Goal: Contribute content: Contribute content

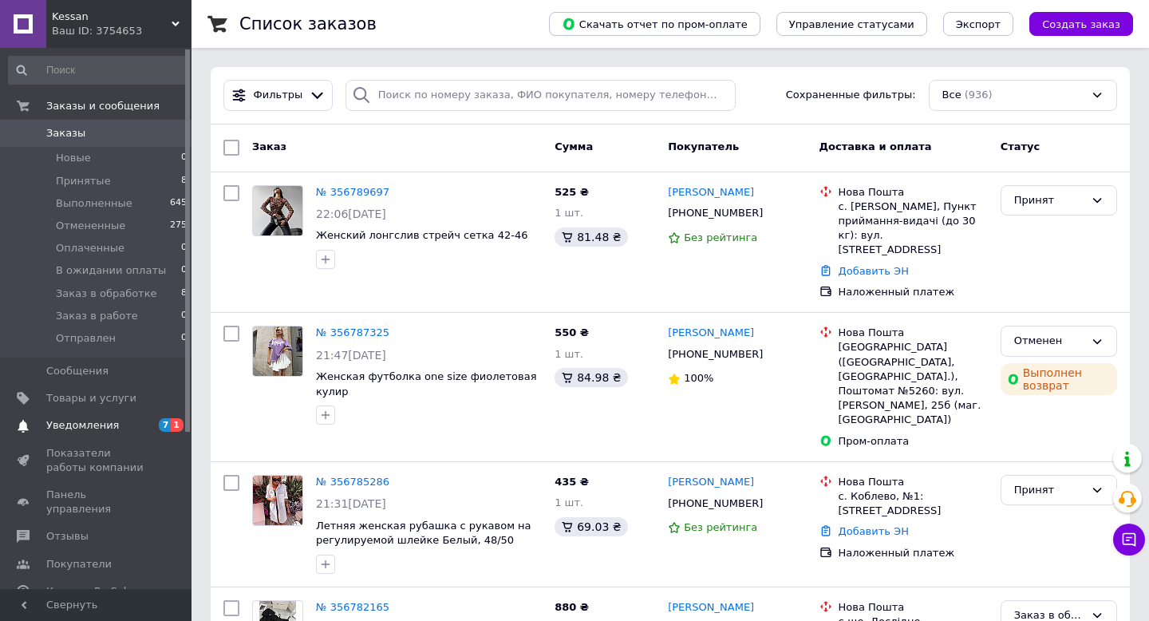
click at [96, 424] on span "Уведомления" at bounding box center [82, 425] width 73 height 14
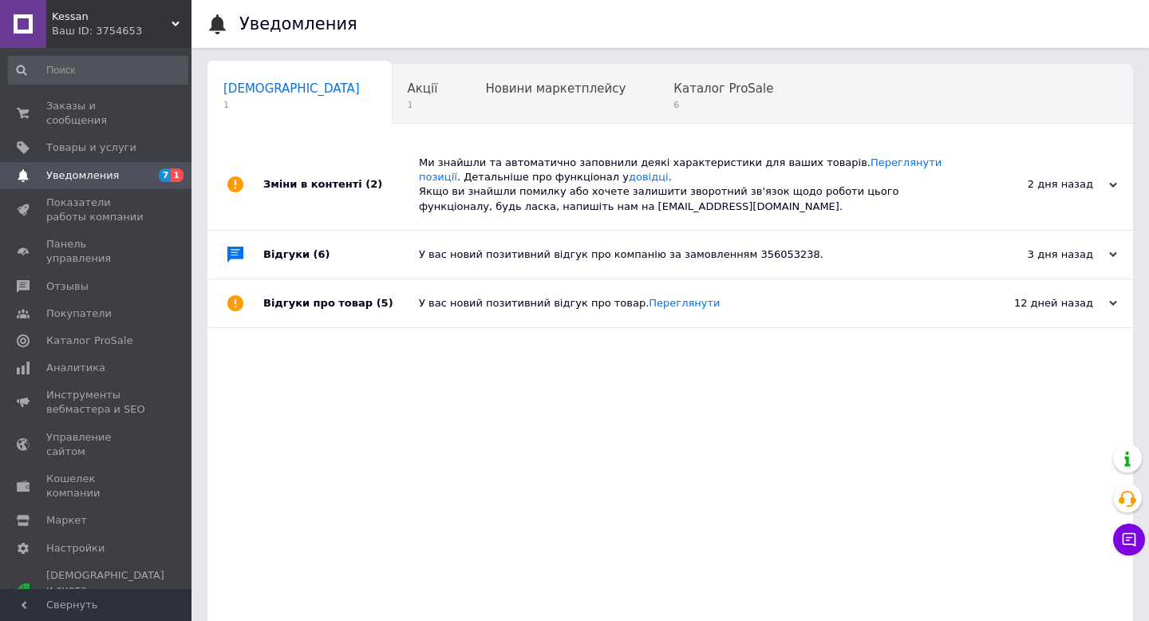
click at [327, 185] on div "Зміни в контенті (2)" at bounding box center [341, 185] width 156 height 90
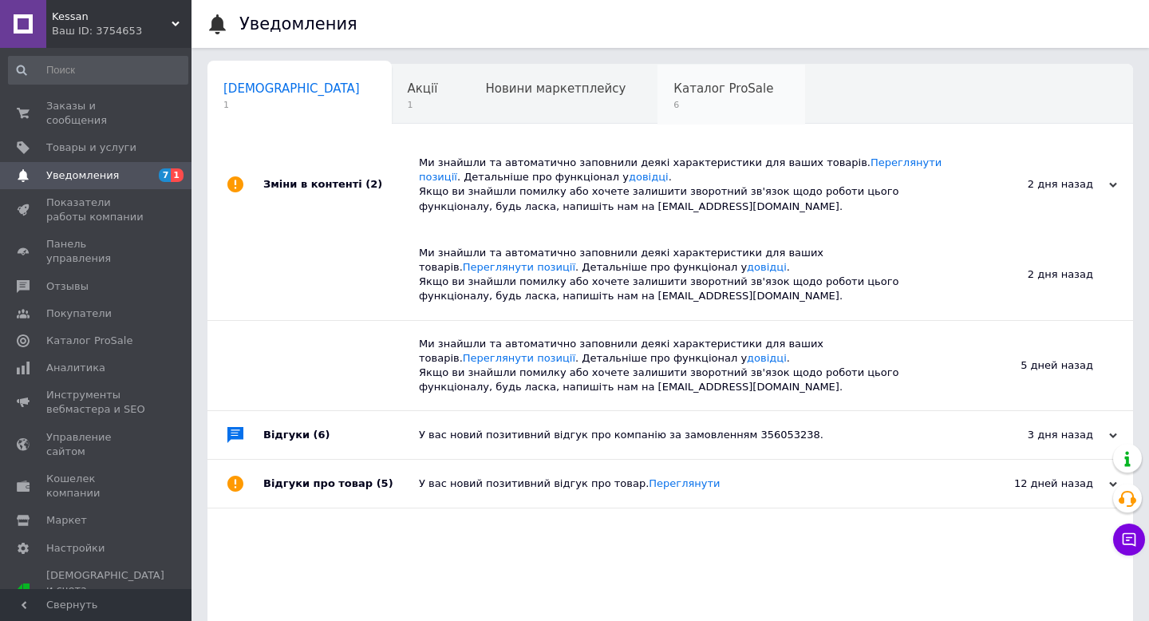
click at [673, 85] on span "Каталог ProSale" at bounding box center [723, 88] width 100 height 14
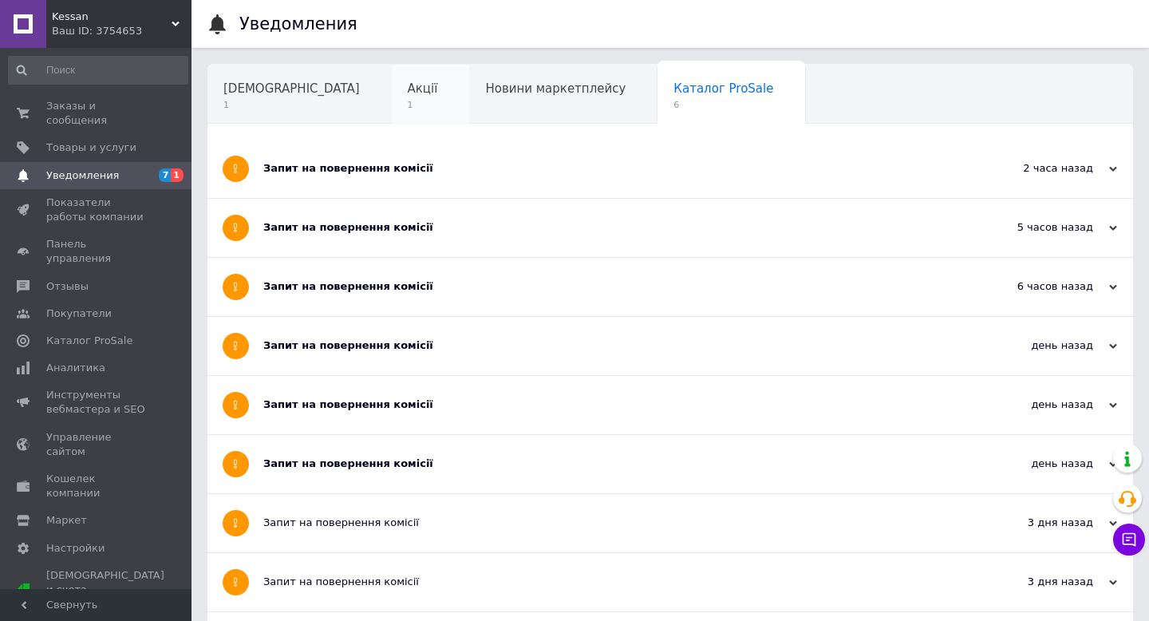
click at [408, 90] on span "Акції" at bounding box center [423, 88] width 30 height 14
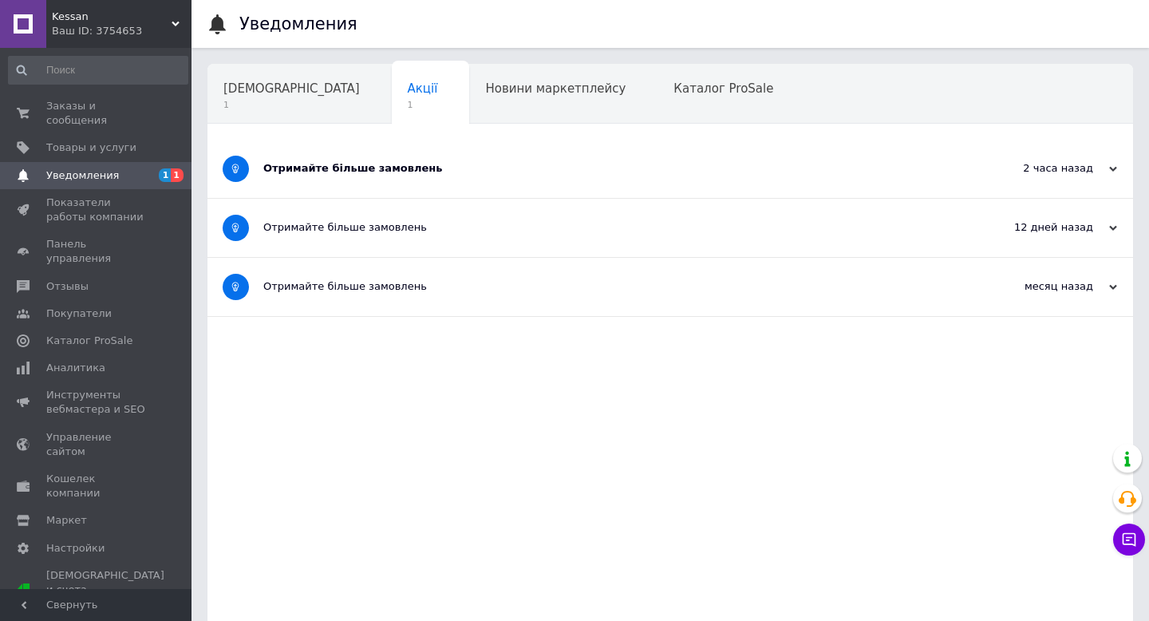
click at [332, 169] on div "Отримайте більше замовлень" at bounding box center [610, 168] width 694 height 14
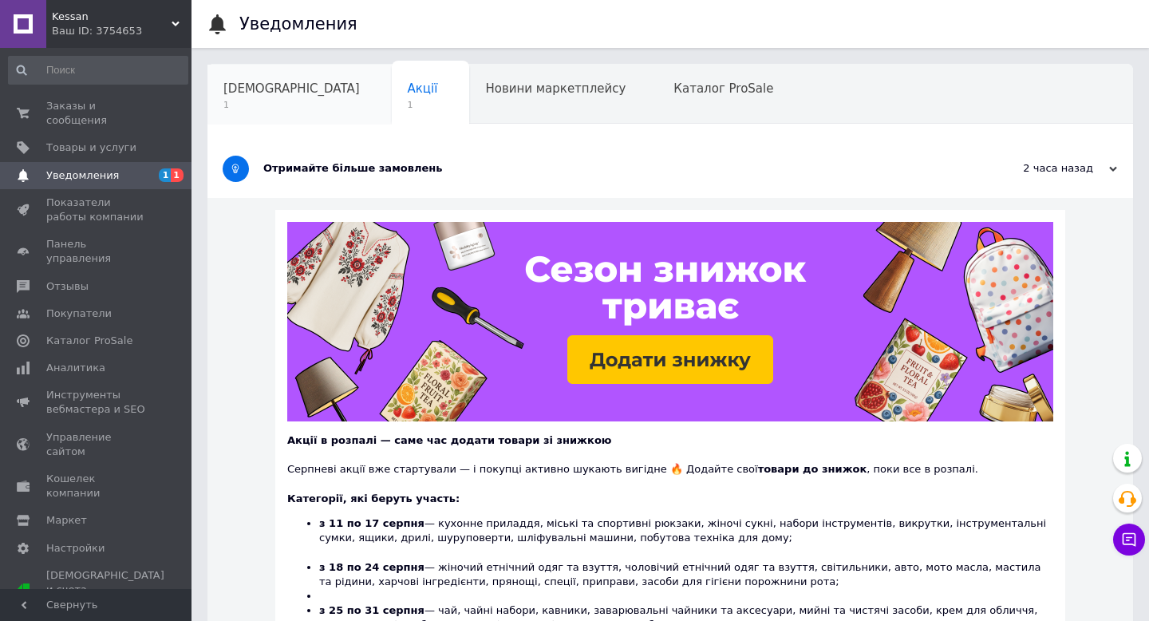
click at [263, 92] on span "Сповіщення" at bounding box center [291, 88] width 136 height 14
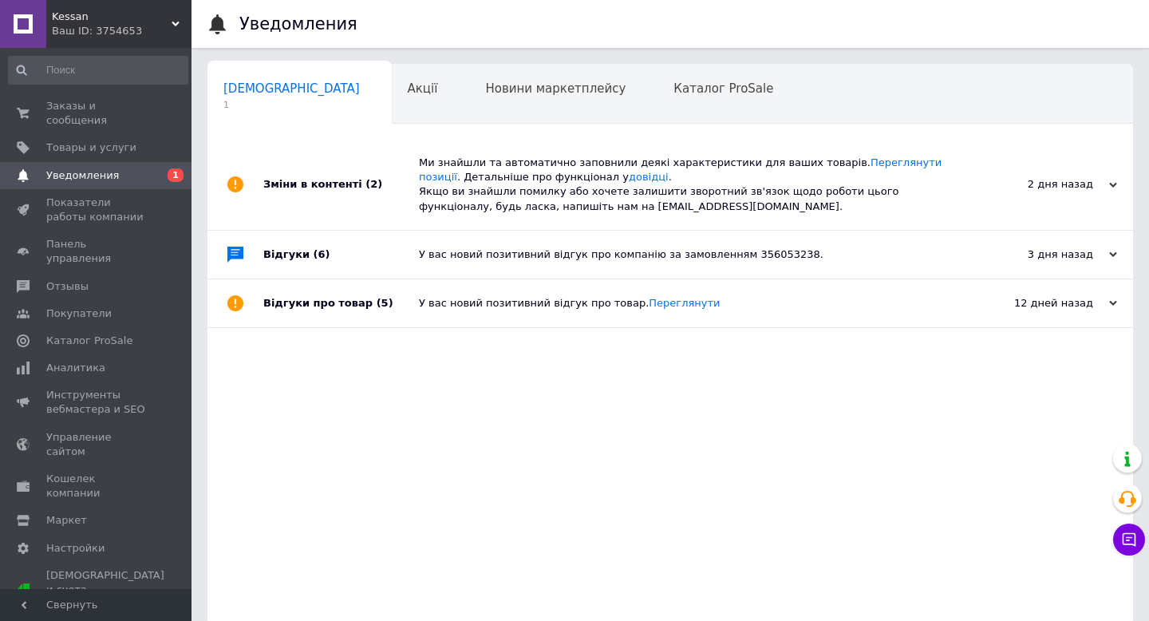
click at [315, 186] on div "Зміни в контенті (2)" at bounding box center [341, 185] width 156 height 90
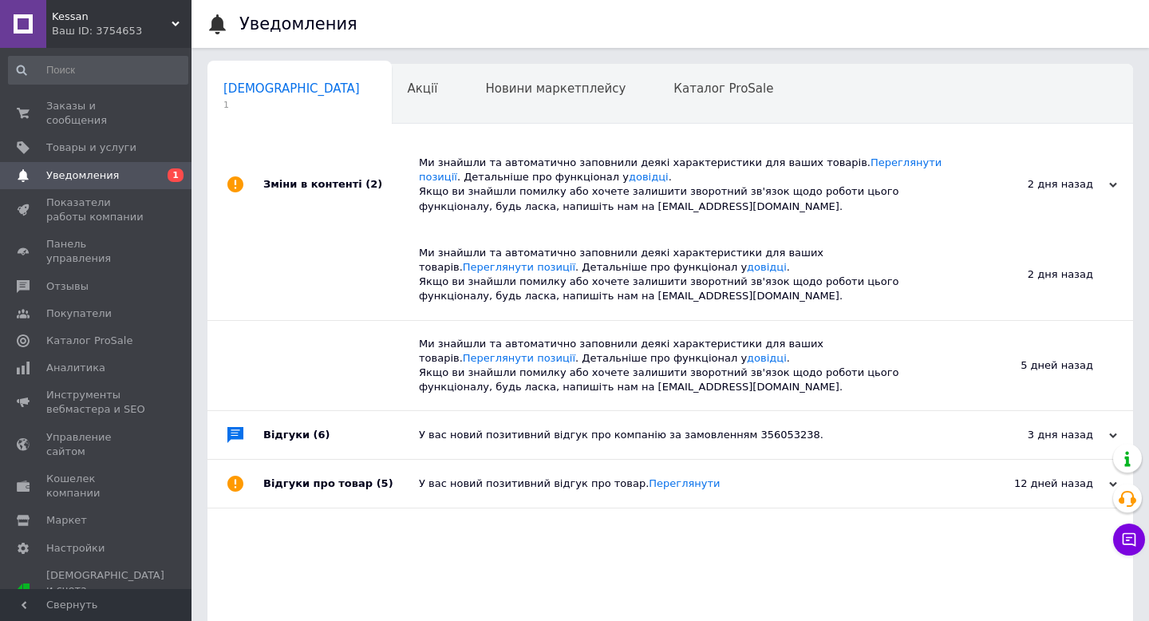
click at [287, 440] on div "Відгуки (6)" at bounding box center [341, 435] width 156 height 48
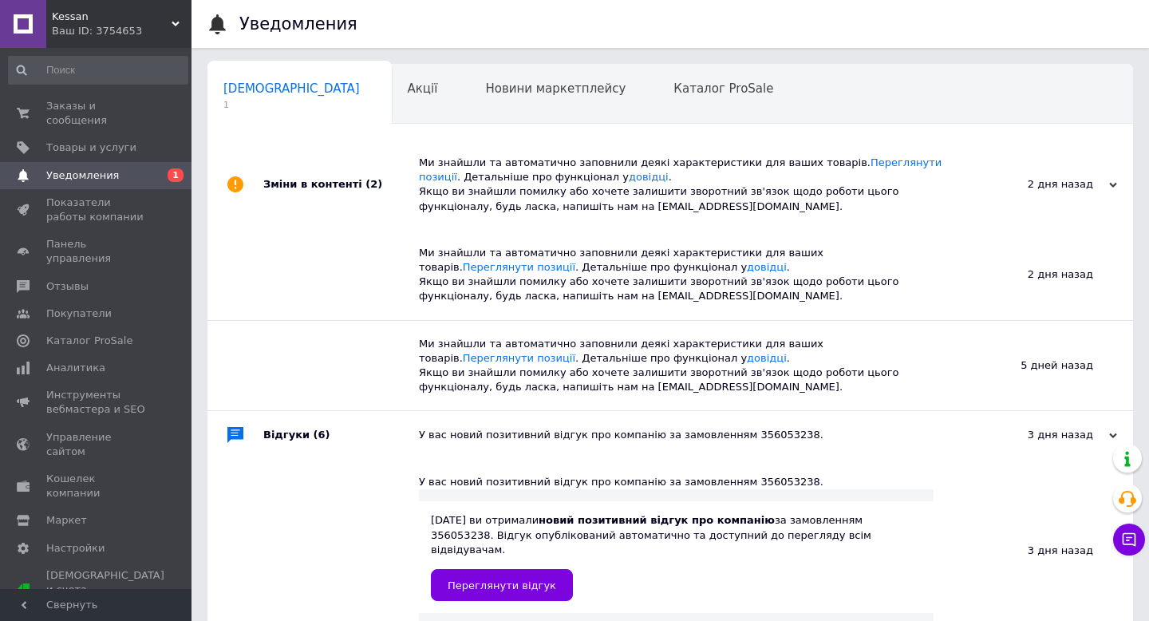
click at [501, 435] on div "У вас новий позитивний відгук про компанію за замовленням 356053238." at bounding box center [688, 435] width 538 height 14
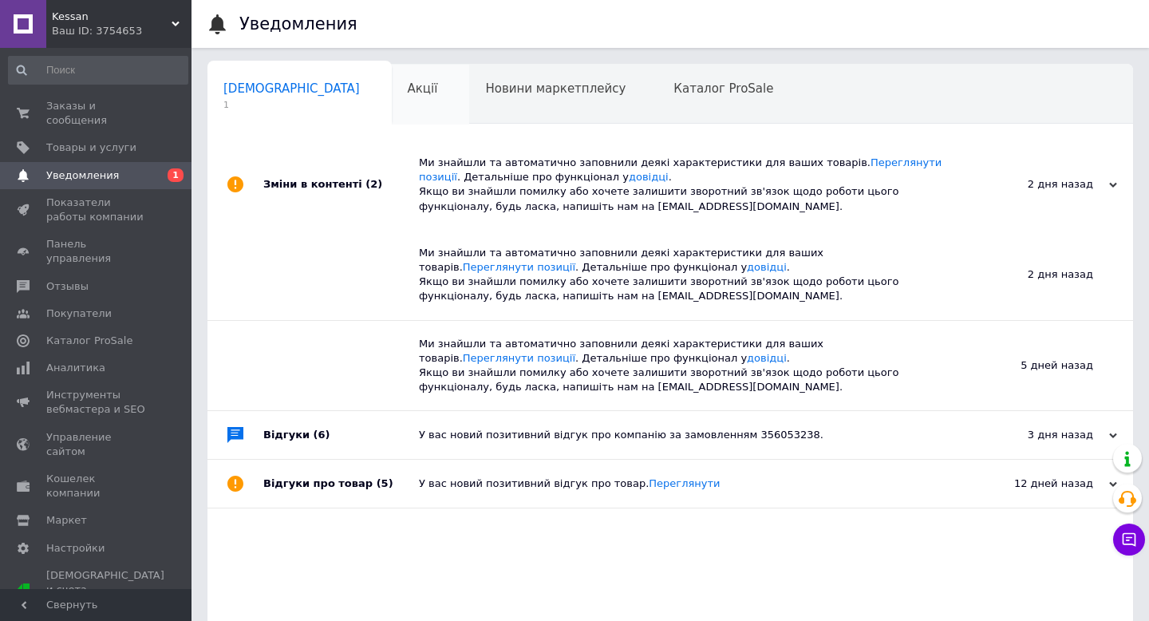
click at [392, 81] on div "Акції" at bounding box center [431, 95] width 78 height 61
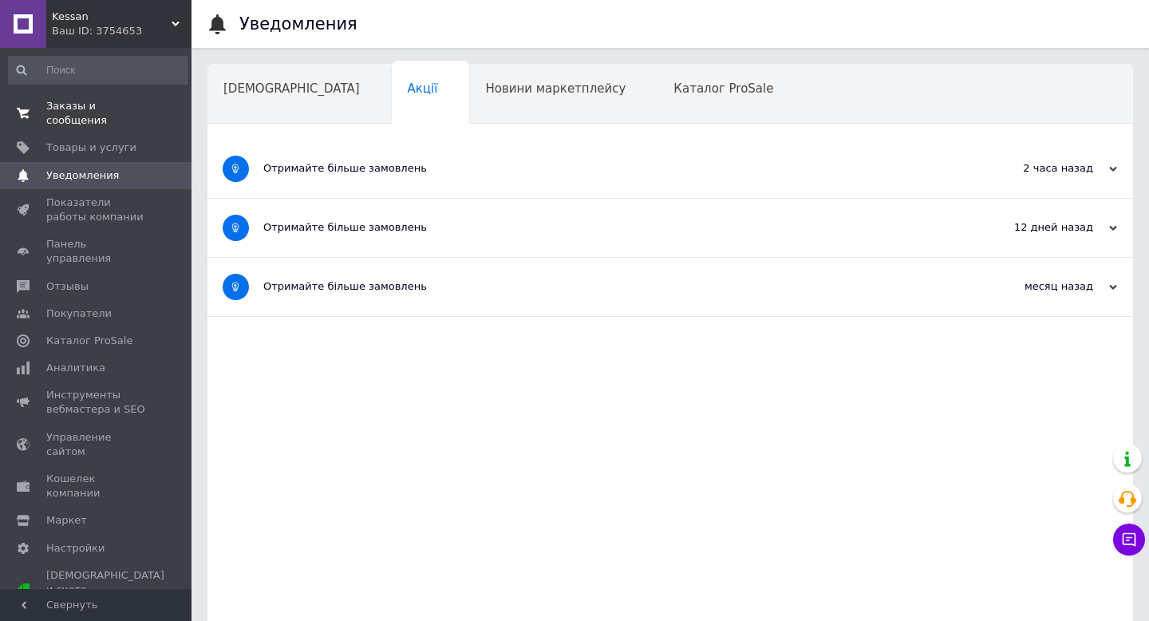
click at [66, 115] on span "Заказы и сообщения" at bounding box center [96, 113] width 101 height 29
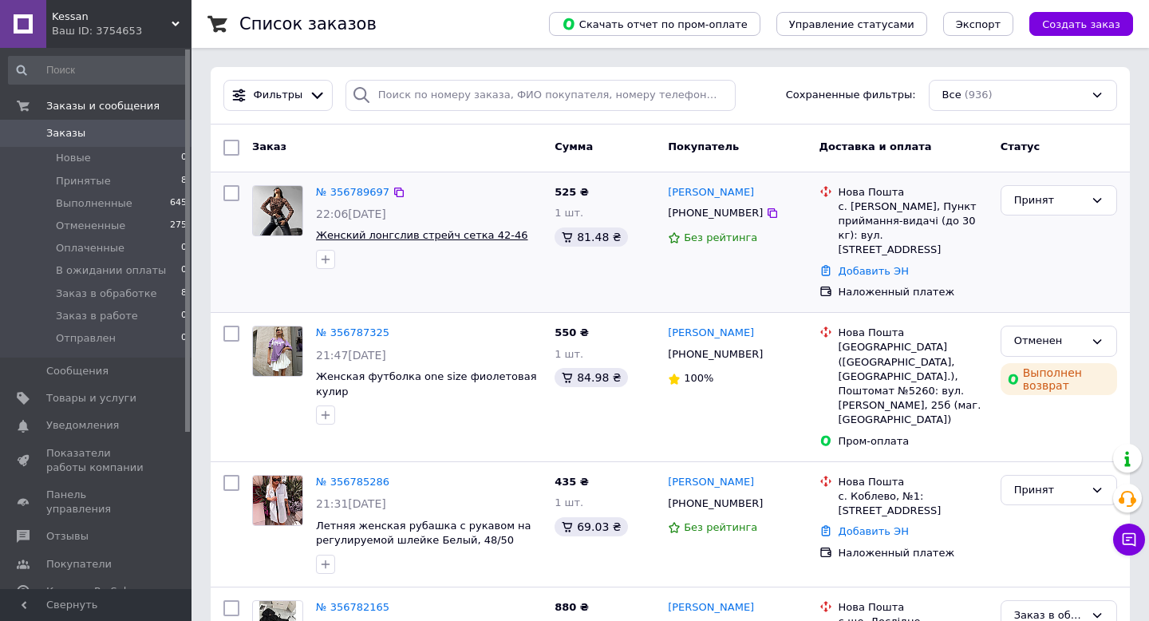
click at [466, 232] on span "Женский лонгслив стрейч сетка 42-46" at bounding box center [422, 235] width 212 height 12
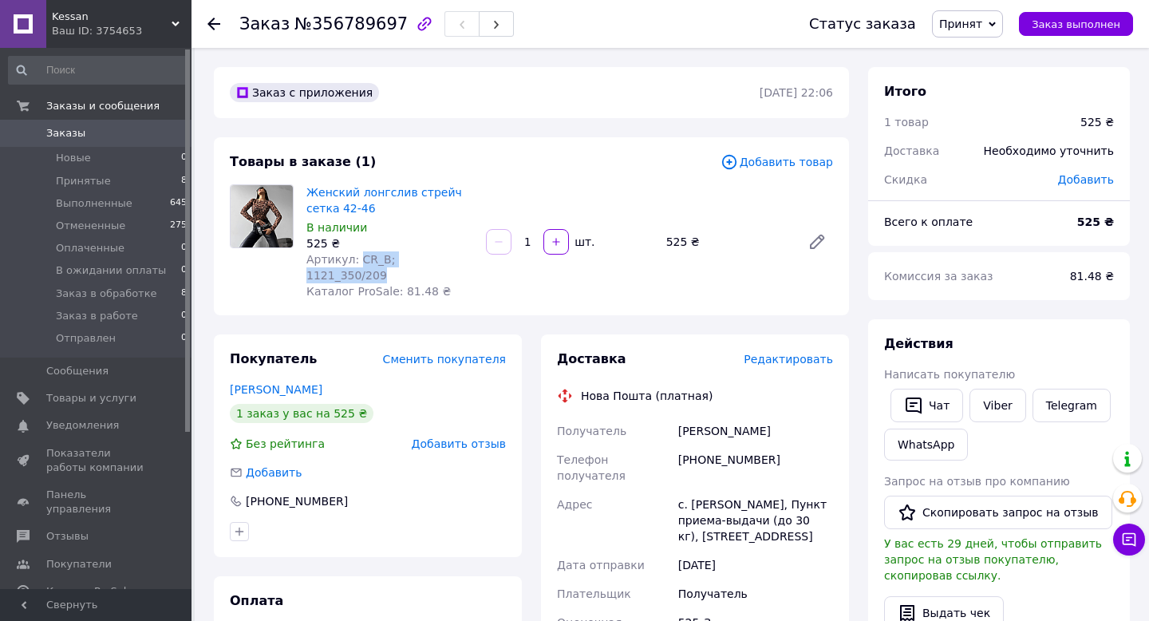
drag, startPoint x: 357, startPoint y: 257, endPoint x: 468, endPoint y: 260, distance: 110.9
click at [468, 260] on div "Артикул: CR_B; 1121_350/209" at bounding box center [389, 267] width 167 height 32
copy span "CR_B; 1121_350/209"
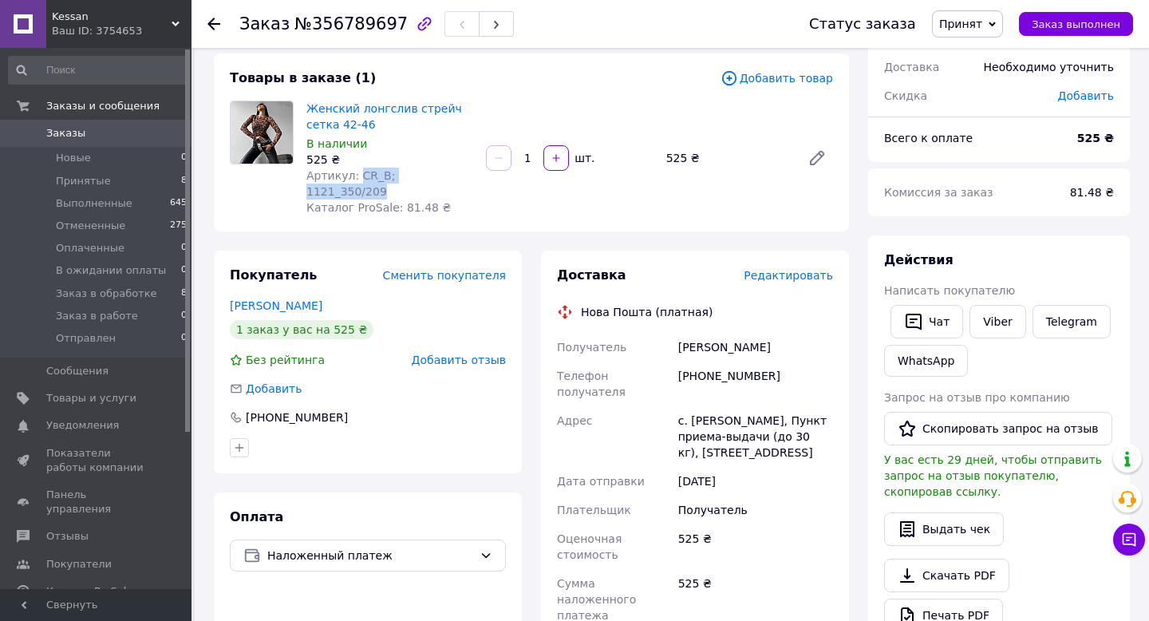
scroll to position [102, 0]
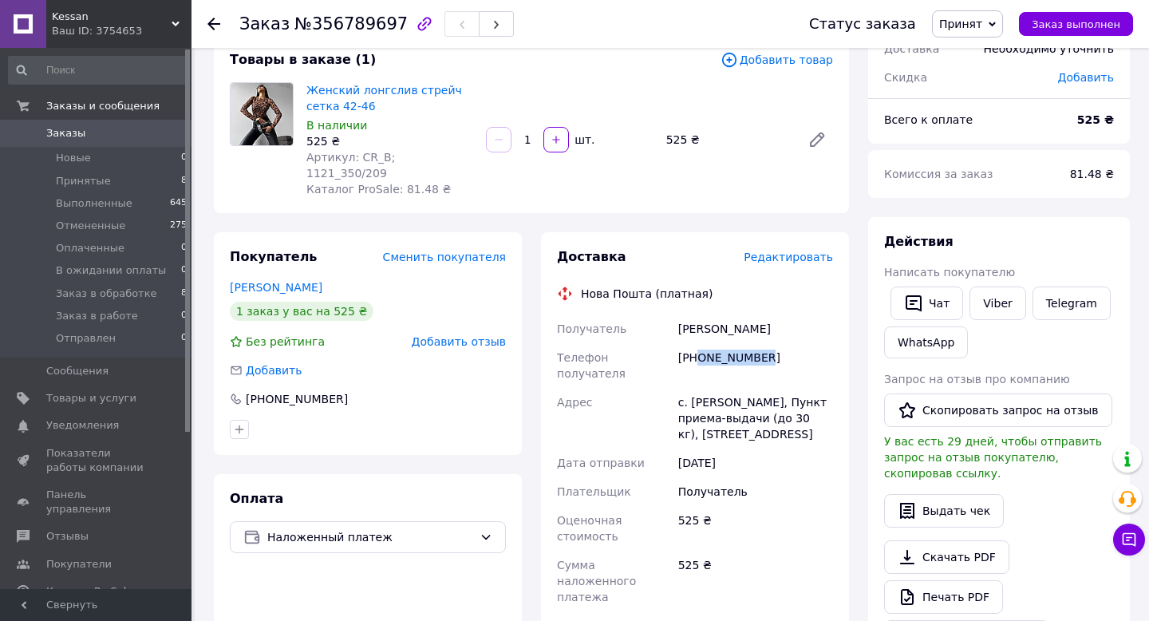
drag, startPoint x: 697, startPoint y: 339, endPoint x: 784, endPoint y: 339, distance: 87.0
click at [784, 343] on div "[PHONE_NUMBER]" at bounding box center [755, 365] width 161 height 45
copy div "0685899832"
drag, startPoint x: 677, startPoint y: 368, endPoint x: 818, endPoint y: 408, distance: 146.0
click at [818, 408] on div "с. Ясеница-Замковая, Пункт приема-выдачи (до 30 кг), ул. Центральная, 182А" at bounding box center [755, 418] width 161 height 61
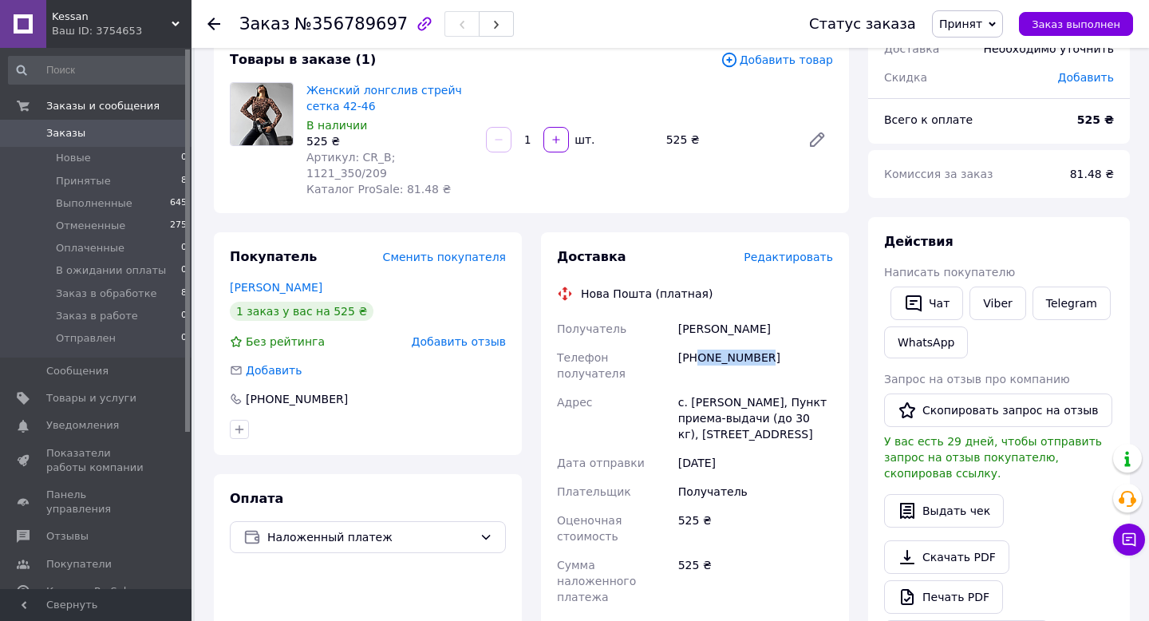
copy div "с. Ясеница-Замковая, Пункт приема-выдачи (до 30 кг), ул. Центральная, 182А"
click at [716, 314] on div "Боднарчук Іванна" at bounding box center [755, 328] width 161 height 29
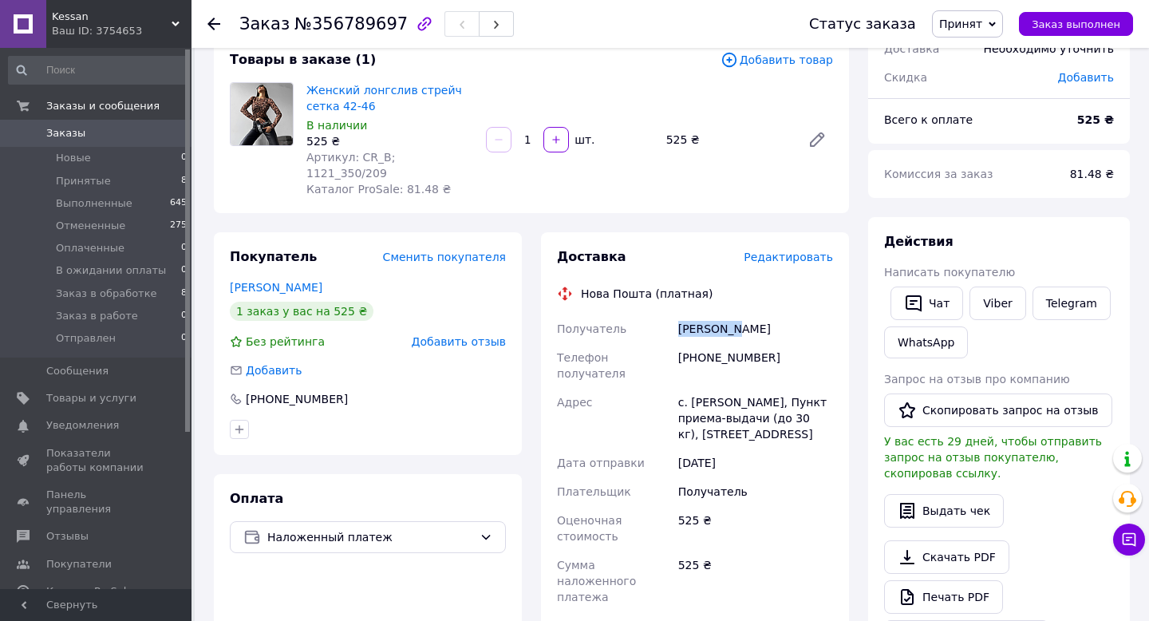
click at [716, 314] on div "Боднарчук Іванна" at bounding box center [755, 328] width 161 height 29
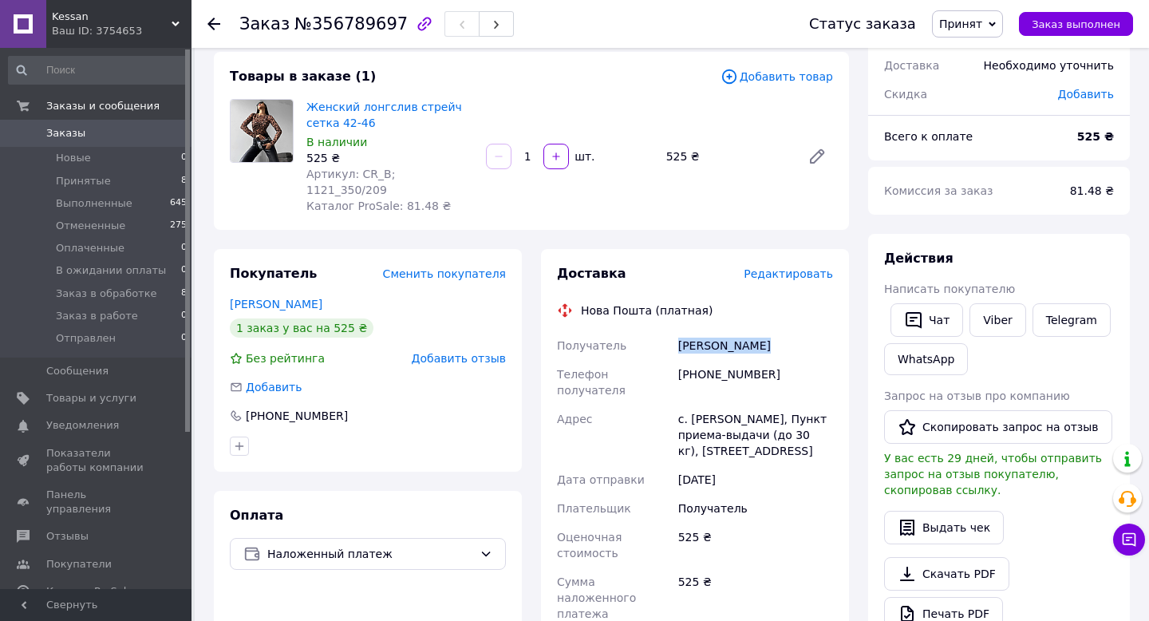
scroll to position [80, 0]
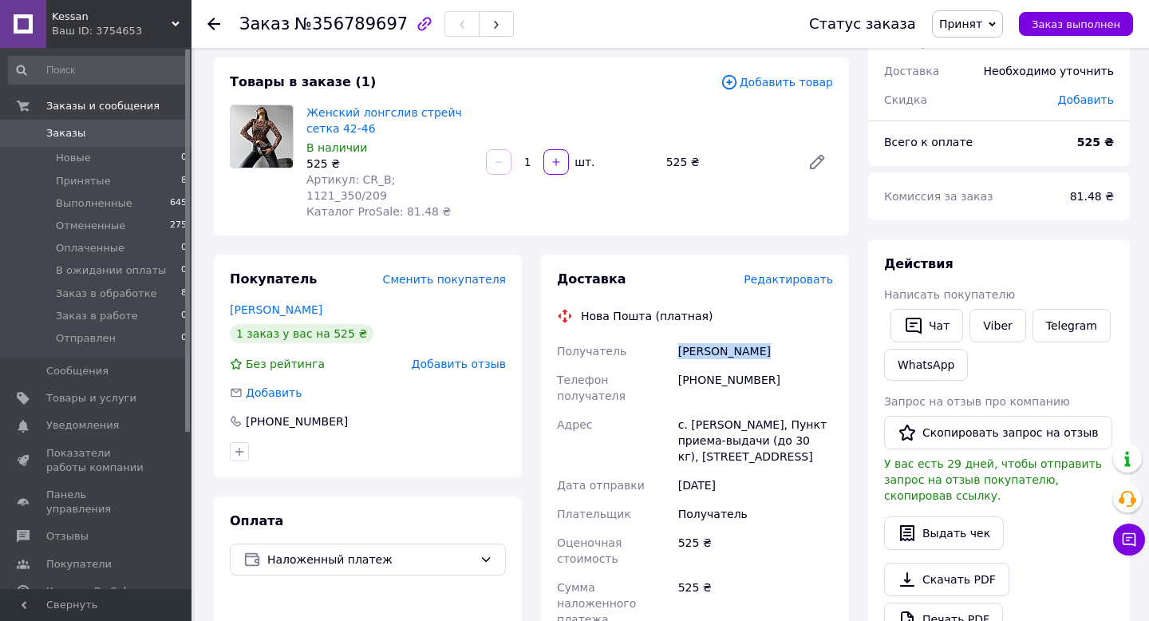
click at [213, 27] on icon at bounding box center [213, 24] width 13 height 13
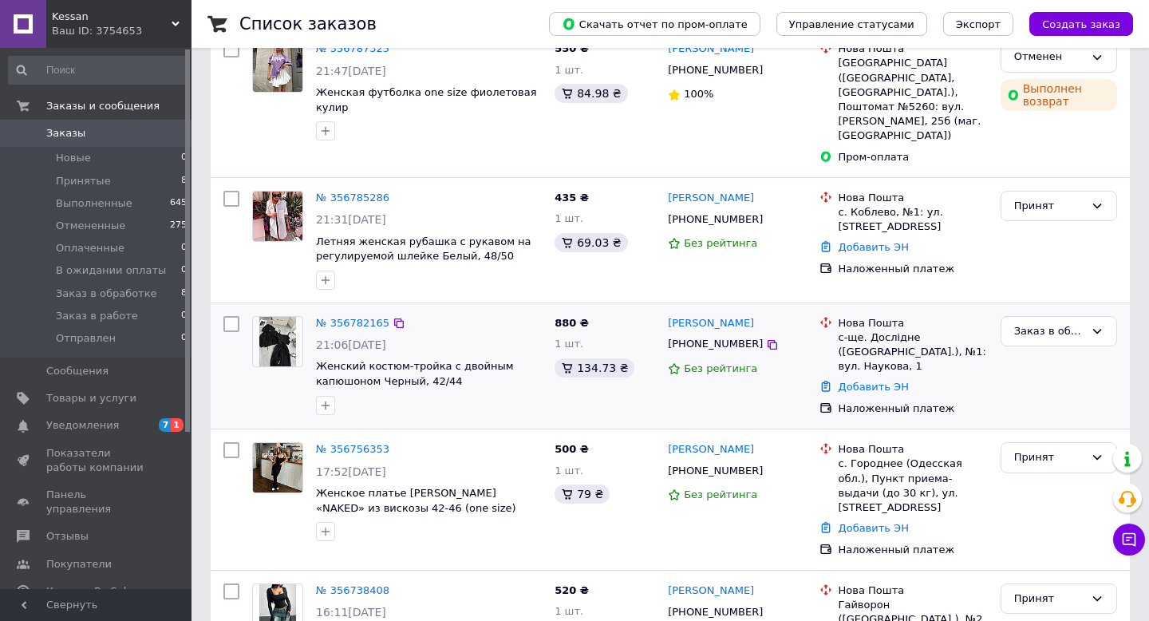
scroll to position [286, 0]
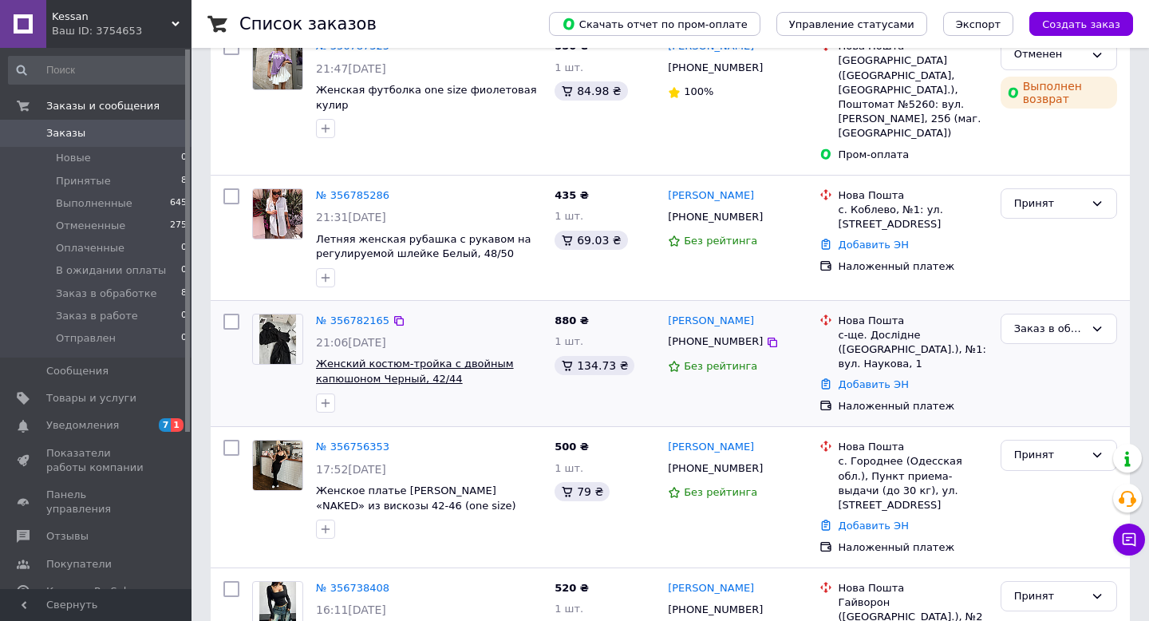
click at [463, 357] on span "Женский костюм-тройка с двойным капюшоном Черный, 42/44" at bounding box center [415, 370] width 198 height 27
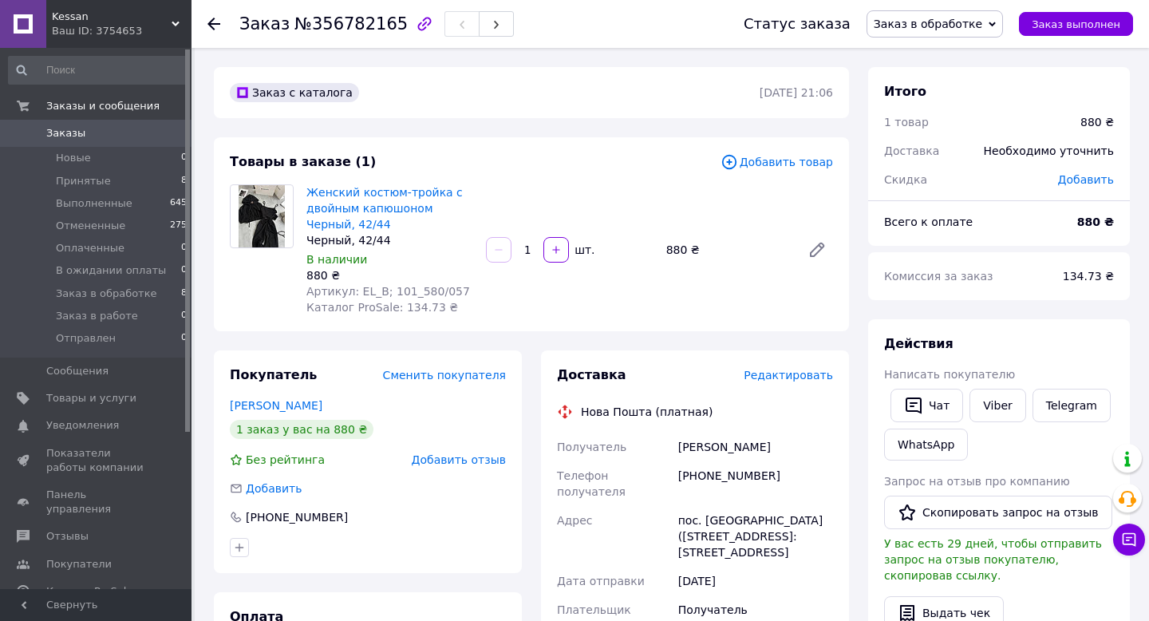
click at [798, 378] on span "Редактировать" at bounding box center [788, 375] width 89 height 13
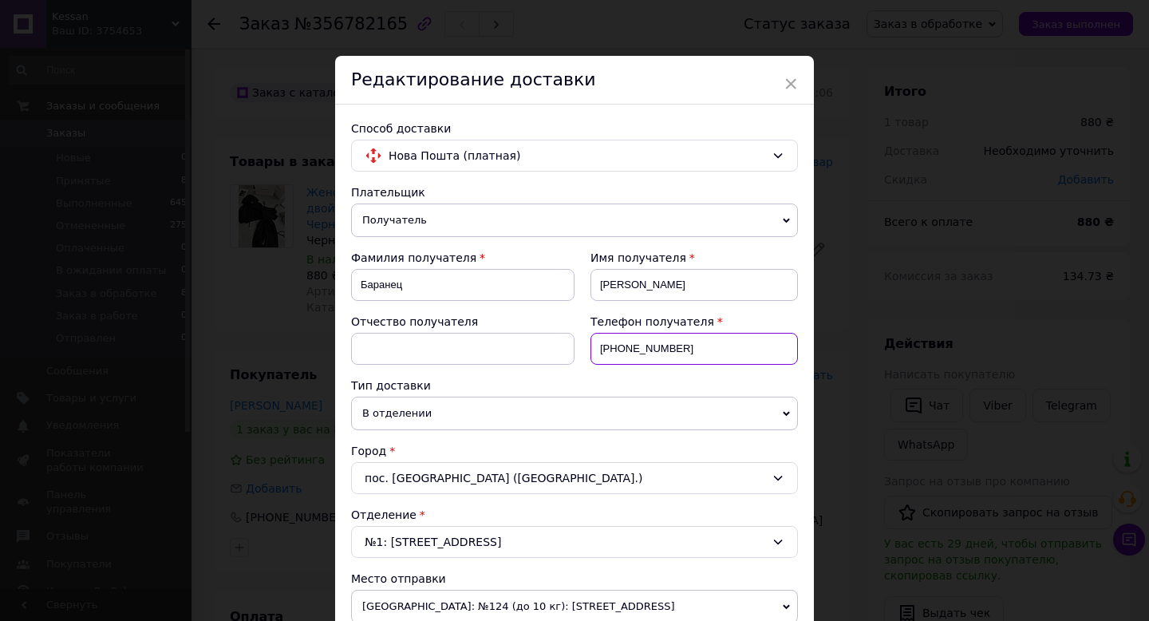
click at [676, 347] on input "[PHONE_NUMBER]" at bounding box center [693, 349] width 207 height 32
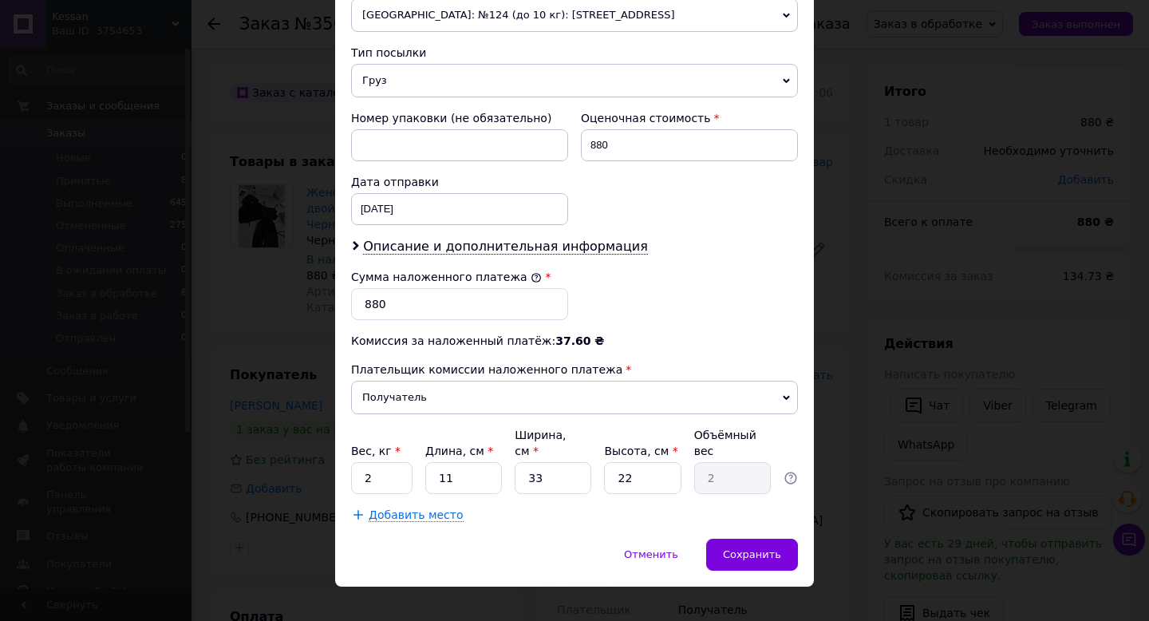
scroll to position [613, 0]
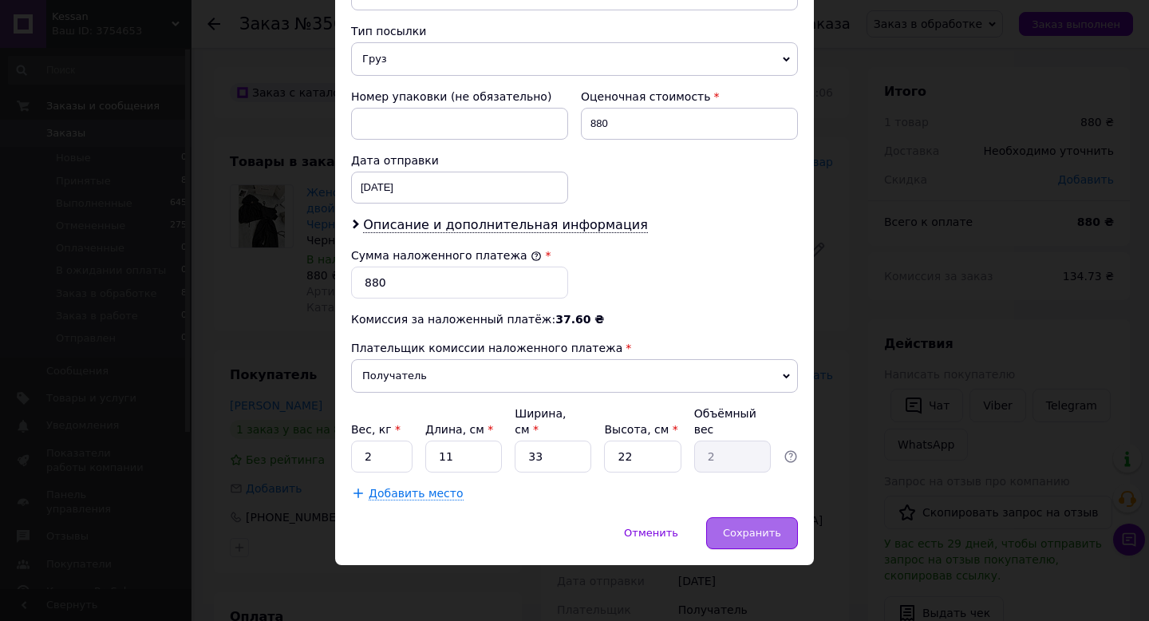
type input "[PHONE_NUMBER]"
click at [743, 533] on span "Сохранить" at bounding box center [752, 533] width 58 height 12
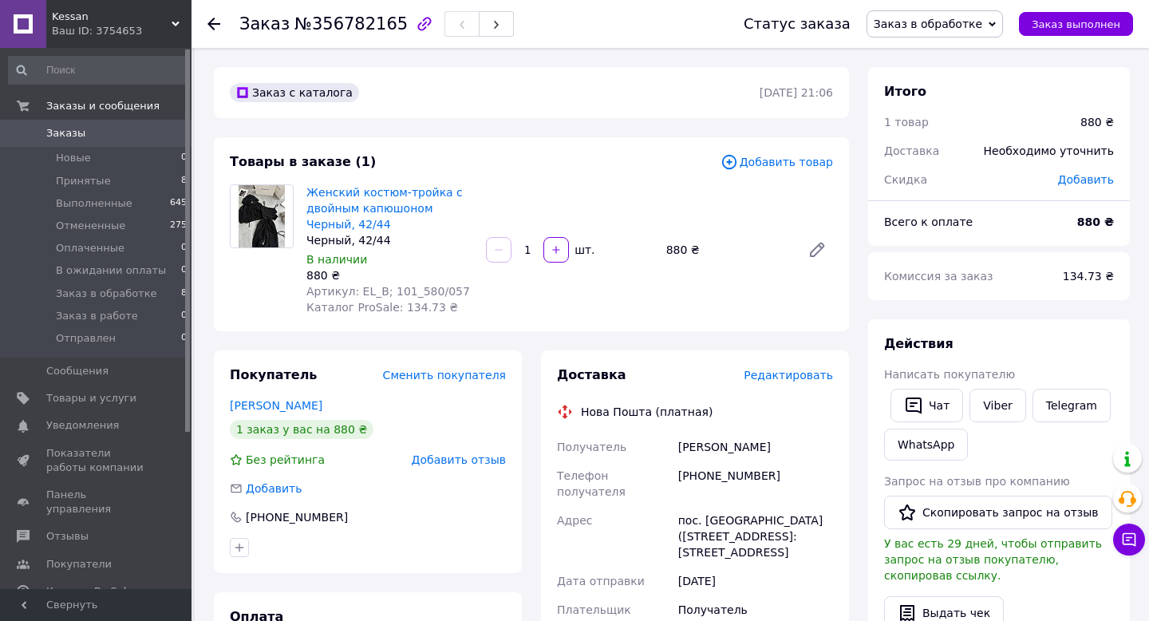
click at [996, 22] on icon at bounding box center [991, 24] width 7 height 7
click at [924, 60] on li "Принят" at bounding box center [934, 56] width 135 height 24
drag, startPoint x: 357, startPoint y: 289, endPoint x: 483, endPoint y: 291, distance: 125.3
click at [483, 291] on div "Женский костюм-тройка с двойным капюшоном Черный, 42/44 Черный, 42/44 В наличии…" at bounding box center [569, 249] width 539 height 137
copy span "EL_B; 101_580/057"
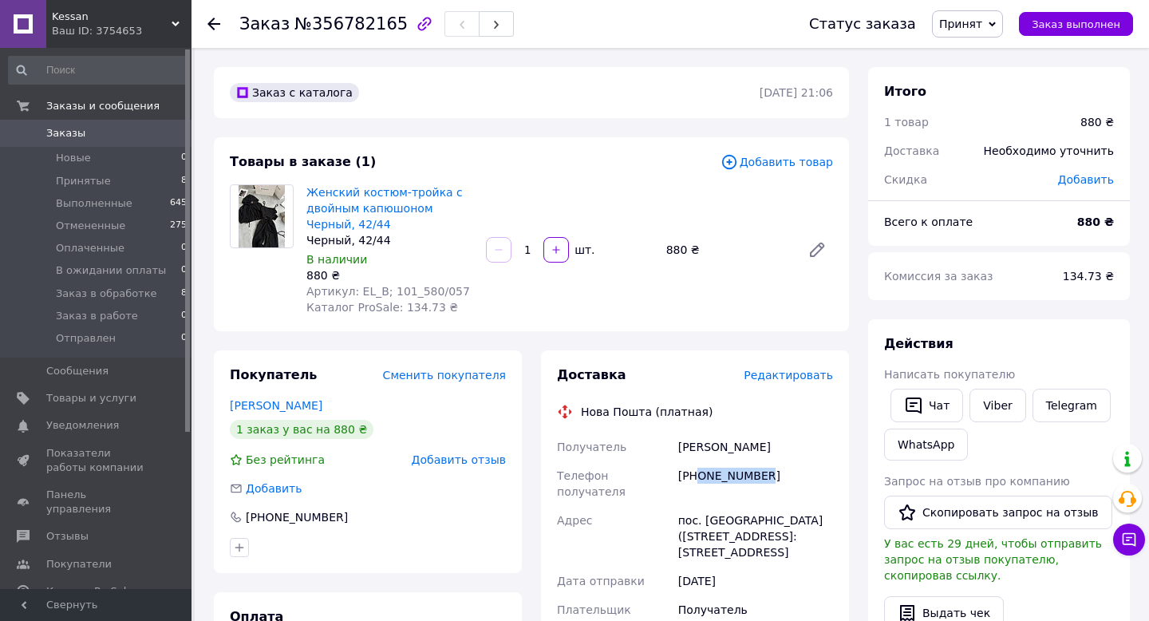
drag, startPoint x: 698, startPoint y: 475, endPoint x: 784, endPoint y: 478, distance: 86.2
click at [784, 478] on div "+380664901360" at bounding box center [755, 483] width 161 height 45
copy div "0664901360"
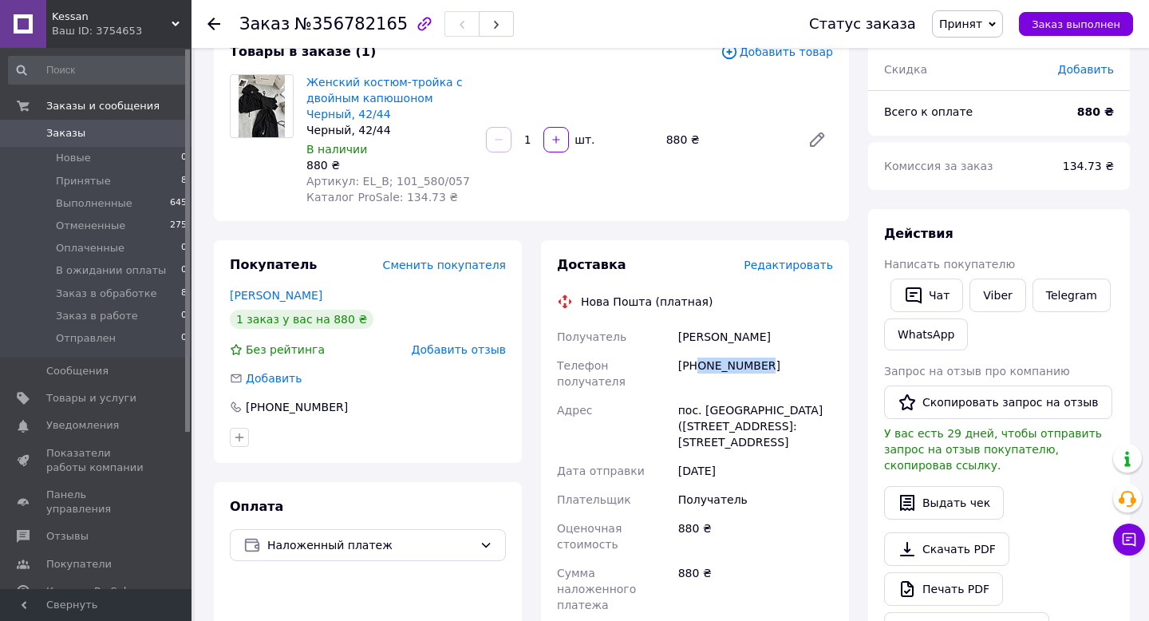
scroll to position [172, 0]
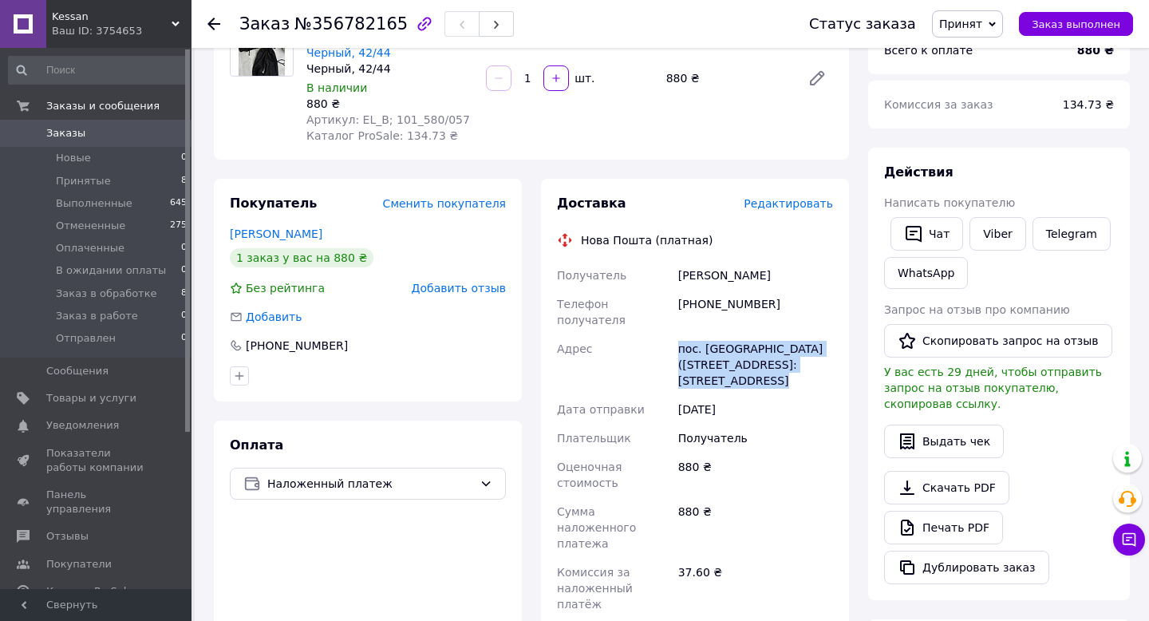
drag, startPoint x: 679, startPoint y: 333, endPoint x: 783, endPoint y: 373, distance: 111.1
click at [783, 373] on div "пос. Дослидное (Днепропетровская обл.), №1: ул. Научная, 1" at bounding box center [755, 364] width 161 height 61
copy div "пос. Дослидное (Днепропетровская обл.), №1: ул. Научная, 1"
click at [708, 278] on div "Баранец Людмила" at bounding box center [755, 275] width 161 height 29
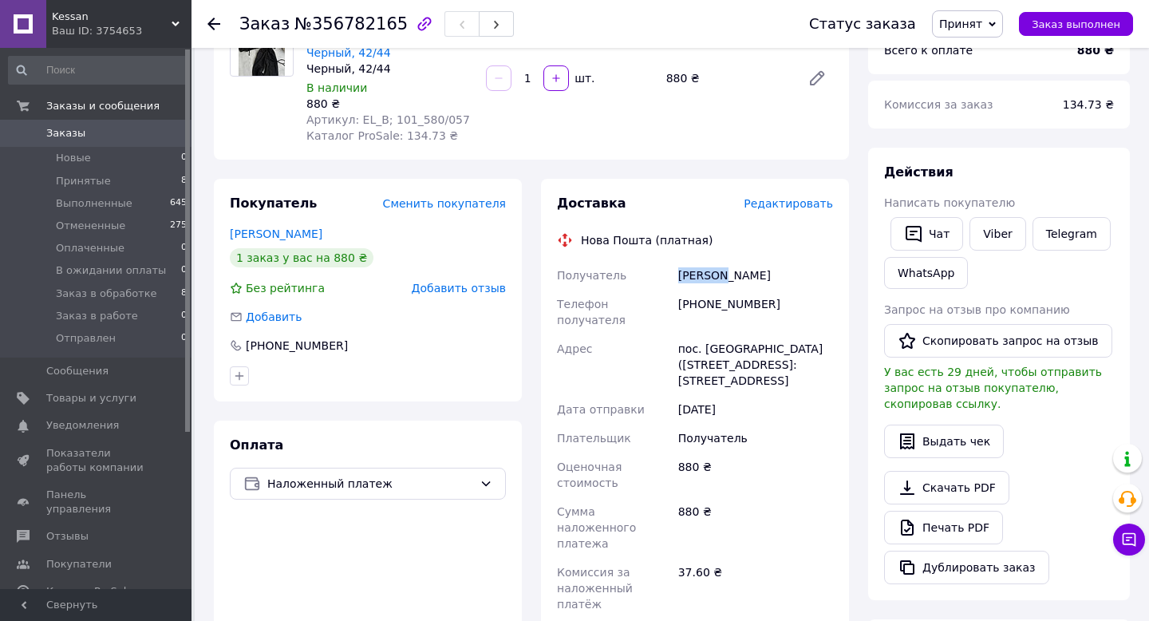
click at [708, 278] on div "Баранец Людмила" at bounding box center [755, 275] width 161 height 29
copy div "Баранец Людмила"
click at [209, 26] on icon at bounding box center [213, 24] width 13 height 13
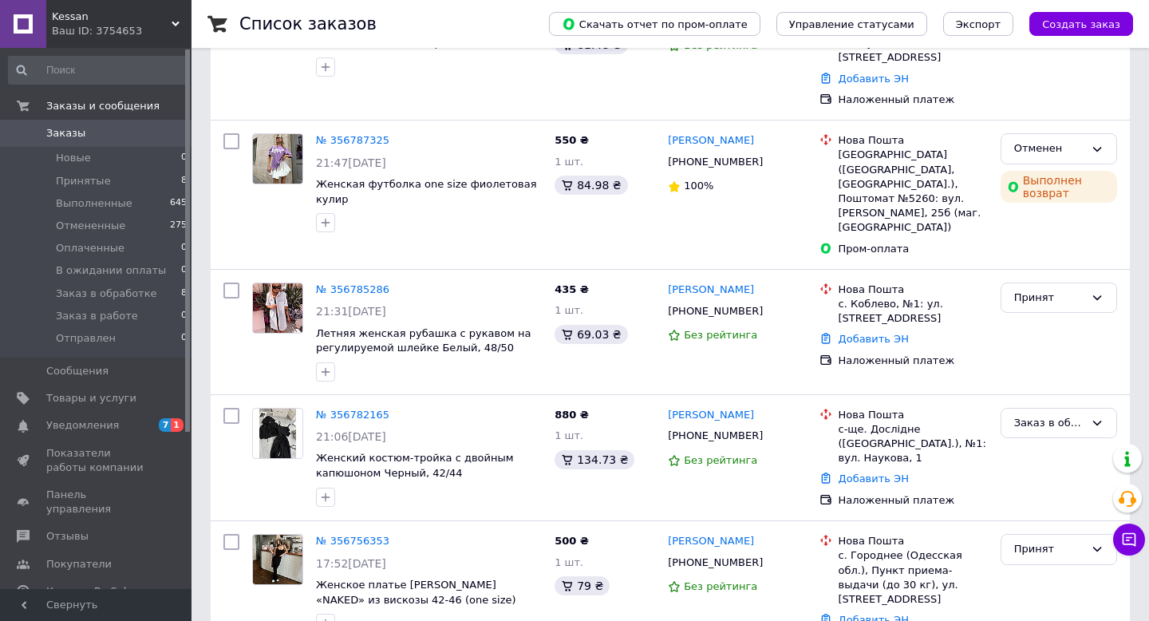
scroll to position [189, 0]
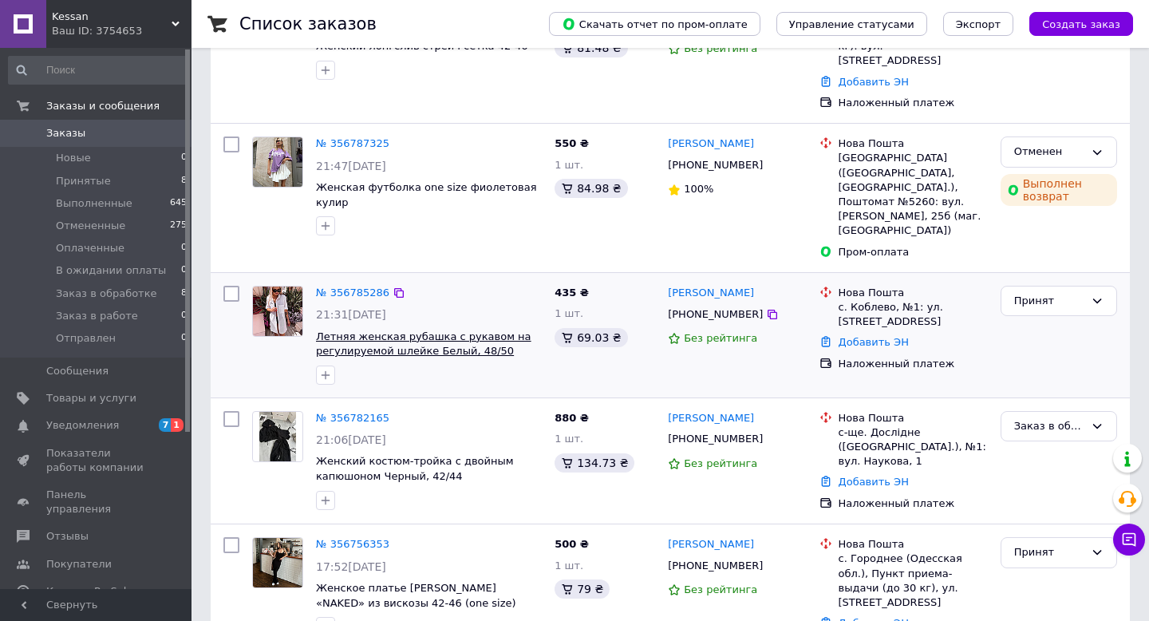
click at [423, 330] on span "Летняя женская рубашка с рукавом на регулируемой шлейке Белый, 48/50" at bounding box center [423, 343] width 215 height 27
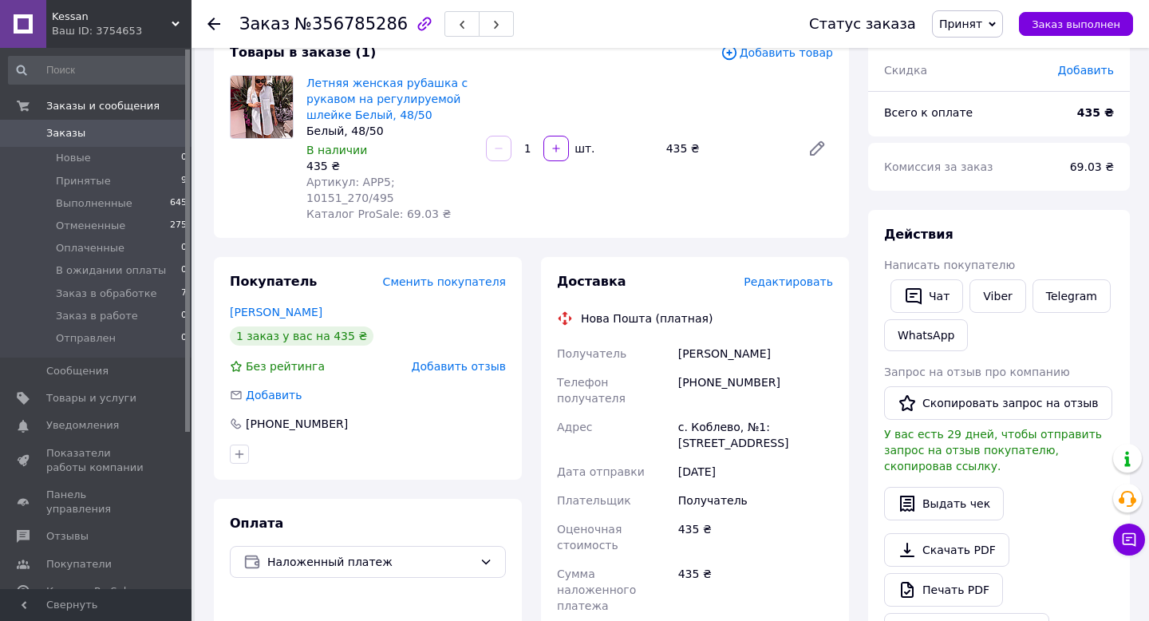
scroll to position [127, 0]
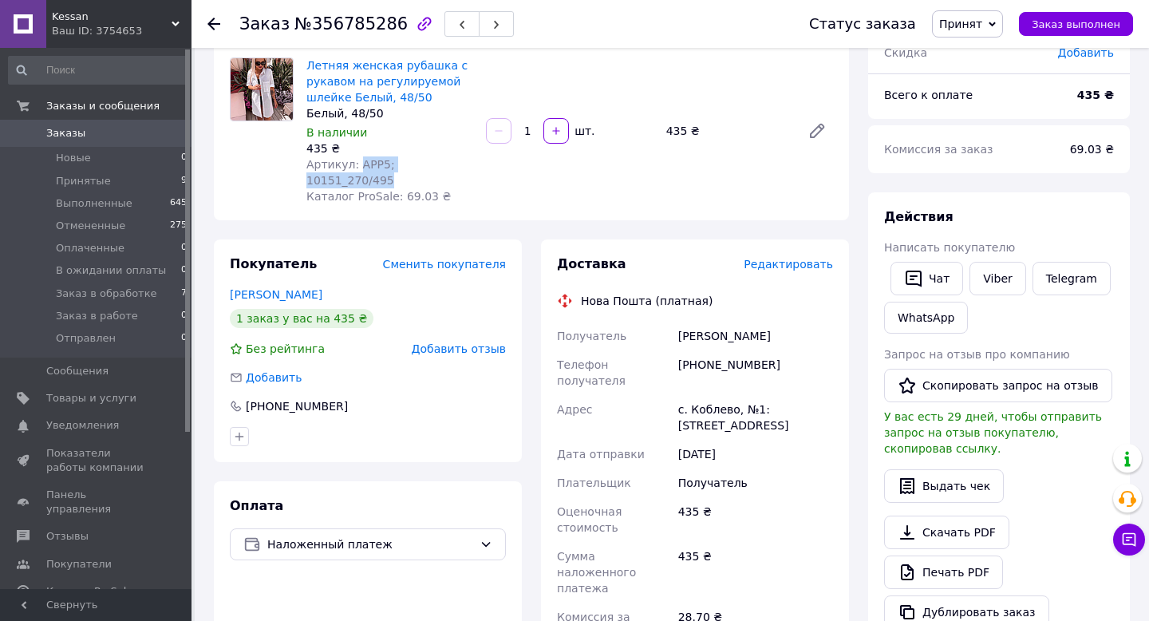
drag, startPoint x: 358, startPoint y: 164, endPoint x: 483, endPoint y: 170, distance: 124.6
click at [483, 170] on div "Летняя женская рубашка с рукавом на регулируемой шлейке Белый, 48/50 Белый, 48/…" at bounding box center [569, 130] width 539 height 153
copy span "APP5; 10151_270/495"
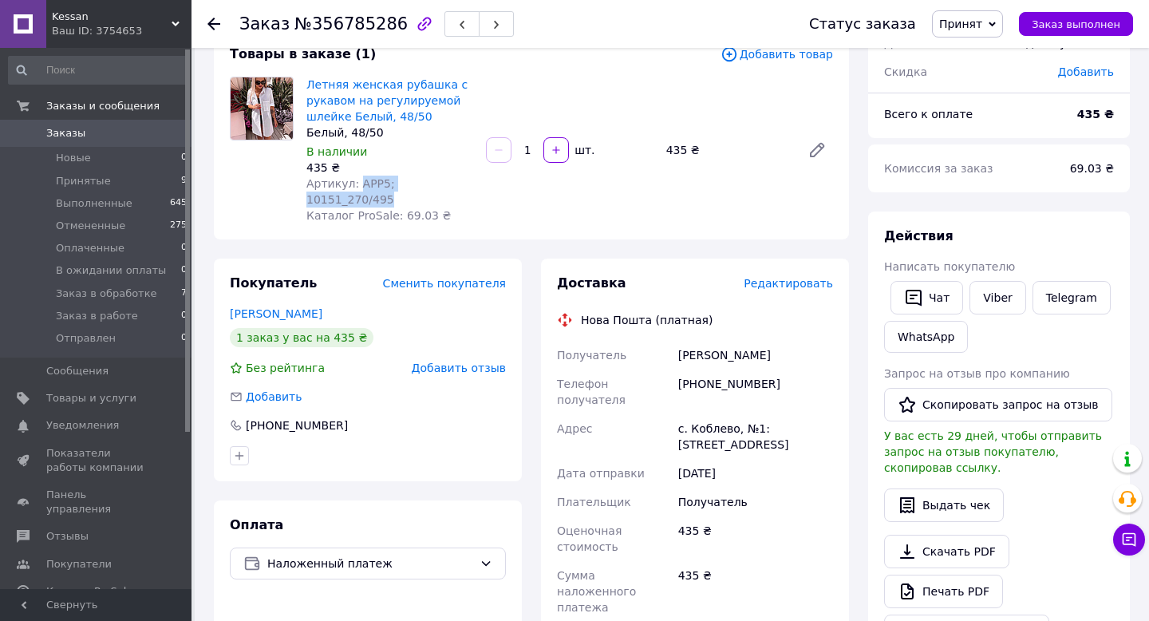
scroll to position [108, 0]
drag, startPoint x: 698, startPoint y: 367, endPoint x: 780, endPoint y: 370, distance: 82.2
click at [780, 370] on div "[PHONE_NUMBER]" at bounding box center [755, 391] width 161 height 45
copy div "0678213982"
drag, startPoint x: 679, startPoint y: 396, endPoint x: 709, endPoint y: 417, distance: 37.2
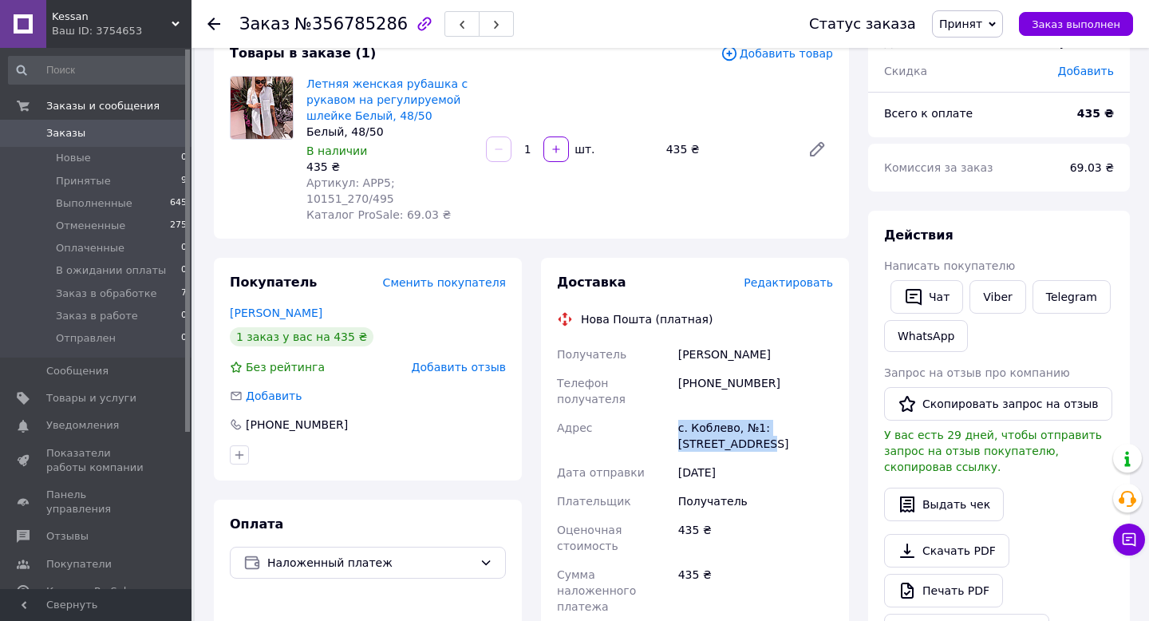
click at [709, 417] on div "с. Коблево, №1: ул. [STREET_ADDRESS]" at bounding box center [755, 435] width 161 height 45
copy div "с. Коблево, №1: ул. [STREET_ADDRESS]"
click at [707, 340] on div "Козлова Олена" at bounding box center [755, 354] width 161 height 29
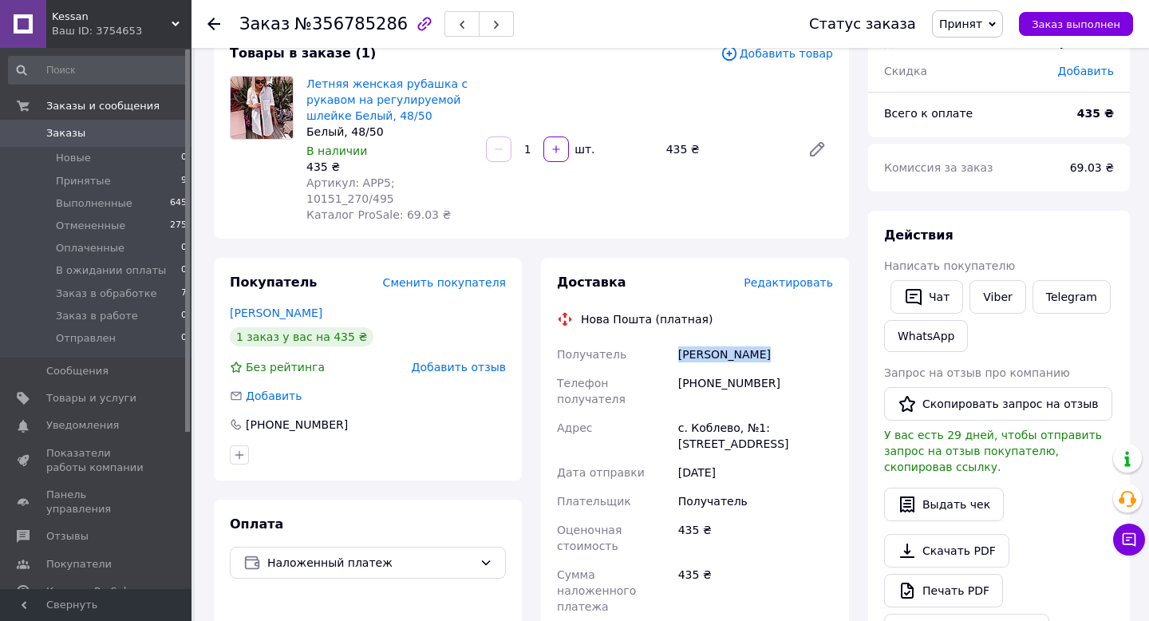
copy div "Козлова Олена"
click at [217, 26] on icon at bounding box center [213, 24] width 13 height 13
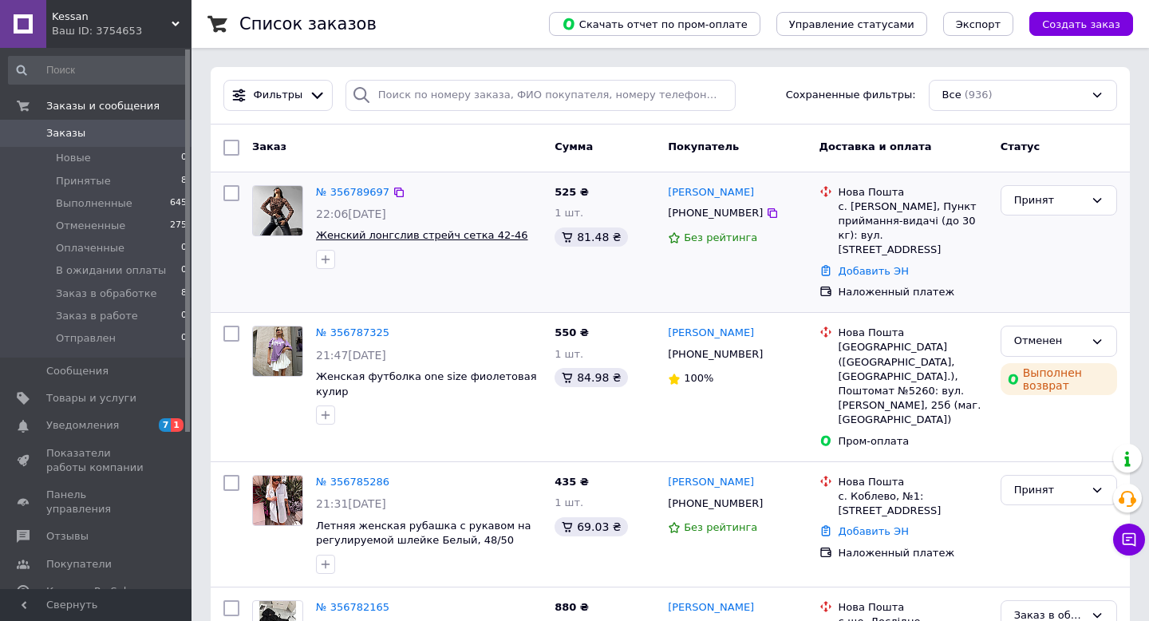
click at [465, 239] on span "Женский лонгслив стрейч сетка 42-46" at bounding box center [422, 235] width 212 height 12
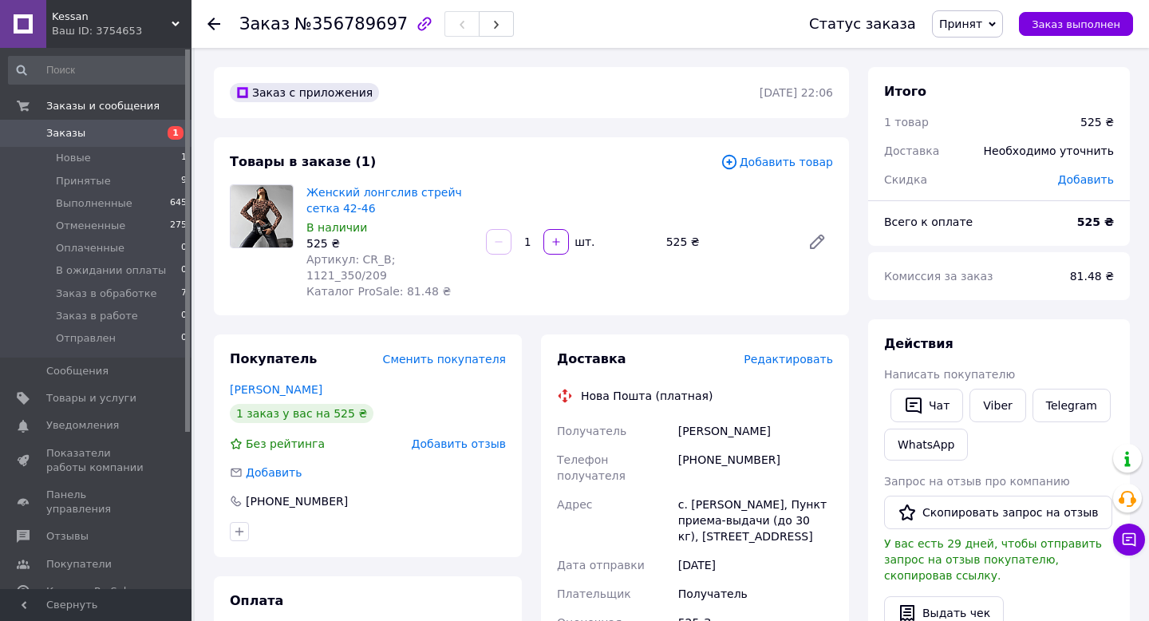
click at [85, 128] on span "Заказы" at bounding box center [96, 133] width 101 height 14
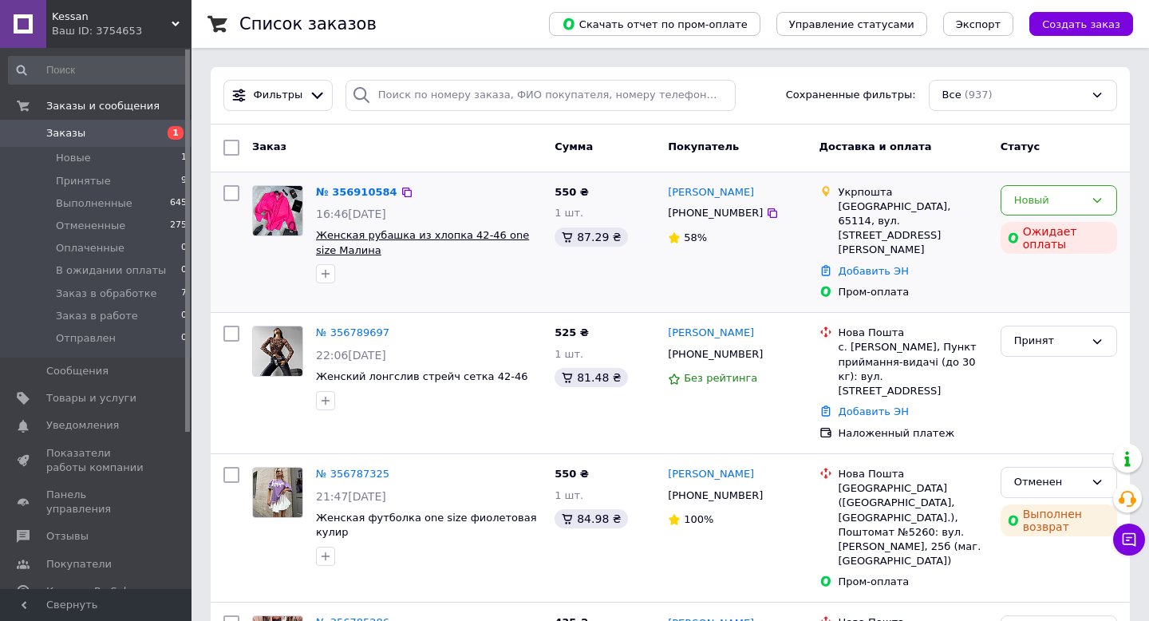
click at [432, 239] on span "Женская рубашка из хлопка 42-46 one size Малина" at bounding box center [422, 242] width 213 height 27
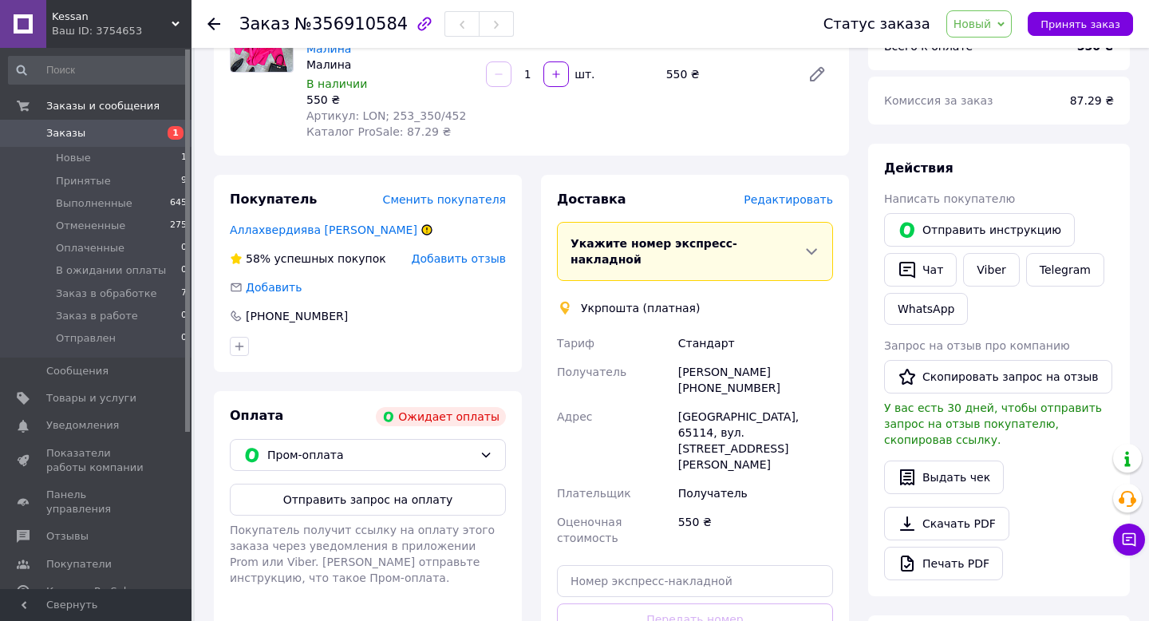
scroll to position [181, 0]
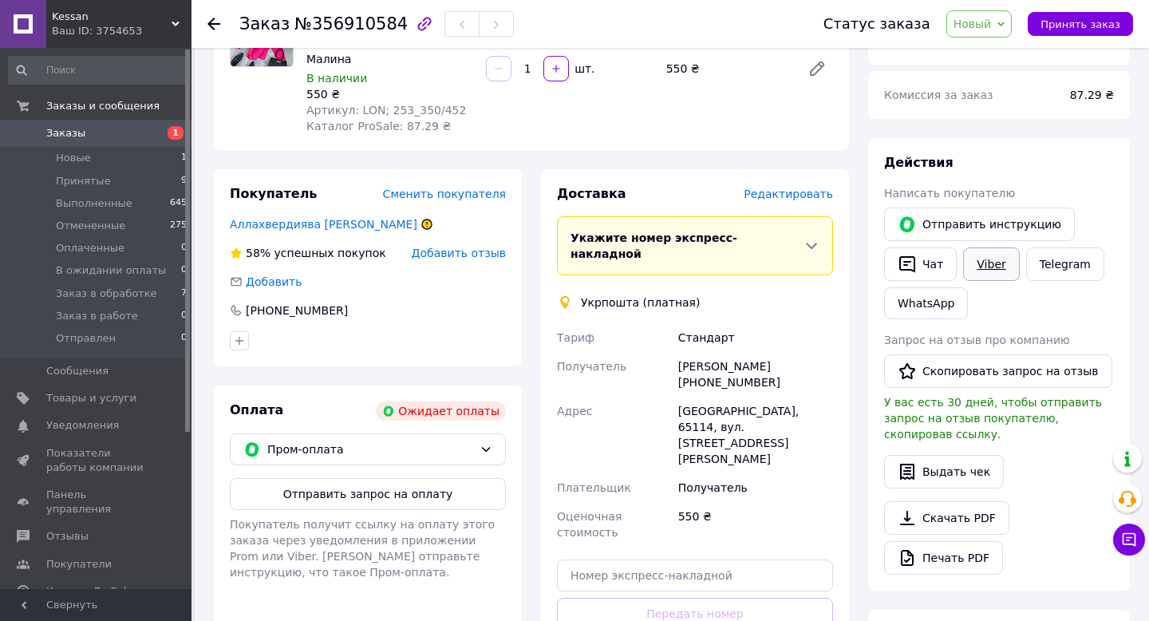
click at [988, 264] on link "Viber" at bounding box center [991, 264] width 56 height 34
click at [983, 271] on link "Viber" at bounding box center [991, 264] width 56 height 34
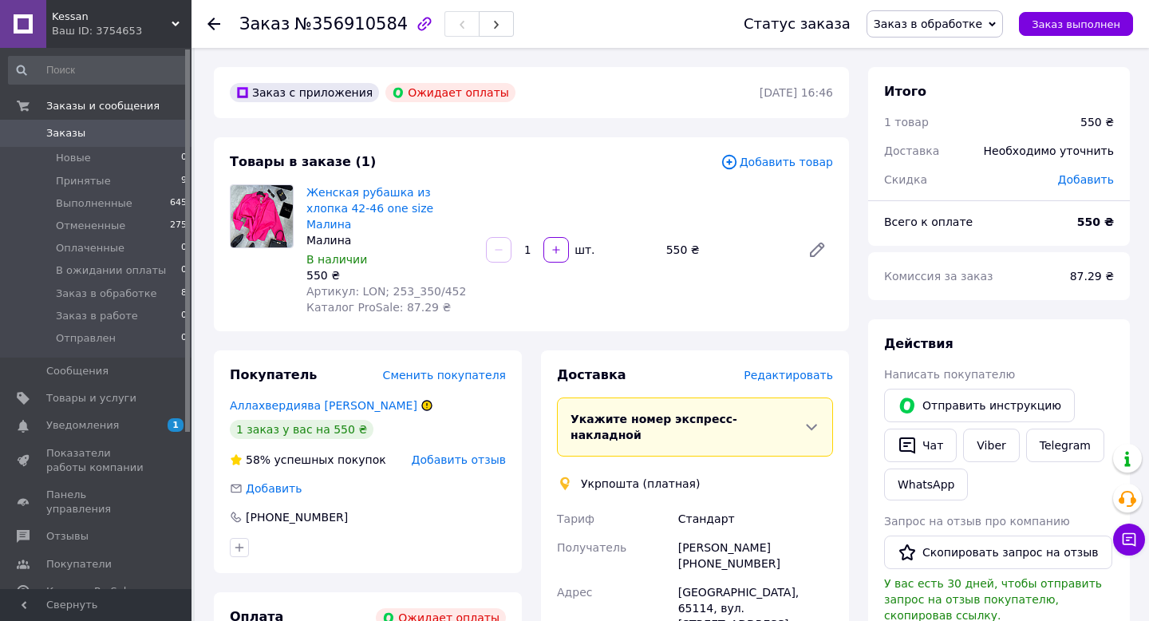
click at [802, 369] on span "Редактировать" at bounding box center [788, 375] width 89 height 13
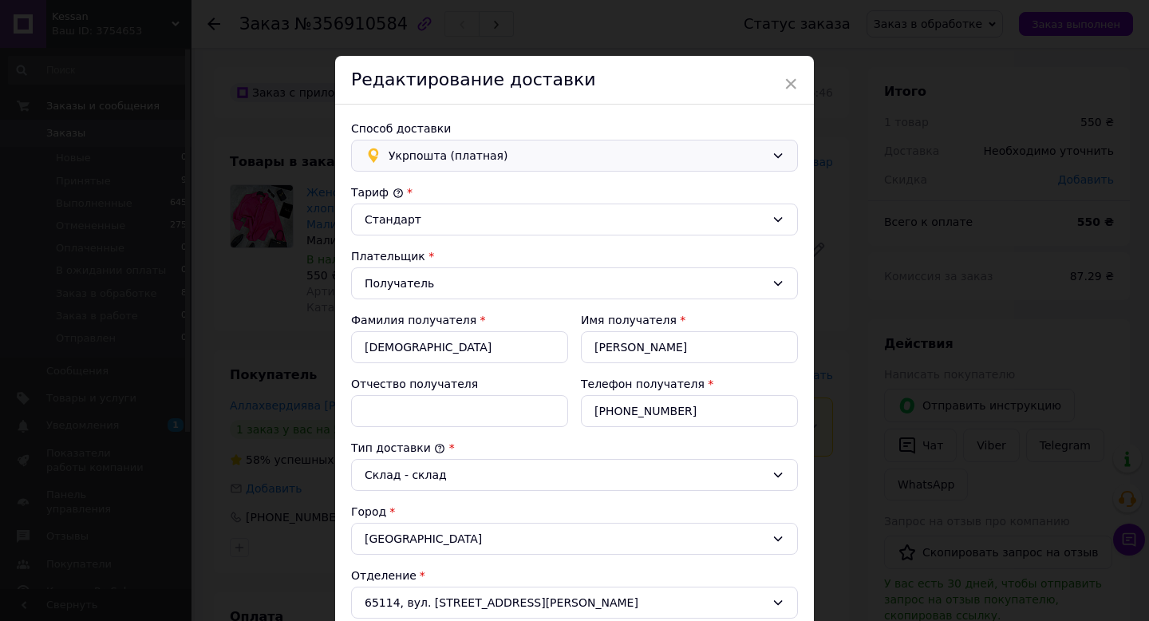
click at [779, 156] on icon at bounding box center [777, 155] width 13 height 13
click at [452, 185] on span "Нова Пошта (платная)" at bounding box center [587, 190] width 396 height 16
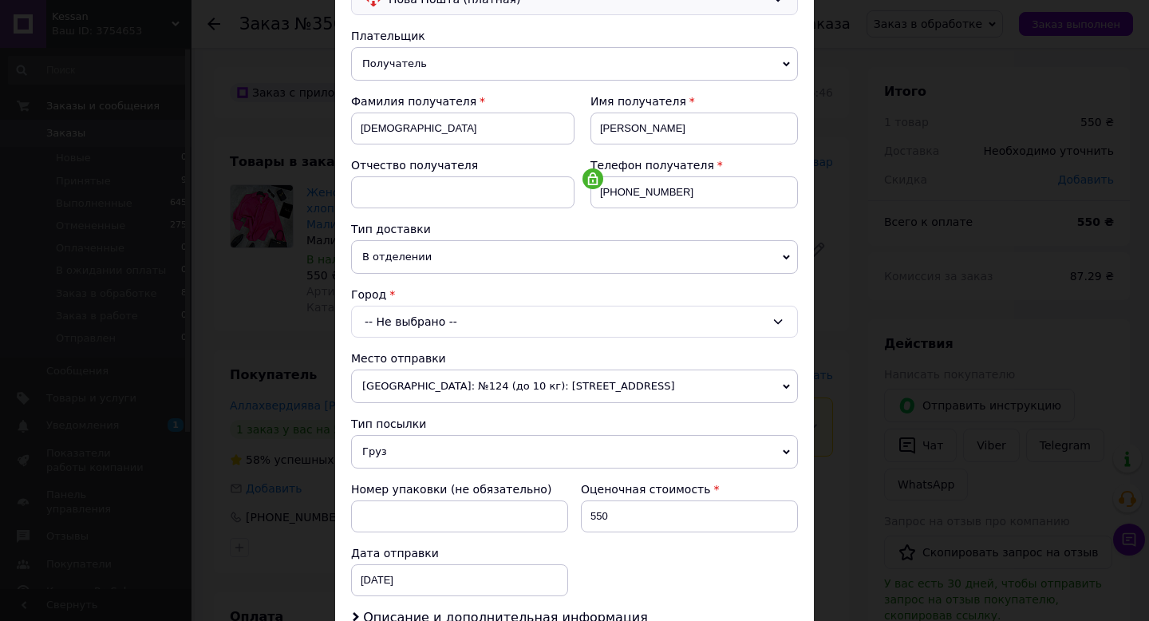
scroll to position [155, 0]
click at [570, 262] on span "В отделении" at bounding box center [574, 259] width 447 height 34
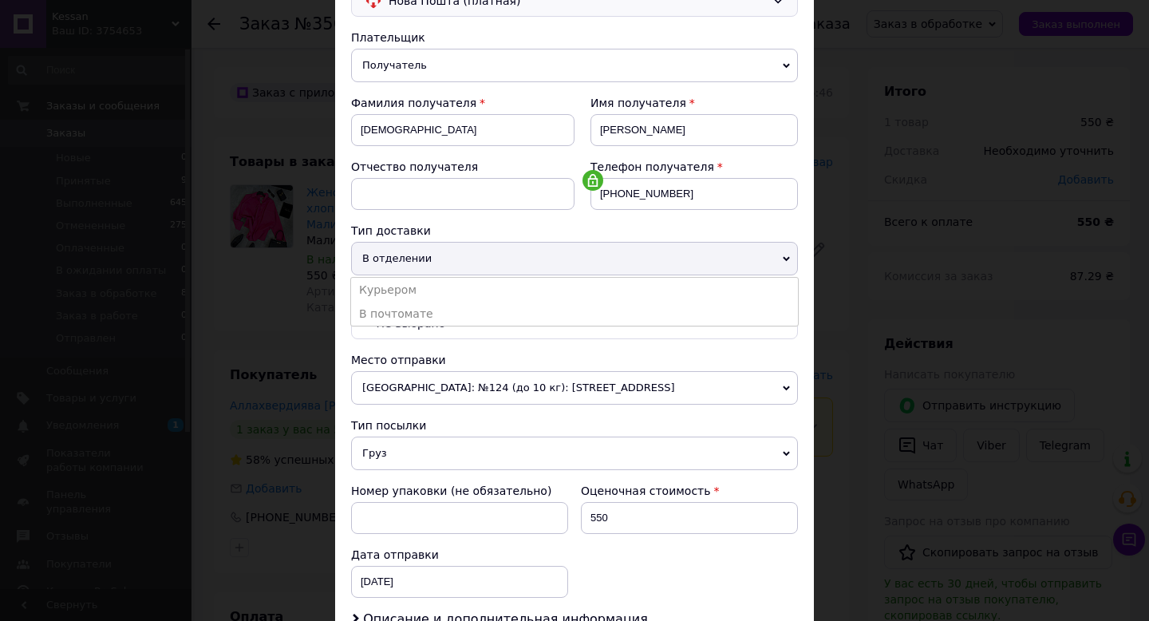
click at [581, 264] on span "В отделении" at bounding box center [574, 259] width 447 height 34
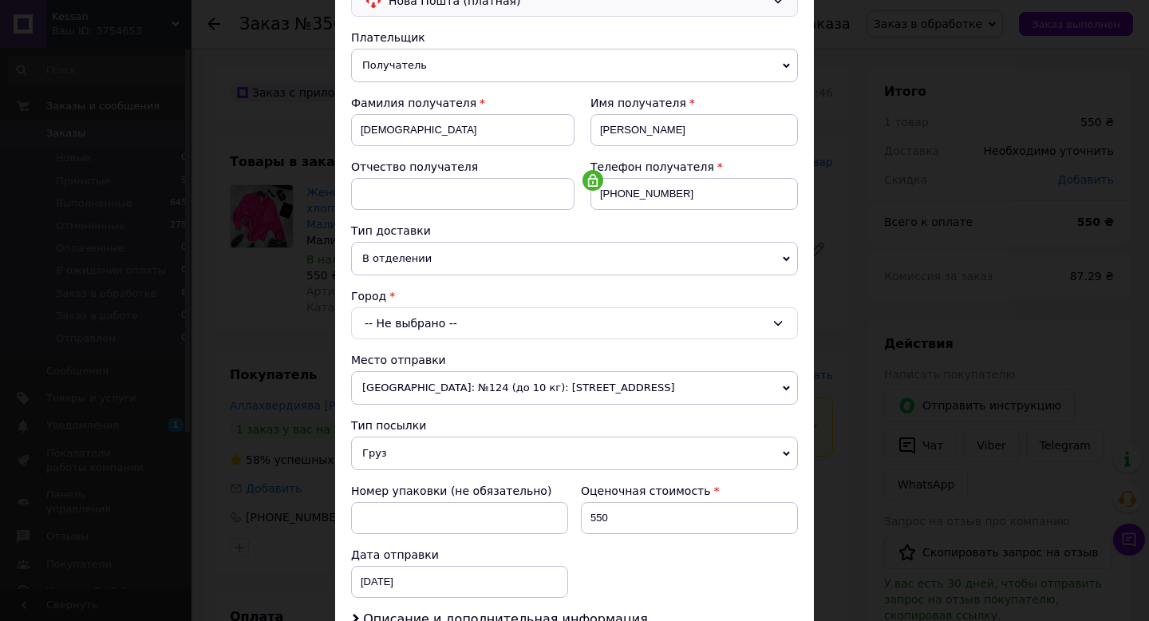
click at [559, 324] on div "-- Не выбрано --" at bounding box center [574, 323] width 447 height 32
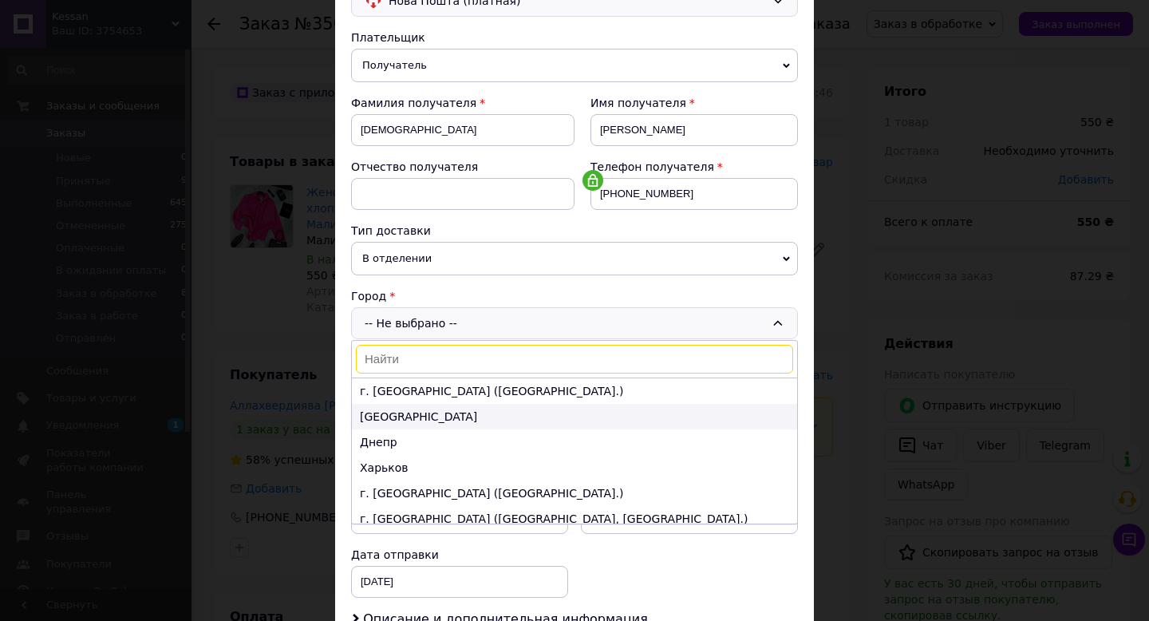
click at [367, 422] on li "[GEOGRAPHIC_DATA]" at bounding box center [574, 417] width 445 height 26
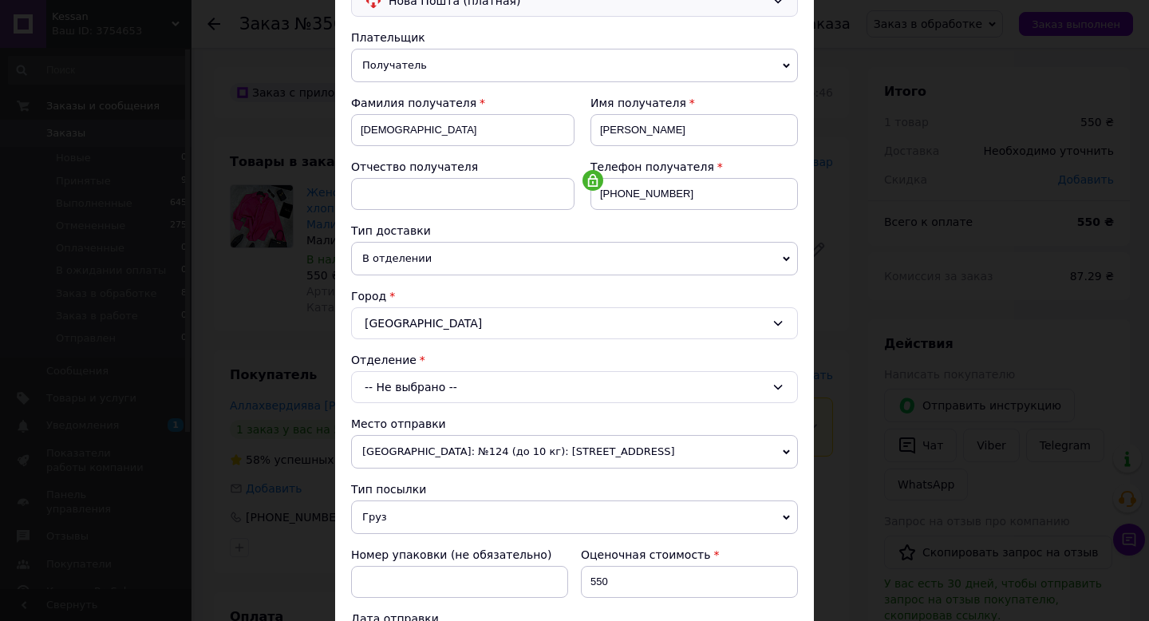
click at [519, 388] on div "-- Не выбрано --" at bounding box center [574, 387] width 447 height 32
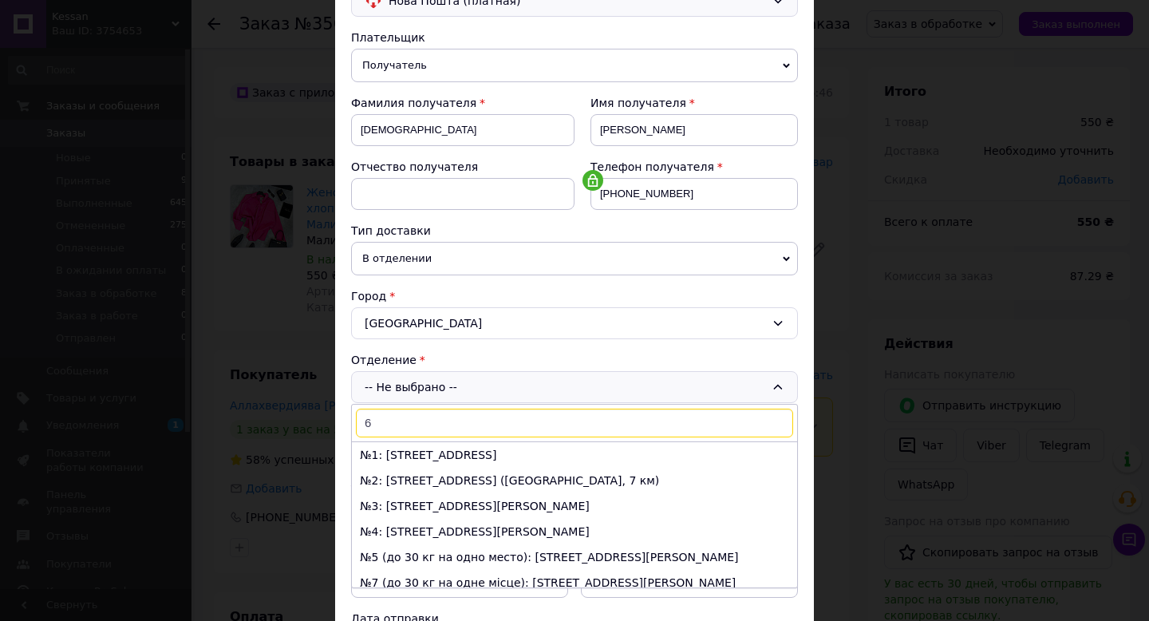
type input "66"
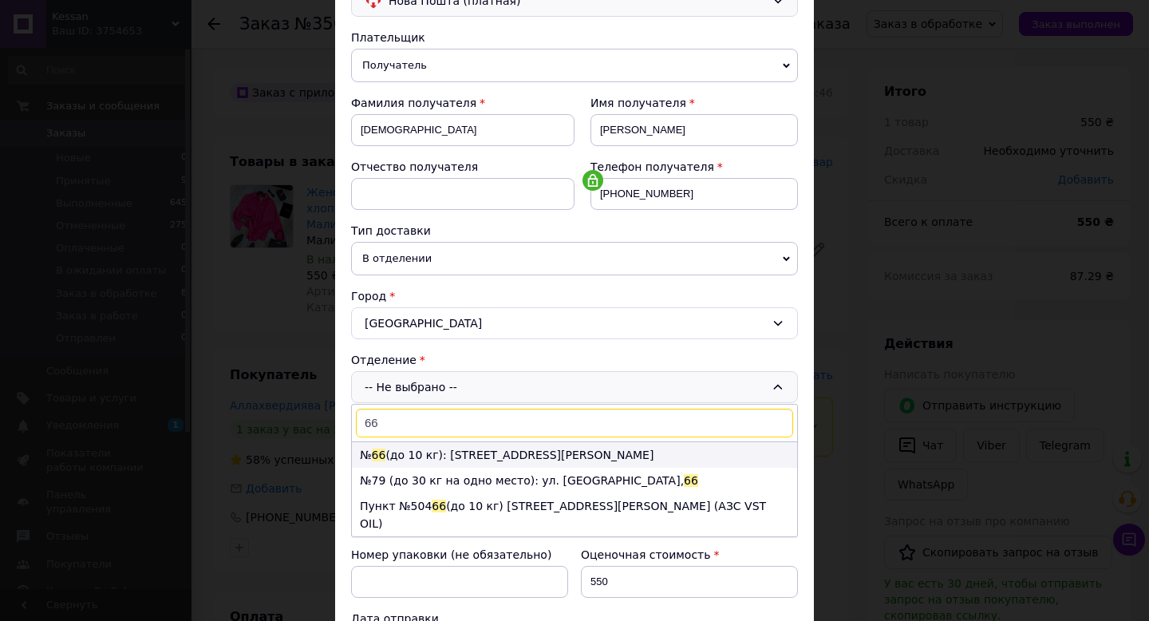
click at [523, 452] on li "№ 66 (до 10 кг): ул. Академика Королева, 19" at bounding box center [574, 455] width 445 height 26
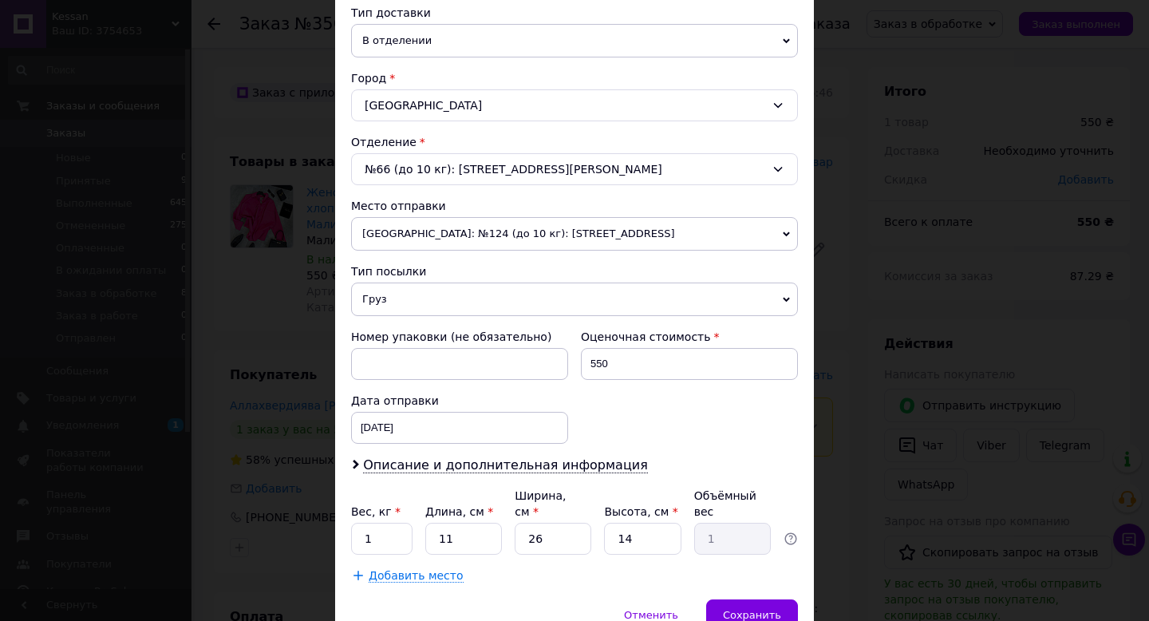
scroll to position [455, 0]
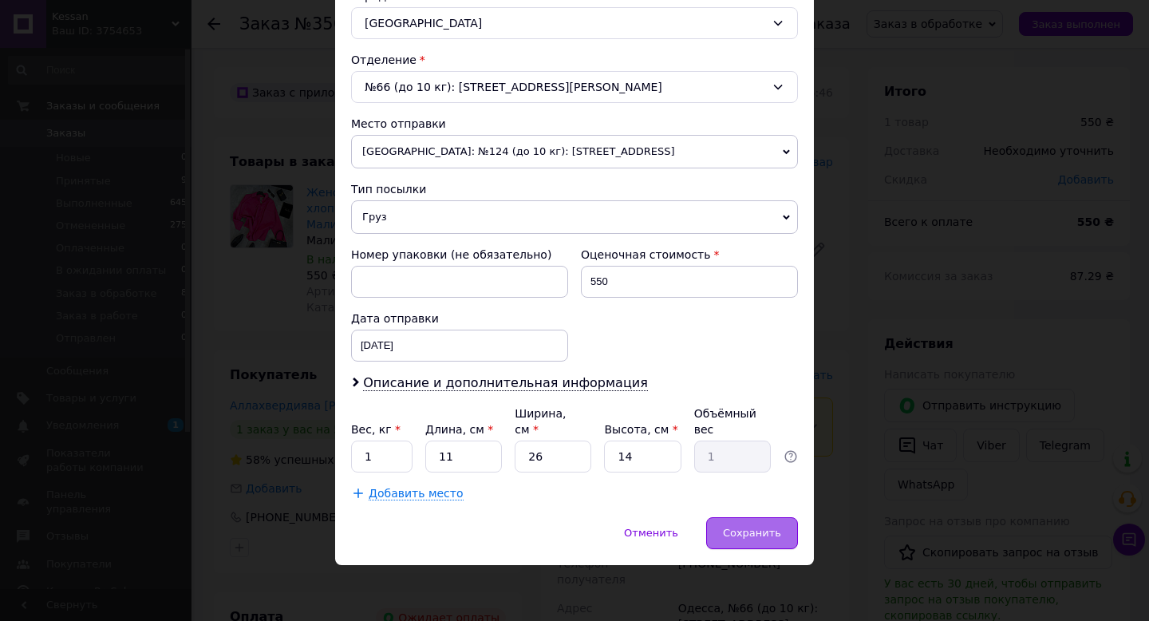
click at [732, 535] on span "Сохранить" at bounding box center [752, 533] width 58 height 12
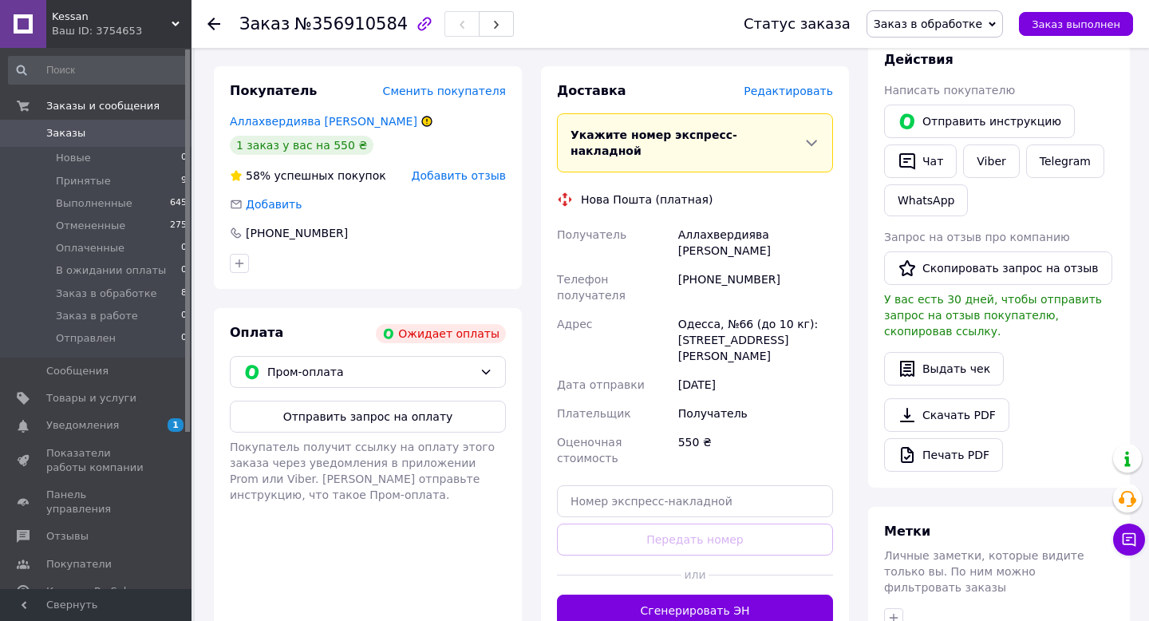
scroll to position [314, 0]
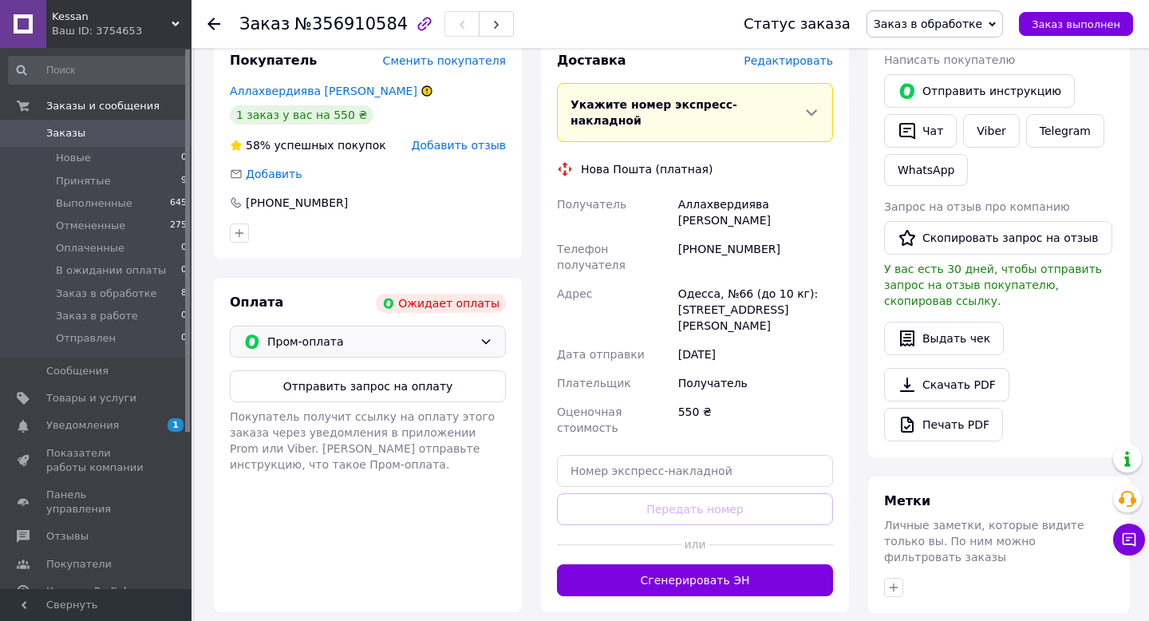
click at [488, 339] on icon at bounding box center [486, 341] width 9 height 5
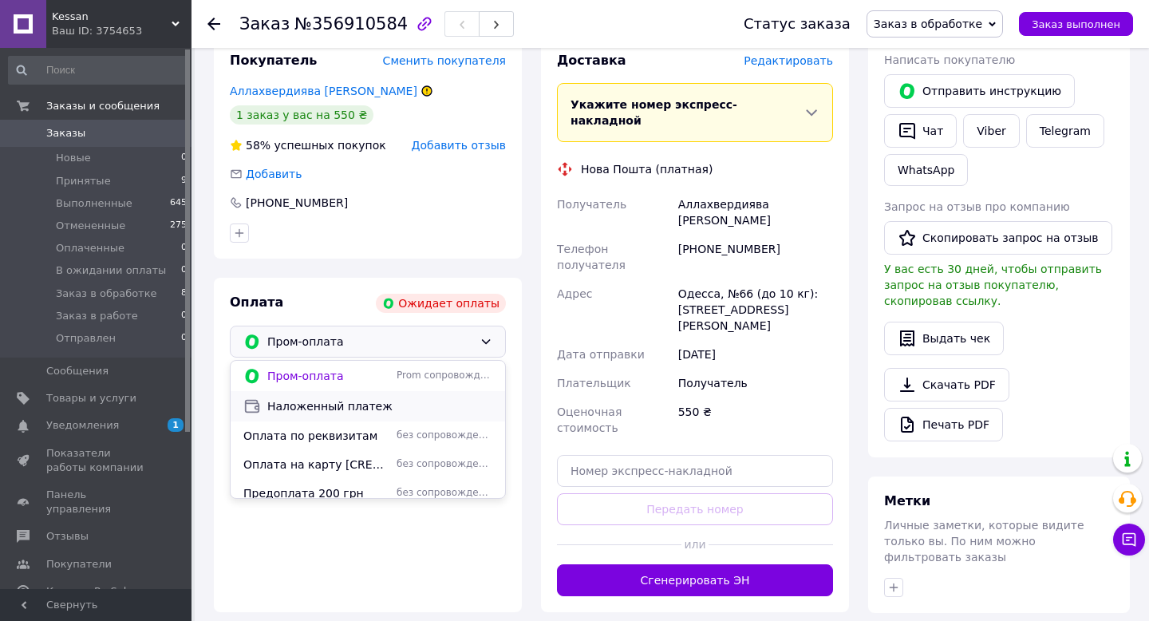
click at [323, 398] on span "Наложенный платеж" at bounding box center [379, 406] width 225 height 16
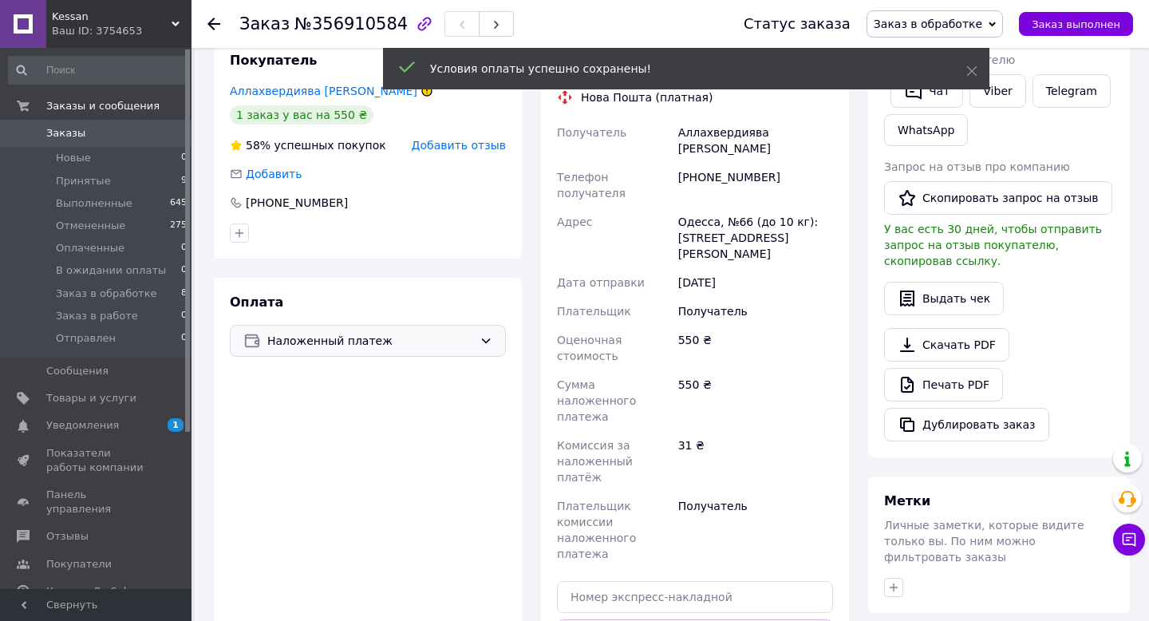
scroll to position [0, 0]
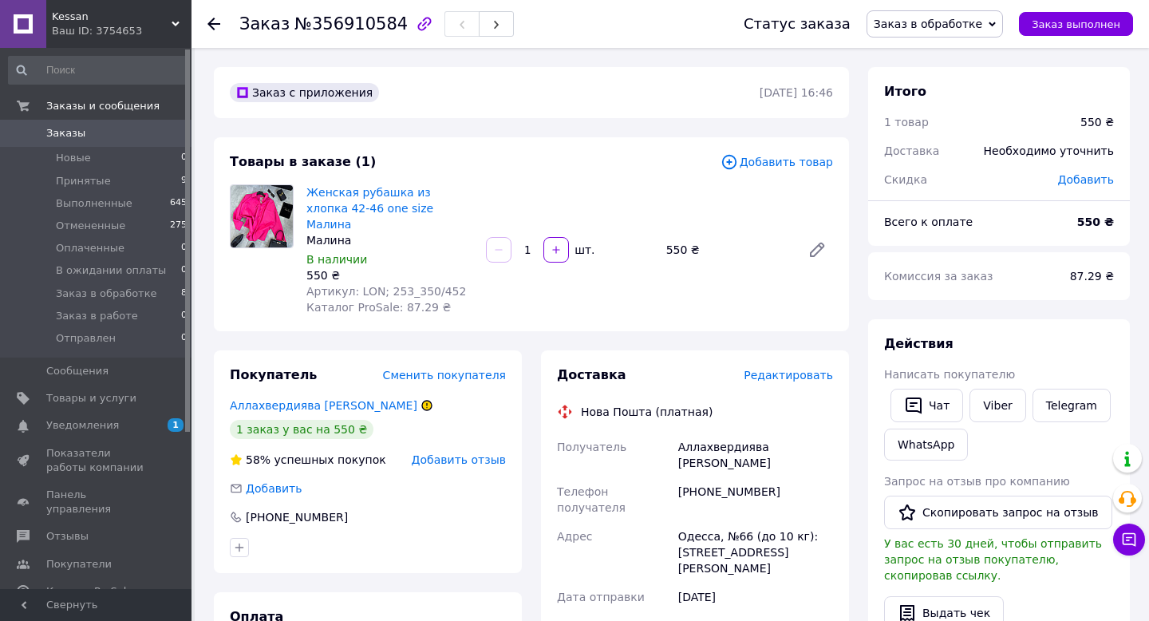
click at [982, 26] on span "Заказ в обработке" at bounding box center [928, 24] width 108 height 13
click at [913, 54] on li "Принят" at bounding box center [934, 56] width 135 height 24
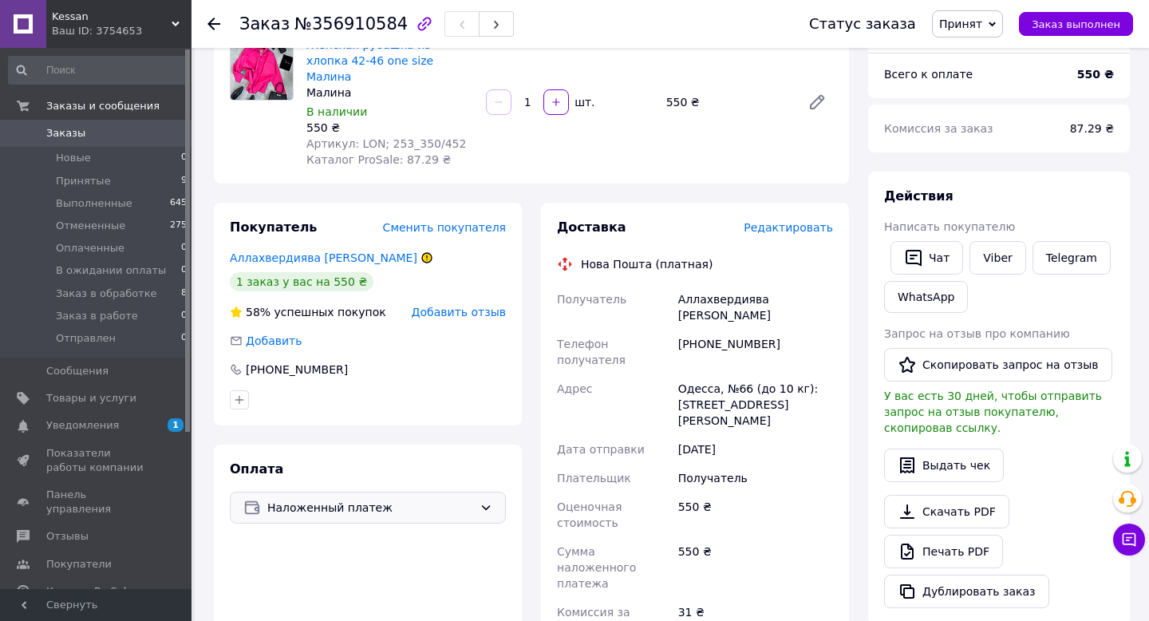
scroll to position [34, 0]
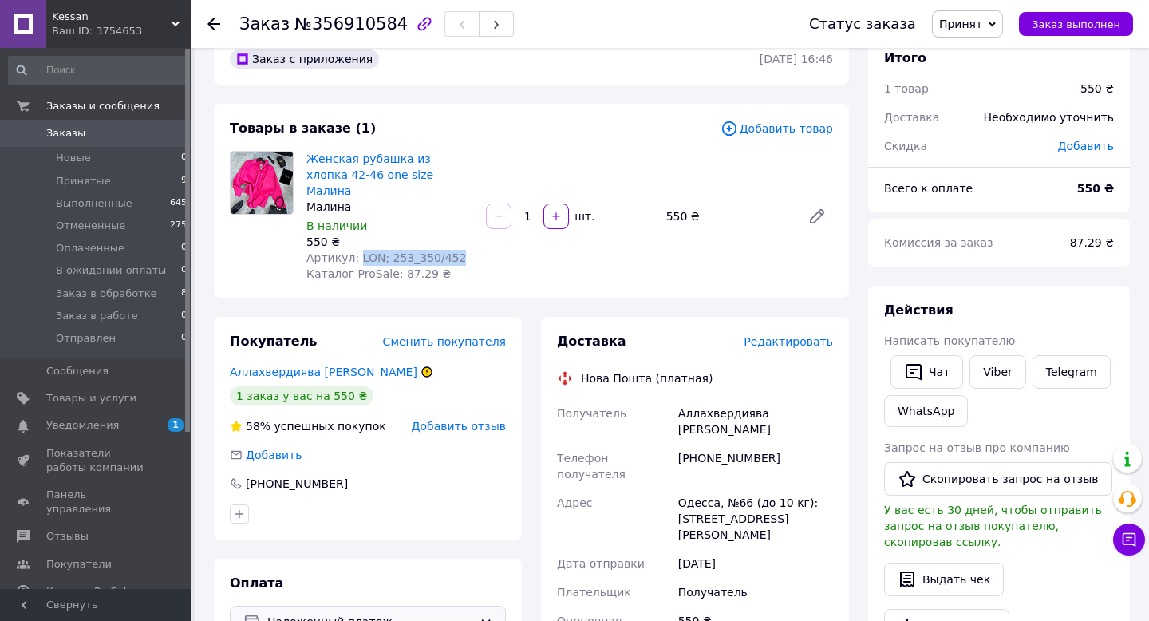
drag, startPoint x: 357, startPoint y: 241, endPoint x: 472, endPoint y: 245, distance: 115.7
click at [472, 250] on div "Артикул: LON; 253_350/452" at bounding box center [389, 258] width 167 height 16
copy span "LON; 253_350/452"
drag, startPoint x: 700, startPoint y: 425, endPoint x: 814, endPoint y: 428, distance: 114.1
click at [814, 444] on div "[PHONE_NUMBER]" at bounding box center [755, 466] width 161 height 45
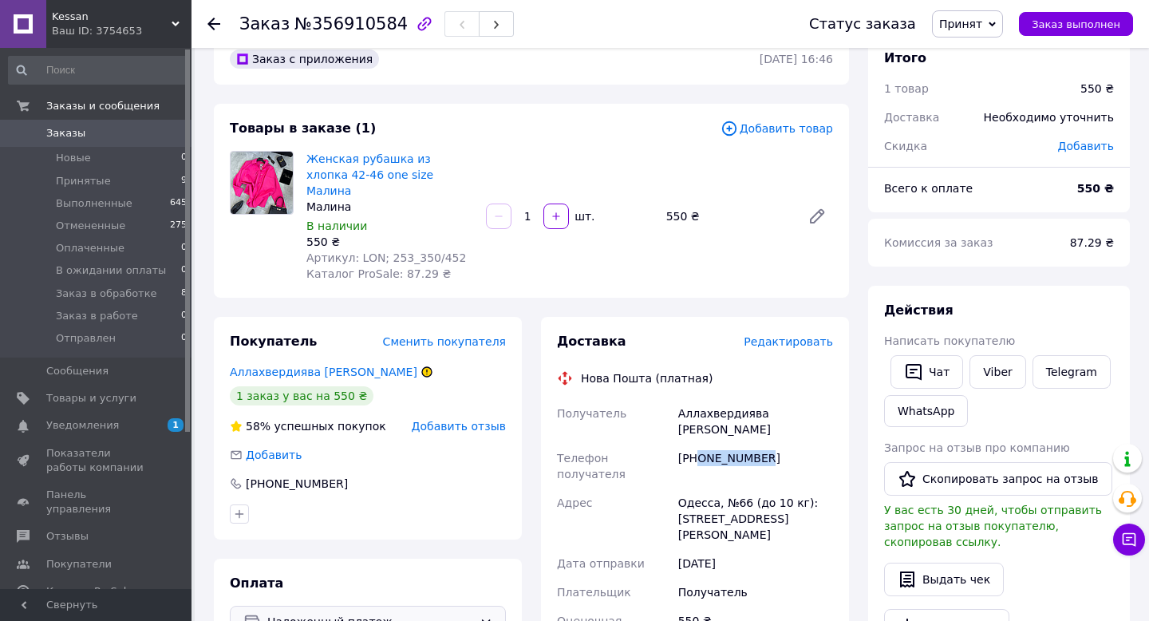
copy div "0633489388"
drag, startPoint x: 679, startPoint y: 451, endPoint x: 820, endPoint y: 475, distance: 143.2
click at [820, 488] on div "Одесса, №66 (до 10 кг): [STREET_ADDRESS][PERSON_NAME]" at bounding box center [755, 518] width 161 height 61
copy div "Одесса, №66 (до 10 кг): [STREET_ADDRESS][PERSON_NAME]"
click at [706, 399] on div "Аллахвердиява Айсел" at bounding box center [755, 421] width 161 height 45
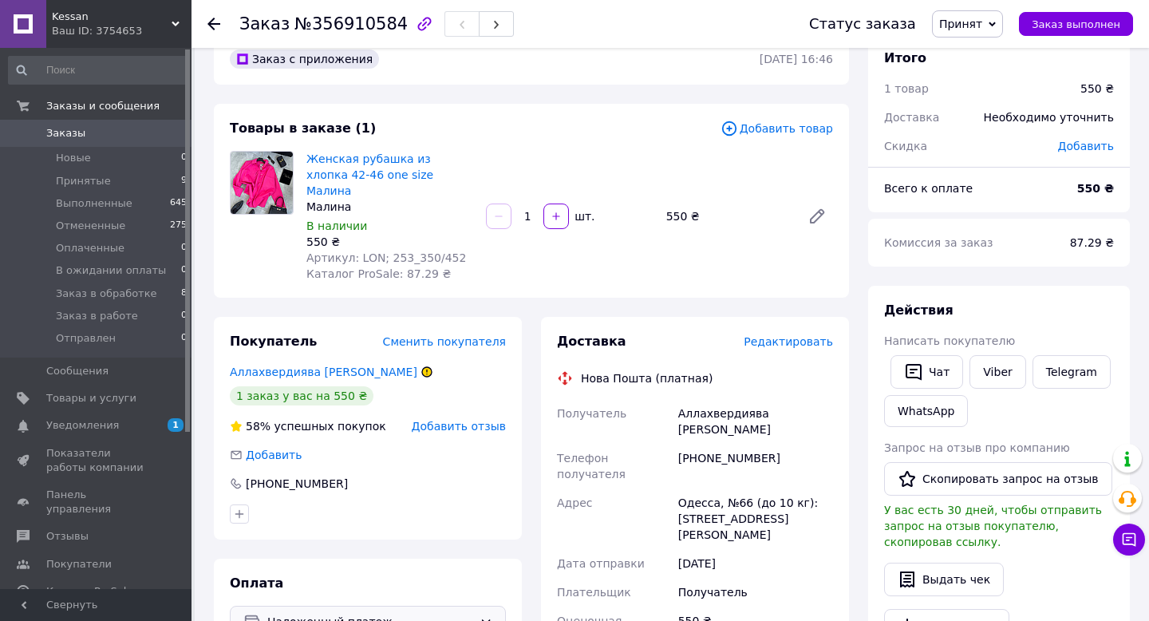
click at [706, 399] on div "Аллахвердиява Айсел" at bounding box center [755, 421] width 161 height 45
copy div "Аллахвердиява Айсел"
click at [215, 22] on icon at bounding box center [213, 24] width 13 height 13
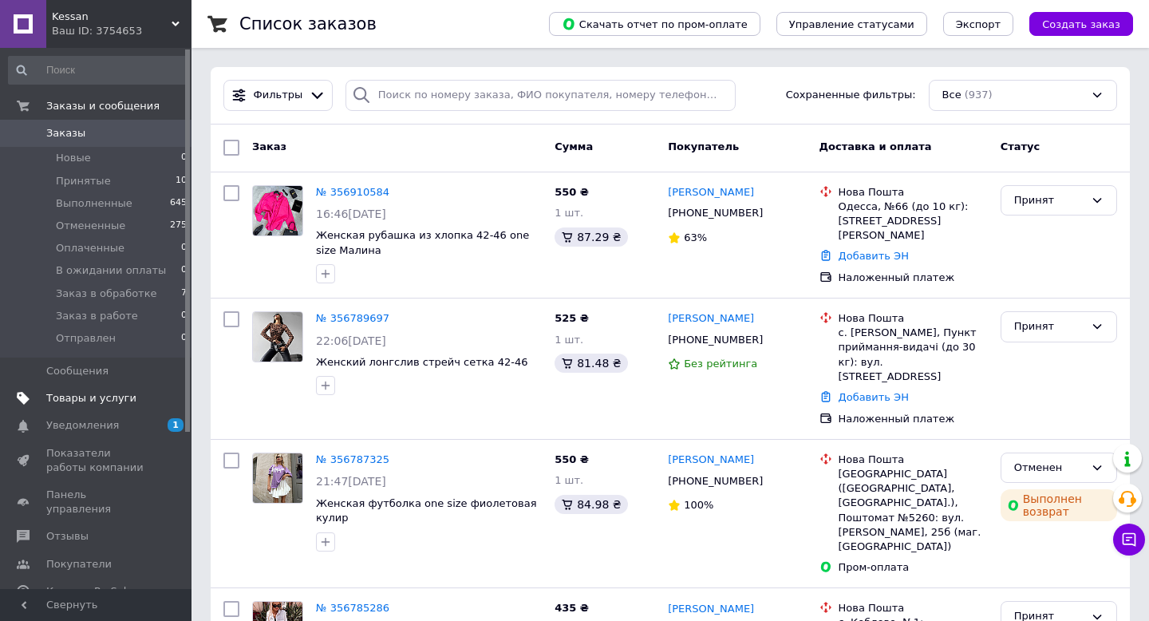
click at [86, 398] on span "Товары и услуги" at bounding box center [91, 398] width 90 height 14
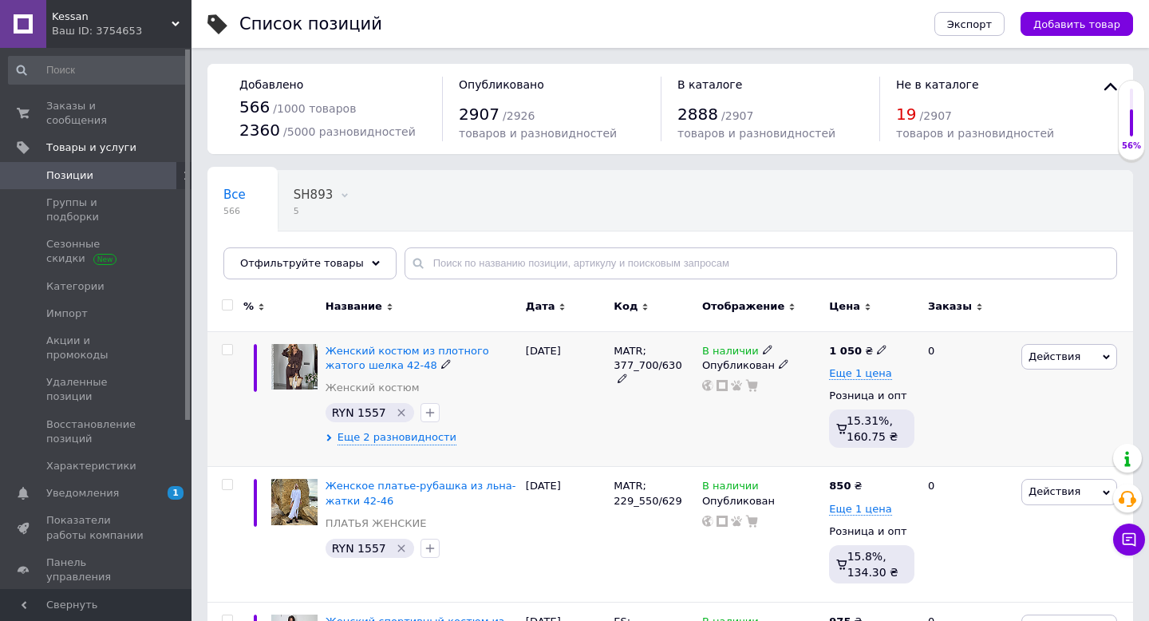
click at [626, 374] on use at bounding box center [621, 378] width 9 height 9
click at [624, 344] on input "MATR; 377_700/630" at bounding box center [648, 351] width 78 height 24
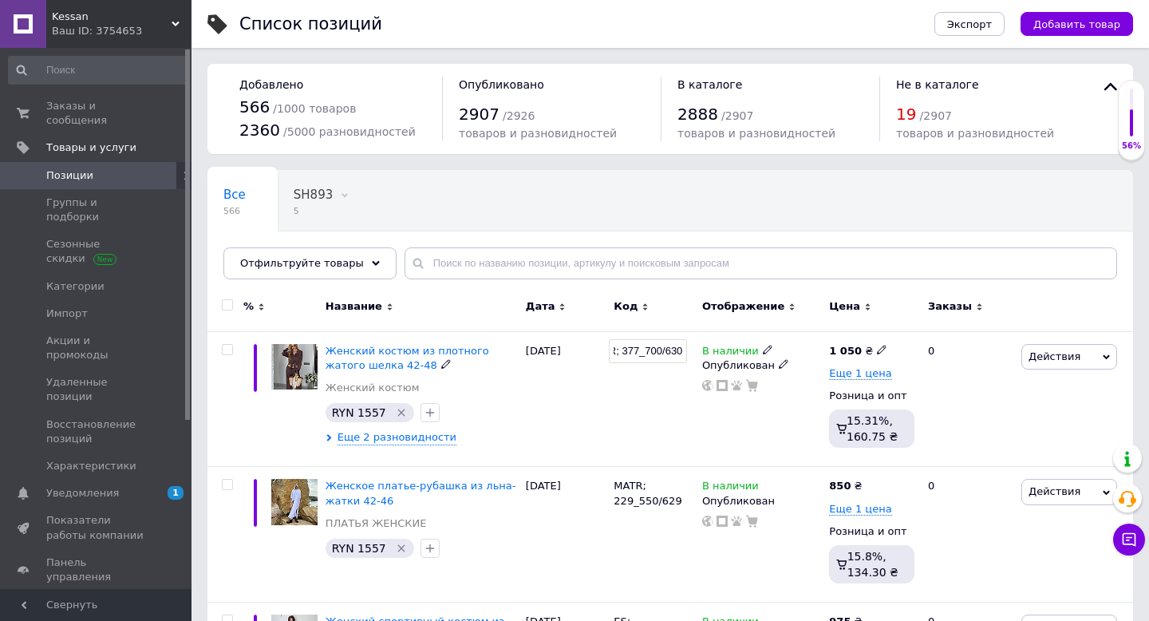
click at [624, 344] on input "MATR; 377_700/630" at bounding box center [648, 351] width 78 height 24
click at [593, 408] on div "[DATE]" at bounding box center [566, 399] width 89 height 136
click at [1078, 29] on span "Добавить товар" at bounding box center [1076, 24] width 87 height 12
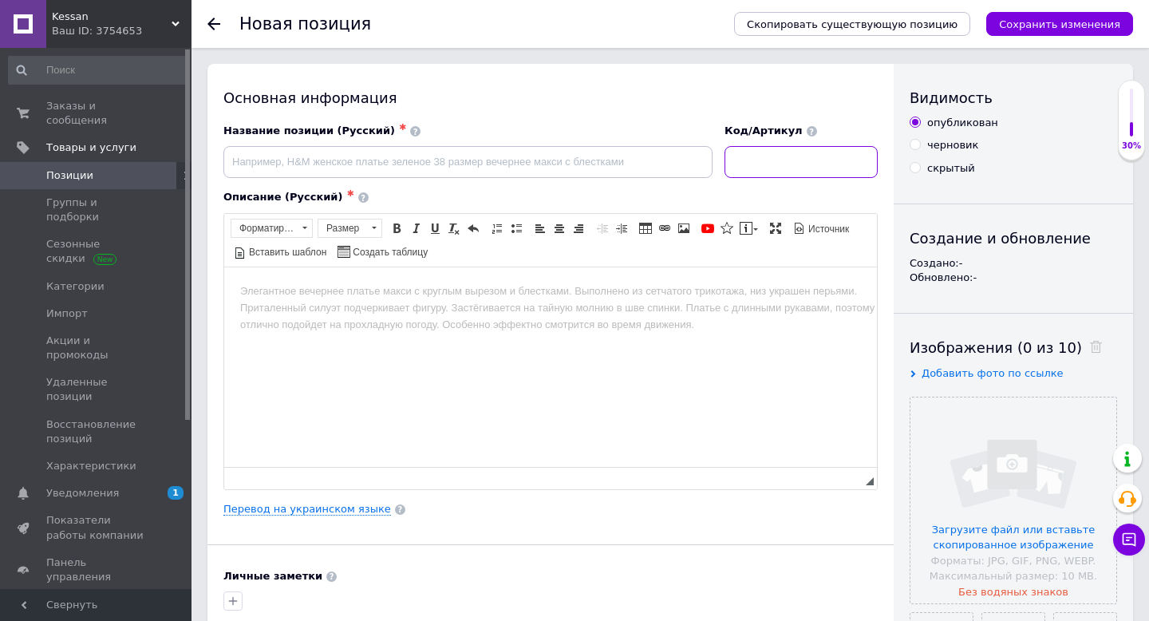
click at [853, 167] on input at bounding box center [800, 162] width 153 height 32
paste input "MATR; 377_700/630"
drag, startPoint x: 795, startPoint y: 160, endPoint x: 811, endPoint y: 160, distance: 15.2
click at [811, 160] on input "MATR; 377_700/631" at bounding box center [800, 162] width 153 height 32
paste input "13"
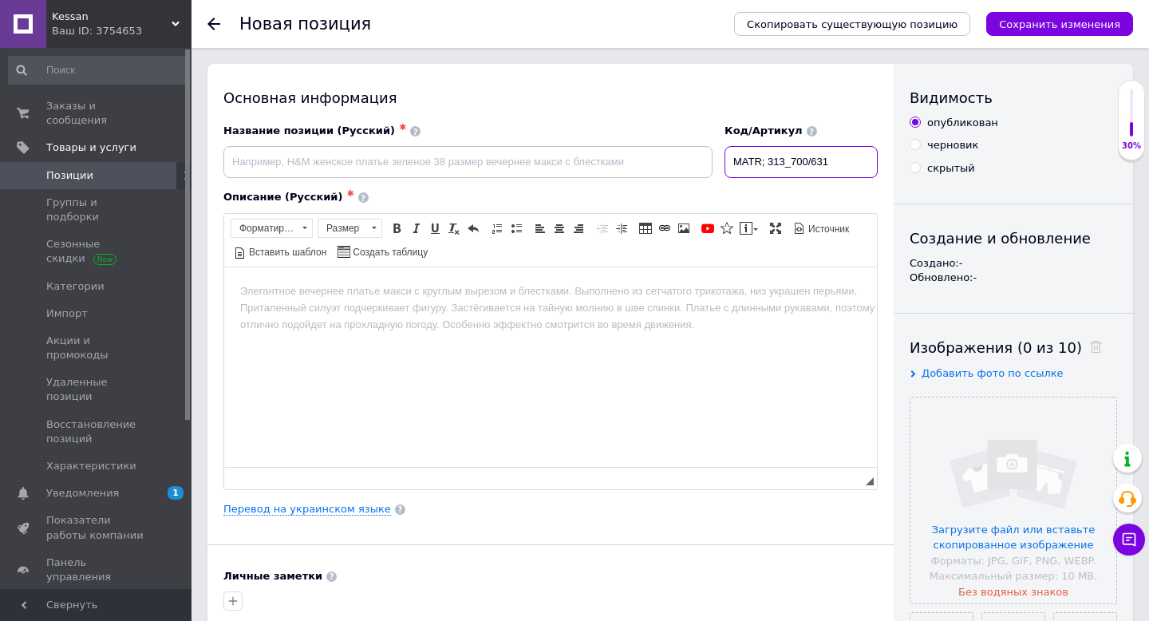
click at [822, 164] on input "MATR; 313_700/631" at bounding box center [800, 162] width 153 height 32
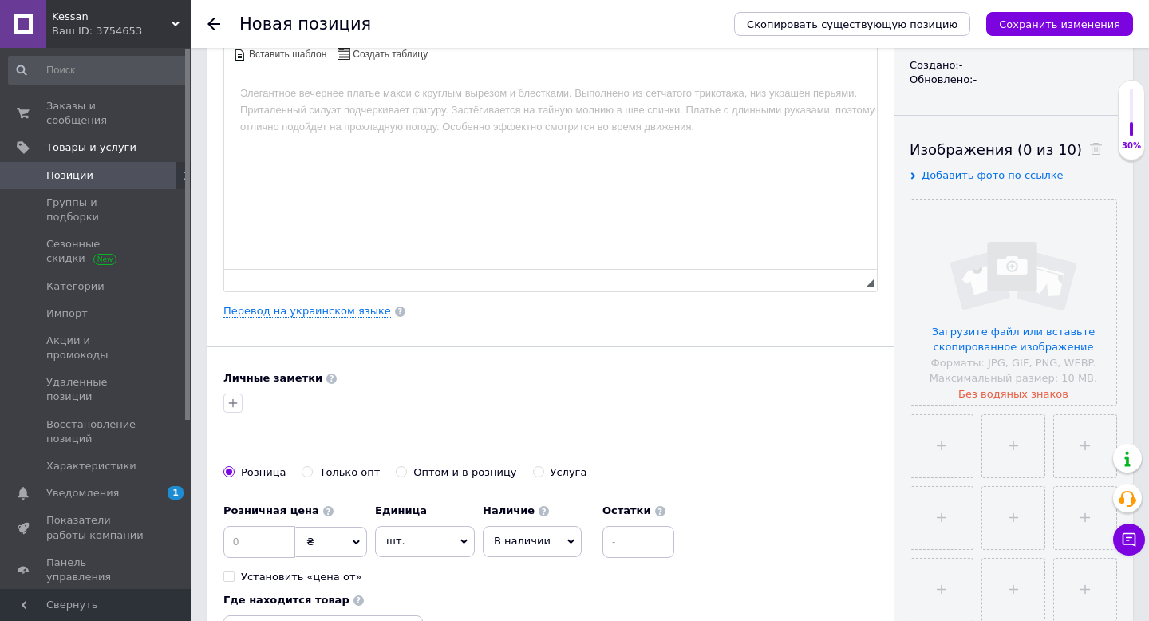
scroll to position [258, 0]
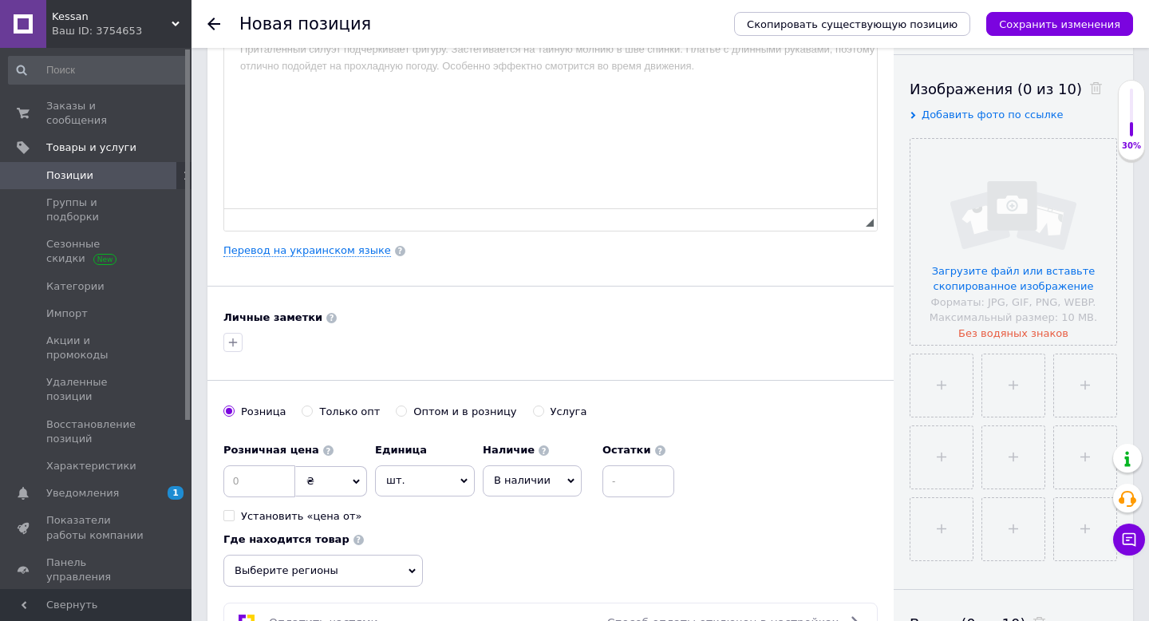
type input "MATR; 313_800/631"
click at [237, 353] on div at bounding box center [233, 342] width 26 height 26
click at [234, 342] on icon "button" at bounding box center [233, 342] width 9 height 9
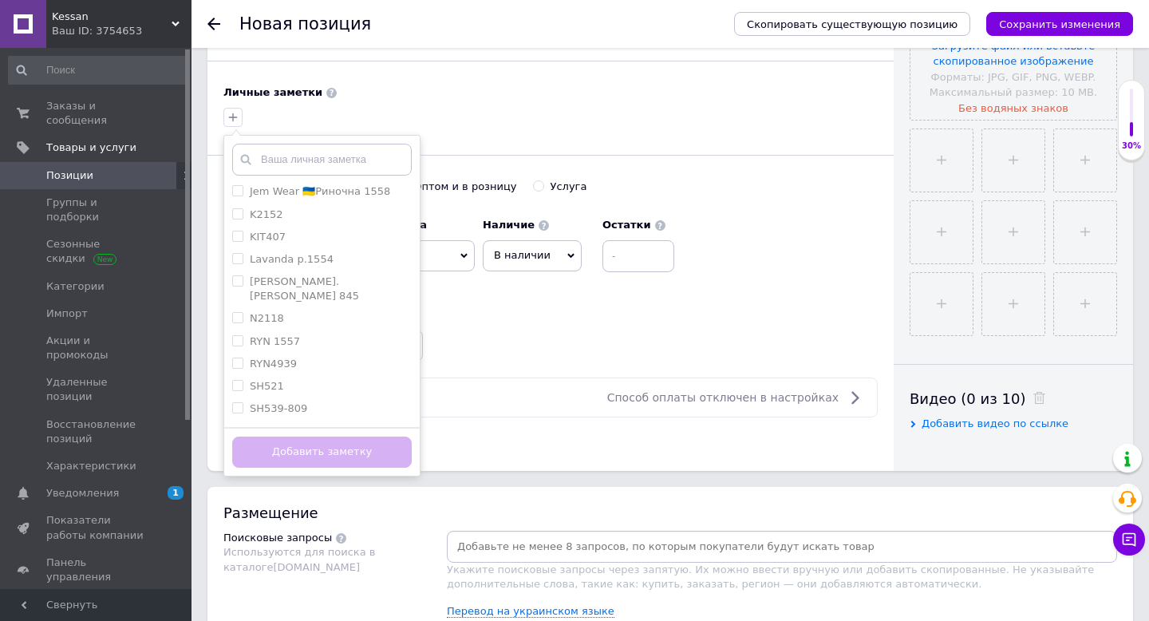
scroll to position [394, 0]
click at [278, 333] on label "RYN 1557" at bounding box center [275, 339] width 50 height 12
checkbox input "true"
click at [314, 454] on button "Добавить заметку" at bounding box center [321, 451] width 179 height 31
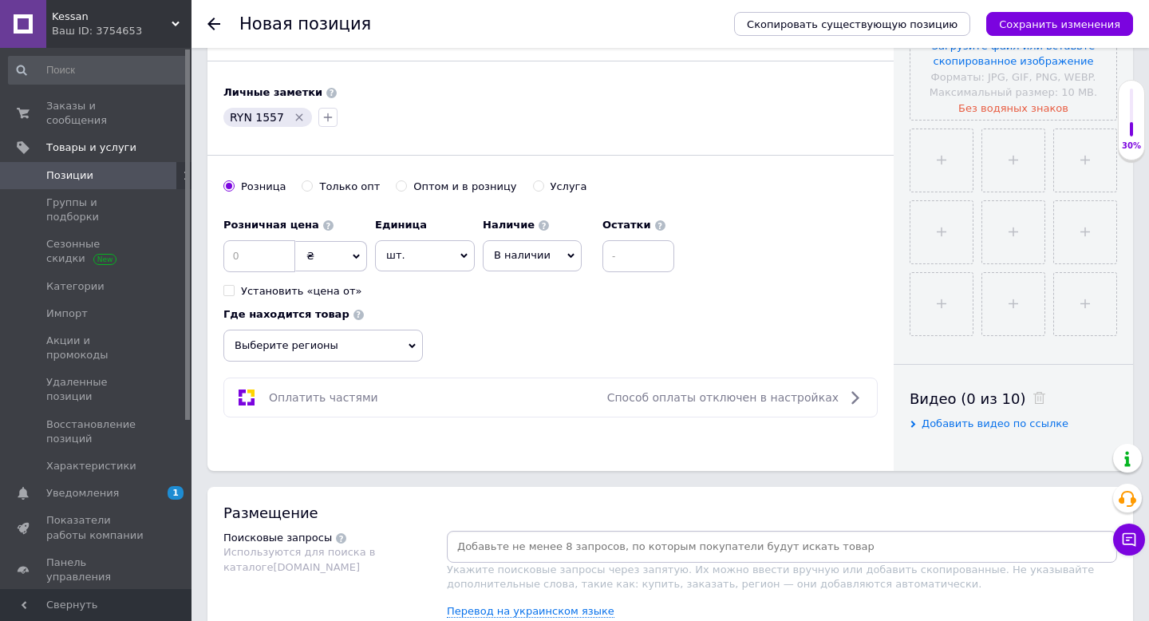
click at [413, 185] on div "Оптом и в розницу" at bounding box center [464, 186] width 103 height 14
click at [406, 185] on input "Оптом и в розницу" at bounding box center [401, 185] width 10 height 10
radio input "true"
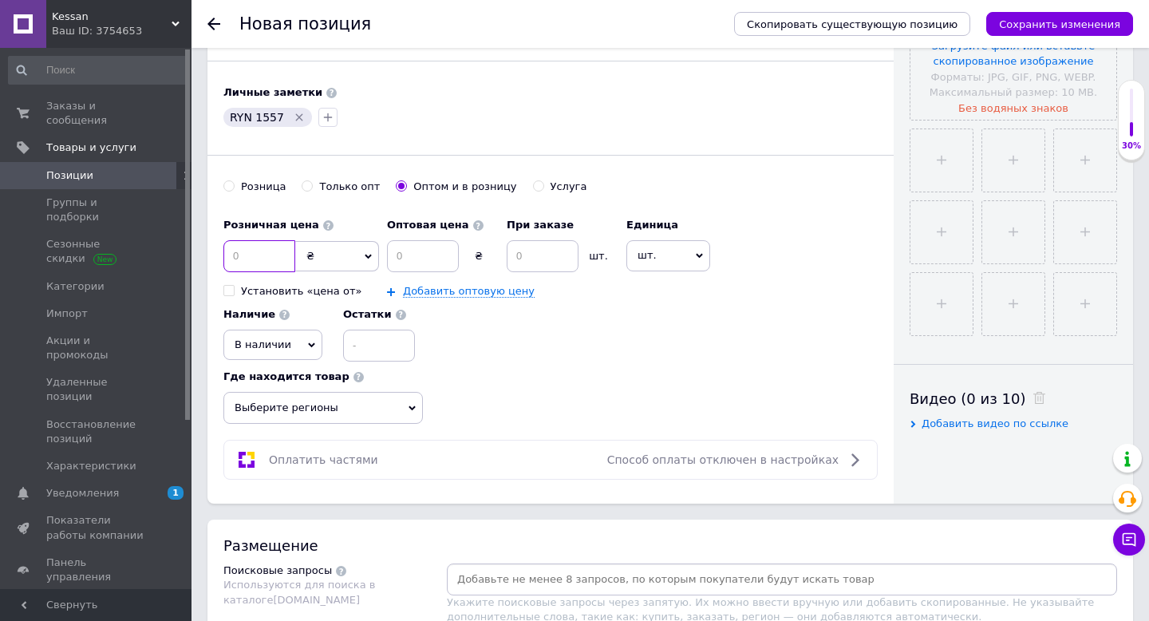
click at [261, 254] on input at bounding box center [259, 256] width 72 height 32
type input "1050"
click at [415, 253] on input at bounding box center [423, 256] width 72 height 32
click at [550, 254] on input at bounding box center [543, 256] width 72 height 32
type input "2"
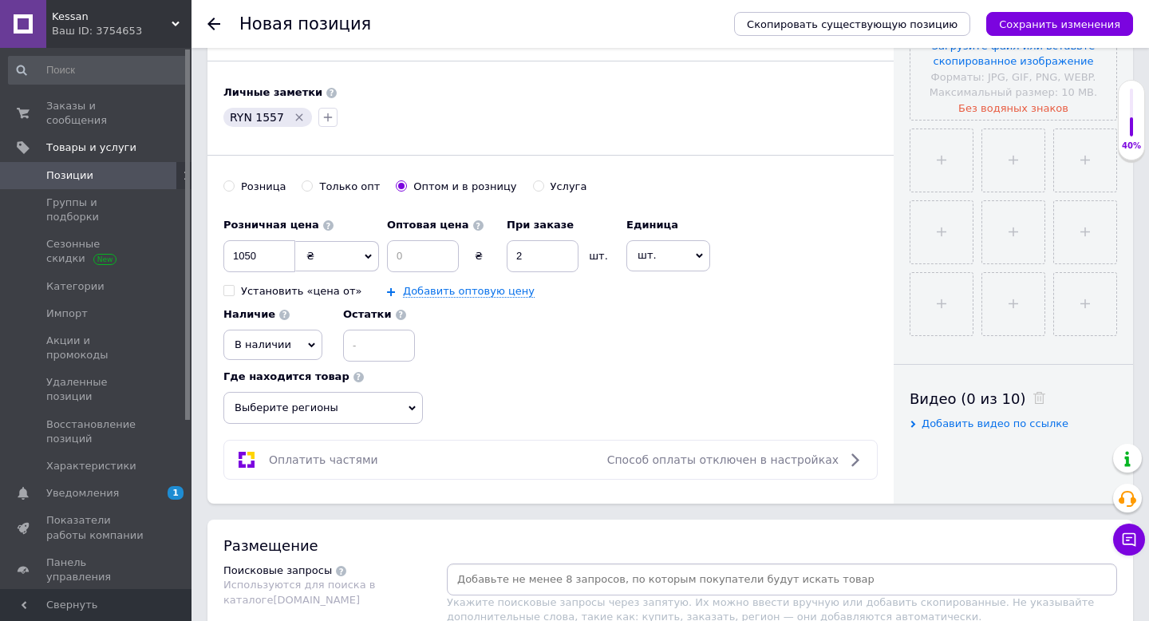
click at [533, 349] on div "Розничная цена 1050 ₴ $ € CHF £ ¥ PLN ₸ MDL HUF KGS CN¥ TRY ₩ lei Установить «ц…" at bounding box center [550, 286] width 654 height 152
click at [412, 257] on input at bounding box center [423, 256] width 72 height 32
type input "1020"
click at [499, 368] on div "Розничная цена 1050 ₴ $ € CHF £ ¥ PLN ₸ MDL HUF KGS CN¥ TRY ₩ lei Установить «ц…" at bounding box center [550, 317] width 654 height 214
click at [368, 397] on span "Выберите регионы" at bounding box center [322, 408] width 199 height 32
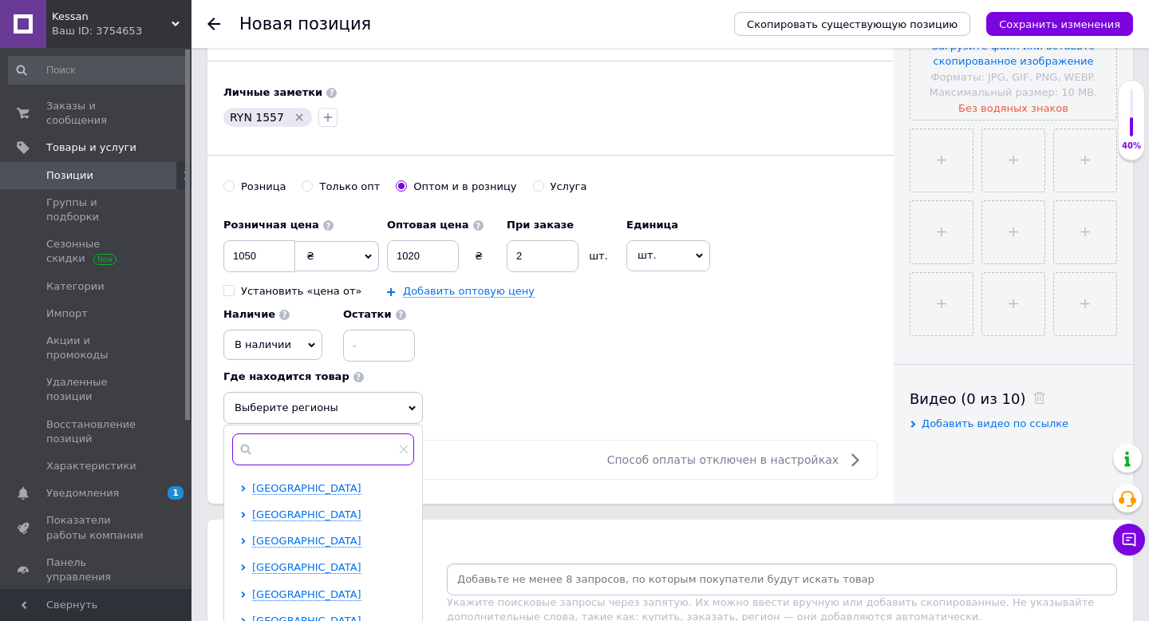
click at [279, 453] on input "text" at bounding box center [323, 449] width 182 height 32
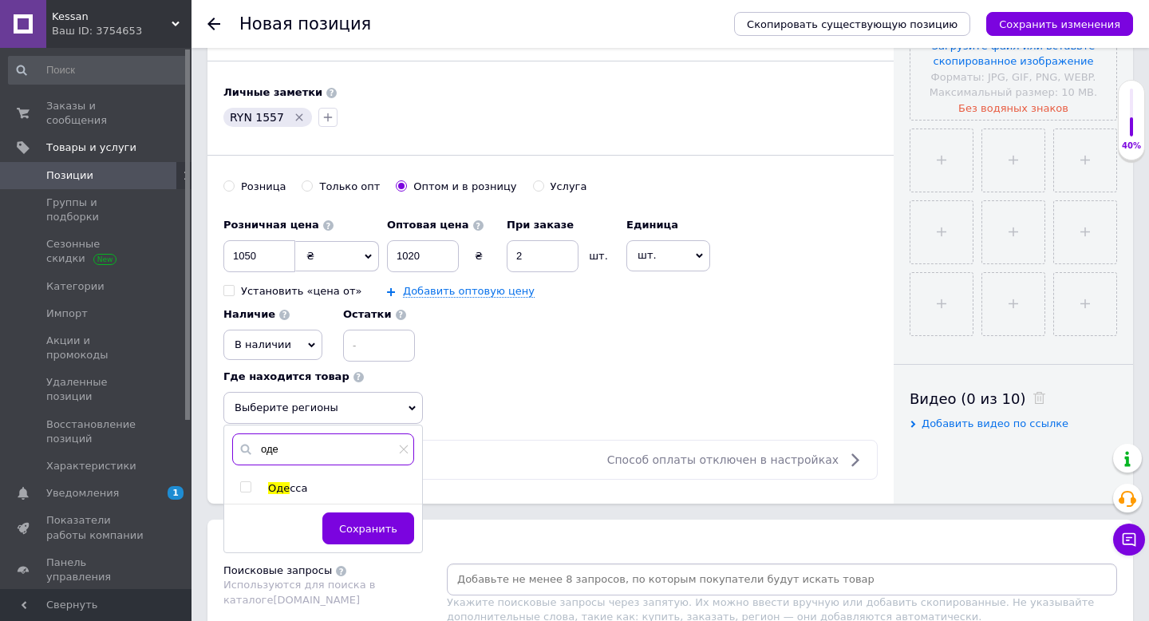
type input "оде"
click at [286, 493] on span "Оде" at bounding box center [279, 488] width 22 height 12
checkbox input "true"
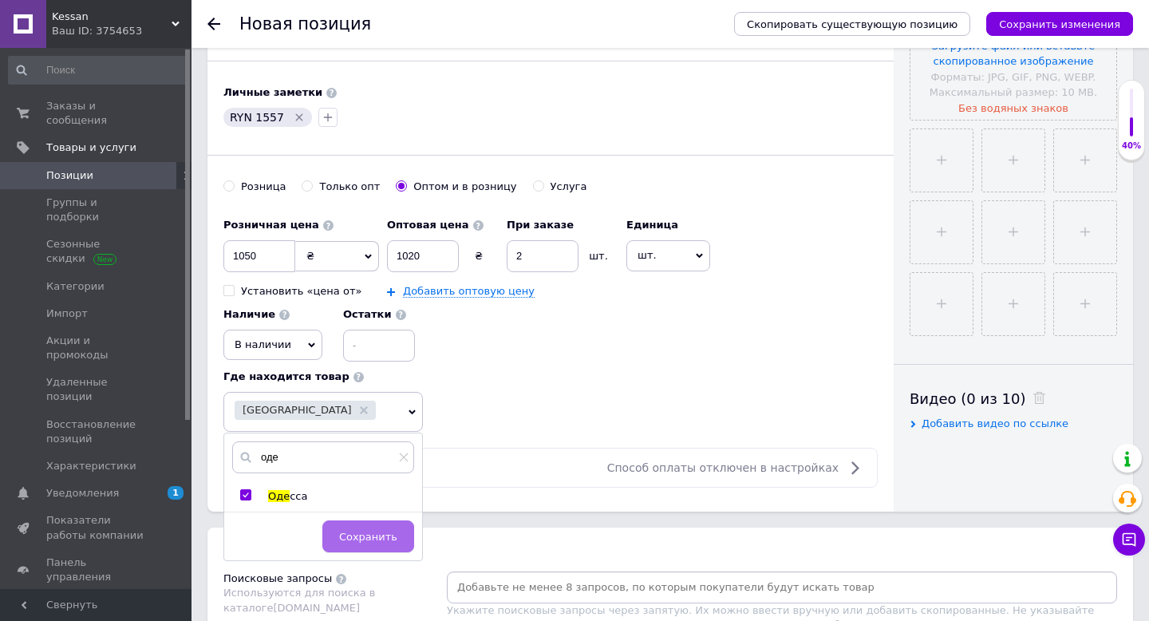
click at [381, 546] on button "Сохранить" at bounding box center [368, 536] width 92 height 32
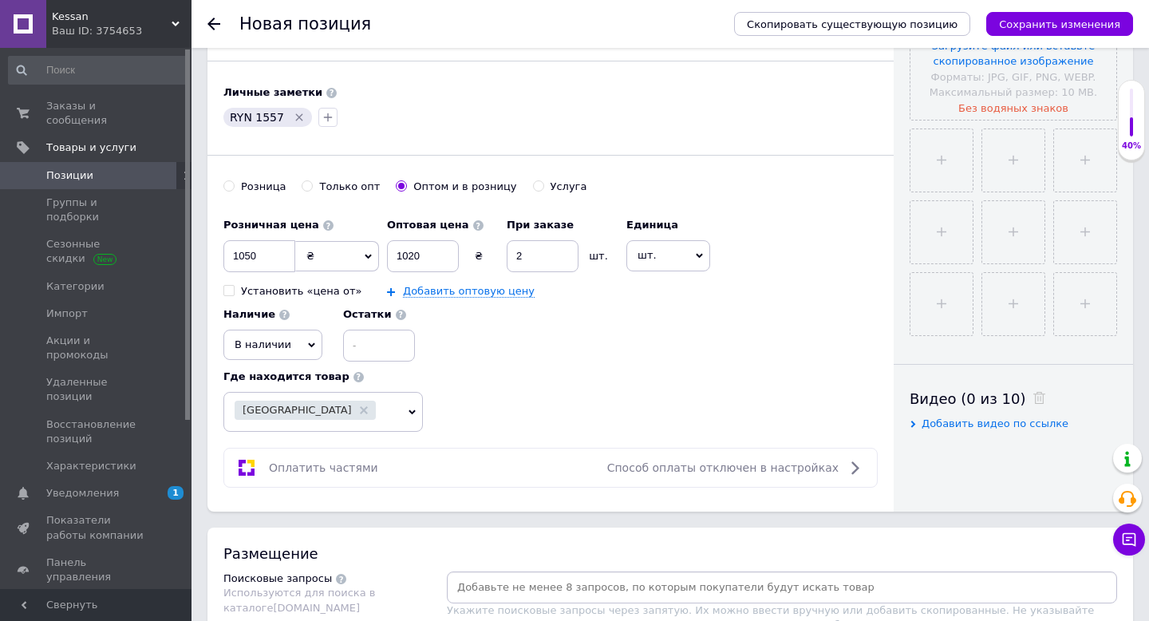
click at [542, 422] on div "Розничная цена 1050 ₴ $ € CHF £ ¥ PLN ₸ MDL HUF KGS CN¥ TRY ₩ lei Установить «ц…" at bounding box center [550, 321] width 654 height 222
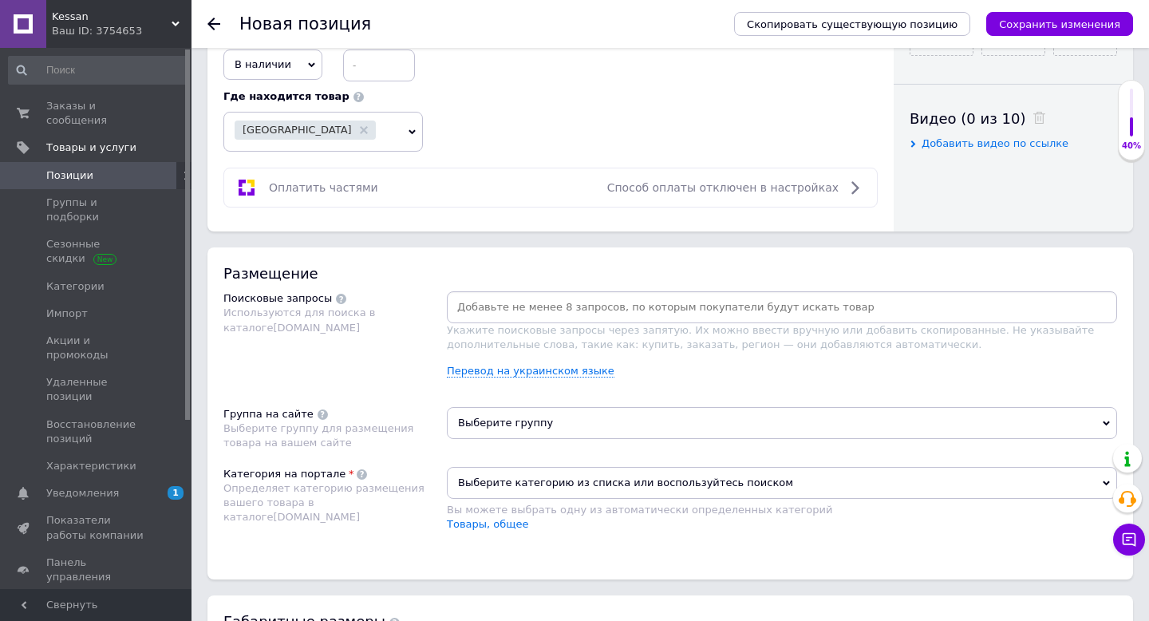
scroll to position [870, 0]
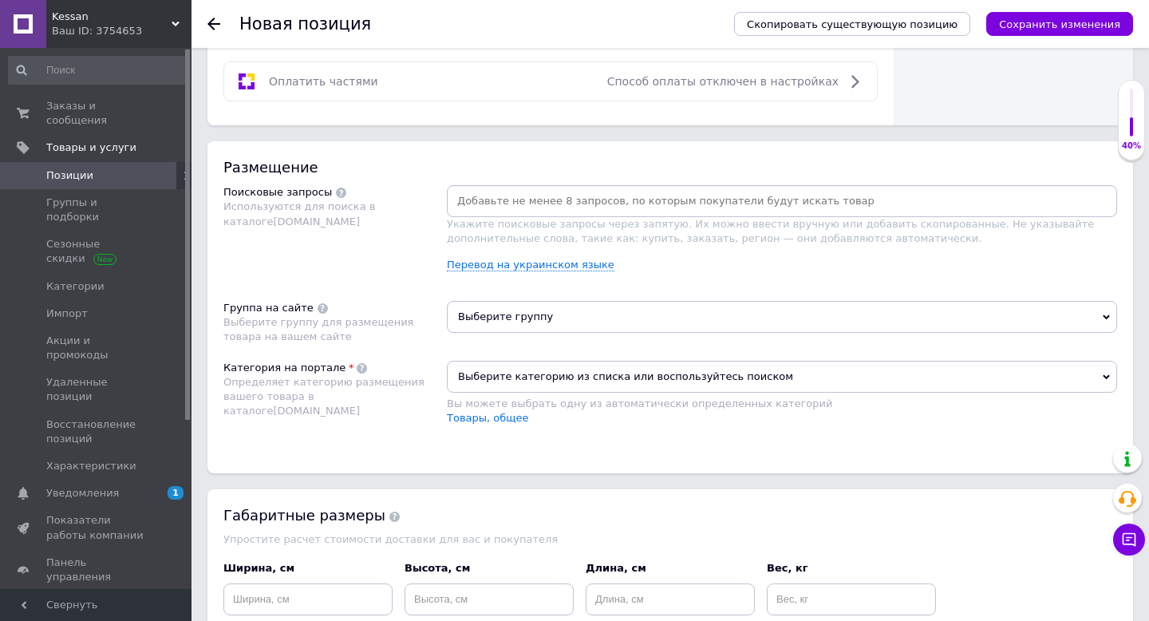
click at [537, 319] on span "Выберите группу" at bounding box center [782, 317] width 670 height 32
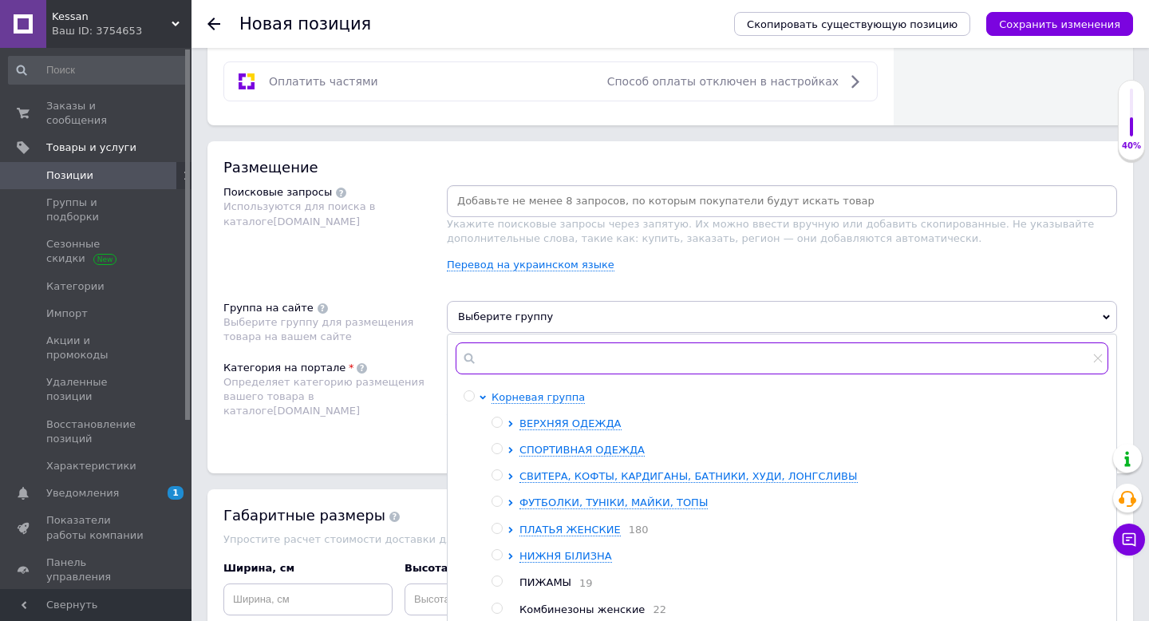
click at [491, 355] on input "text" at bounding box center [782, 358] width 653 height 32
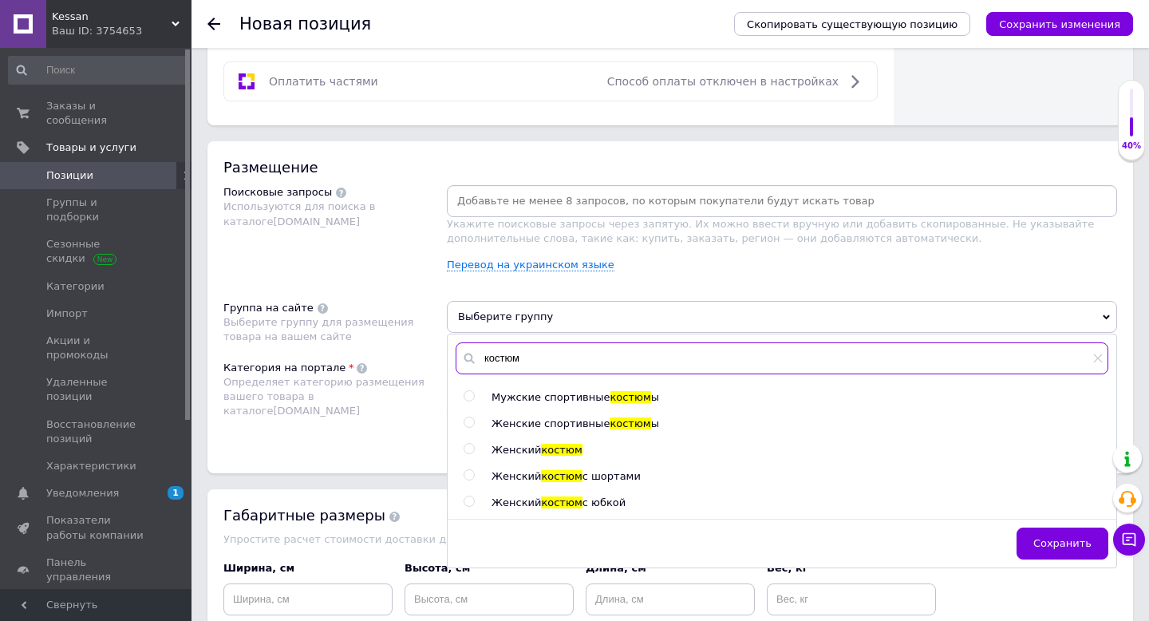
type input "костюм"
click at [565, 424] on span "Женские спортивные" at bounding box center [550, 423] width 118 height 12
radio input "true"
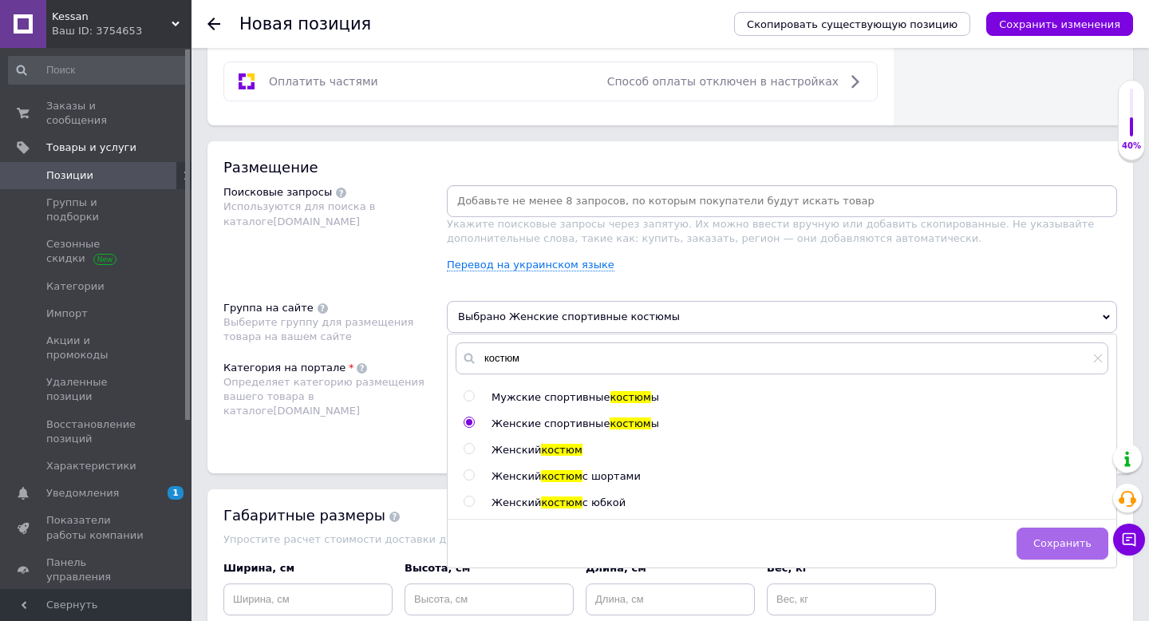
click at [1063, 540] on span "Сохранить" at bounding box center [1062, 543] width 58 height 12
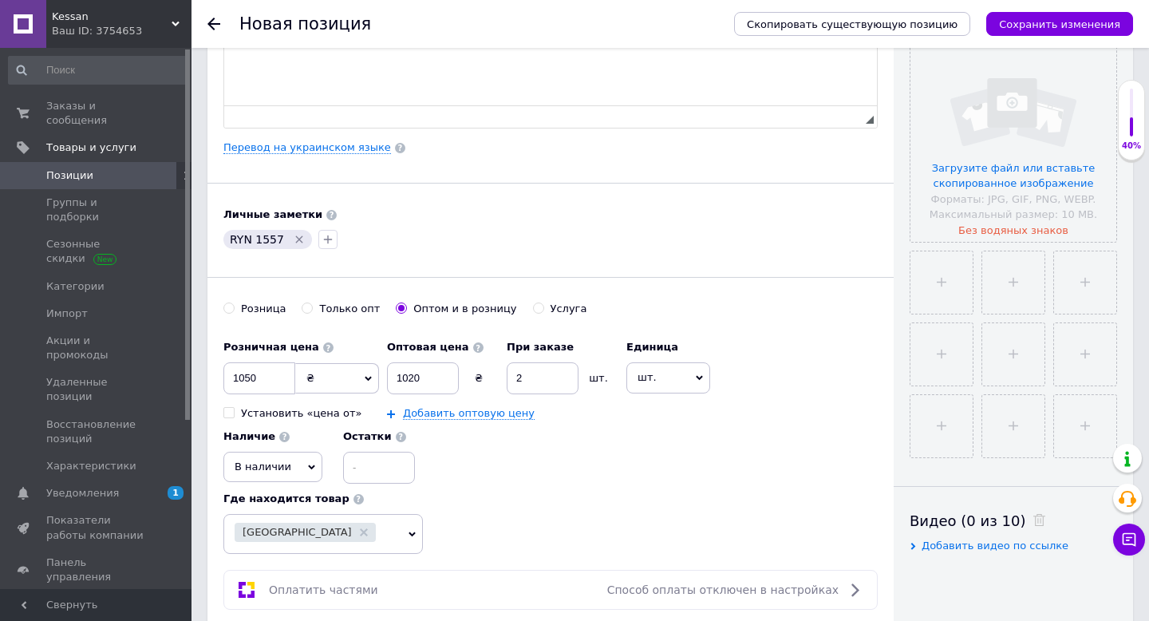
scroll to position [0, 0]
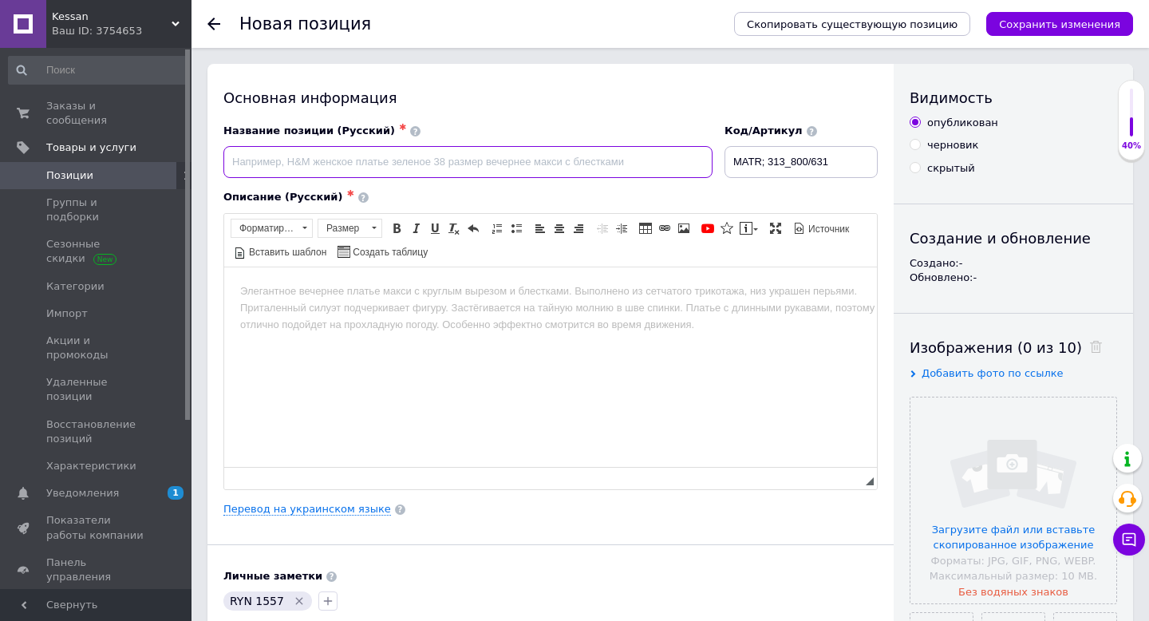
click at [367, 164] on input at bounding box center [467, 162] width 489 height 32
paste input "Женский спортинвый костюм двусторонний турецкий флис, с двойным капюшоном"
click at [313, 164] on input "Женский спортинвый костюм двусторонний турецкий флис, с двойным капюшоном" at bounding box center [467, 162] width 489 height 32
click at [521, 168] on input "Женский спортивный костюм двусторонний турецкий флис, с двойным капюшоном" at bounding box center [467, 162] width 489 height 32
click at [366, 157] on input "Женский спортивный костюм двусторонний турецкий флис с двойным капюшоном" at bounding box center [467, 162] width 489 height 32
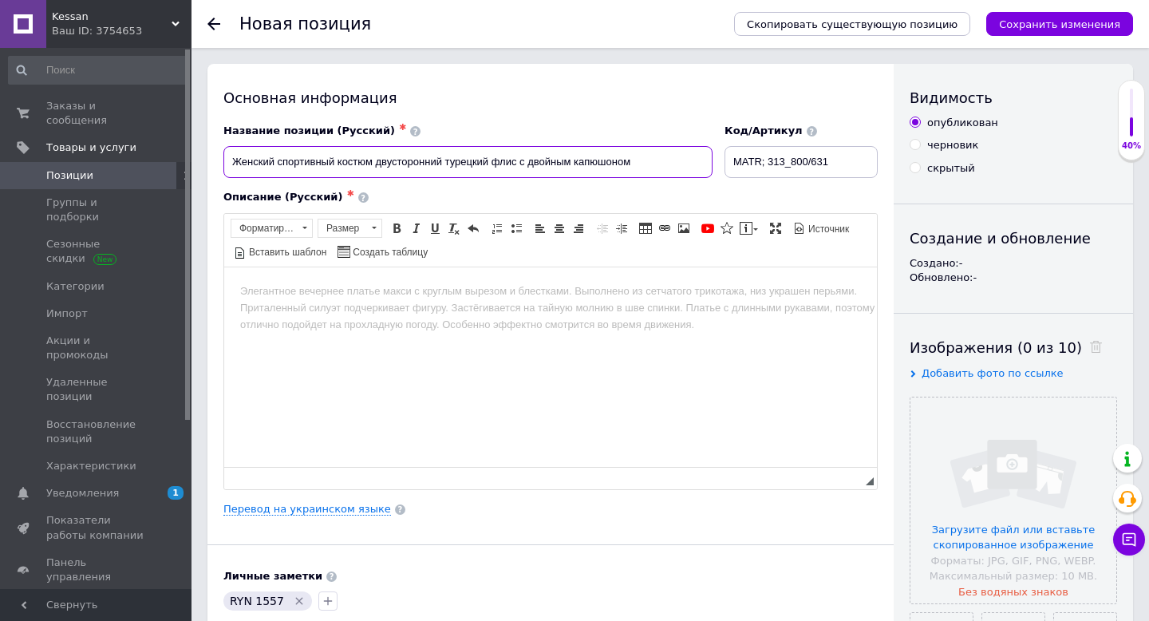
click at [366, 157] on input "Женский спортивный костюм двусторонний турецкий флис с двойным капюшоном" at bounding box center [467, 162] width 489 height 32
type input "Женский спортивный костюм двусторонний турецкий флис с двойным капюшоном"
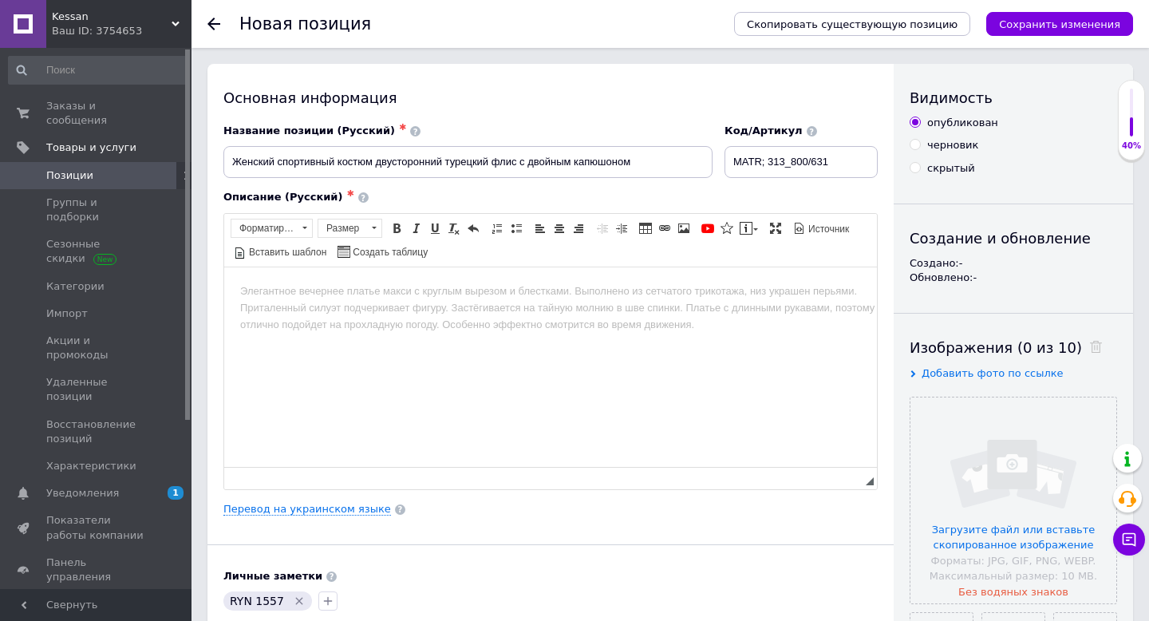
click at [397, 315] on html at bounding box center [550, 290] width 653 height 49
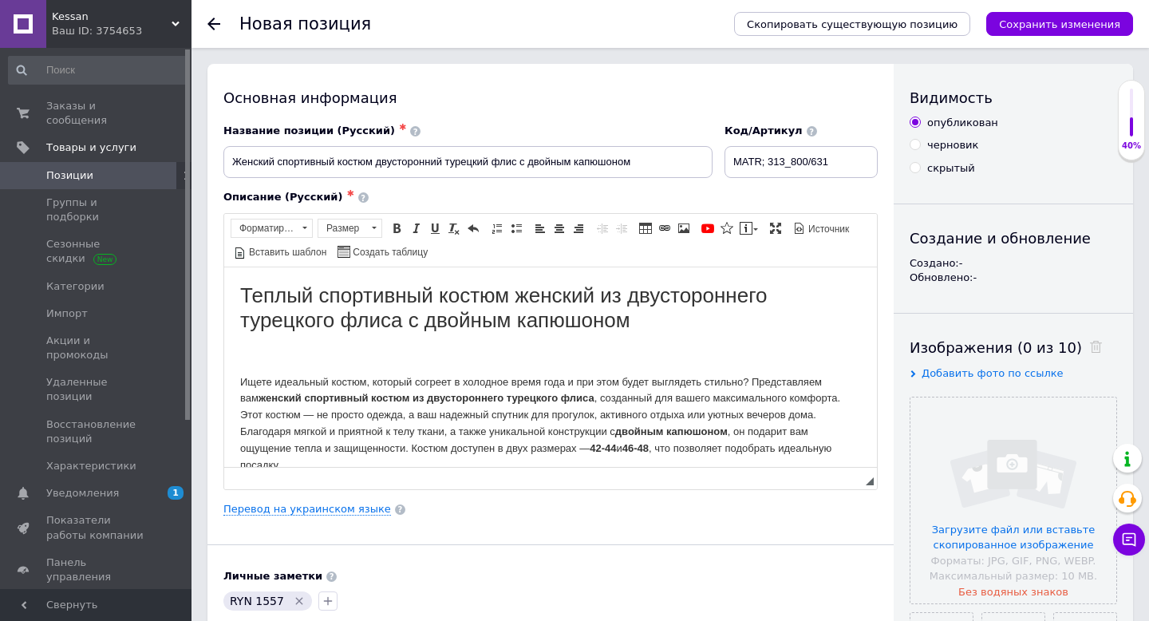
scroll to position [4, 0]
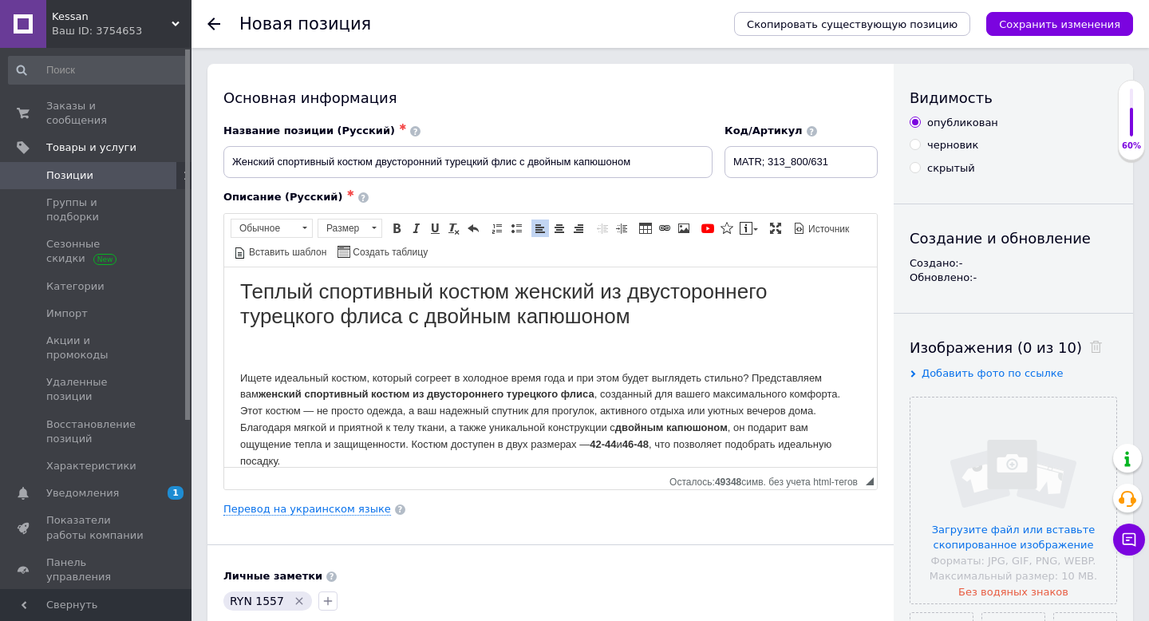
click at [239, 368] on html "Теплый спортивный костюм женский из двустороннего турецкого флиса с двойным кап…" at bounding box center [550, 373] width 653 height 222
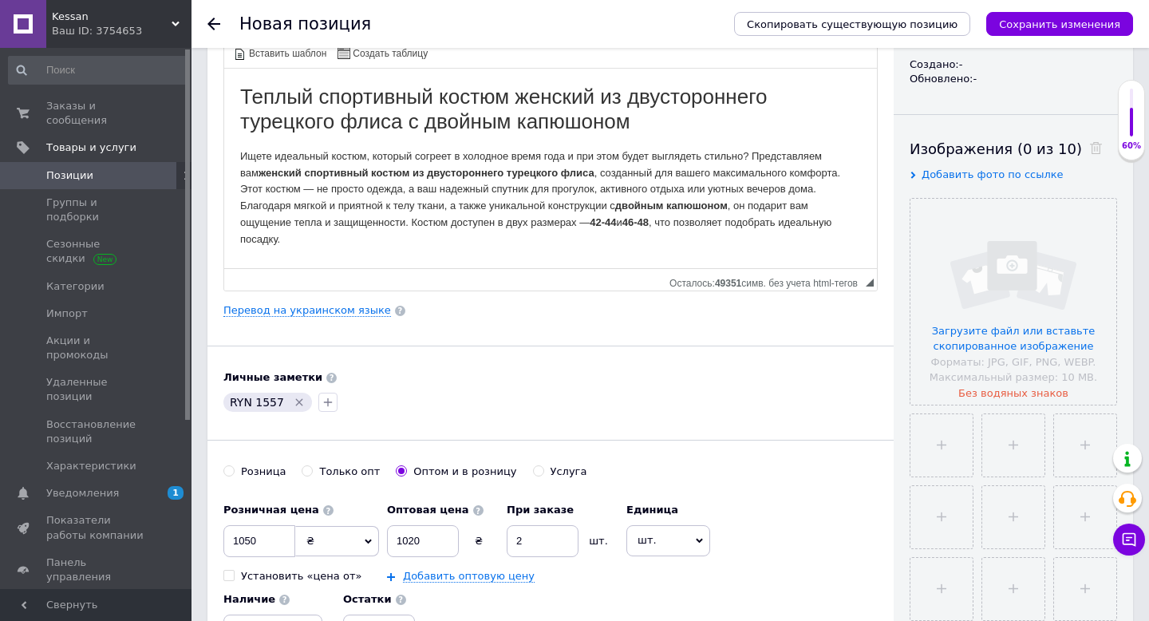
scroll to position [225, 0]
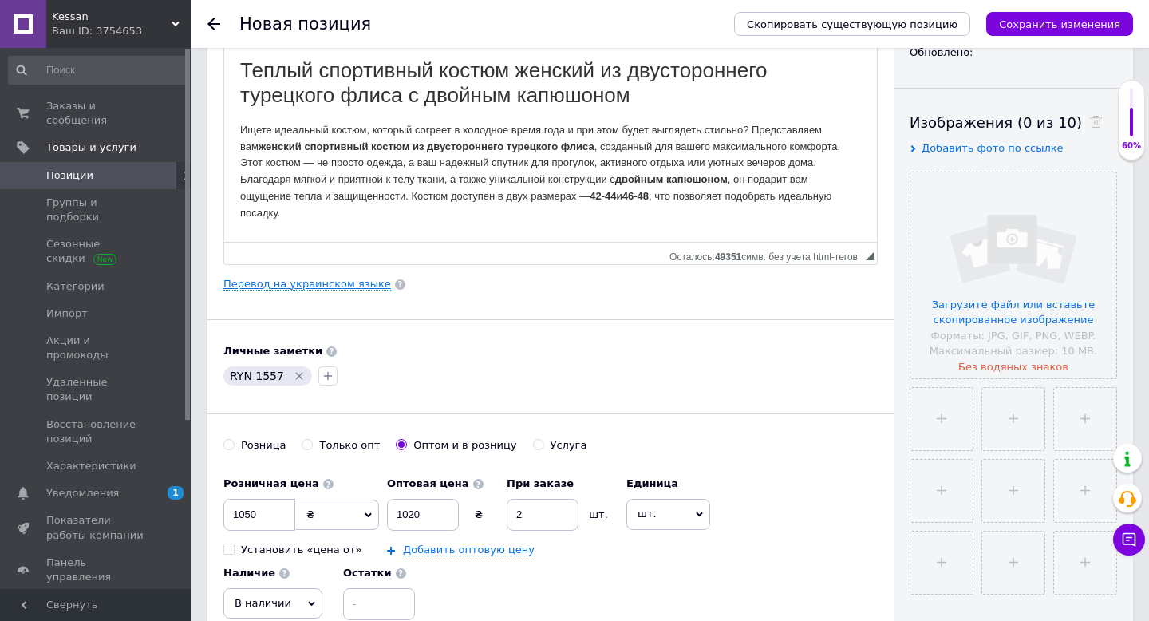
click at [289, 285] on link "Перевод на украинском языке" at bounding box center [307, 284] width 168 height 13
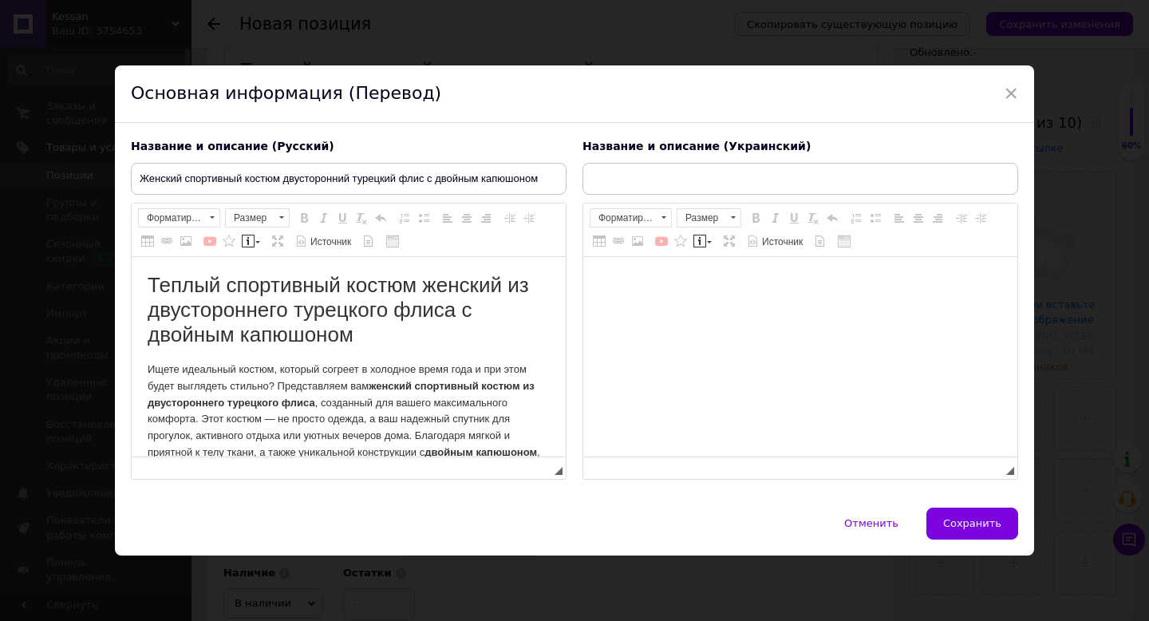
scroll to position [0, 0]
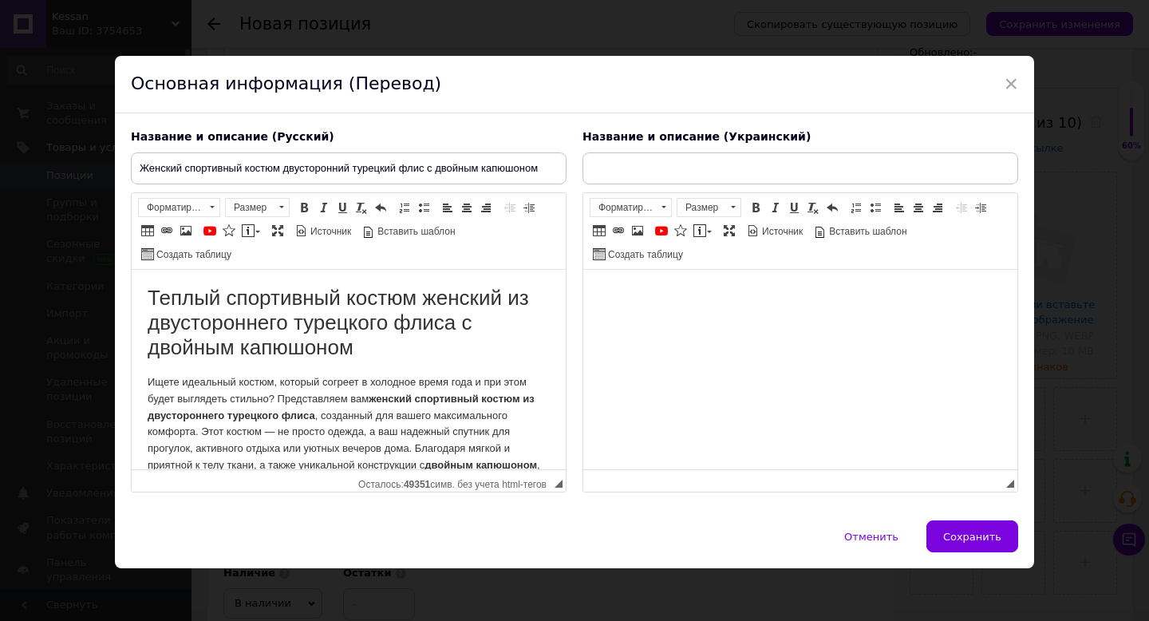
click at [663, 318] on html at bounding box center [800, 294] width 434 height 49
click at [607, 164] on input "text" at bounding box center [800, 168] width 436 height 32
click at [674, 165] on input "text" at bounding box center [800, 168] width 436 height 32
paste input "Жіночий спортивний костюм двосторонній турецький фліс із подвійним капюшоном"
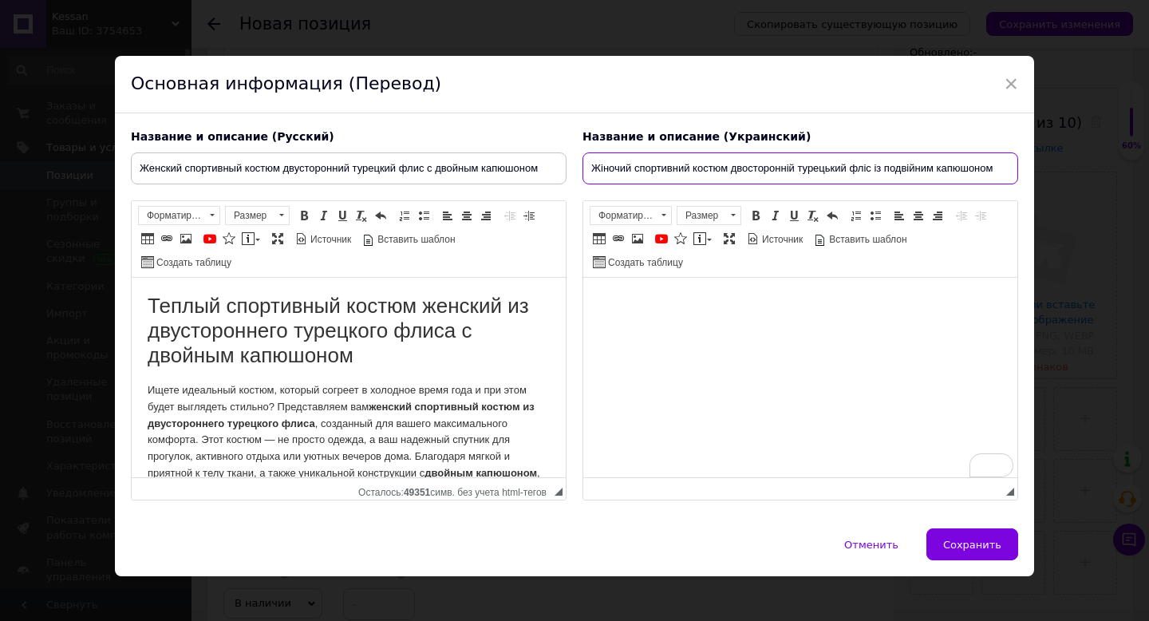
type input "Жіночий спортивний костюм двосторонній турецький фліс із подвійним капюшоном"
click at [632, 286] on html at bounding box center [800, 302] width 434 height 49
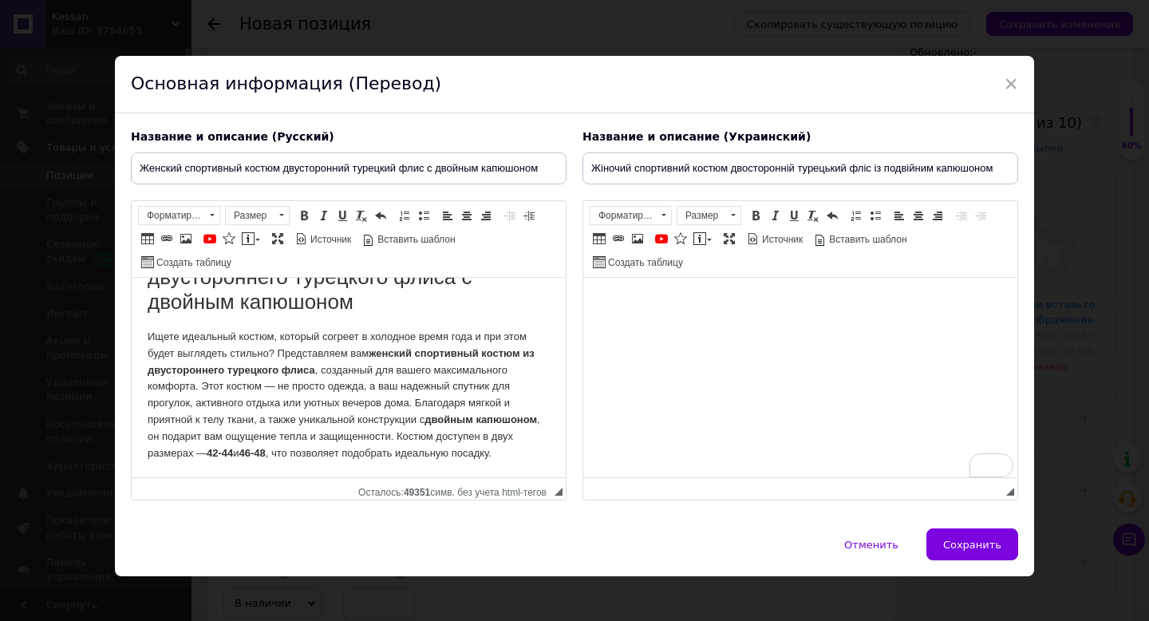
click at [223, 456] on p "Ищете идеальный костюм, который согреет в холодное время года и при этом будет …" at bounding box center [349, 395] width 402 height 132
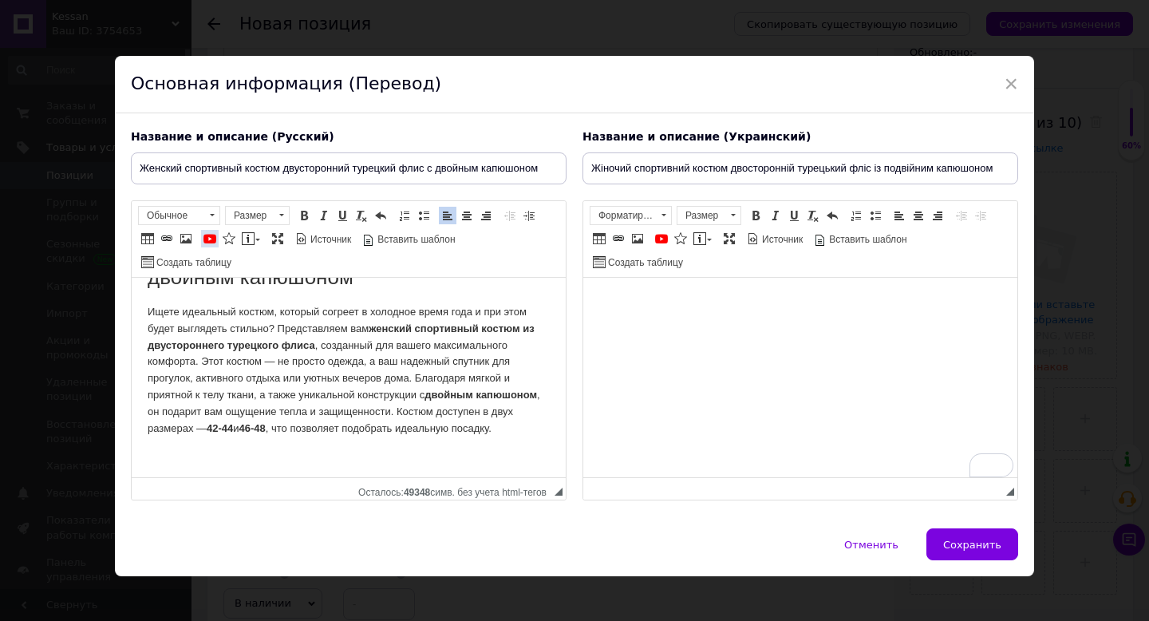
click at [206, 239] on span at bounding box center [209, 238] width 13 height 13
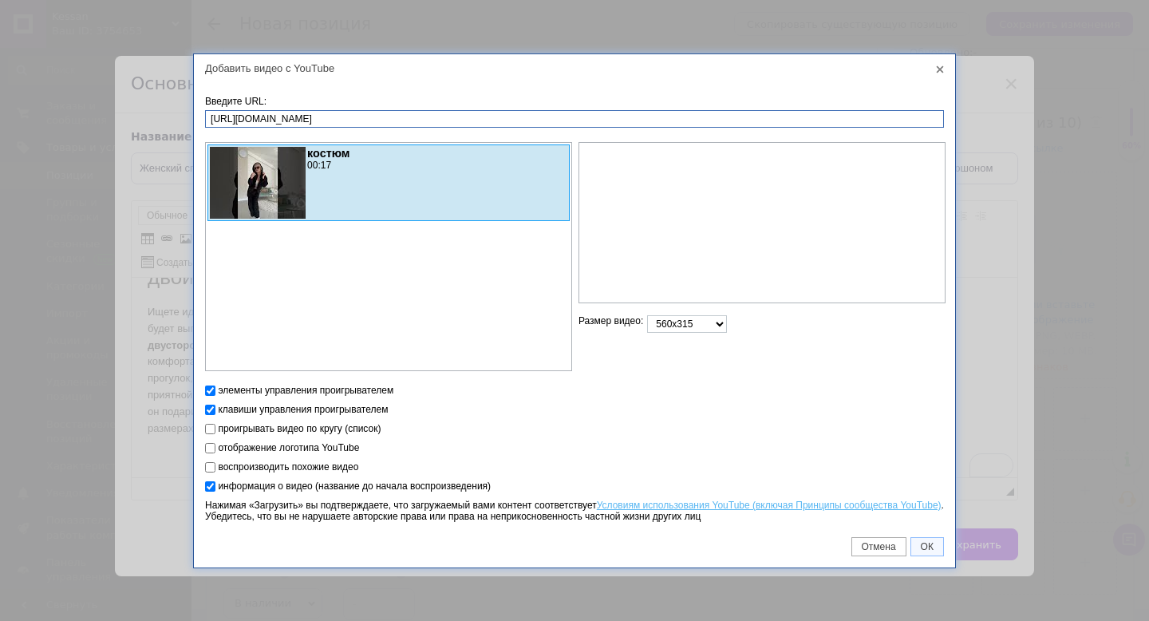
type input "[URL][DOMAIN_NAME]"
click at [704, 330] on select "560x315 640x360 853x480 1280x720 другой" at bounding box center [687, 324] width 80 height 18
select select "640x360"
click at [924, 545] on span "ОК" at bounding box center [927, 546] width 32 height 11
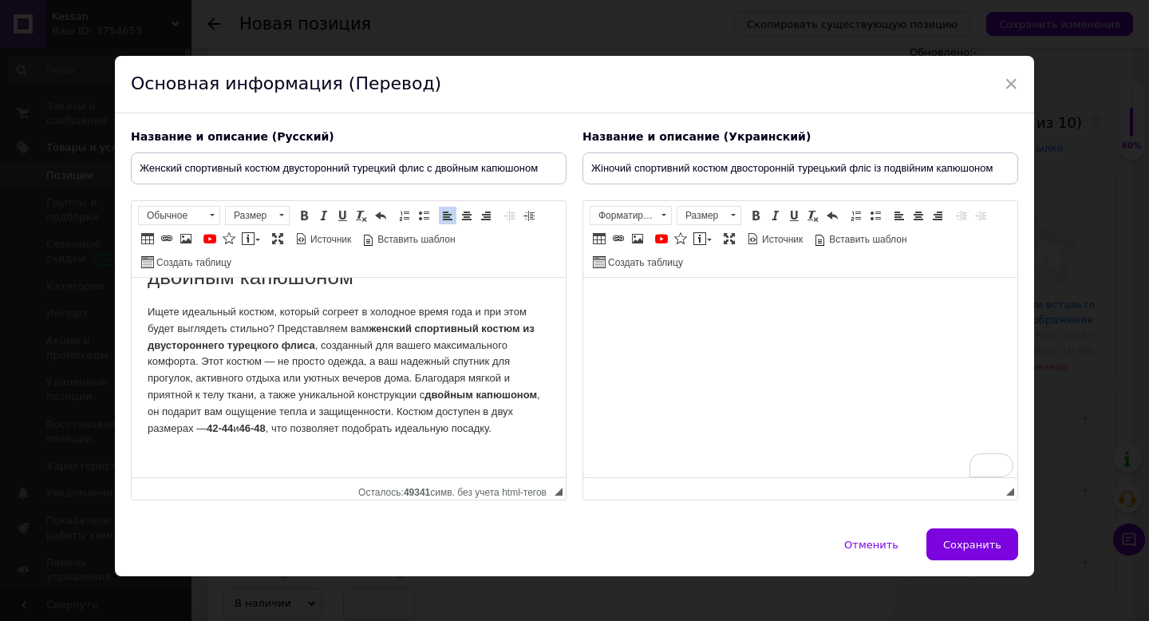
scroll to position [373, 0]
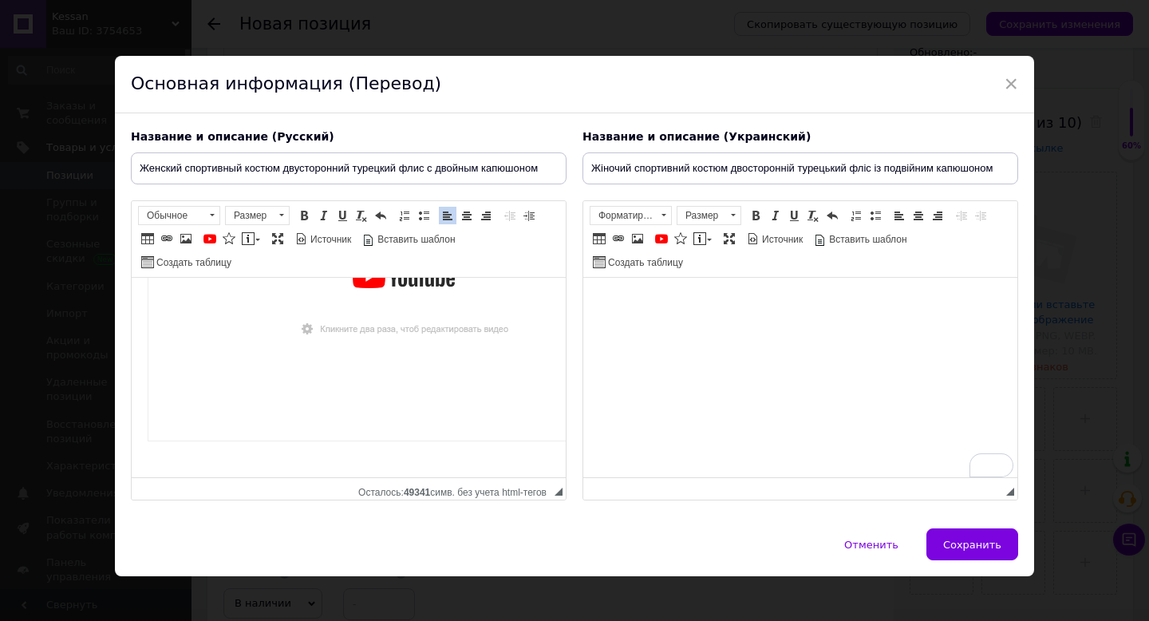
click at [611, 299] on body "To enrich screen reader interactions, please activate Accessibility in Grammarl…" at bounding box center [800, 302] width 402 height 17
click at [657, 241] on span at bounding box center [661, 238] width 13 height 13
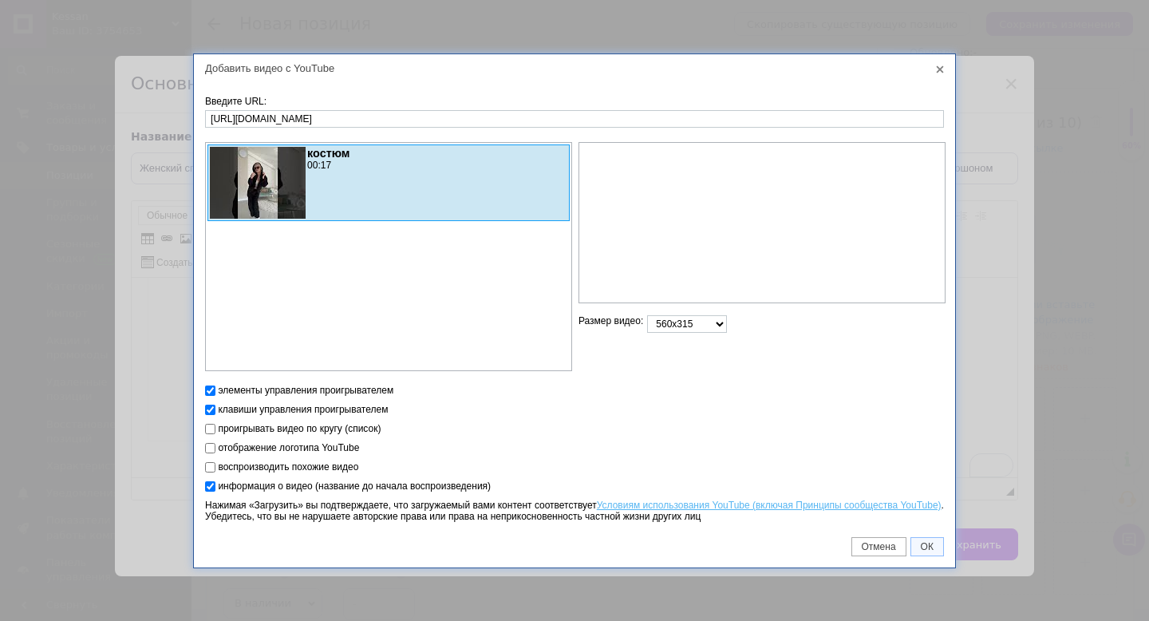
type input "[URL][DOMAIN_NAME]"
click at [688, 322] on select "560x315 640x360 853x480 1280x720 другой" at bounding box center [687, 324] width 80 height 18
select select "640x360"
click at [926, 554] on link "ОК" at bounding box center [927, 546] width 34 height 19
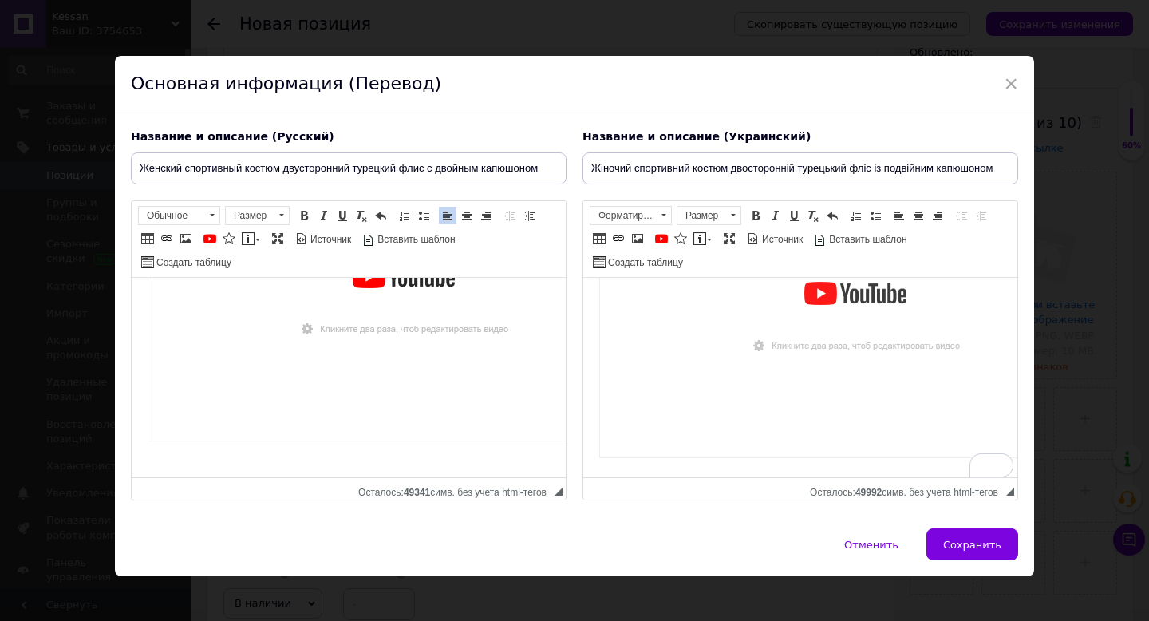
scroll to position [0, 0]
click at [594, 295] on html "​​​​​​​" at bounding box center [800, 449] width 434 height 343
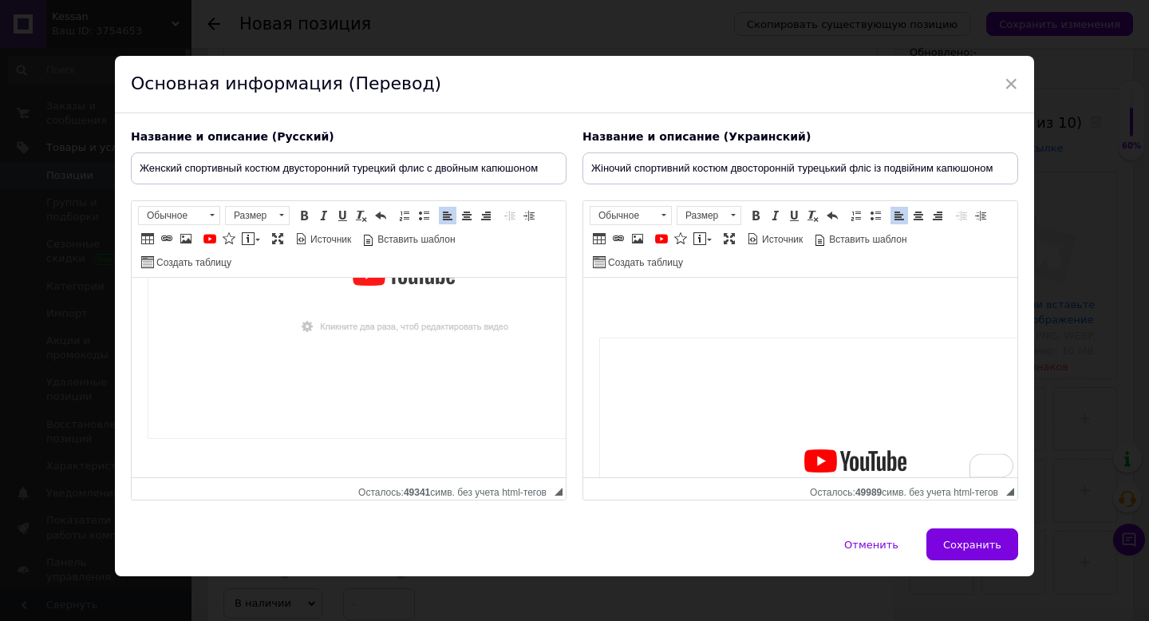
scroll to position [391, 0]
click at [156, 456] on p "​​​​​​​" at bounding box center [349, 305] width 402 height 311
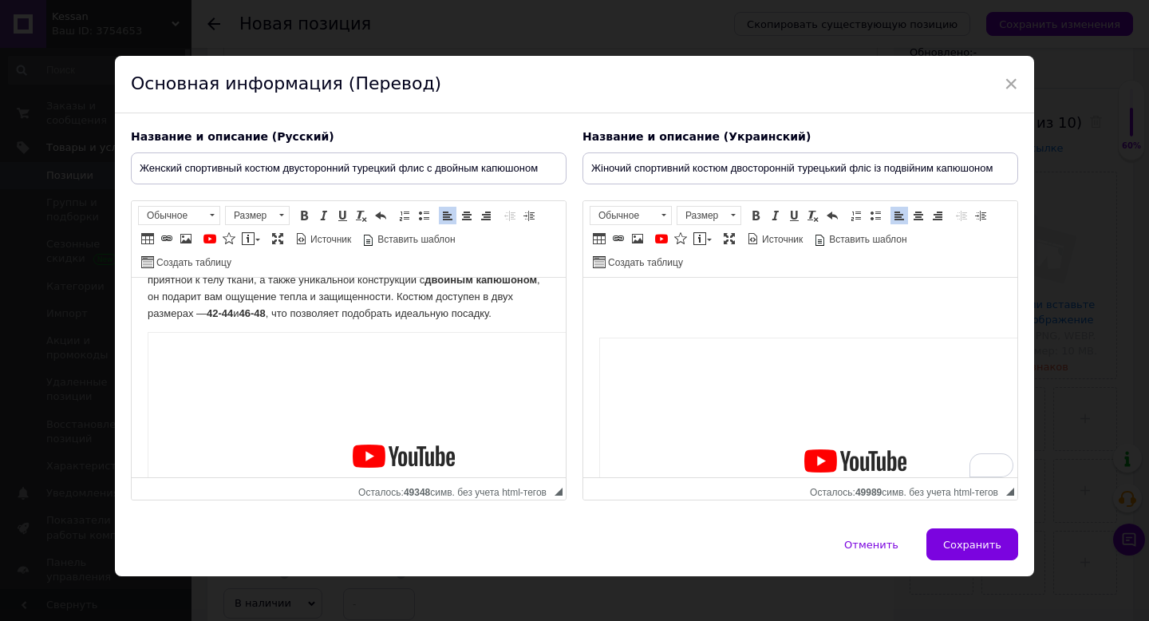
click at [204, 322] on p "Ищете идеальный костюм, который согреет в холодное время года и при этом будет …" at bounding box center [349, 255] width 402 height 132
click at [208, 211] on span at bounding box center [211, 216] width 15 height 18
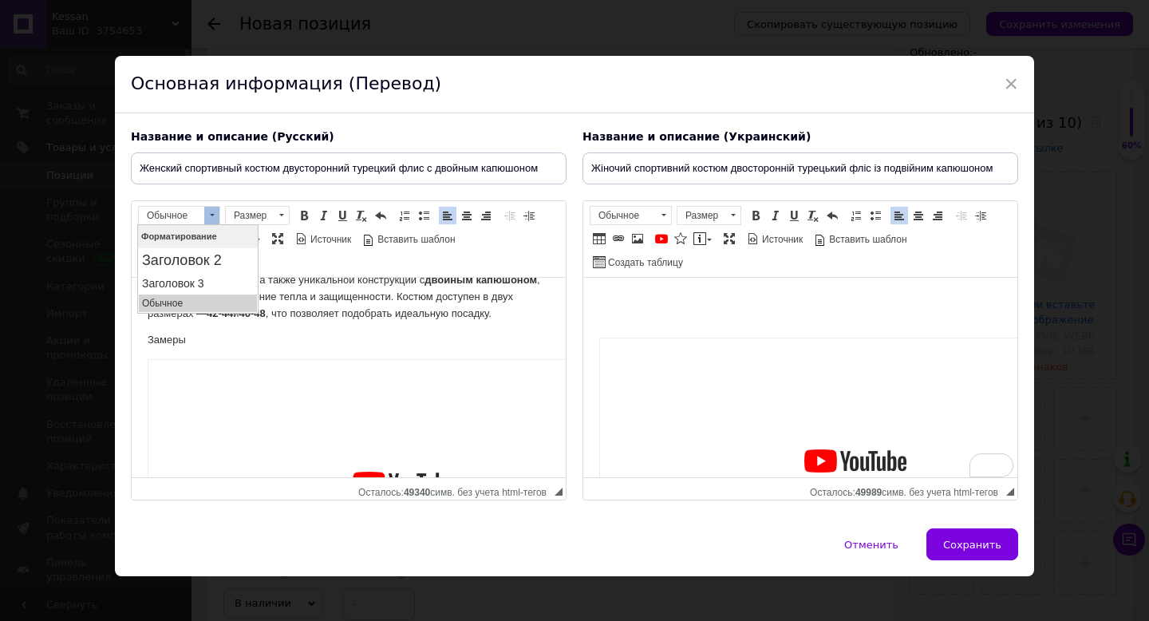
scroll to position [0, 0]
click at [188, 259] on h2 "Заголовок 2" at bounding box center [198, 261] width 112 height 18
click at [187, 241] on span at bounding box center [185, 238] width 13 height 13
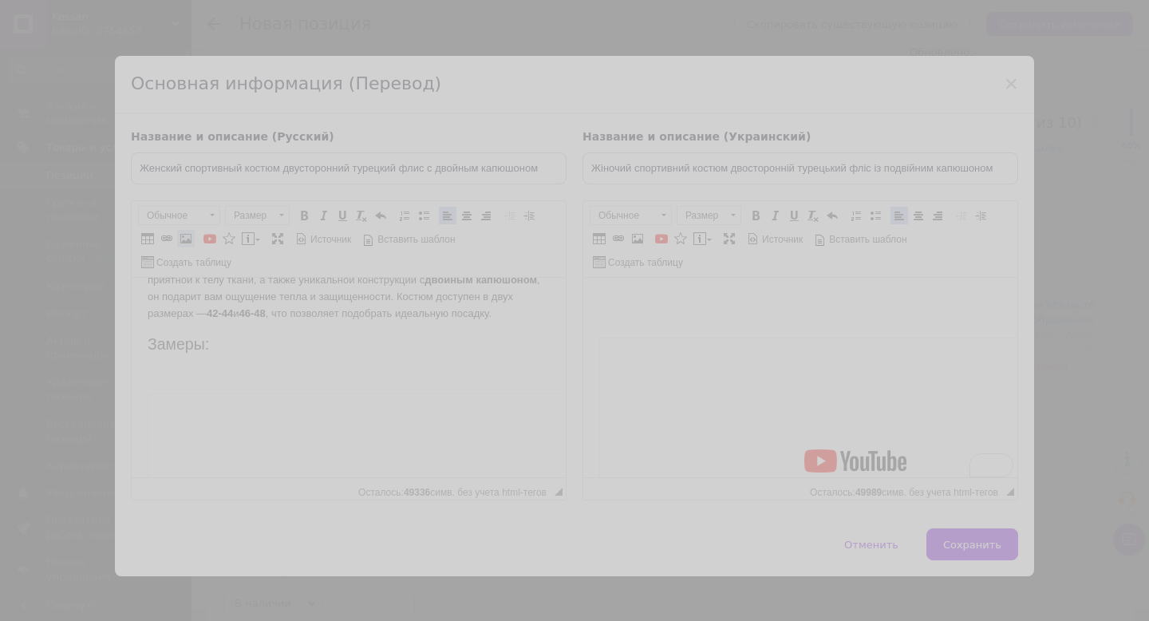
select select
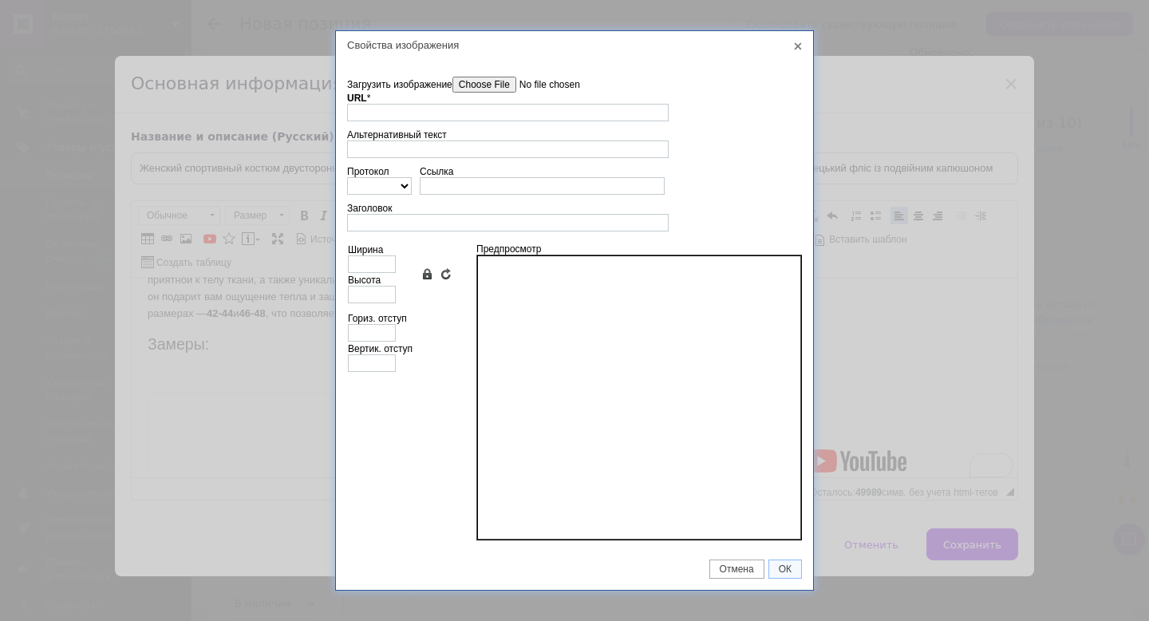
click at [493, 92] on input"] "Загрузить изображение" at bounding box center [542, 85] width 181 height 16
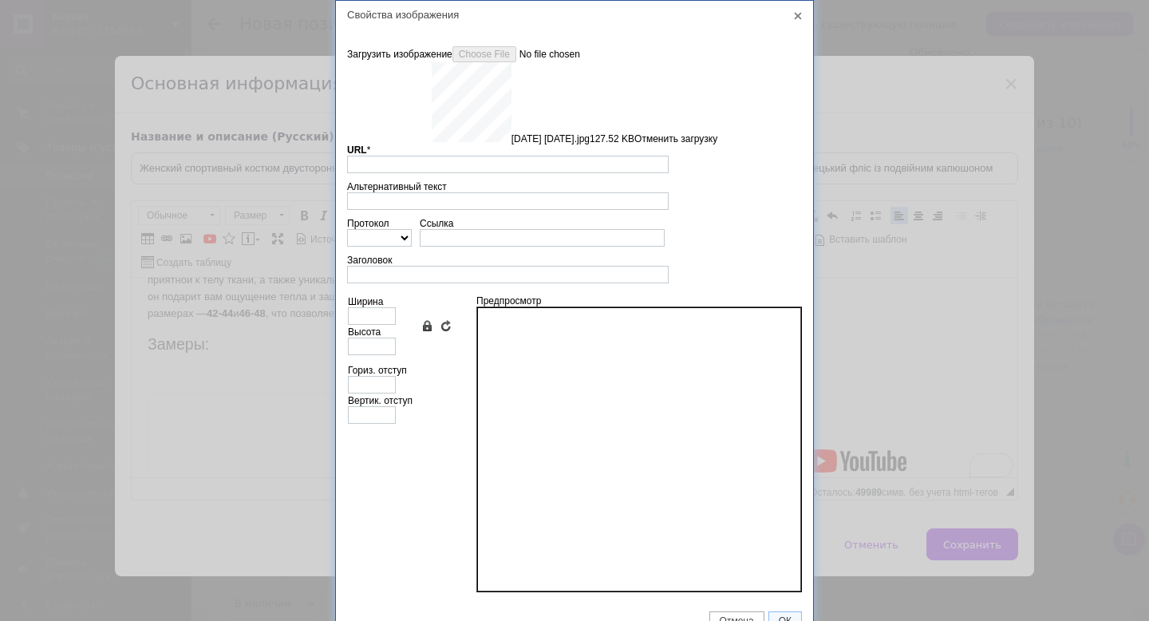
type input "[URL][DOMAIN_NAME]"
type input "640"
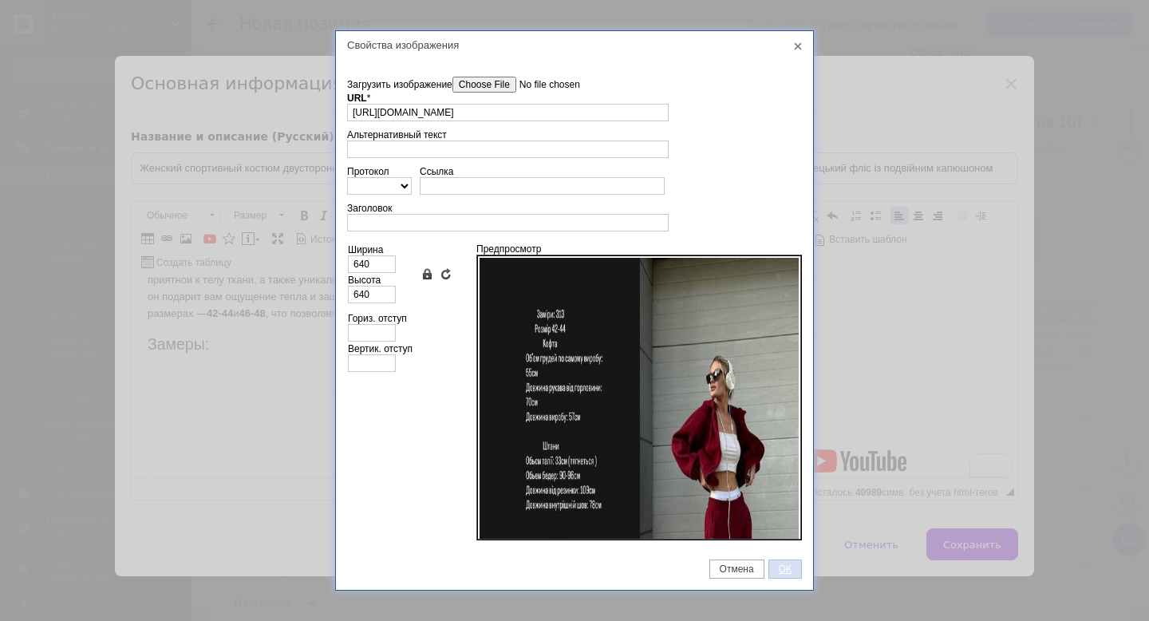
click at [779, 566] on span "ОК" at bounding box center [785, 568] width 32 height 11
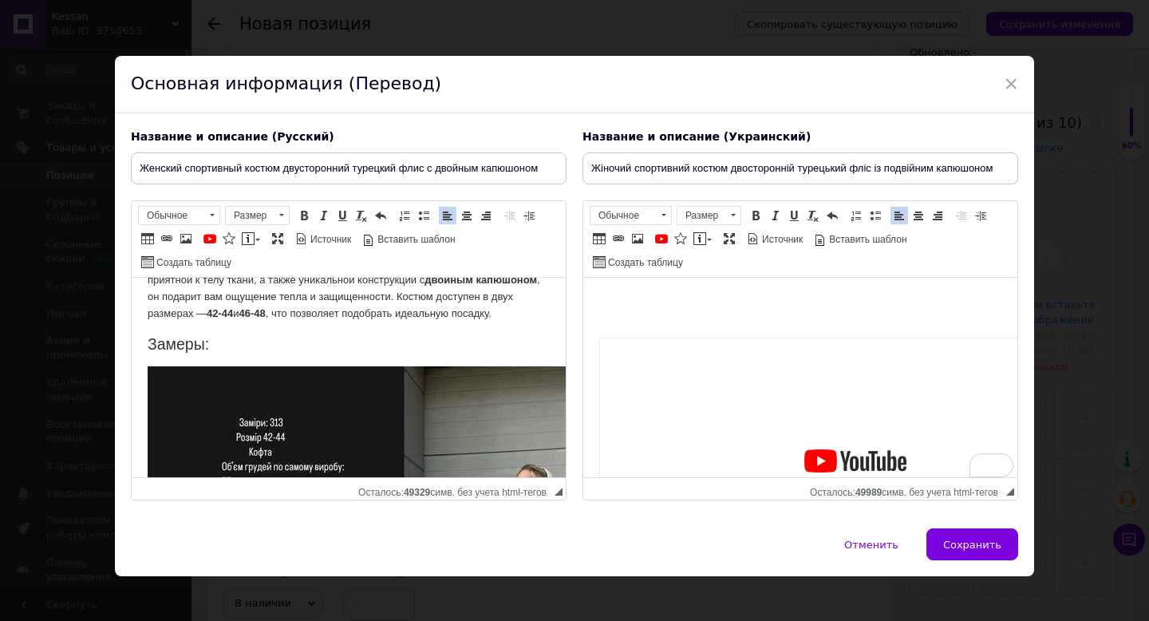
scroll to position [629, 0]
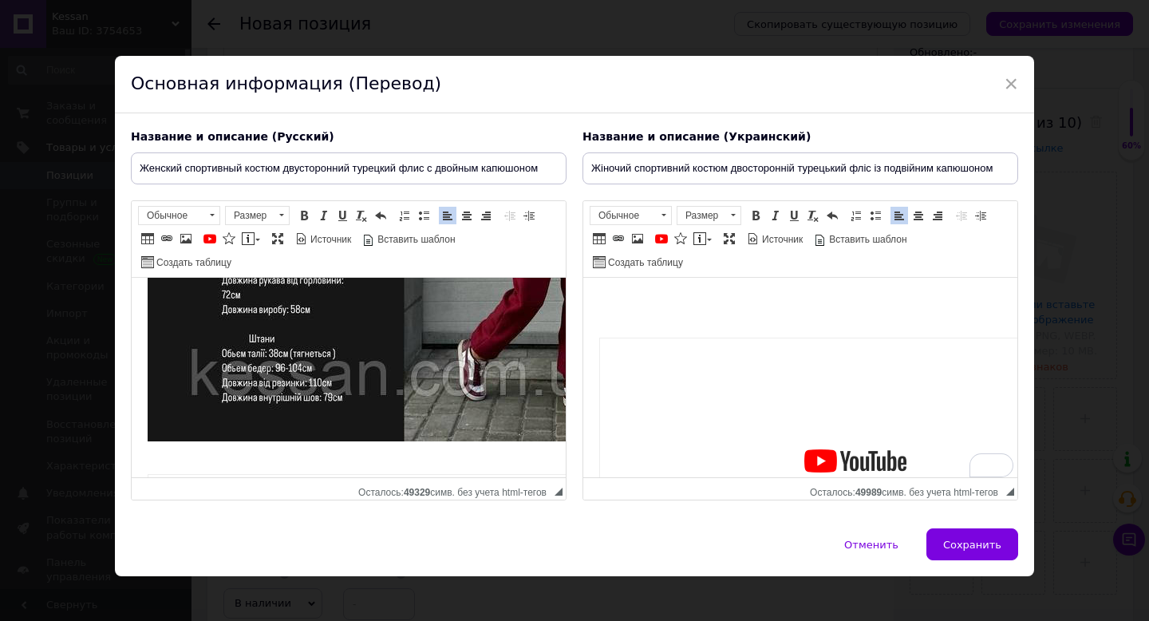
click at [615, 312] on body "​​​​​​​" at bounding box center [800, 462] width 402 height 337
click at [622, 291] on html at bounding box center [800, 454] width 434 height 353
click at [647, 217] on span "Обычное" at bounding box center [622, 216] width 65 height 18
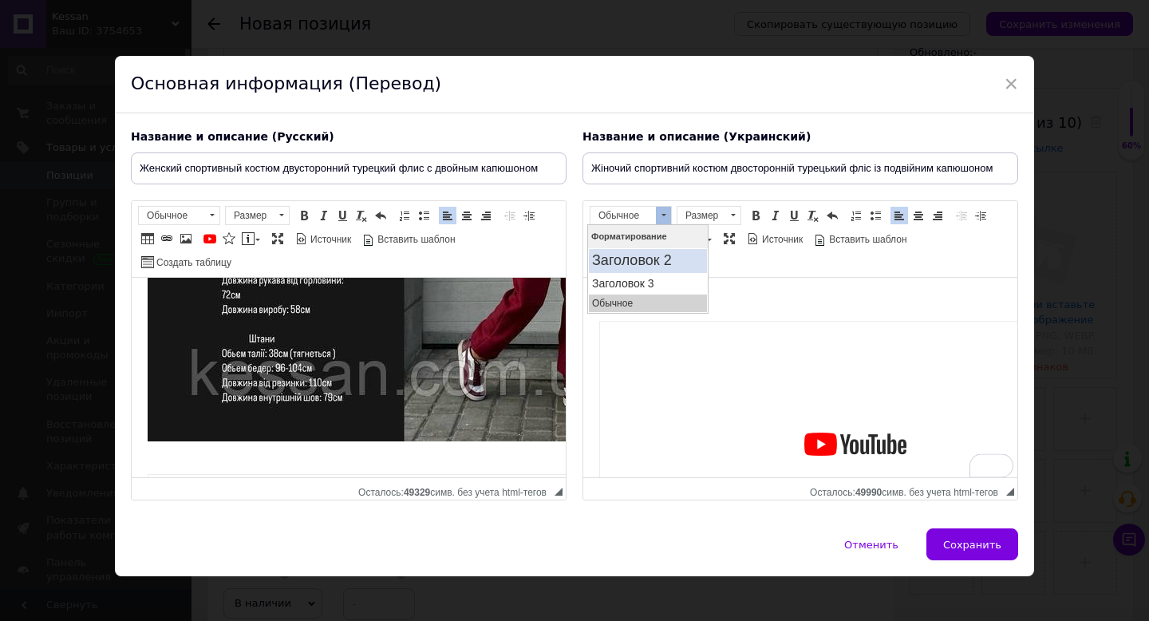
click at [637, 266] on h2 "Заголовок 2" at bounding box center [647, 261] width 112 height 18
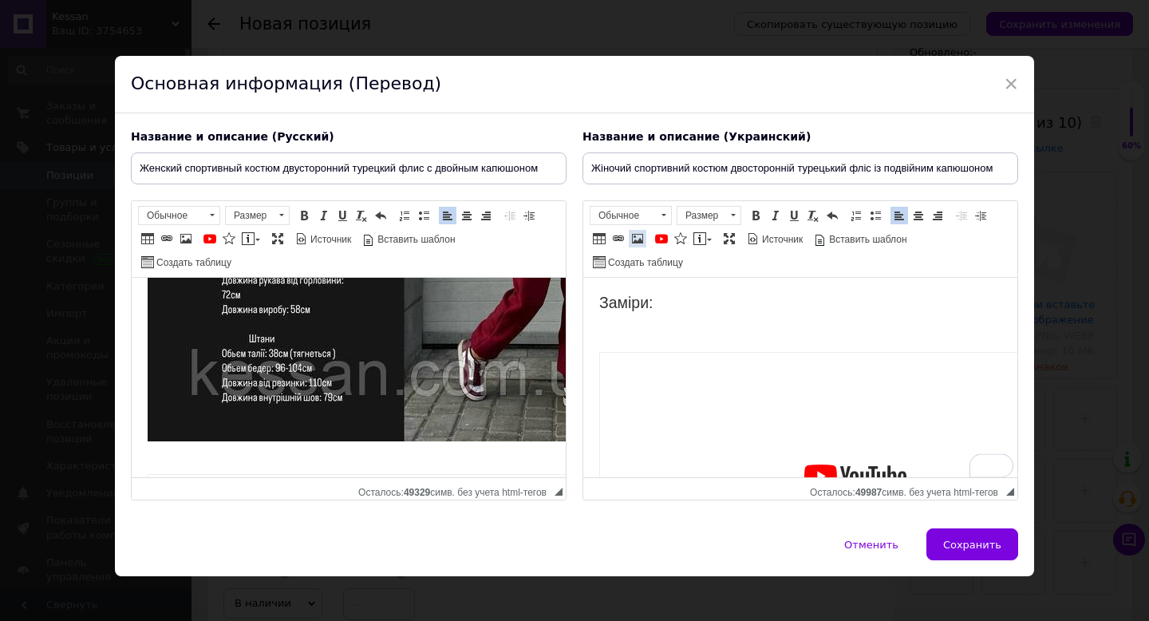
click at [637, 237] on span at bounding box center [637, 238] width 13 height 13
select select
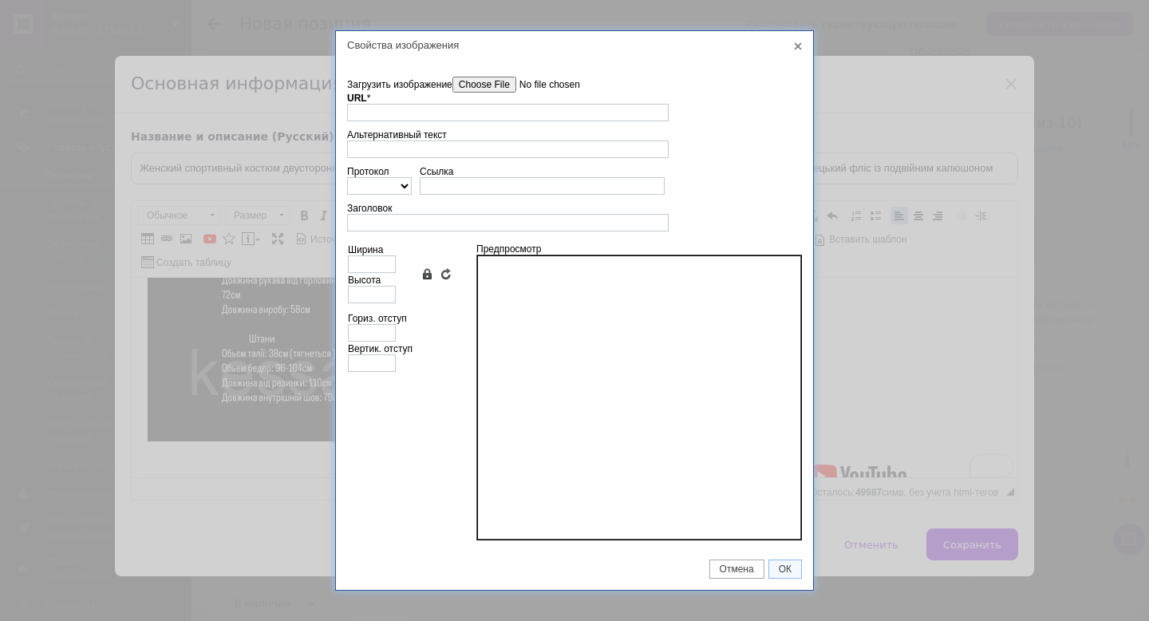
click at [501, 81] on input"] "Загрузить изображение" at bounding box center [542, 85] width 181 height 16
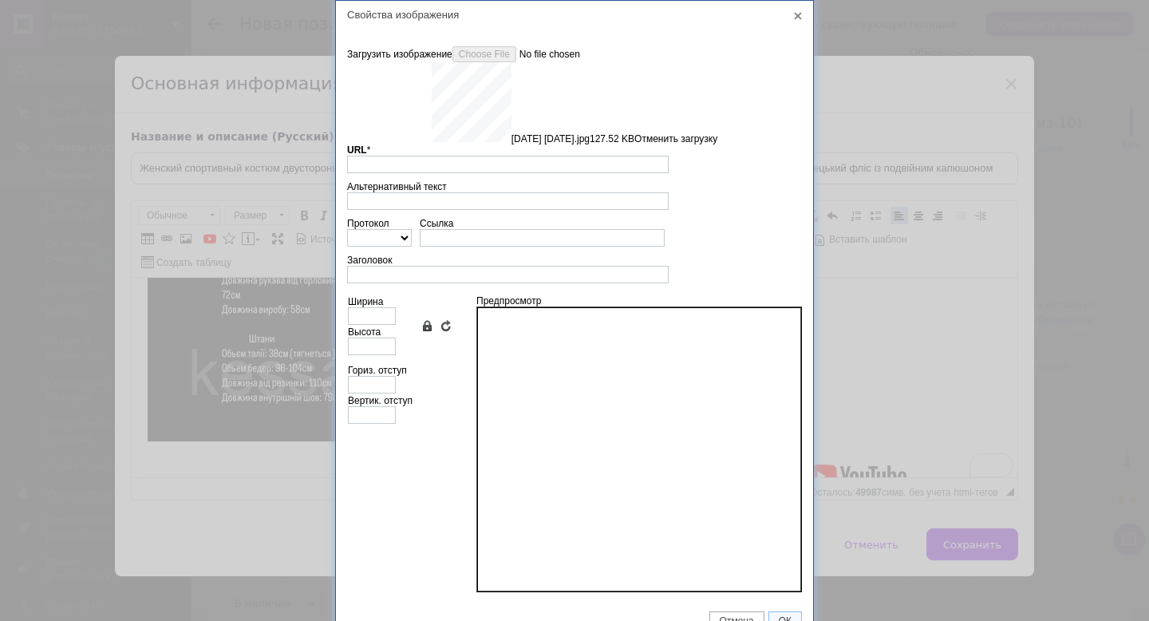
type input "[URL][DOMAIN_NAME]"
type input "640"
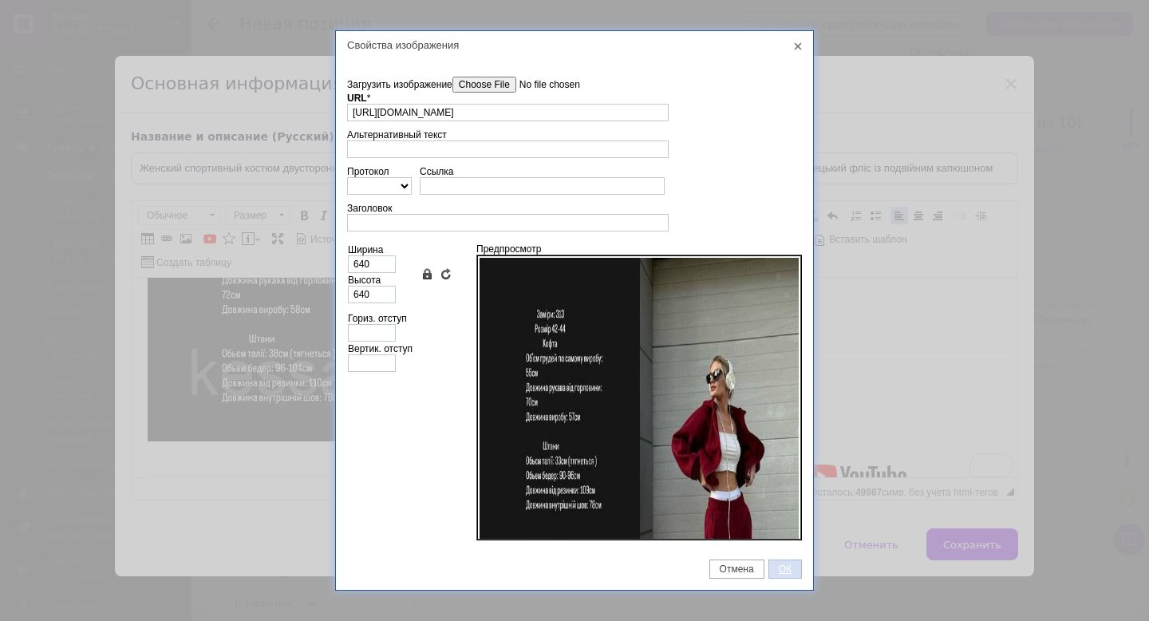
click at [780, 563] on span "ОК" at bounding box center [785, 568] width 32 height 11
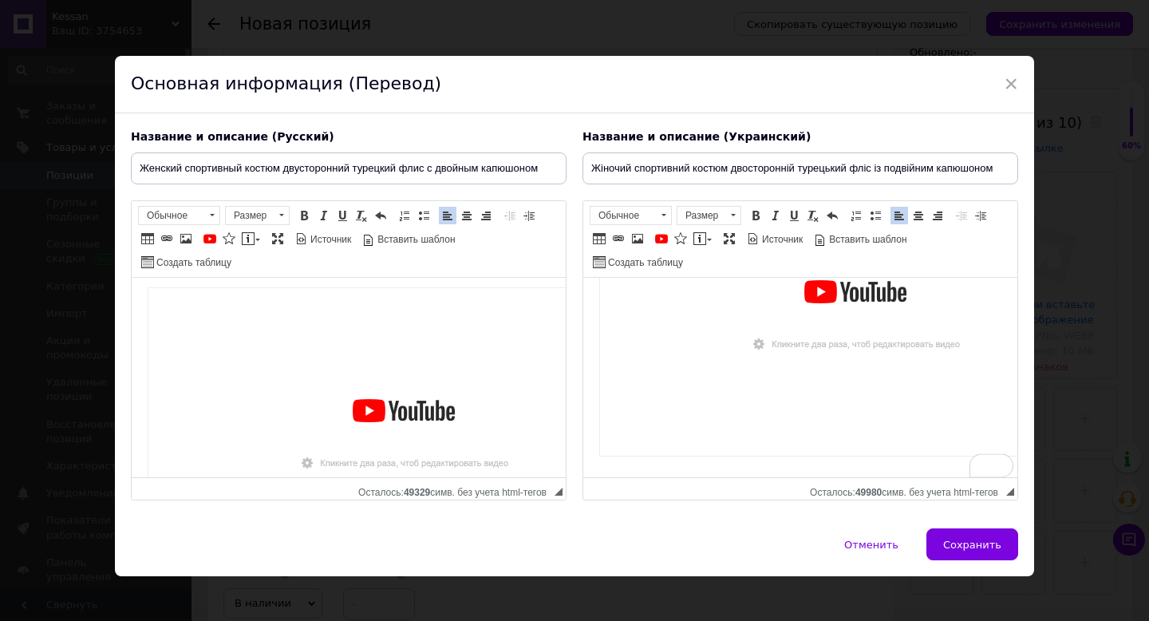
scroll to position [951, 0]
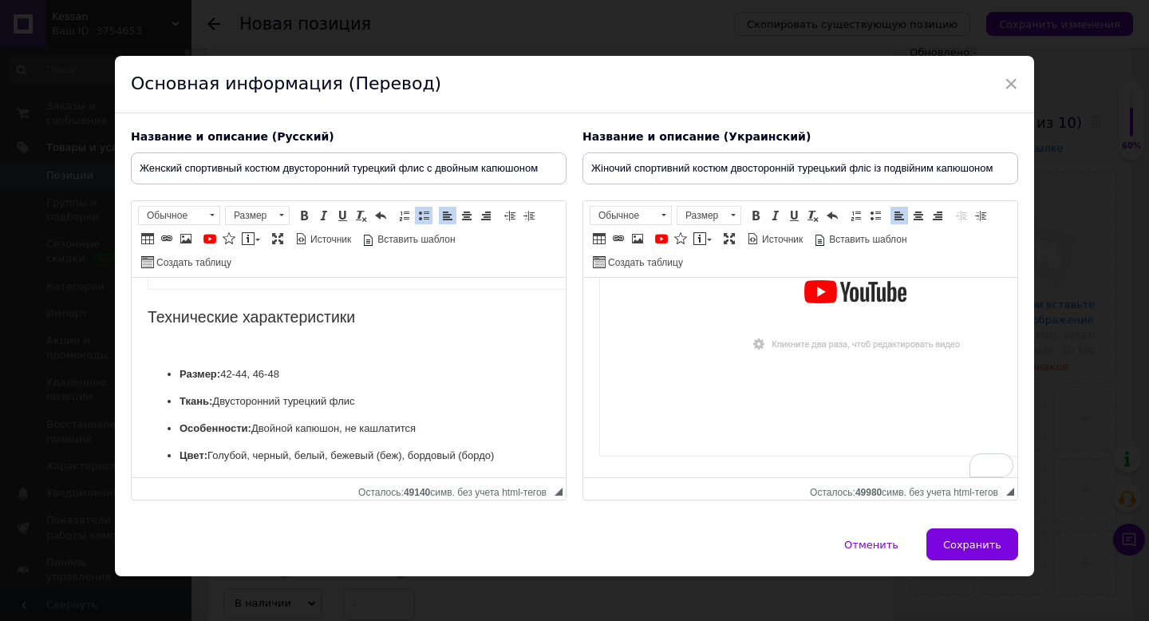
click at [176, 389] on ul "Размер: 42-44, 46-48 Ткань: Двусторонний турецкий флис Особенности: Двойной кап…" at bounding box center [349, 414] width 402 height 97
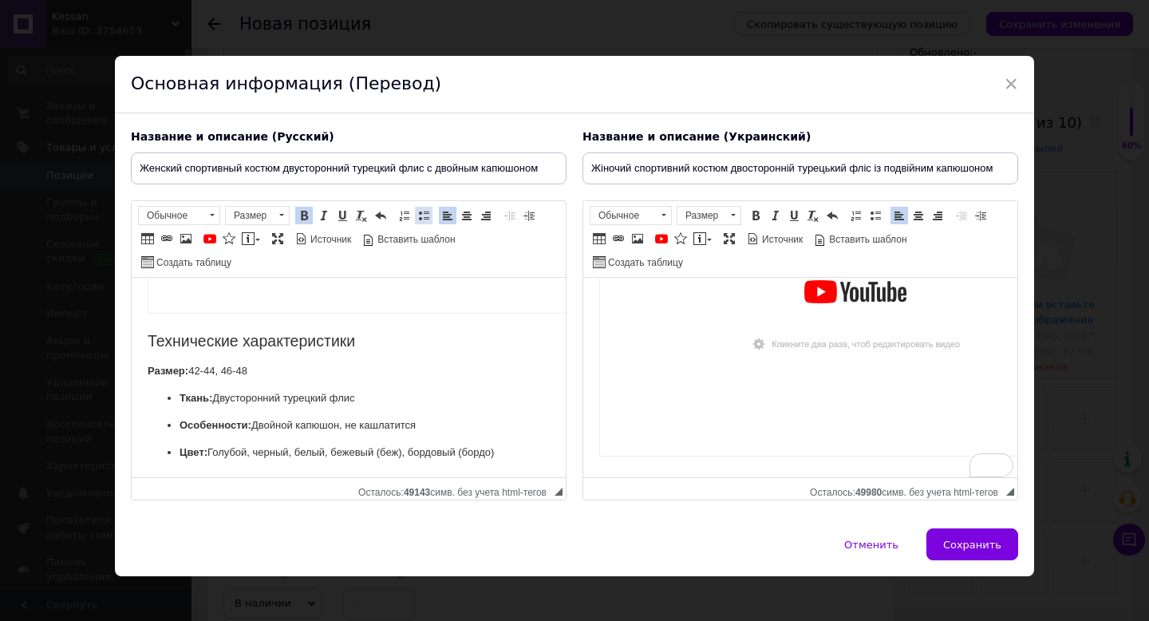
click at [422, 216] on span at bounding box center [423, 215] width 13 height 13
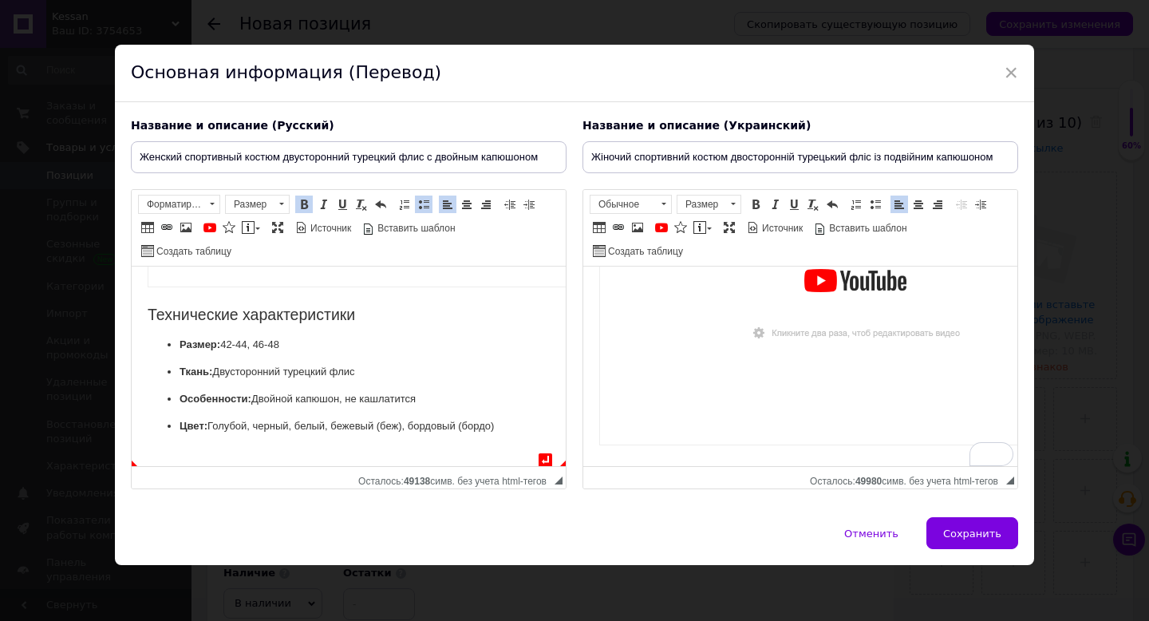
click at [505, 435] on p "Цвет: Голубой, черный, белый, бежевый (беж), бордовый (бордо)" at bounding box center [348, 426] width 338 height 17
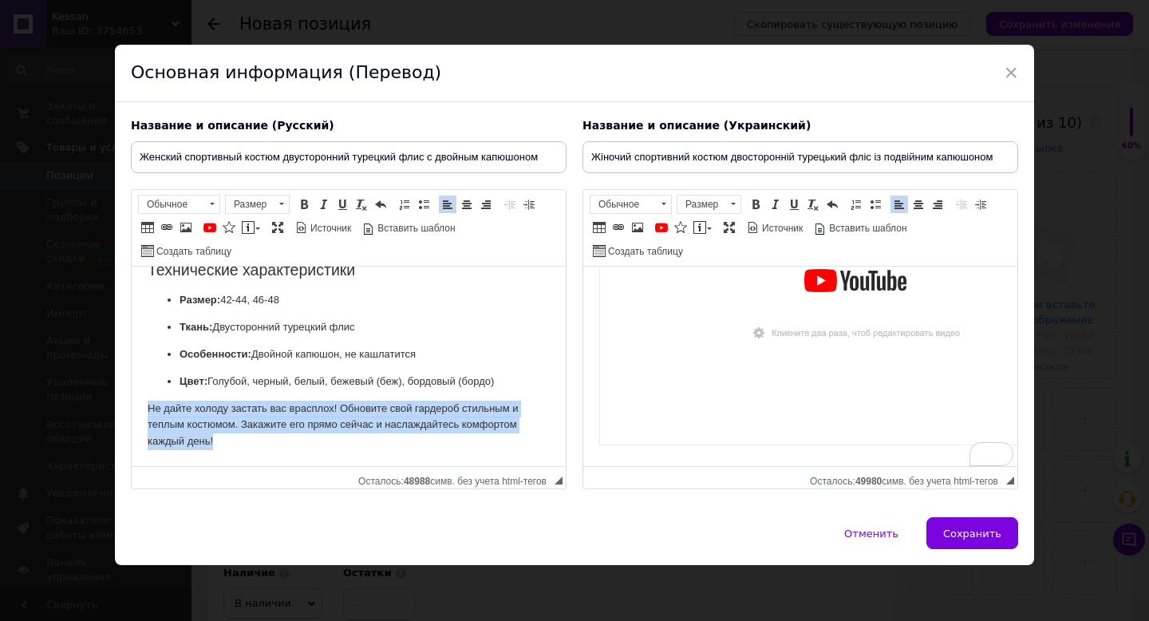
scroll to position [1137, 0]
drag, startPoint x: 148, startPoint y: 428, endPoint x: 234, endPoint y: 463, distance: 92.3
click at [307, 201] on span at bounding box center [304, 204] width 13 height 13
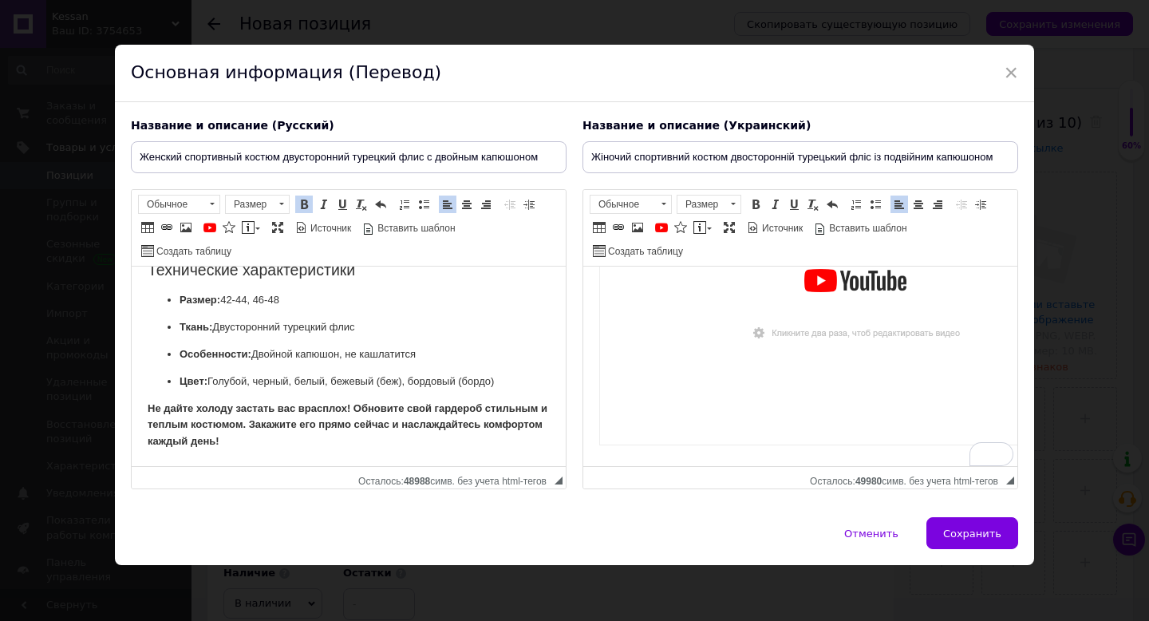
click at [604, 456] on html "Заміри: ​​​​​​​" at bounding box center [800, 16] width 434 height 901
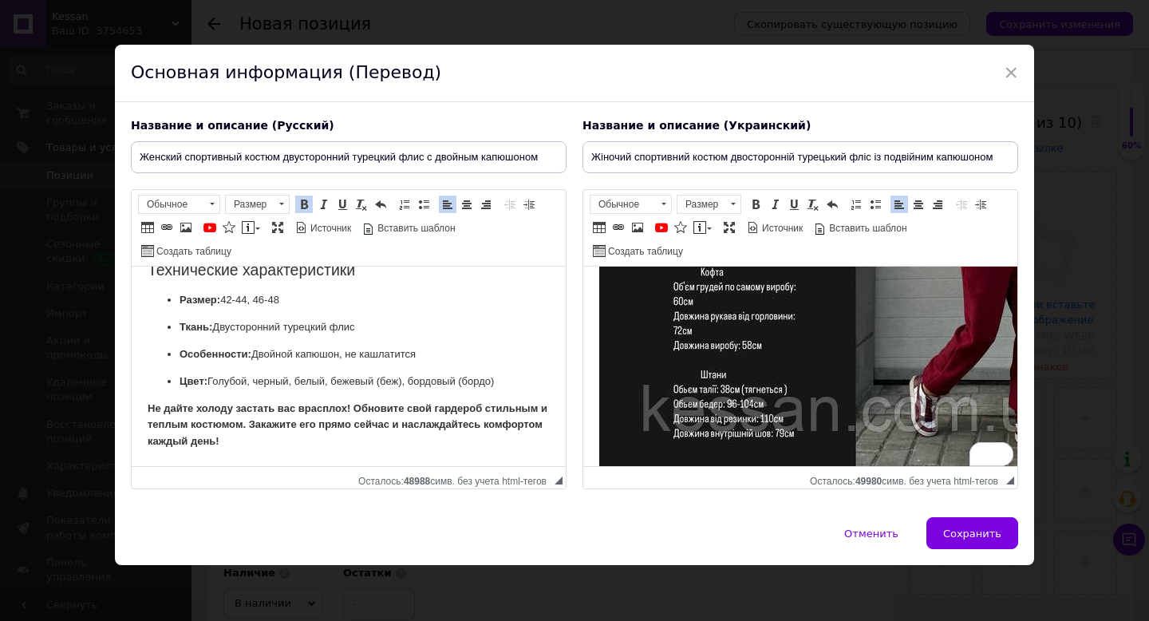
scroll to position [0, 0]
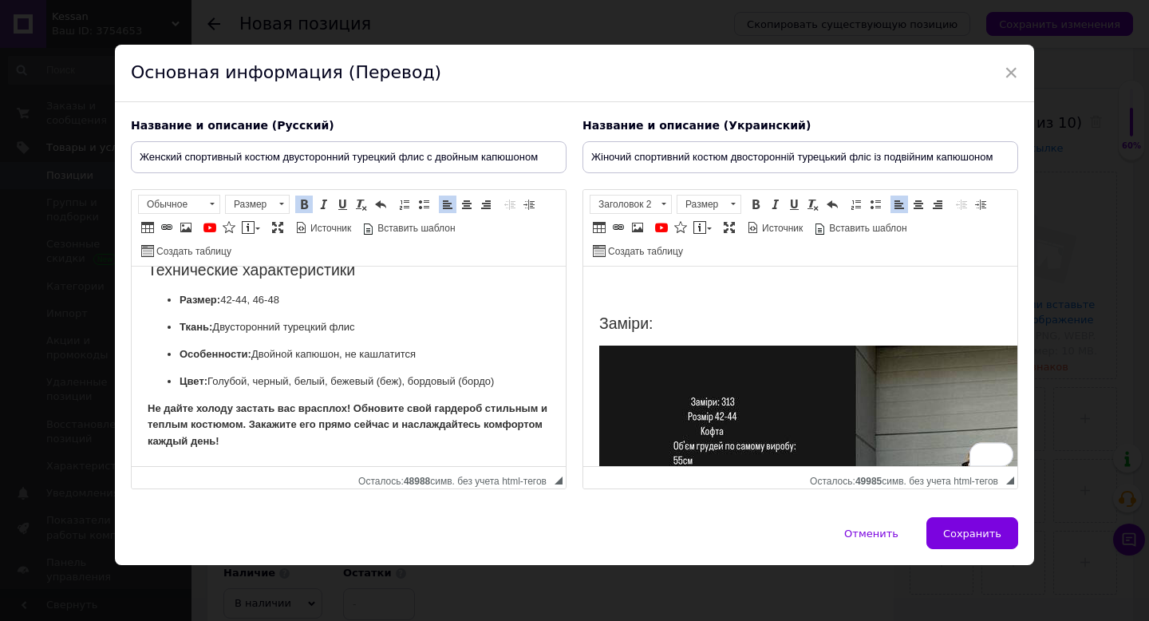
click at [613, 286] on h2 "To enrich screen reader interactions, please activate Accessibility in Grammarl…" at bounding box center [800, 291] width 402 height 18
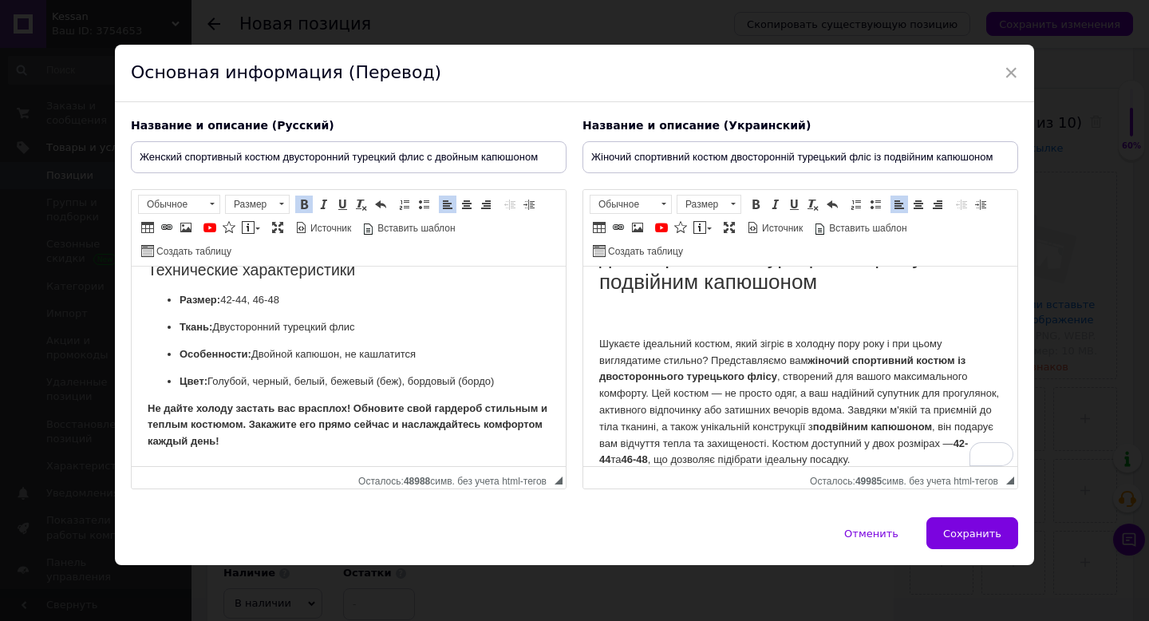
scroll to position [62, 0]
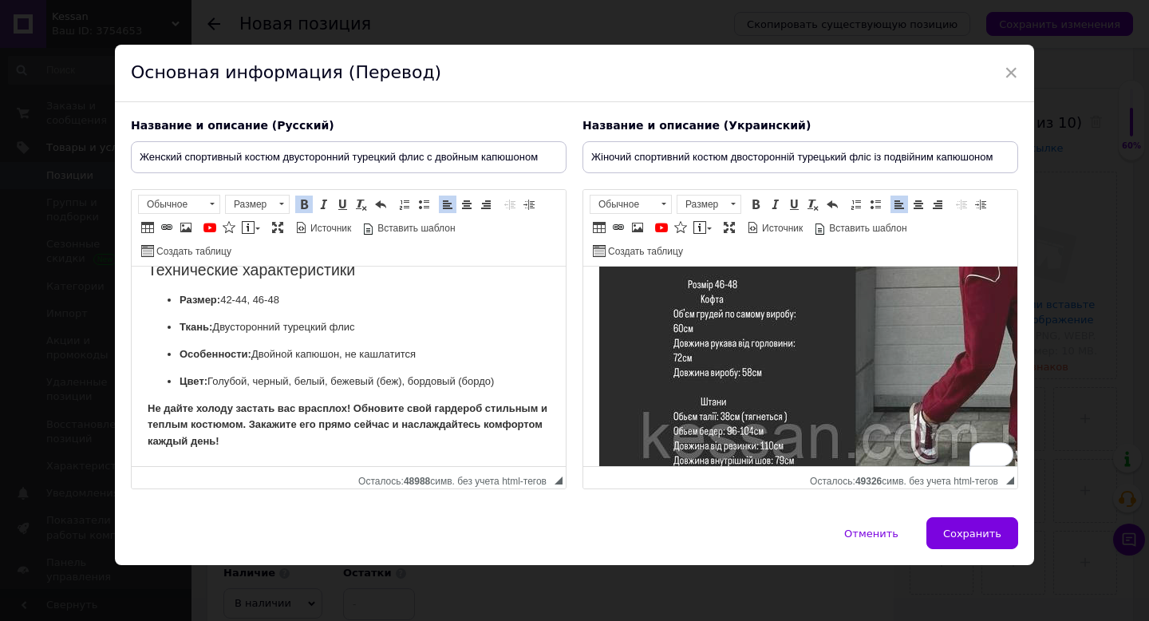
scroll to position [0, 0]
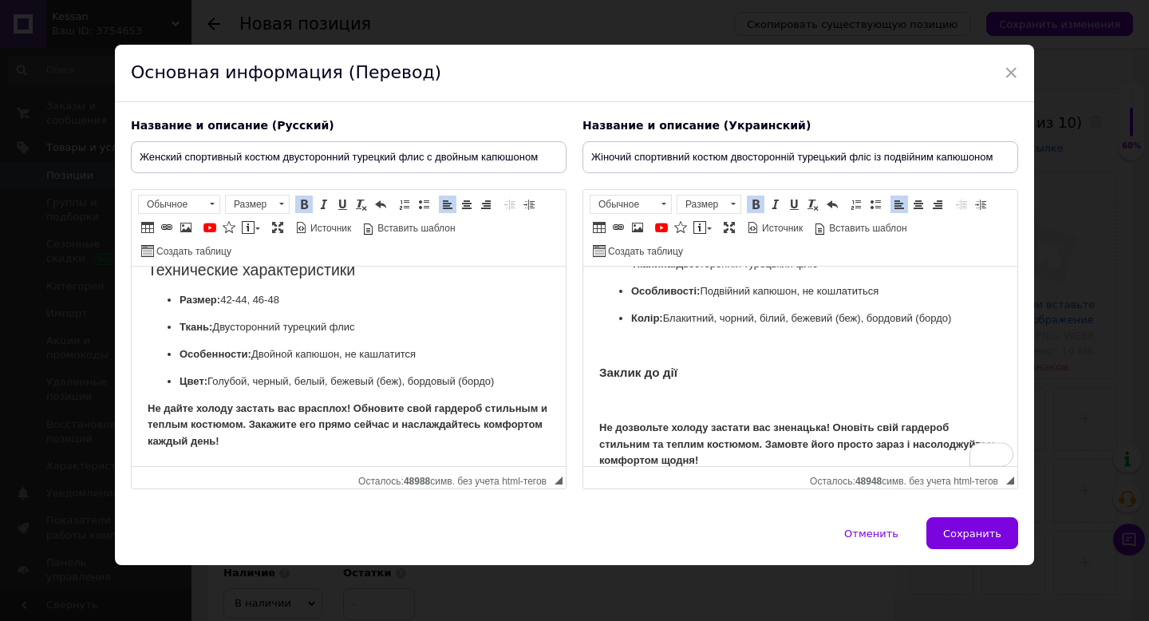
click at [624, 375] on strong "Заклик до дії" at bounding box center [638, 372] width 78 height 14
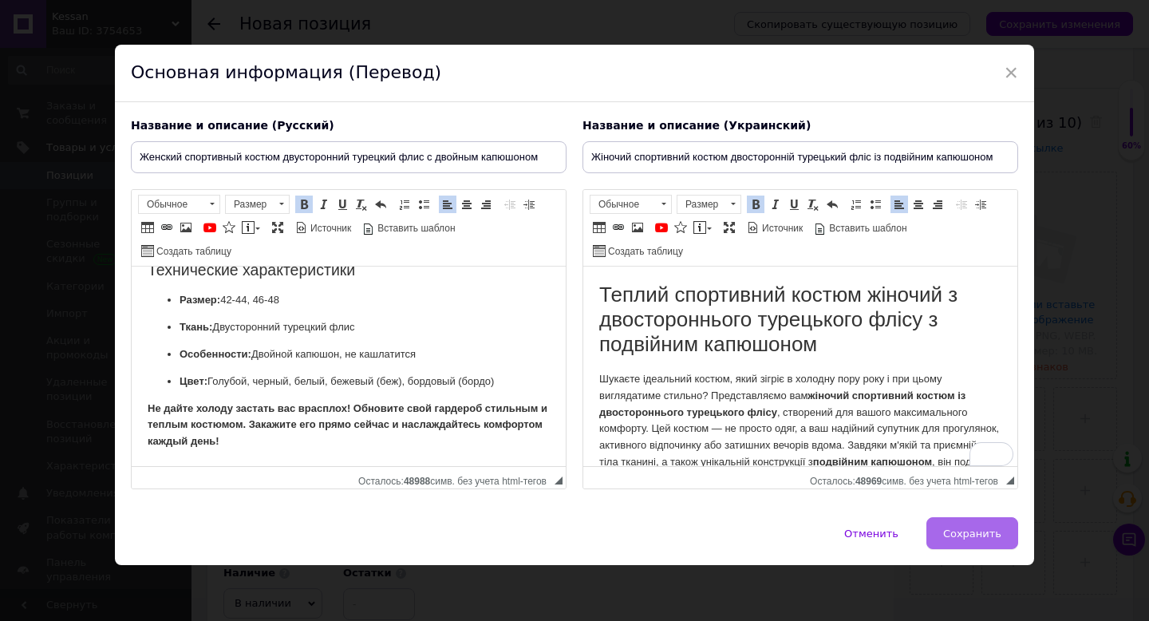
click at [965, 535] on span "Сохранить" at bounding box center [972, 533] width 58 height 12
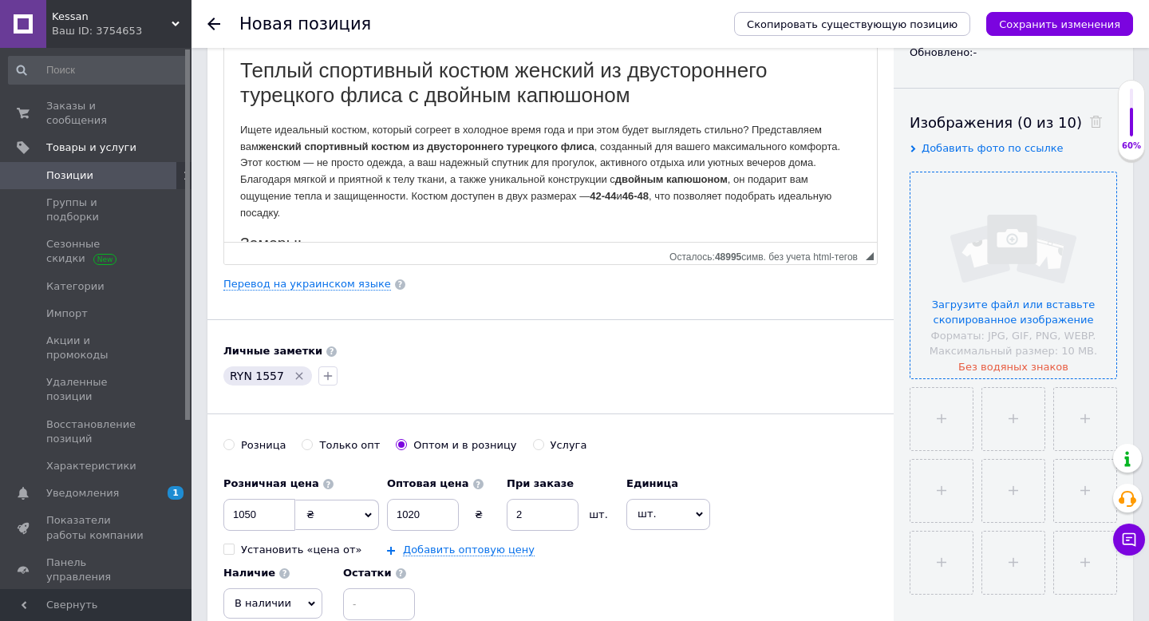
click at [949, 277] on input "file" at bounding box center [1013, 275] width 206 height 206
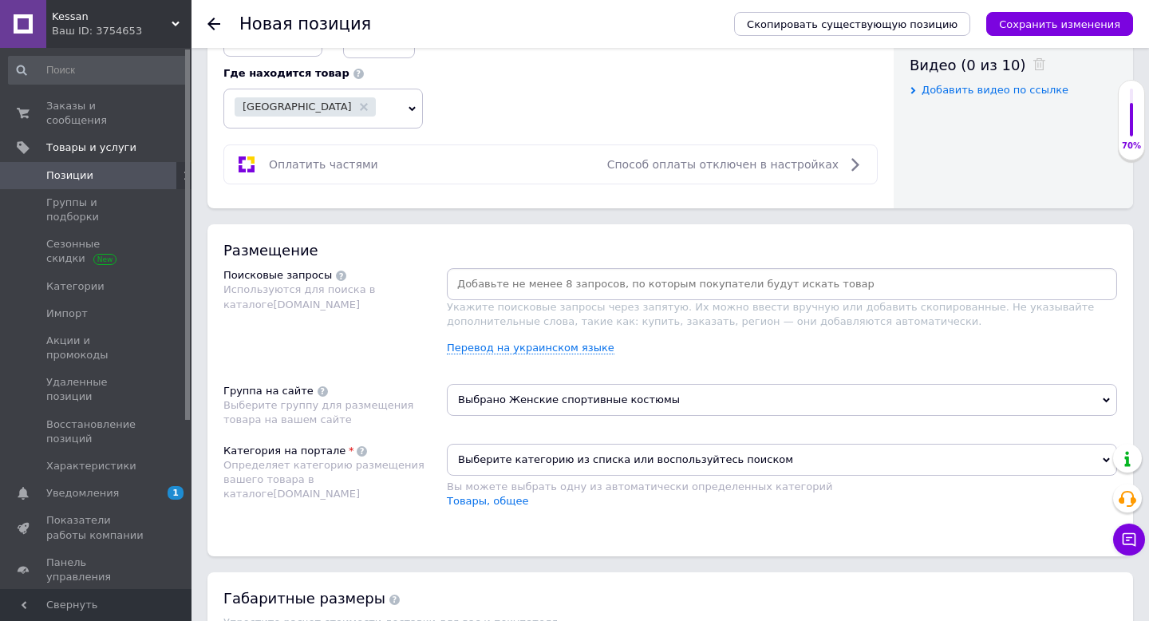
scroll to position [785, 0]
click at [528, 348] on link "Перевод на украинском языке" at bounding box center [531, 349] width 168 height 13
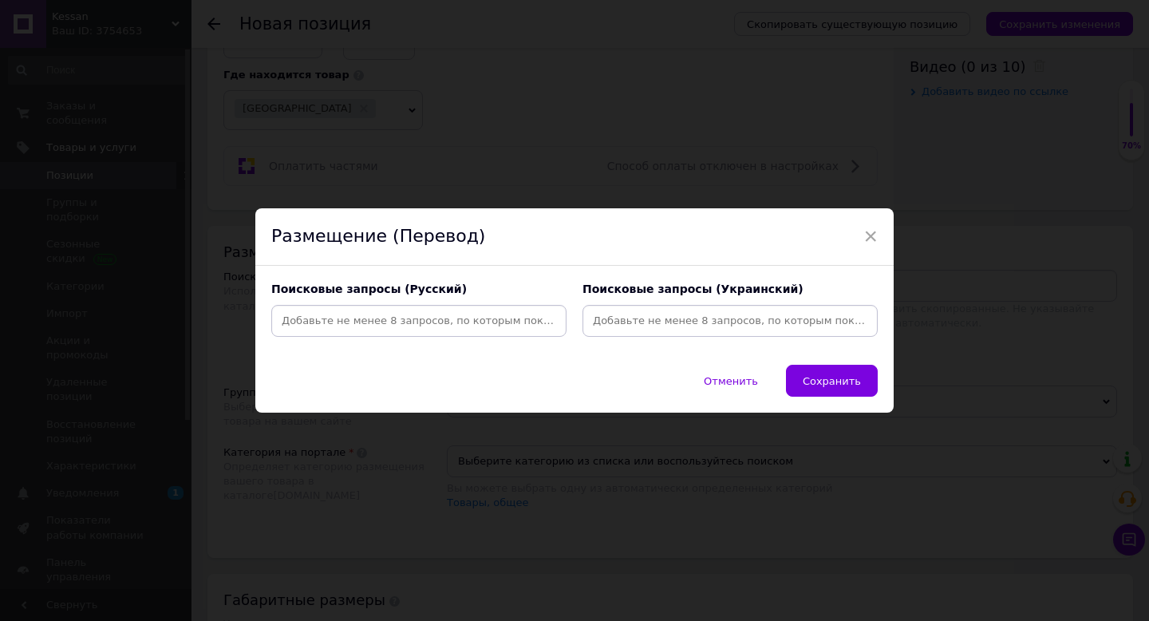
click at [479, 325] on input at bounding box center [418, 321] width 289 height 24
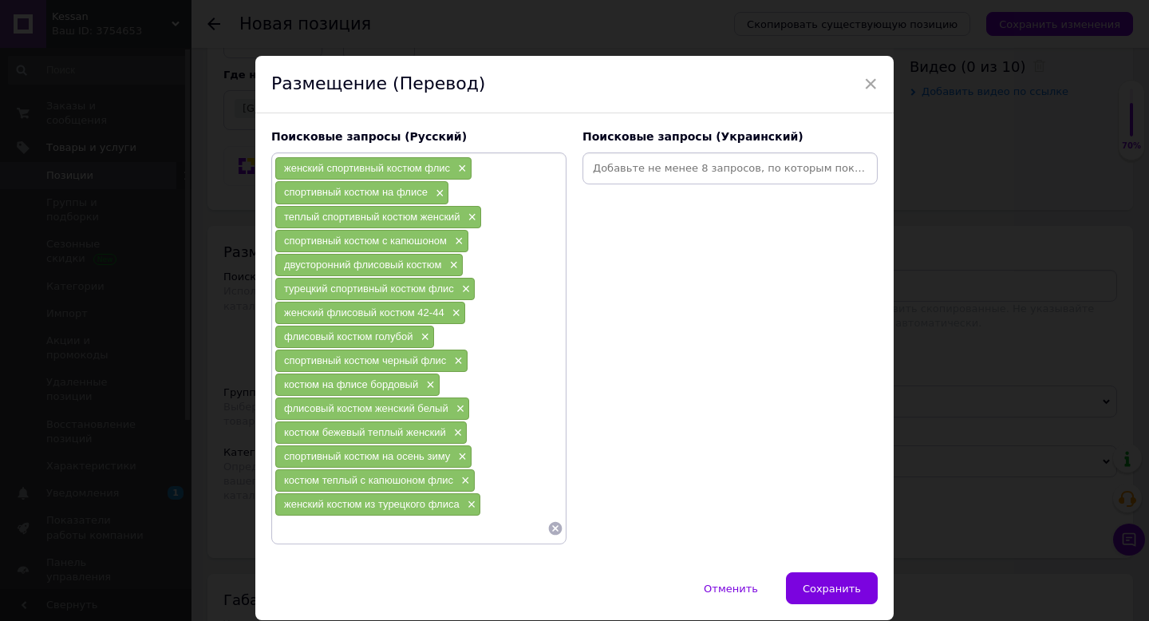
click at [650, 169] on input at bounding box center [730, 168] width 289 height 24
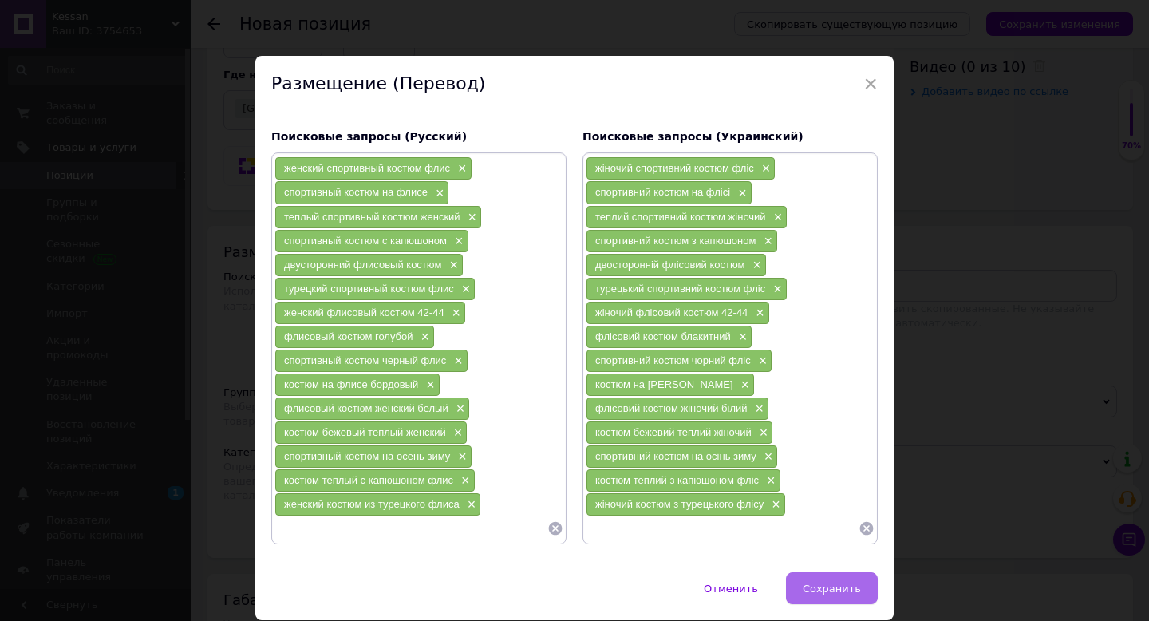
click at [821, 581] on button "Сохранить" at bounding box center [832, 588] width 92 height 32
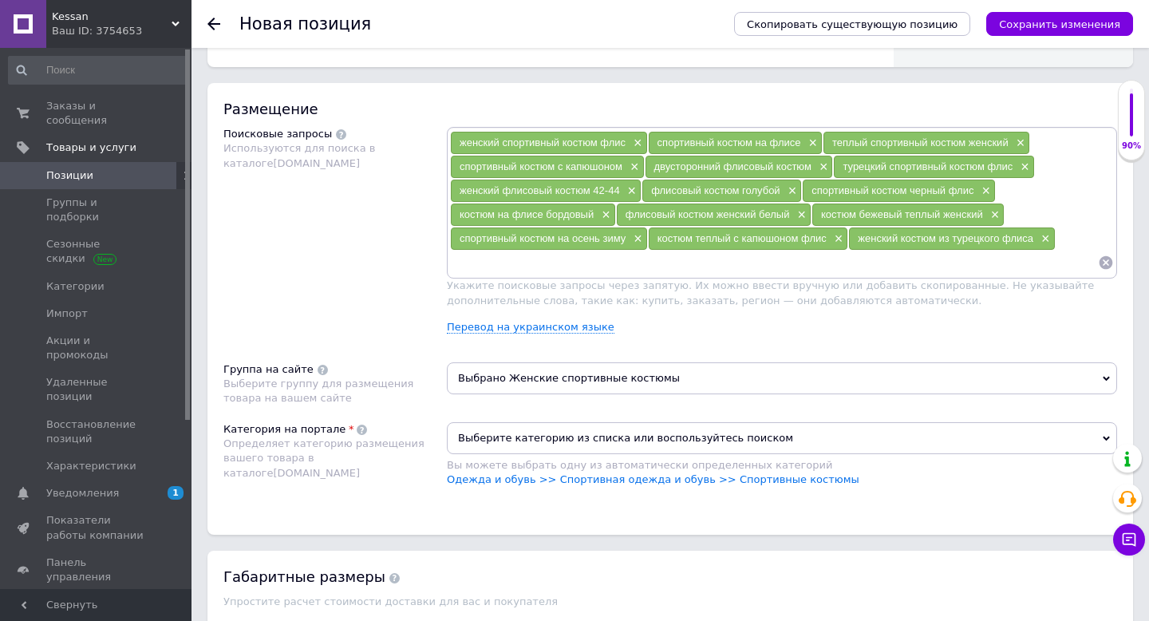
scroll to position [938, 0]
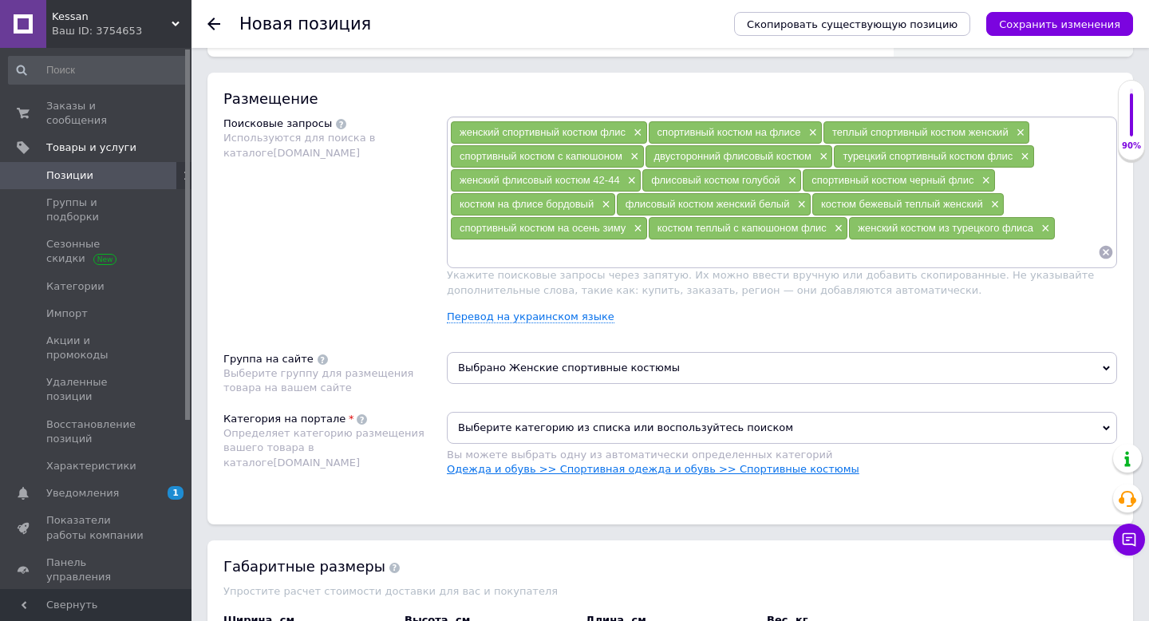
click at [651, 471] on link "Одежда и обувь >> Спортивная одежда и обувь >> Спортивные костюмы" at bounding box center [653, 469] width 412 height 12
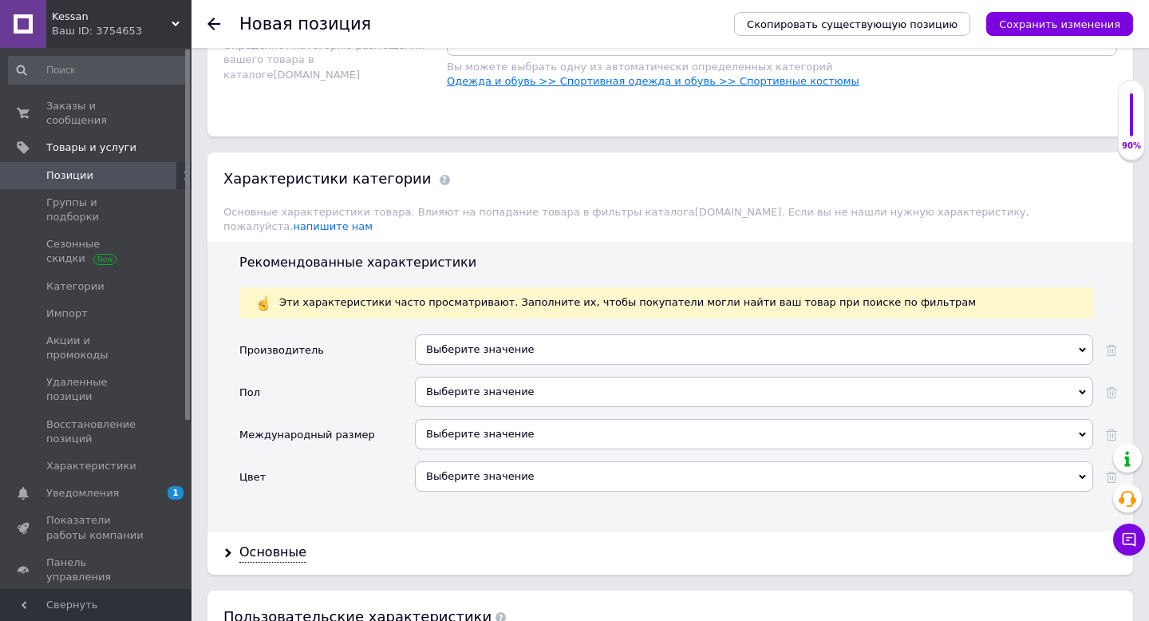
scroll to position [1333, 0]
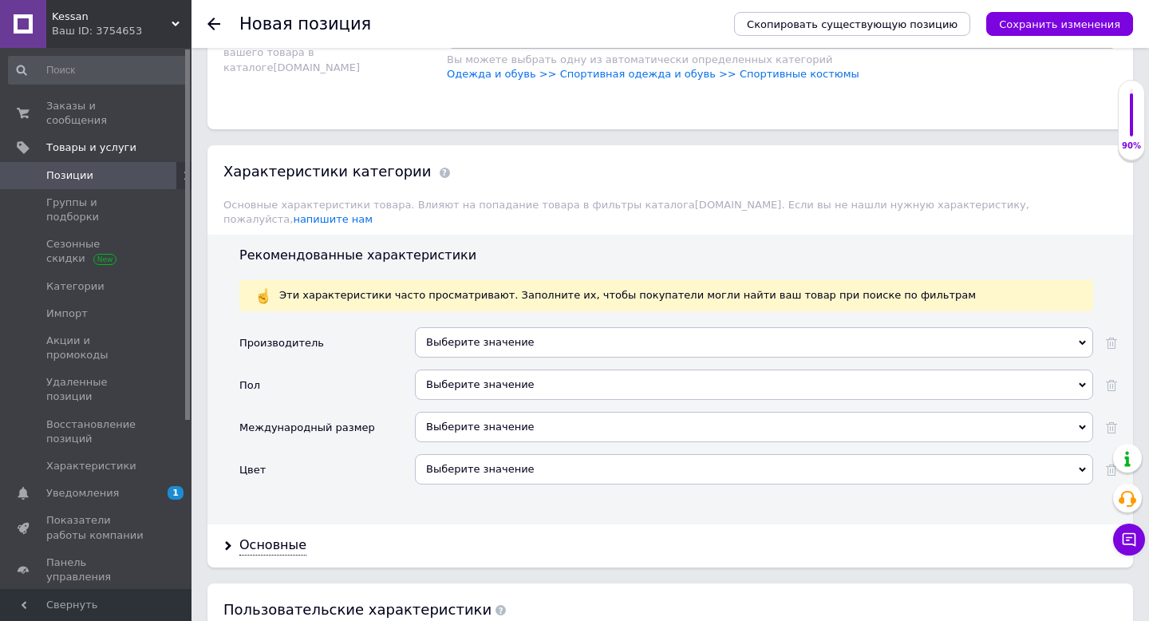
click at [456, 331] on div "Выберите значение" at bounding box center [754, 342] width 678 height 30
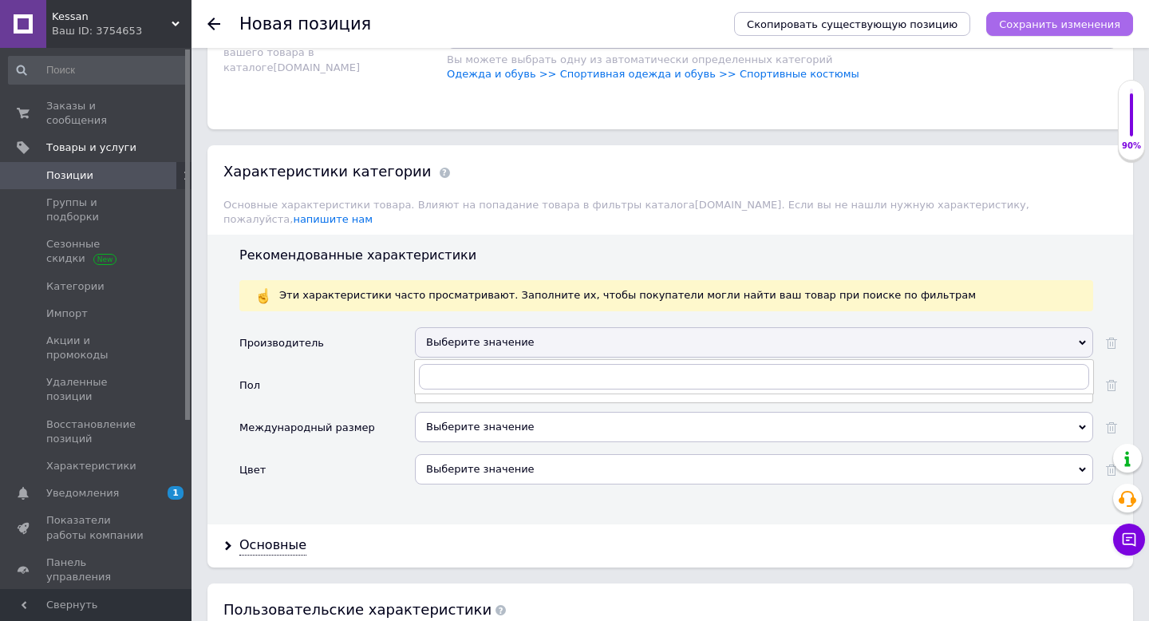
click at [1052, 21] on icon "Сохранить изменения" at bounding box center [1059, 24] width 121 height 12
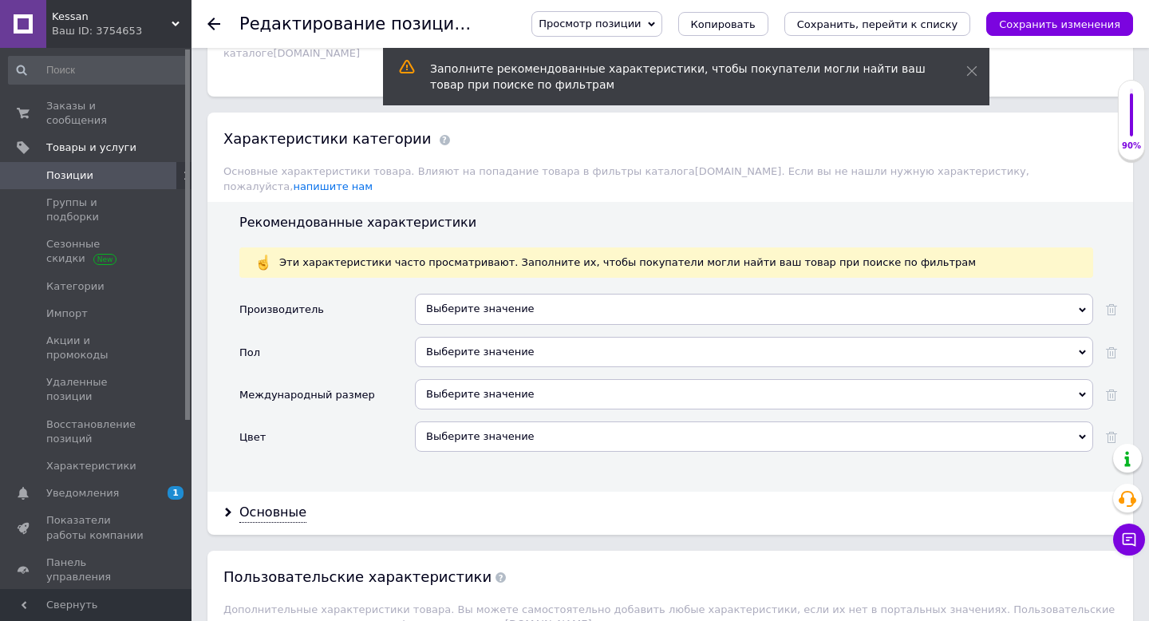
scroll to position [1398, 0]
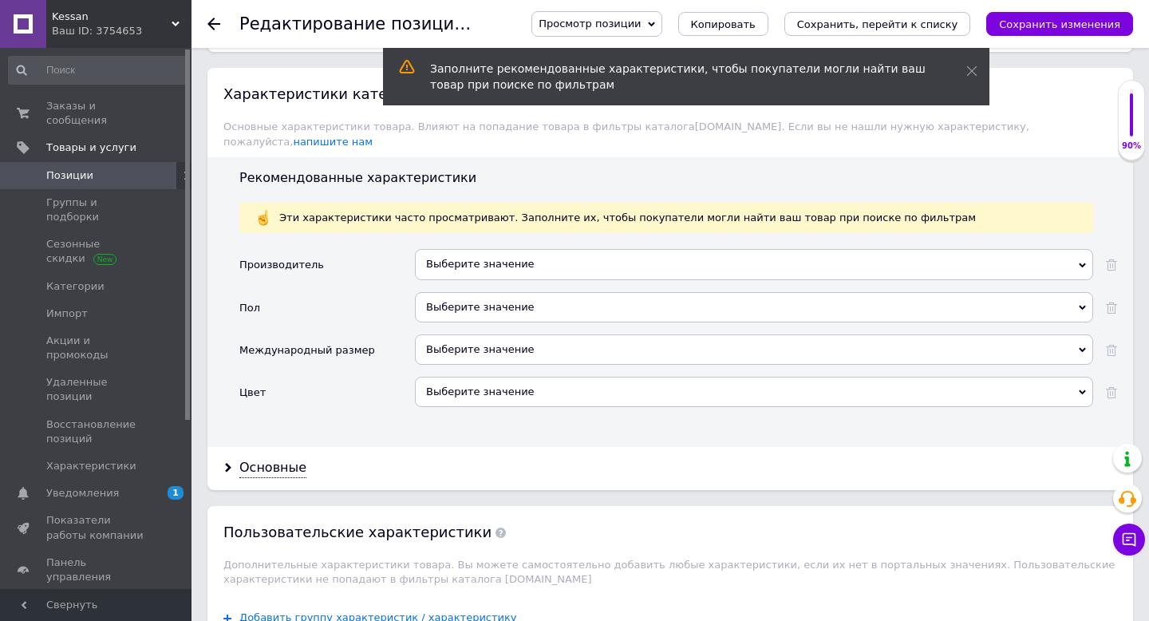
click at [458, 249] on div "Выберите значение" at bounding box center [754, 264] width 678 height 30
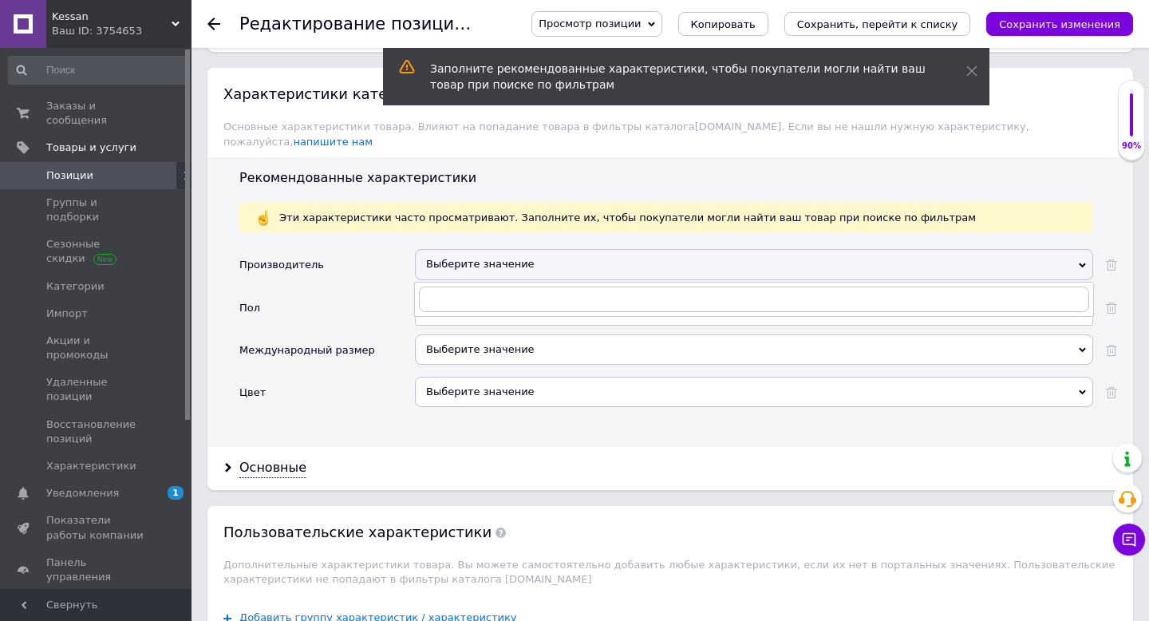
click at [337, 314] on div "Пол" at bounding box center [327, 313] width 176 height 42
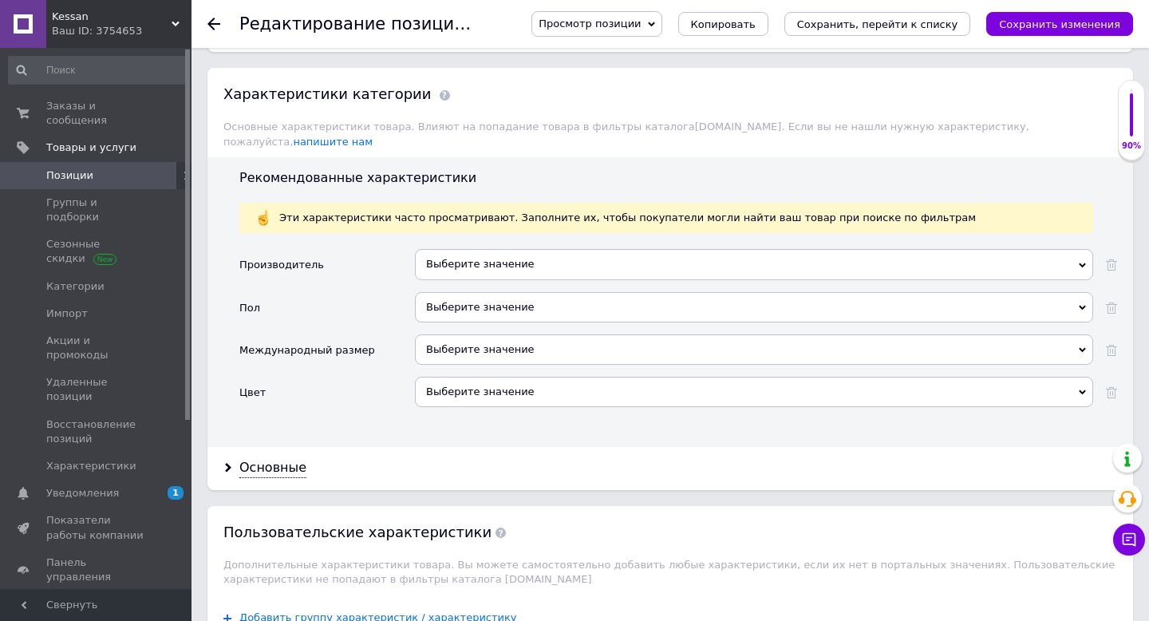
click at [430, 292] on div "Выберите значение" at bounding box center [754, 307] width 678 height 30
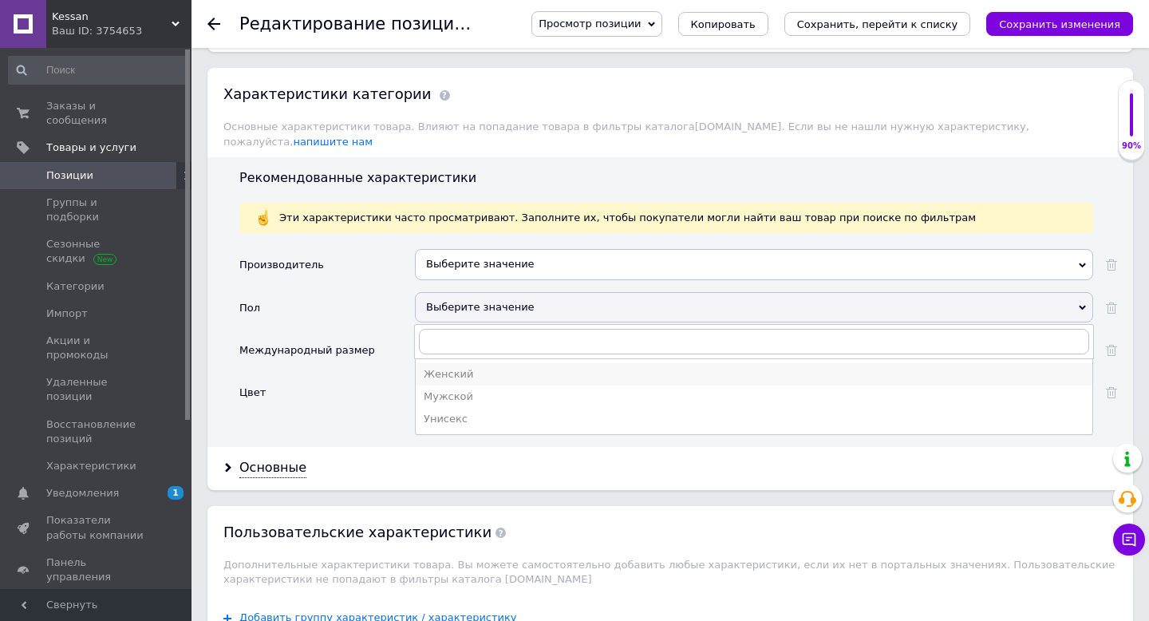
click at [460, 367] on div "Женский" at bounding box center [754, 374] width 661 height 14
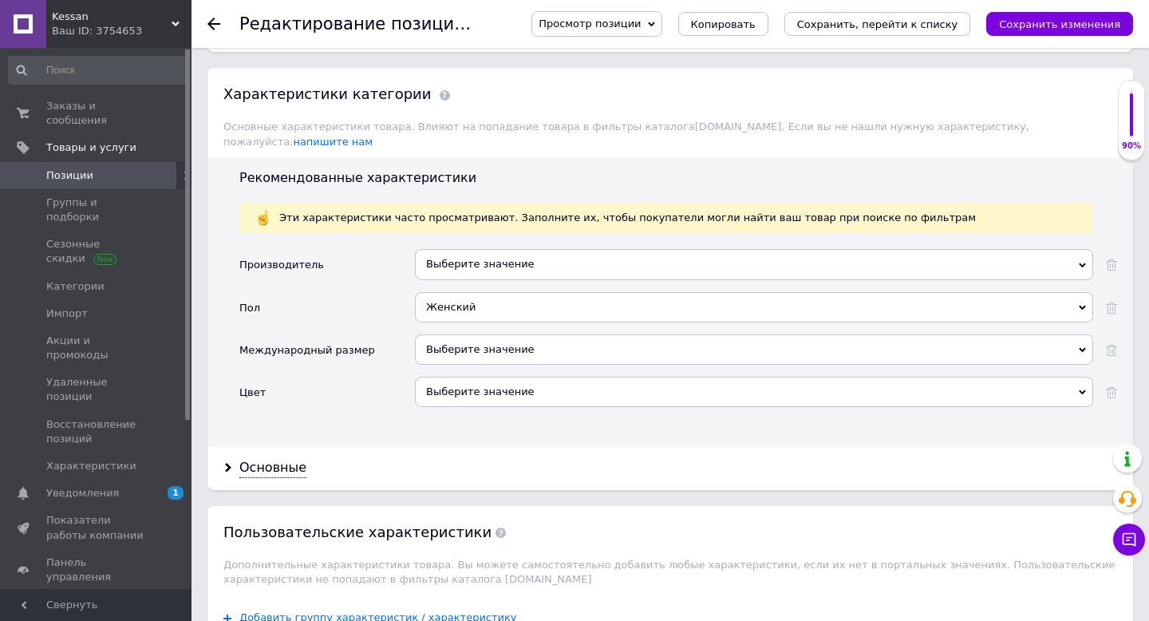
click at [450, 342] on div "Выберите значение" at bounding box center [754, 349] width 678 height 30
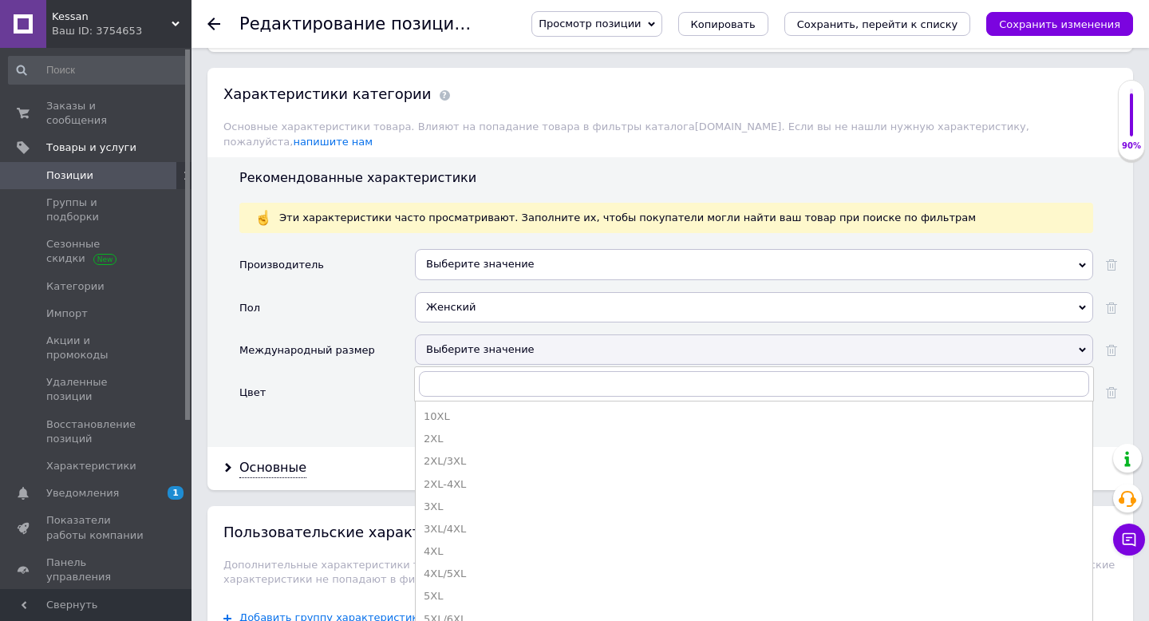
click at [333, 377] on div "Цвет" at bounding box center [327, 398] width 176 height 42
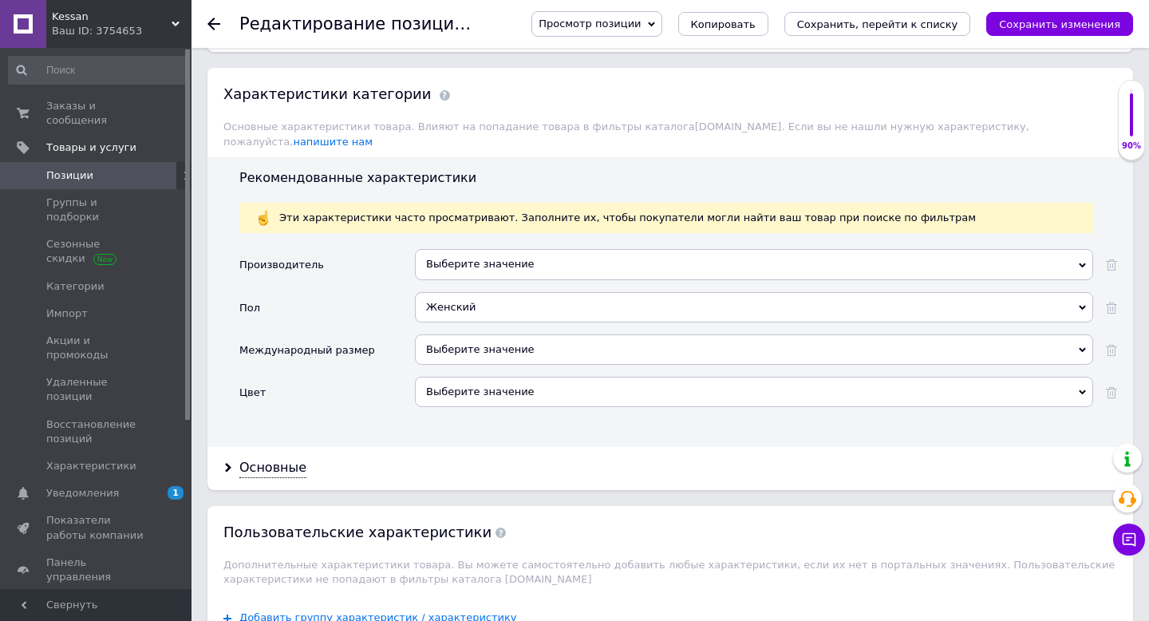
click at [438, 380] on div "Выберите значение" at bounding box center [754, 392] width 678 height 30
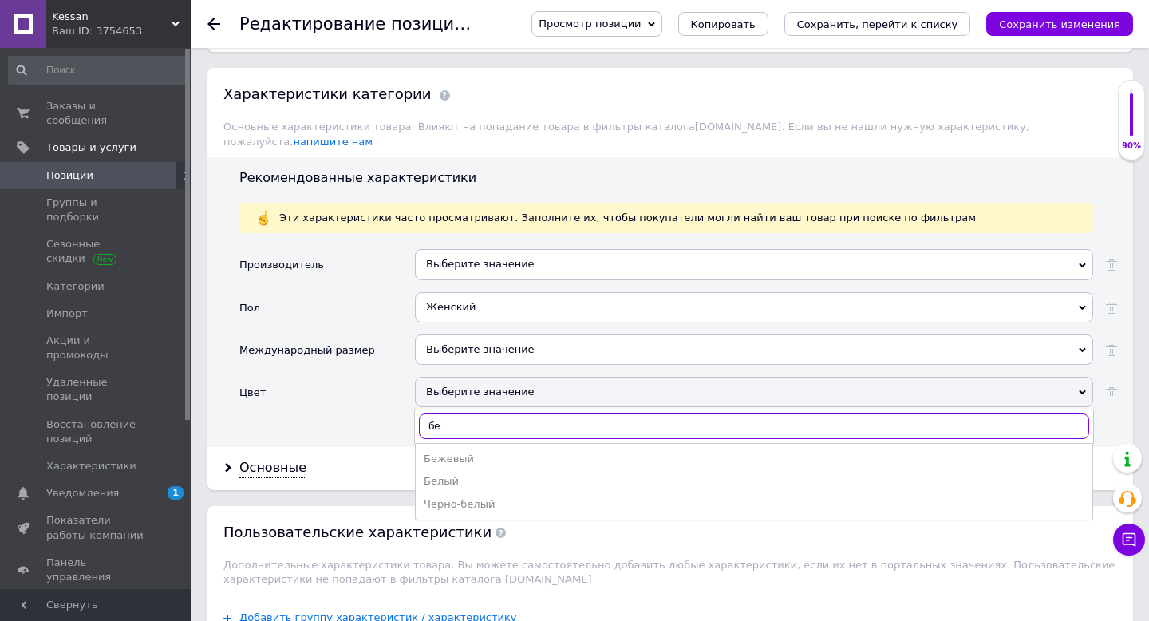
type input "бел"
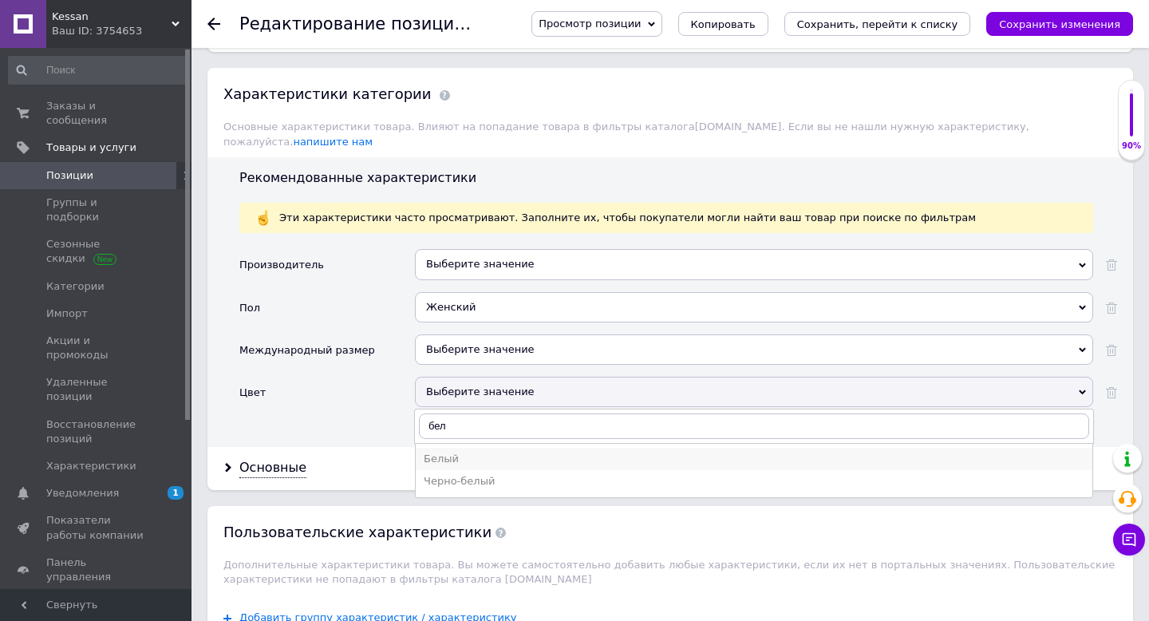
click at [448, 452] on div "Белый" at bounding box center [754, 459] width 661 height 14
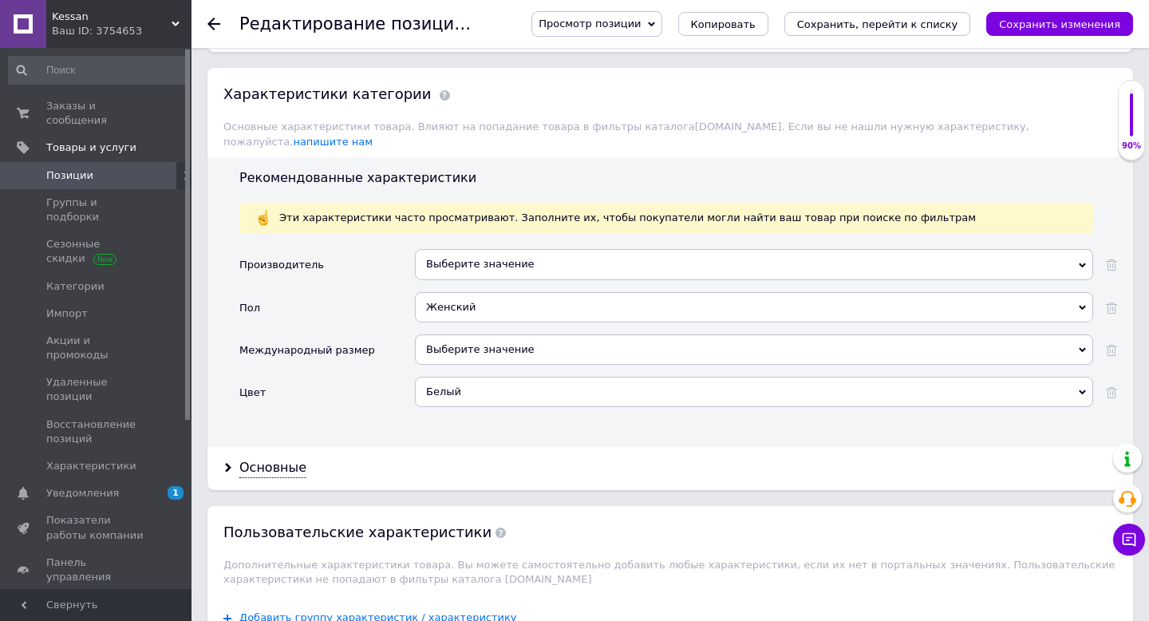
click at [412, 418] on div "Производитель Выберите значение Пол Женский Женский Мужской Унисекс Международн…" at bounding box center [678, 342] width 878 height 186
click at [295, 459] on div "Основные" at bounding box center [272, 468] width 67 height 18
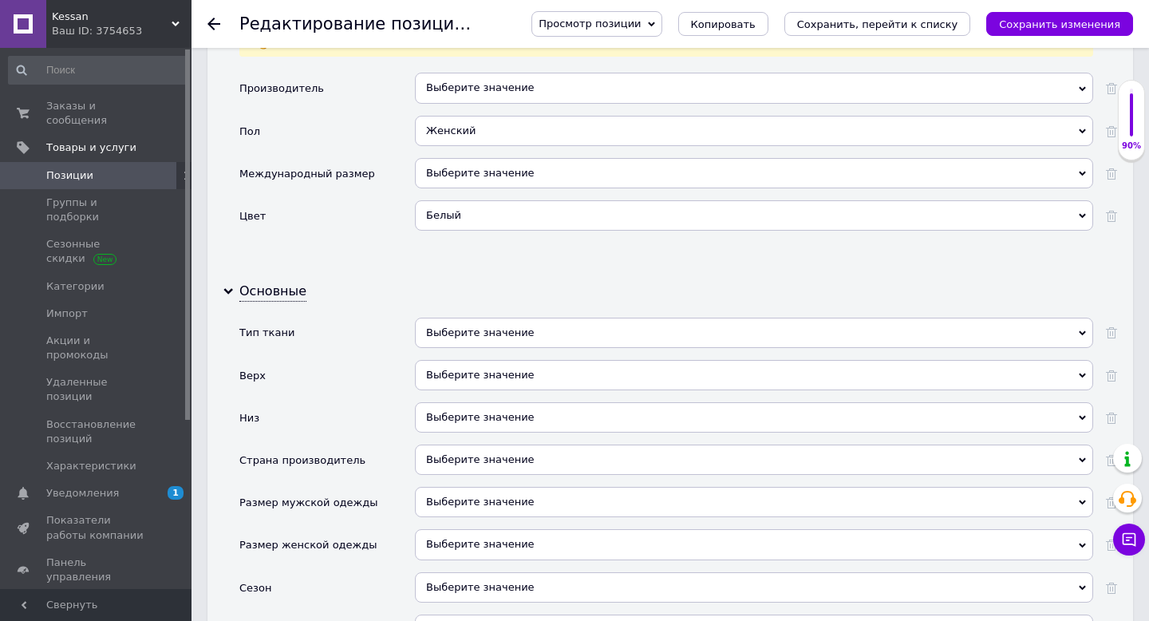
scroll to position [1639, 0]
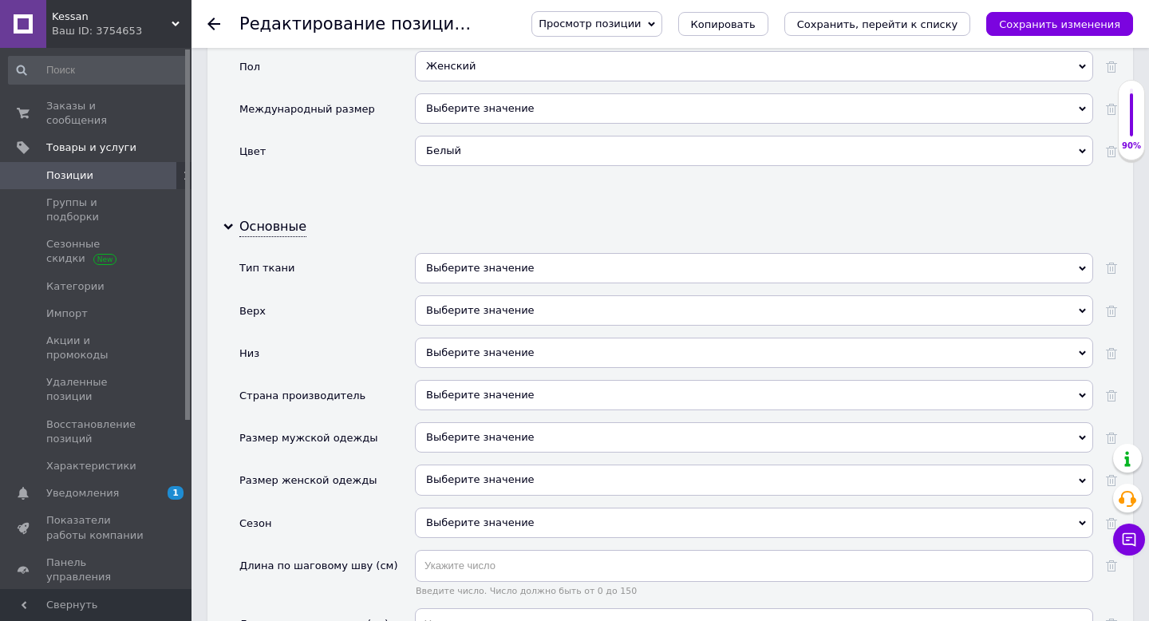
click at [473, 253] on div "Выберите значение" at bounding box center [754, 268] width 678 height 30
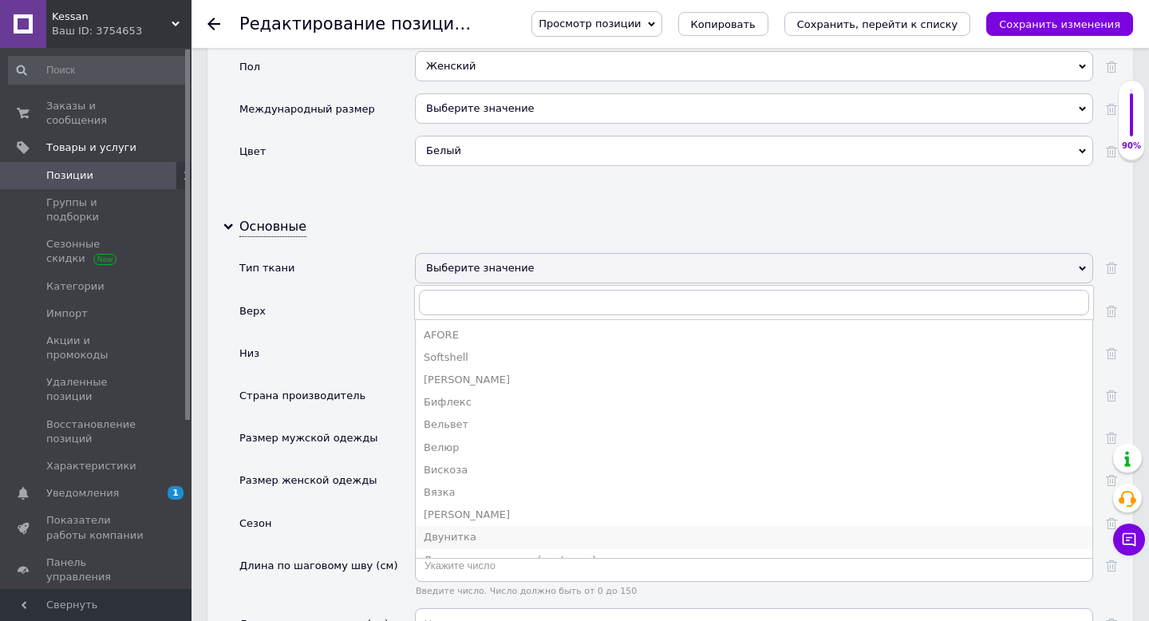
click at [452, 530] on div "Двунитка" at bounding box center [754, 537] width 661 height 14
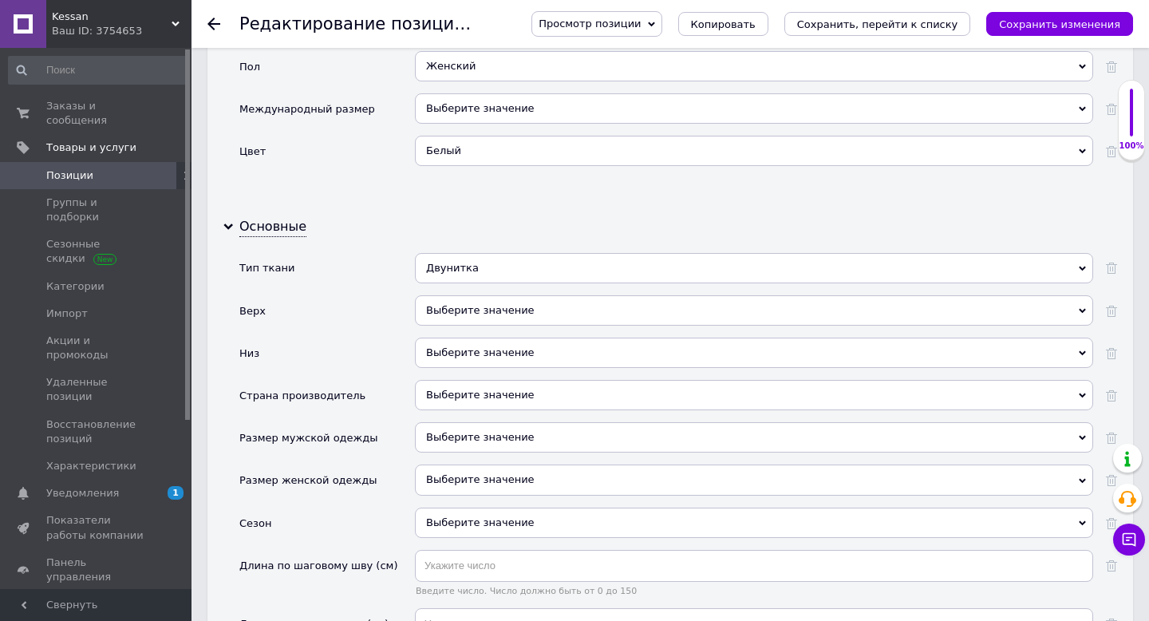
click at [462, 258] on div "Двунитка" at bounding box center [754, 268] width 678 height 30
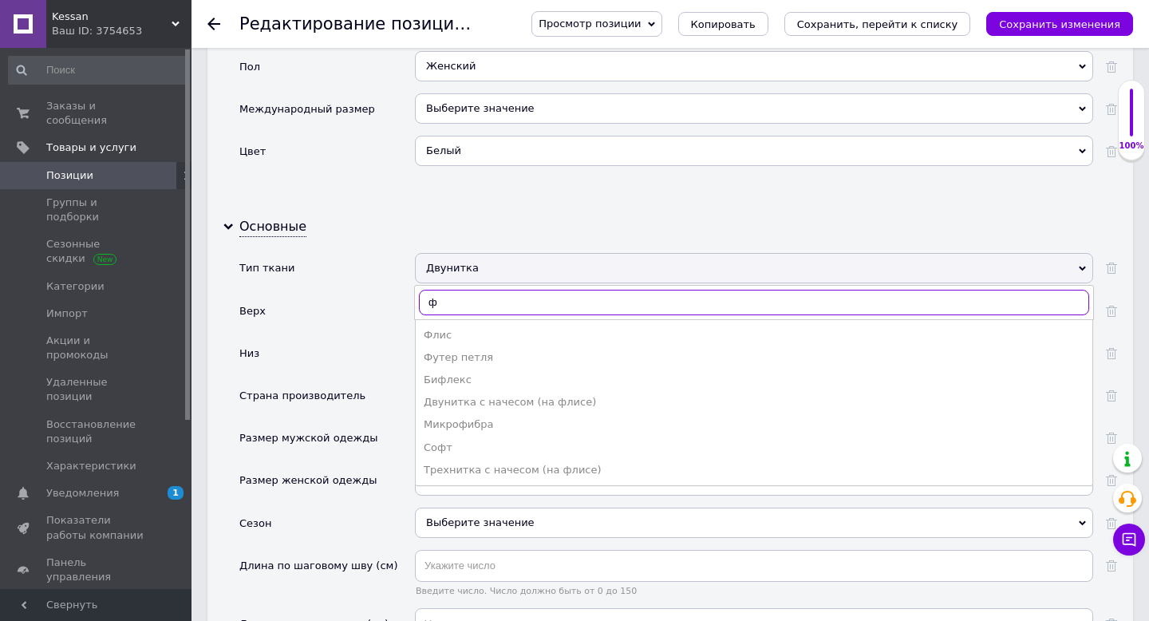
type input "фл"
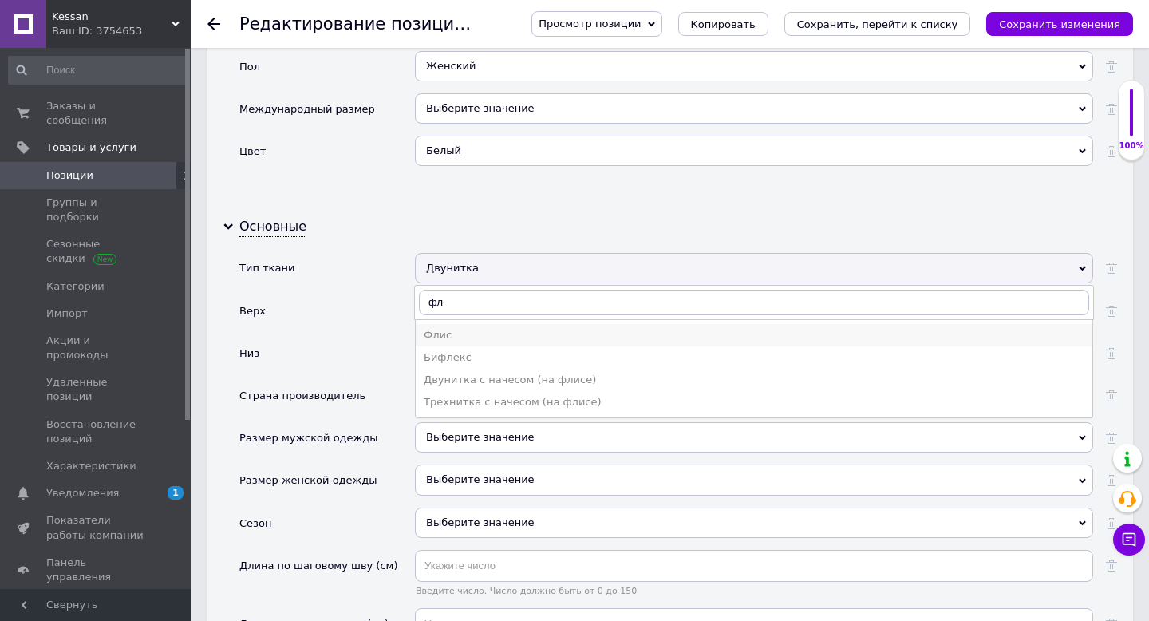
click at [437, 328] on div "Флис" at bounding box center [754, 335] width 661 height 14
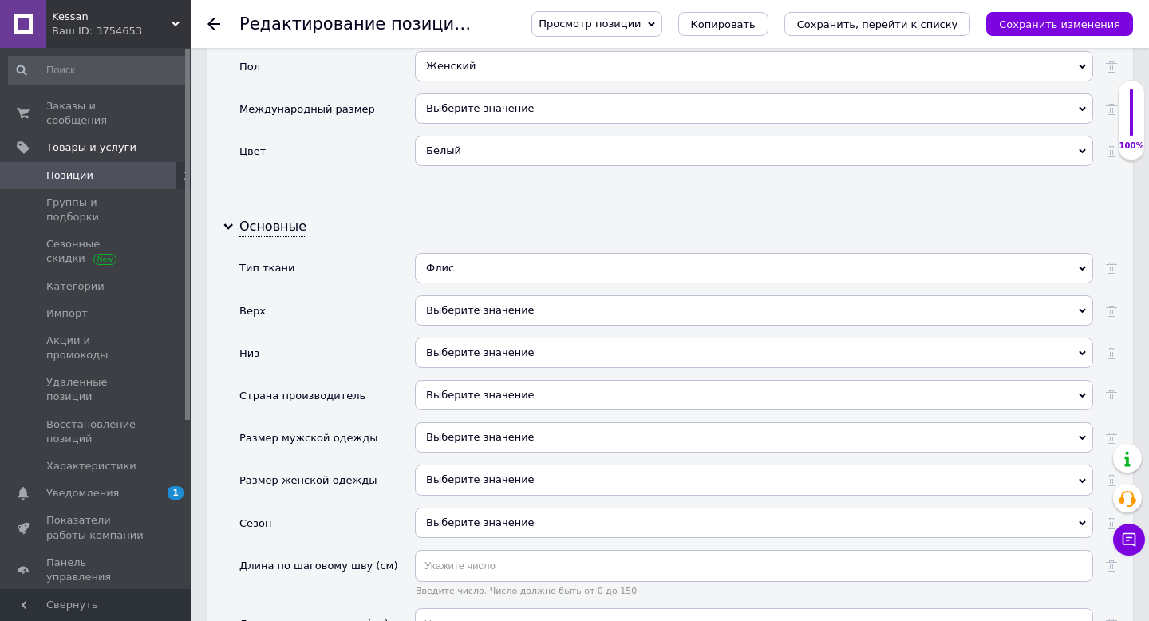
click at [477, 298] on div "Выберите значение" at bounding box center [754, 310] width 678 height 30
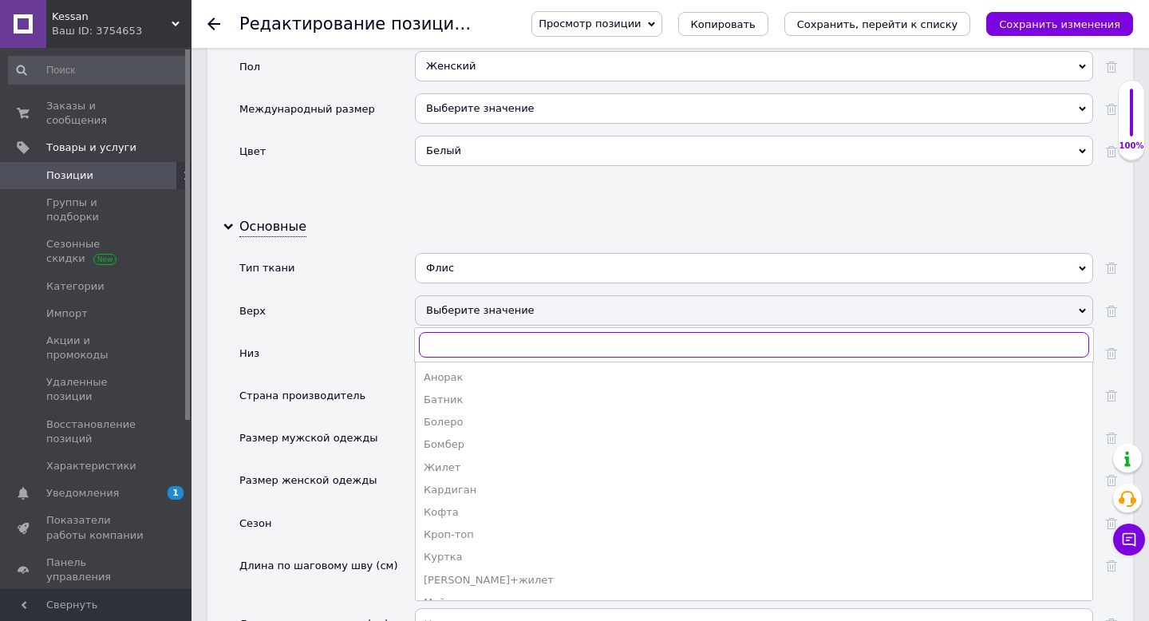
click at [464, 332] on input "text" at bounding box center [754, 345] width 670 height 26
type input "ко"
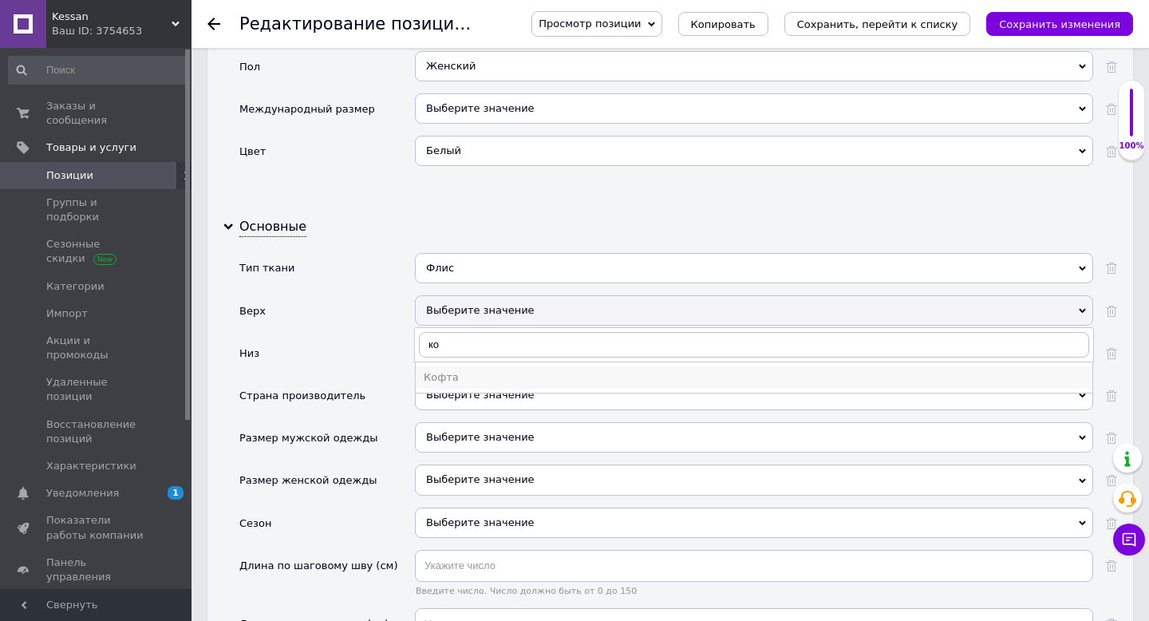
click at [452, 372] on li "Кофта" at bounding box center [754, 377] width 677 height 22
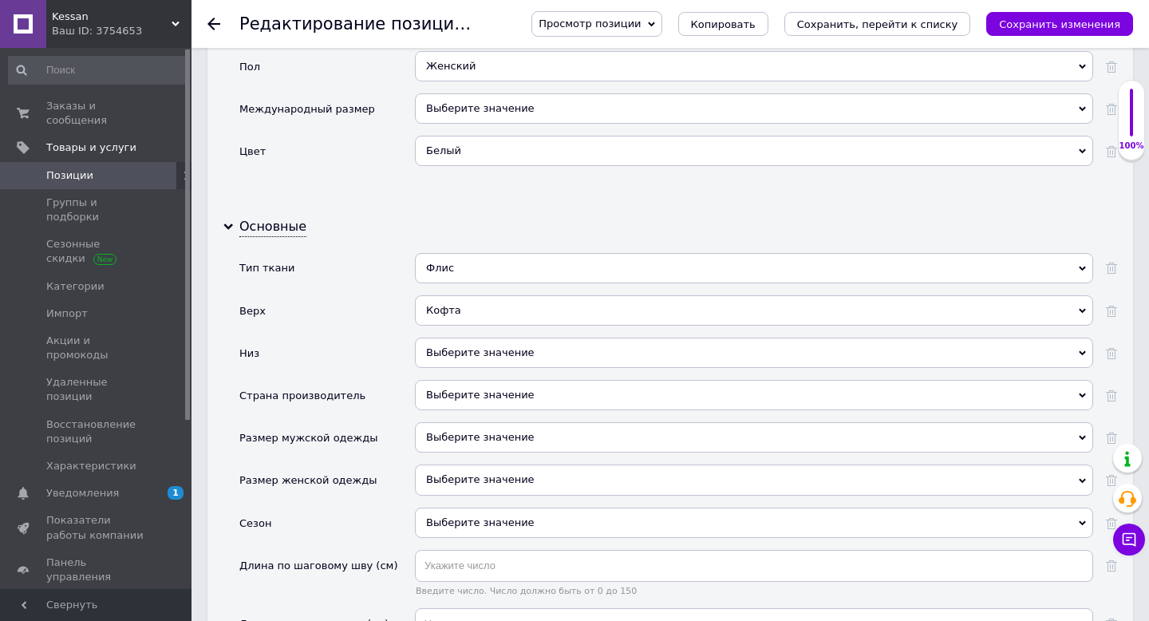
click at [484, 340] on div "Выберите значение" at bounding box center [754, 352] width 678 height 30
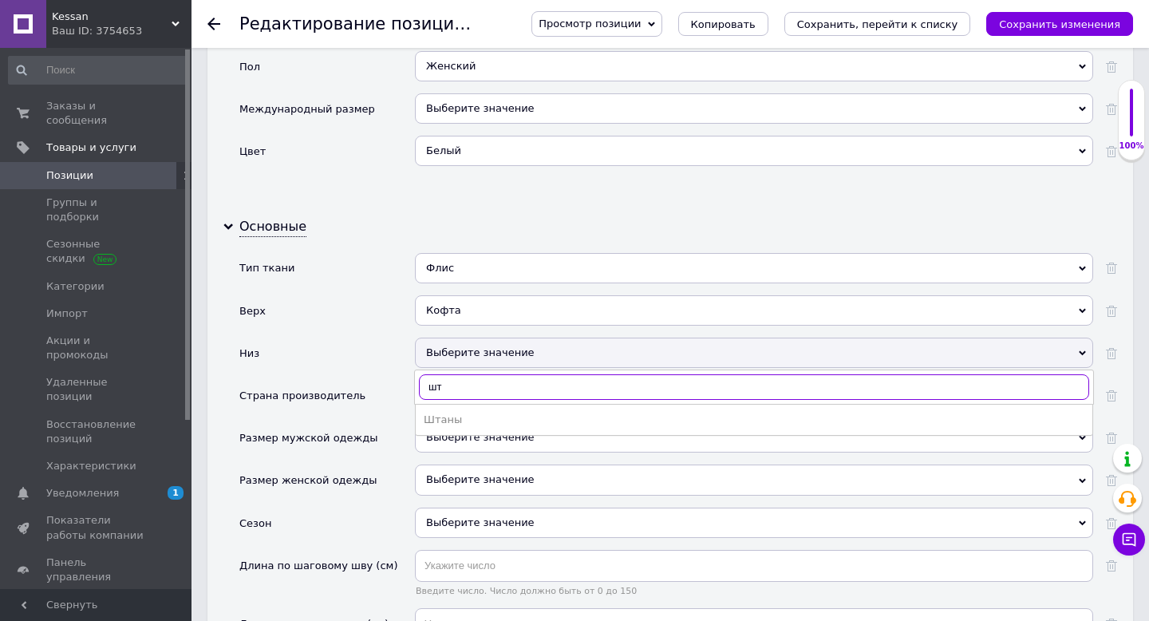
type input "шта"
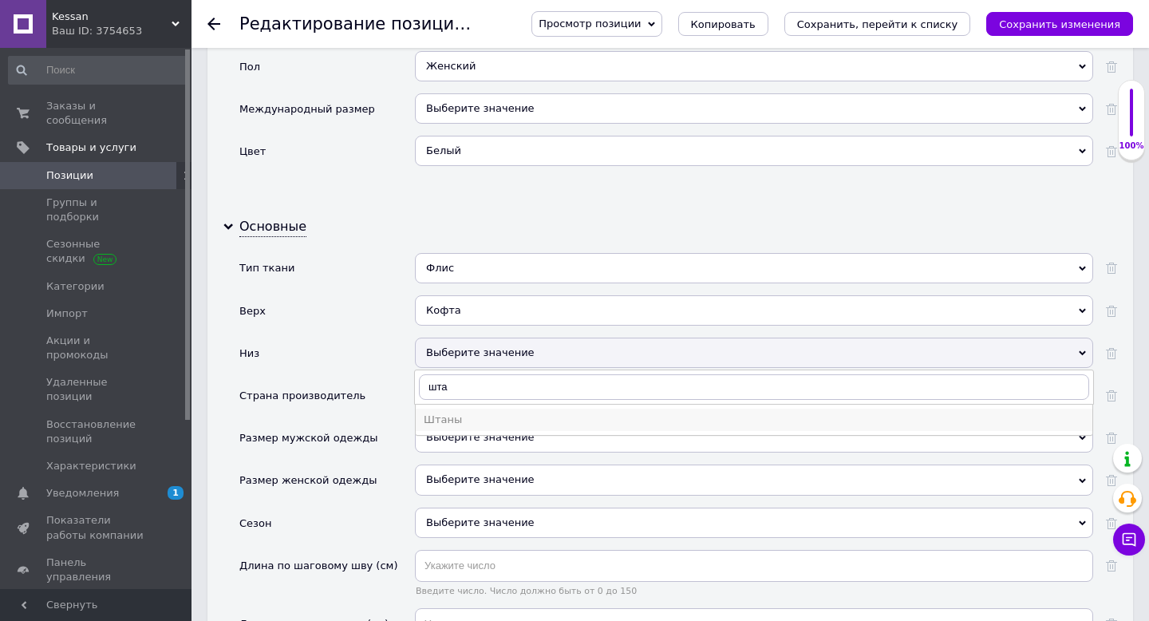
click at [442, 412] on div "Штаны" at bounding box center [754, 419] width 661 height 14
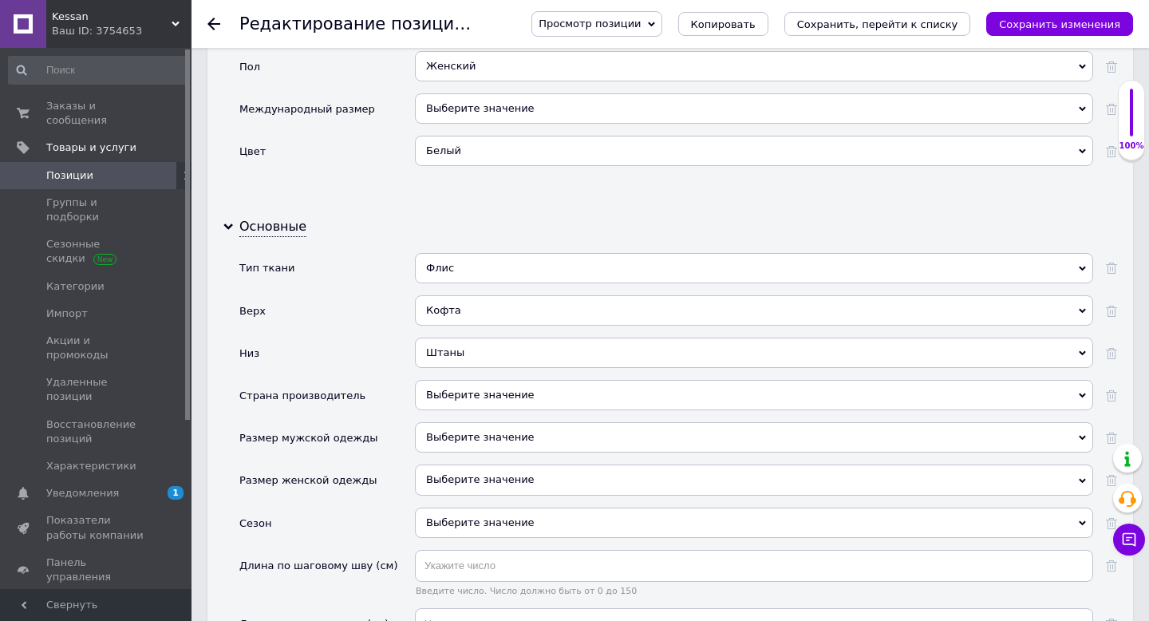
click at [448, 381] on div "Выберите значение" at bounding box center [754, 395] width 678 height 30
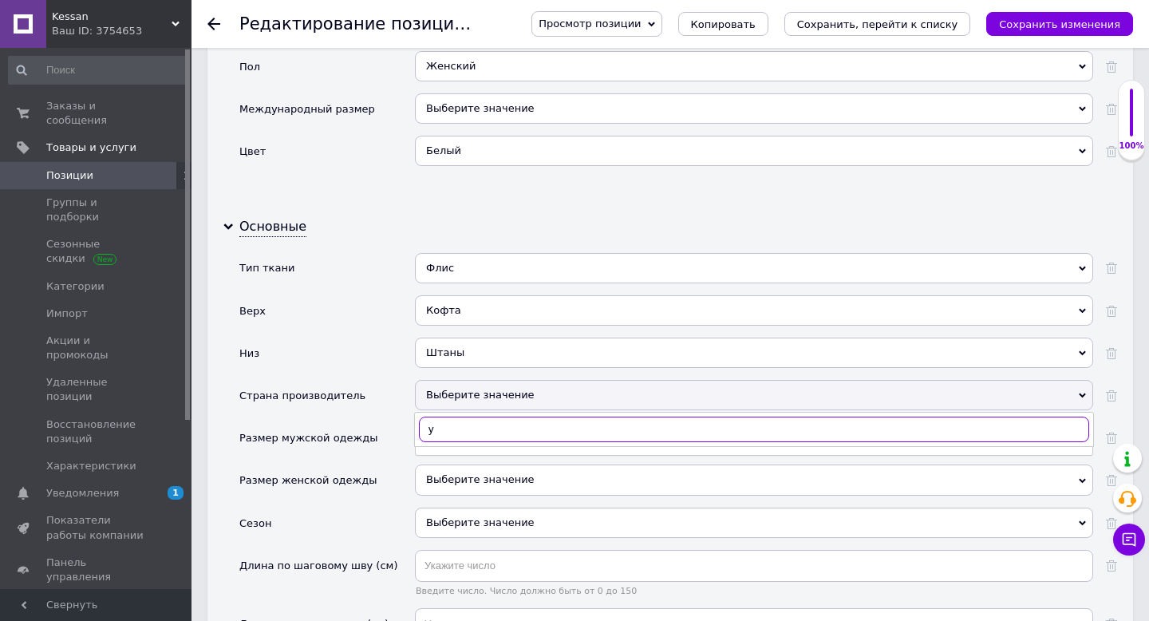
type input "ук"
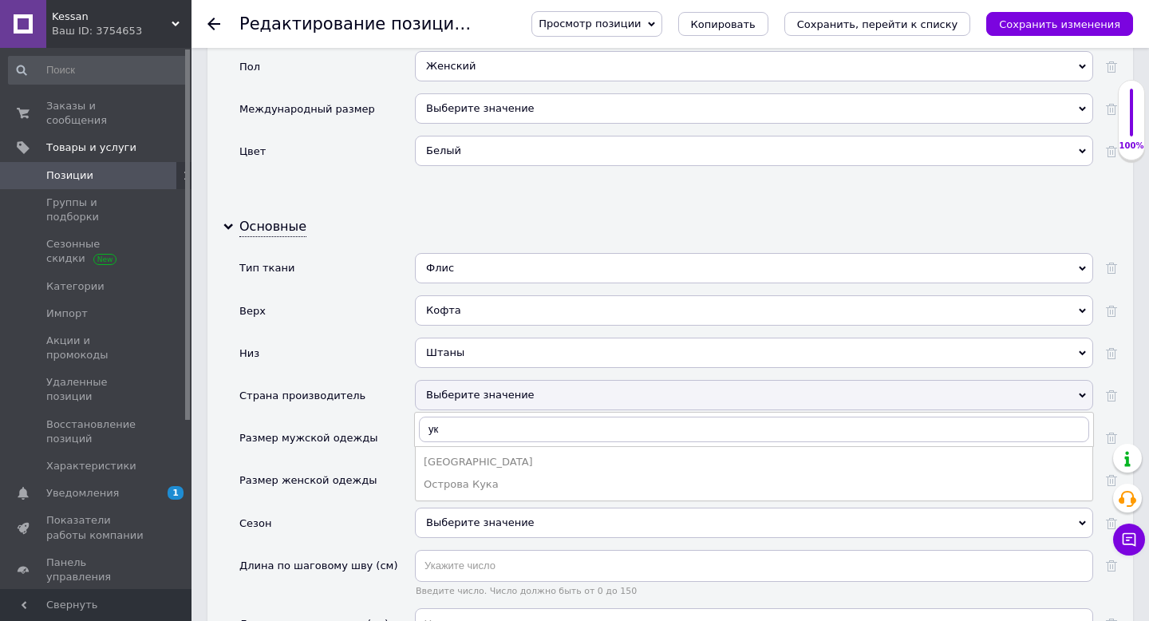
click at [442, 455] on div "[GEOGRAPHIC_DATA]" at bounding box center [754, 462] width 661 height 14
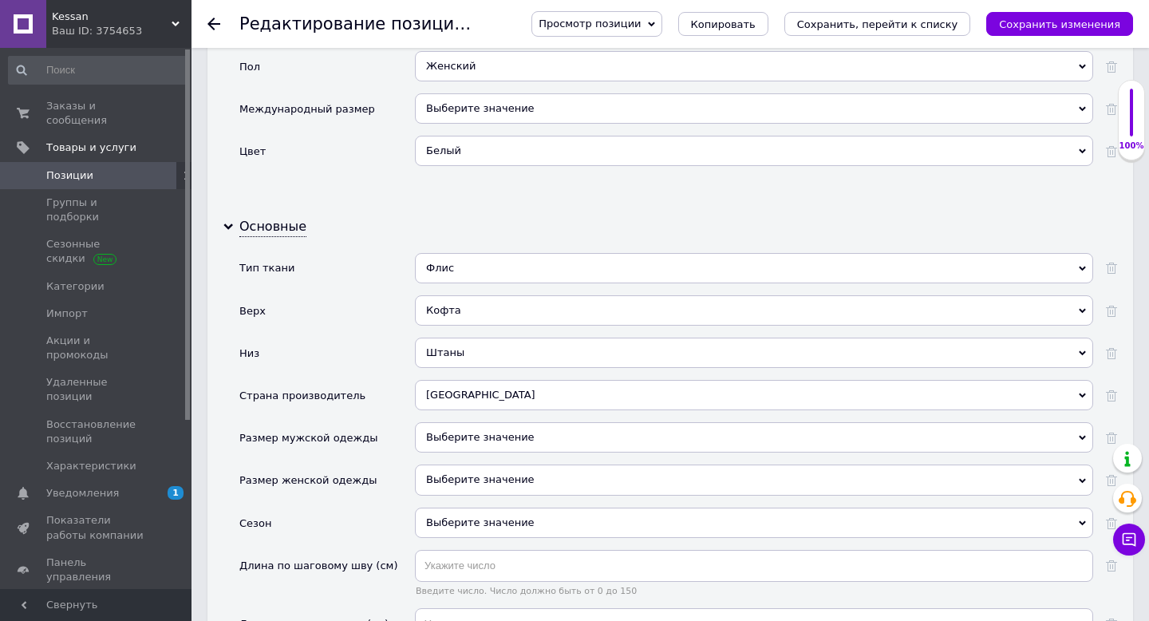
click at [444, 422] on div "Выберите значение" at bounding box center [754, 437] width 678 height 30
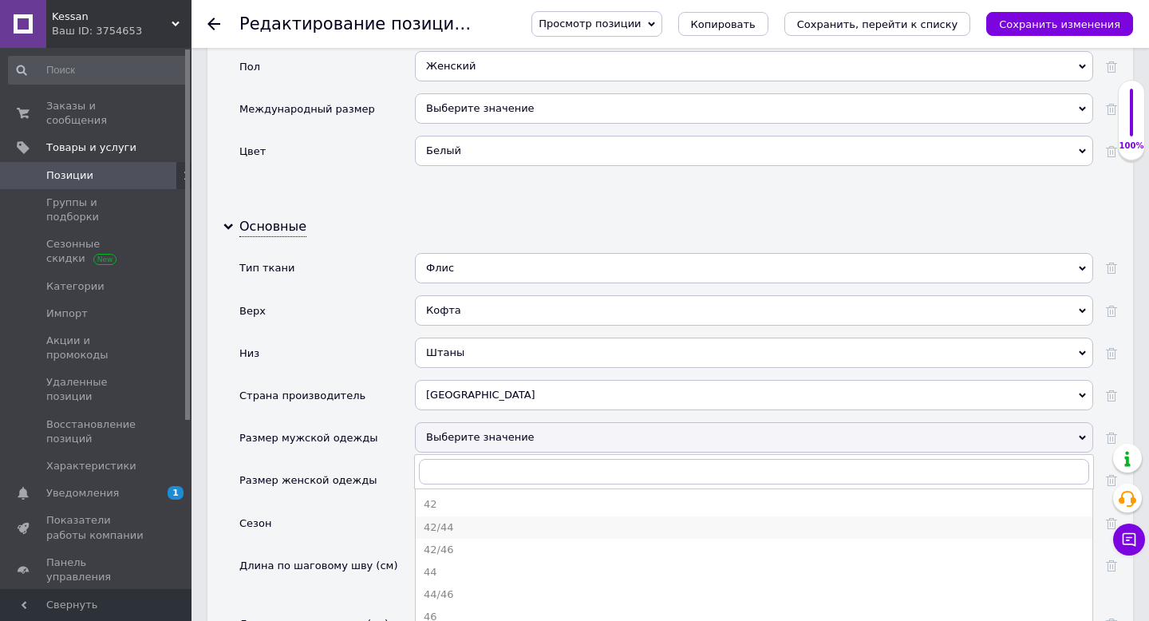
click at [444, 520] on div "42/44" at bounding box center [754, 527] width 661 height 14
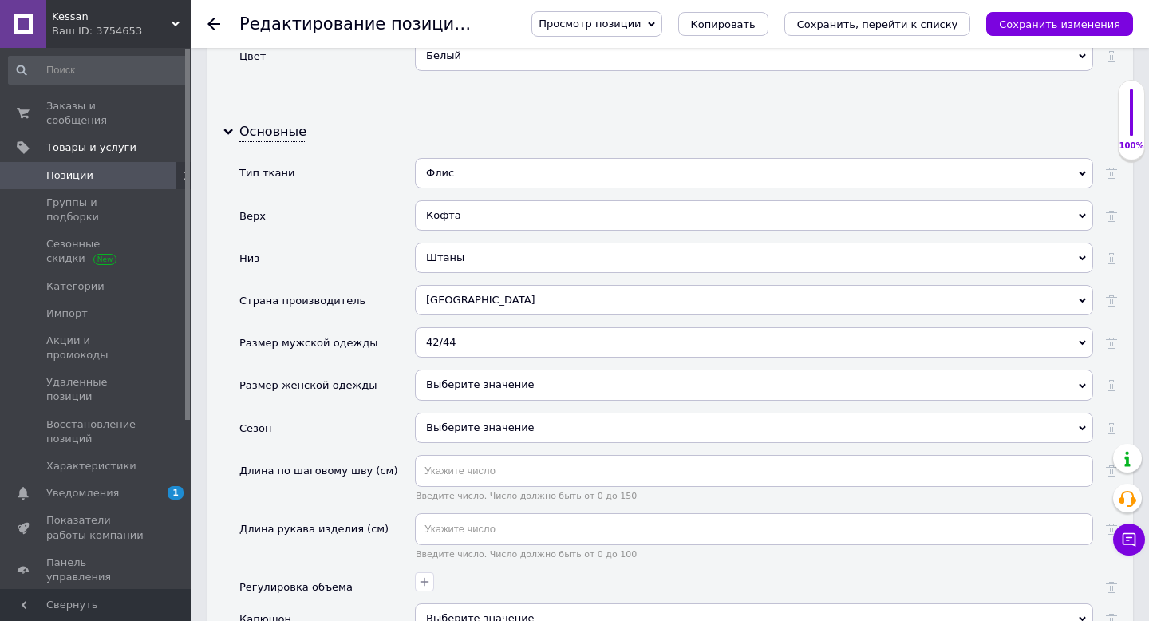
scroll to position [1741, 0]
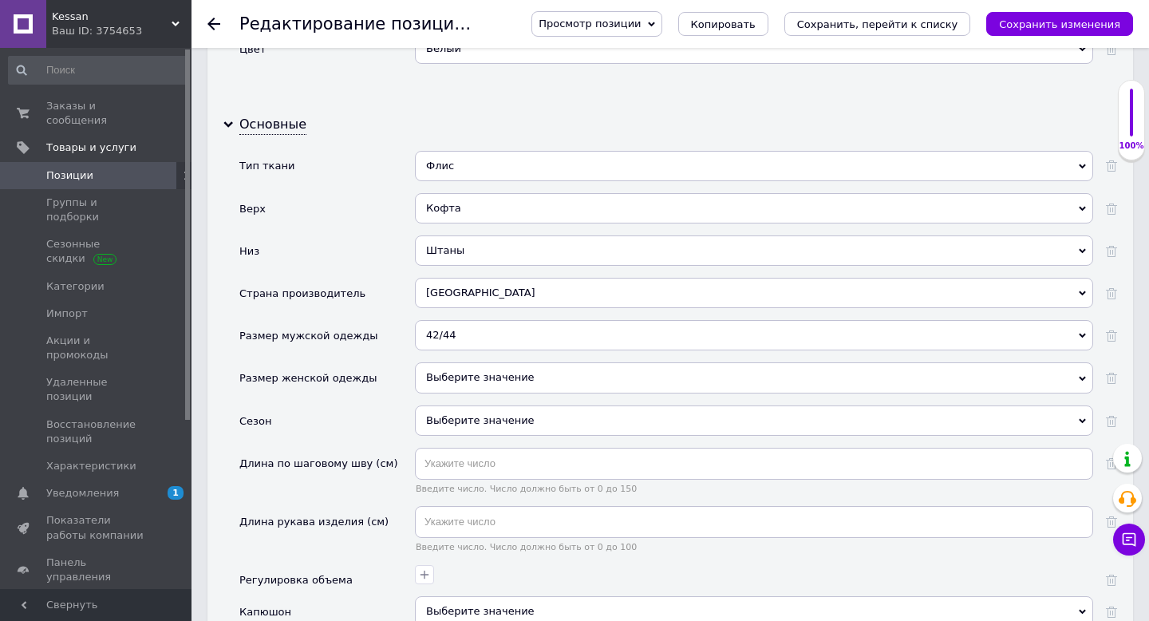
click at [473, 362] on div "Выберите значение" at bounding box center [754, 377] width 678 height 30
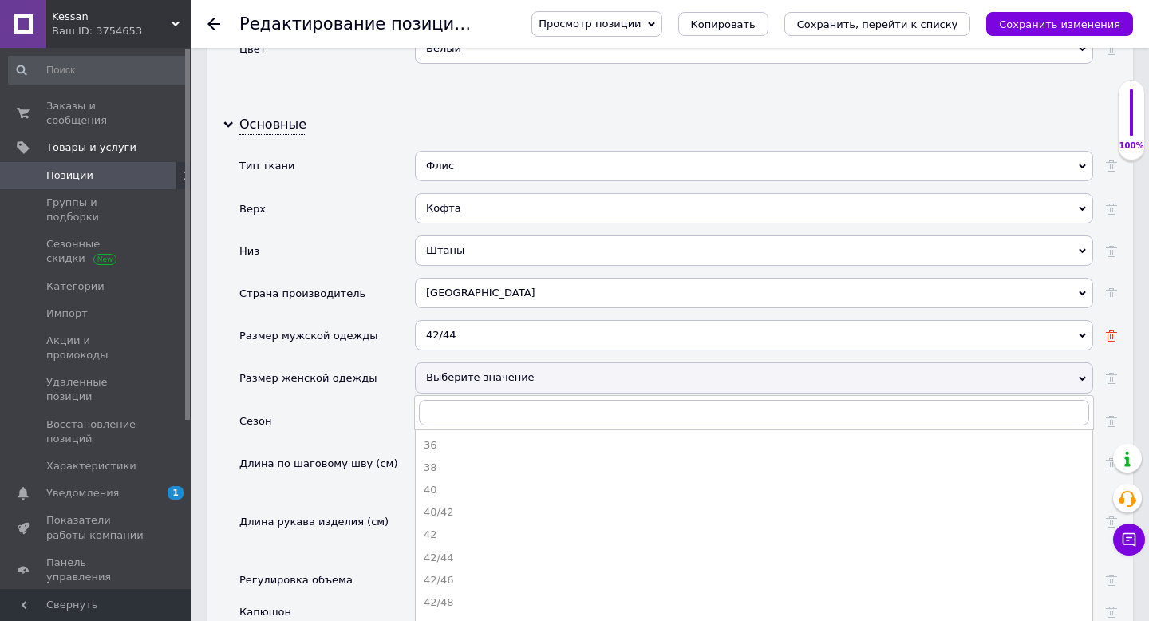
click at [1111, 330] on icon at bounding box center [1111, 335] width 11 height 11
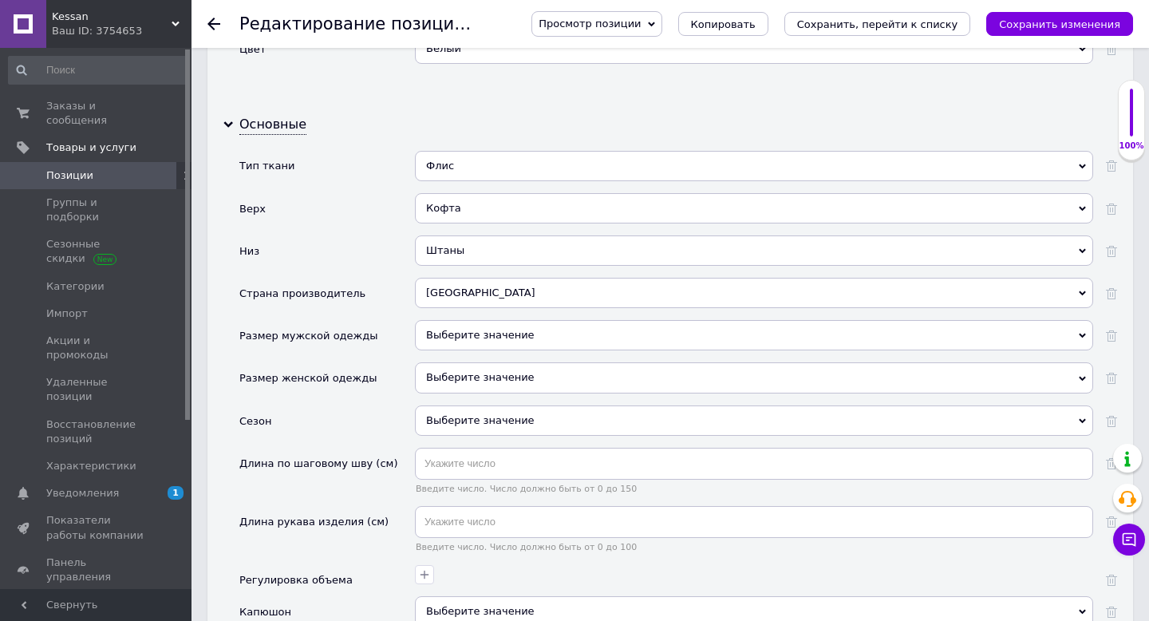
click at [439, 362] on div "Выберите значение" at bounding box center [754, 377] width 678 height 30
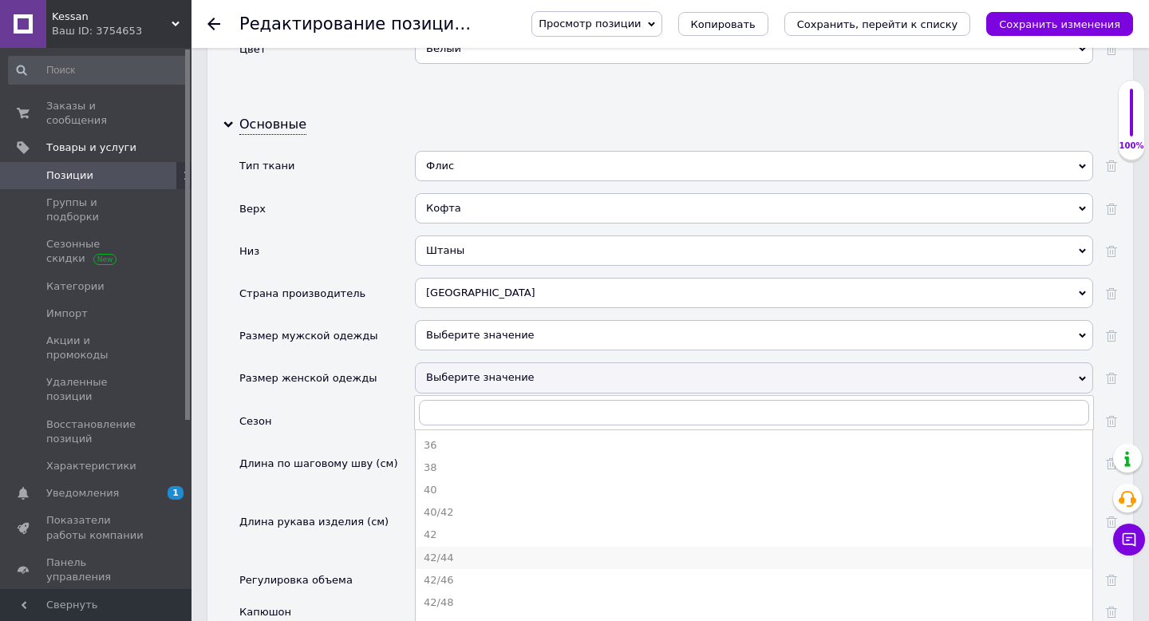
click at [452, 550] on div "42/44" at bounding box center [754, 557] width 661 height 14
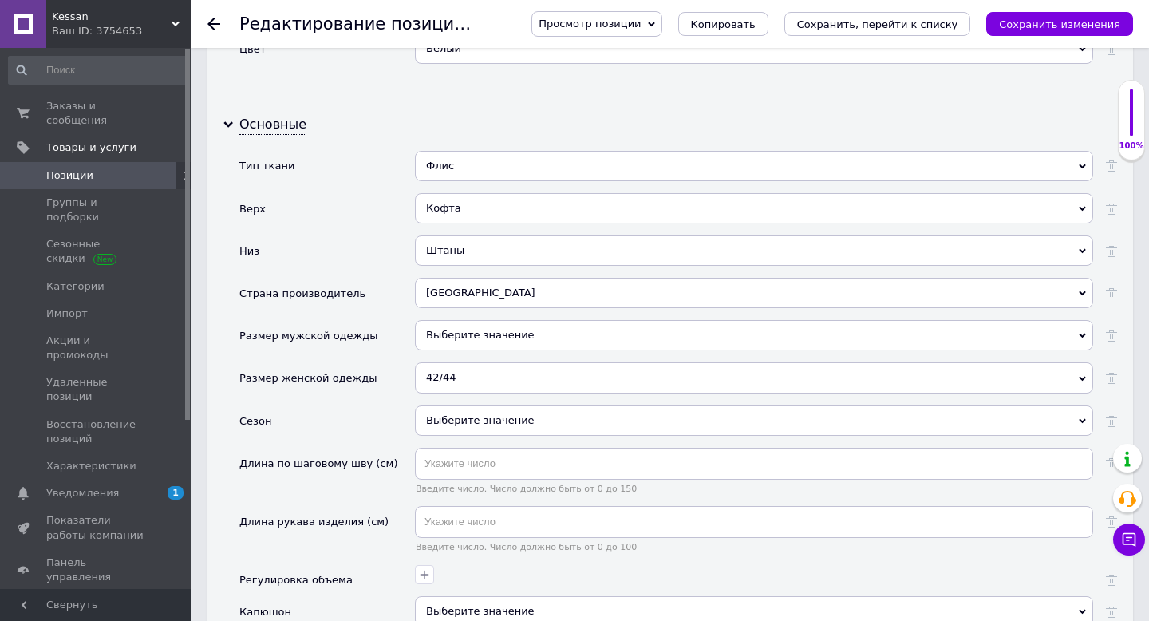
click at [452, 540] on div "Введите число. Число должно быть от 0 до 100" at bounding box center [754, 535] width 678 height 58
click at [458, 408] on div "Выберите значение" at bounding box center [754, 420] width 678 height 30
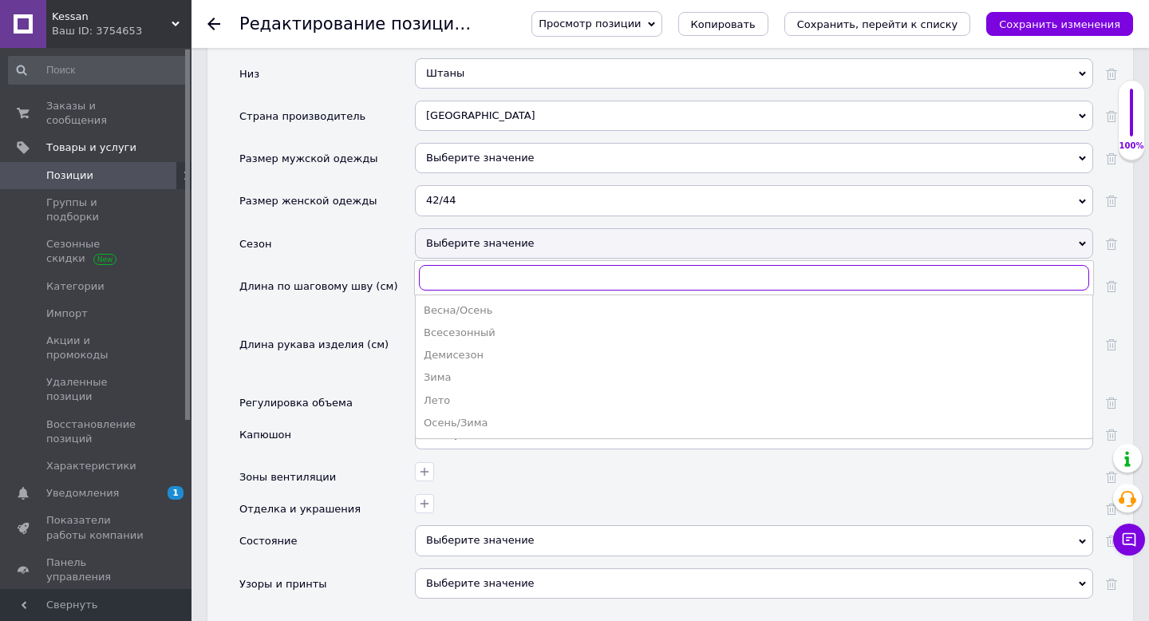
scroll to position [1920, 0]
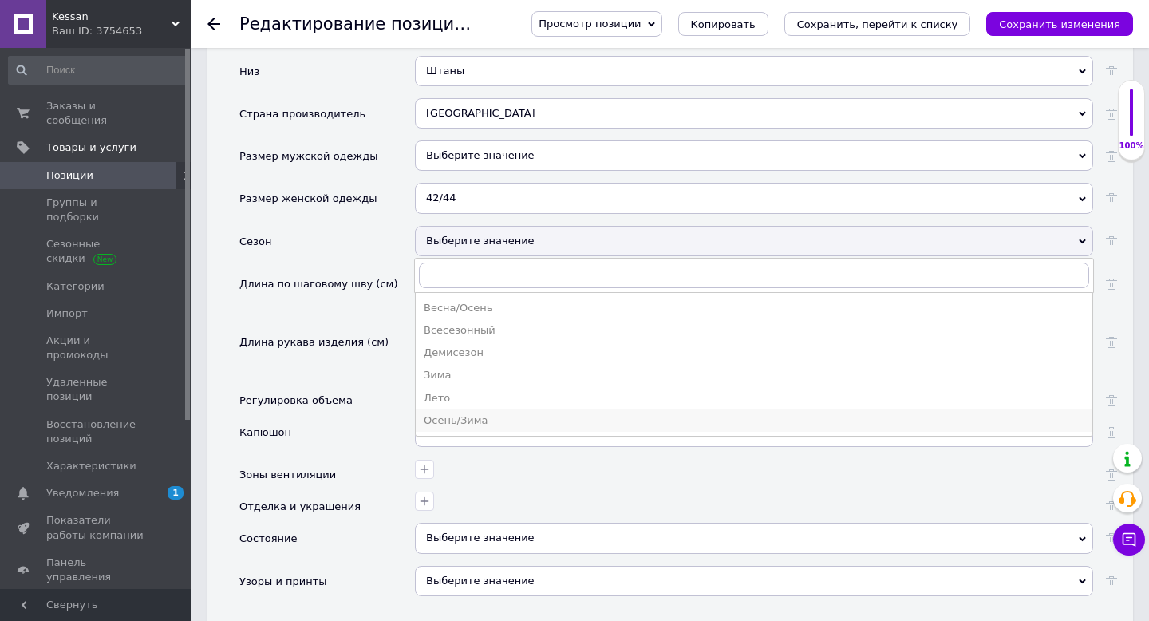
click at [477, 413] on div "Осень/Зима" at bounding box center [754, 420] width 661 height 14
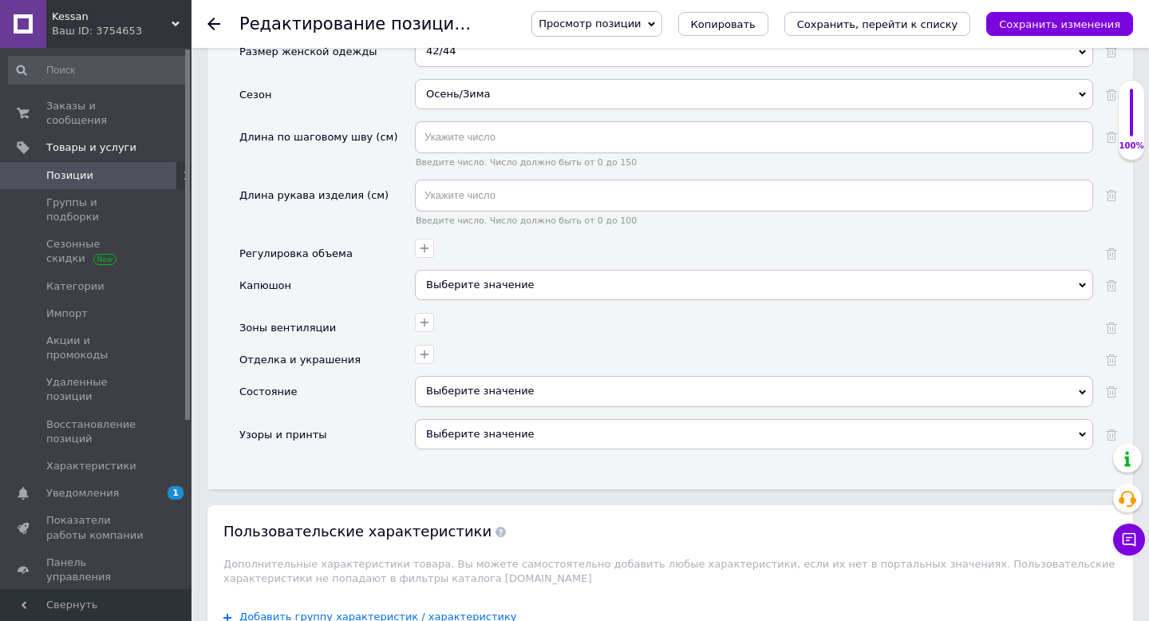
scroll to position [2072, 0]
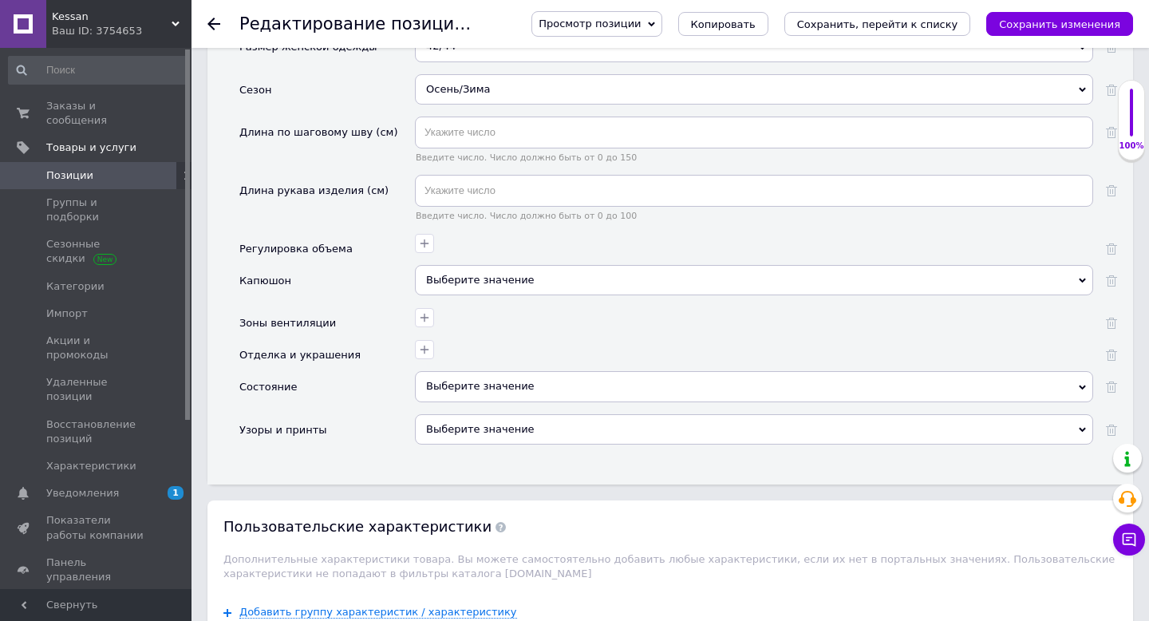
click at [475, 265] on div "Выберите значение" at bounding box center [754, 280] width 678 height 30
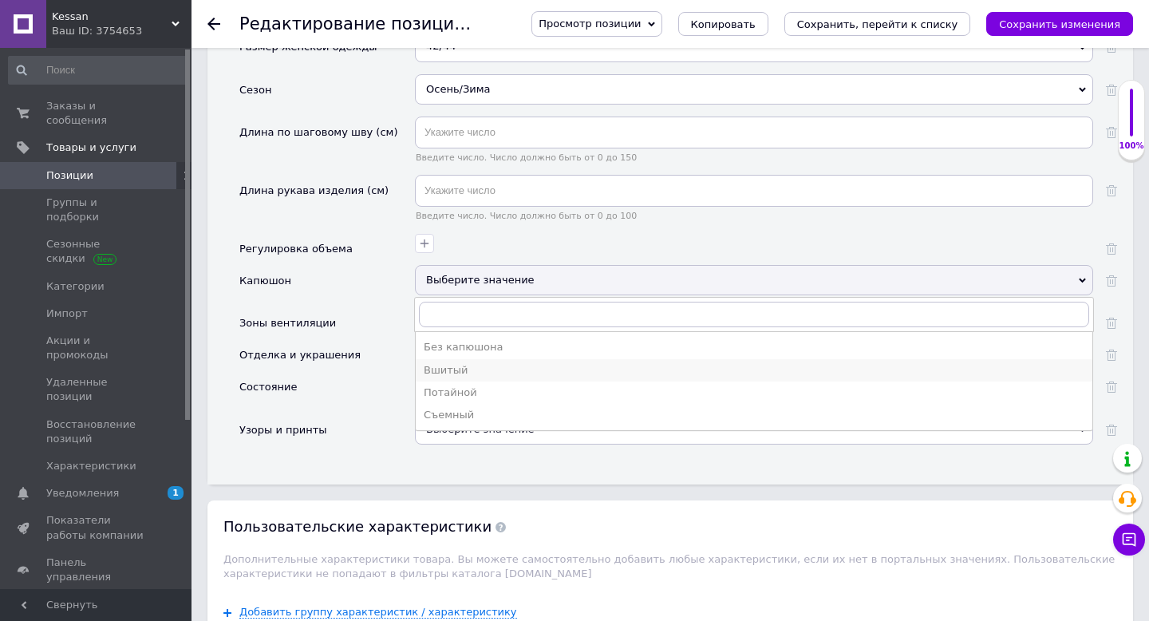
click at [457, 363] on div "Вшитый" at bounding box center [754, 370] width 661 height 14
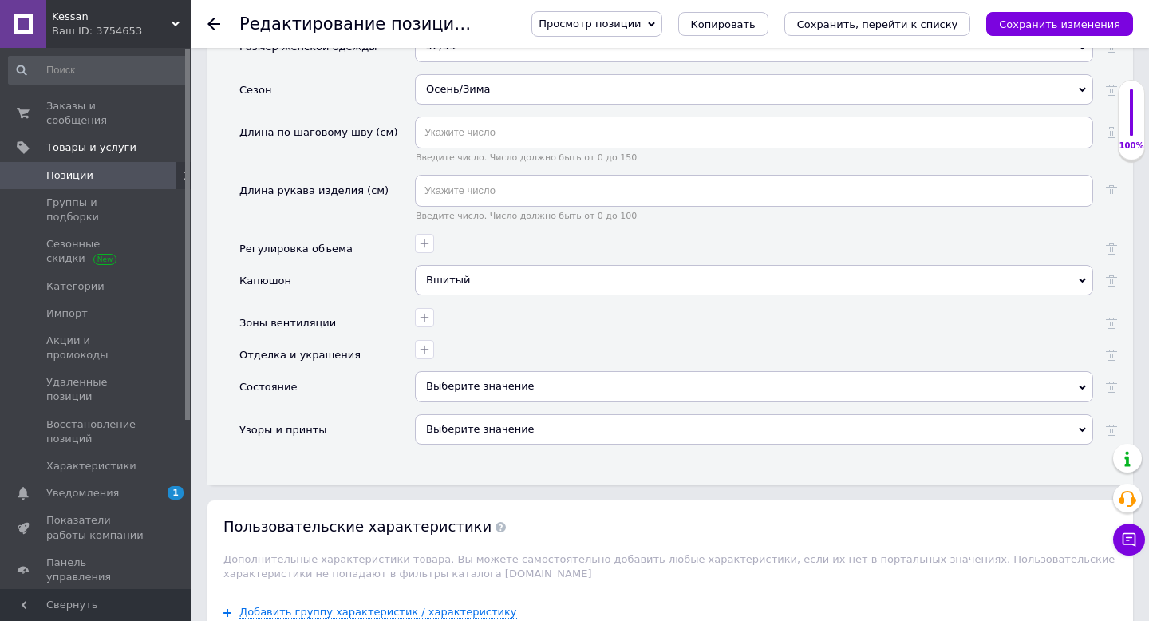
click at [467, 372] on div "Выберите значение" at bounding box center [754, 386] width 678 height 30
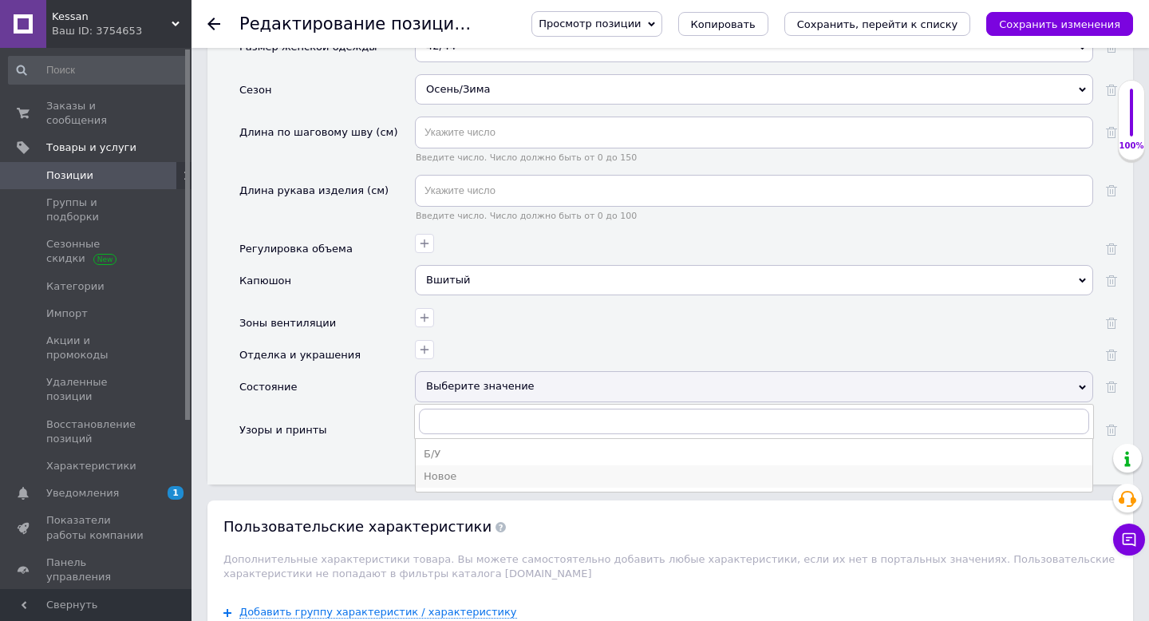
click at [439, 469] on div "Новое" at bounding box center [754, 476] width 661 height 14
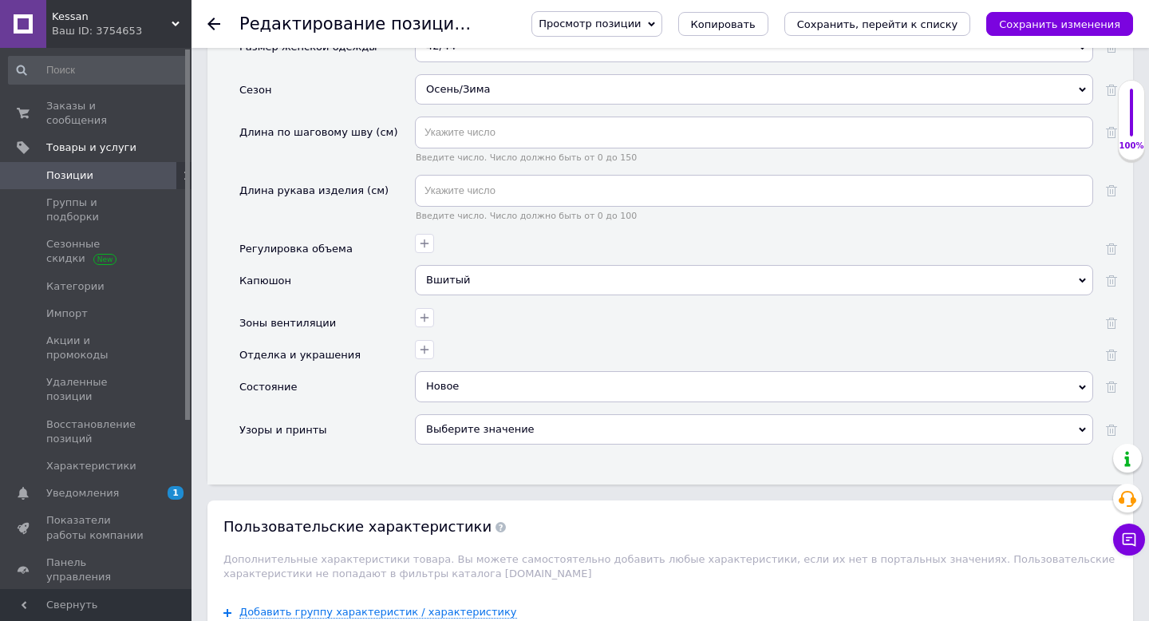
click at [440, 416] on div "Выберите значение" at bounding box center [754, 429] width 678 height 30
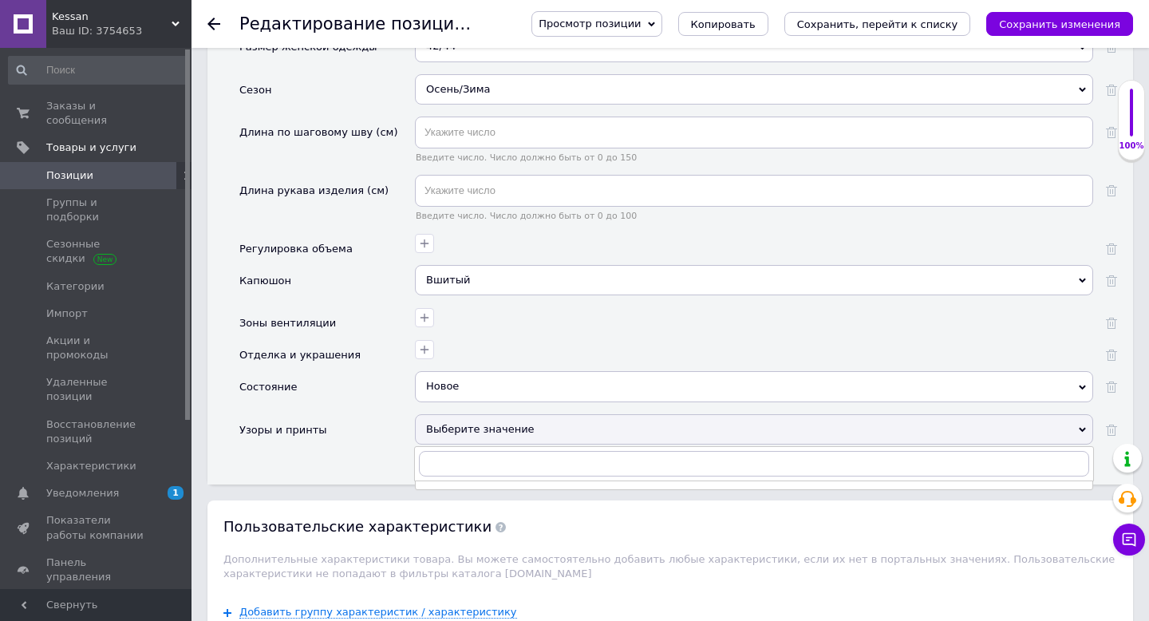
click at [385, 414] on div "Узоры и принты" at bounding box center [327, 435] width 176 height 42
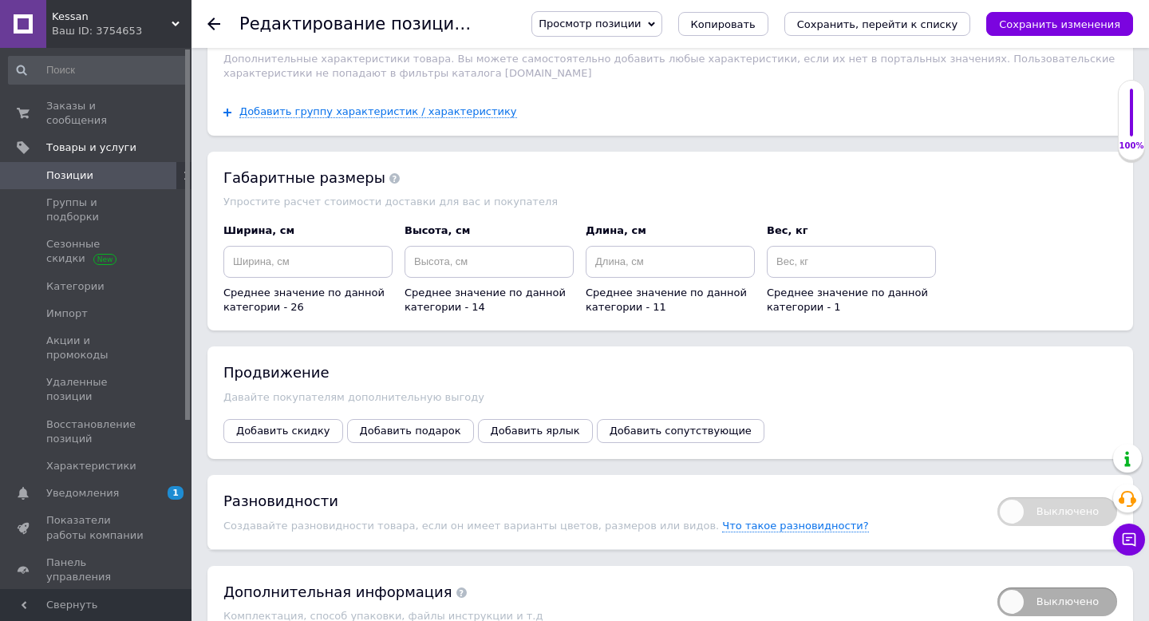
scroll to position [2589, 0]
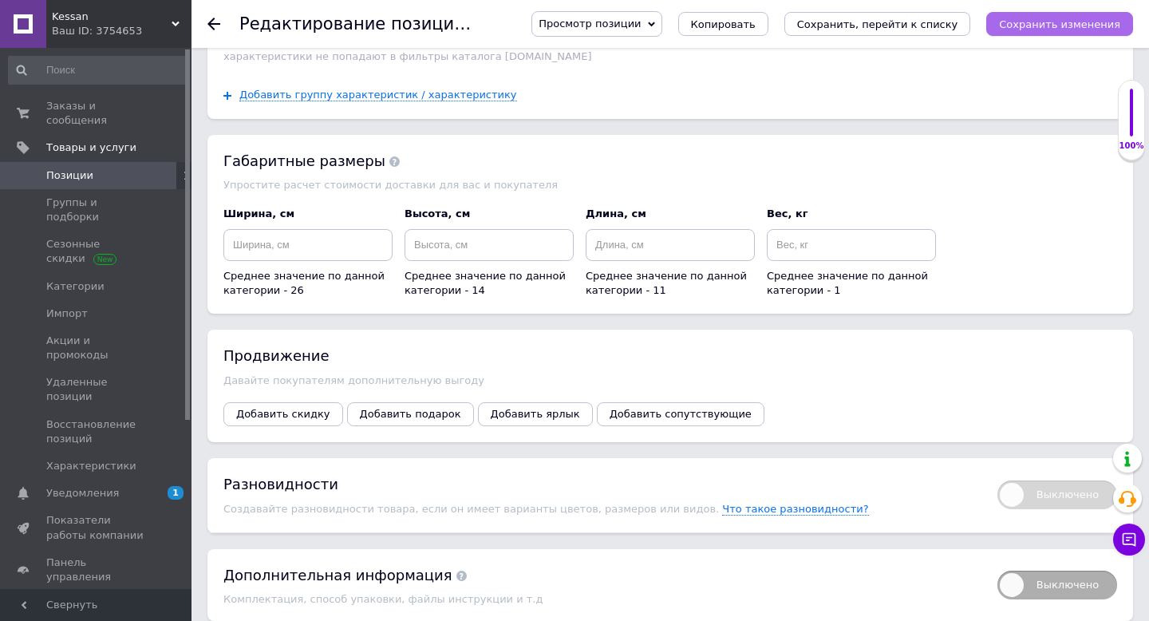
click at [1022, 27] on icon "Сохранить изменения" at bounding box center [1059, 24] width 121 height 12
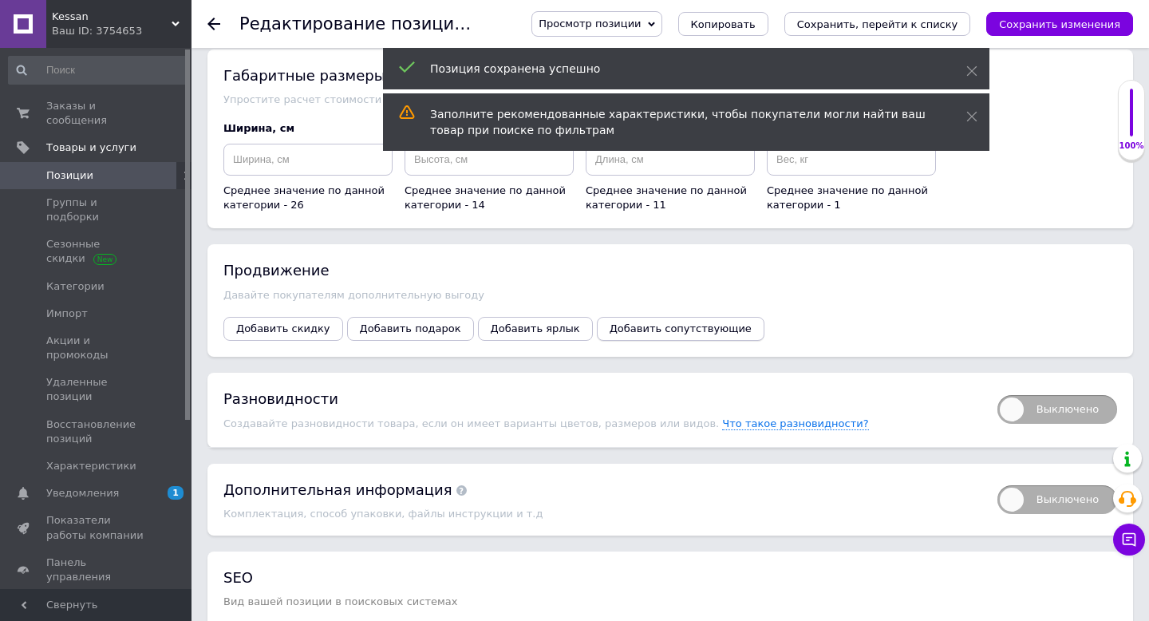
scroll to position [2716, 0]
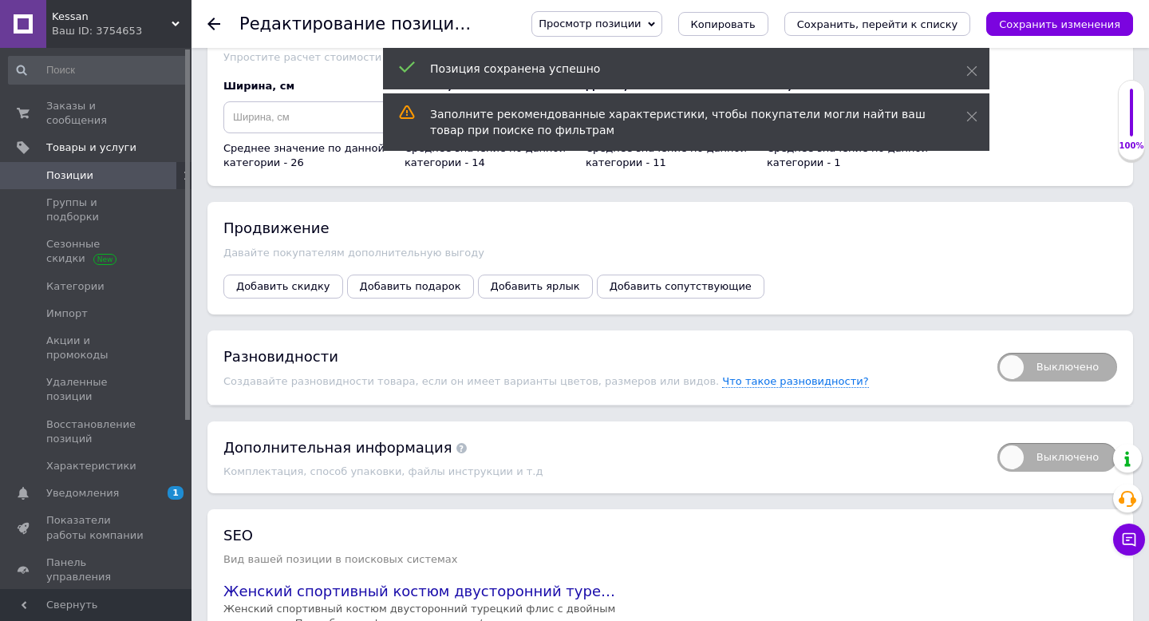
click at [1028, 353] on span "Выключено" at bounding box center [1057, 367] width 120 height 29
click at [997, 347] on input "Выключено" at bounding box center [992, 347] width 10 height 10
checkbox input "true"
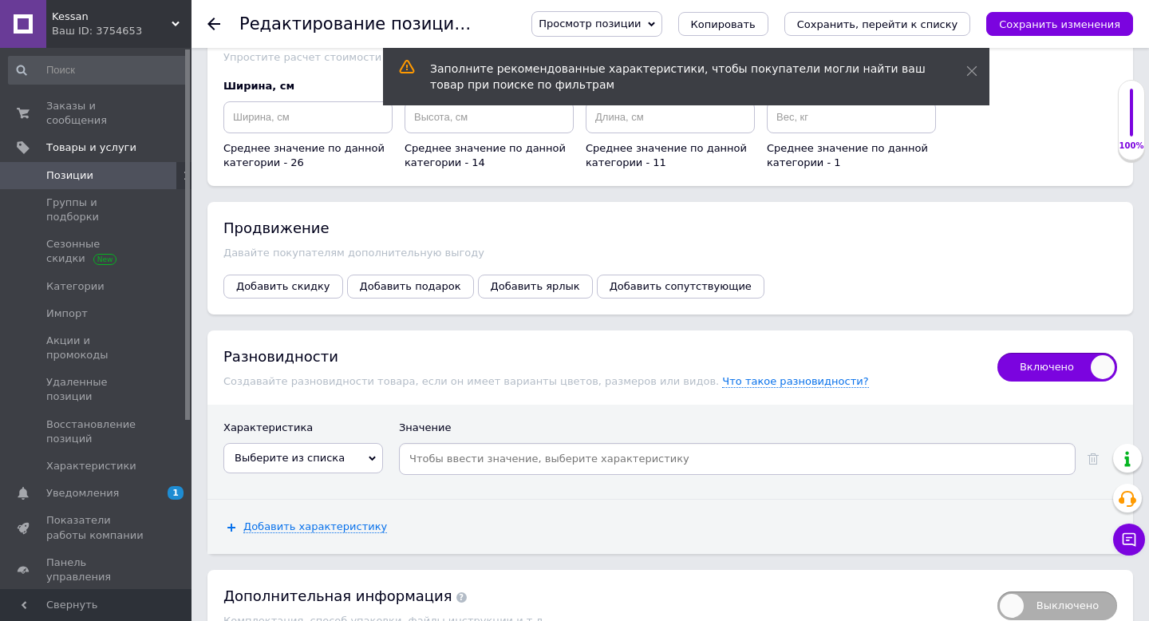
click at [369, 455] on icon at bounding box center [372, 458] width 7 height 7
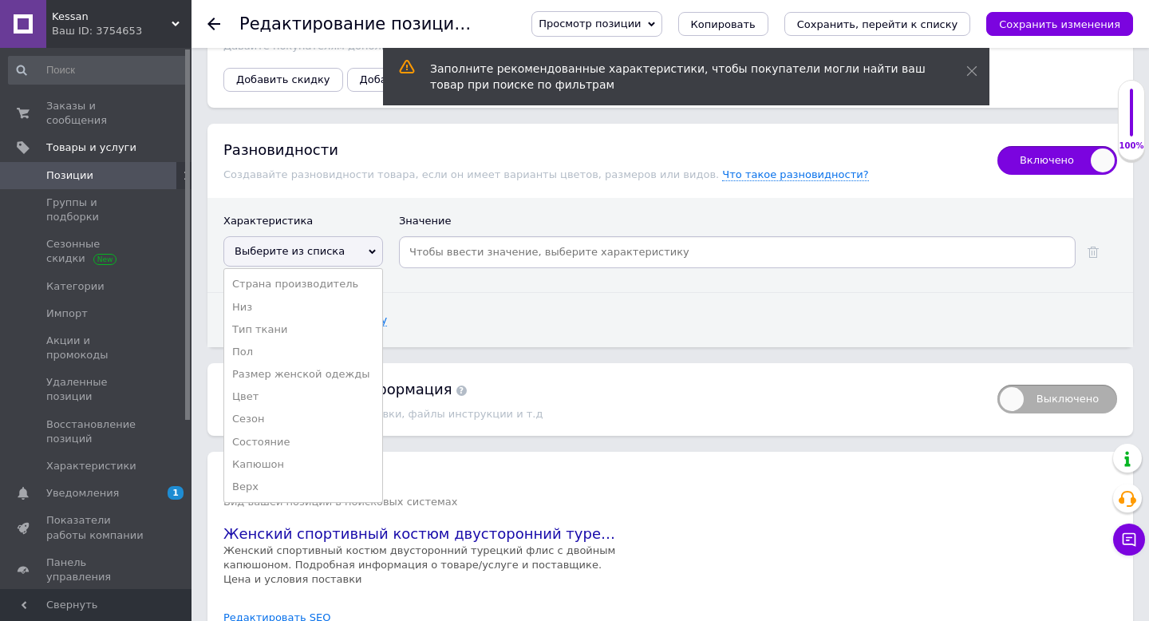
scroll to position [2968, 0]
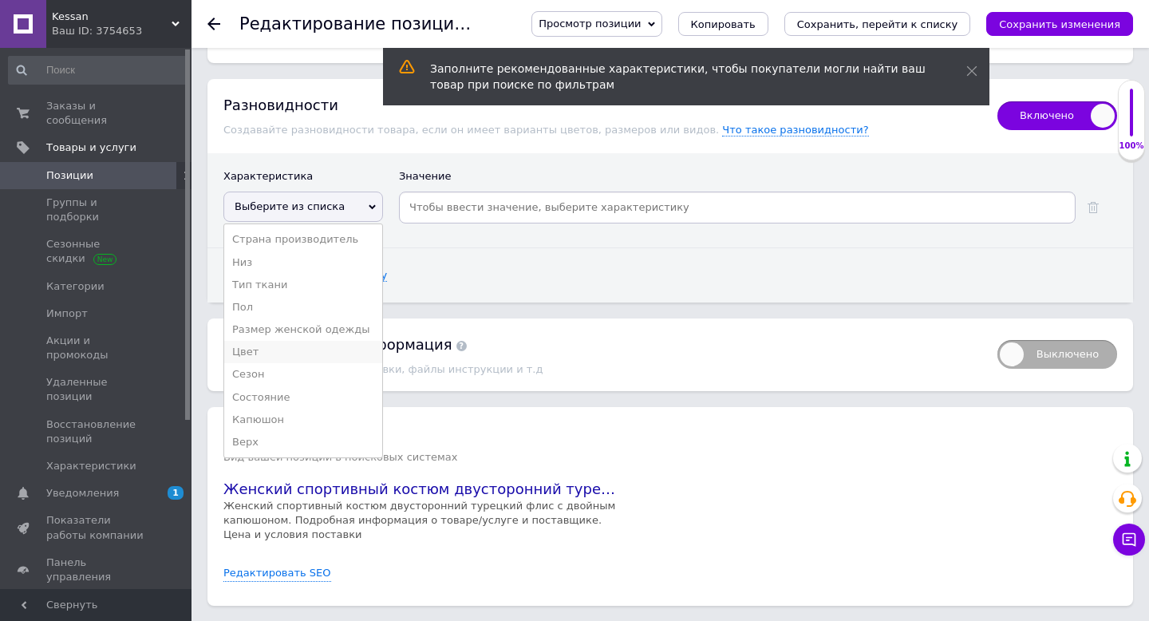
click at [254, 342] on li "Цвет" at bounding box center [303, 352] width 158 height 22
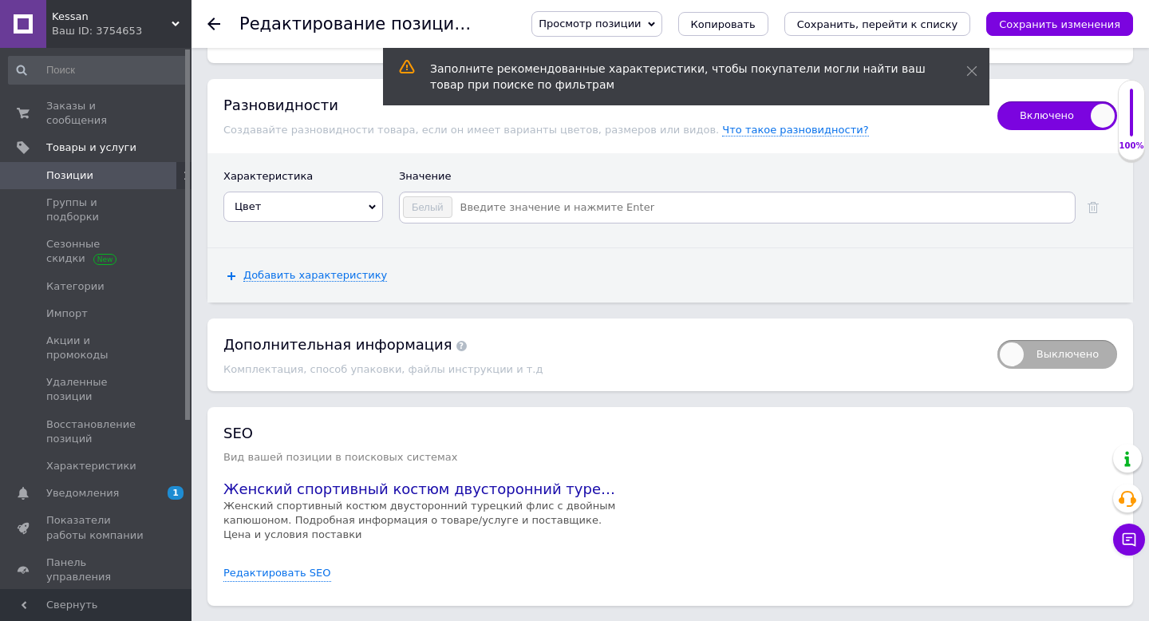
click at [500, 197] on input at bounding box center [762, 207] width 619 height 24
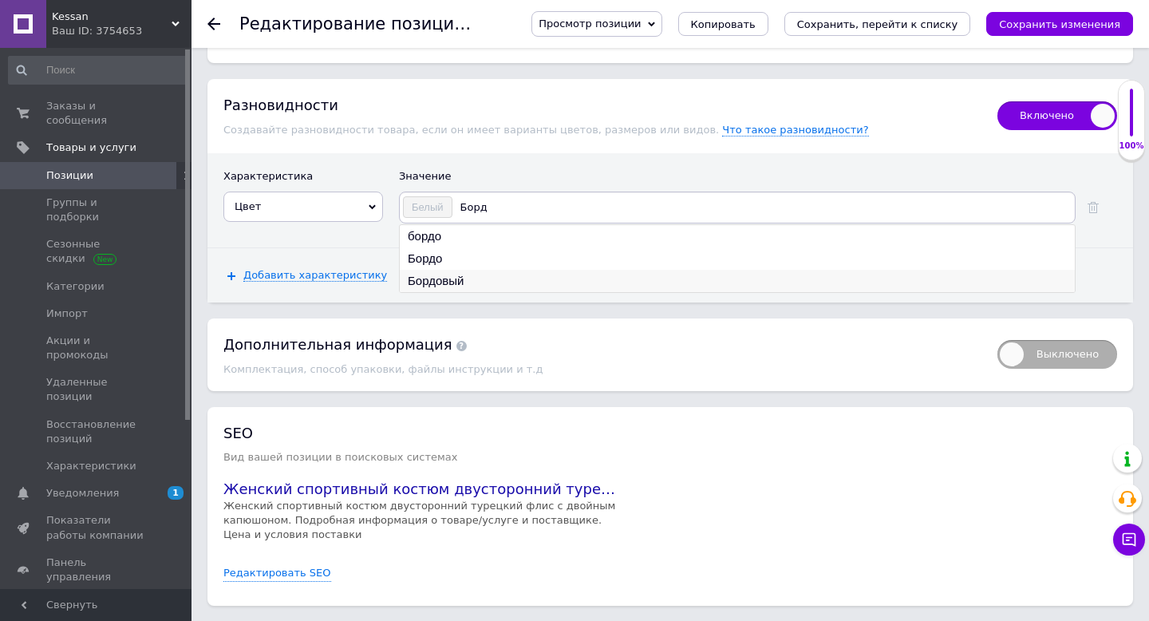
type input "Борд"
click at [459, 270] on li "Бордовый" at bounding box center [737, 281] width 675 height 22
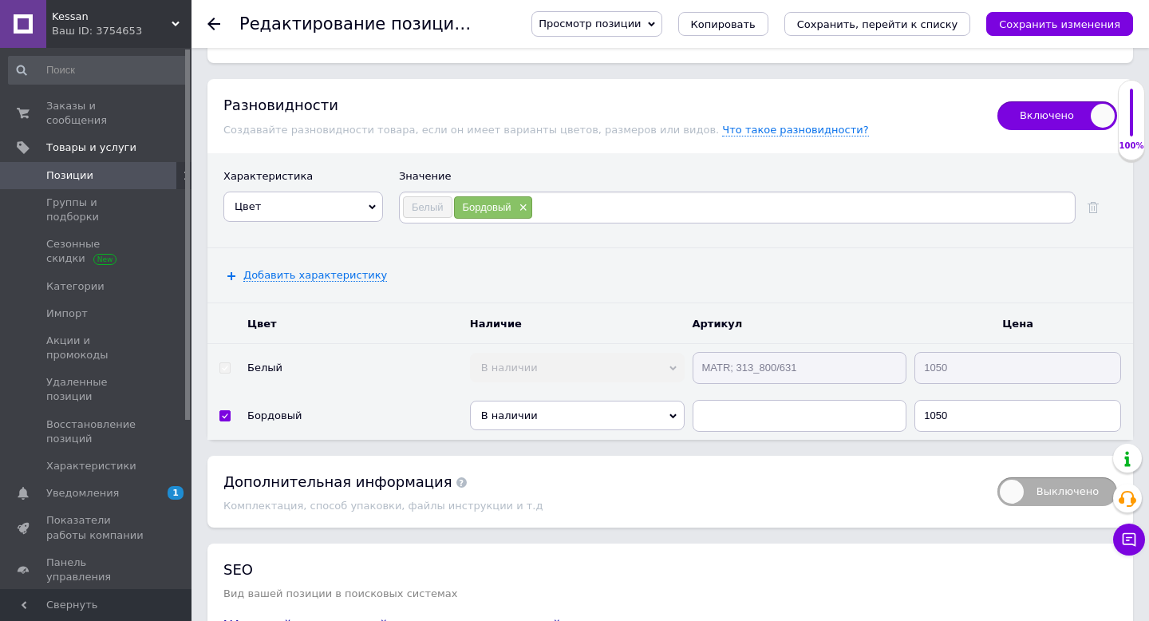
click at [557, 198] on input at bounding box center [802, 207] width 539 height 24
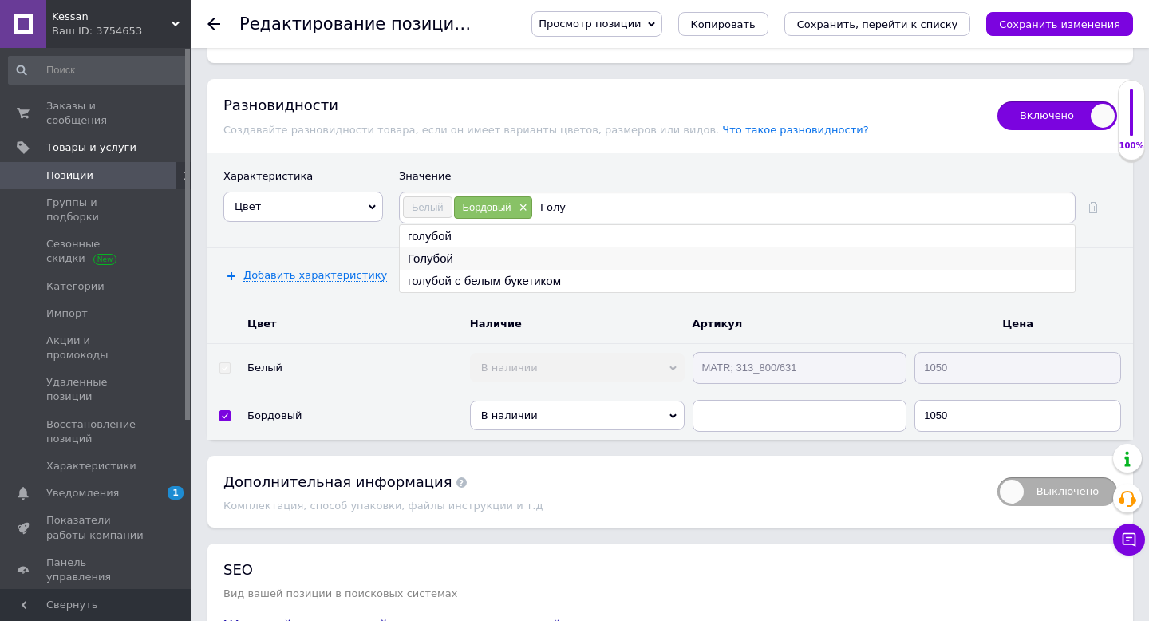
type input "Голу"
click at [440, 247] on li "Голубой" at bounding box center [737, 258] width 675 height 22
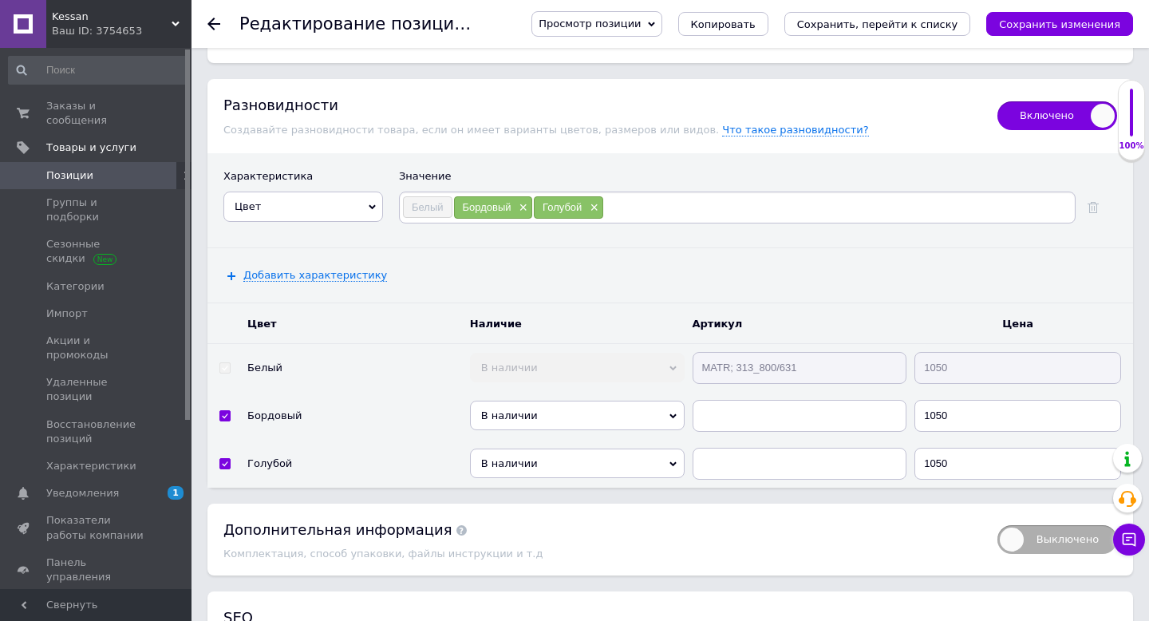
click at [625, 197] on input at bounding box center [838, 207] width 468 height 24
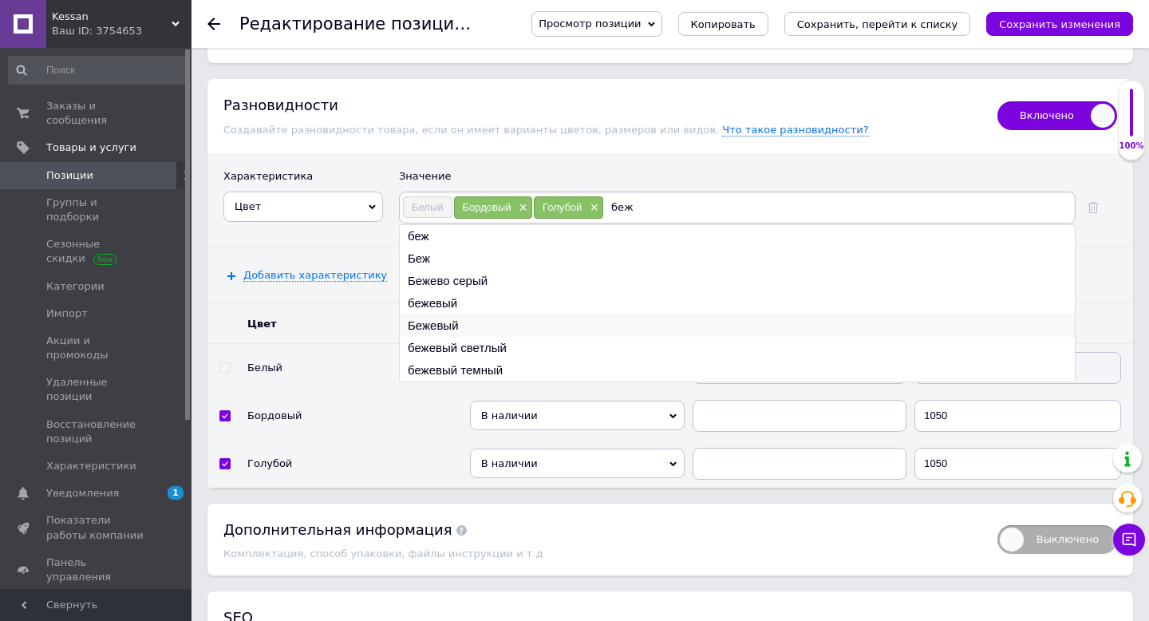
type input "беж"
click at [435, 314] on li "Бежевый" at bounding box center [737, 325] width 675 height 22
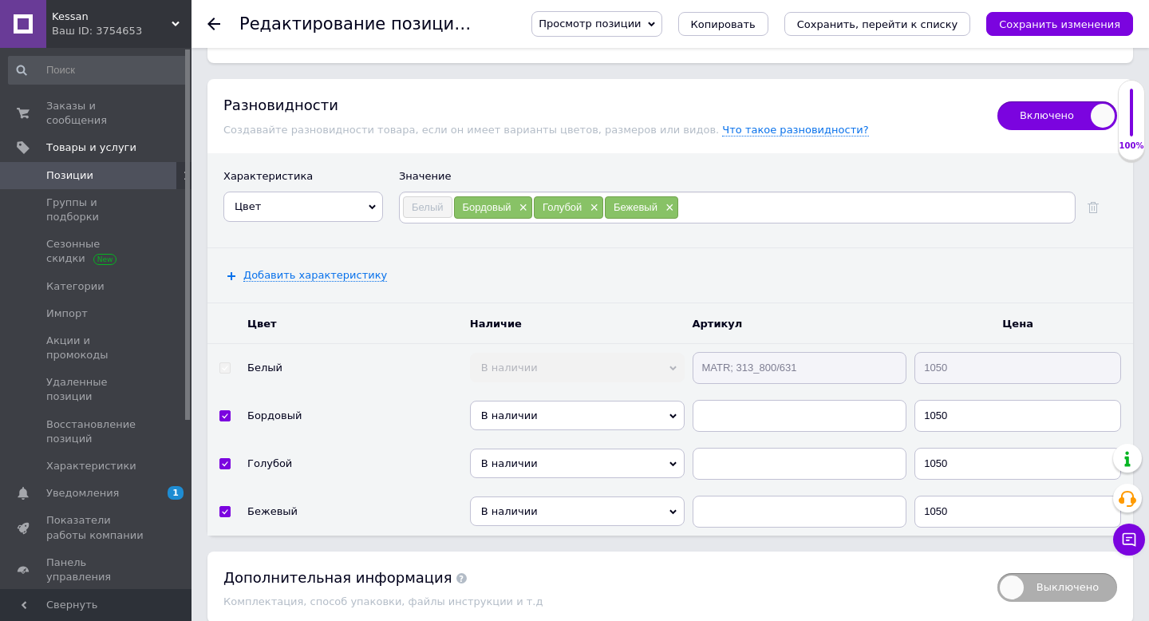
click at [700, 197] on input at bounding box center [875, 207] width 393 height 24
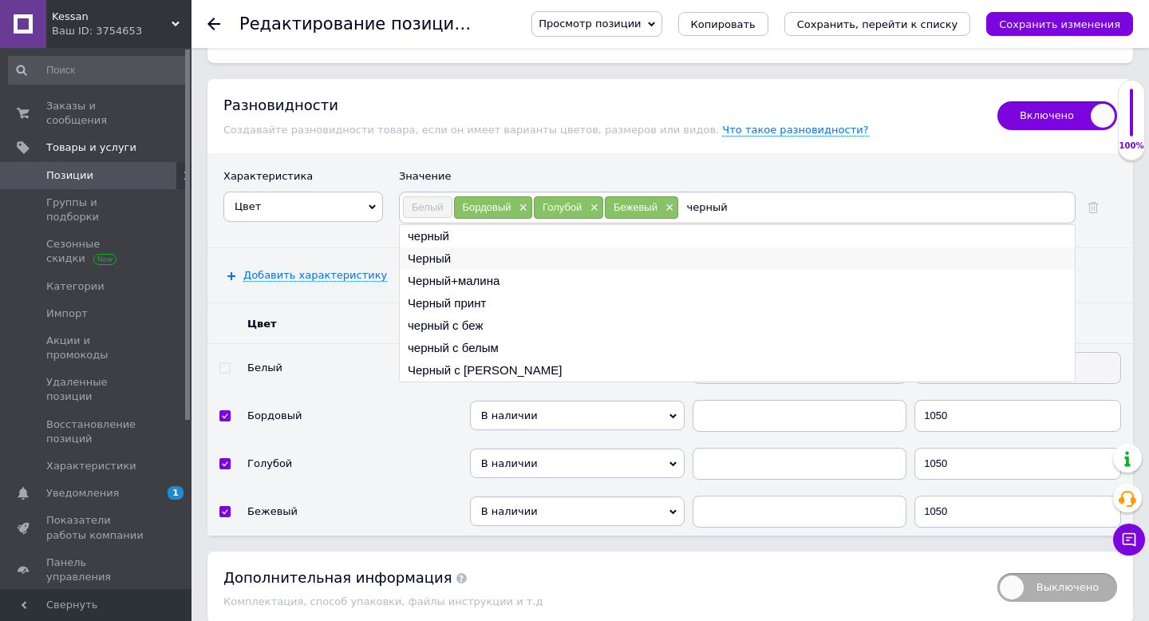
type input "черный"
click at [433, 247] on li "Черный" at bounding box center [737, 258] width 675 height 22
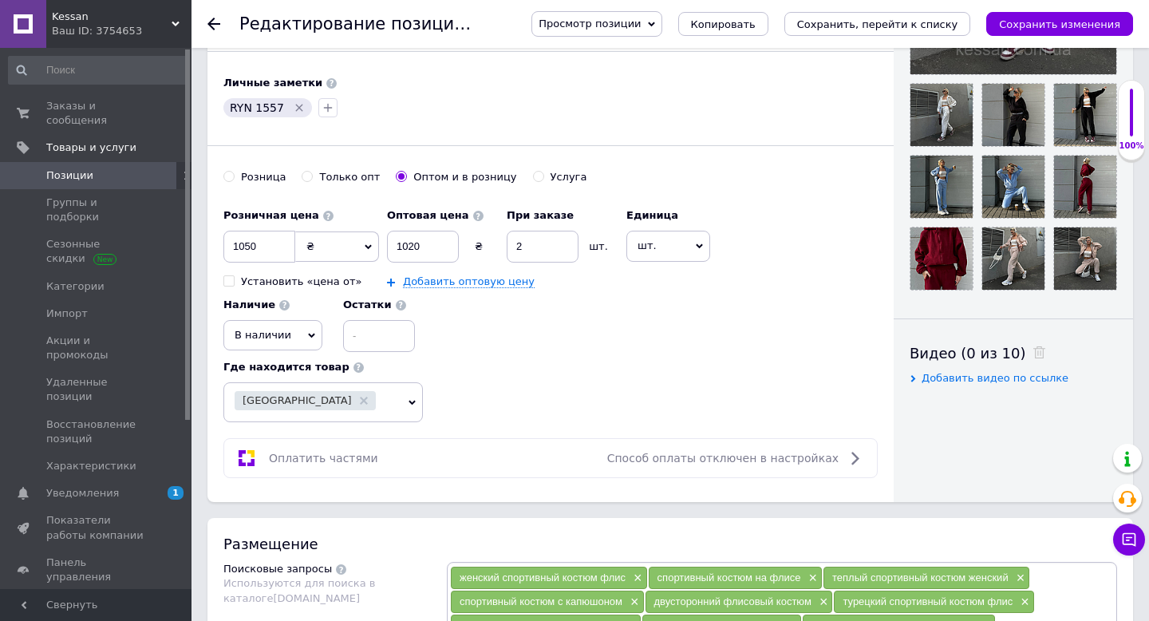
scroll to position [437, 0]
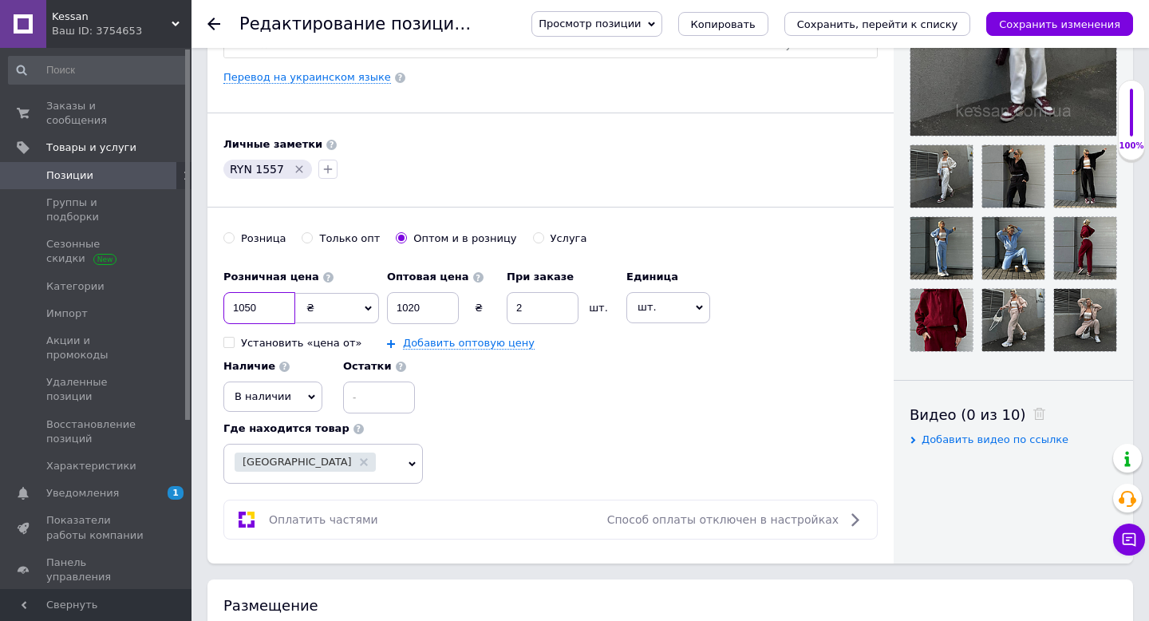
click at [244, 306] on input "1050" at bounding box center [259, 308] width 72 height 32
type input "1200"
click at [408, 305] on input "1020" at bounding box center [423, 308] width 72 height 32
click at [424, 303] on input "1020" at bounding box center [423, 308] width 72 height 32
click at [412, 305] on input "11160" at bounding box center [423, 308] width 72 height 32
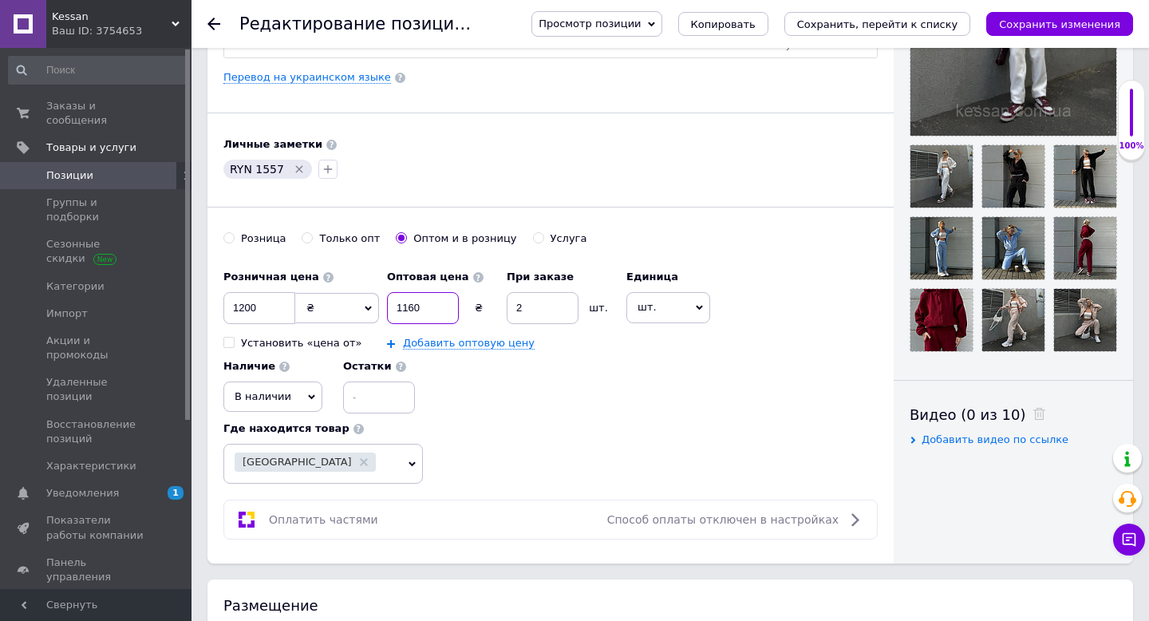
type input "1160"
click at [580, 415] on div "Розничная цена 1200 ₴ $ € CHF £ ¥ PLN ₸ MDL HUF KGS CN¥ TRY ₩ lei Установить «ц…" at bounding box center [550, 373] width 654 height 222
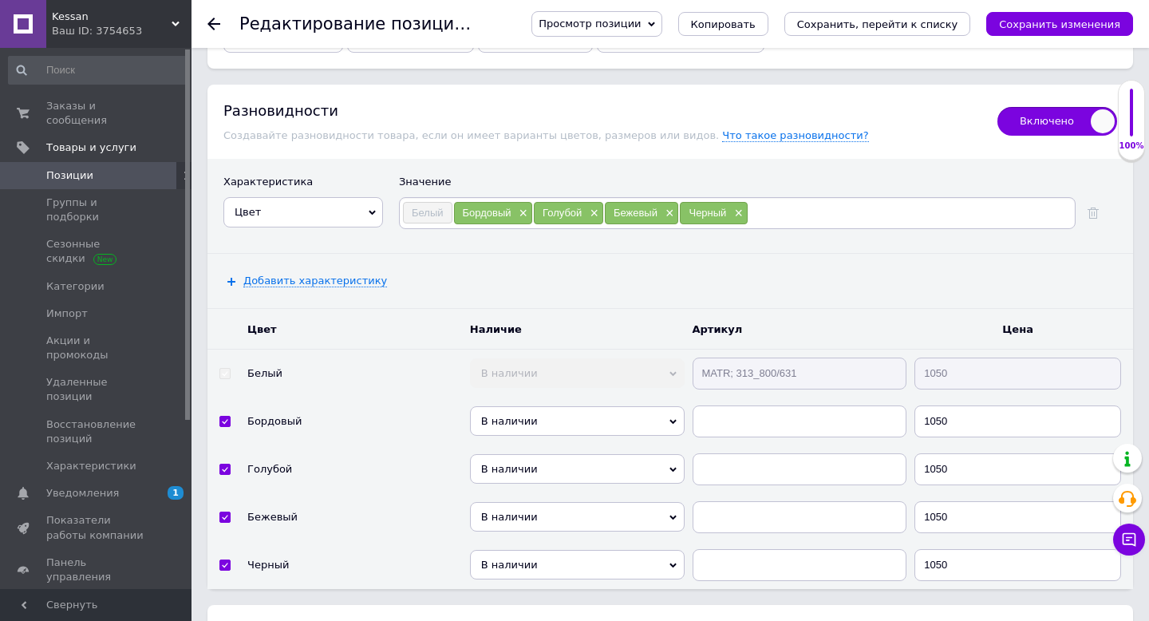
scroll to position [2947, 0]
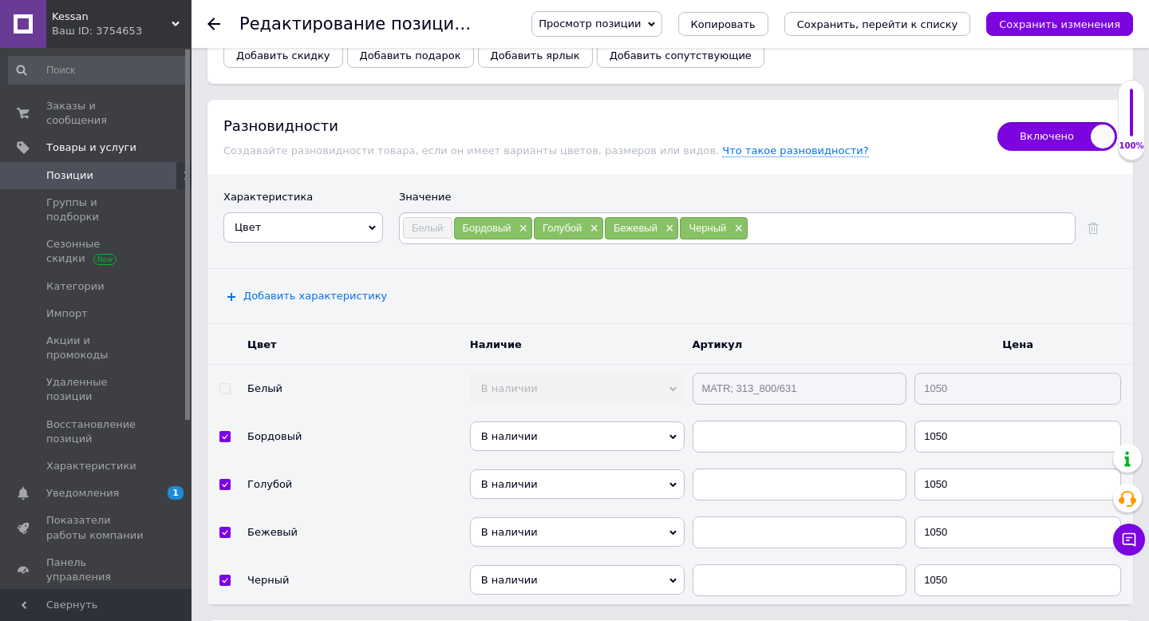
click at [300, 290] on span "Добавить характеристику" at bounding box center [315, 296] width 144 height 13
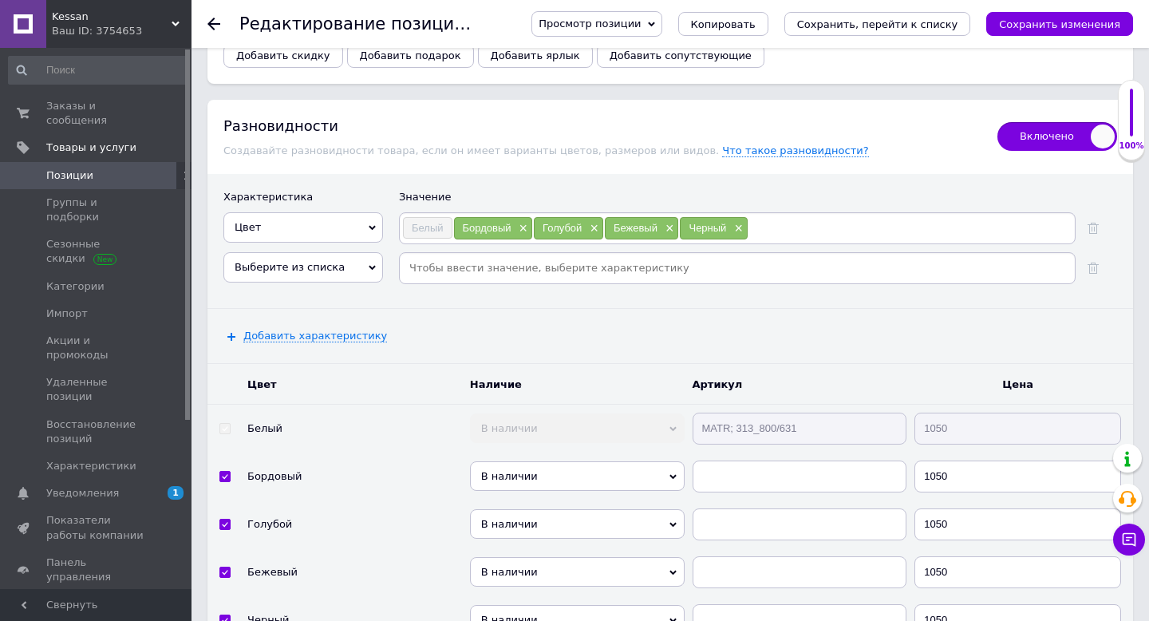
click at [298, 261] on span "Выберите из списка" at bounding box center [290, 267] width 110 height 12
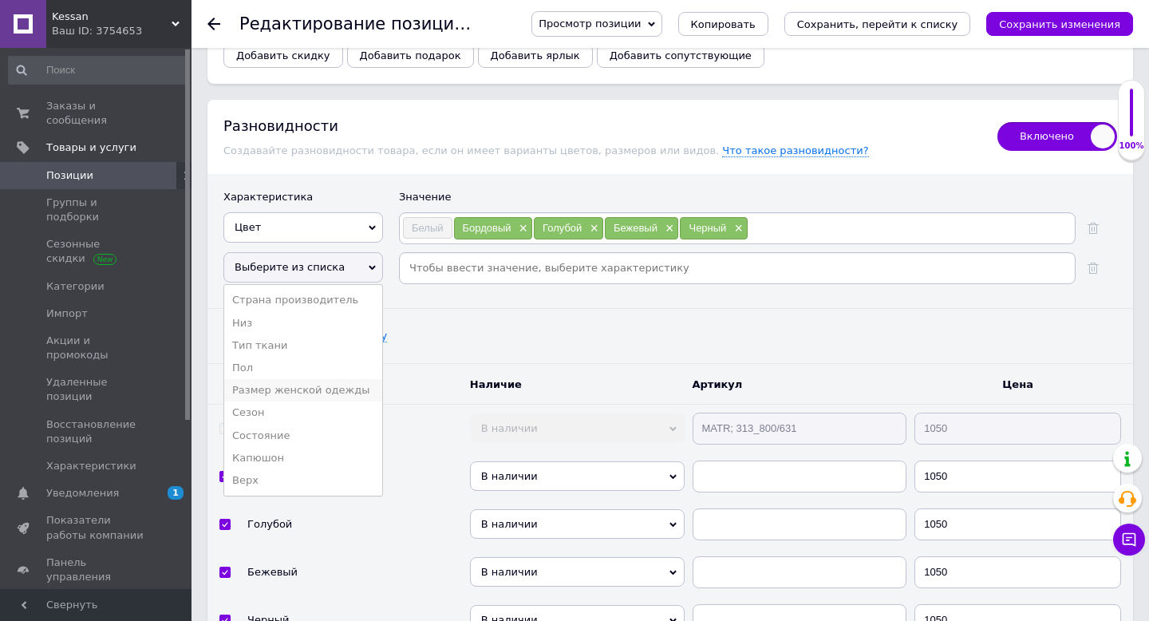
click at [271, 379] on li "Размер женской одежды" at bounding box center [303, 390] width 158 height 22
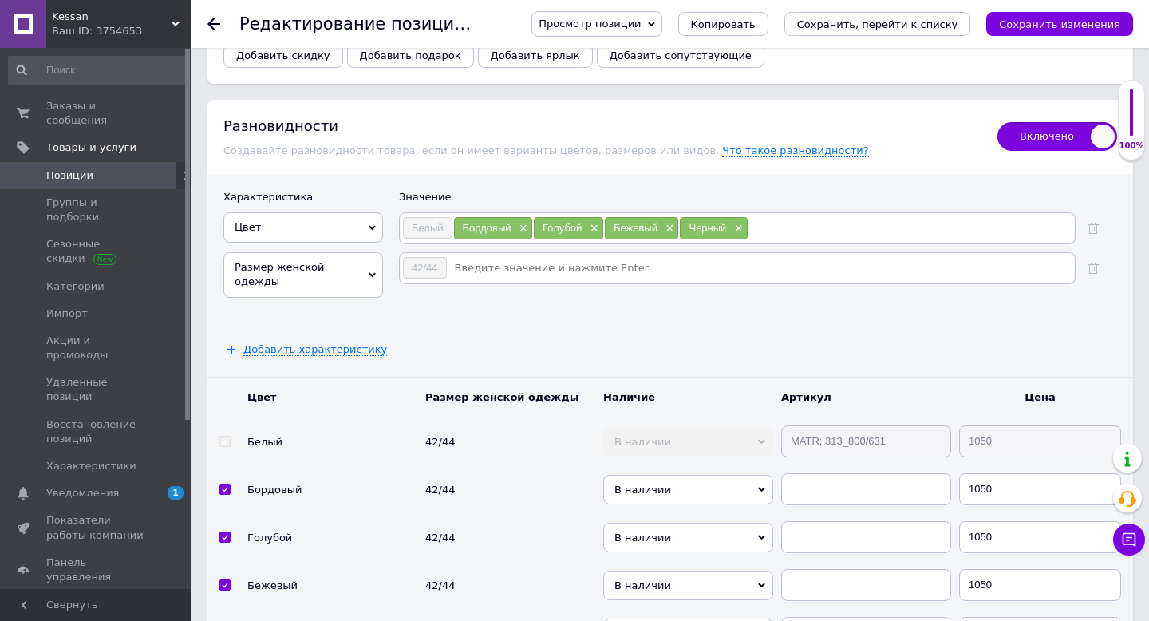
click at [503, 256] on input at bounding box center [760, 268] width 625 height 24
type input "46/48"
click at [424, 286] on li "46/48" at bounding box center [737, 297] width 675 height 22
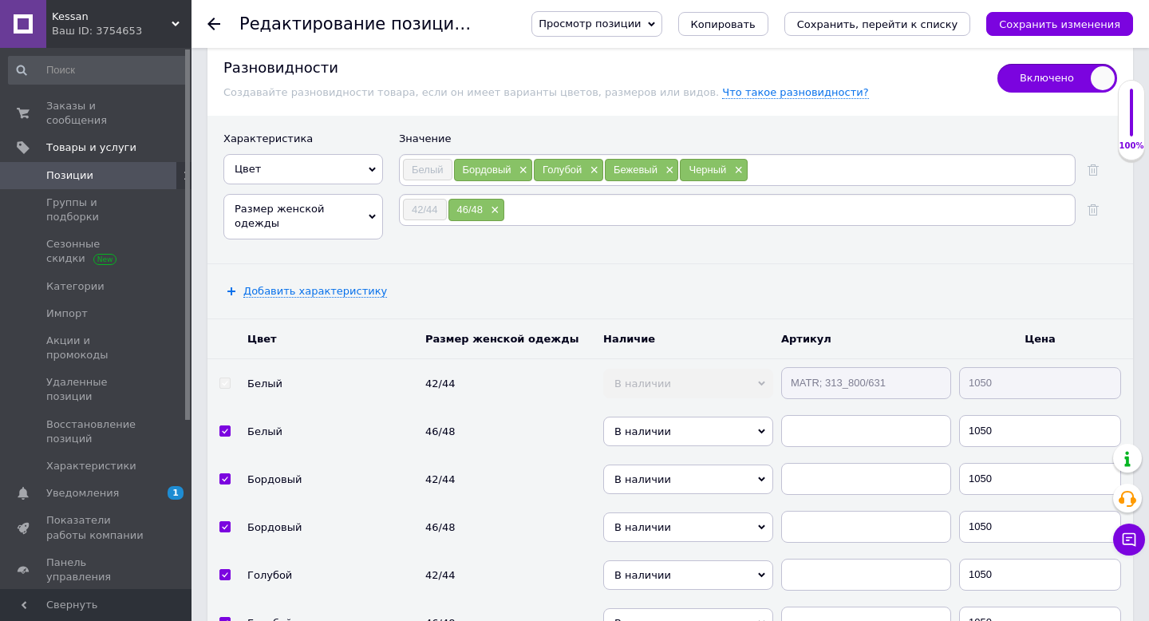
scroll to position [3089, 0]
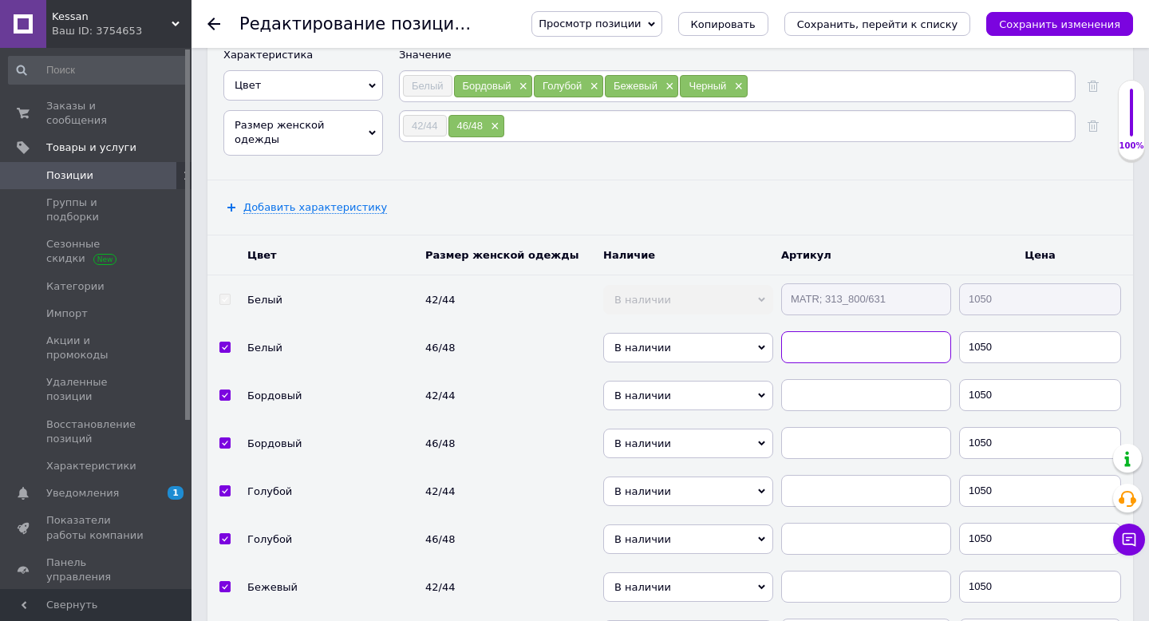
click at [862, 335] on input "text" at bounding box center [866, 347] width 170 height 32
paste input "MATR; 313_800/631"
type input "MATR; 313_800/631"
click at [854, 379] on input "text" at bounding box center [866, 395] width 170 height 32
paste input "MATR; 313_800/631"
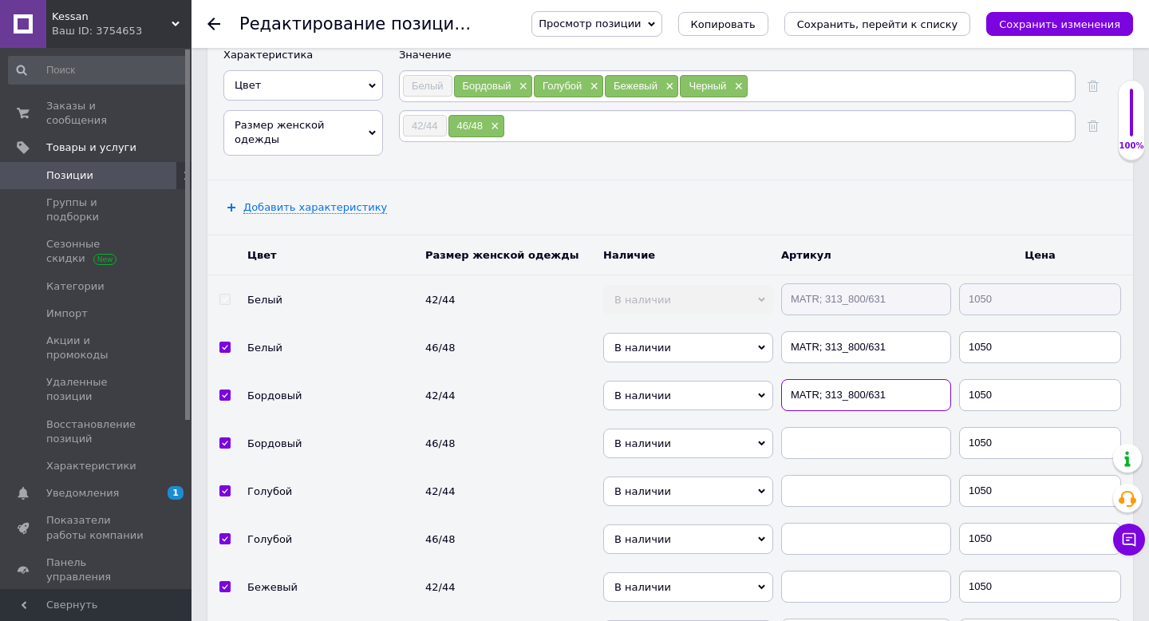
type input "MATR; 313_800/631"
click at [846, 427] on input "text" at bounding box center [866, 443] width 170 height 32
paste input "MATR; 313_800/631"
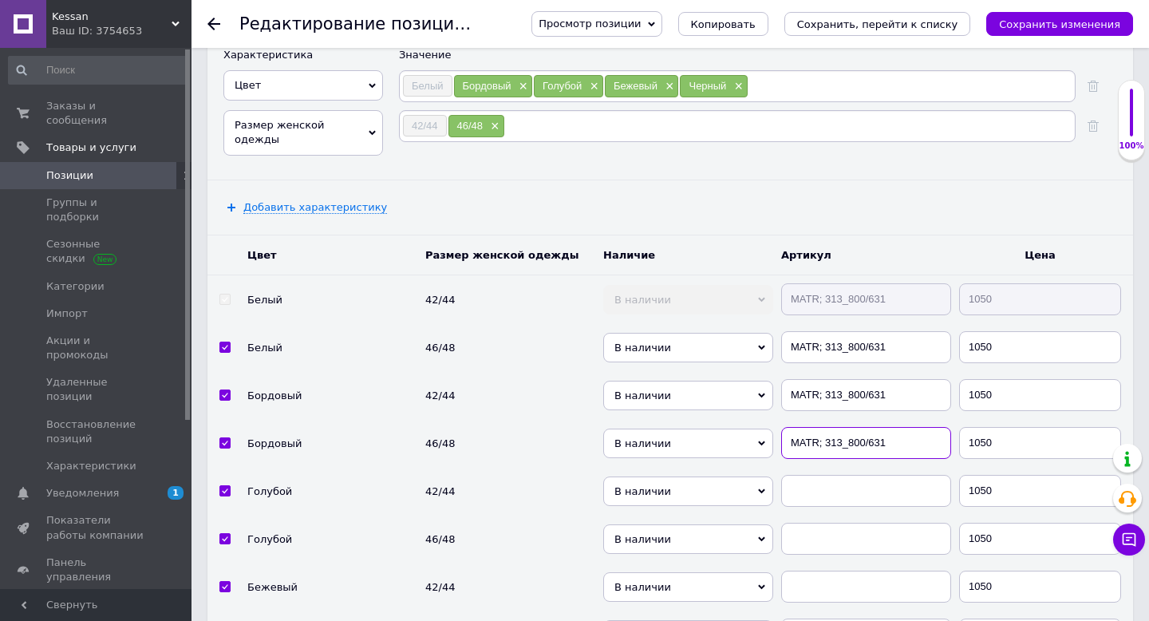
type input "MATR; 313_800/631"
click at [834, 487] on input "text" at bounding box center [866, 491] width 170 height 32
paste input "MATR; 313_800/631"
type input "MATR; 313_800/631"
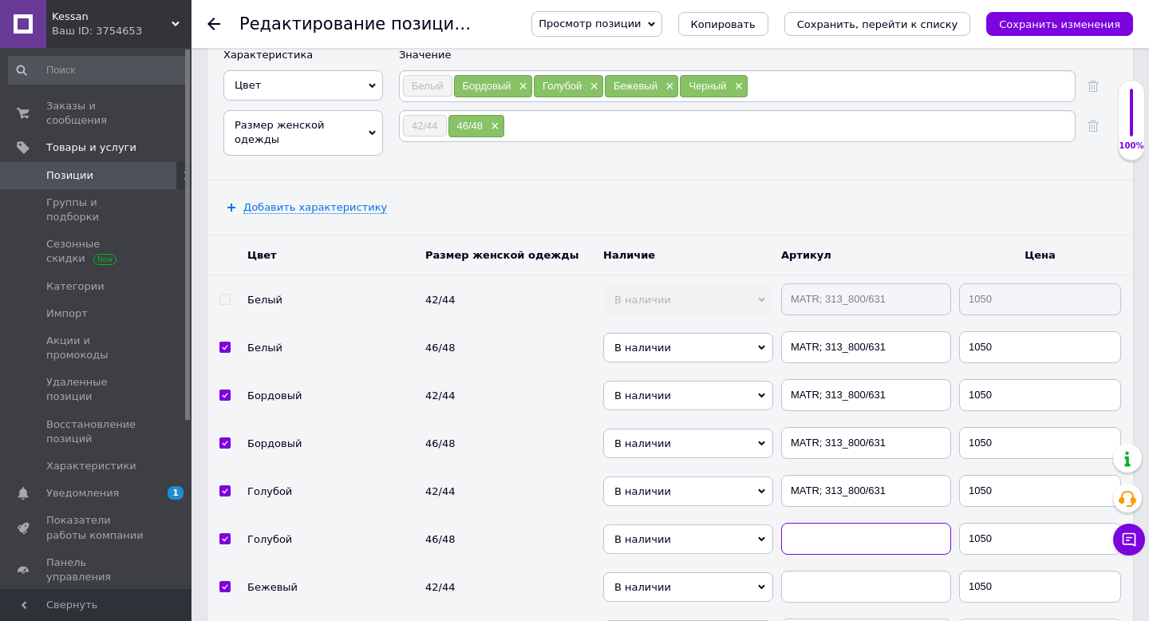
click at [842, 524] on input "text" at bounding box center [866, 539] width 170 height 32
paste input "MATR; 313_800/631"
type input "MATR; 313_800/631"
click at [833, 570] on input "text" at bounding box center [866, 586] width 170 height 32
paste input "MATR; 313_800/631"
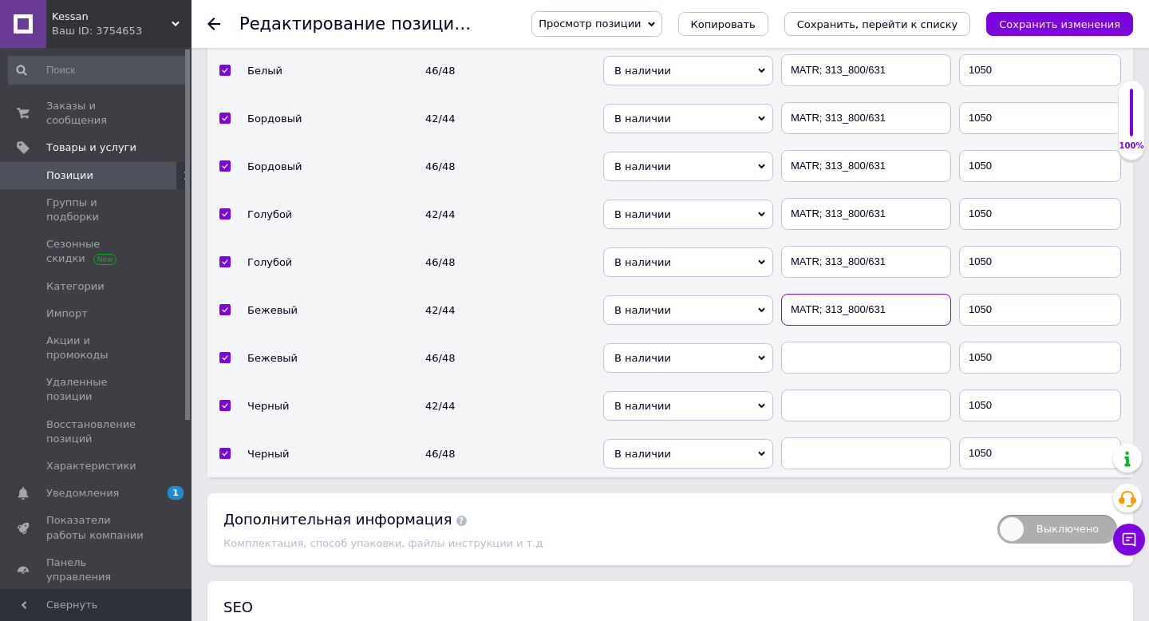
scroll to position [3385, 0]
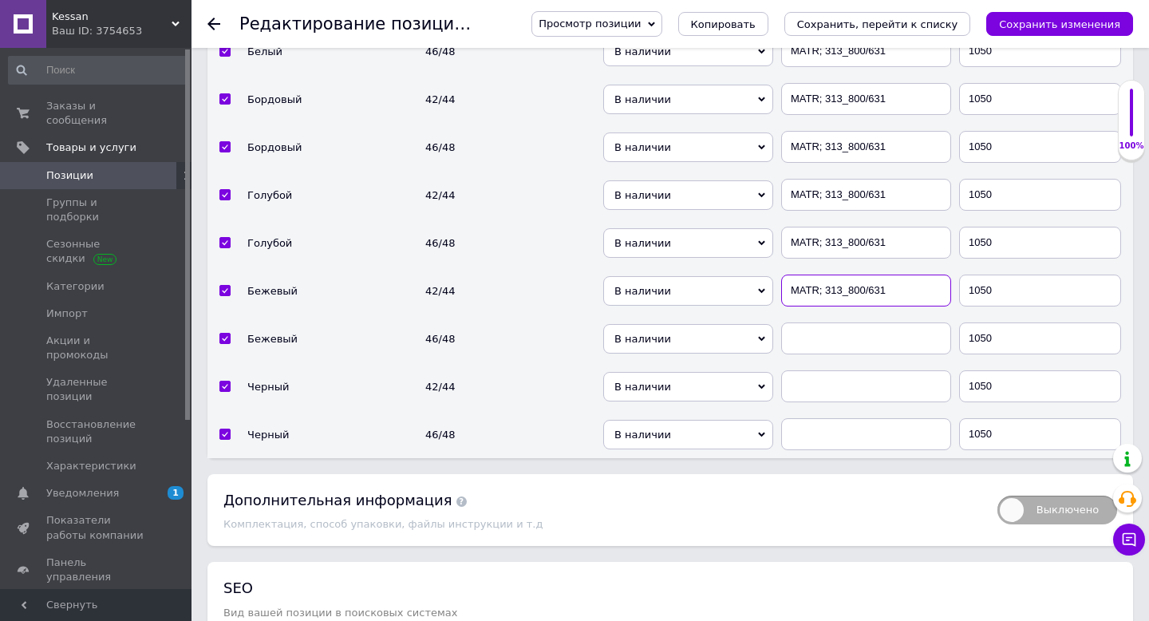
type input "MATR; 313_800/631"
click at [830, 322] on input "text" at bounding box center [866, 338] width 170 height 32
paste input "MATR; 313_800/631"
type input "MATR; 313_800/631"
click at [827, 373] on input "text" at bounding box center [866, 386] width 170 height 32
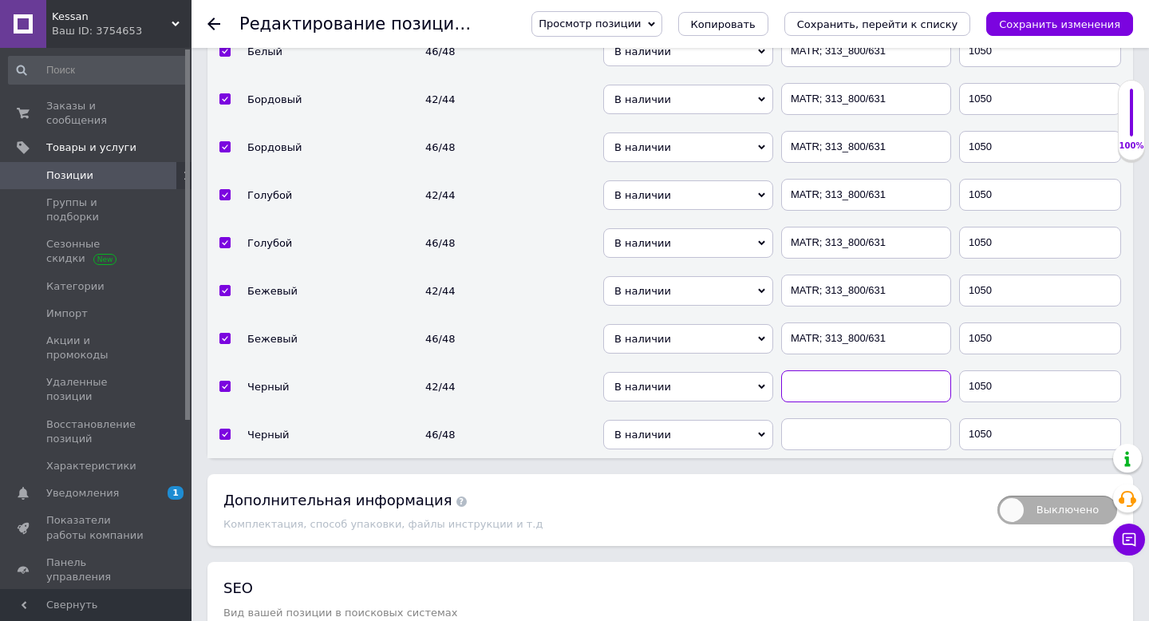
paste input "MATR; 313_800/631"
type input "MATR; 313_800/631"
click at [824, 422] on input "text" at bounding box center [866, 434] width 170 height 32
paste input "MATR; 313_800/631"
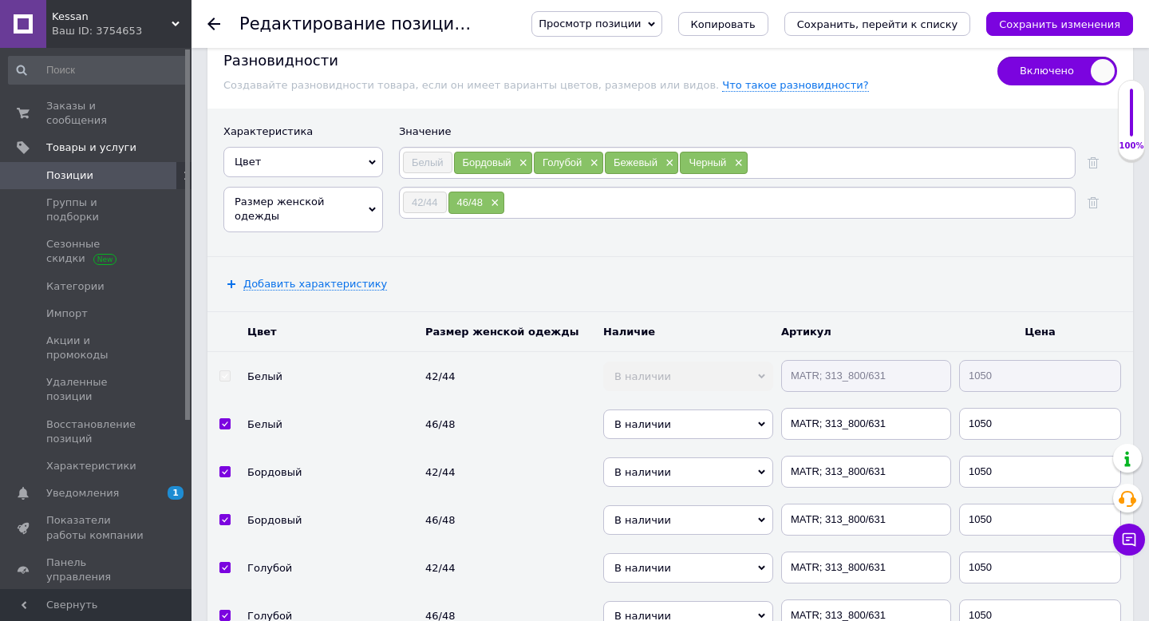
scroll to position [3018, 0]
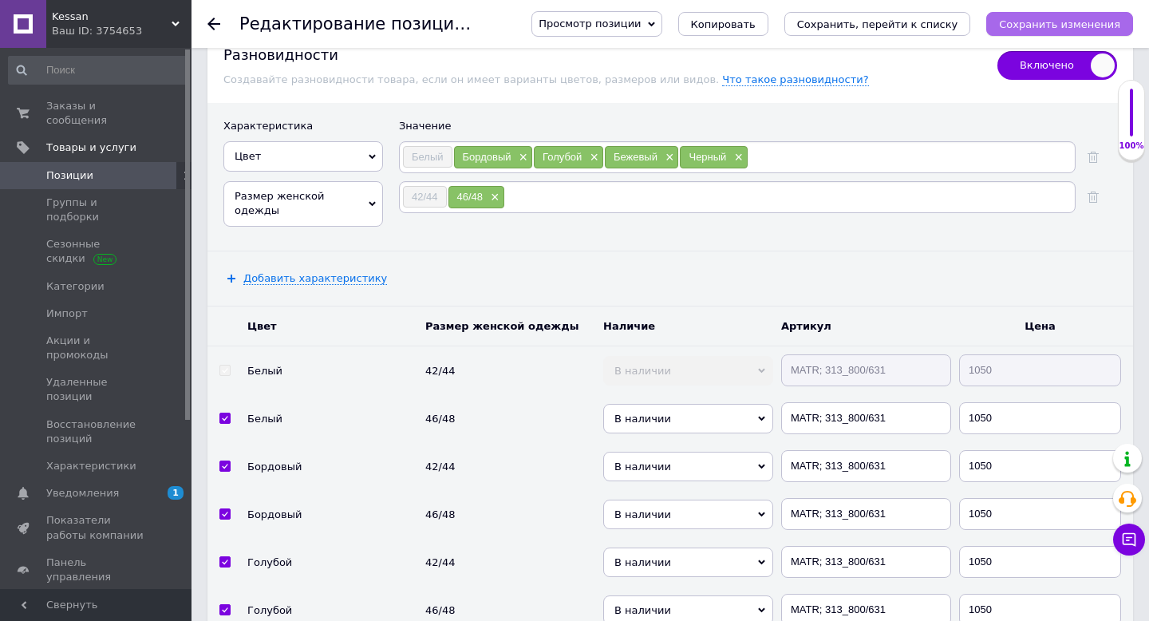
type input "MATR; 313_800/631"
click at [1058, 29] on icon "Сохранить изменения" at bounding box center [1059, 24] width 121 height 12
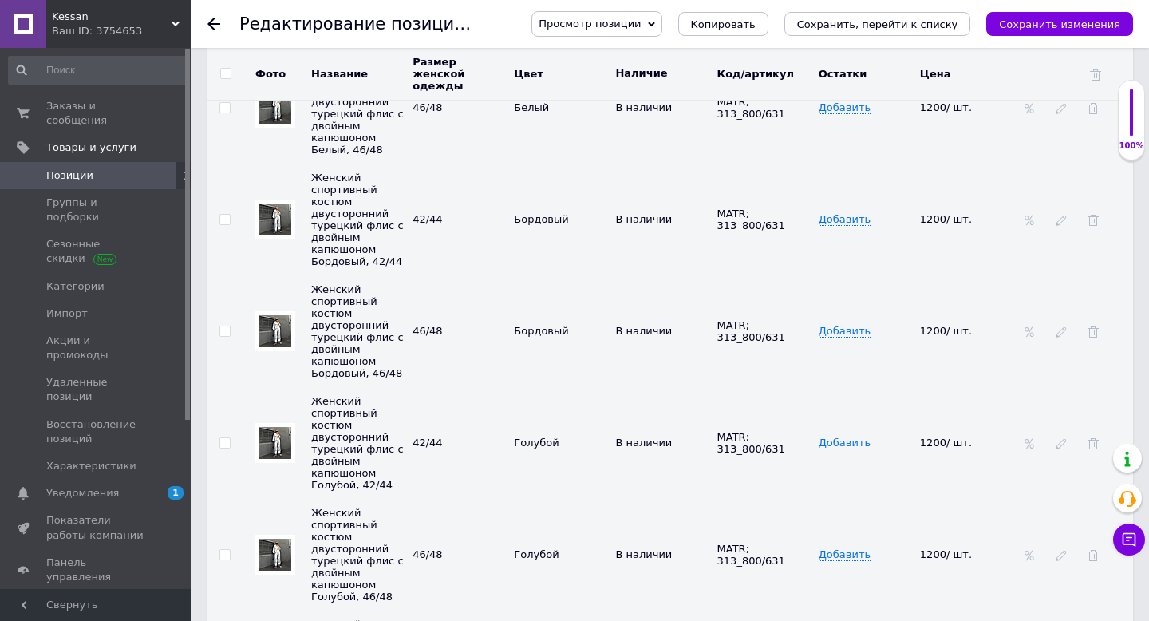
scroll to position [3224, 0]
click at [228, 213] on input "checkbox" at bounding box center [224, 218] width 10 height 10
checkbox input "true"
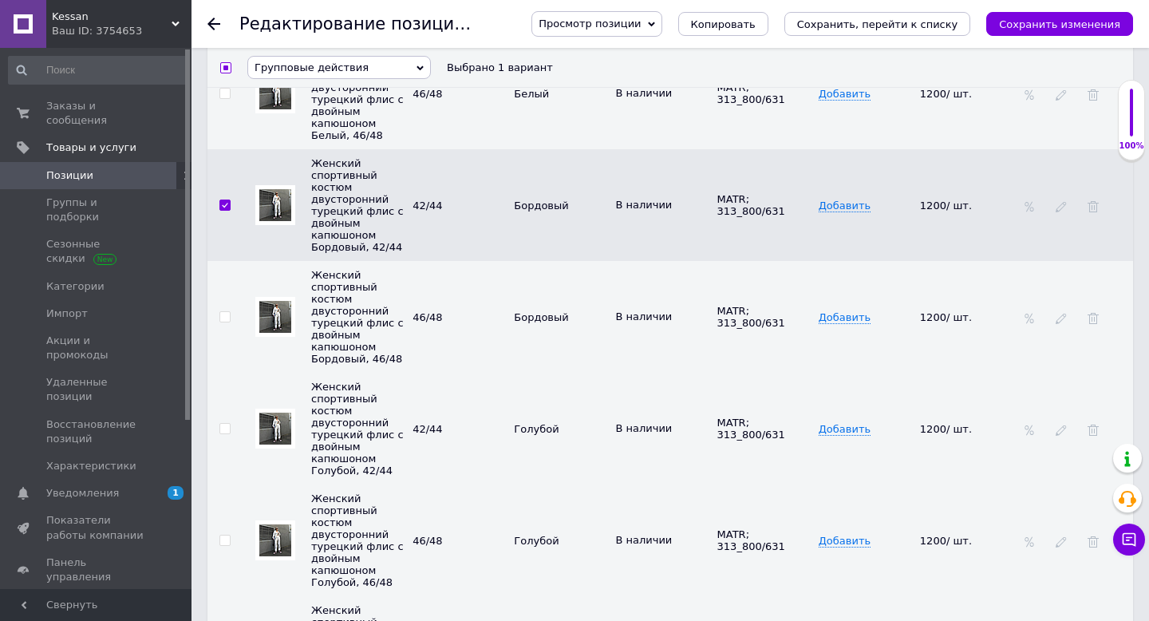
scroll to position [3223, 0]
click at [229, 313] on input "checkbox" at bounding box center [224, 318] width 10 height 10
checkbox input "true"
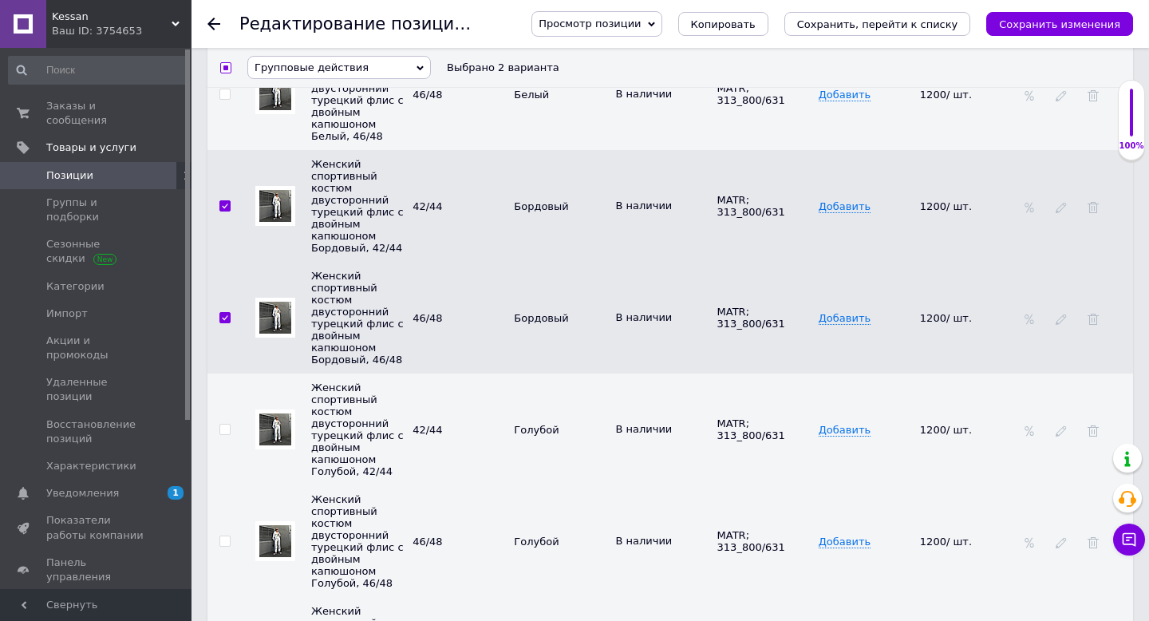
click at [306, 79] on th "Групповые действия Скрыть разновидности Удалить разновидности Изменить цену Изм…" at bounding box center [688, 68] width 890 height 40
click at [303, 71] on span "Групповые действия" at bounding box center [311, 67] width 114 height 12
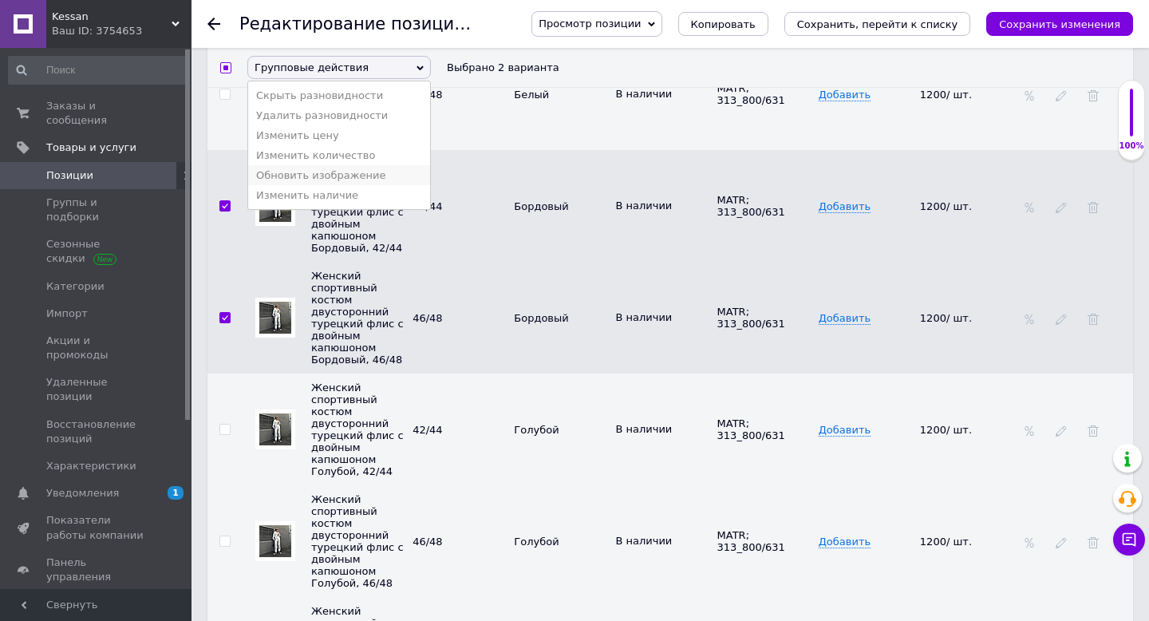
click at [285, 175] on li "Обновить изображение" at bounding box center [339, 175] width 182 height 20
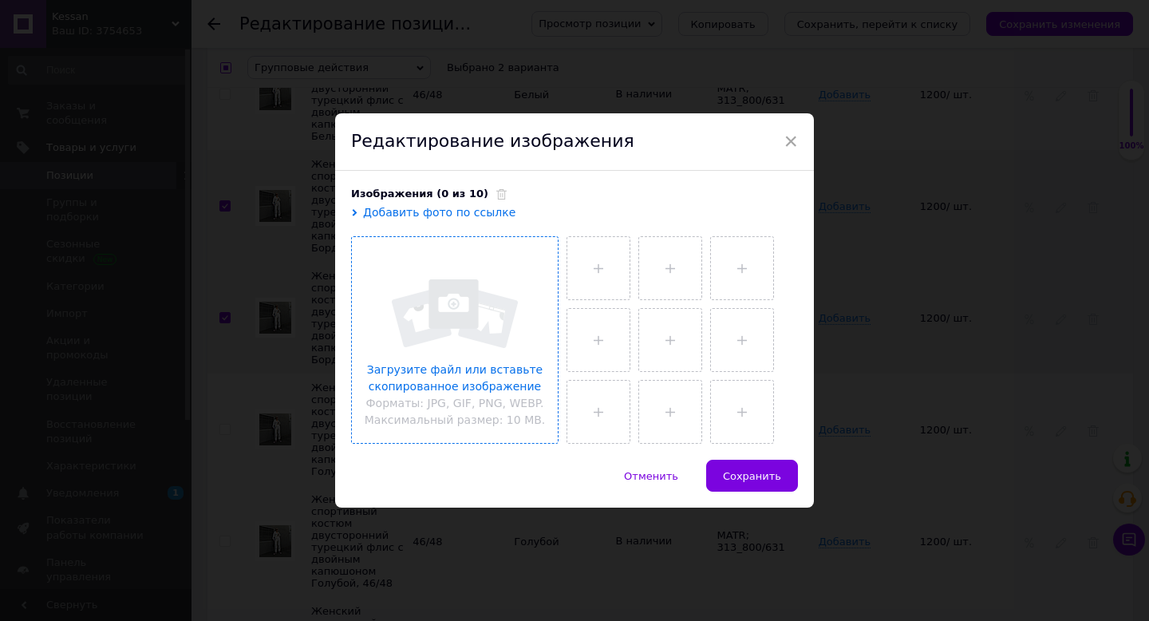
click at [465, 303] on input "file" at bounding box center [455, 340] width 206 height 206
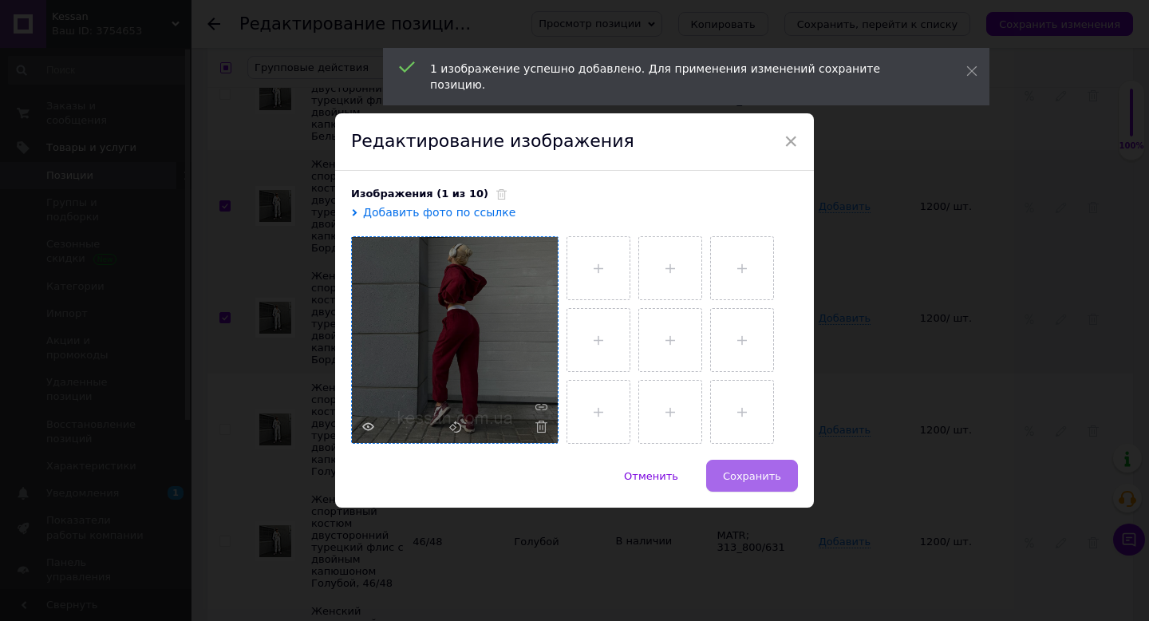
click at [729, 484] on button "Сохранить" at bounding box center [752, 476] width 92 height 32
checkbox input "false"
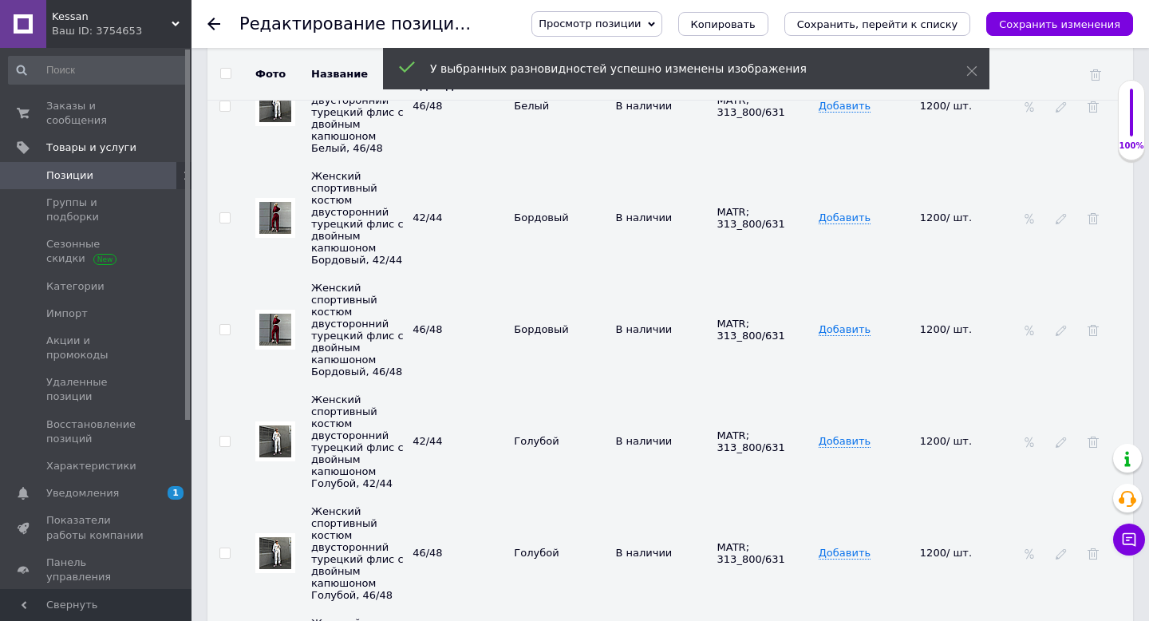
click at [225, 436] on input "checkbox" at bounding box center [224, 441] width 10 height 10
checkbox input "true"
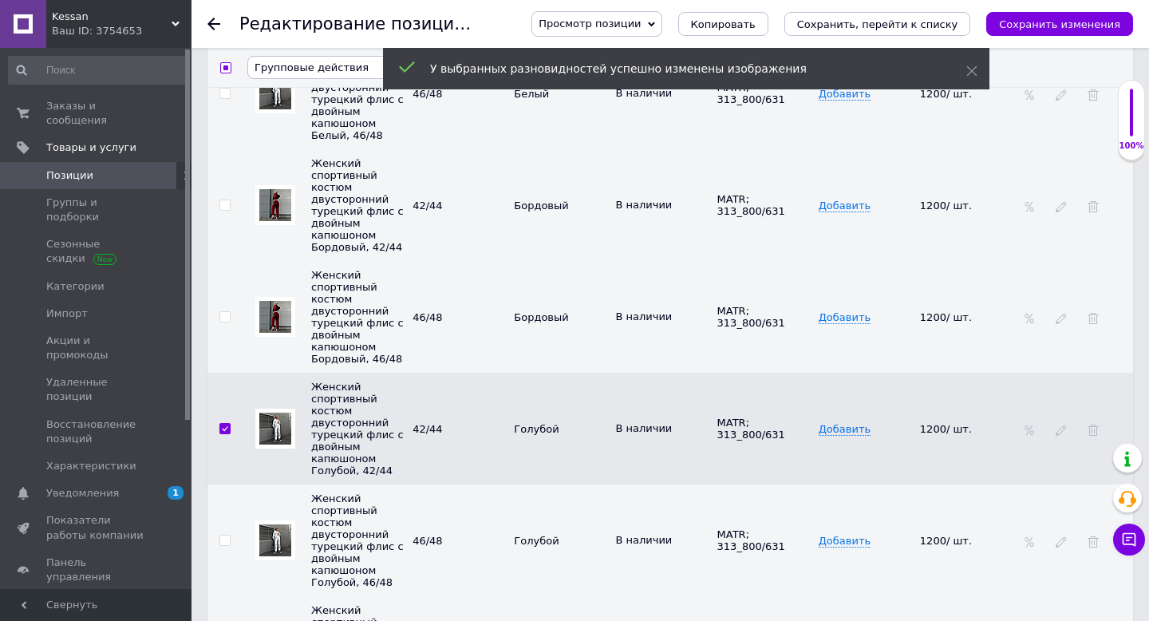
scroll to position [3223, 0]
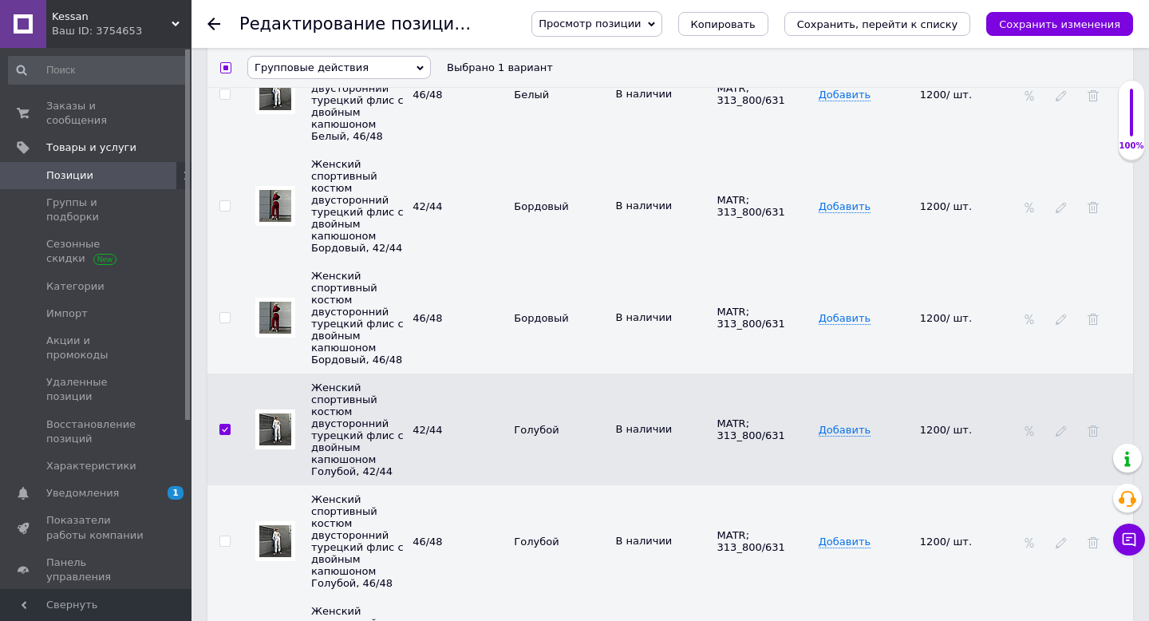
click at [225, 536] on input "checkbox" at bounding box center [224, 541] width 10 height 10
checkbox input "true"
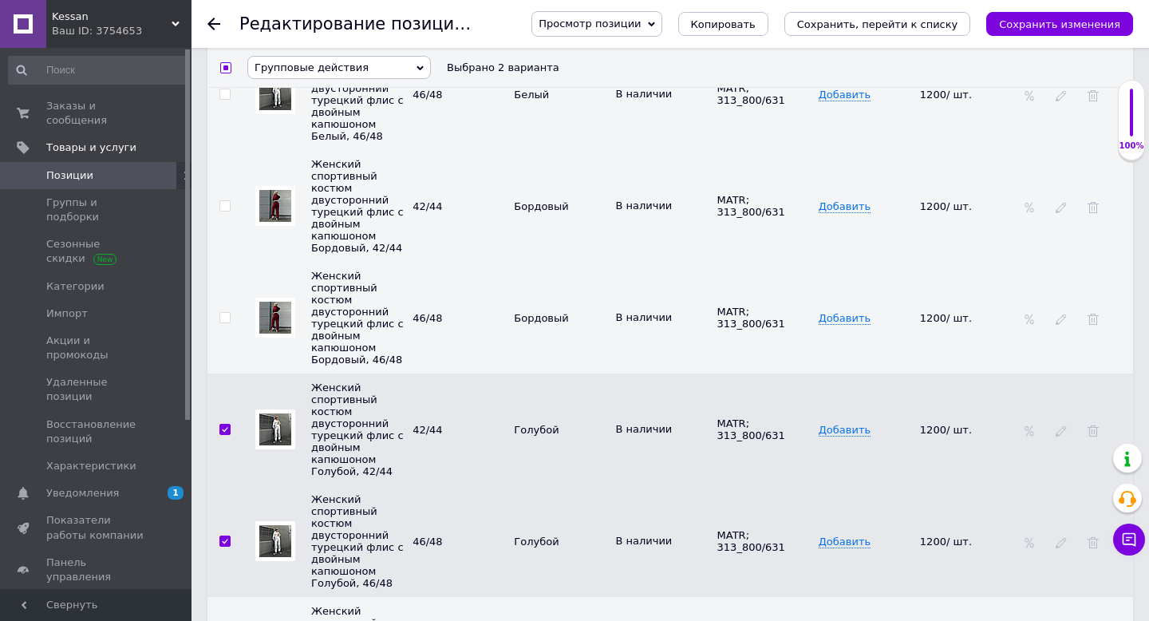
click at [401, 69] on span "Групповые действия" at bounding box center [338, 67] width 183 height 23
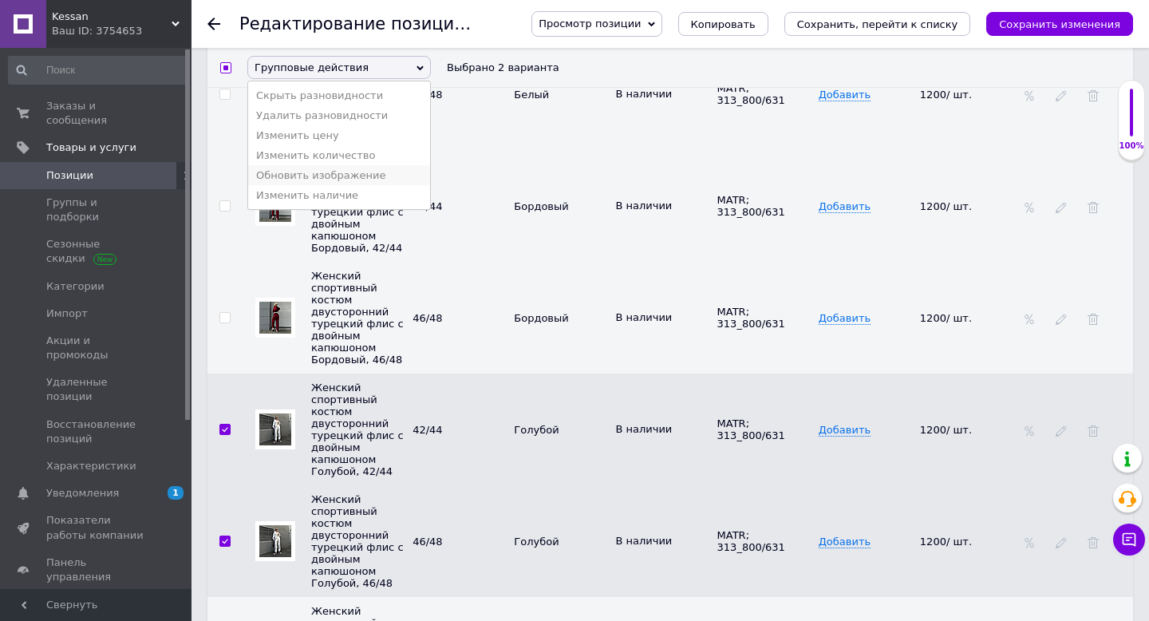
click at [327, 176] on li "Обновить изображение" at bounding box center [339, 175] width 182 height 20
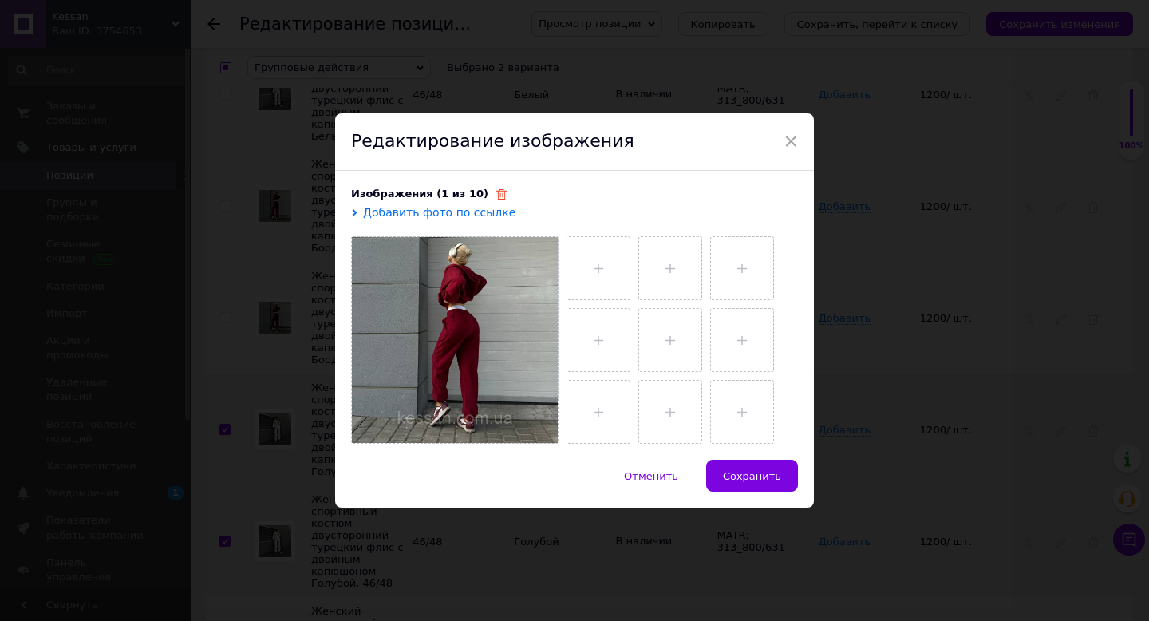
click at [496, 189] on icon at bounding box center [501, 194] width 10 height 10
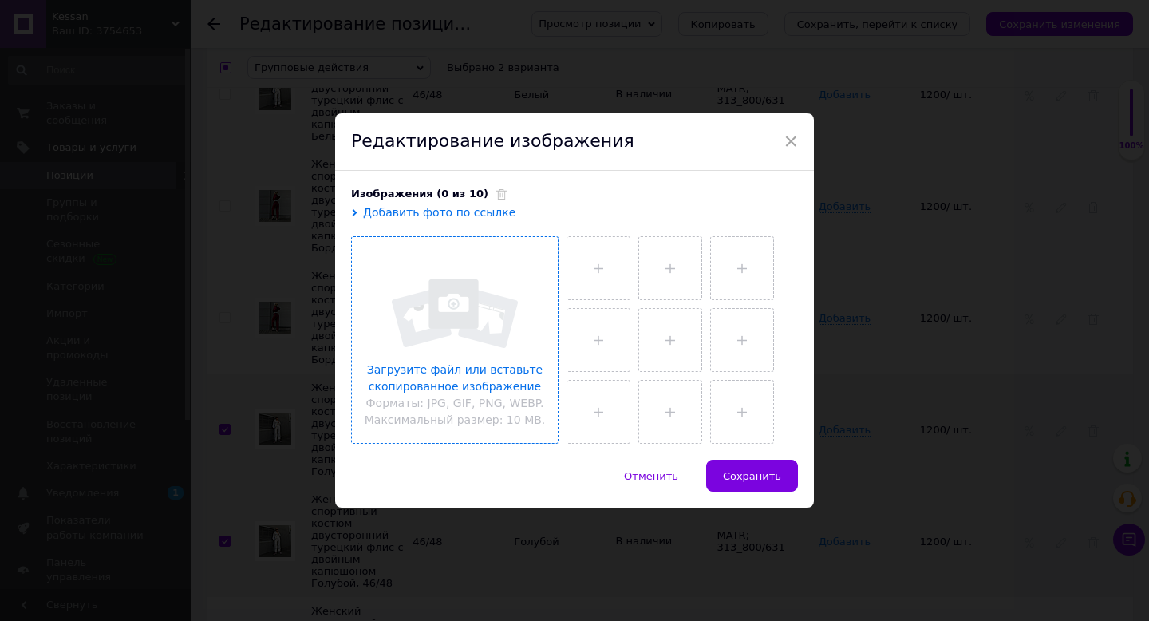
click at [453, 318] on input "file" at bounding box center [455, 340] width 206 height 206
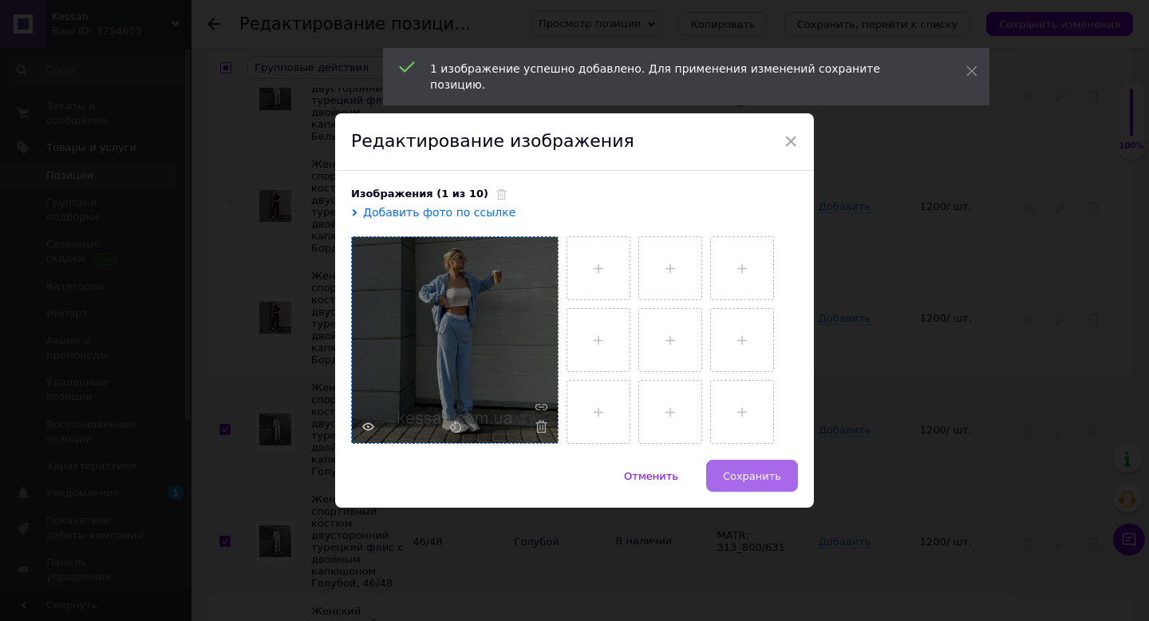
click at [754, 475] on span "Сохранить" at bounding box center [752, 476] width 58 height 12
checkbox input "false"
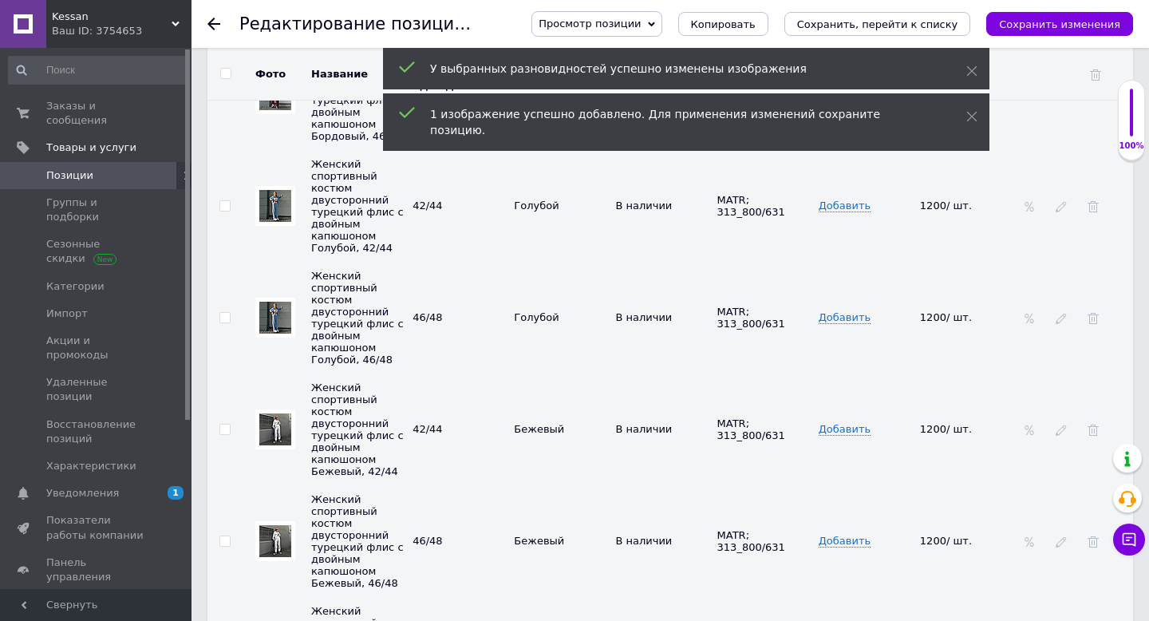
scroll to position [3481, 0]
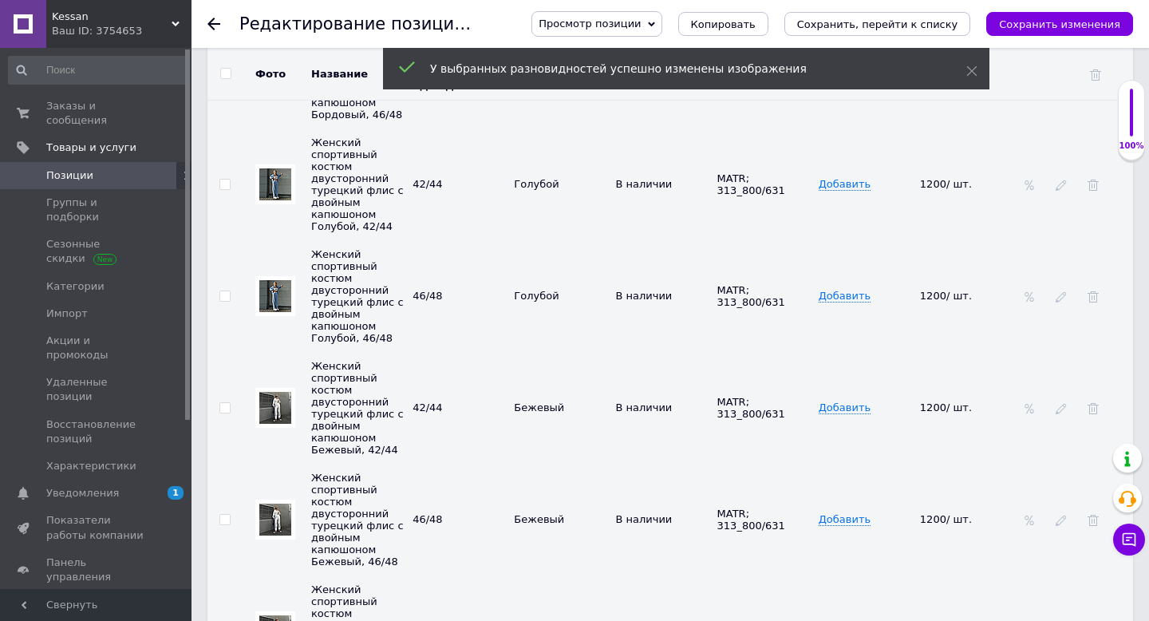
click at [226, 403] on input "checkbox" at bounding box center [224, 408] width 10 height 10
checkbox input "true"
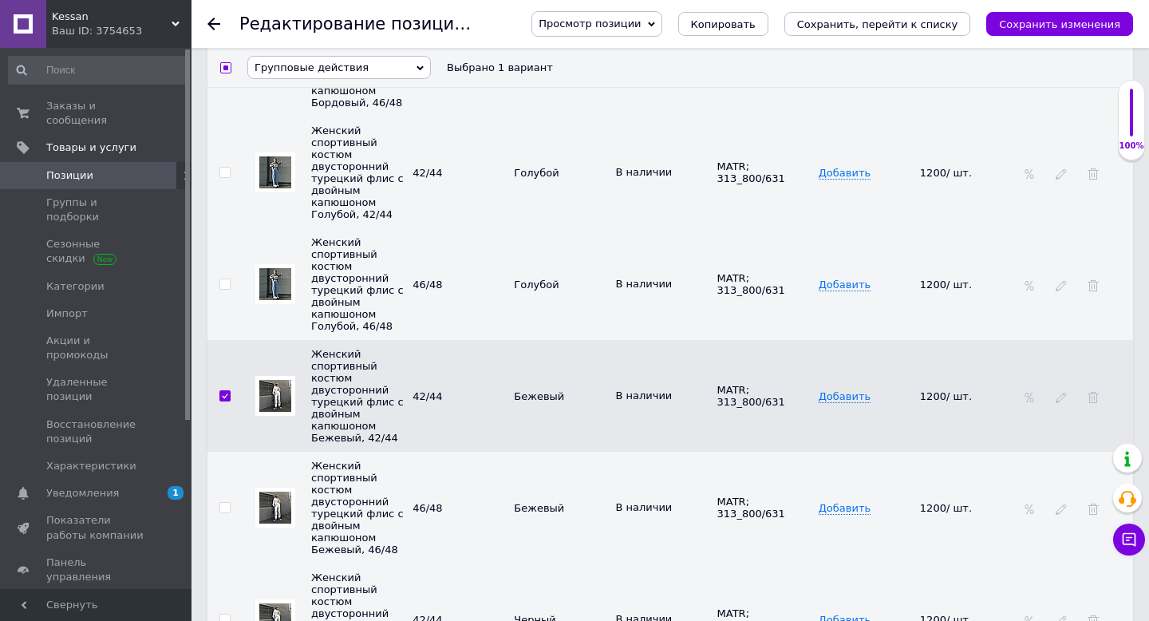
click at [226, 503] on input "checkbox" at bounding box center [224, 508] width 10 height 10
checkbox input "true"
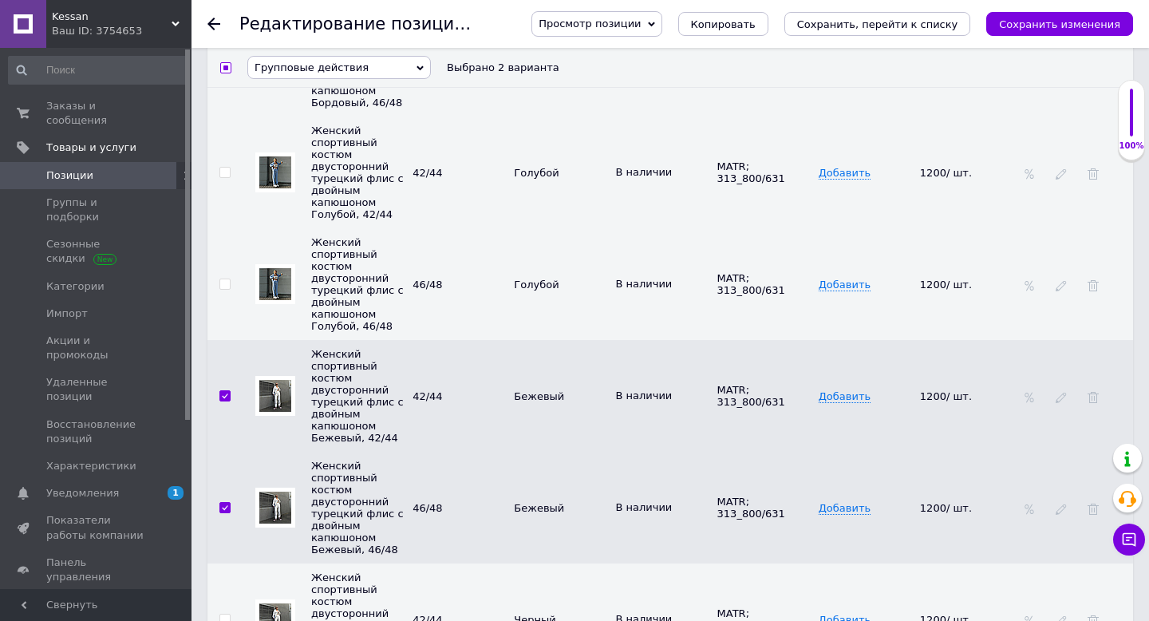
click at [348, 69] on span "Групповые действия" at bounding box center [311, 67] width 114 height 12
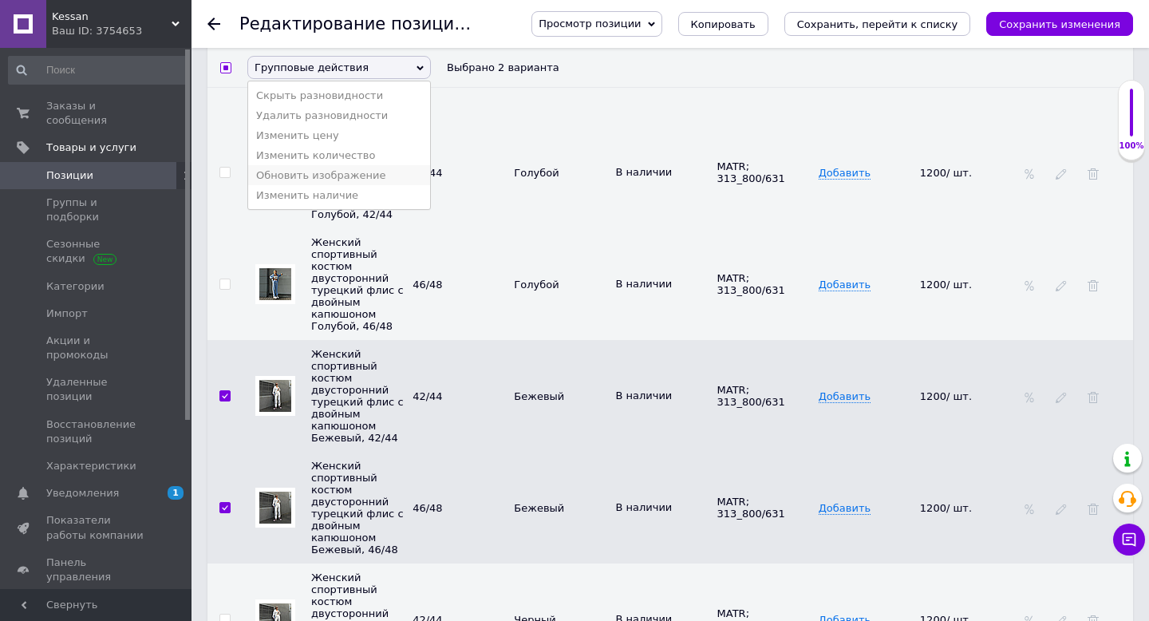
click at [348, 169] on li "Обновить изображение" at bounding box center [339, 175] width 182 height 20
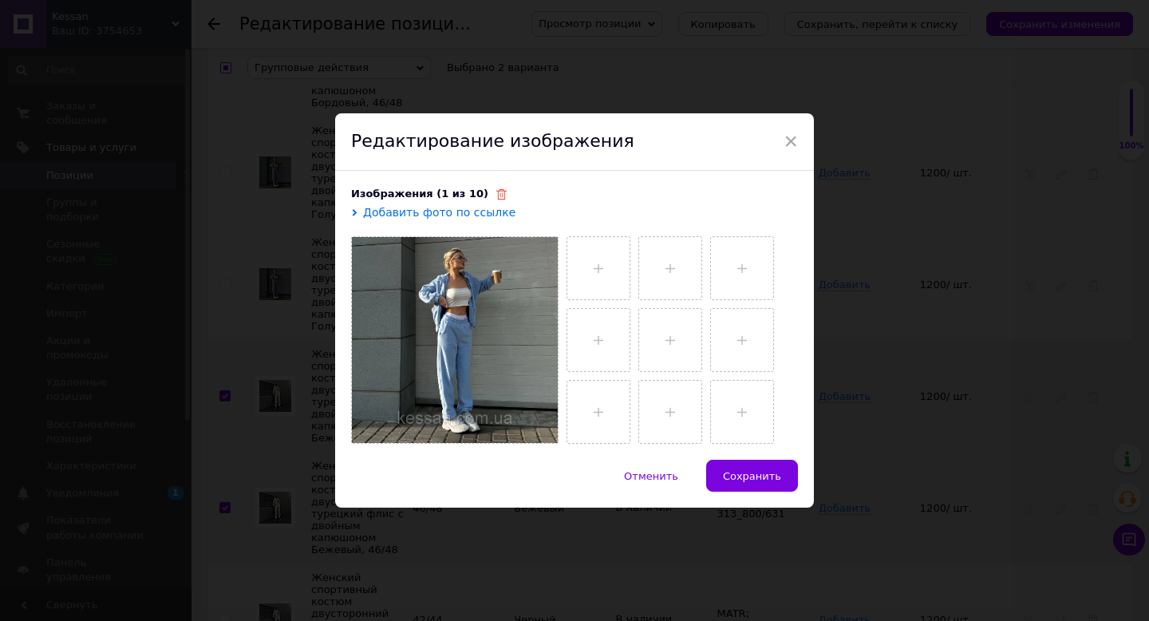
click at [496, 191] on use at bounding box center [501, 194] width 10 height 10
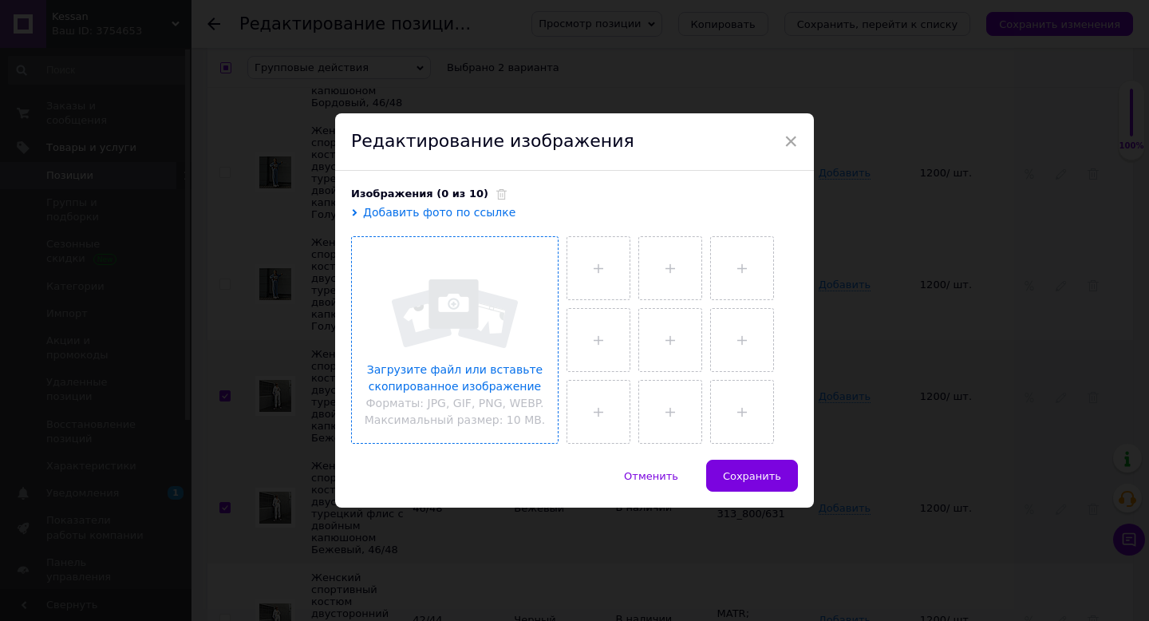
click at [471, 293] on input "file" at bounding box center [455, 340] width 206 height 206
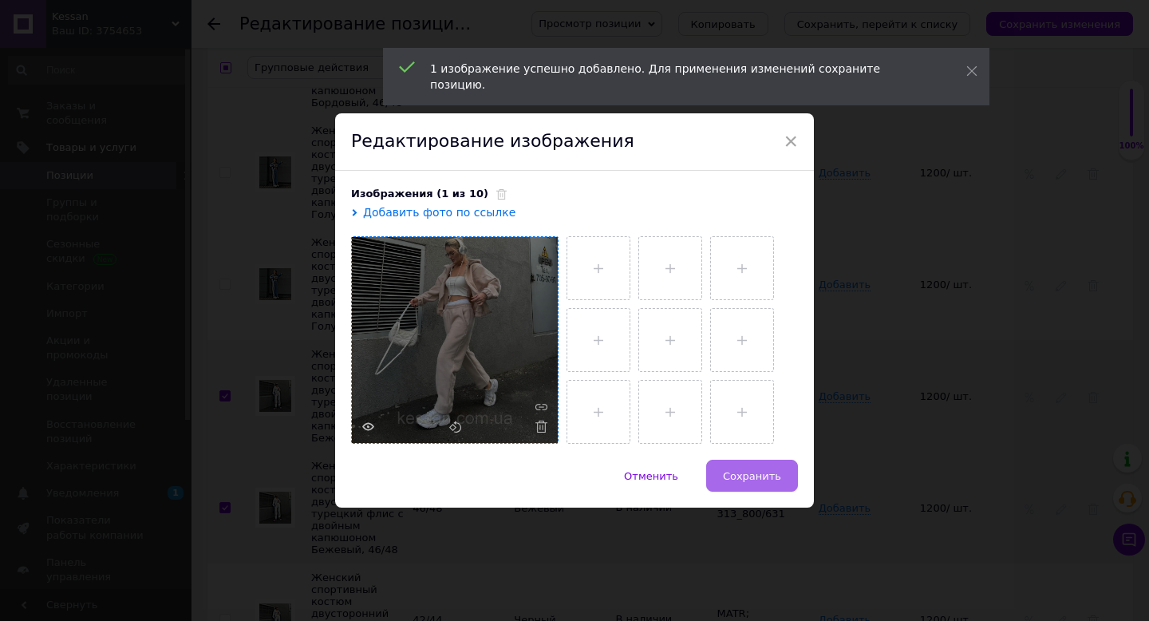
click at [753, 471] on span "Сохранить" at bounding box center [752, 476] width 58 height 12
checkbox input "false"
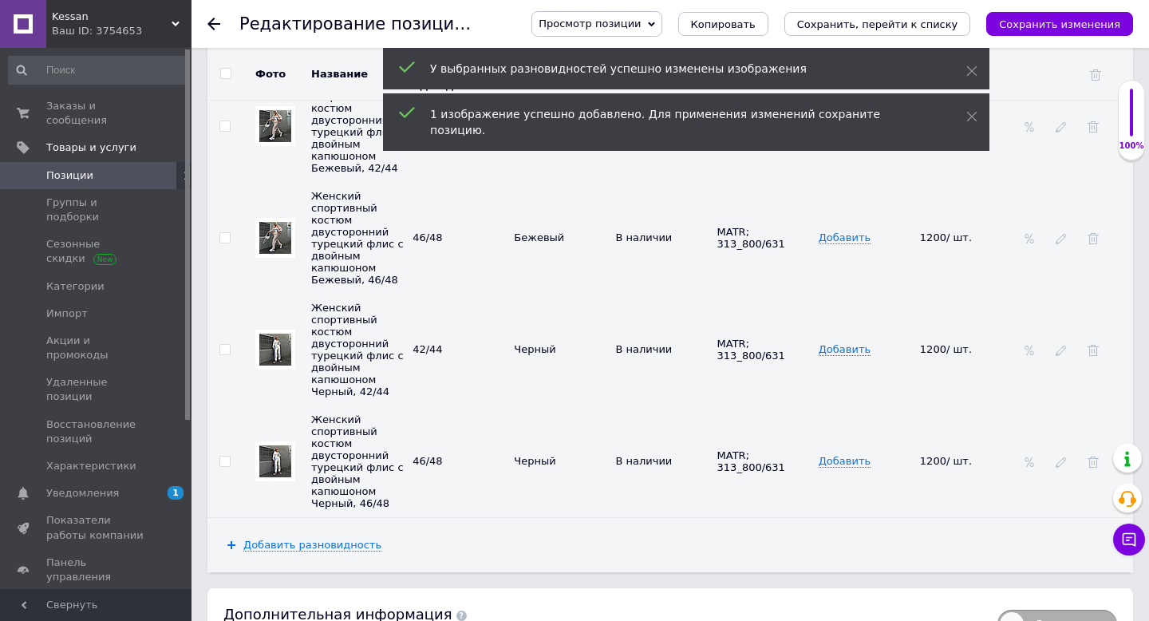
scroll to position [3786, 0]
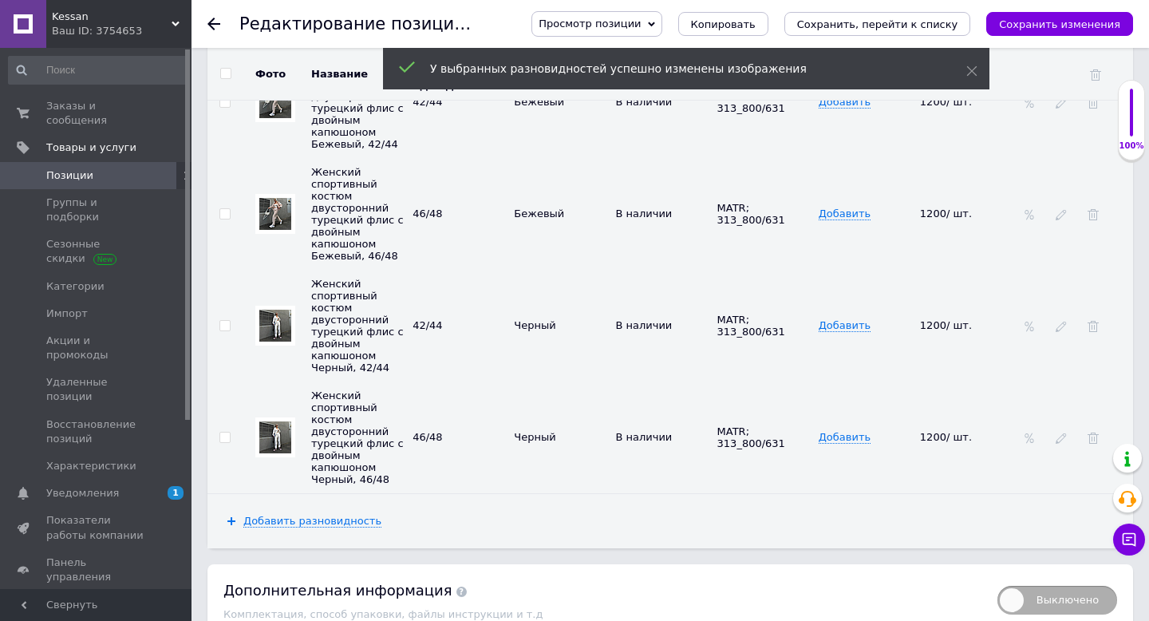
click at [224, 321] on input "checkbox" at bounding box center [224, 326] width 10 height 10
checkbox input "true"
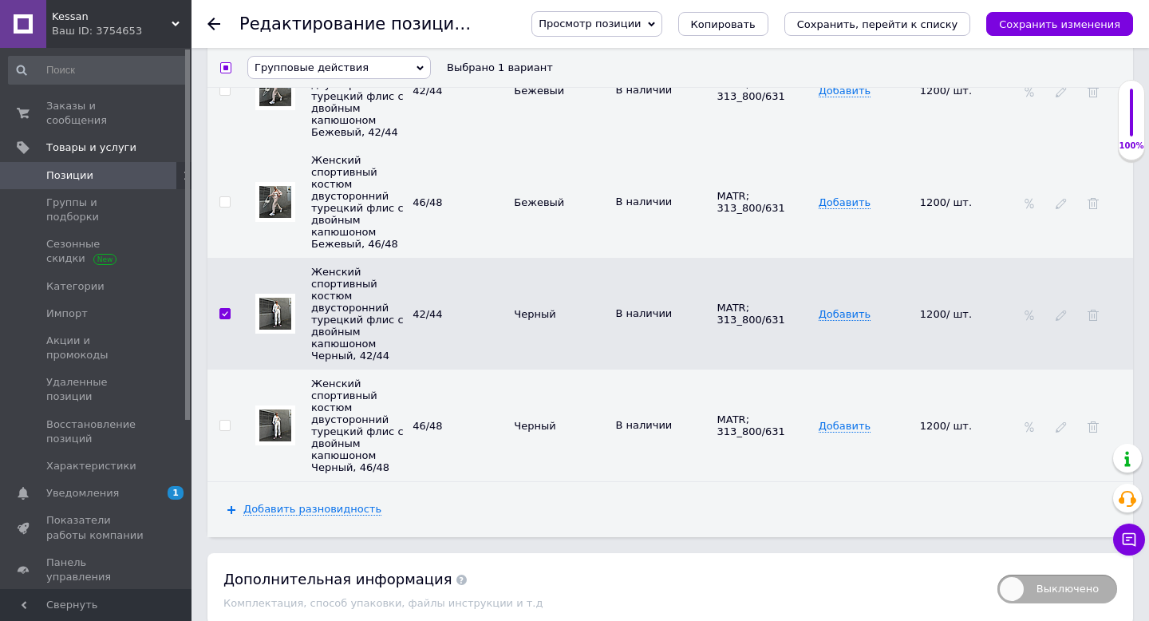
click at [224, 420] on input "checkbox" at bounding box center [224, 425] width 10 height 10
checkbox input "true"
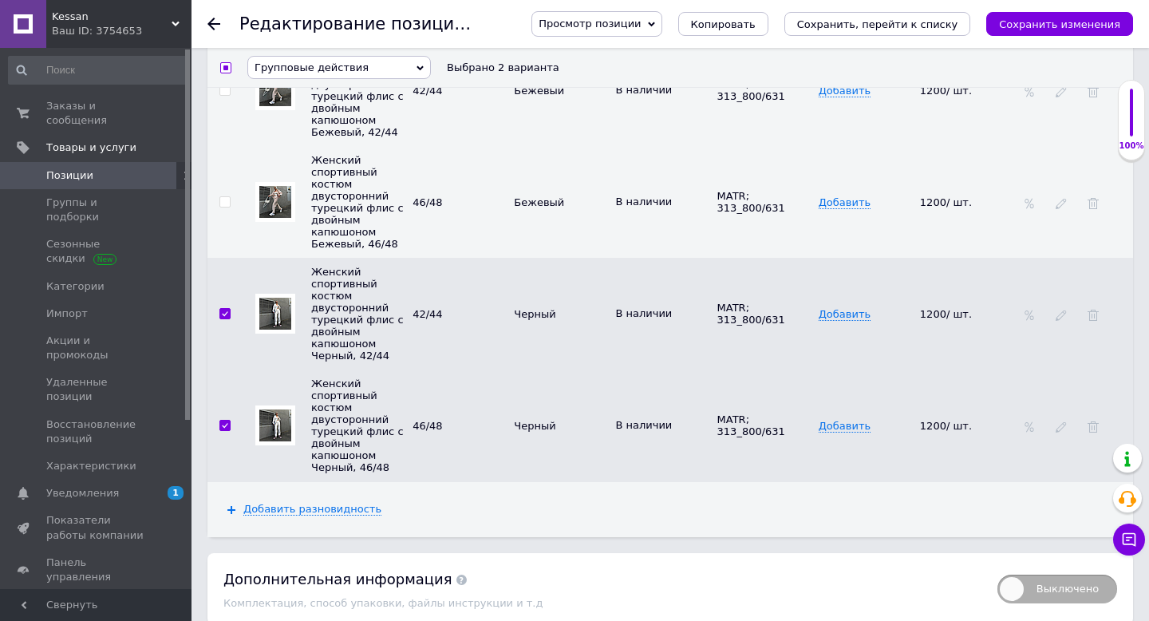
click at [365, 66] on span "Групповые действия" at bounding box center [338, 67] width 183 height 23
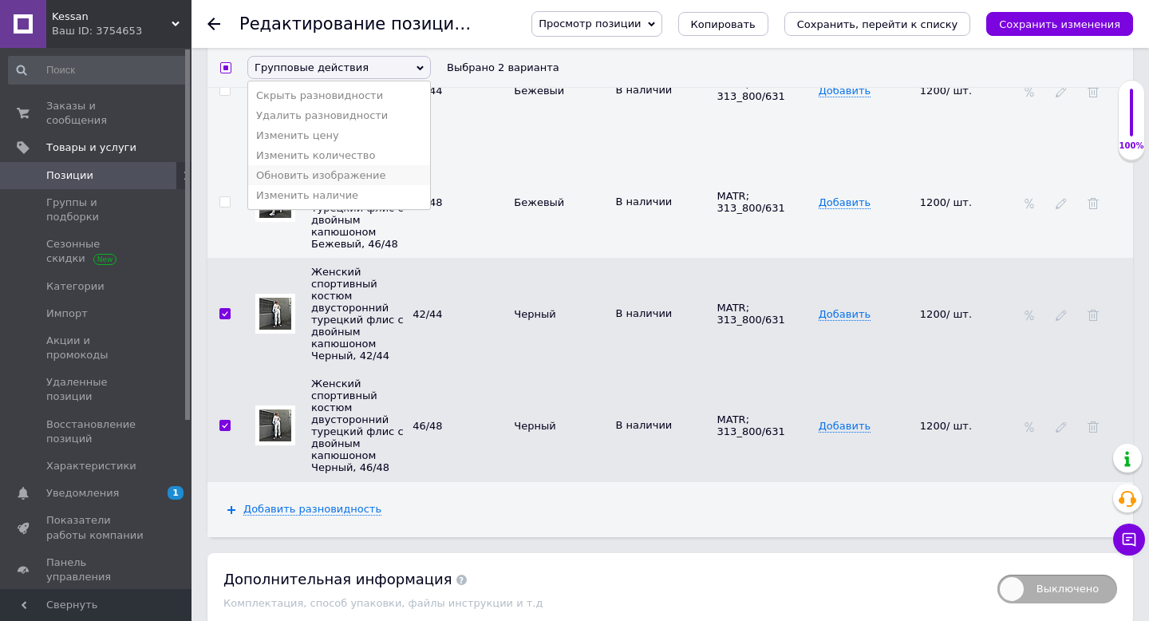
click at [340, 175] on li "Обновить изображение" at bounding box center [339, 175] width 182 height 20
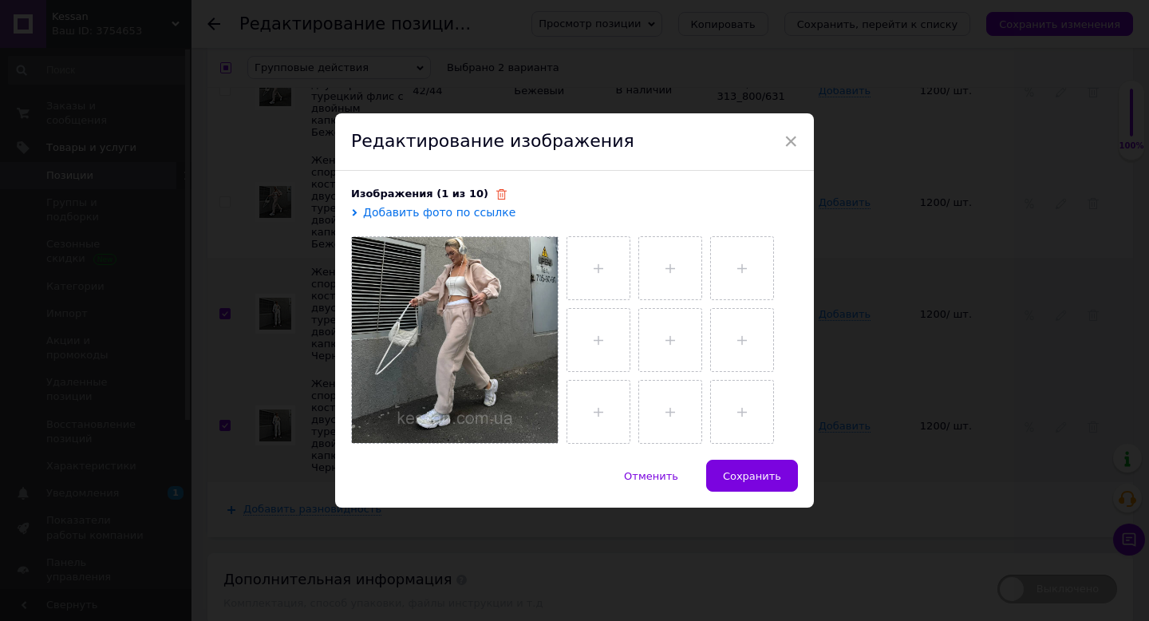
click at [496, 191] on use at bounding box center [501, 194] width 10 height 10
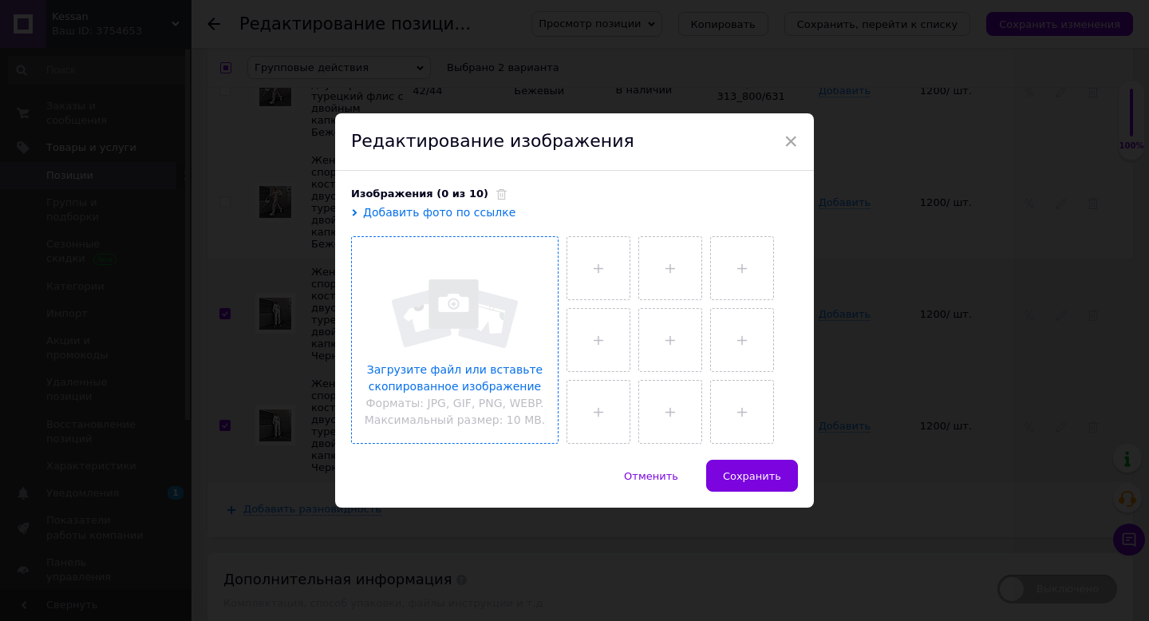
click at [441, 306] on input "file" at bounding box center [455, 340] width 206 height 206
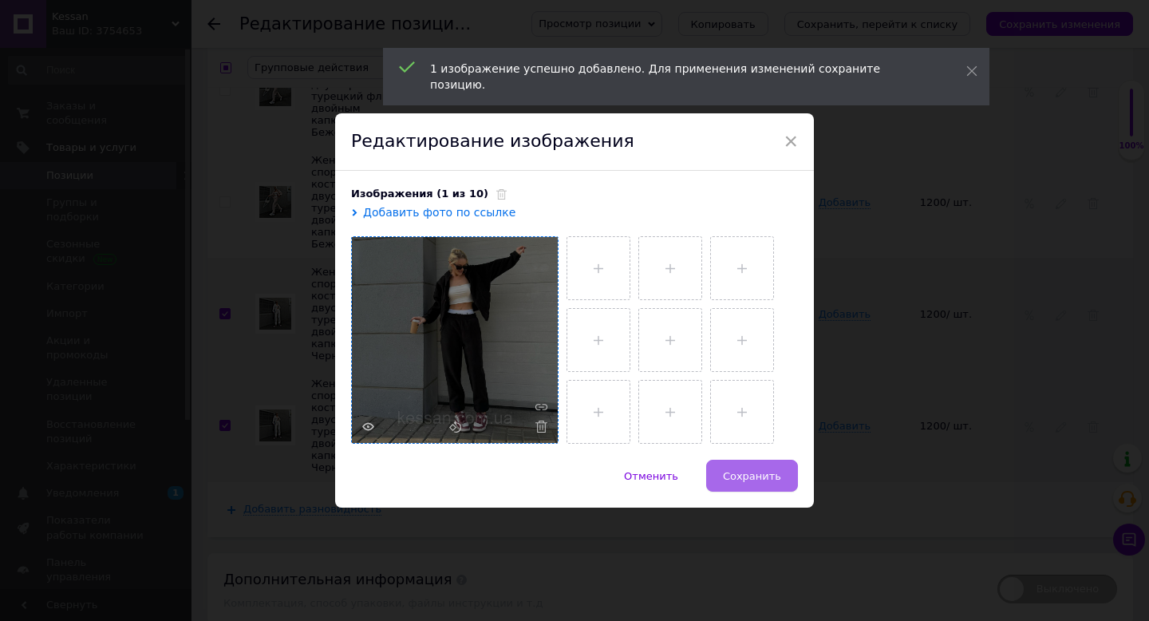
click at [749, 466] on button "Сохранить" at bounding box center [752, 476] width 92 height 32
checkbox input "false"
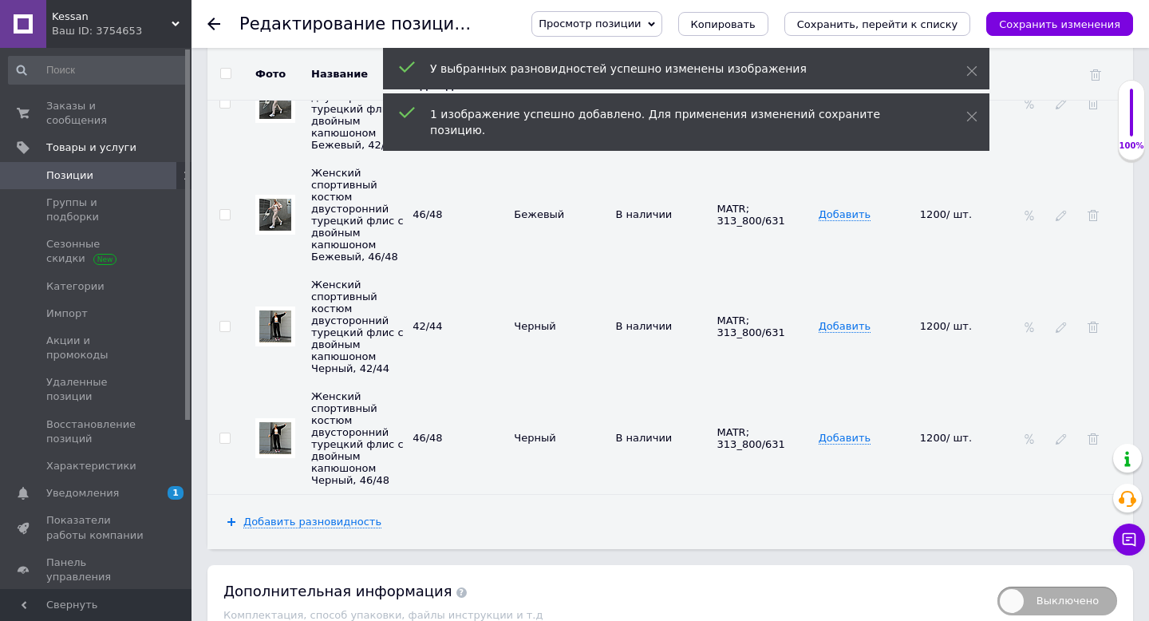
scroll to position [3786, 0]
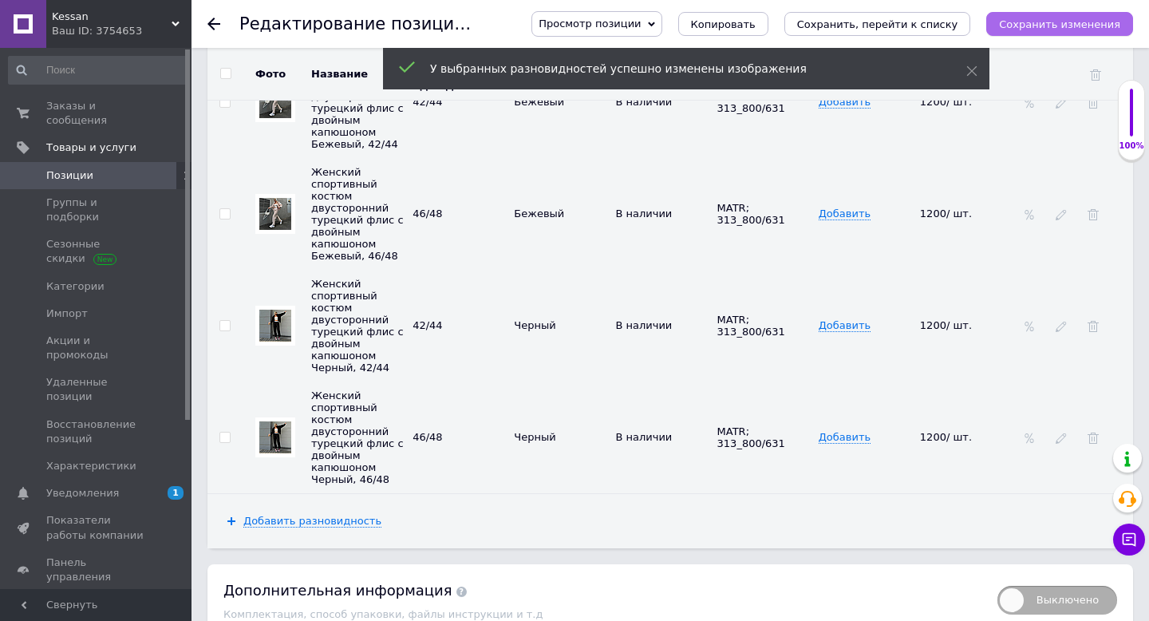
click at [1047, 21] on icon "Сохранить изменения" at bounding box center [1059, 24] width 121 height 12
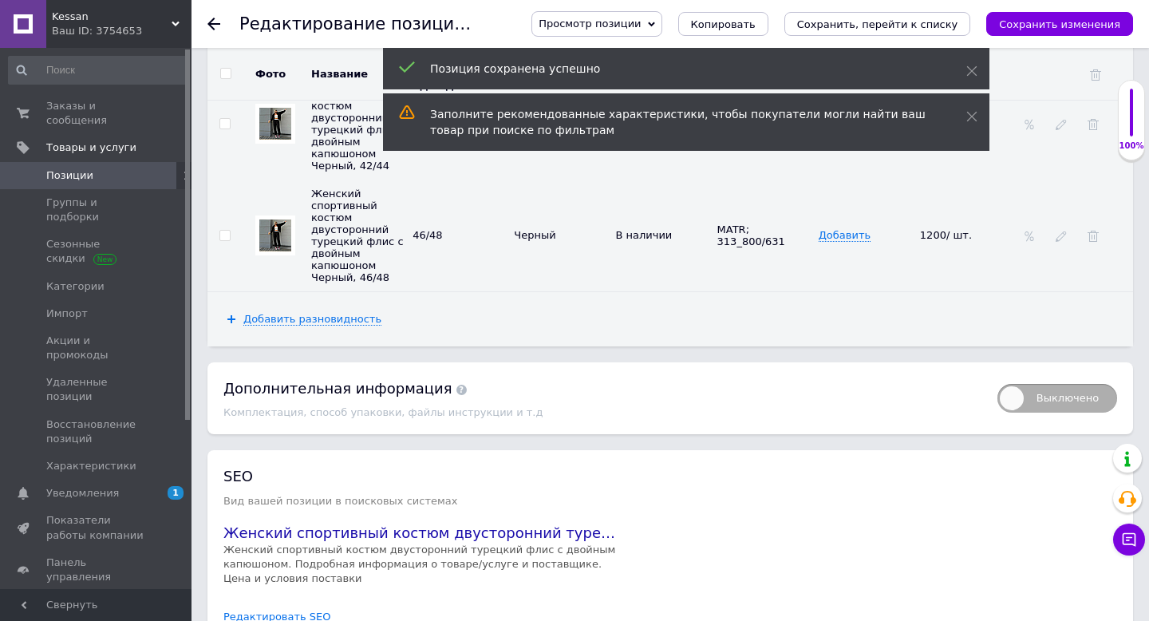
scroll to position [4054, 0]
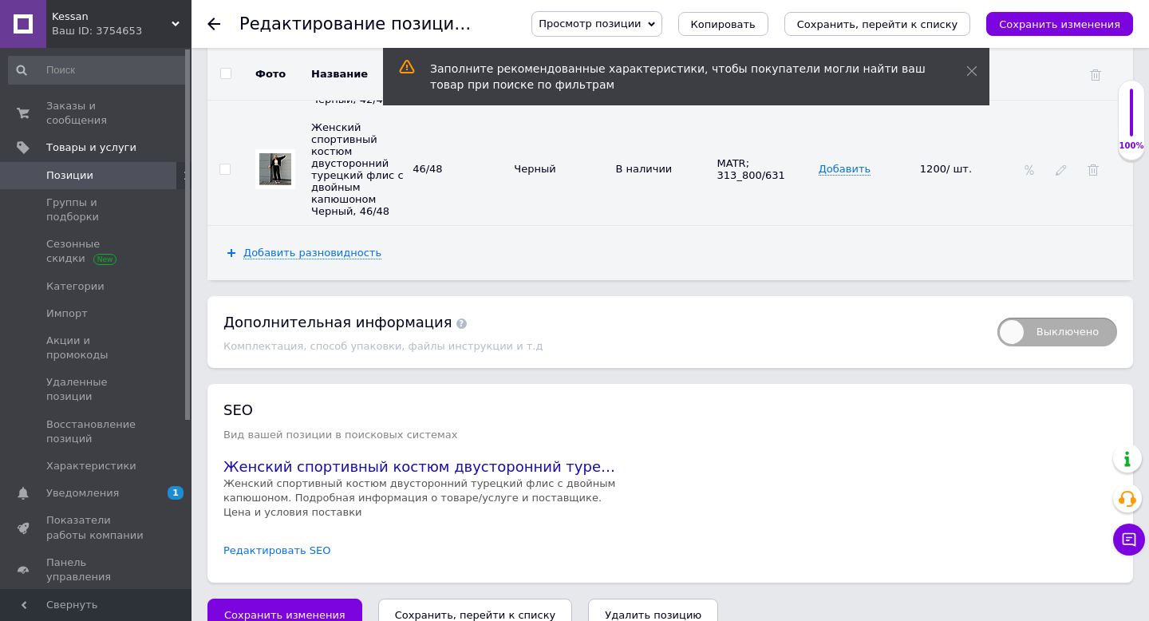
click at [302, 543] on link "Редактировать SEO" at bounding box center [277, 550] width 108 height 15
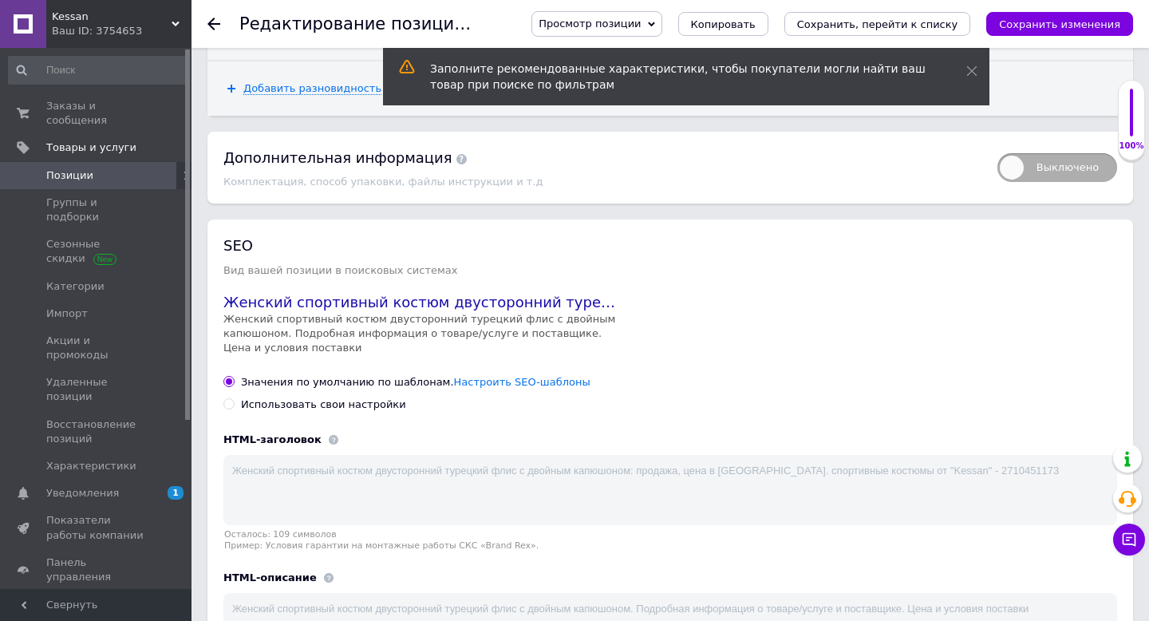
scroll to position [4375, 0]
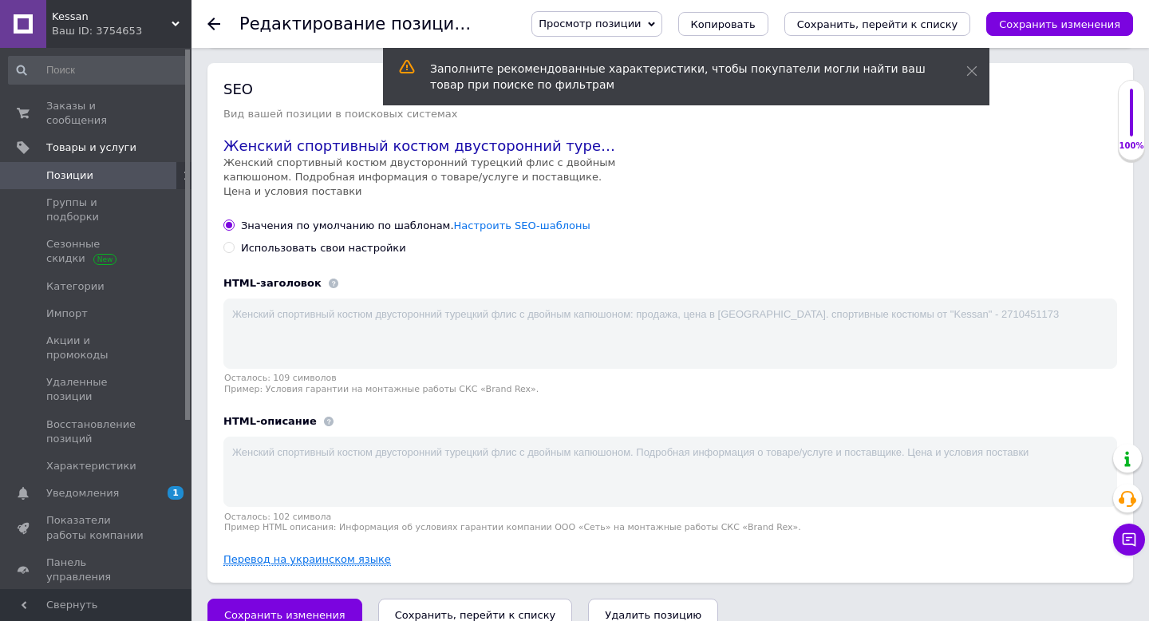
click at [259, 553] on link "Перевод на украинском языке" at bounding box center [307, 559] width 168 height 13
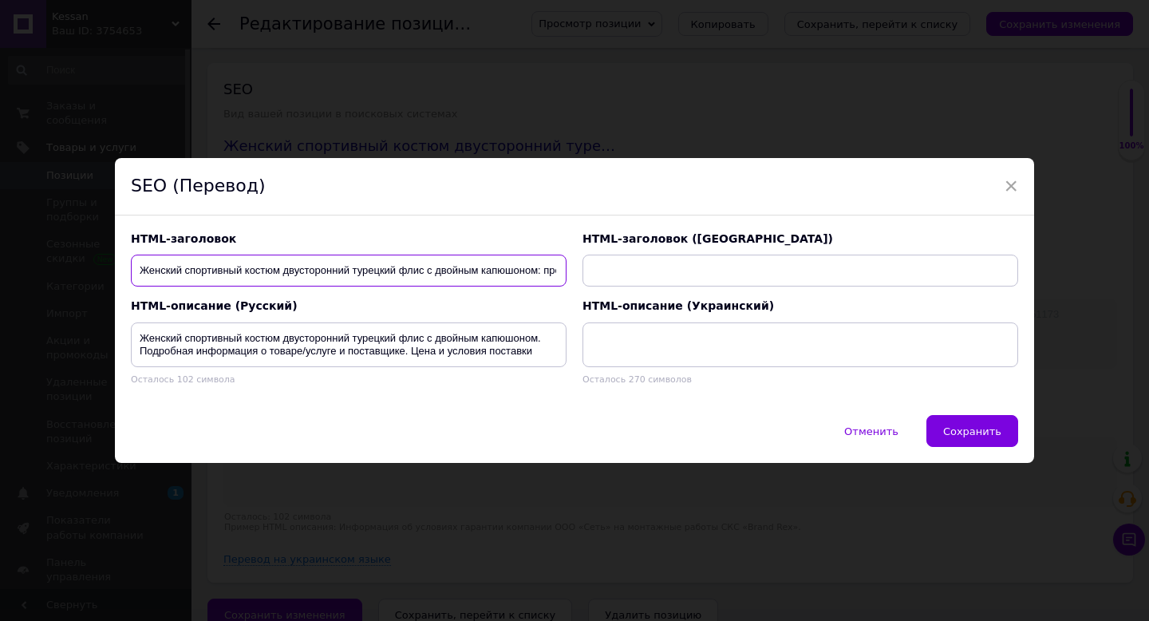
click at [494, 274] on input "Женский спортивный костюм двусторонний турецкий флис с двойным капюшоном: прода…" at bounding box center [349, 270] width 436 height 32
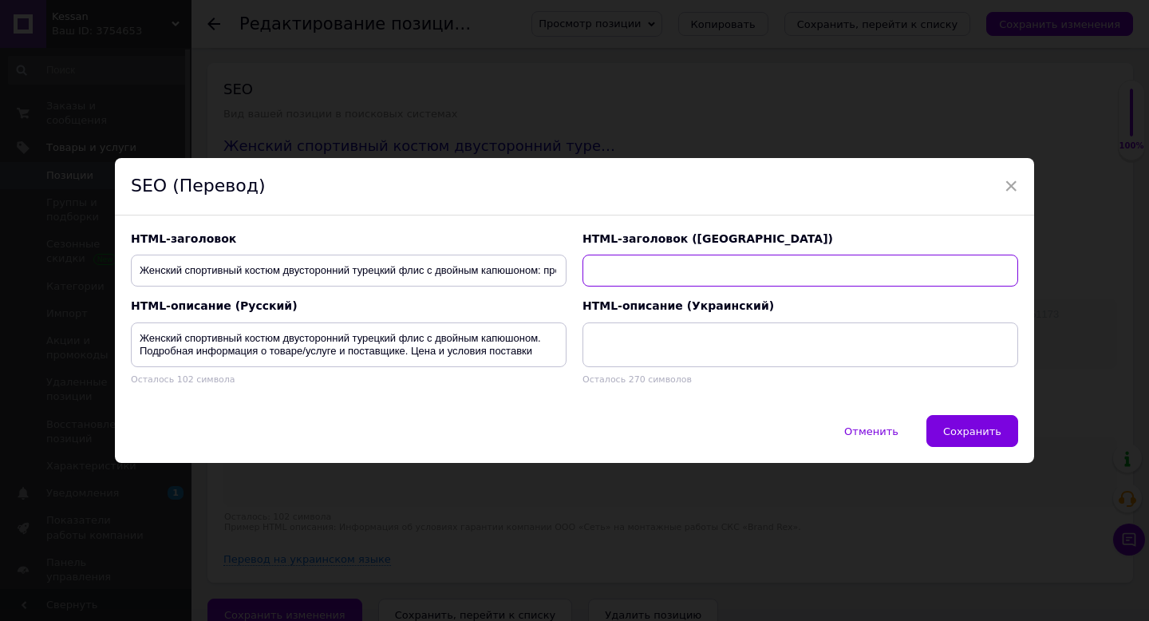
click at [625, 270] on input "text" at bounding box center [800, 270] width 436 height 32
paste input "Жіночий спортивний костюм двосторонній турецький фліс з подвійним капюшоном: пр…"
type input "Жіночий спортивний костюм двосторонній турецький фліс з подвійним капюшоном: пр…"
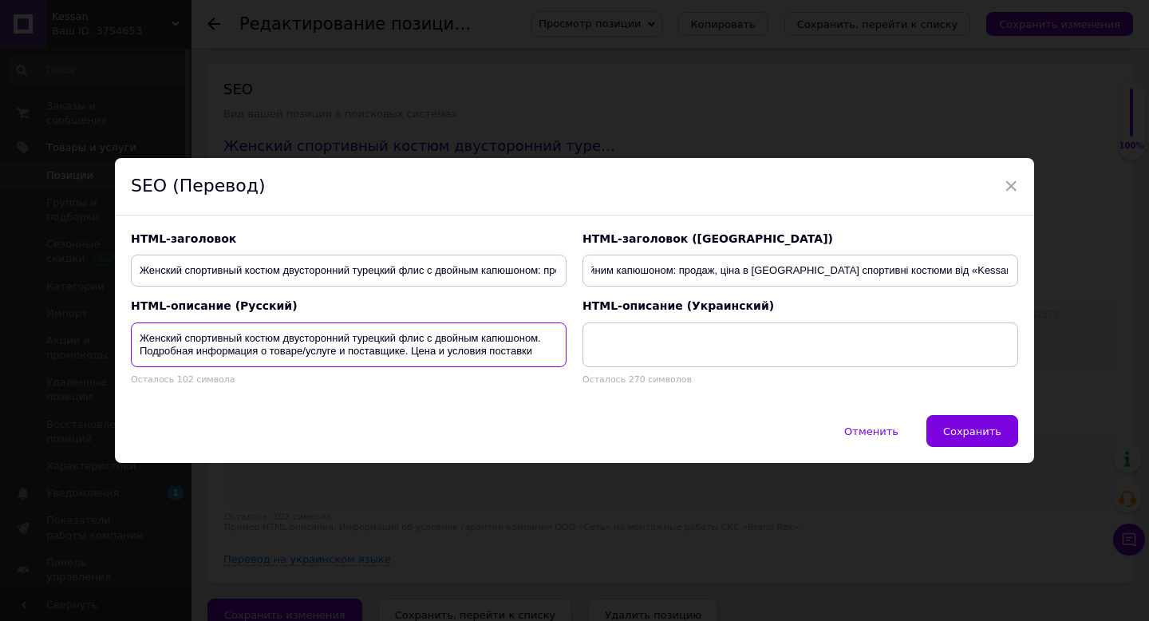
click at [385, 341] on textarea "Женский спортивный костюм двусторонний турецкий флис с двойным капюшоном. Подро…" at bounding box center [349, 344] width 436 height 45
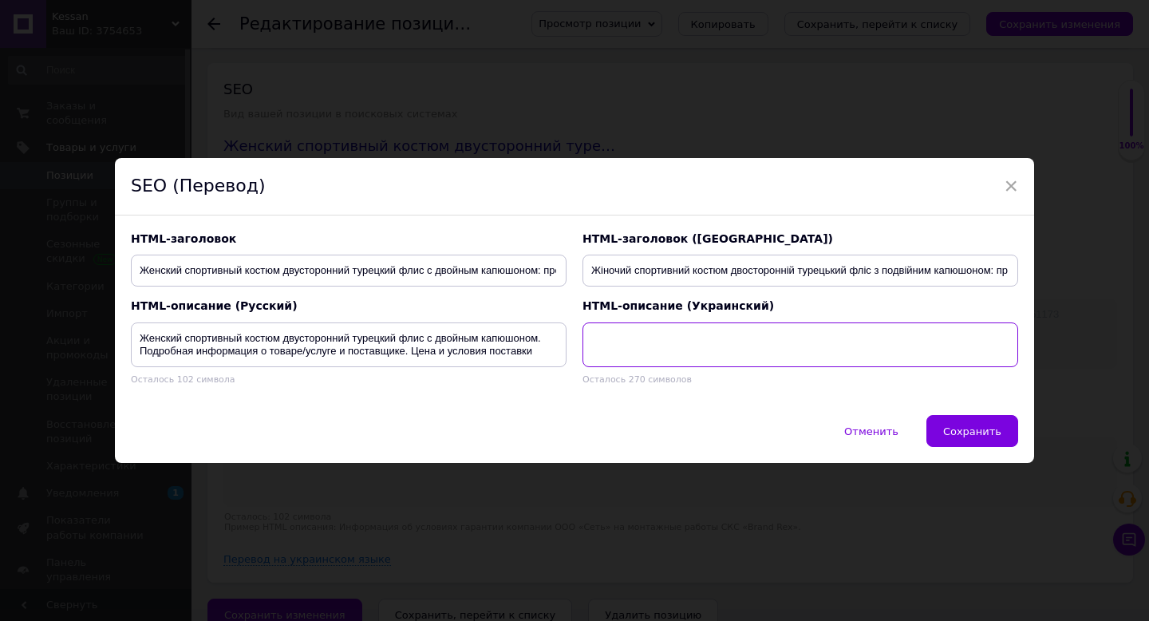
click at [602, 345] on textarea at bounding box center [800, 344] width 436 height 45
paste textarea "Жіночий спортивний костюм двосторонній турецький фліс з подвійним капюшоном. Де…"
type textarea "Жіночий спортивний костюм двосторонній турецький фліс з подвійним капюшоном. Де…"
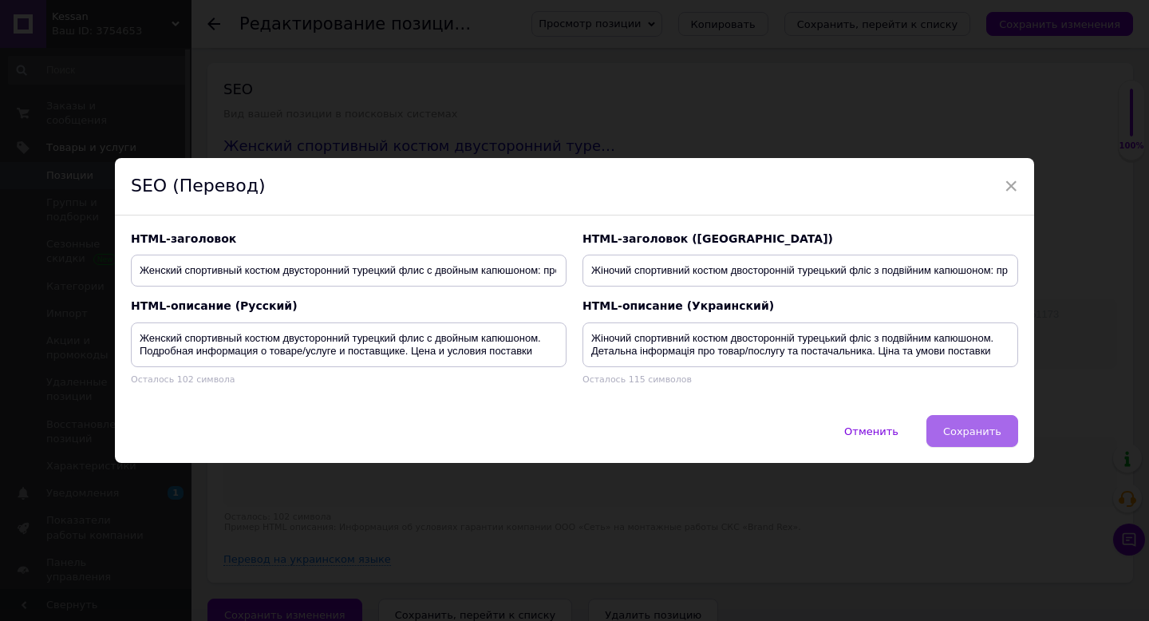
click at [976, 427] on span "Сохранить" at bounding box center [972, 431] width 58 height 12
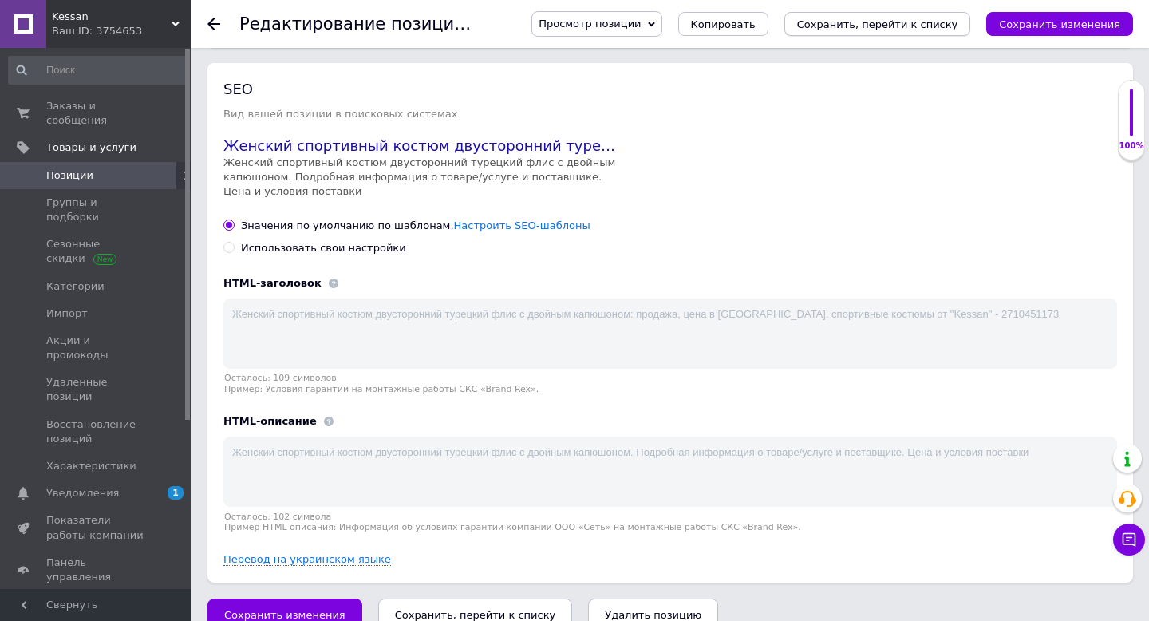
click at [896, 24] on icon "Сохранить, перейти к списку" at bounding box center [877, 24] width 161 height 12
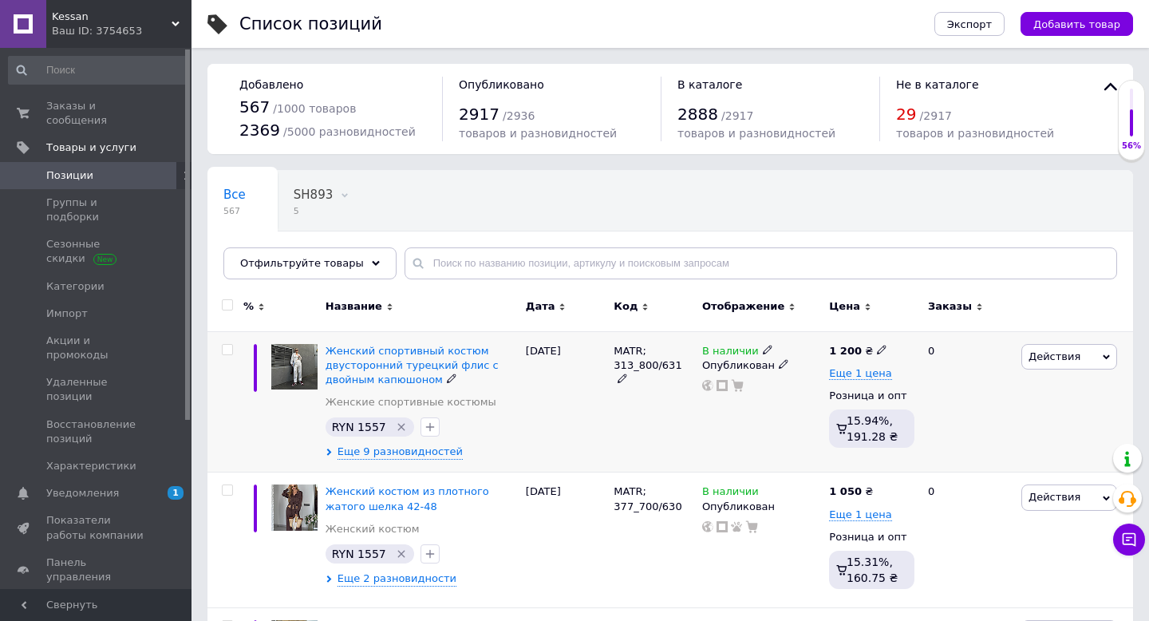
click at [627, 373] on icon at bounding box center [622, 378] width 10 height 10
click at [652, 340] on input "MATR; 313_800/631" at bounding box center [648, 351] width 78 height 24
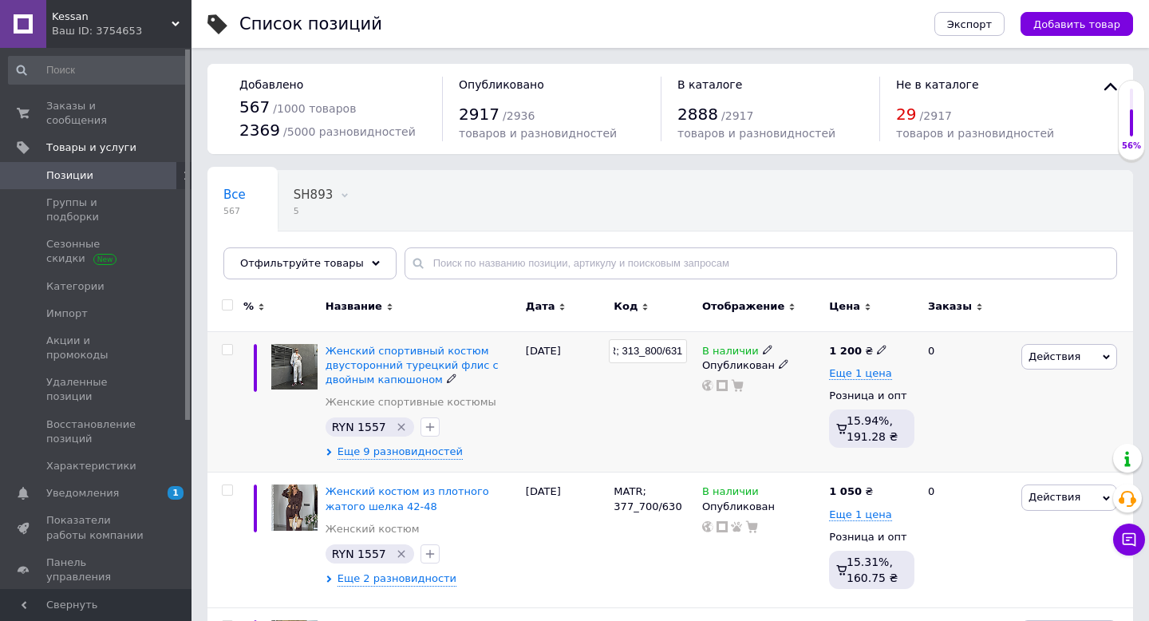
click at [652, 340] on input "MATR; 313_800/631" at bounding box center [648, 351] width 78 height 24
click at [649, 421] on div "MATR; 313_800/631" at bounding box center [653, 401] width 89 height 141
click at [1077, 26] on span "Добавить товар" at bounding box center [1076, 24] width 87 height 12
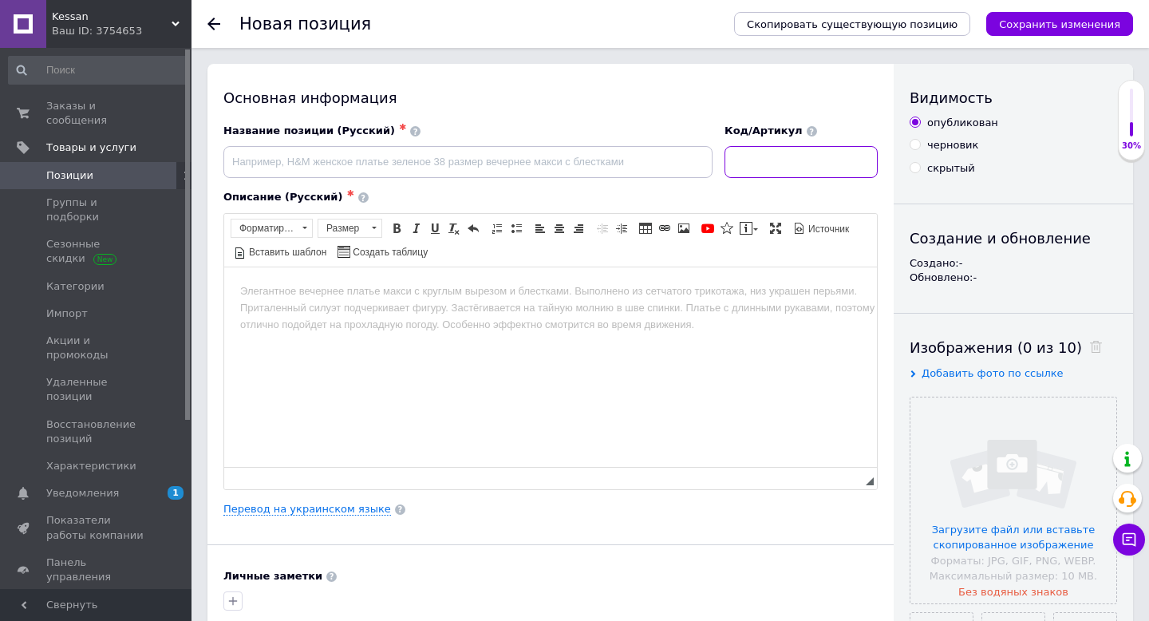
click at [808, 165] on input at bounding box center [800, 162] width 153 height 32
paste input "MATR; 313_800/631"
click at [808, 164] on input "MATR; 313_800/631" at bounding box center [800, 162] width 153 height 32
click at [824, 161] on input "MATR; 315_800/631" at bounding box center [800, 162] width 153 height 32
click at [852, 164] on input "MATR; 315_700/631" at bounding box center [800, 162] width 153 height 32
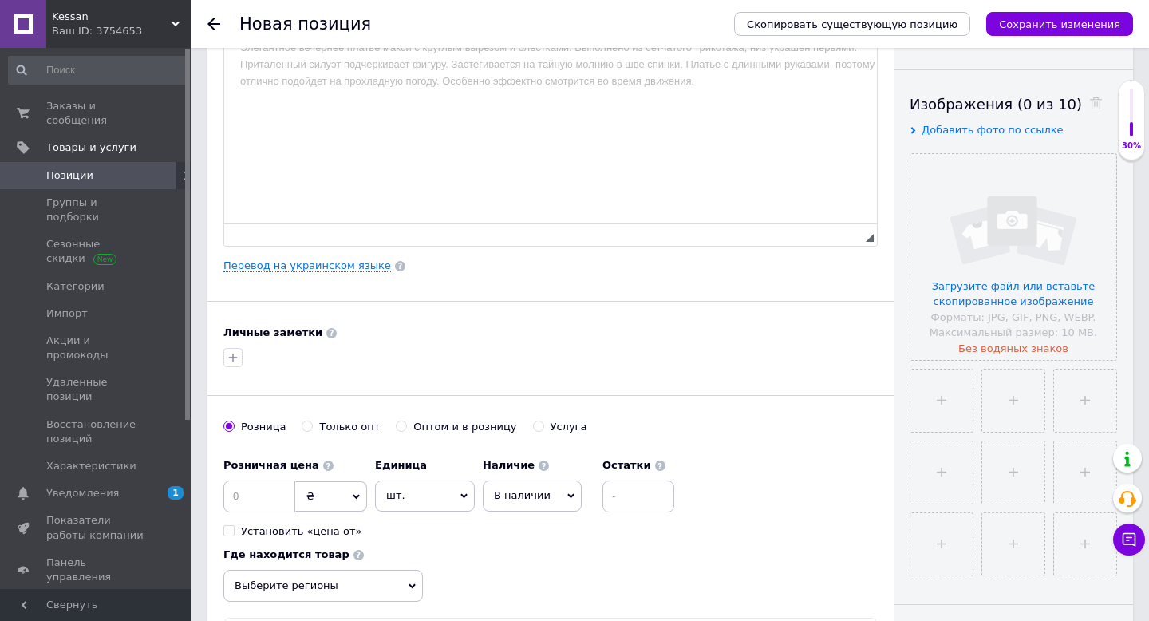
scroll to position [311, 0]
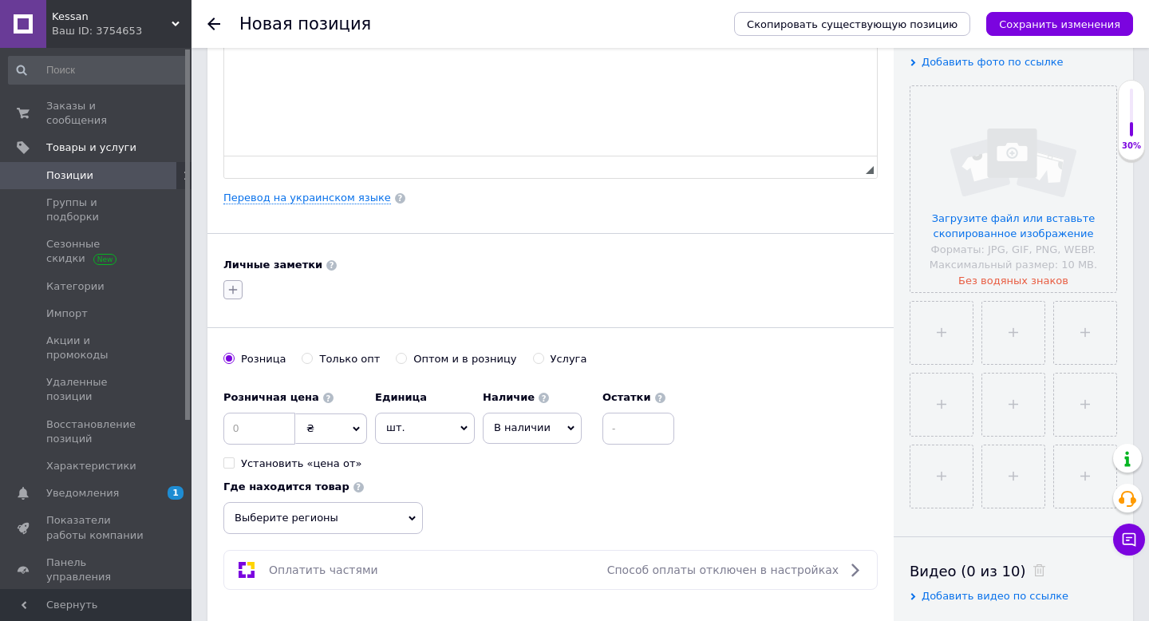
type input "MATR; 315_700/632"
click at [237, 290] on icon "button" at bounding box center [233, 289] width 13 height 13
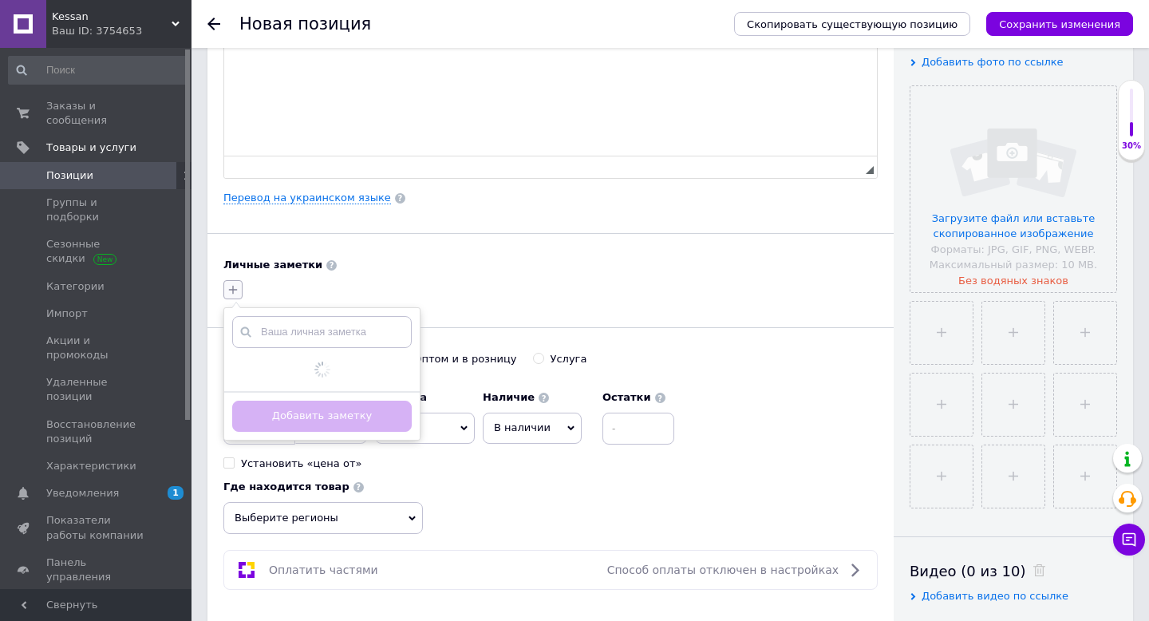
click at [237, 290] on icon "button" at bounding box center [233, 289] width 13 height 13
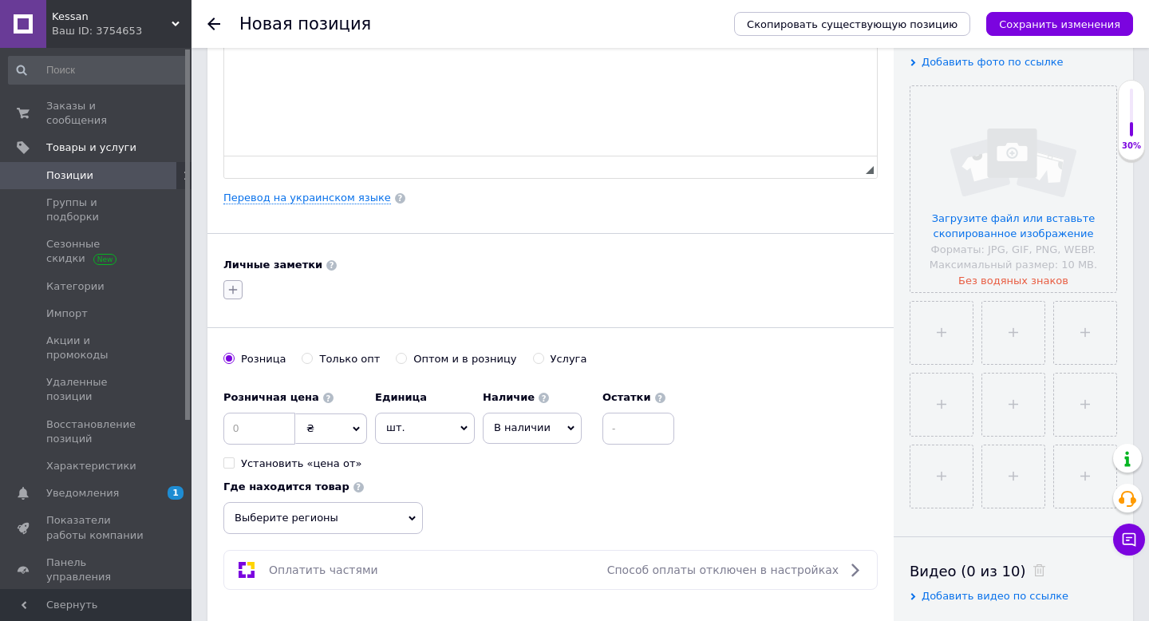
click at [229, 293] on icon "button" at bounding box center [233, 289] width 13 height 13
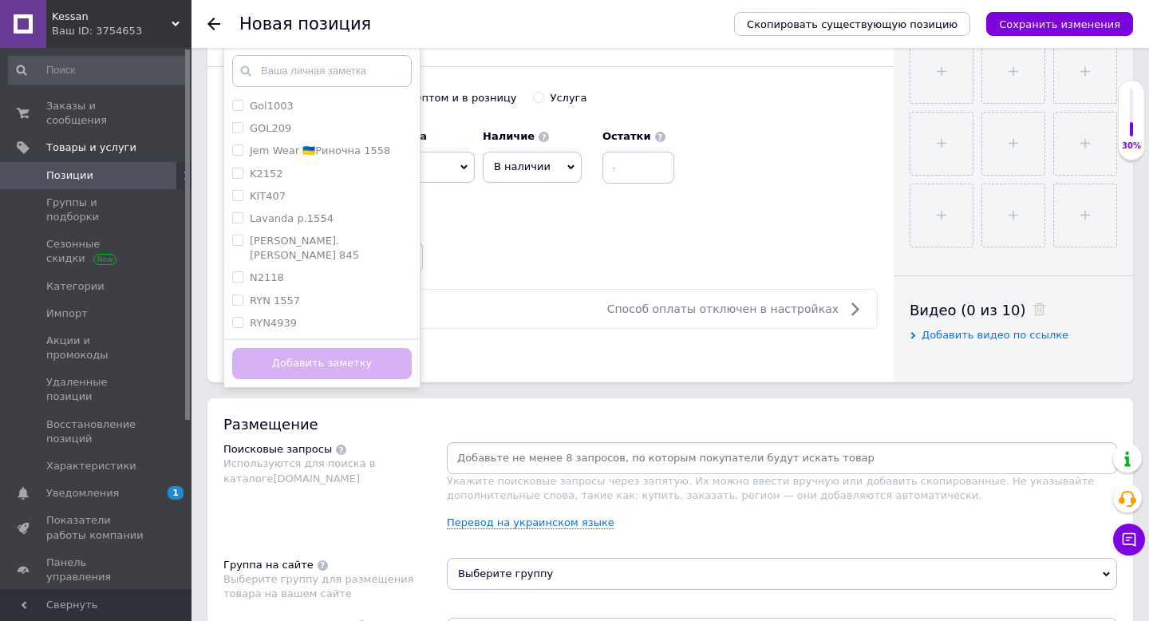
scroll to position [396, 0]
click at [276, 242] on label "RYN 1557" at bounding box center [275, 248] width 50 height 12
checkbox input "true"
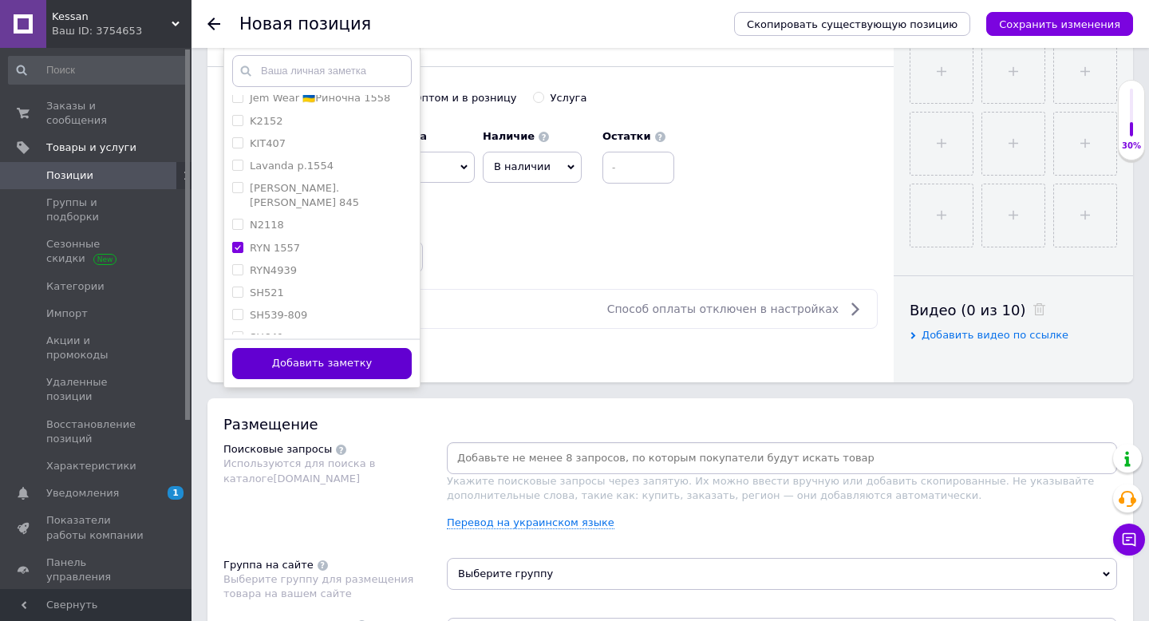
click at [279, 359] on button "Добавить заметку" at bounding box center [321, 363] width 179 height 31
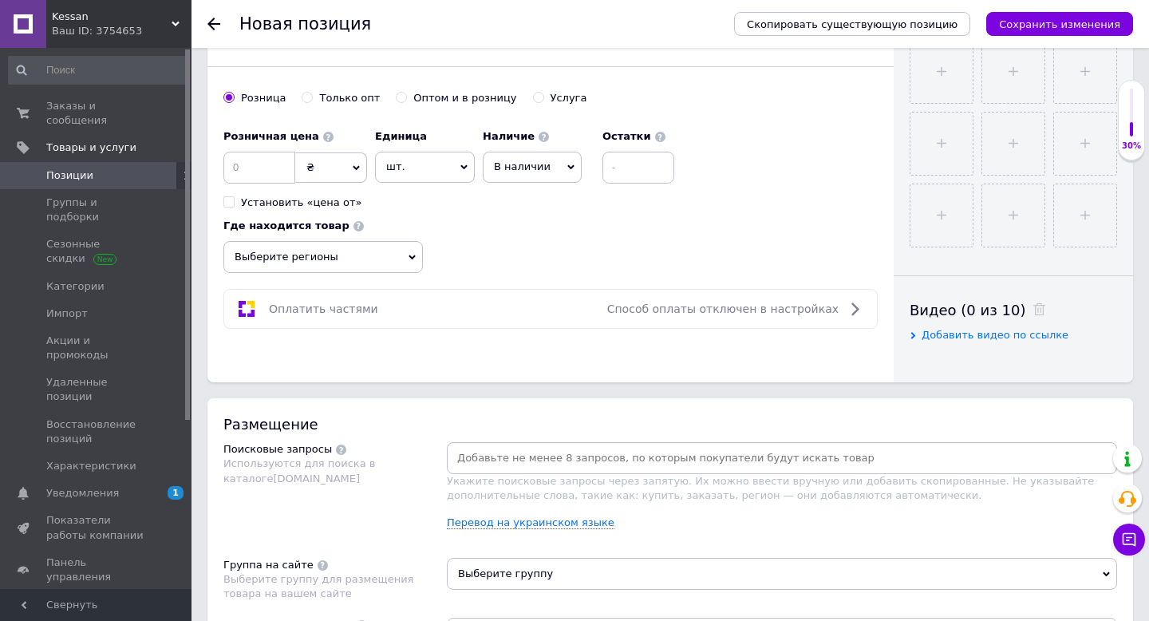
click at [396, 93] on input "Оптом и в розницу" at bounding box center [401, 97] width 10 height 10
radio input "true"
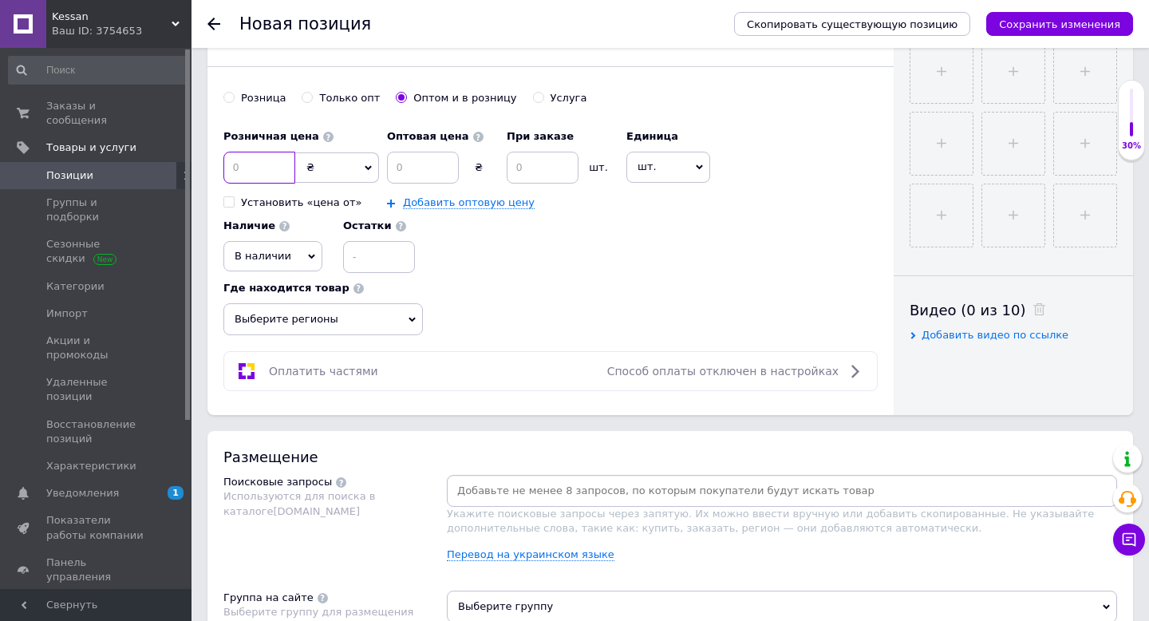
click at [261, 168] on input at bounding box center [259, 168] width 72 height 32
type input "1050"
click at [420, 163] on input at bounding box center [423, 168] width 72 height 32
type input "1020"
click at [527, 175] on input at bounding box center [543, 168] width 72 height 32
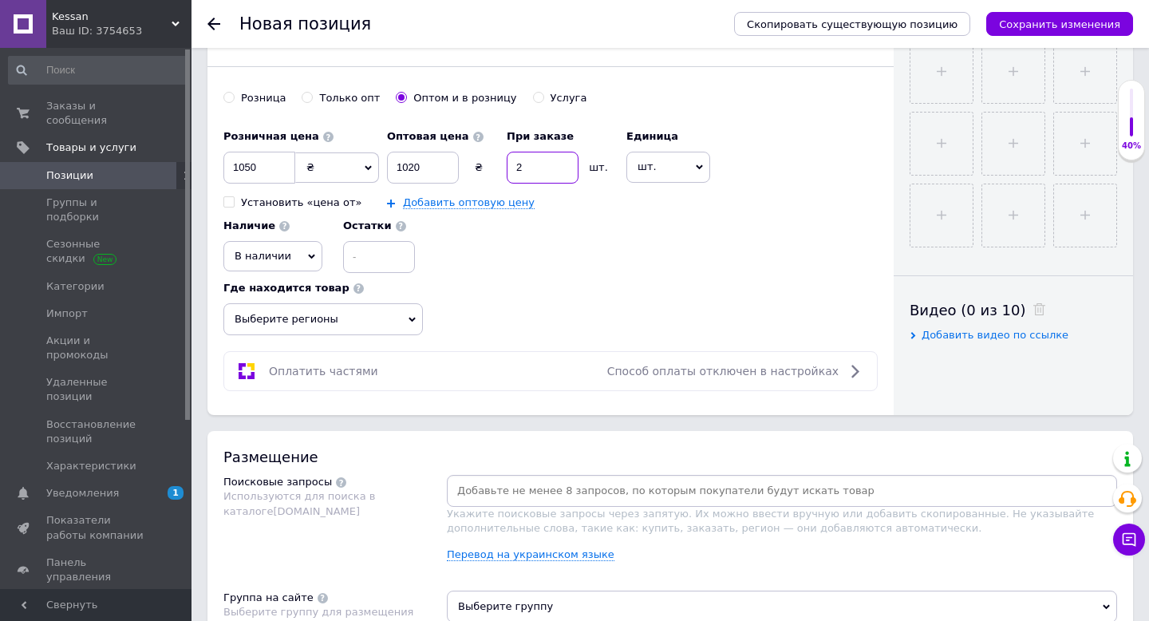
type input "2"
click at [538, 248] on div "Розничная цена 1050 ₴ $ € CHF £ ¥ PLN ₸ MDL HUF KGS CN¥ TRY ₩ lei Установить «ц…" at bounding box center [550, 197] width 654 height 152
click at [321, 313] on span "Выберите регионы" at bounding box center [322, 319] width 199 height 32
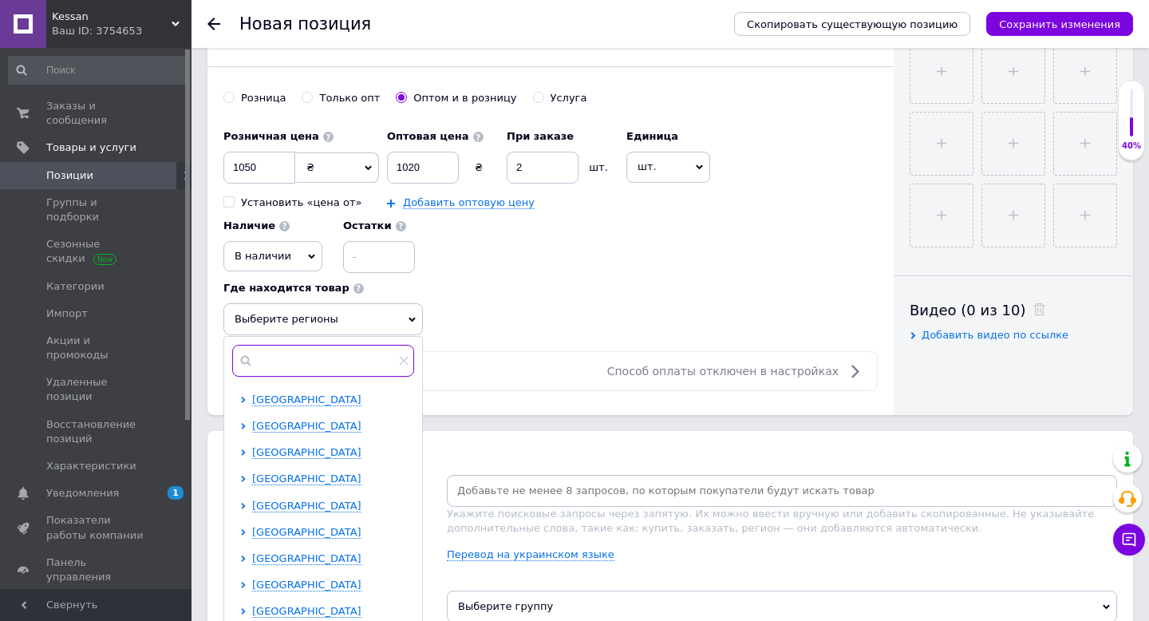
click at [305, 365] on input "text" at bounding box center [323, 361] width 182 height 32
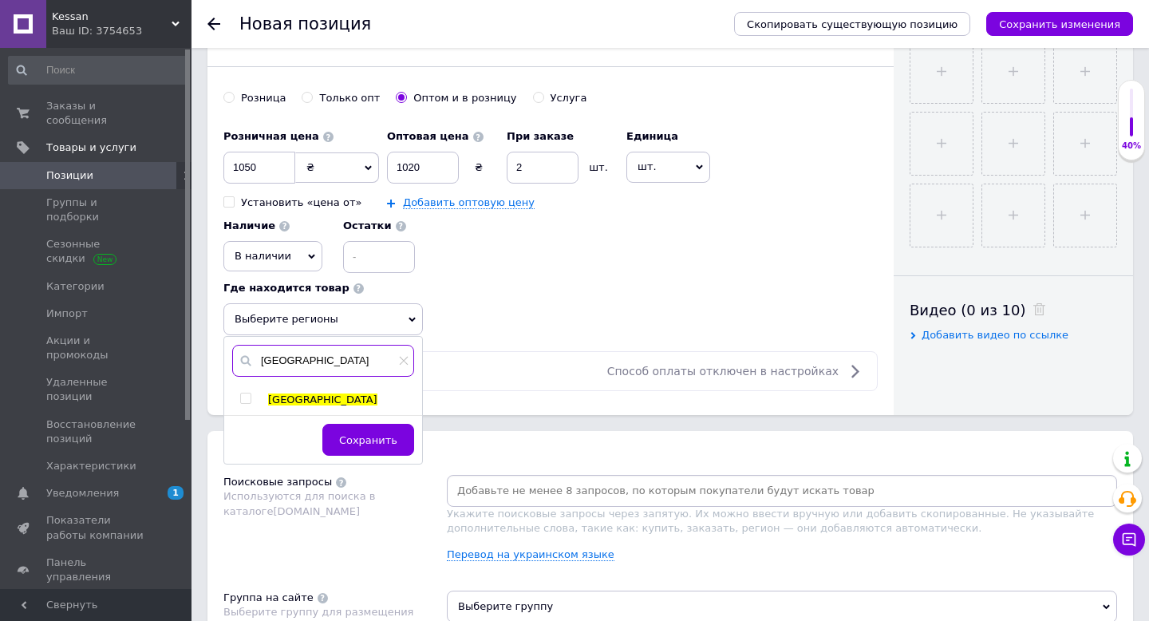
type input "[GEOGRAPHIC_DATA]"
click at [286, 400] on span "[GEOGRAPHIC_DATA]" at bounding box center [322, 399] width 109 height 12
checkbox input "true"
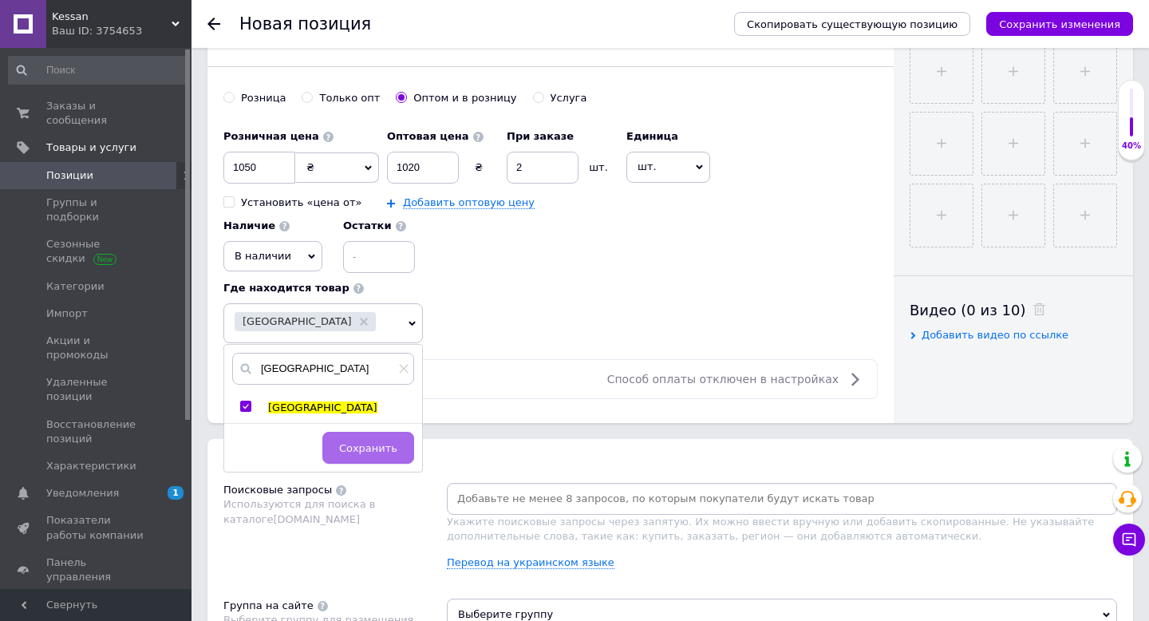
click at [358, 436] on button "Сохранить" at bounding box center [368, 448] width 92 height 32
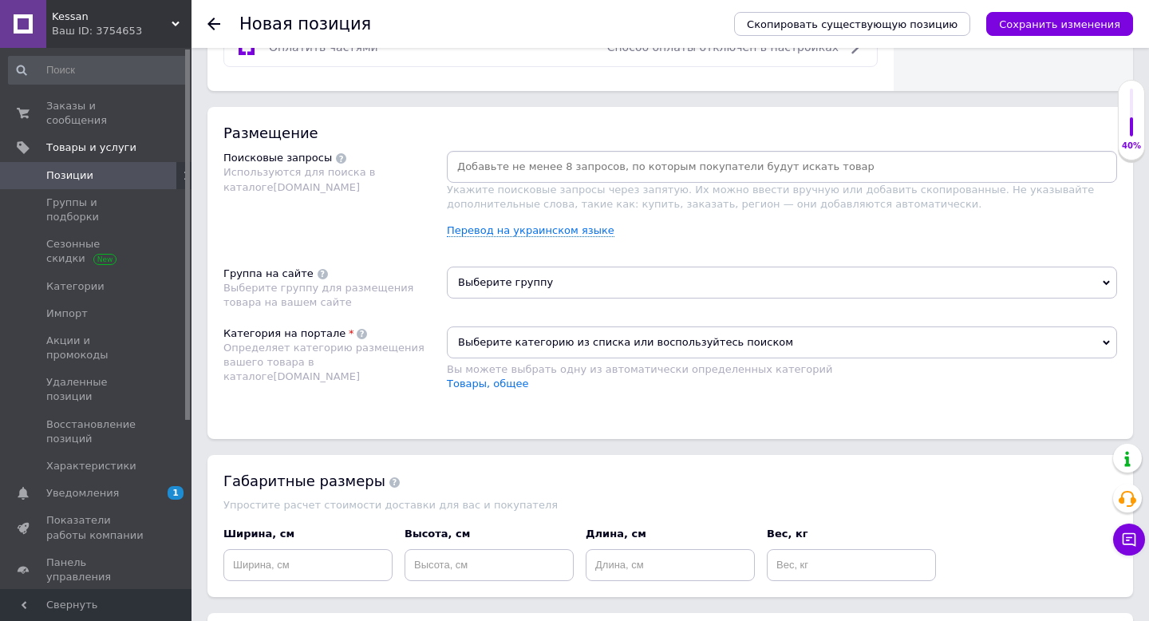
scroll to position [909, 0]
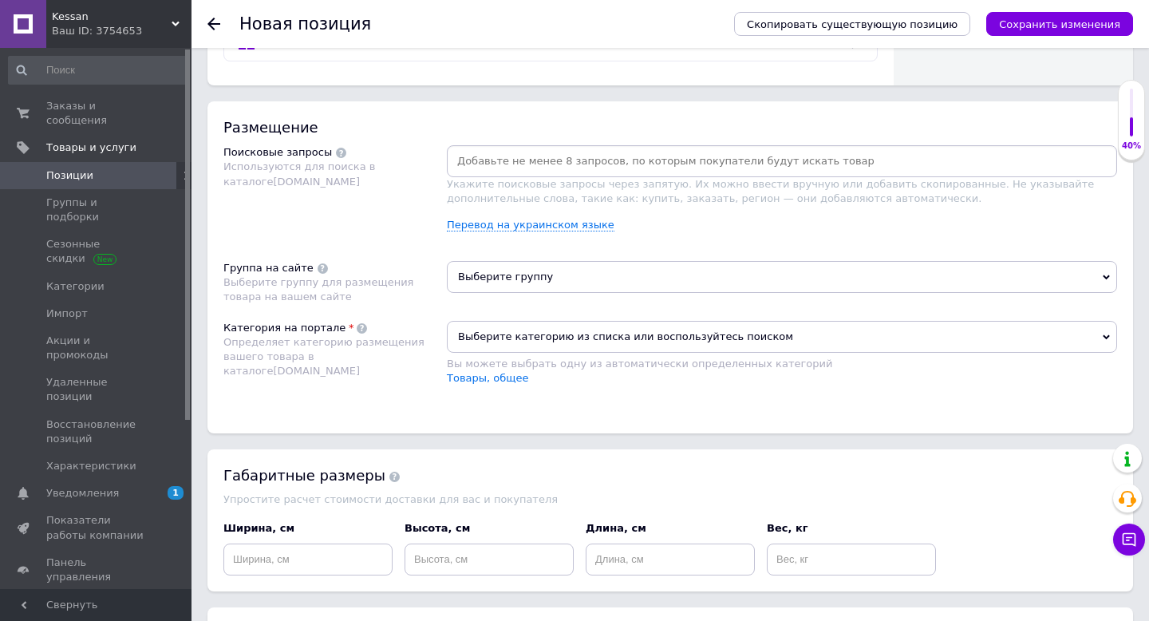
click at [543, 277] on span "Выберите группу" at bounding box center [782, 277] width 670 height 32
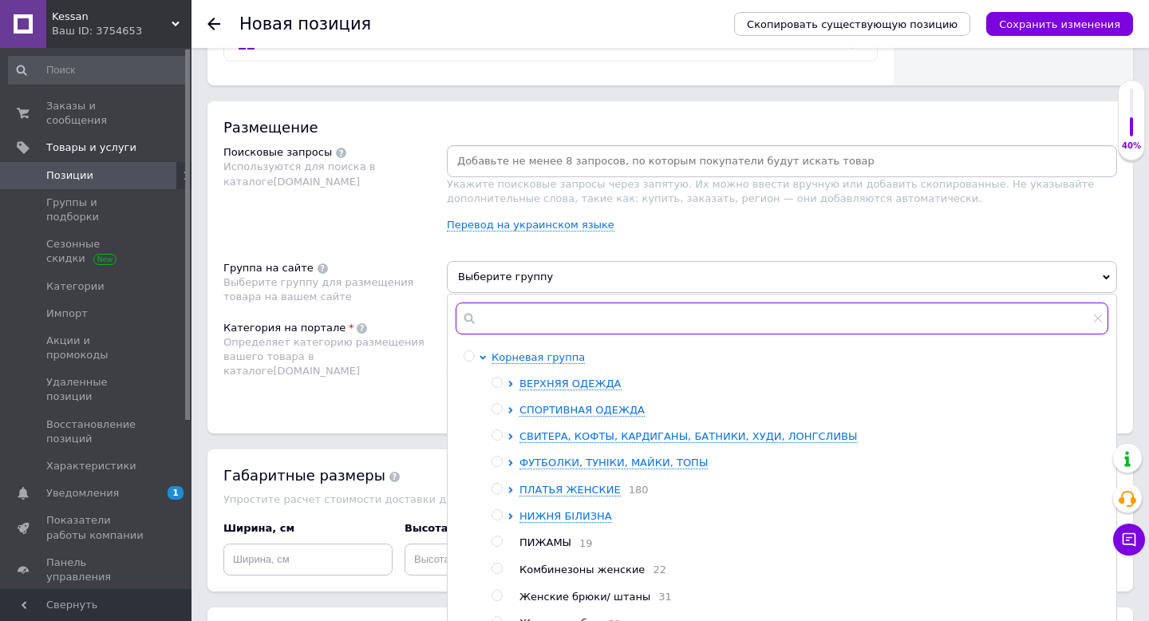
click at [507, 318] on input "text" at bounding box center [782, 318] width 653 height 32
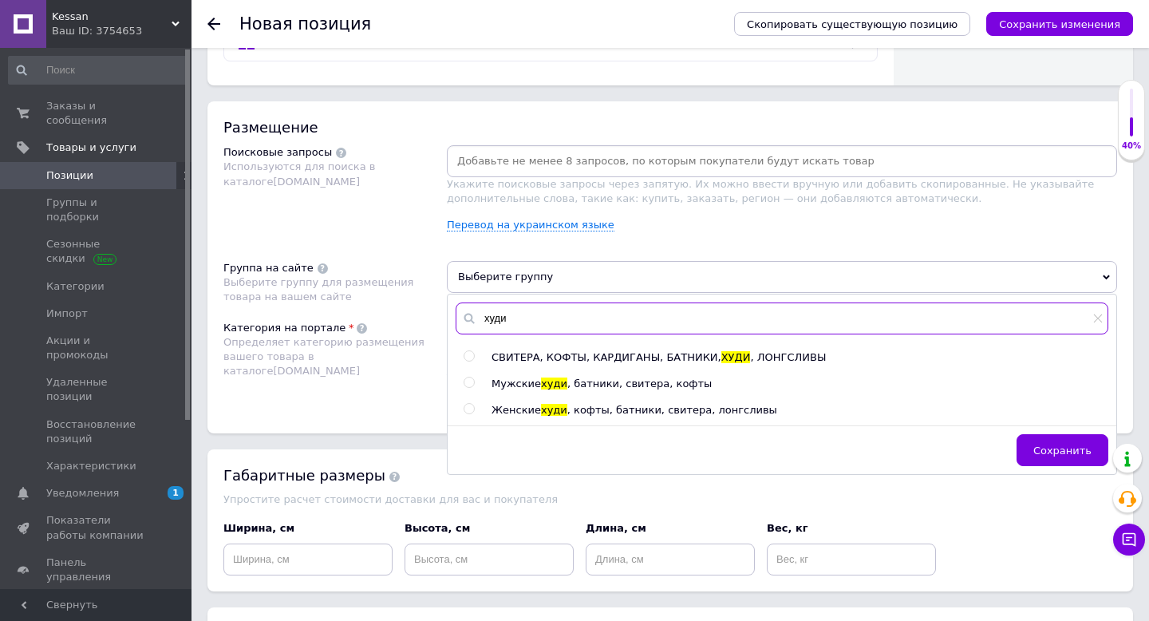
type input "худи"
click at [522, 406] on span "Женские" at bounding box center [515, 410] width 49 height 12
radio input "true"
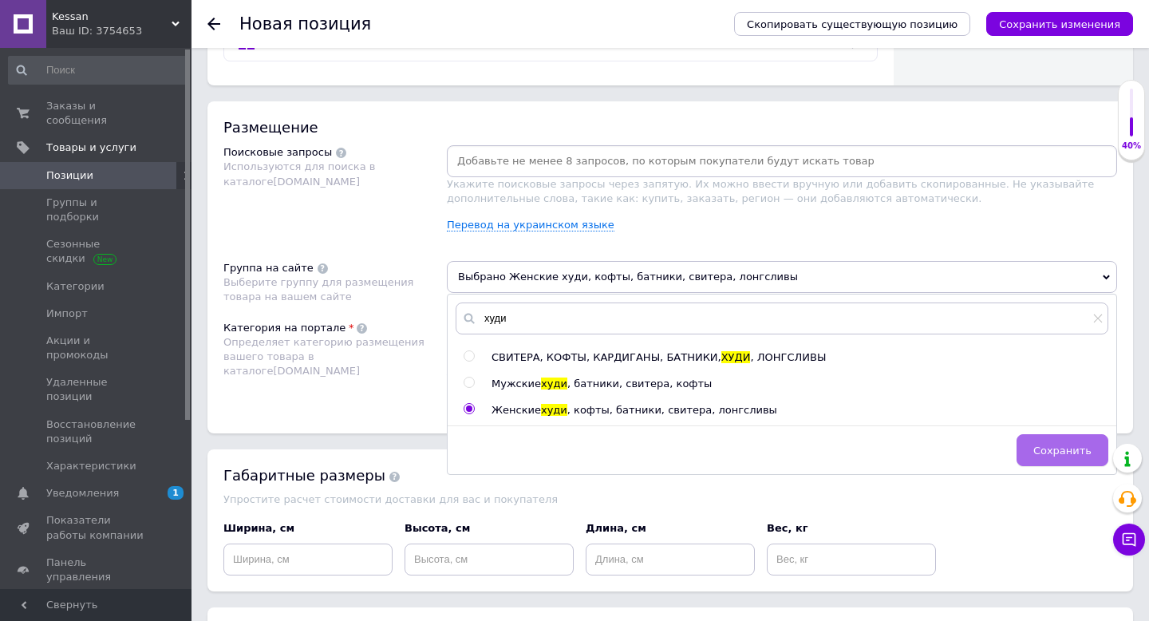
click at [1074, 451] on span "Сохранить" at bounding box center [1062, 450] width 58 height 12
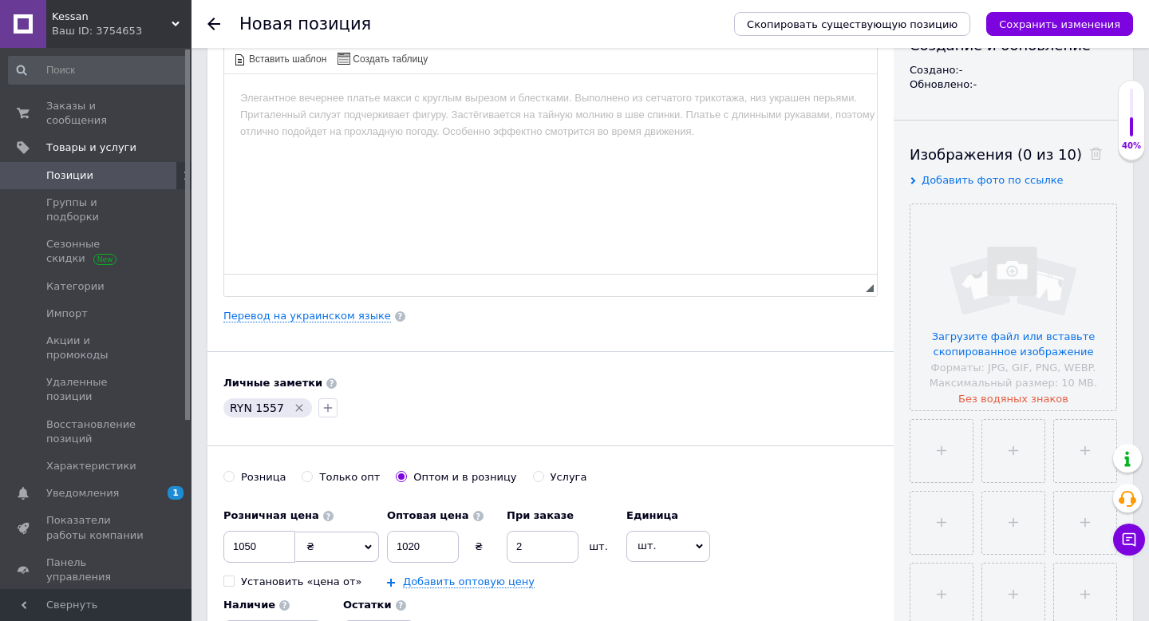
scroll to position [0, 0]
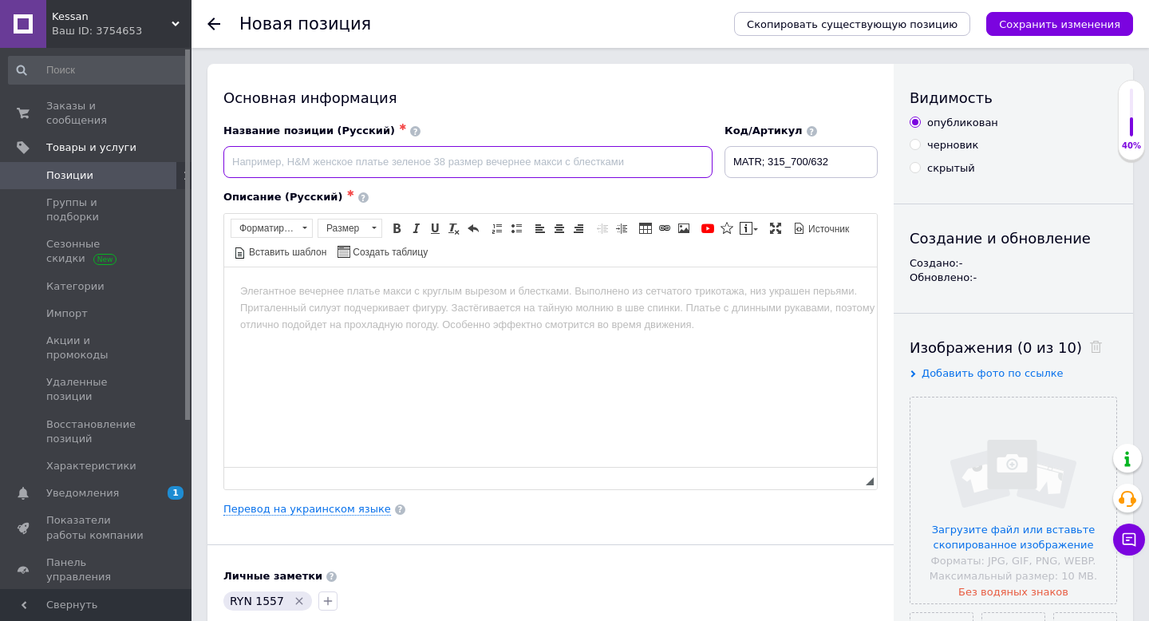
click at [295, 161] on input at bounding box center [467, 162] width 489 height 32
paste input "Женский худи Турецкая трехнитка на флисе капюшон двойной"
type input "Женский худи Турецкая трехнитка на флисе капюшон двойной"
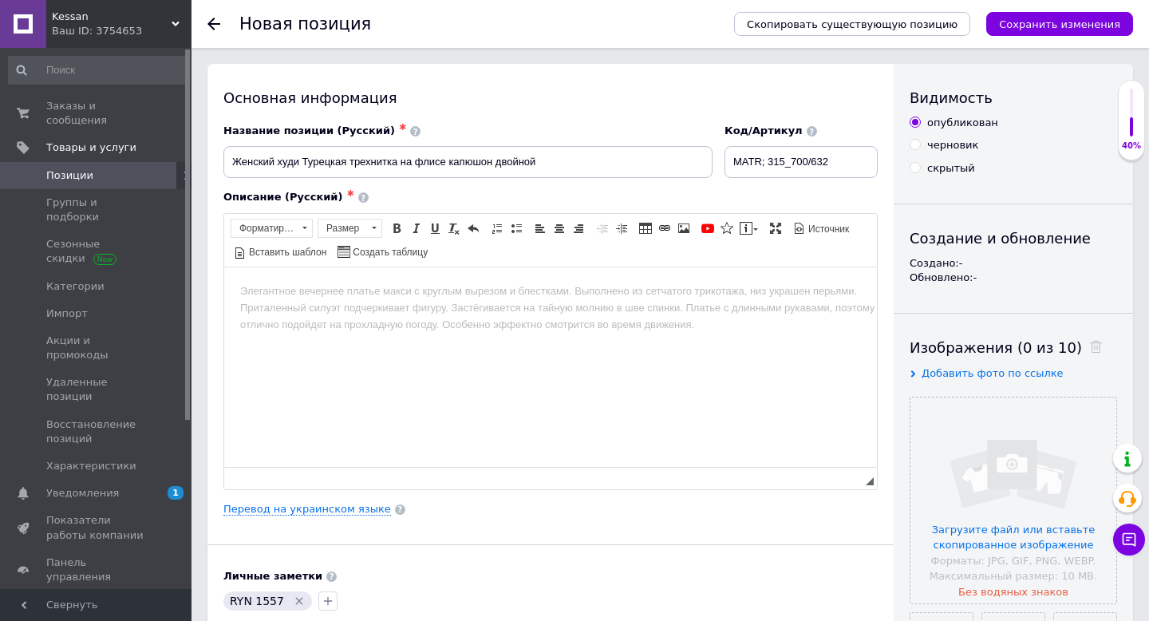
click at [354, 310] on html at bounding box center [550, 290] width 653 height 49
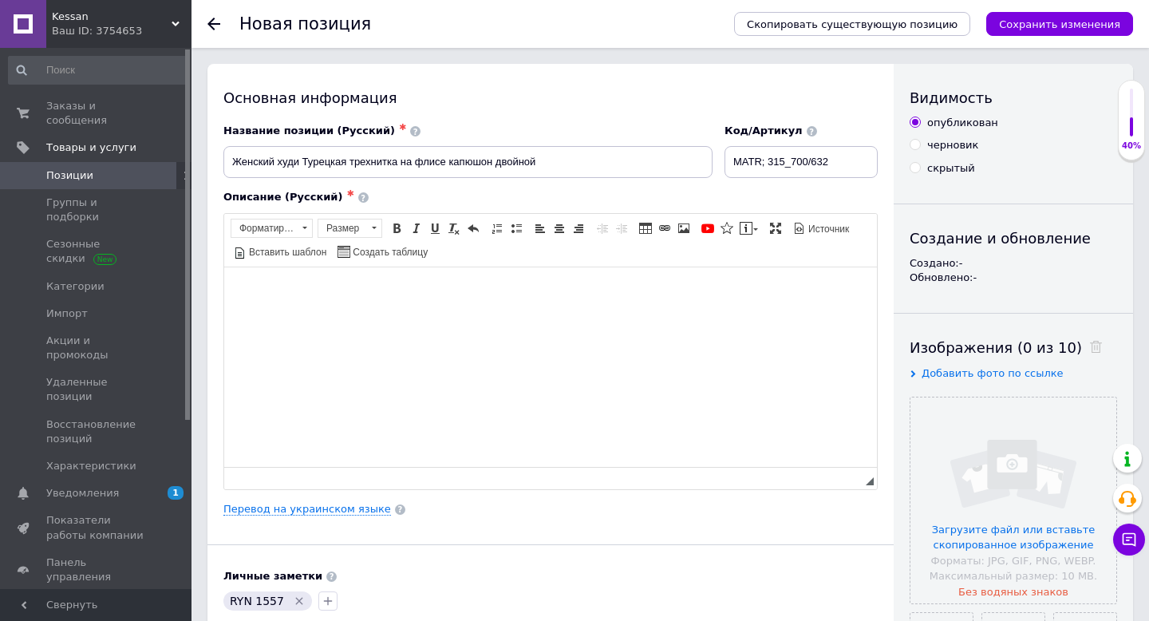
scroll to position [65, 0]
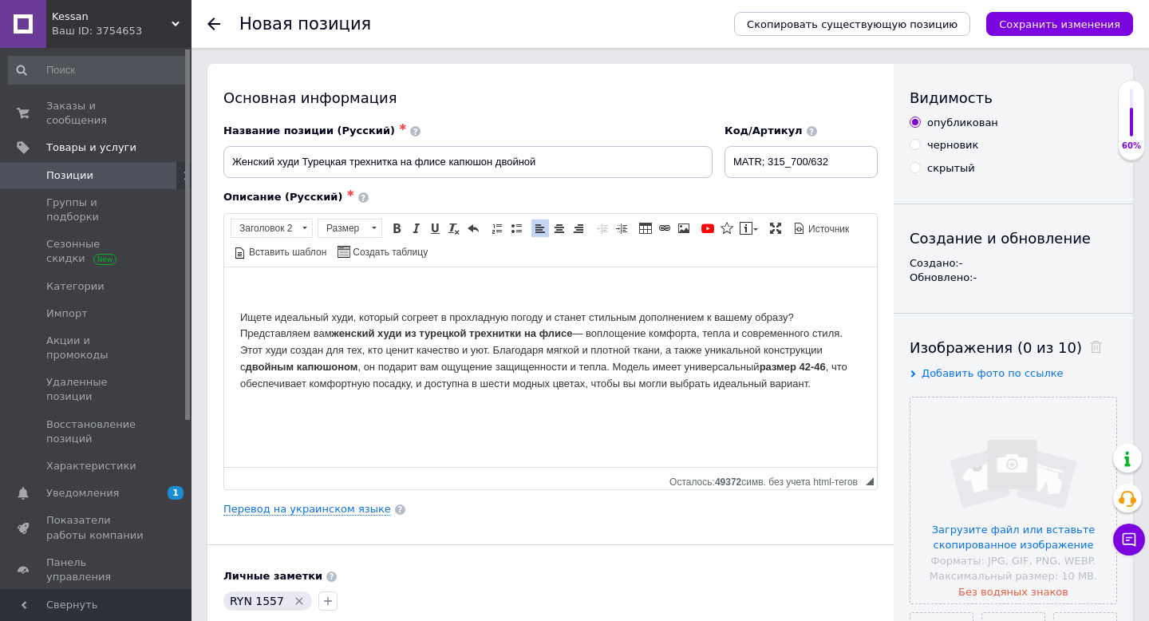
click at [235, 319] on html "Женский худи на флисе из турецкой трехнитки с двойным капюшоном Ищете идеальный…" at bounding box center [550, 334] width 653 height 264
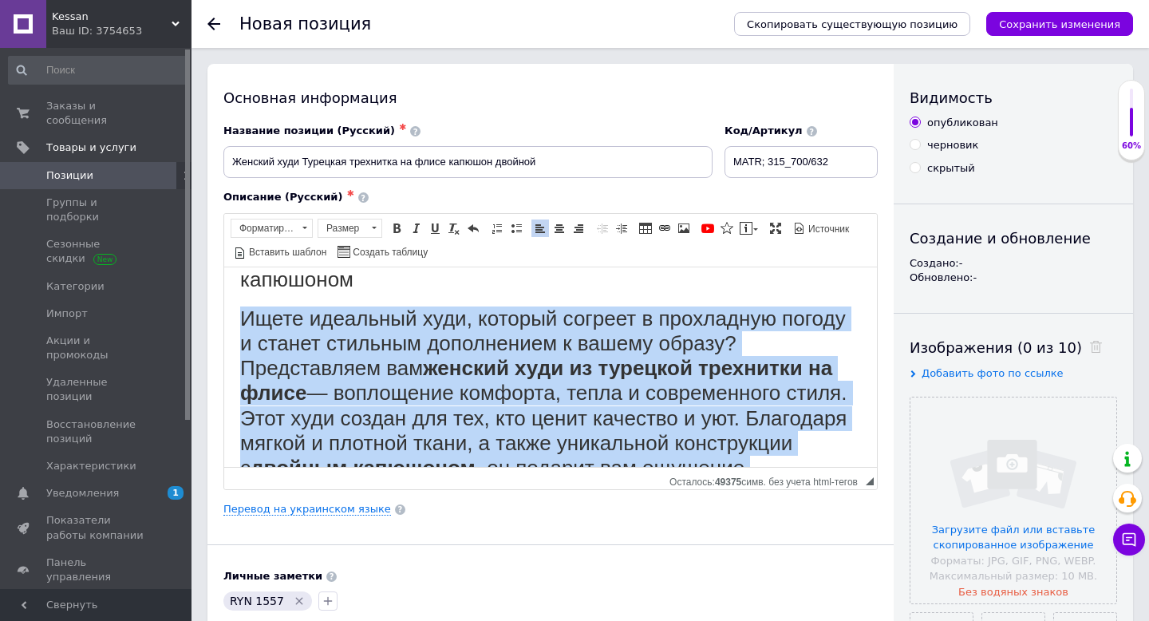
scroll to position [232, 0]
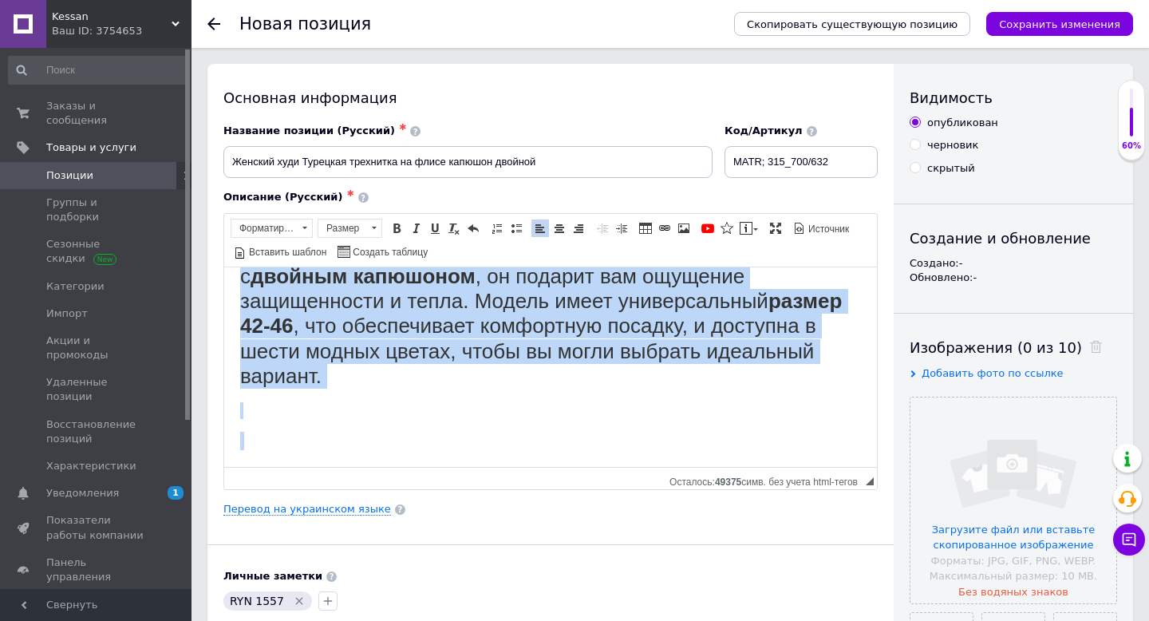
drag, startPoint x: 238, startPoint y: 314, endPoint x: 705, endPoint y: 519, distance: 510.2
click at [705, 466] on html "Женский худи на флисе из турецкой трехнитки с двойным капюшоном Ищете идеальный…" at bounding box center [550, 250] width 653 height 432
click at [294, 223] on span "Форматирование" at bounding box center [263, 228] width 65 height 18
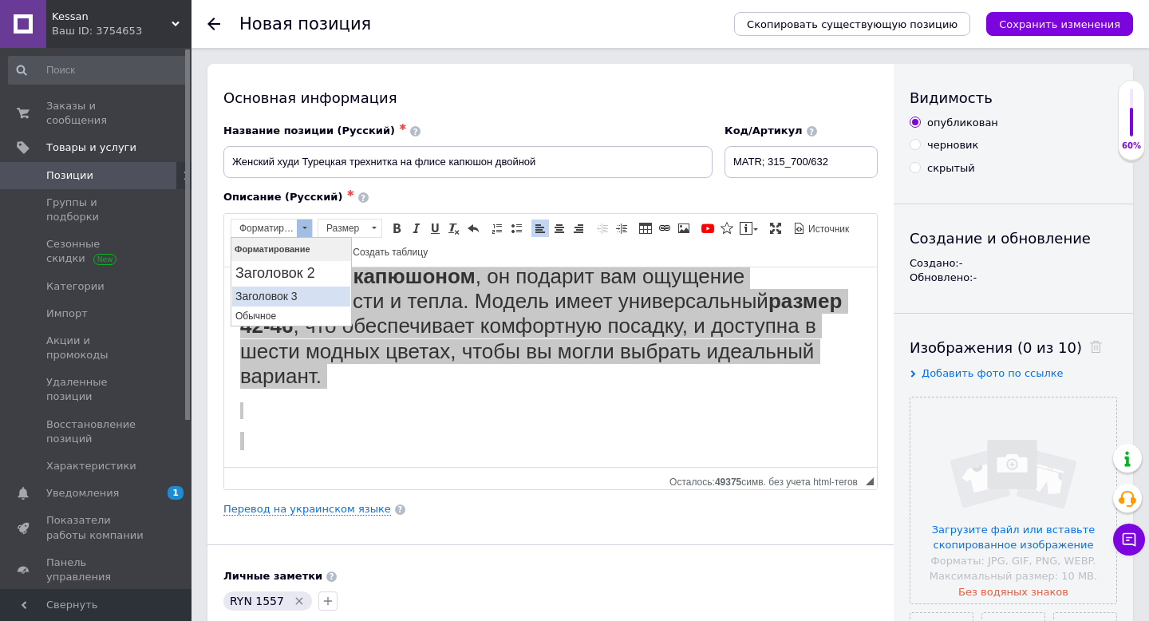
scroll to position [0, 0]
click at [272, 318] on p "Обычное" at bounding box center [291, 315] width 112 height 11
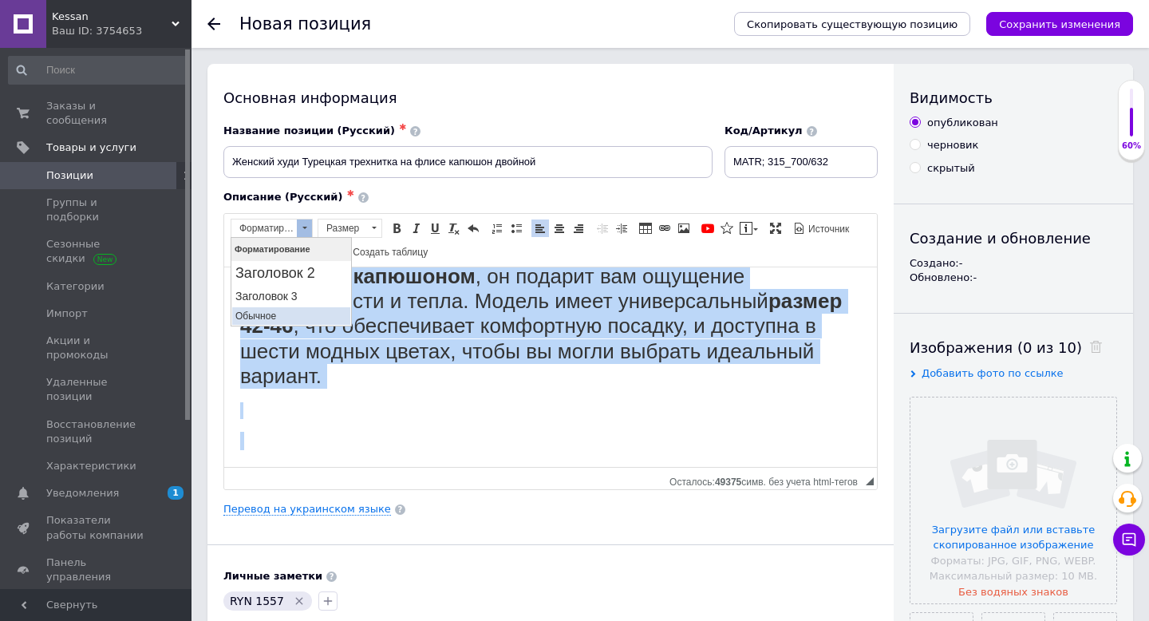
scroll to position [33, 0]
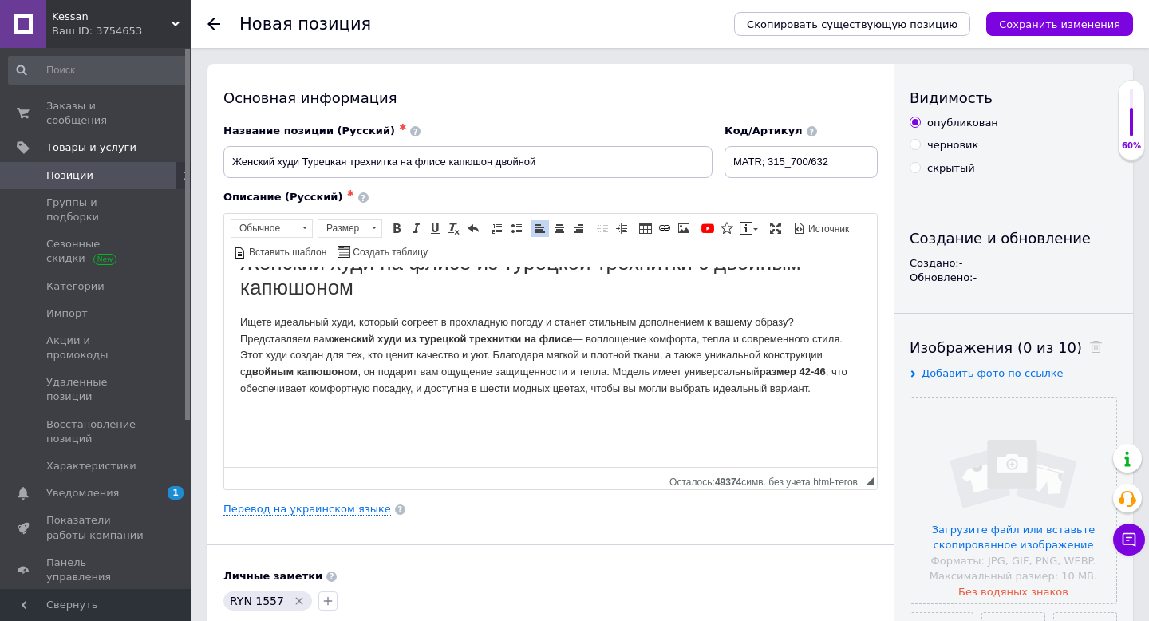
click at [235, 321] on html "Женский худи на флисе из турецкой трехнитки с двойным капюшоном Ищете идеальный…" at bounding box center [550, 350] width 653 height 232
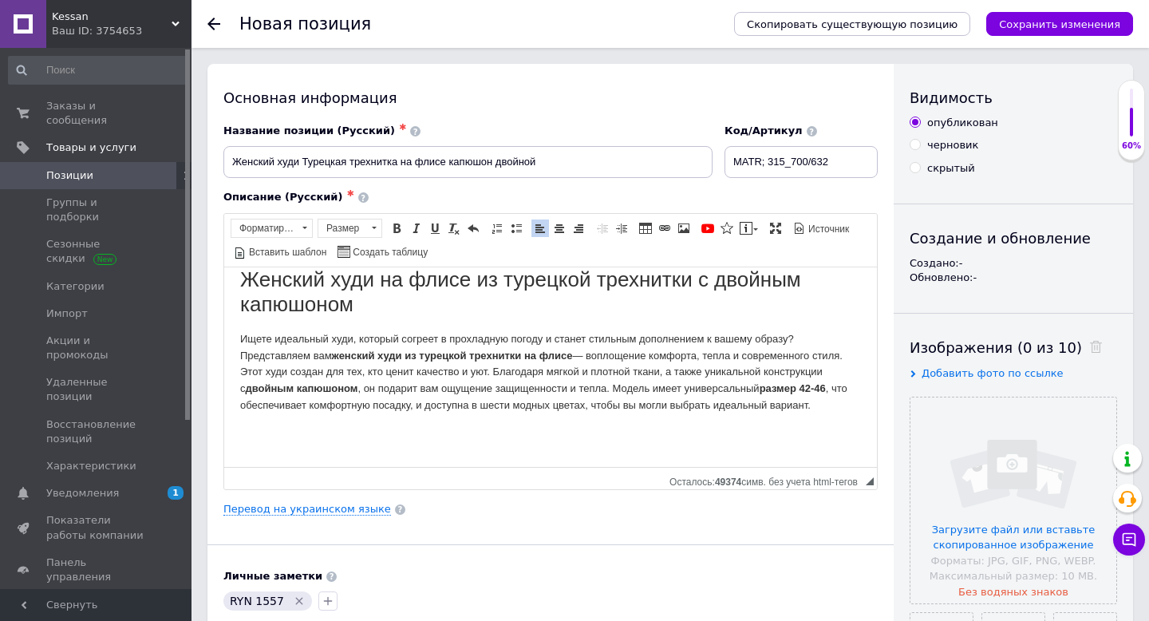
click at [233, 341] on html "Женский худи на флисе из турецкой трехнитки с двойным капюшоном Ищете идеальный…" at bounding box center [550, 367] width 653 height 232
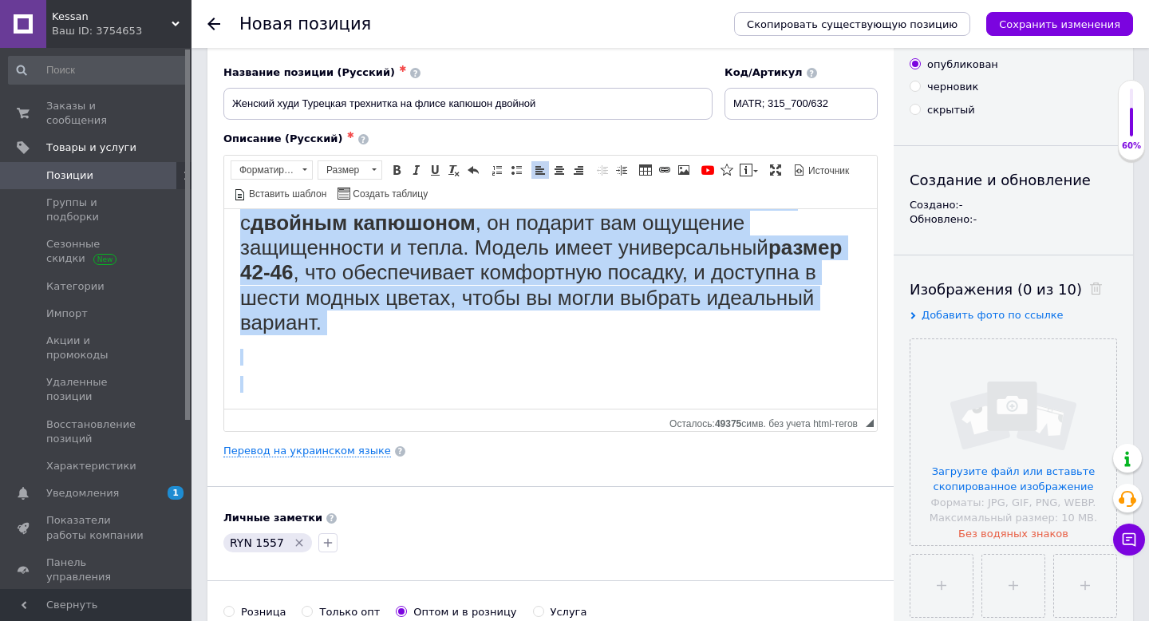
scroll to position [168, 0]
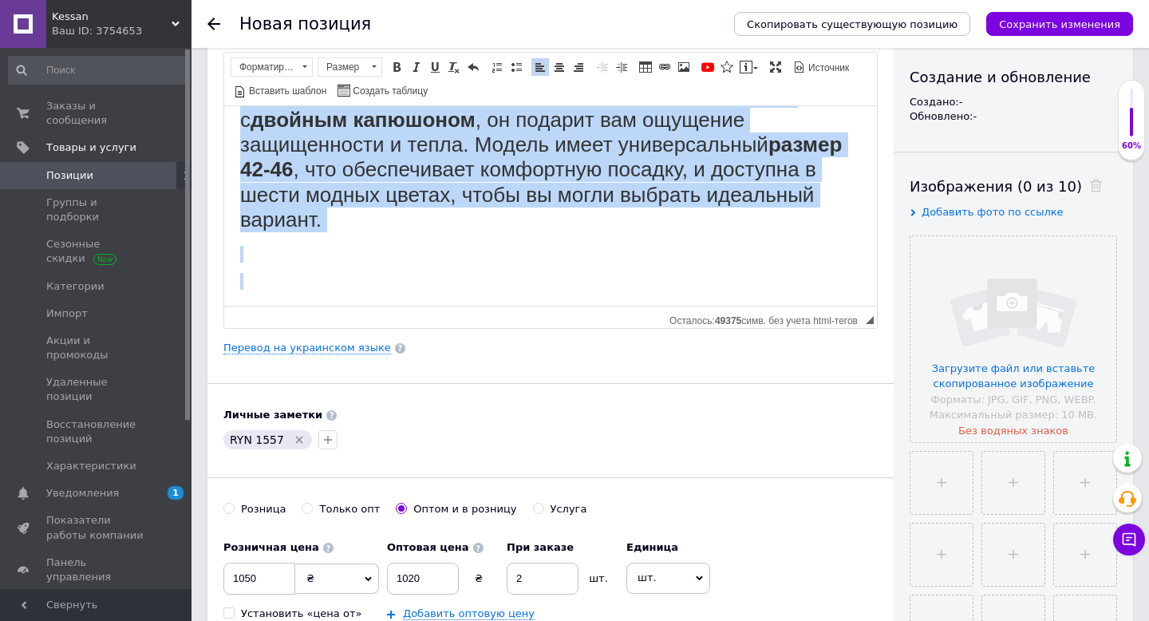
drag, startPoint x: 238, startPoint y: 115, endPoint x: 593, endPoint y: 542, distance: 555.8
click at [593, 305] on html "Женский худи на флисе из турецкой трехнитки с двойным капюшоном Ищете идеальный…" at bounding box center [550, 91] width 653 height 427
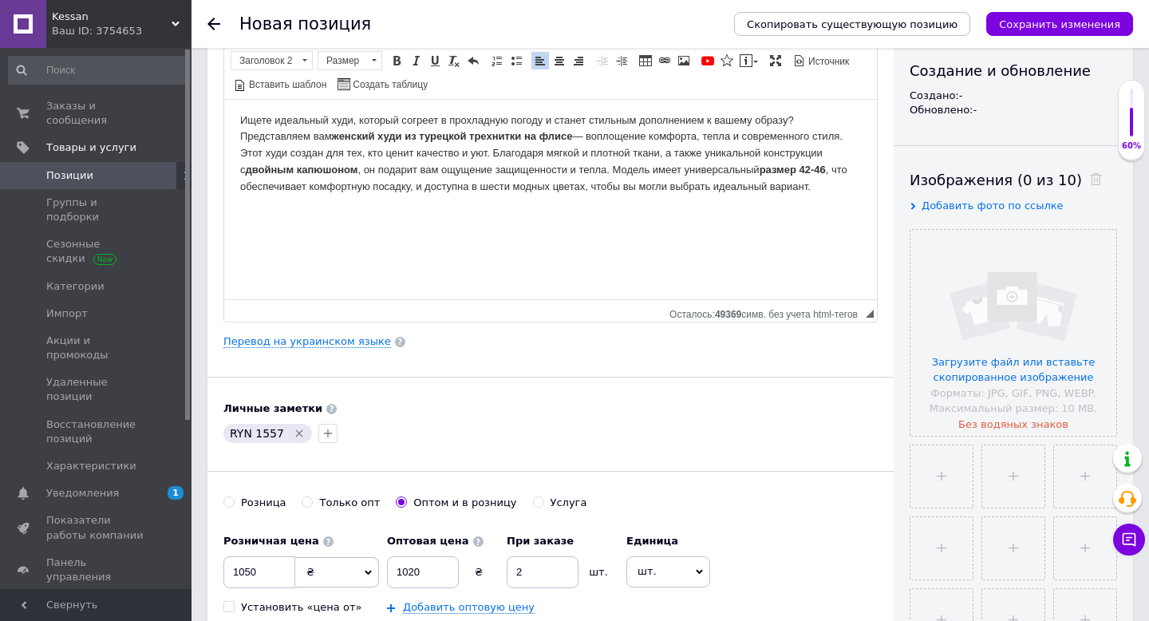
scroll to position [0, 0]
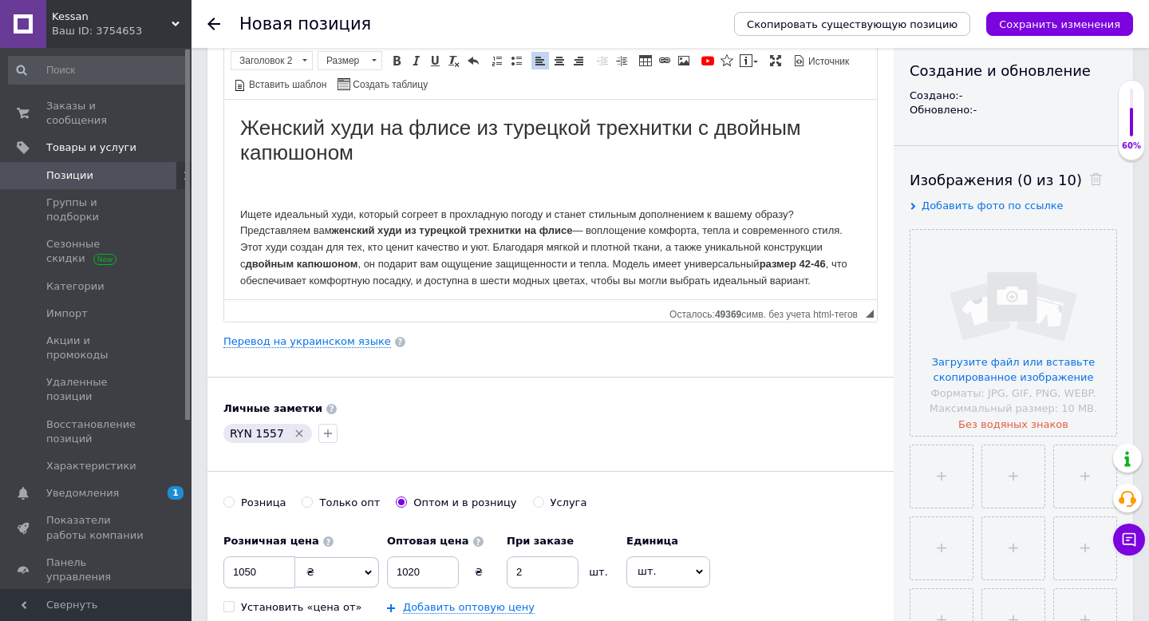
click at [236, 214] on html "Женский худи на флисе из турецкой трехнитки с двойным капюшоном Ищете идеальный…" at bounding box center [550, 246] width 653 height 294
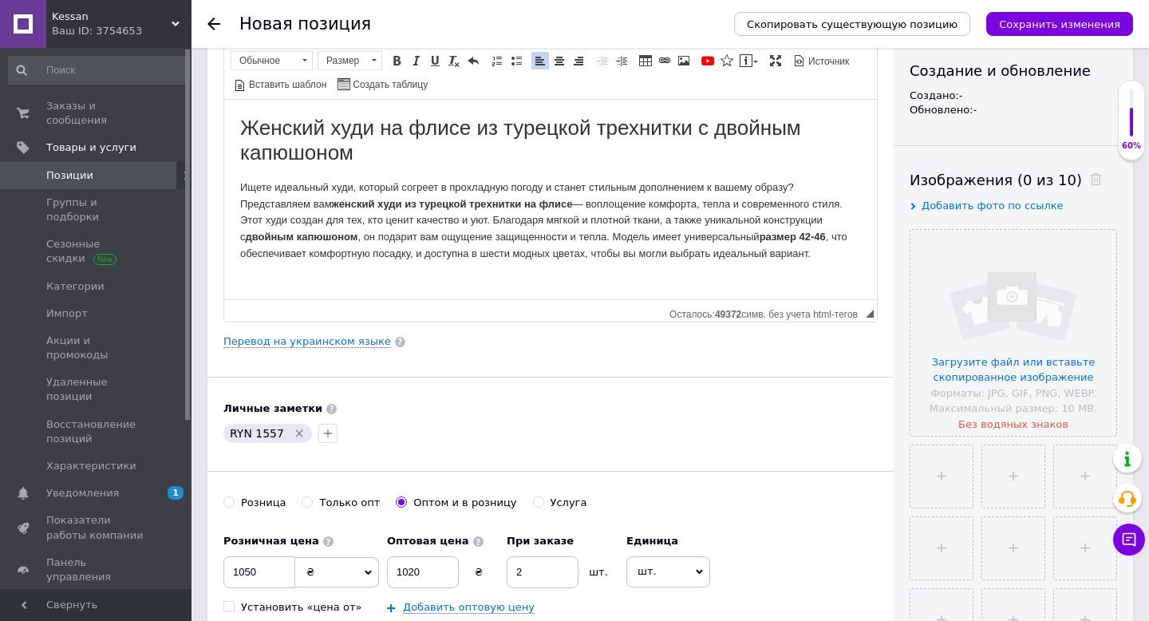
click at [824, 258] on p "Ищете идеальный худи, который согреет в прохладную погоду и станет стильным доп…" at bounding box center [550, 220] width 621 height 83
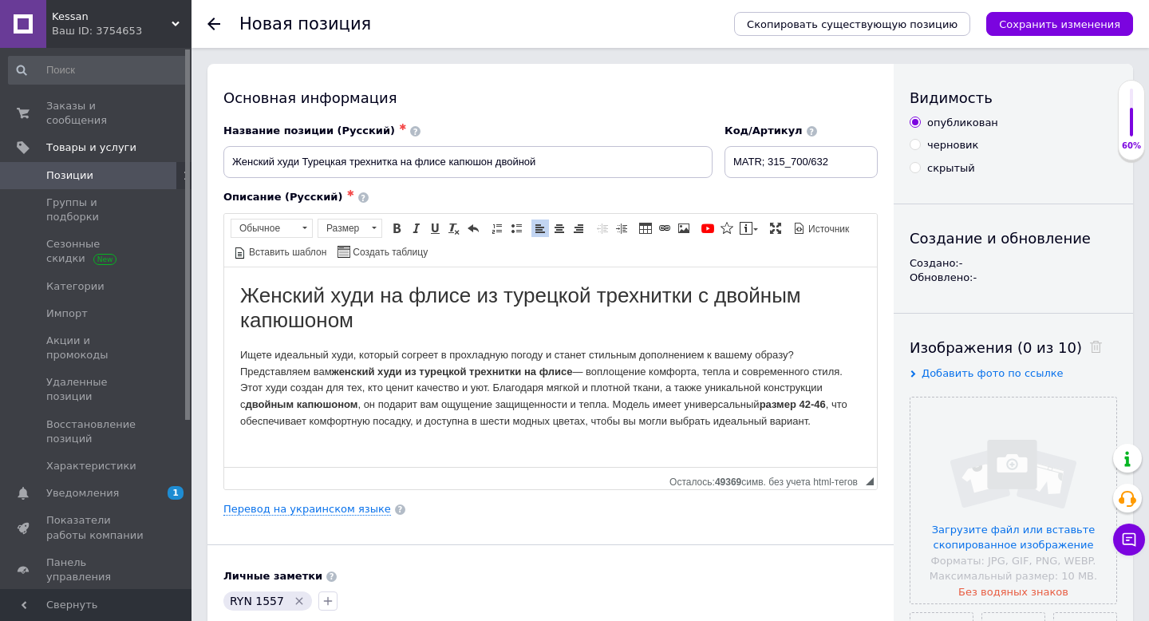
scroll to position [94, 0]
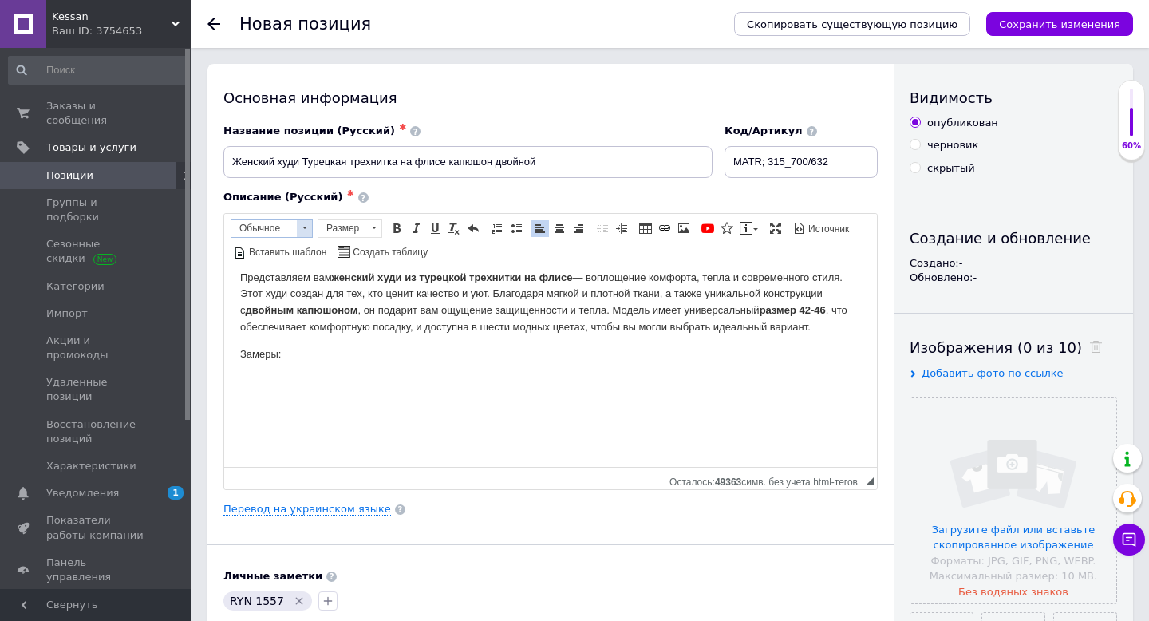
click at [281, 224] on span "Обычное" at bounding box center [263, 228] width 65 height 18
click at [276, 277] on h2 "Заголовок 2" at bounding box center [291, 273] width 112 height 18
click at [684, 230] on span at bounding box center [683, 228] width 13 height 13
select select
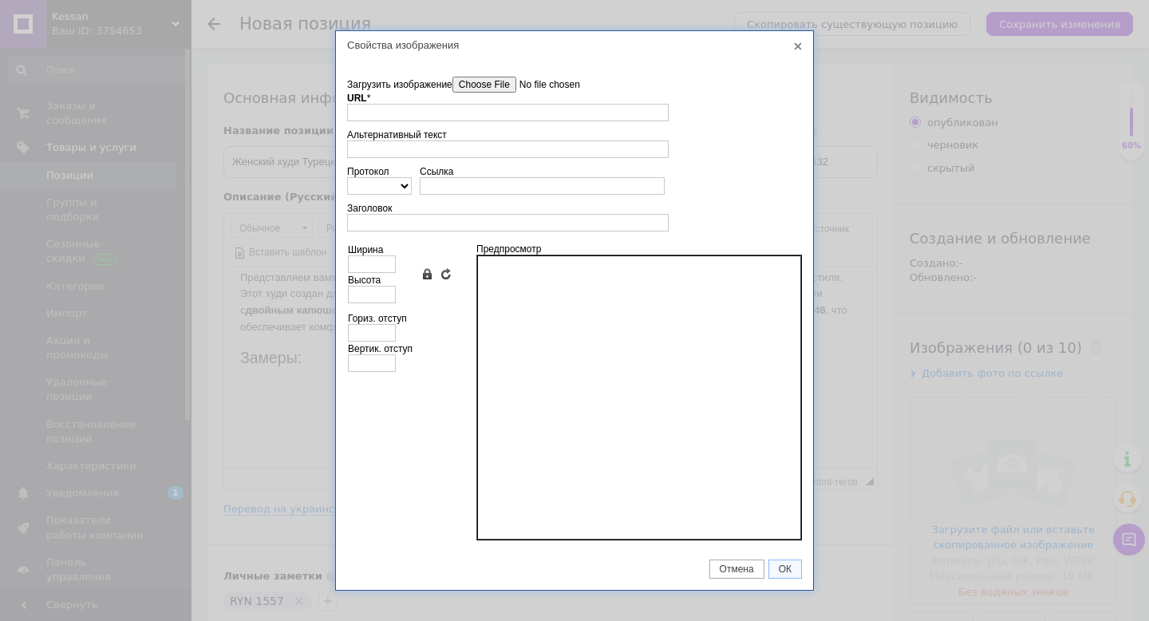
click at [488, 89] on input"] "Загрузить изображение" at bounding box center [542, 85] width 181 height 16
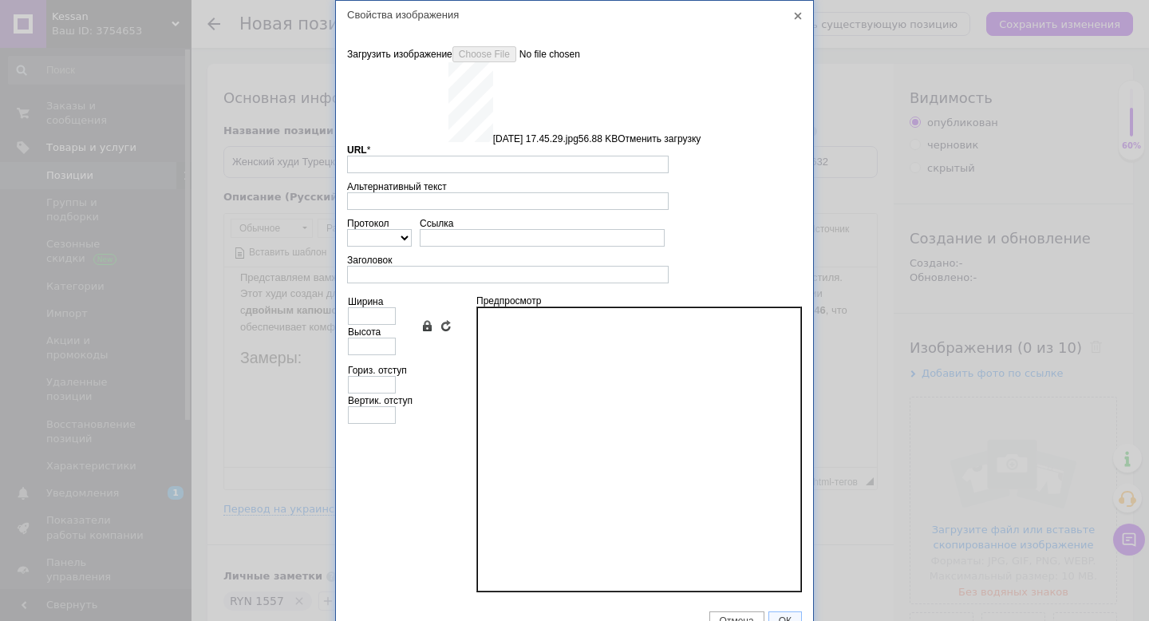
type input "[URL][DOMAIN_NAME]"
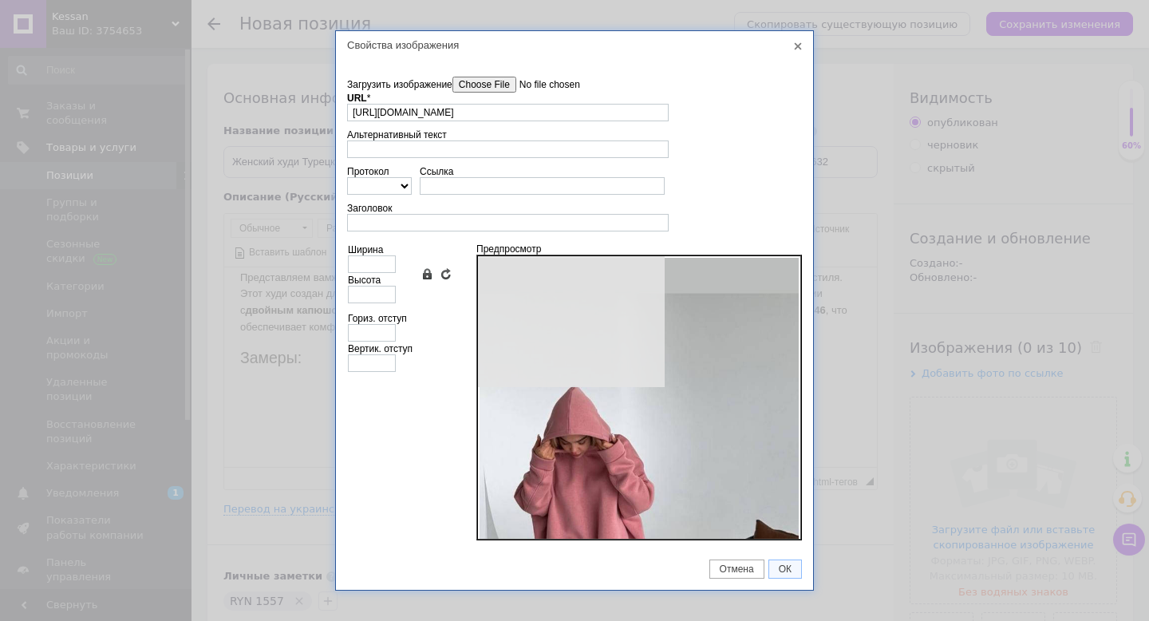
type input "640"
type input "1137"
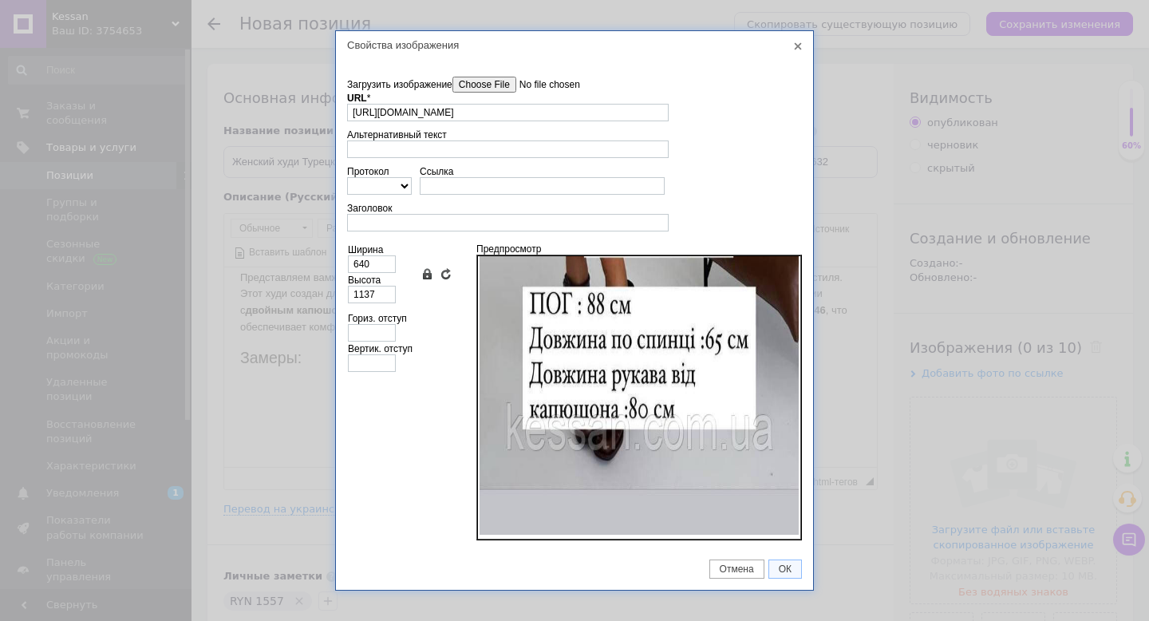
scroll to position [635, 0]
click at [782, 570] on span "ОК" at bounding box center [785, 568] width 32 height 11
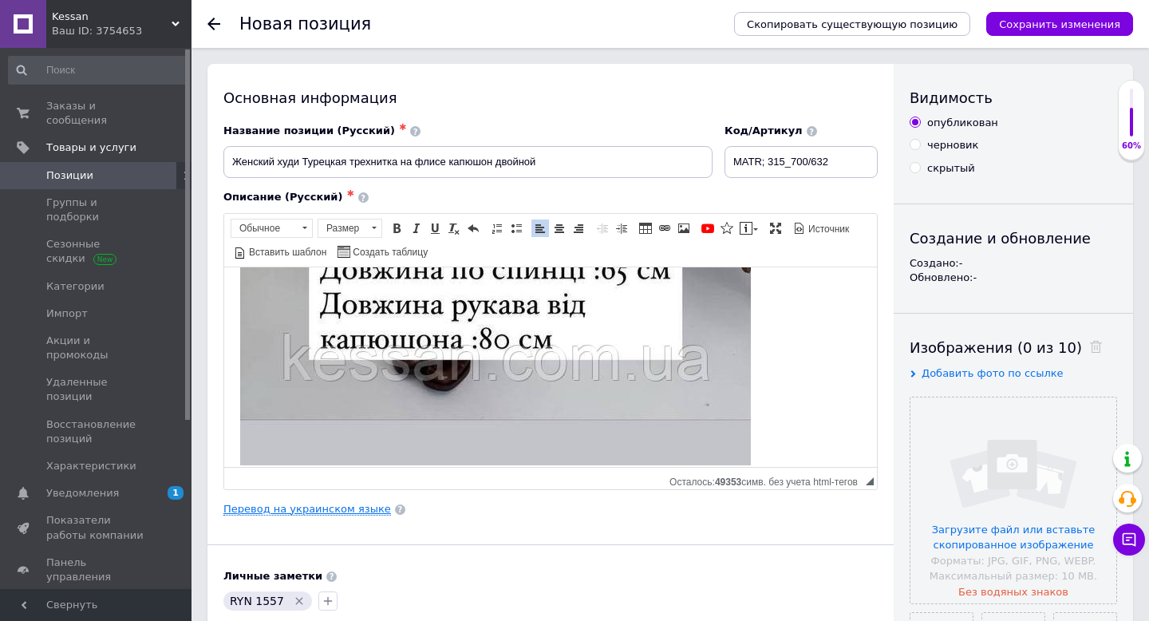
click at [291, 513] on link "Перевод на украинском языке" at bounding box center [307, 509] width 168 height 13
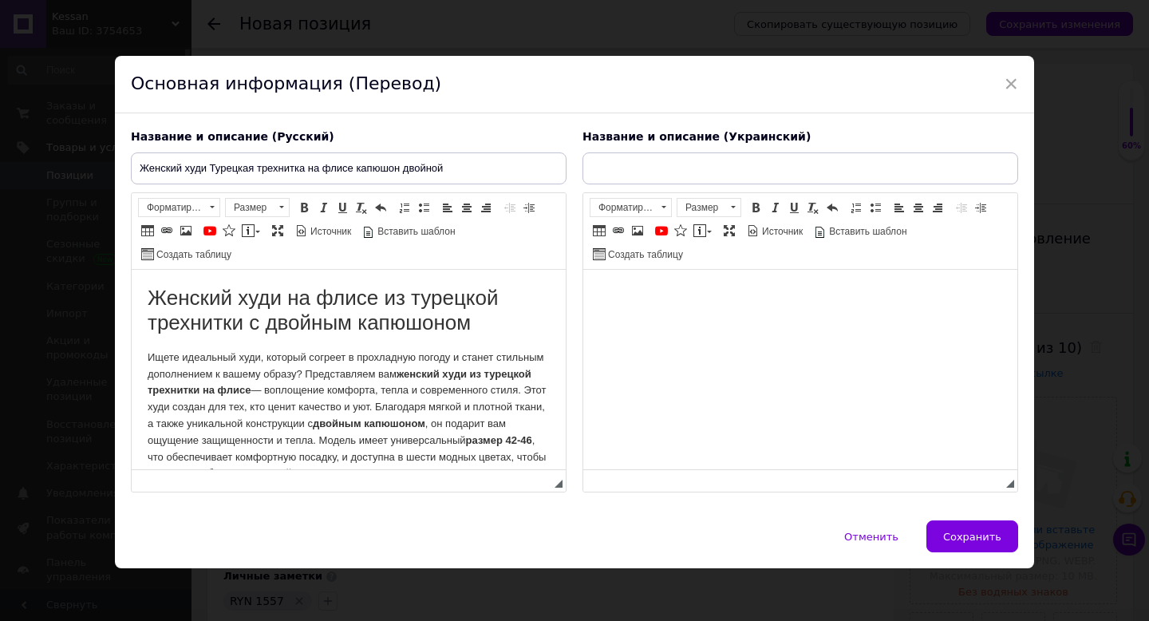
scroll to position [0, 0]
click at [667, 318] on html at bounding box center [800, 294] width 434 height 49
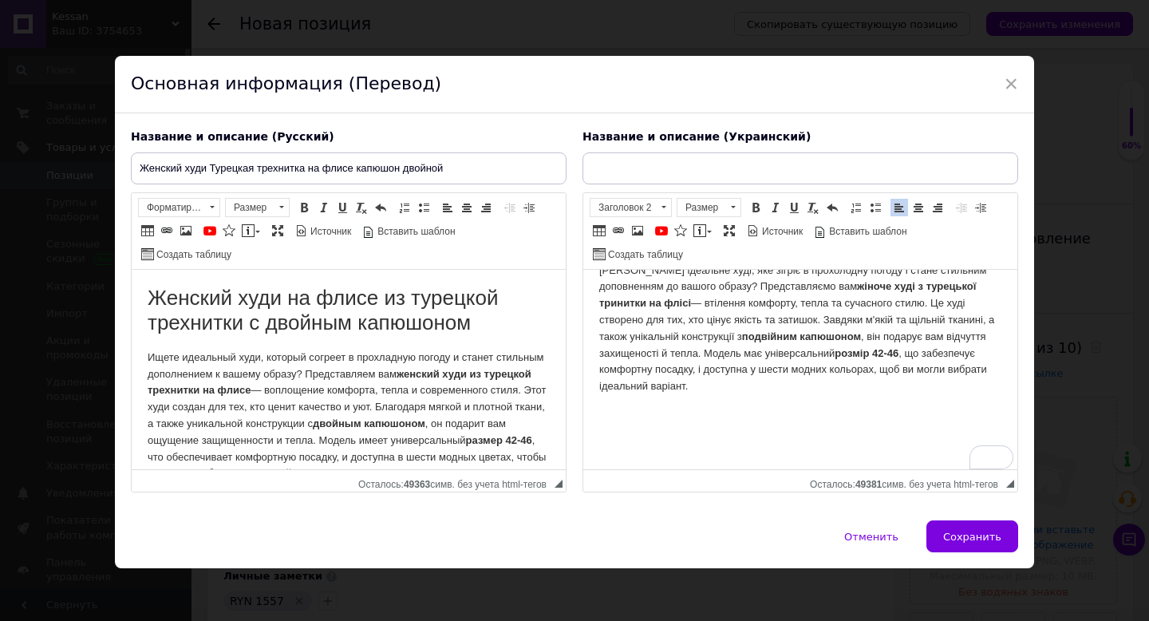
scroll to position [114, 0]
click at [793, 388] on p "[PERSON_NAME] ідеальне худі, яке зігріє в прохолодну погоду і стане стильним до…" at bounding box center [800, 328] width 402 height 132
click at [657, 206] on span at bounding box center [663, 208] width 15 height 18
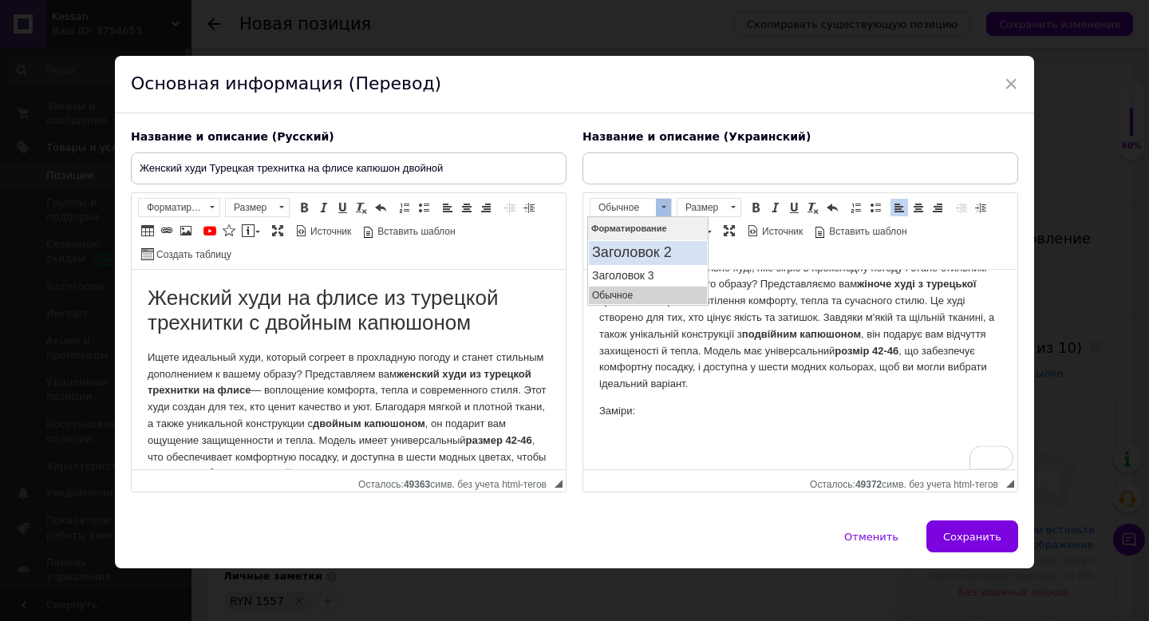
click at [634, 251] on h2 "Заголовок 2" at bounding box center [647, 253] width 112 height 18
click at [629, 237] on link "Изображение" at bounding box center [638, 231] width 18 height 18
select select
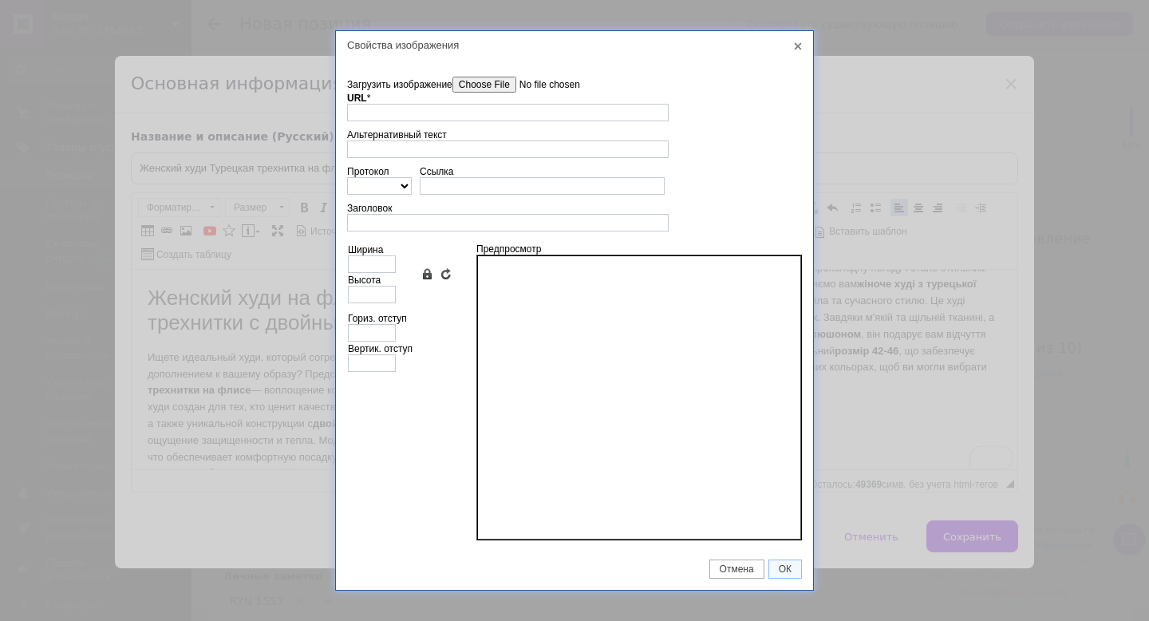
click at [462, 92] on input"] "Загрузить изображение" at bounding box center [542, 85] width 181 height 16
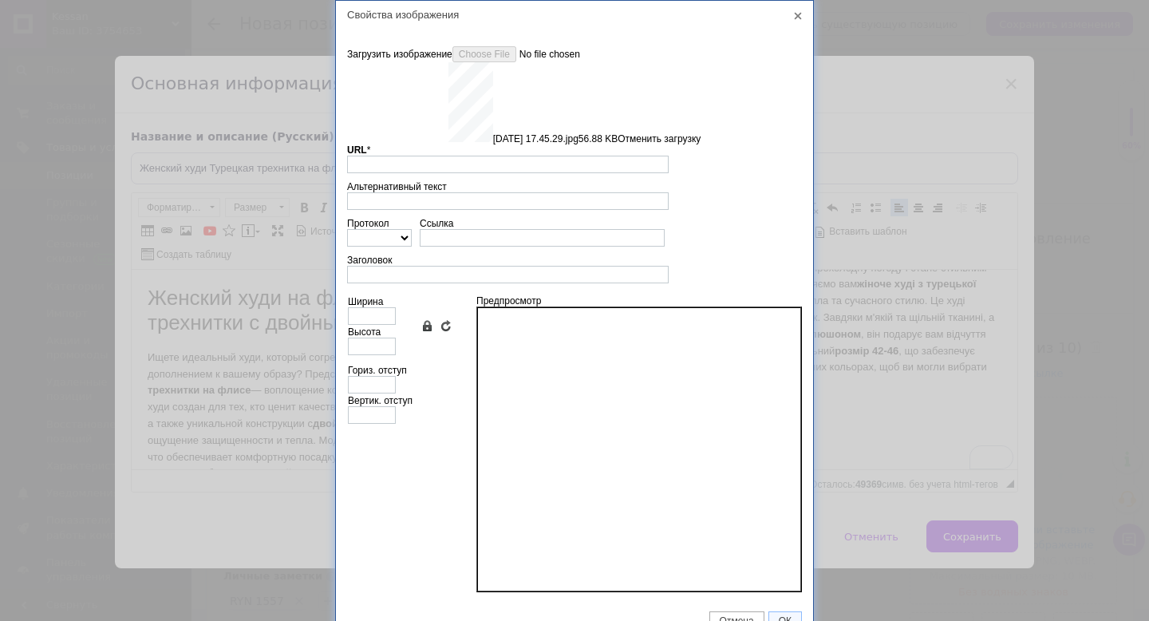
type input "[URL][DOMAIN_NAME]"
type input "640"
type input "1137"
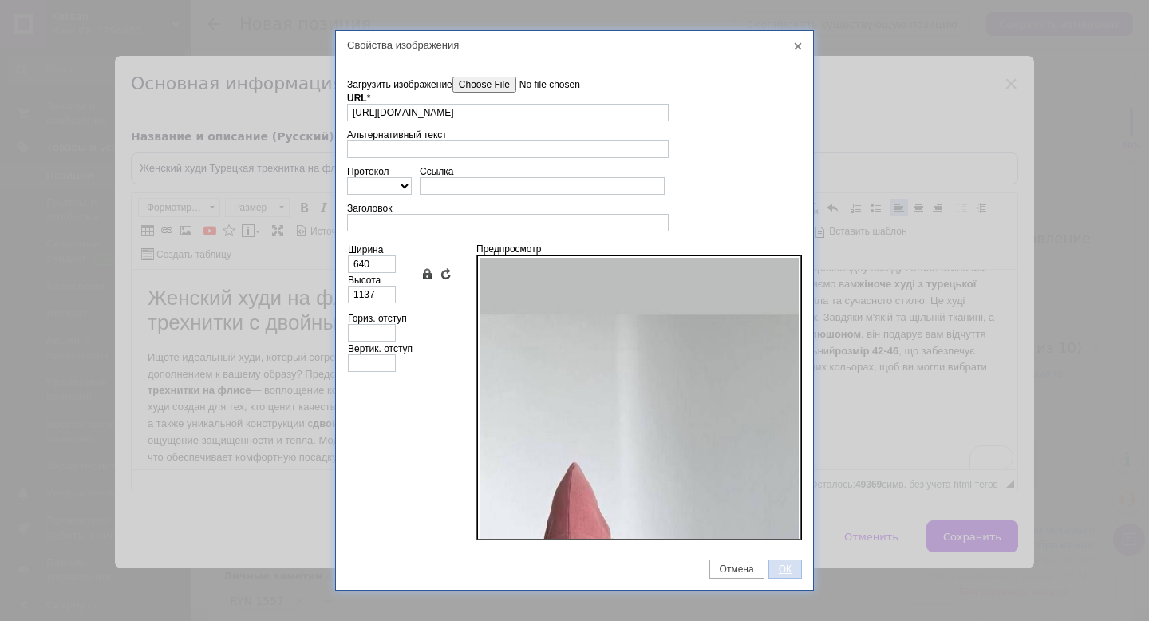
click at [780, 570] on span "ОК" at bounding box center [785, 568] width 32 height 11
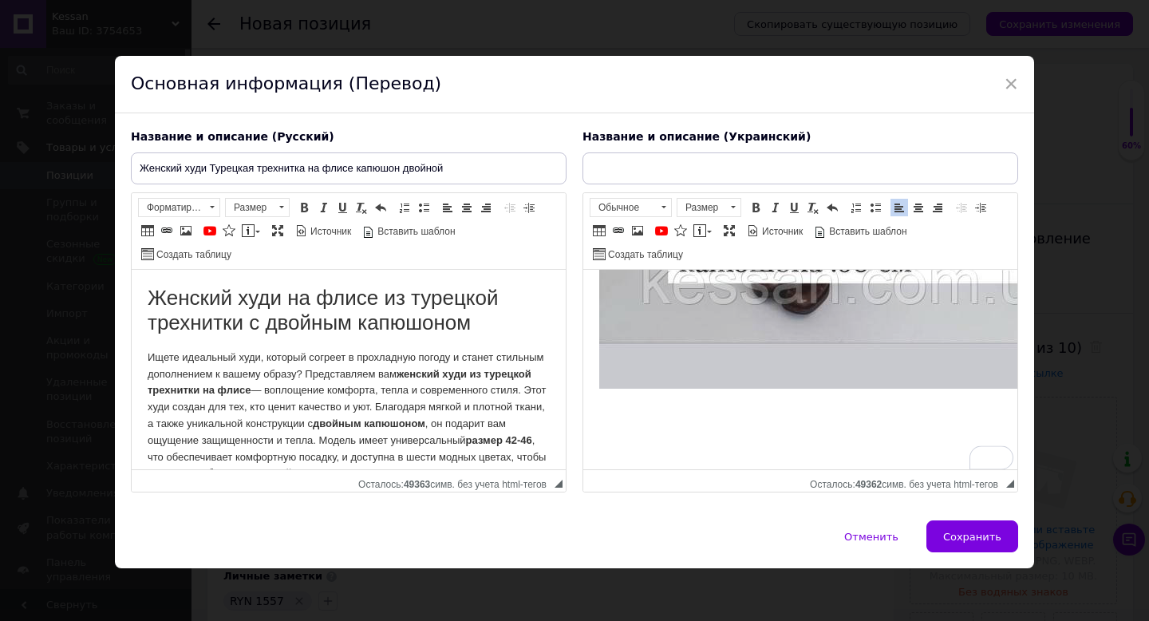
scroll to position [1087, 0]
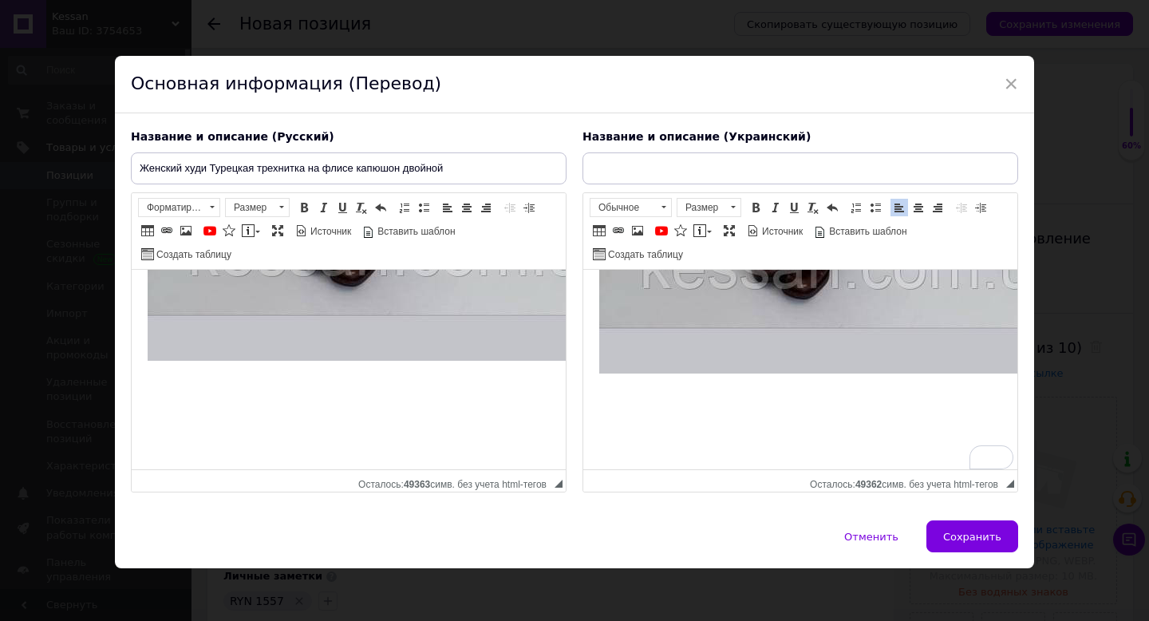
click at [253, 381] on p "Визуальный текстовый редактор, 1C357891-CA6F-40D0-8886-42505D2C060A" at bounding box center [349, 385] width 402 height 17
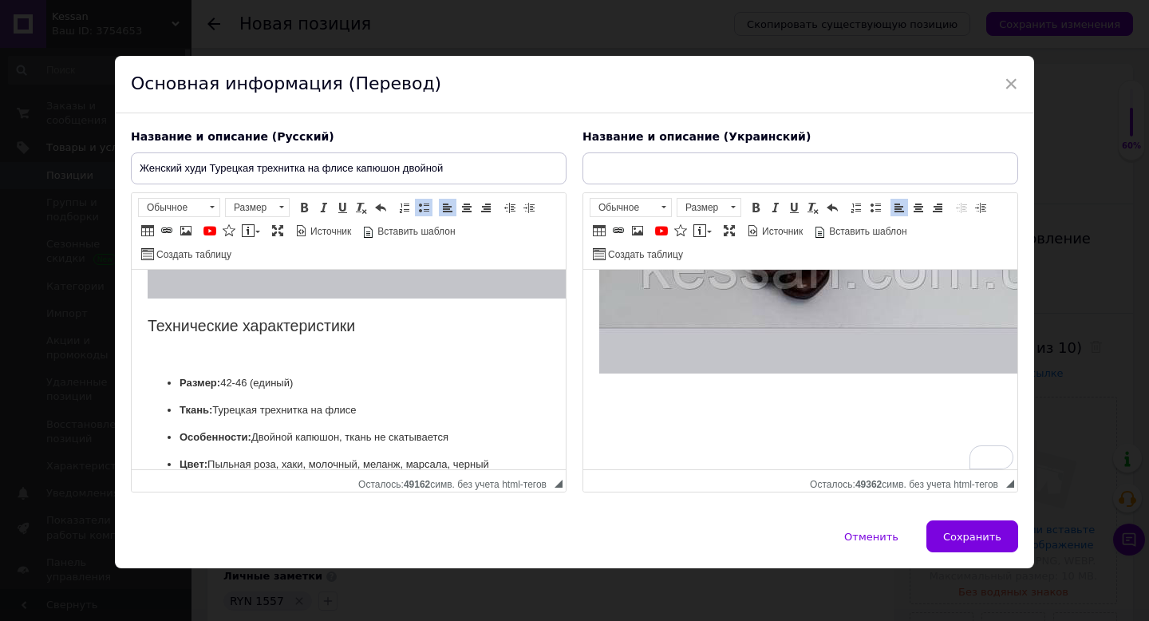
click at [183, 377] on strong "Размер:" at bounding box center [199, 383] width 41 height 12
click at [176, 380] on ul "Размер: 42-46 (единый) Ткань: Турецкая трехнитка на флисе Особенности: Двойной …" at bounding box center [349, 423] width 402 height 97
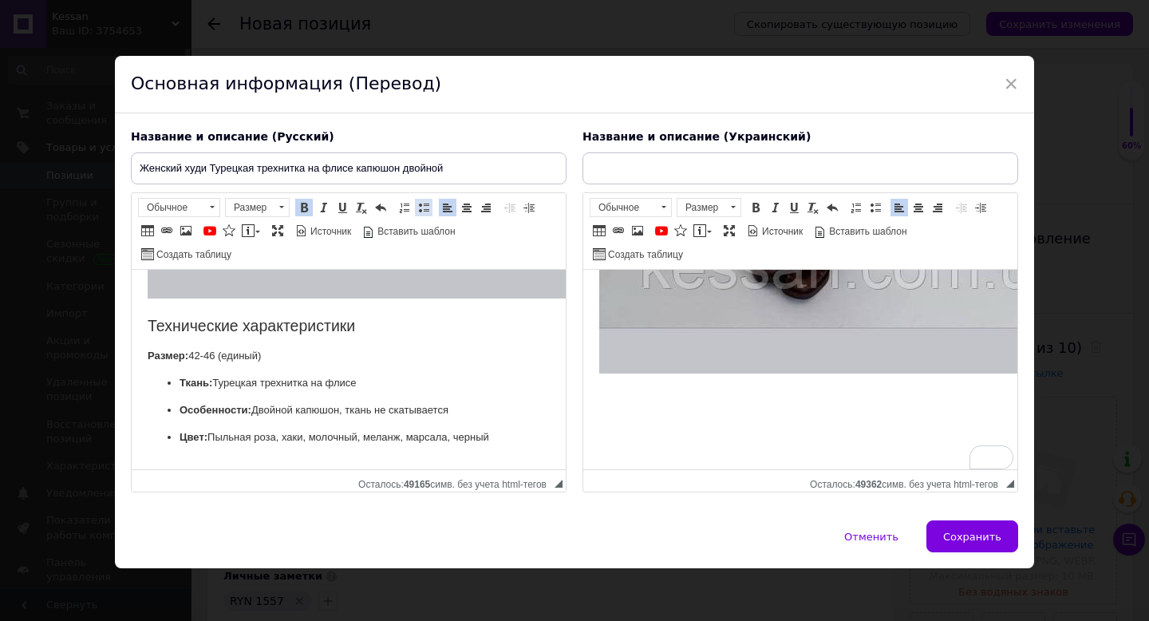
click at [422, 210] on span at bounding box center [423, 207] width 13 height 13
click at [353, 398] on ul "Размер: 42-46 (единый) Ткань: Турецкая трехнитка на флисе Особенности: Двойной …" at bounding box center [349, 396] width 402 height 97
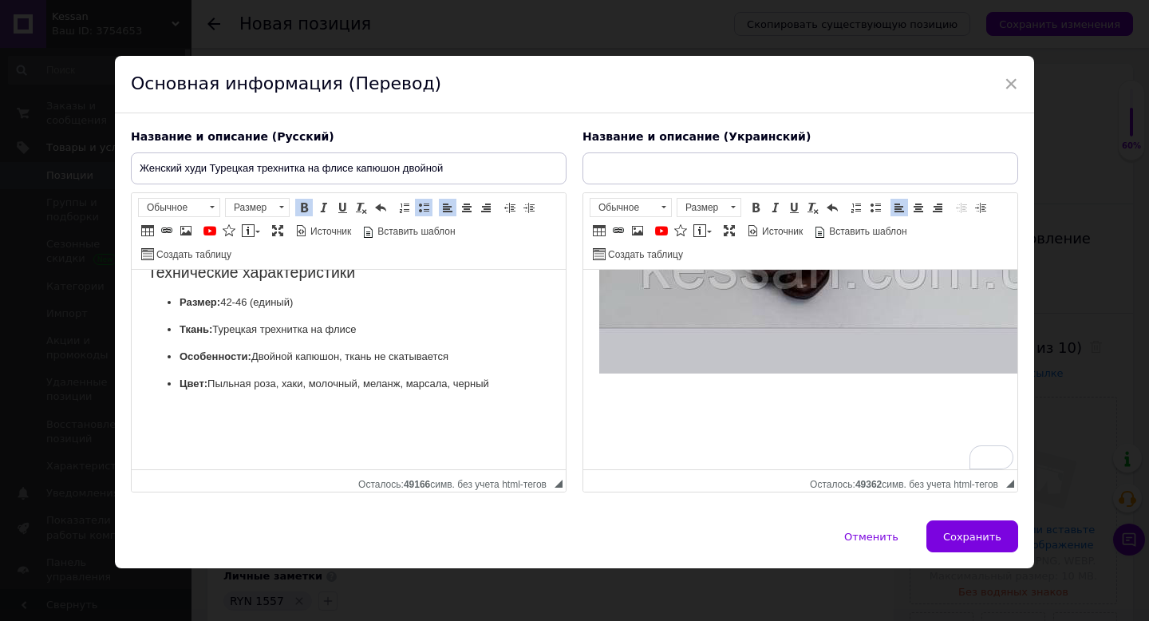
click at [441, 382] on p "Цвет: Пыльная роза, хаки, молочный, меланж, марсала, черный" at bounding box center [348, 384] width 338 height 17
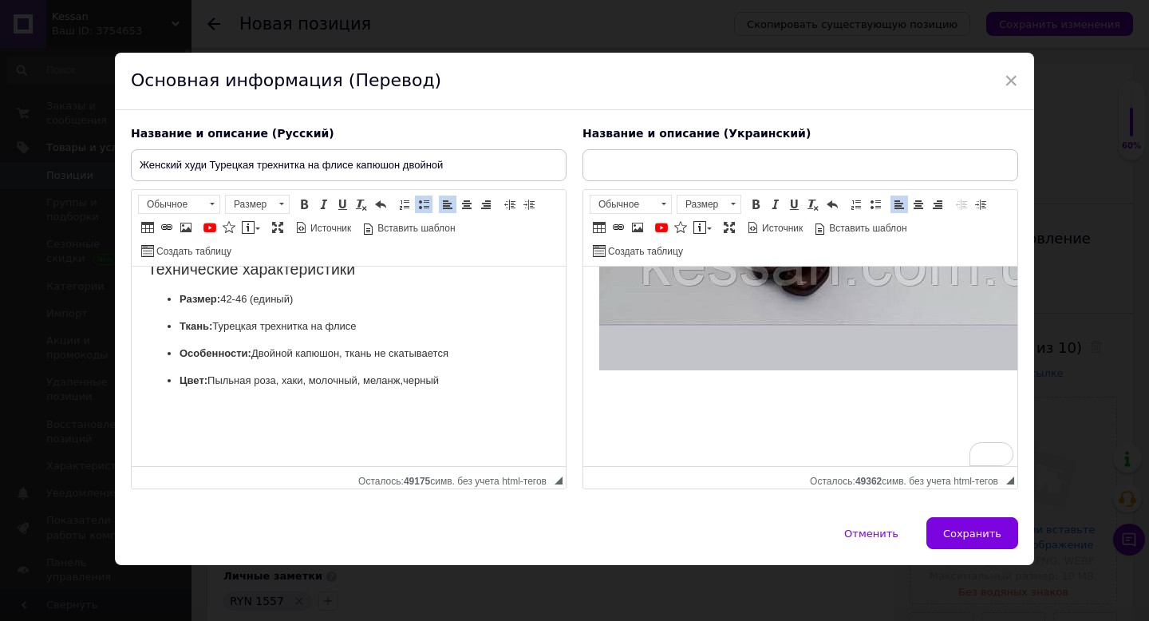
click at [460, 385] on p "Цвет: Пыльная роза, хаки, молочный, меланж, черный" at bounding box center [348, 381] width 338 height 17
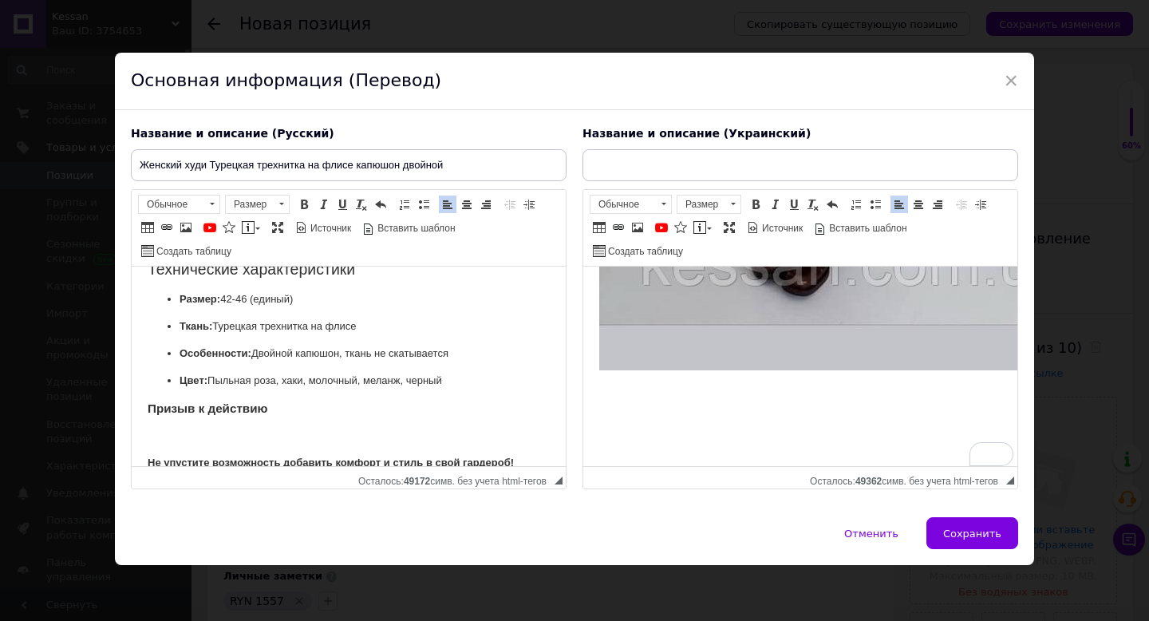
scroll to position [1208, 0]
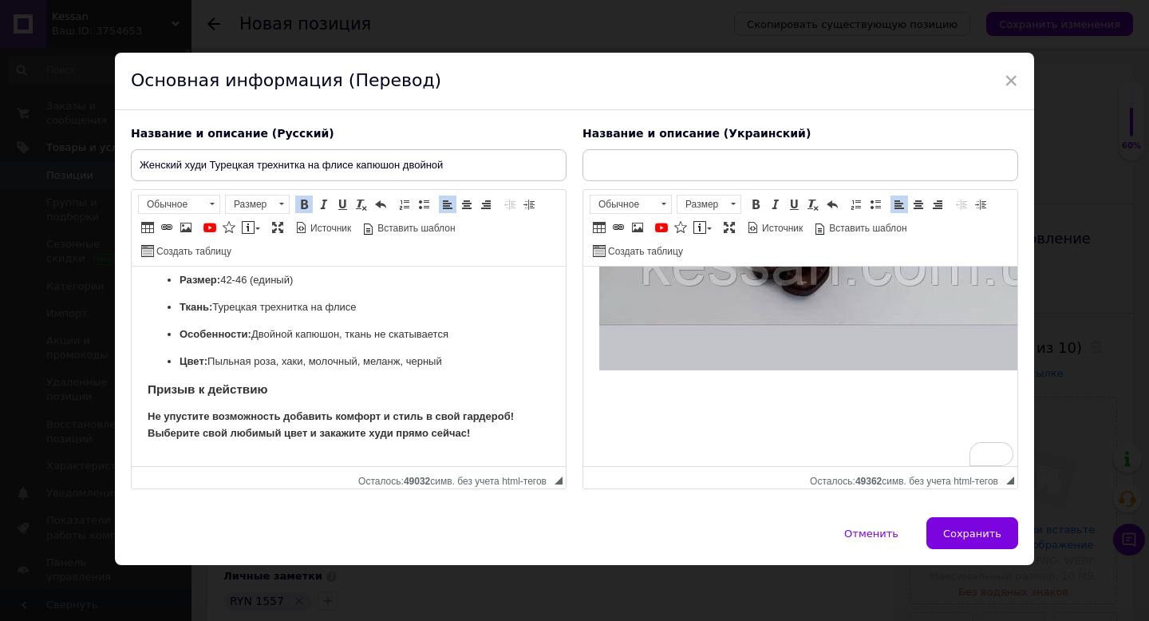
click at [173, 392] on strong "Призыв к действию" at bounding box center [208, 389] width 120 height 14
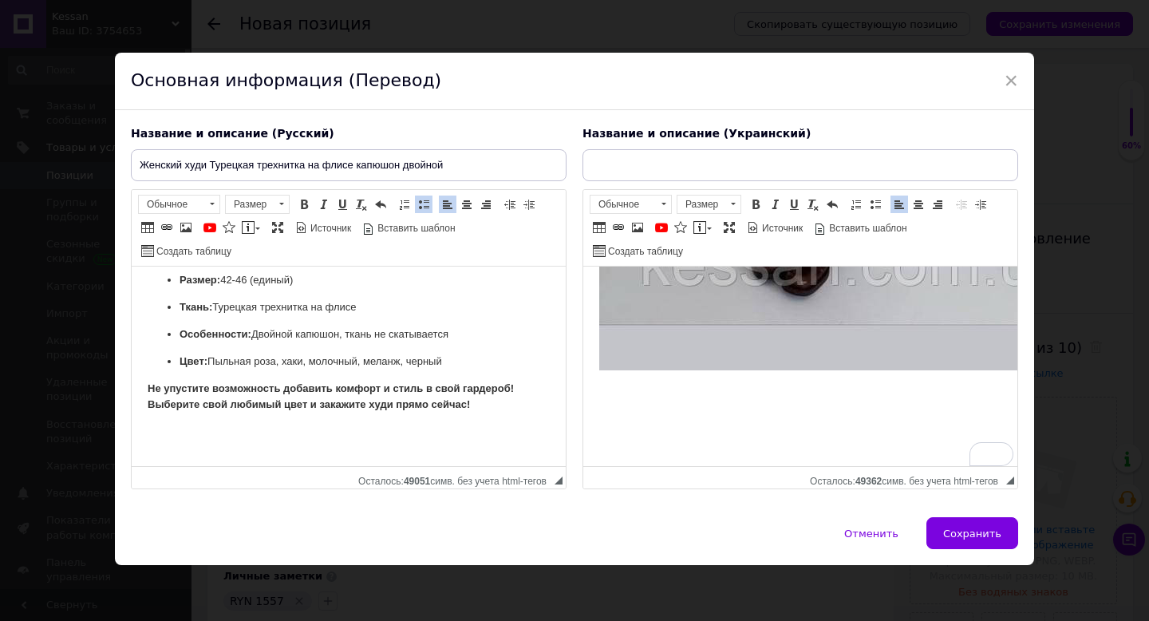
click at [652, 435] on h2 "To enrich screen reader interactions, please activate Accessibility in Grammarl…" at bounding box center [800, 441] width 402 height 18
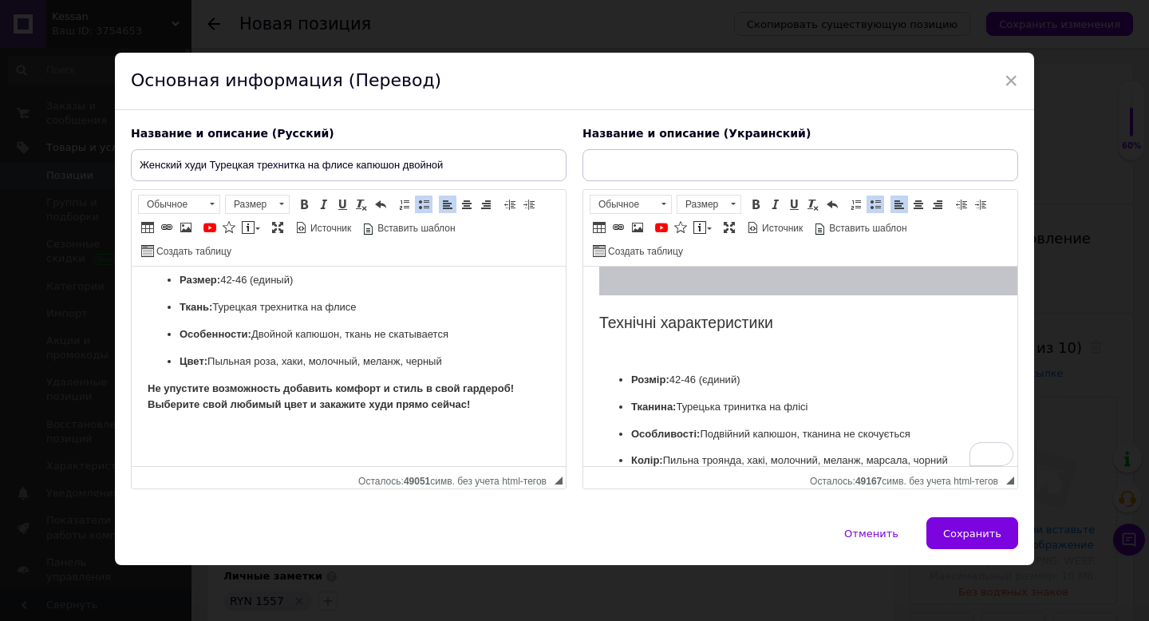
scroll to position [1162, 0]
click at [629, 374] on ul "Розмір: 42-46 (єдиний) Тканина: Турецька тринитка на флісі Особливості: Подвійн…" at bounding box center [800, 420] width 402 height 97
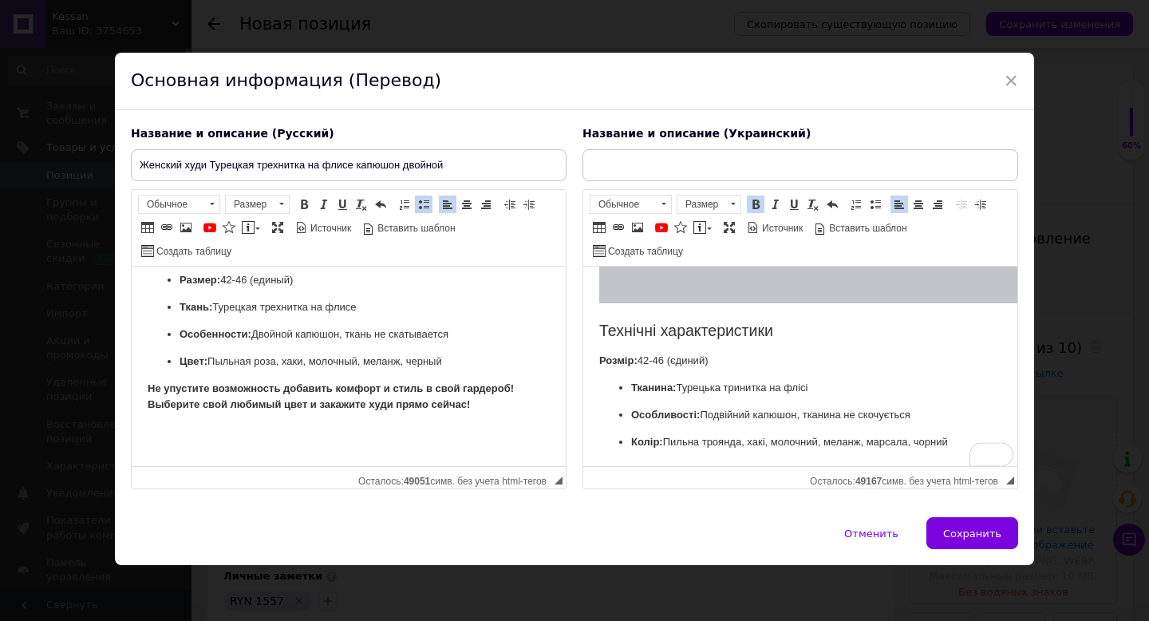
scroll to position [1154, 0]
click at [869, 207] on span at bounding box center [875, 204] width 13 height 13
click at [887, 443] on p "Колір: Пильна троянда, хакі, молочний, меланж, марсала, чорний" at bounding box center [800, 442] width 338 height 17
click at [937, 438] on p "Колір: Пильна троянда, хакі, молочний, меланж, чорний" at bounding box center [800, 442] width 338 height 17
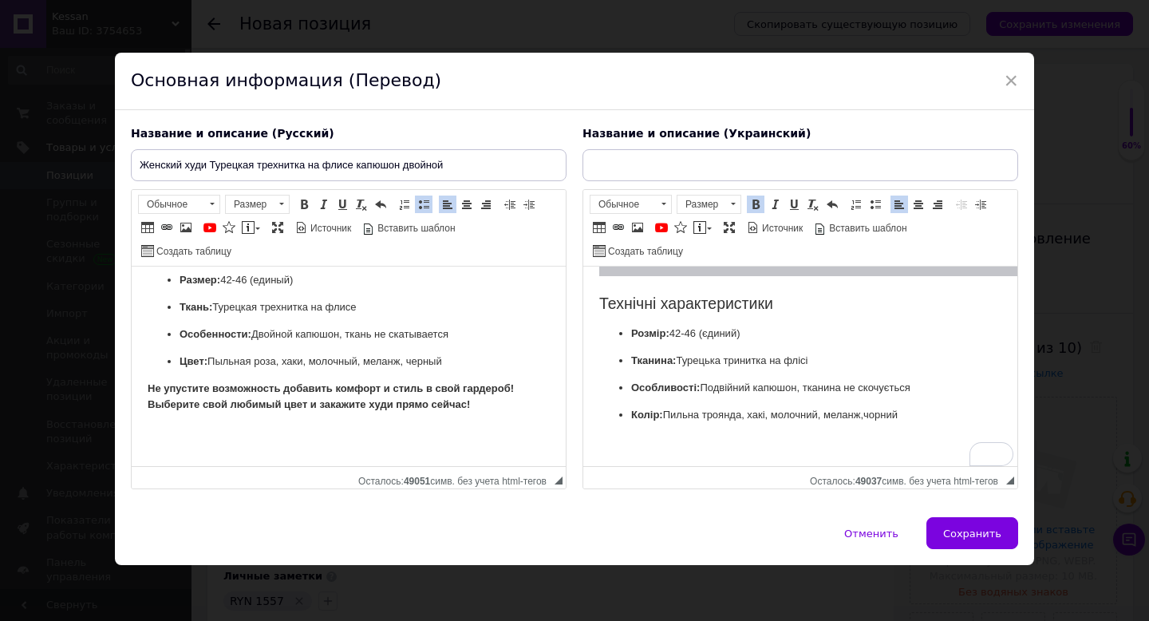
scroll to position [1234, 0]
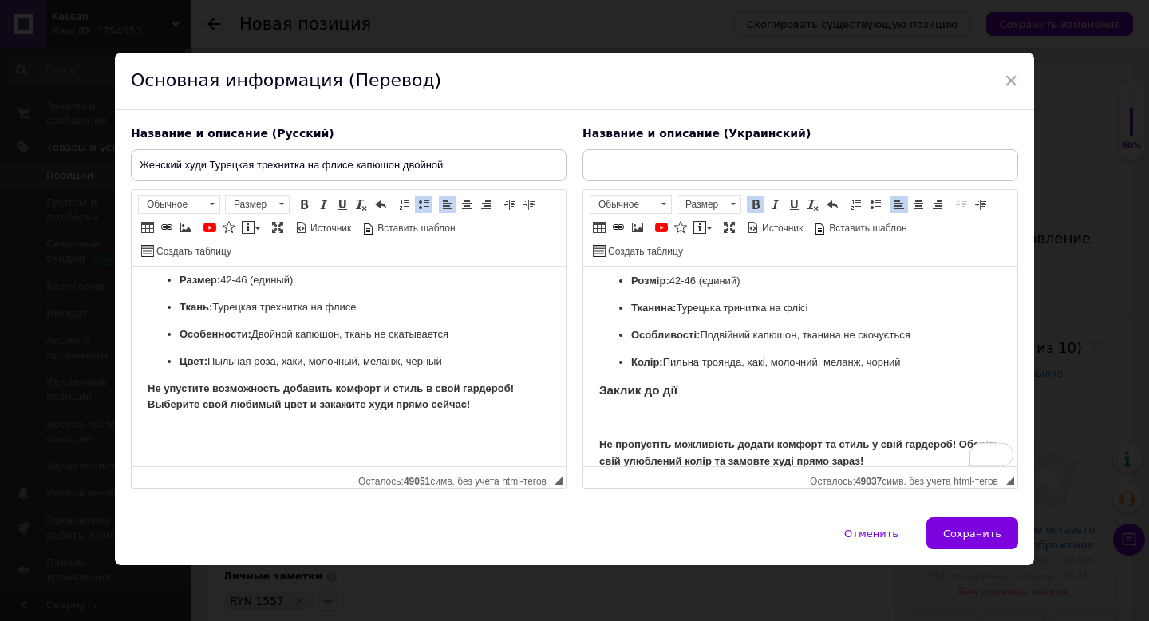
click at [600, 438] on strong "Не пропустіть можливість додати комфорт та стиль у свій гардероб! Оберіть свій …" at bounding box center [799, 452] width 400 height 29
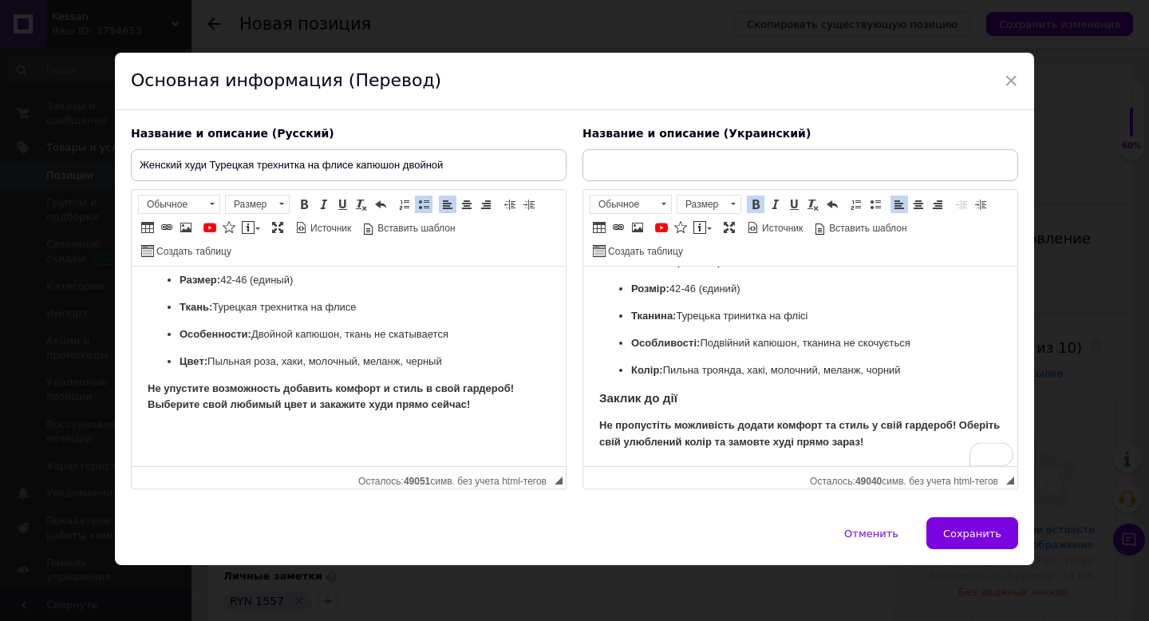
scroll to position [1226, 0]
click at [634, 400] on strong "Заклик до дії" at bounding box center [638, 398] width 78 height 14
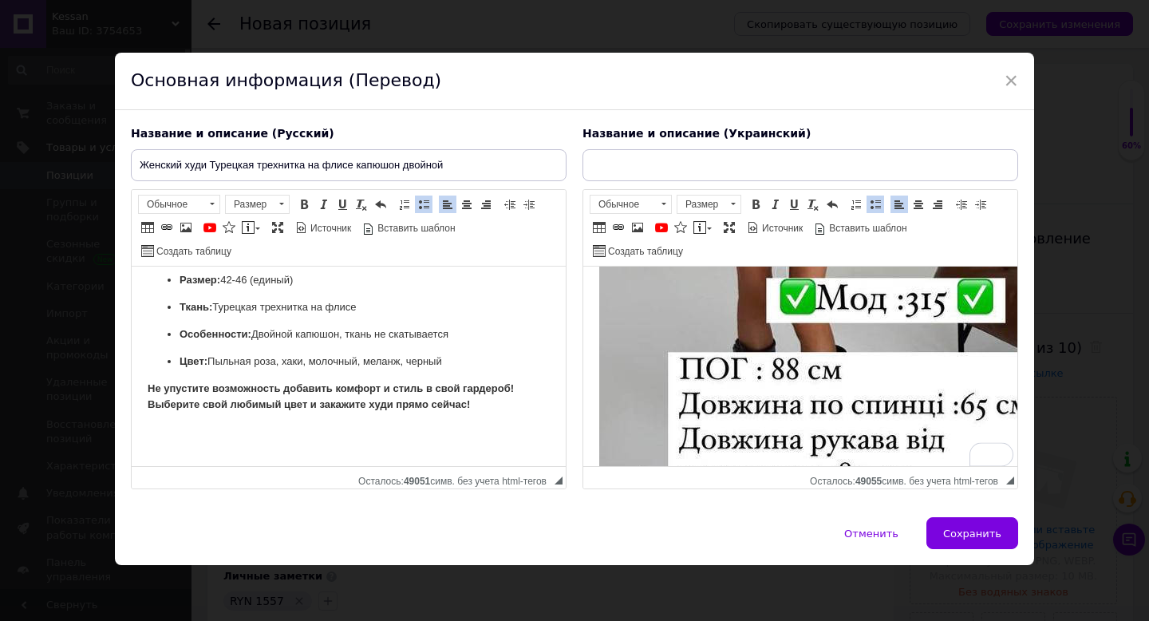
scroll to position [848, 0]
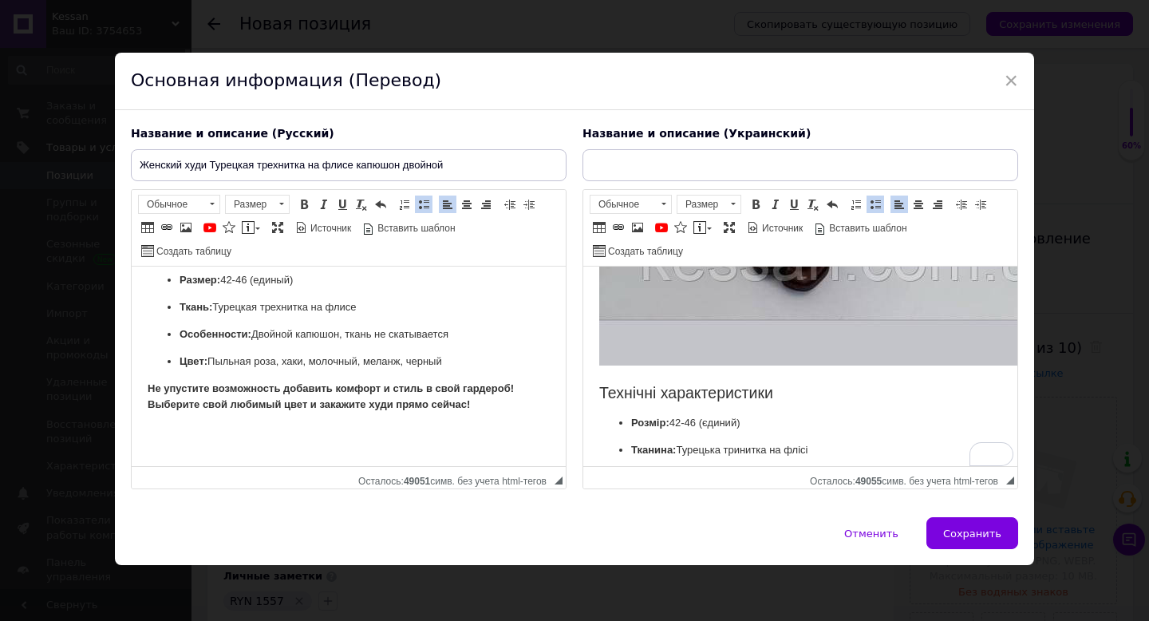
click at [600, 386] on h2 "Технічні характеристики" at bounding box center [800, 393] width 402 height 18
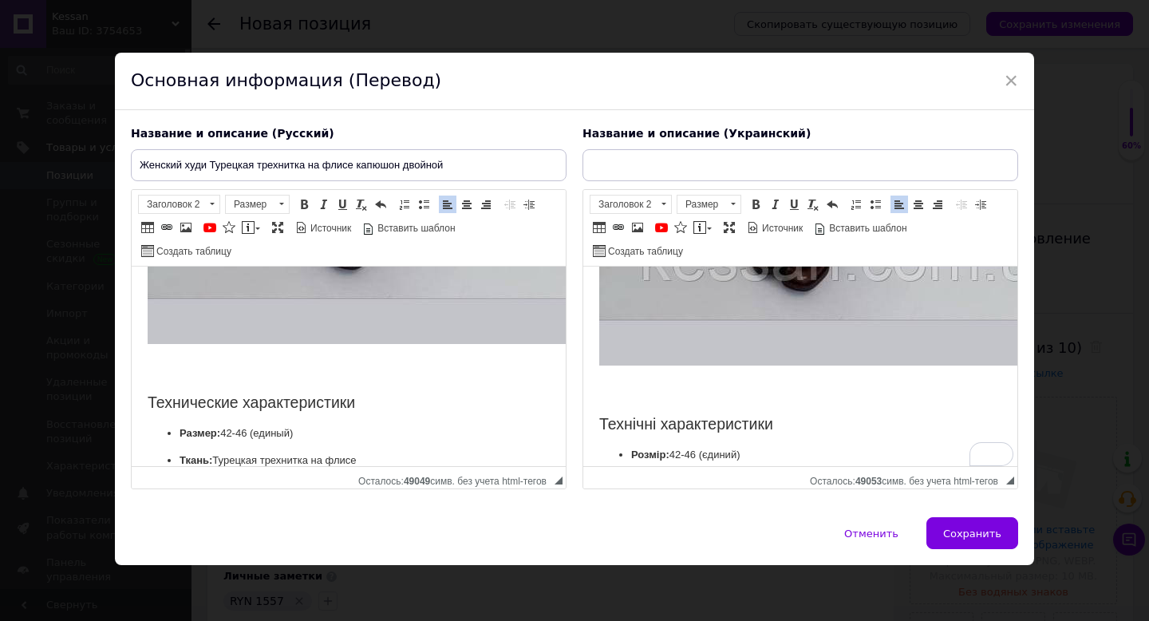
click at [179, 375] on h2 "Визуальный текстовый редактор, 1C357891-CA6F-40D0-8886-42505D2C060A" at bounding box center [349, 371] width 402 height 18
click at [199, 372] on h2 "Визуальный текстовый редактор, 1C357891-CA6F-40D0-8886-42505D2C060A" at bounding box center [349, 371] width 402 height 18
click at [203, 227] on span at bounding box center [209, 227] width 13 height 13
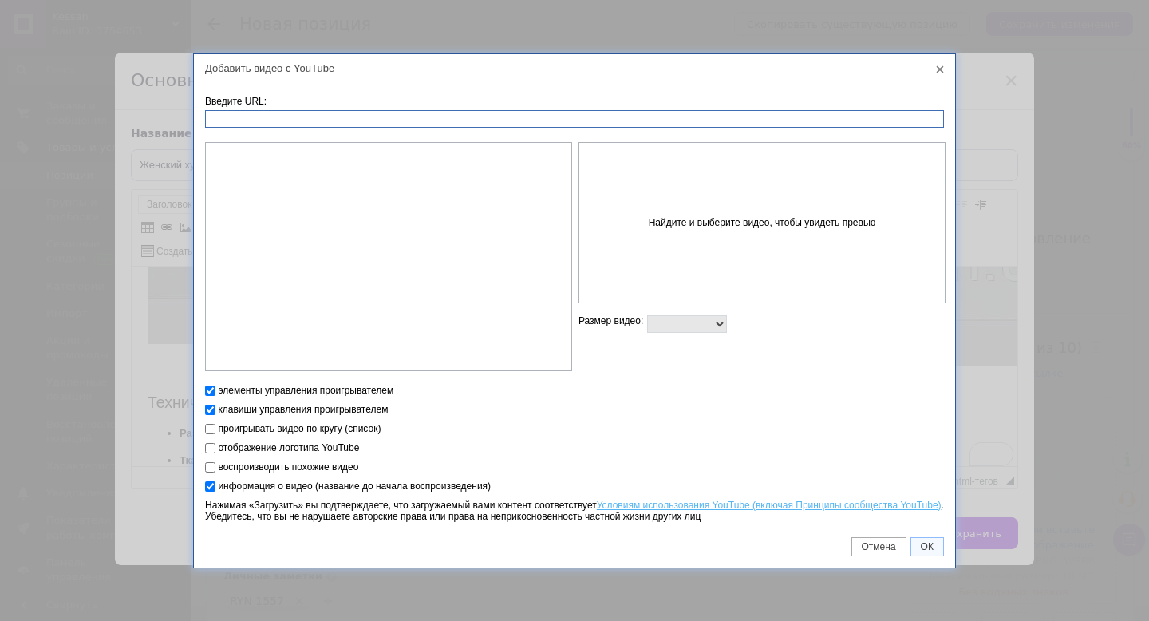
paste input "[URL][DOMAIN_NAME]"
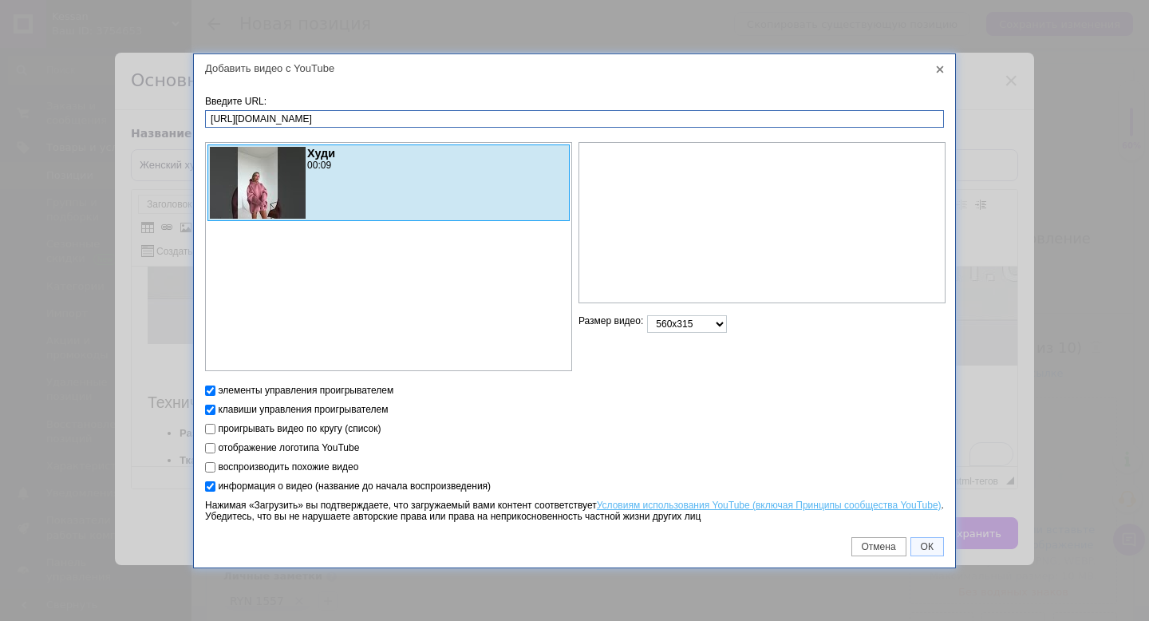
type input "[URL][DOMAIN_NAME]"
click at [715, 315] on select "560x315 640x360 853x480 1280x720 другой" at bounding box center [687, 324] width 80 height 18
select select "640x360"
click at [928, 551] on link "ОК" at bounding box center [927, 546] width 34 height 19
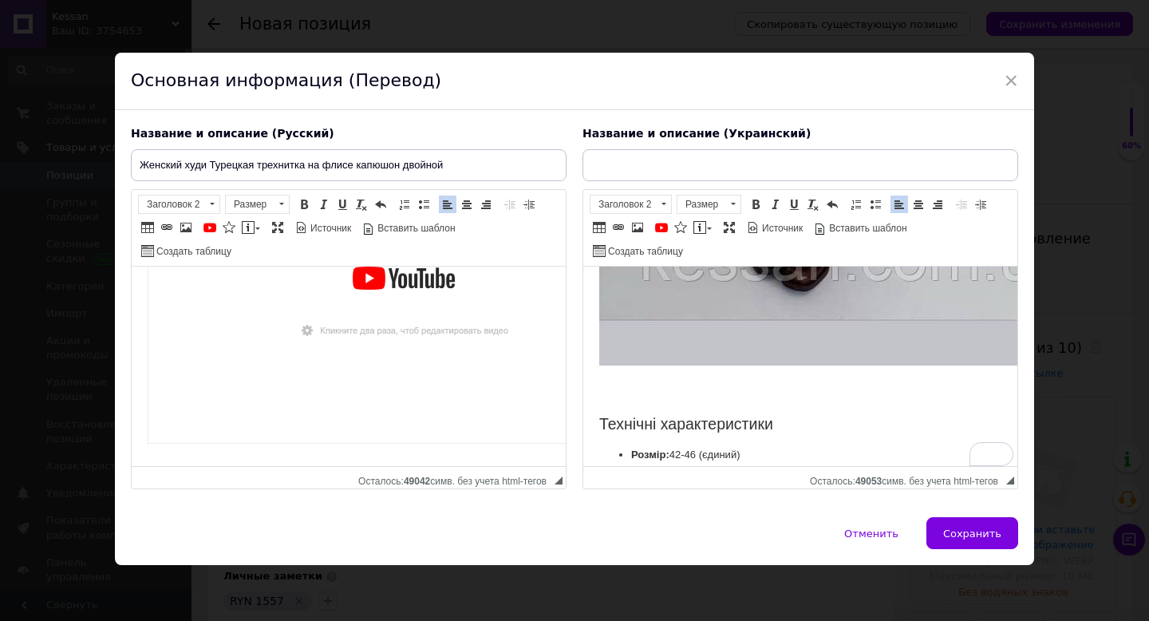
click at [663, 392] on h2 "To enrich screen reader interactions, please activate Accessibility in Grammarl…" at bounding box center [800, 393] width 402 height 18
click at [661, 227] on span at bounding box center [661, 227] width 13 height 13
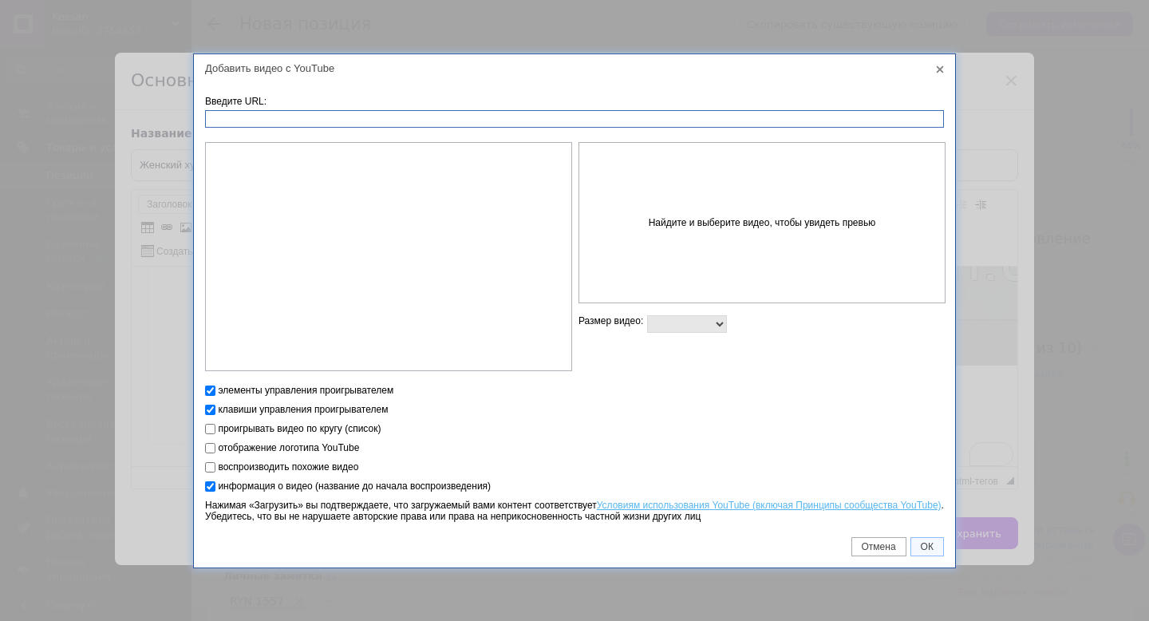
paste input "[URL][DOMAIN_NAME]"
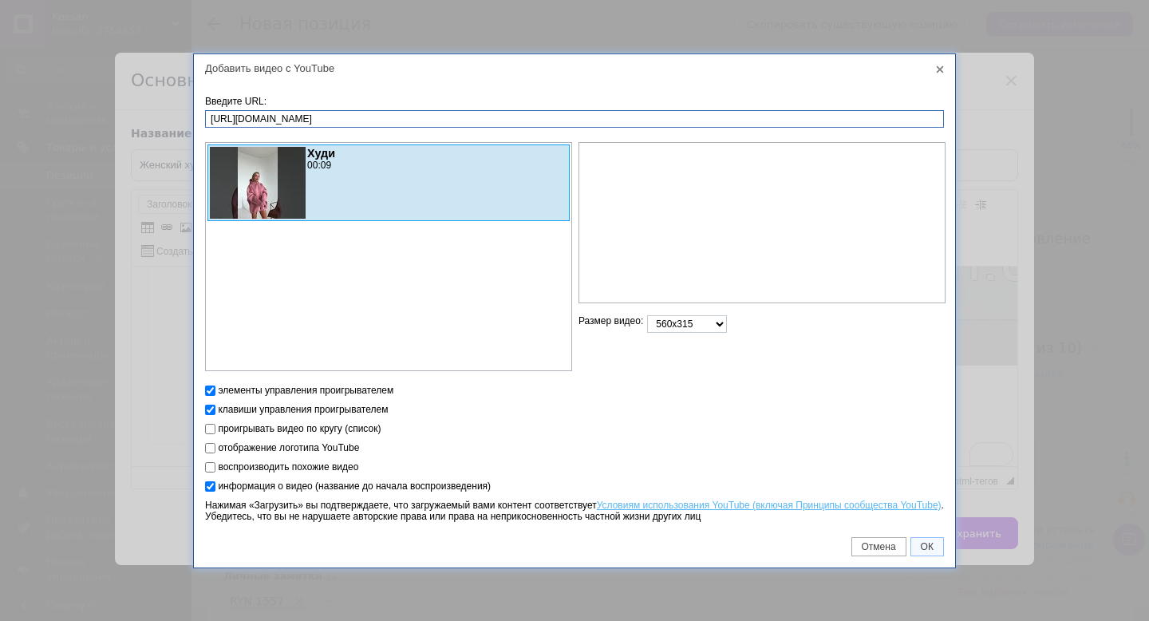
type input "[URL][DOMAIN_NAME]"
click at [688, 317] on select "560x315 640x360 853x480 1280x720 другой" at bounding box center [687, 324] width 80 height 18
select select "640x360"
click at [926, 541] on span "ОК" at bounding box center [927, 546] width 32 height 11
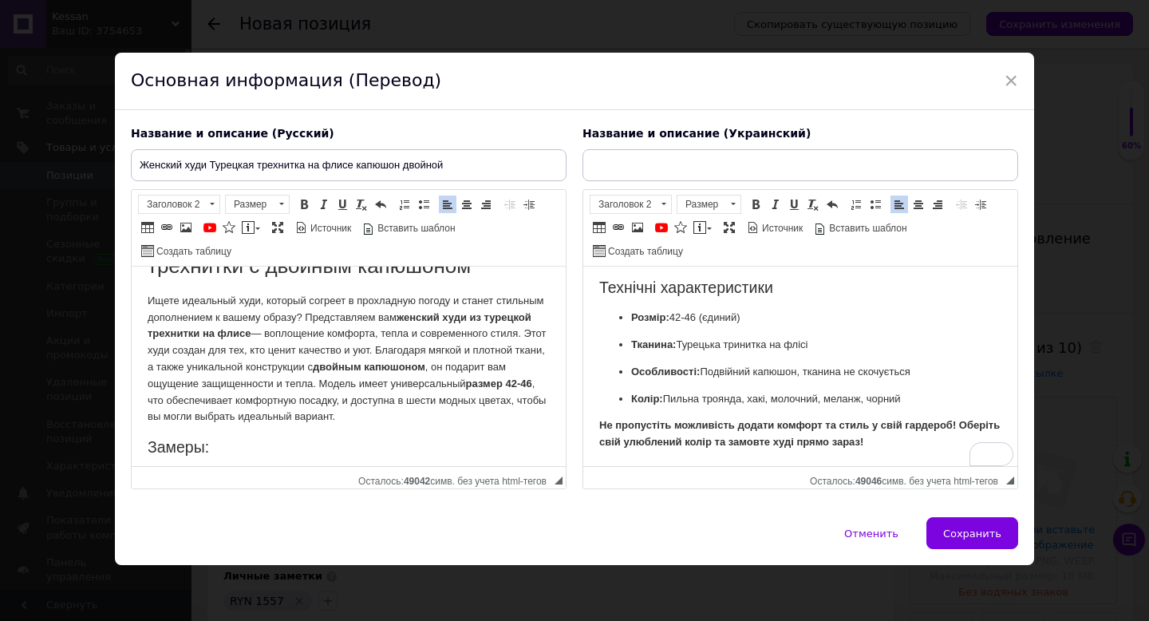
scroll to position [58, 0]
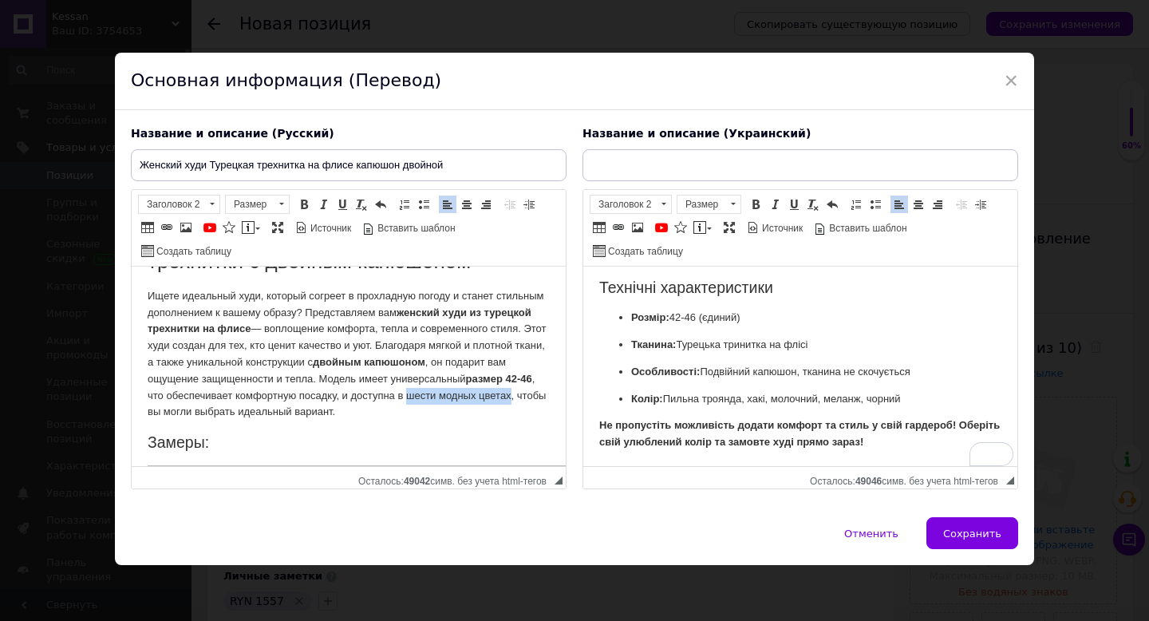
drag, startPoint x: 487, startPoint y: 396, endPoint x: 219, endPoint y: 408, distance: 268.3
click at [219, 408] on p "Ищете идеальный худи, который согреет в прохладную погоду и станет стильным доп…" at bounding box center [349, 354] width 402 height 132
copy p "шести модных цветах"
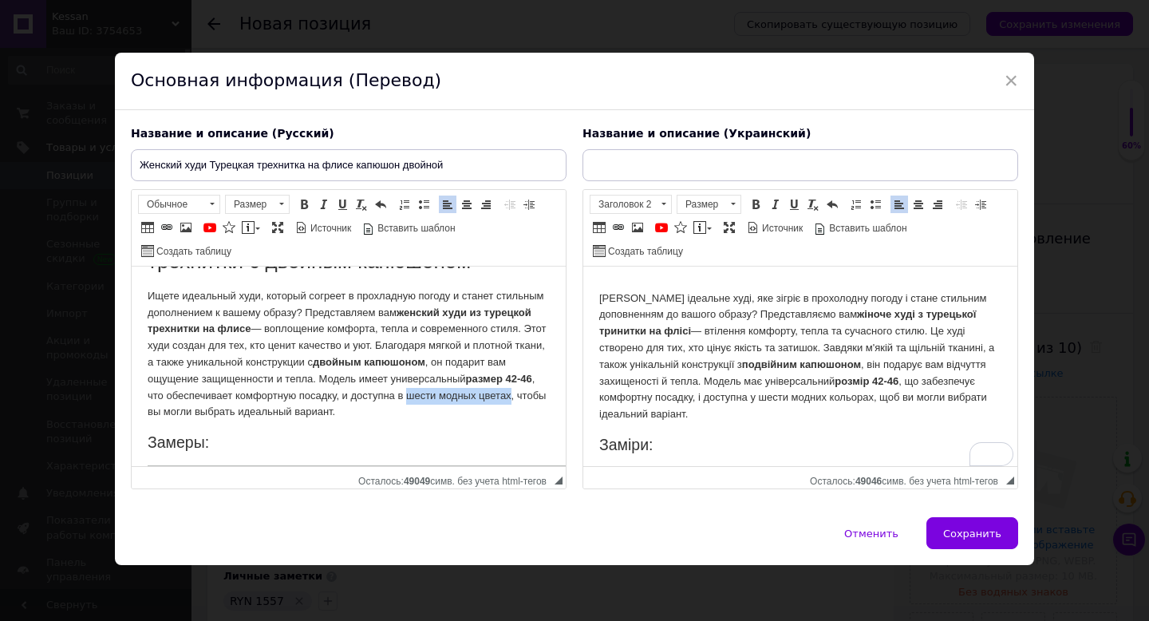
scroll to position [87, 0]
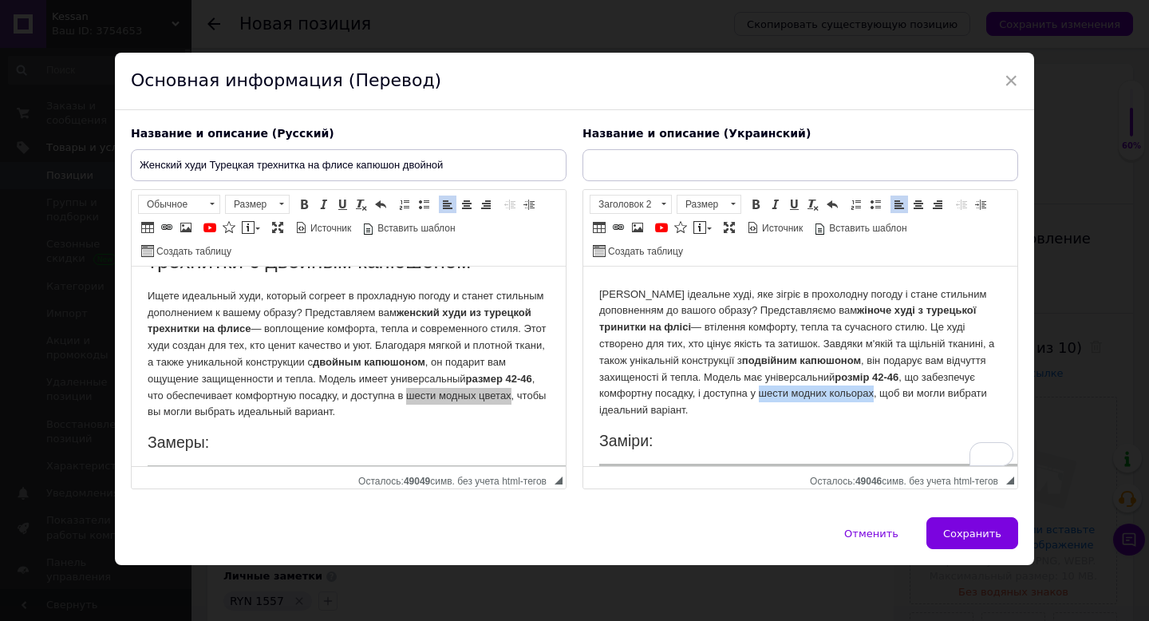
drag, startPoint x: 823, startPoint y: 394, endPoint x: 936, endPoint y: 397, distance: 113.3
click at [936, 397] on p "[PERSON_NAME] ідеальне худі, яке зігріє в прохолодну погоду і стане стильним до…" at bounding box center [800, 352] width 402 height 132
drag, startPoint x: 824, startPoint y: 394, endPoint x: 937, endPoint y: 396, distance: 112.5
click at [937, 396] on p "[PERSON_NAME] ідеальне худі, яке зігріє в прохолодну погоду і стане стильним до…" at bounding box center [800, 352] width 402 height 132
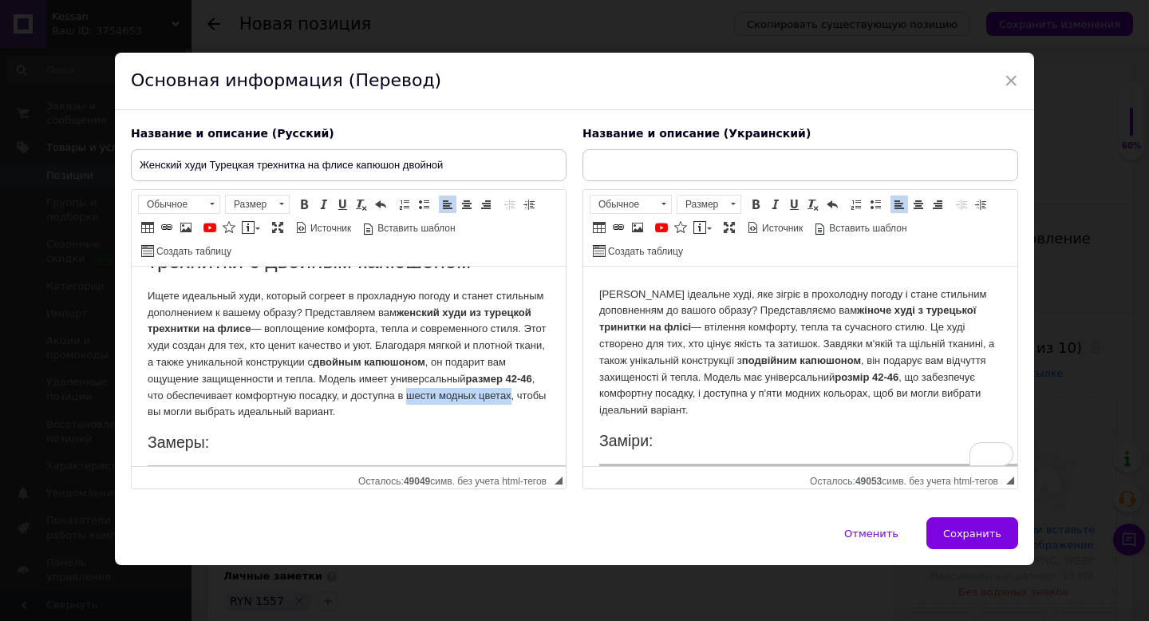
click at [460, 433] on h2 "Замеры:" at bounding box center [349, 442] width 402 height 18
drag, startPoint x: 487, startPoint y: 396, endPoint x: 219, endPoint y: 413, distance: 268.6
click at [219, 413] on p "Ищете идеальный худи, который согреет в прохладную погоду и станет стильным доп…" at bounding box center [349, 354] width 402 height 132
click at [965, 530] on span "Сохранить" at bounding box center [972, 533] width 58 height 12
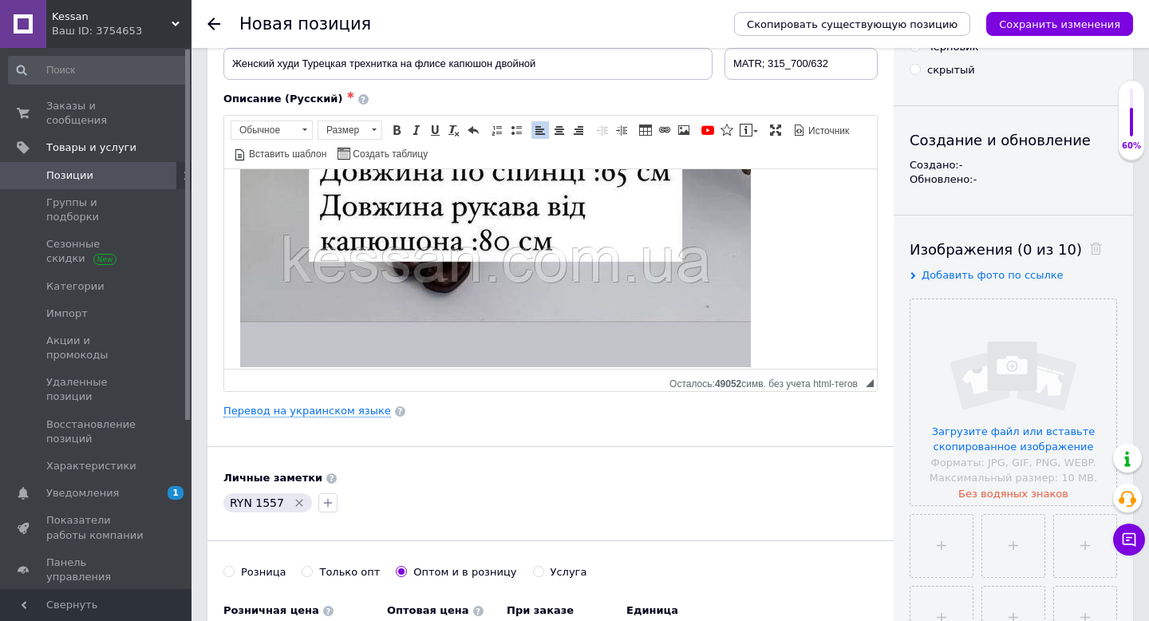
scroll to position [0, 0]
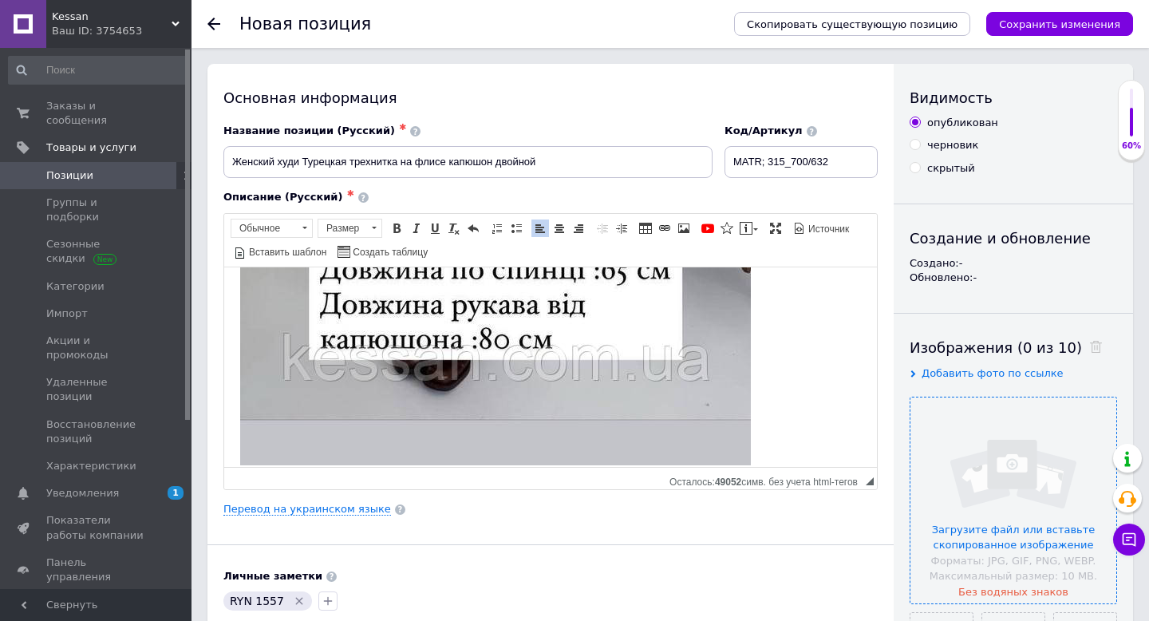
click at [957, 479] on input "file" at bounding box center [1013, 500] width 206 height 206
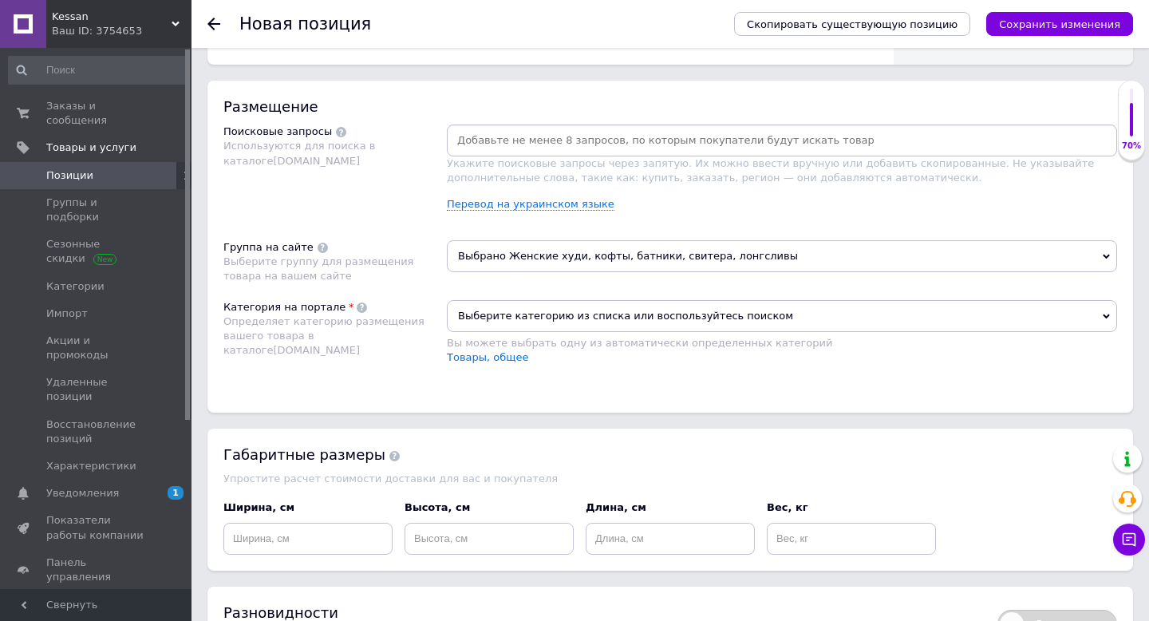
scroll to position [909, 0]
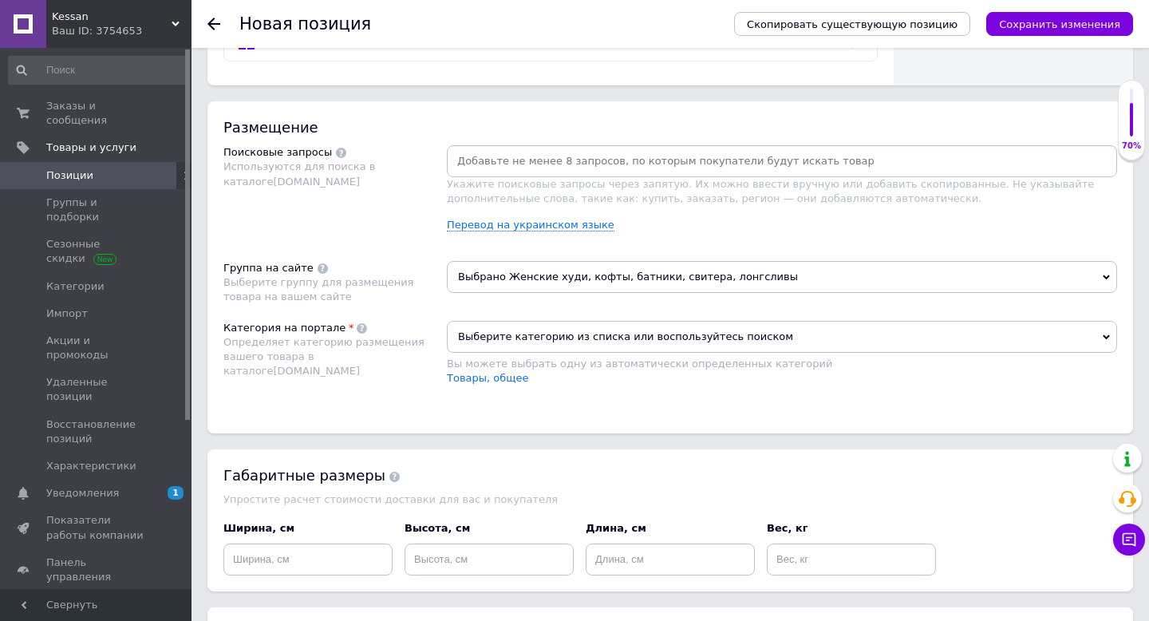
click at [519, 164] on input at bounding box center [782, 161] width 664 height 24
click at [515, 225] on link "Перевод на украинском языке" at bounding box center [531, 225] width 168 height 13
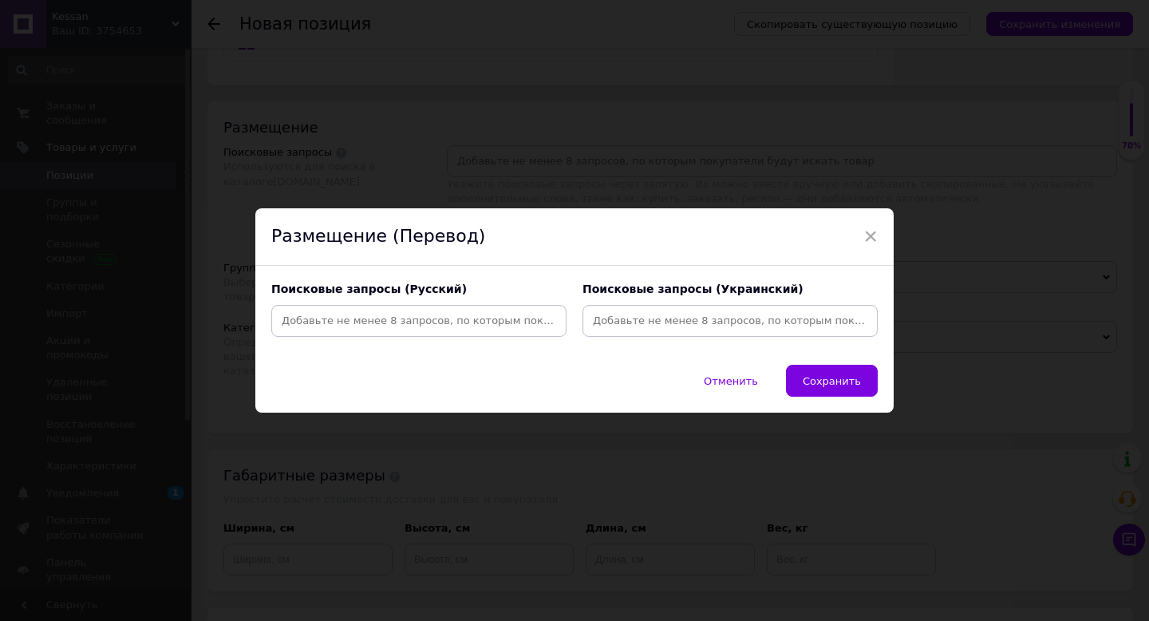
click at [412, 306] on div at bounding box center [418, 321] width 295 height 32
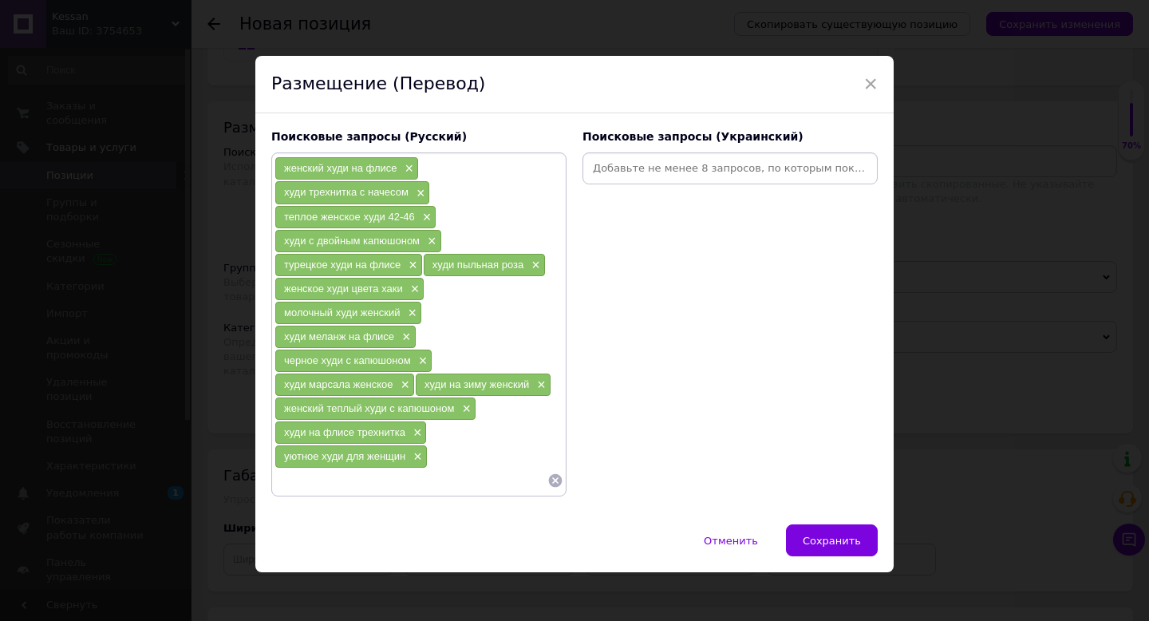
click at [617, 167] on input at bounding box center [730, 168] width 289 height 24
click at [679, 179] on input at bounding box center [730, 168] width 289 height 24
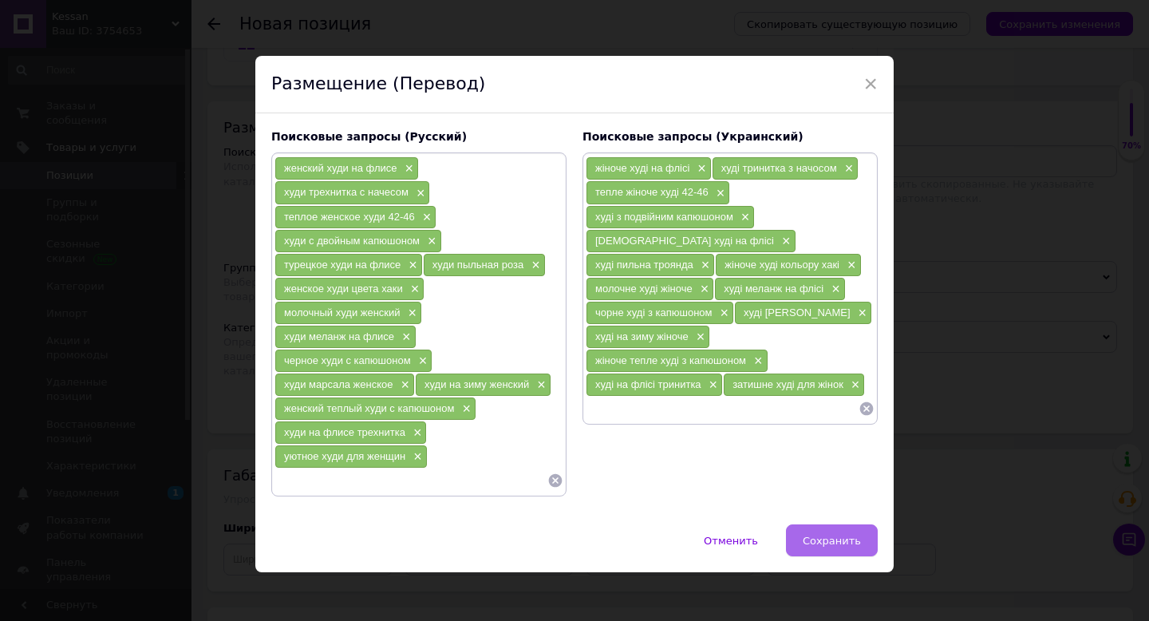
click at [834, 542] on span "Сохранить" at bounding box center [832, 541] width 58 height 12
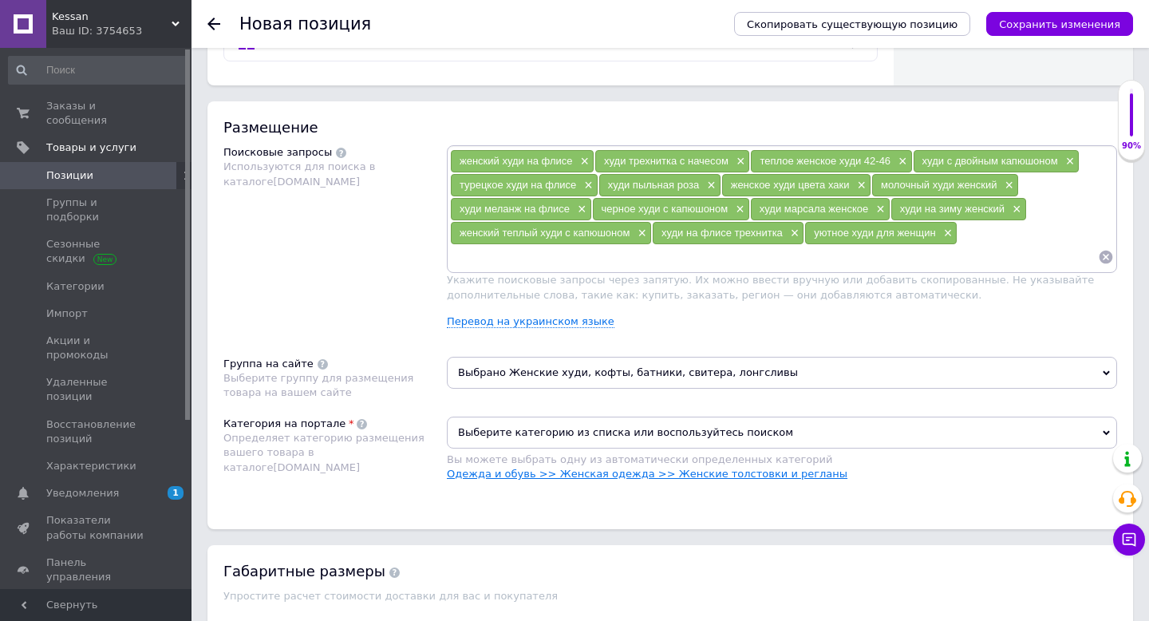
click at [699, 470] on link "Одежда и обувь >> Женская одежда >> Женские толстовки и регланы" at bounding box center [647, 473] width 400 height 12
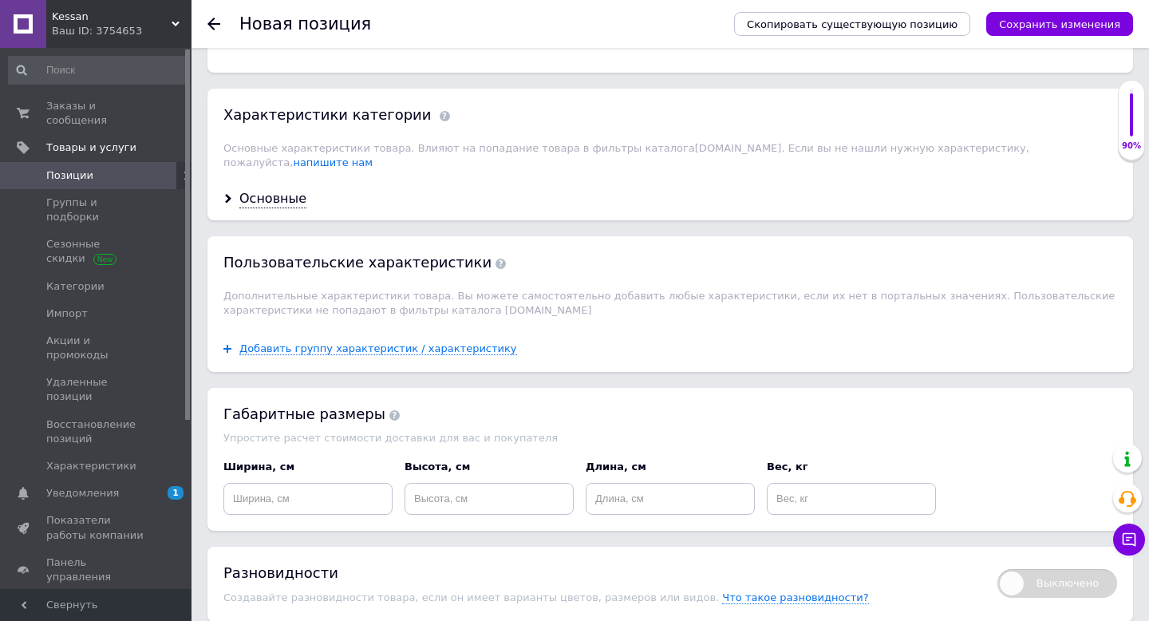
scroll to position [1383, 0]
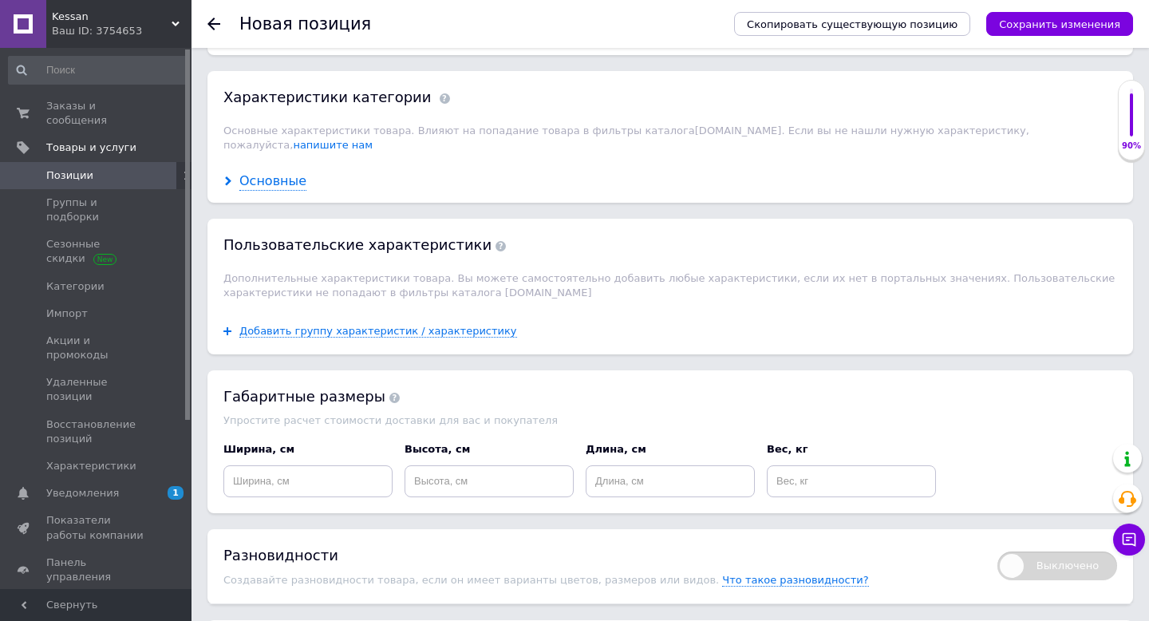
click at [264, 172] on div "Основные" at bounding box center [272, 181] width 67 height 18
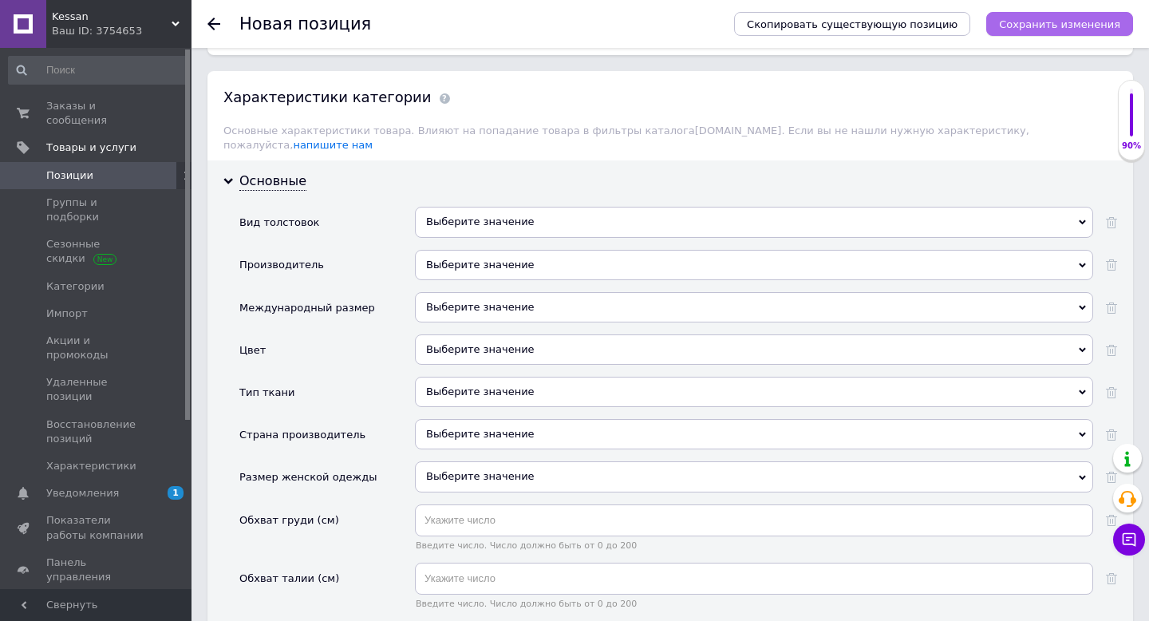
click at [1036, 22] on icon "Сохранить изменения" at bounding box center [1059, 24] width 121 height 12
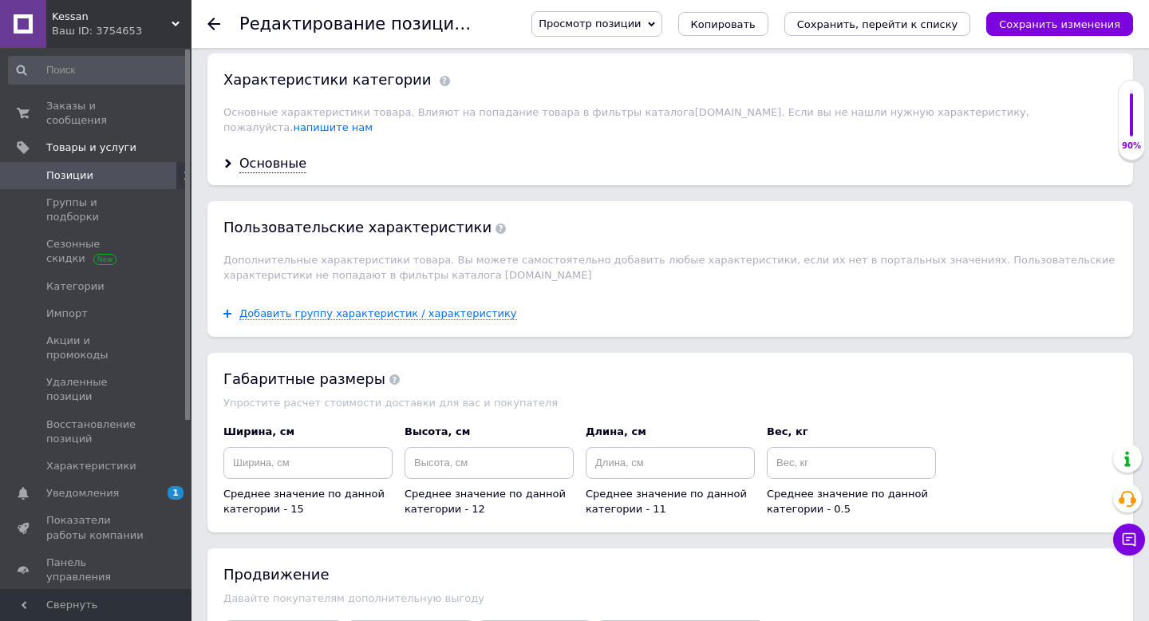
scroll to position [1256, 0]
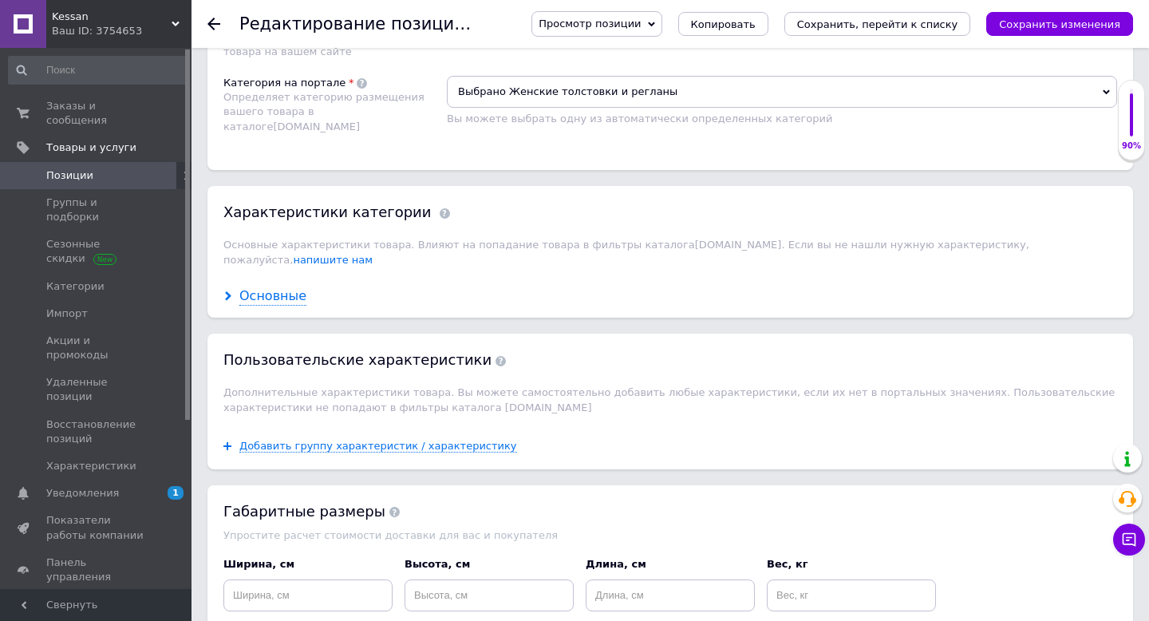
click at [258, 287] on div "Основные" at bounding box center [272, 296] width 67 height 18
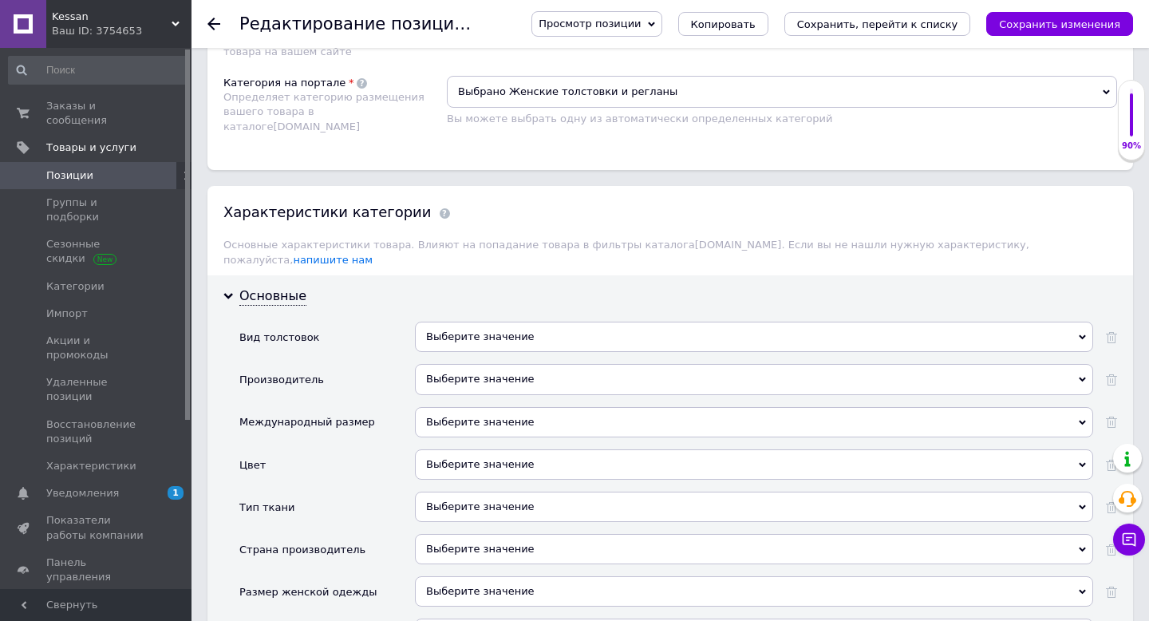
click at [467, 322] on div "Выберите значение" at bounding box center [754, 337] width 678 height 30
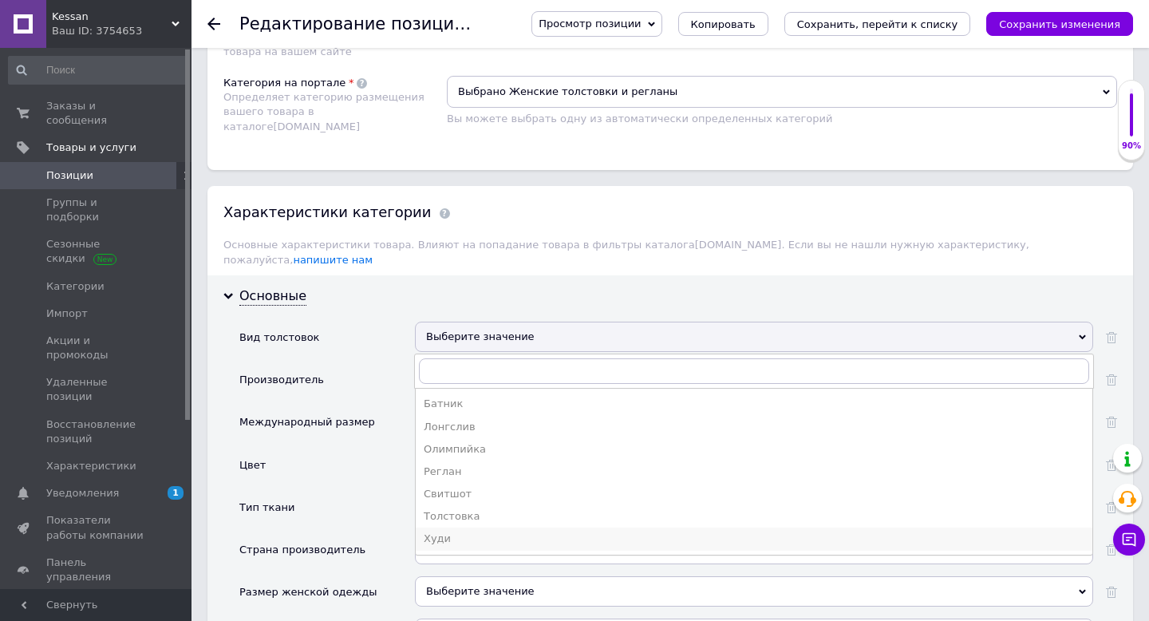
click at [440, 531] on div "Худи" at bounding box center [754, 538] width 661 height 14
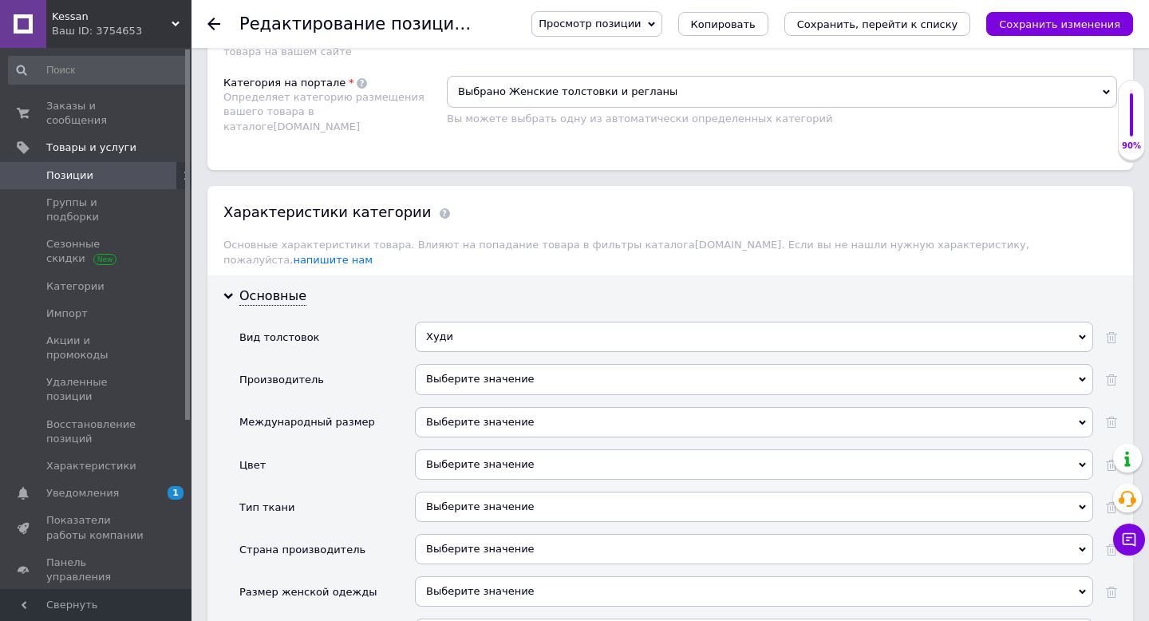
click at [442, 370] on div "Выберите значение" at bounding box center [754, 379] width 678 height 30
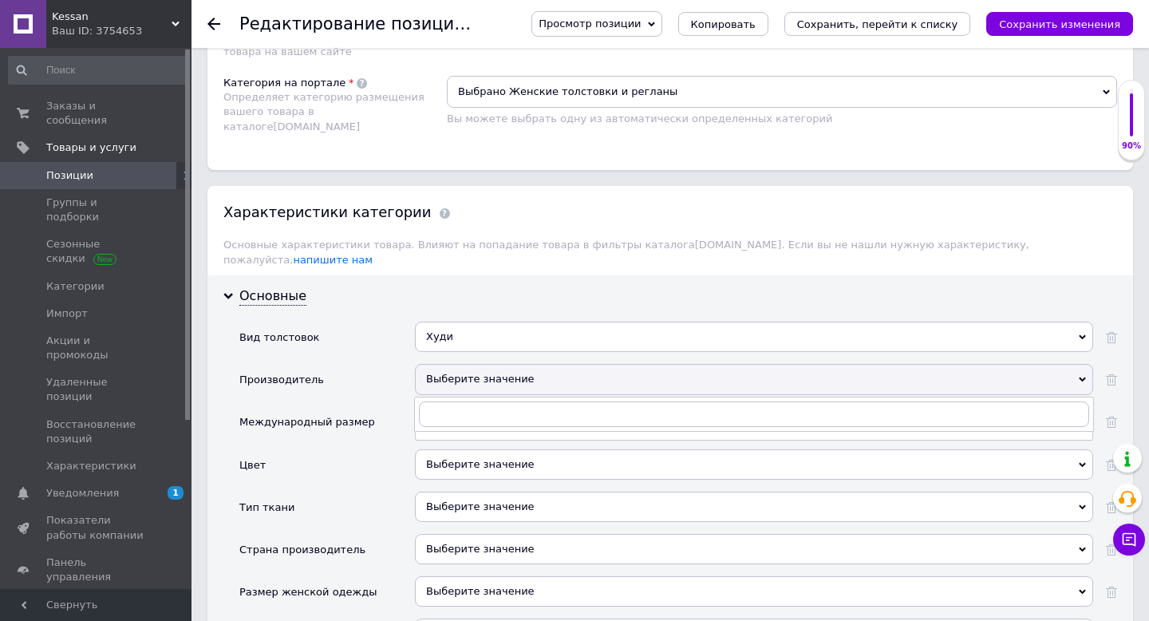
click at [364, 455] on div "Цвет" at bounding box center [327, 470] width 176 height 42
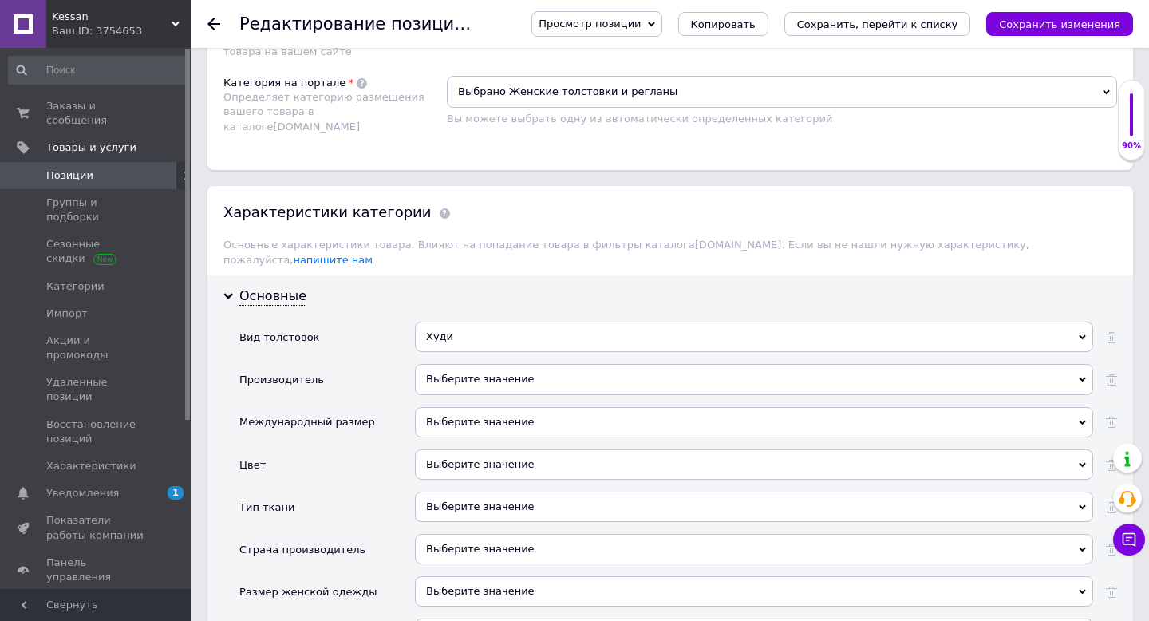
click at [459, 451] on div "Выберите значение" at bounding box center [754, 464] width 678 height 30
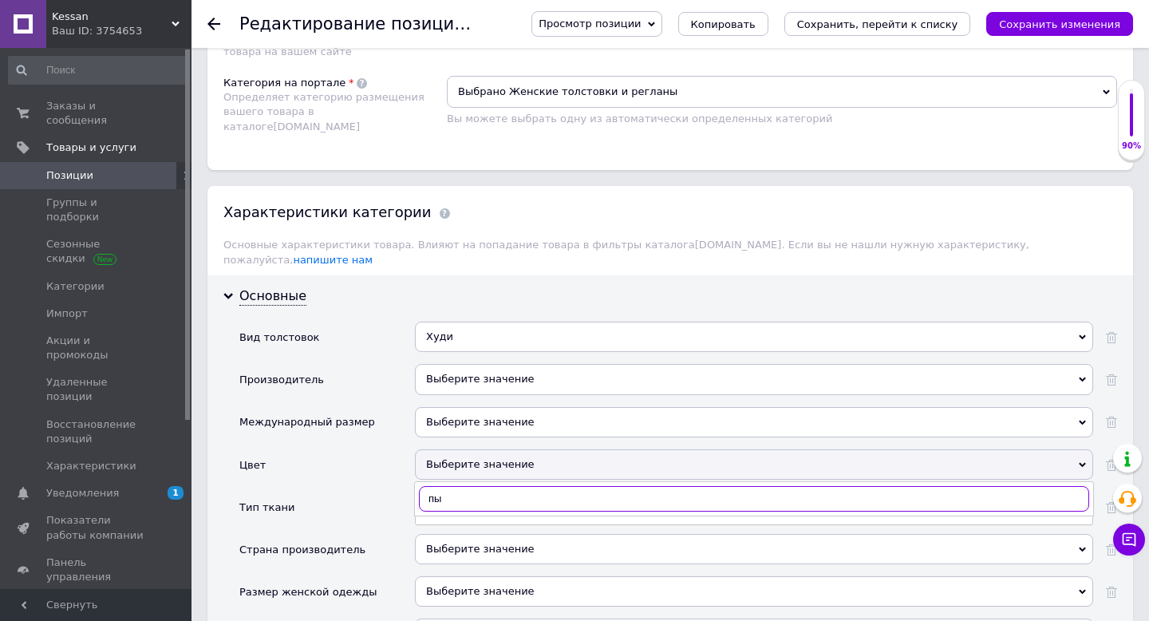
type input "п"
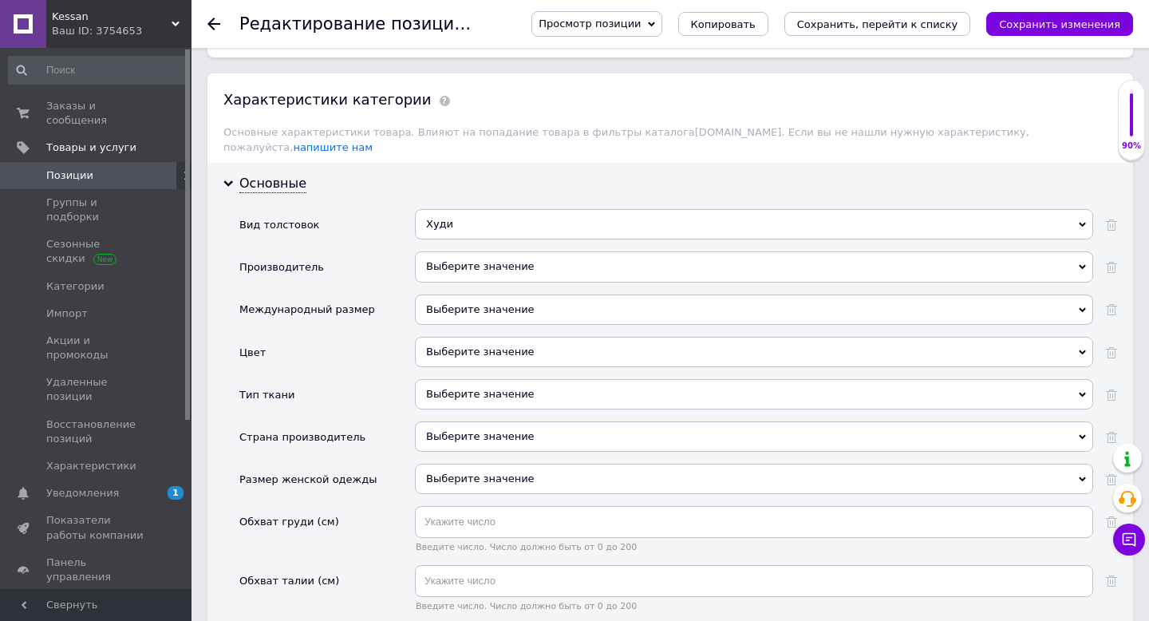
scroll to position [1372, 0]
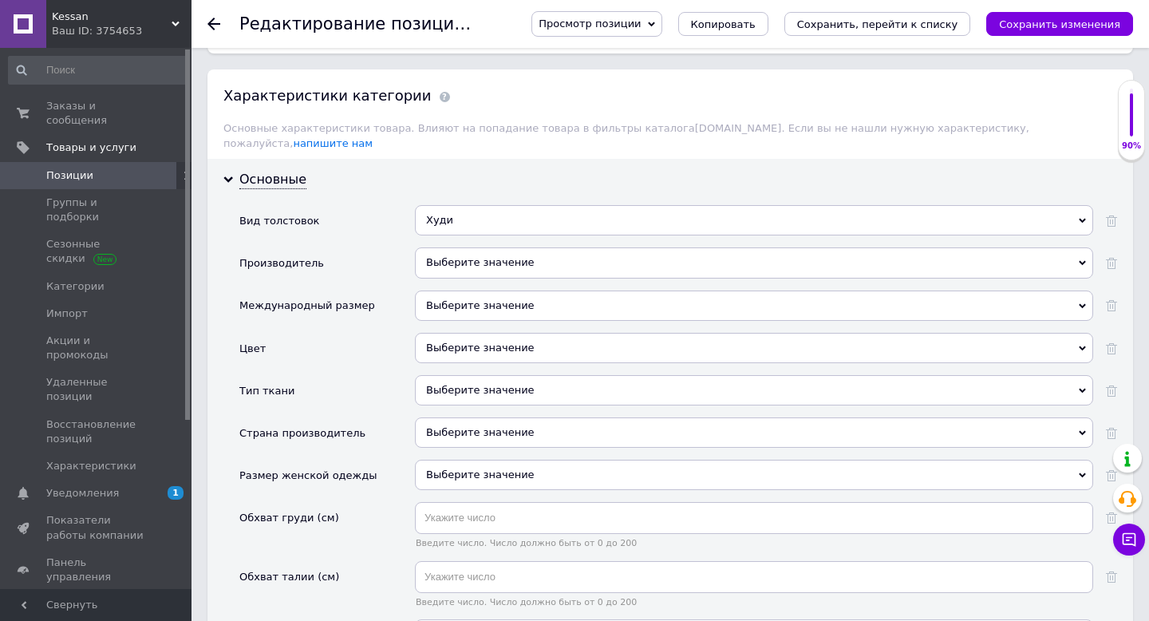
click at [450, 333] on div "Выберите значение" at bounding box center [754, 348] width 678 height 30
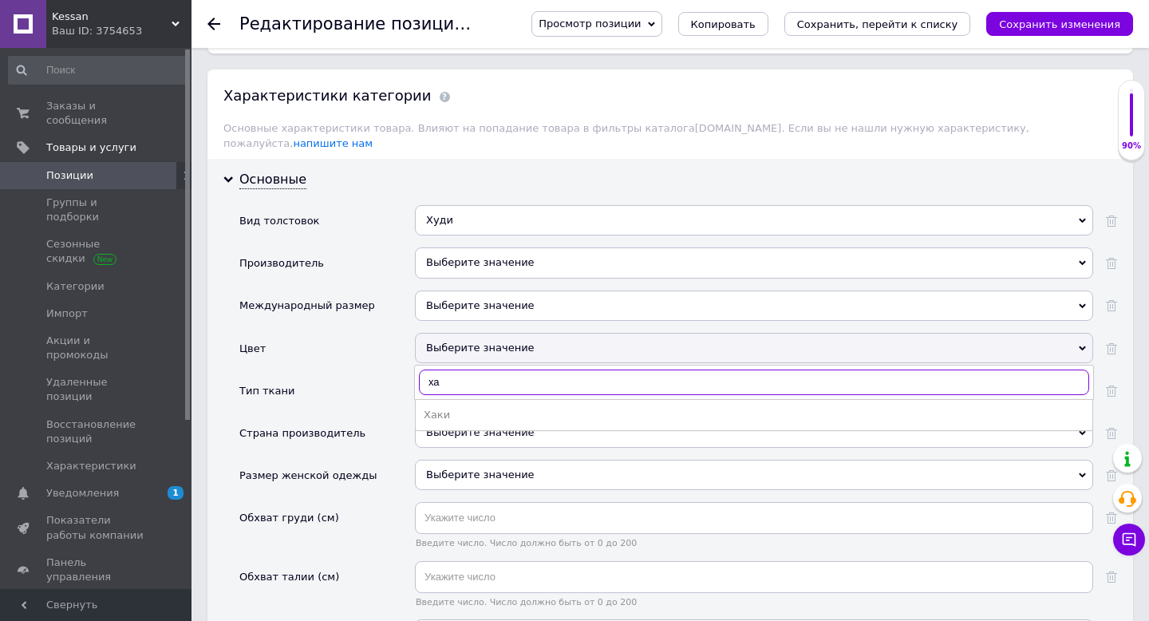
type input "хак"
click at [432, 408] on div "Хаки" at bounding box center [754, 415] width 661 height 14
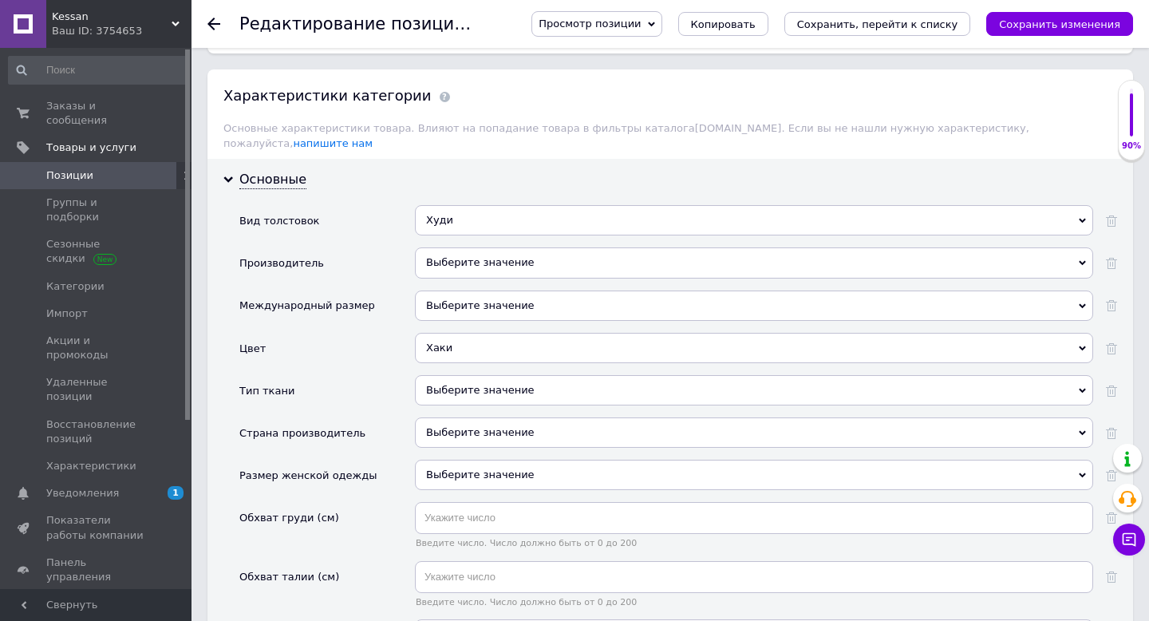
click at [451, 375] on div "Выберите значение" at bounding box center [754, 390] width 678 height 30
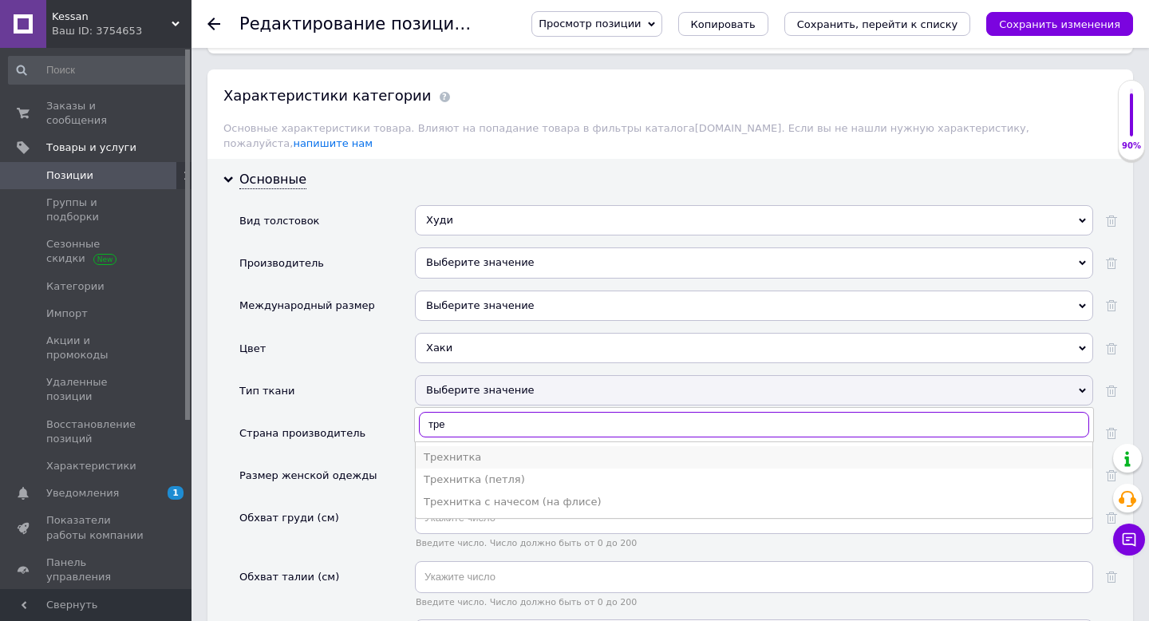
type input "тре"
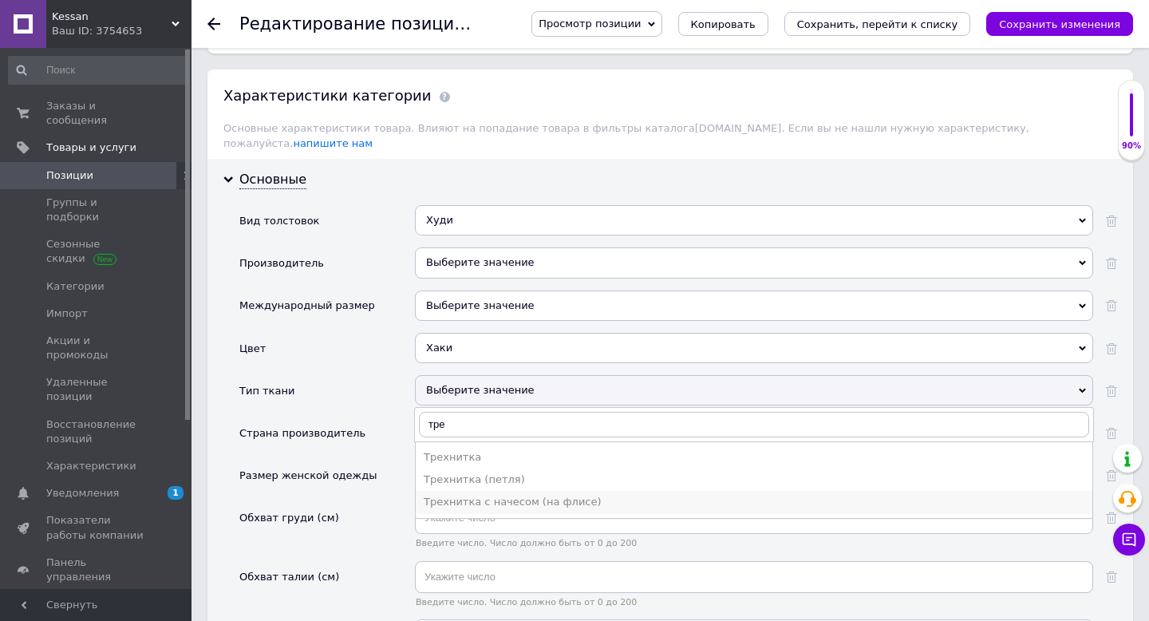
click at [478, 495] on div "Трехнитка с начесом (на флисе)" at bounding box center [754, 502] width 661 height 14
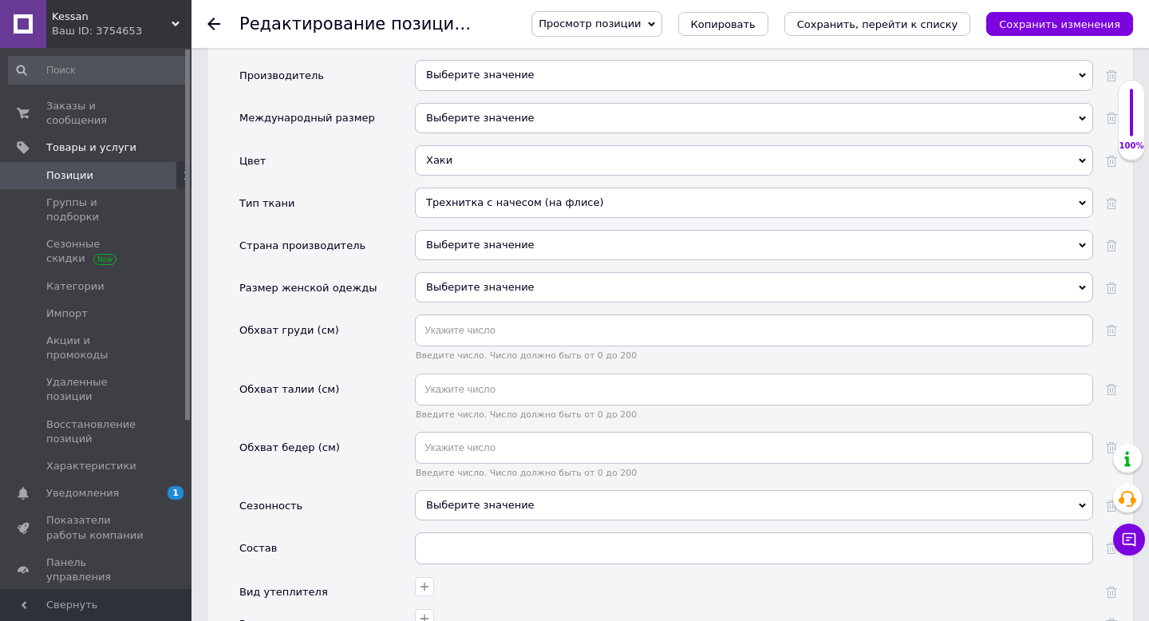
scroll to position [1623, 0]
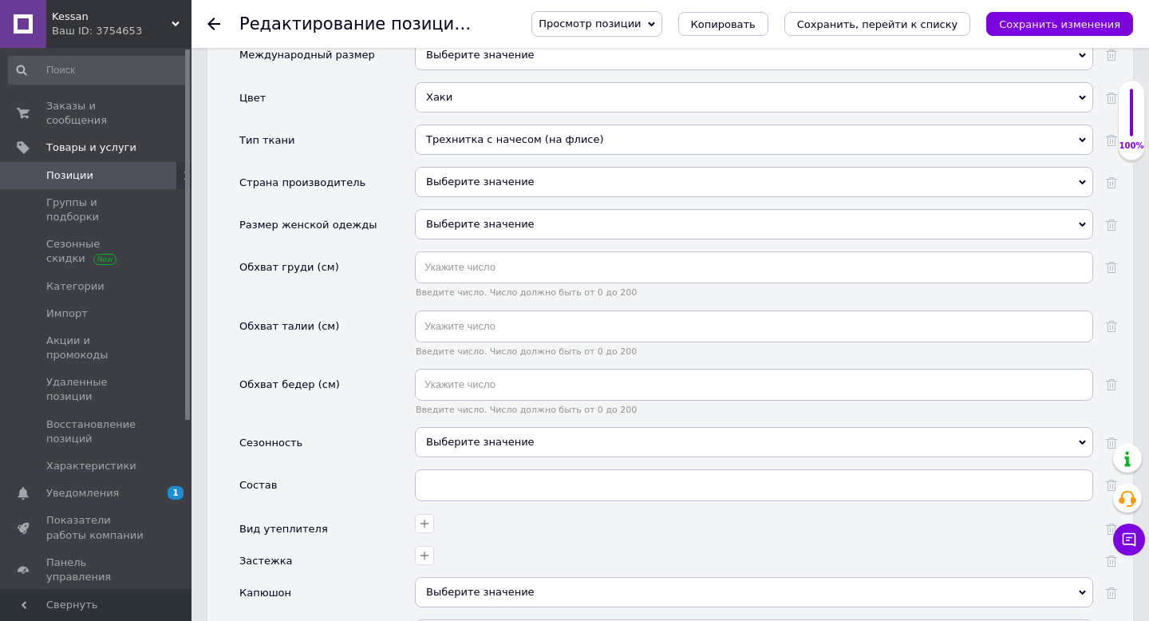
click at [454, 170] on div "Выберите значение" at bounding box center [754, 182] width 678 height 30
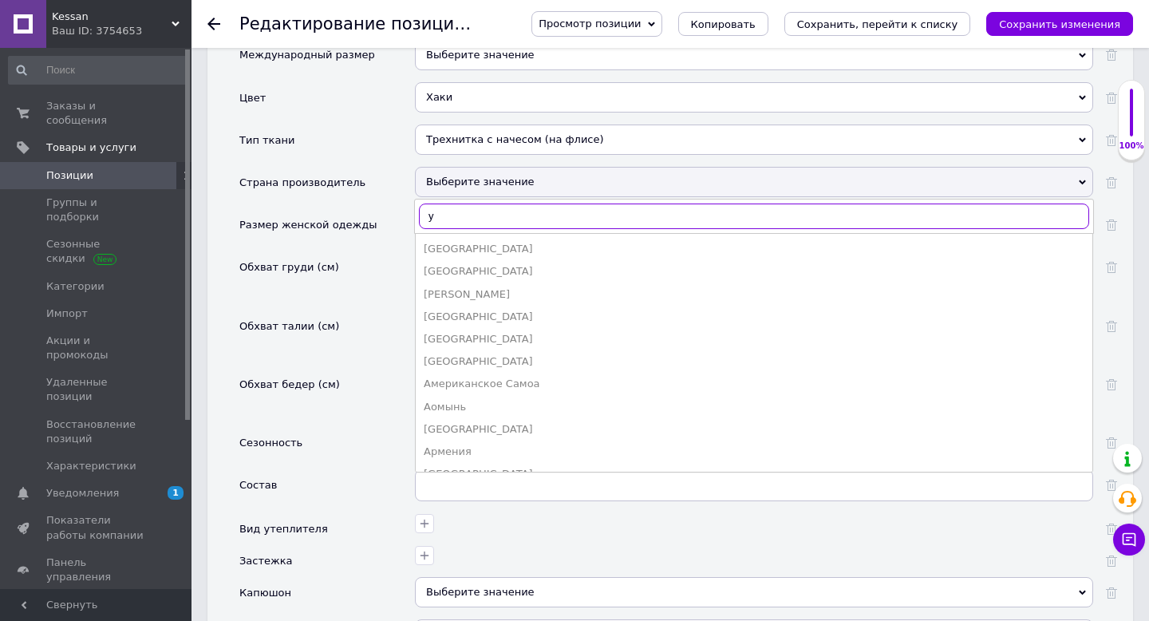
type input "ук"
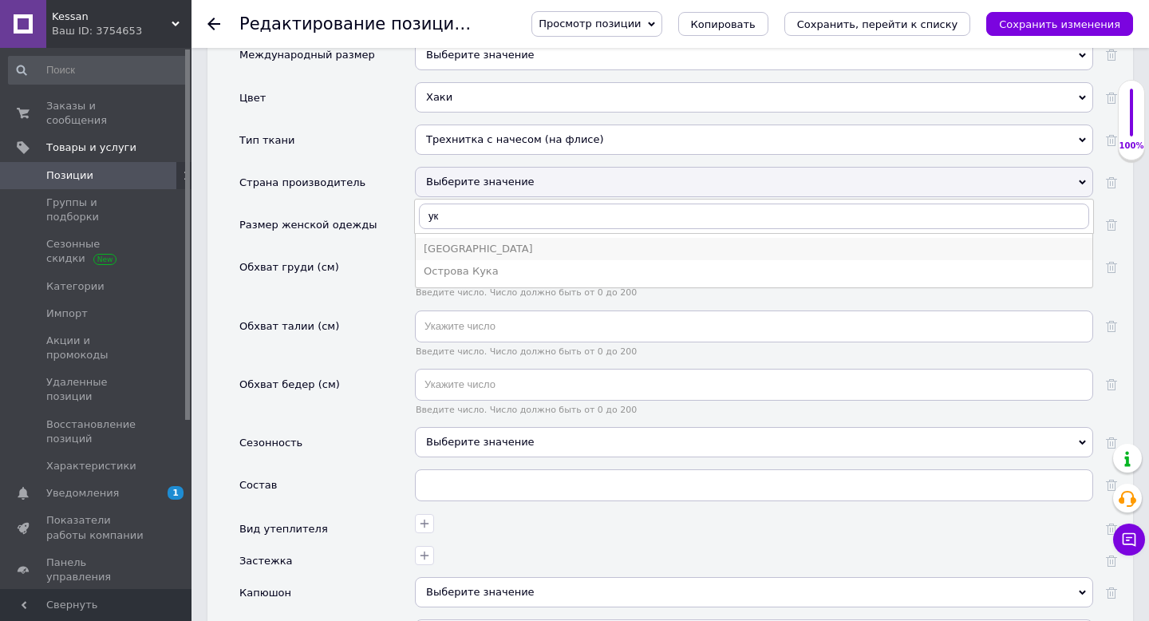
click at [479, 242] on div "[GEOGRAPHIC_DATA]" at bounding box center [754, 249] width 661 height 14
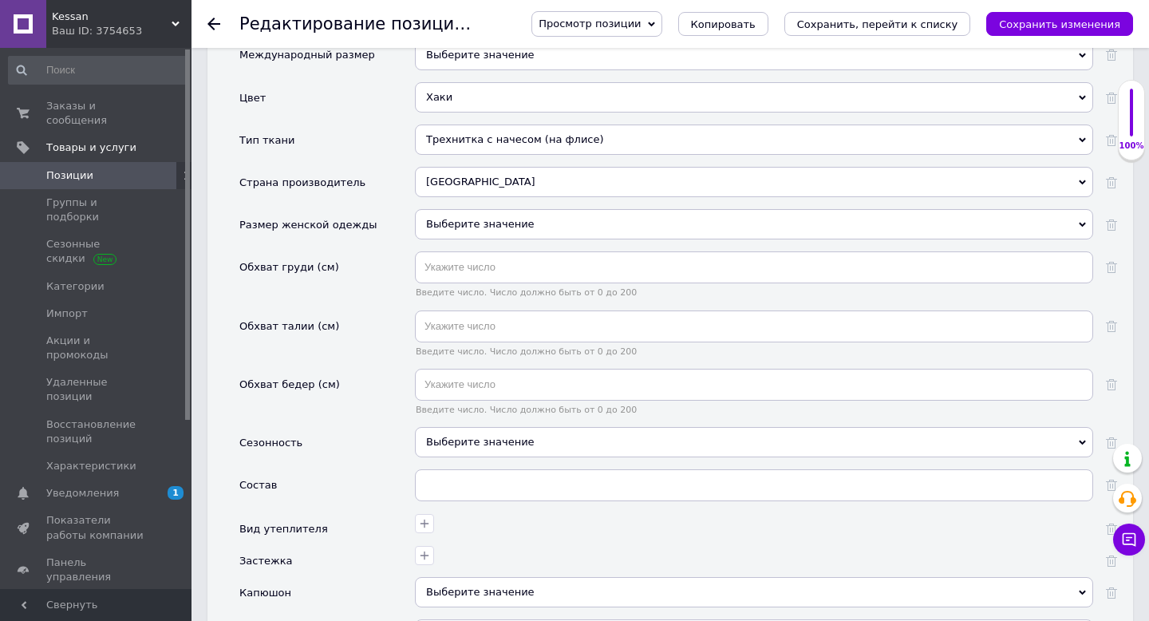
click at [437, 211] on div "Выберите значение" at bounding box center [754, 224] width 678 height 30
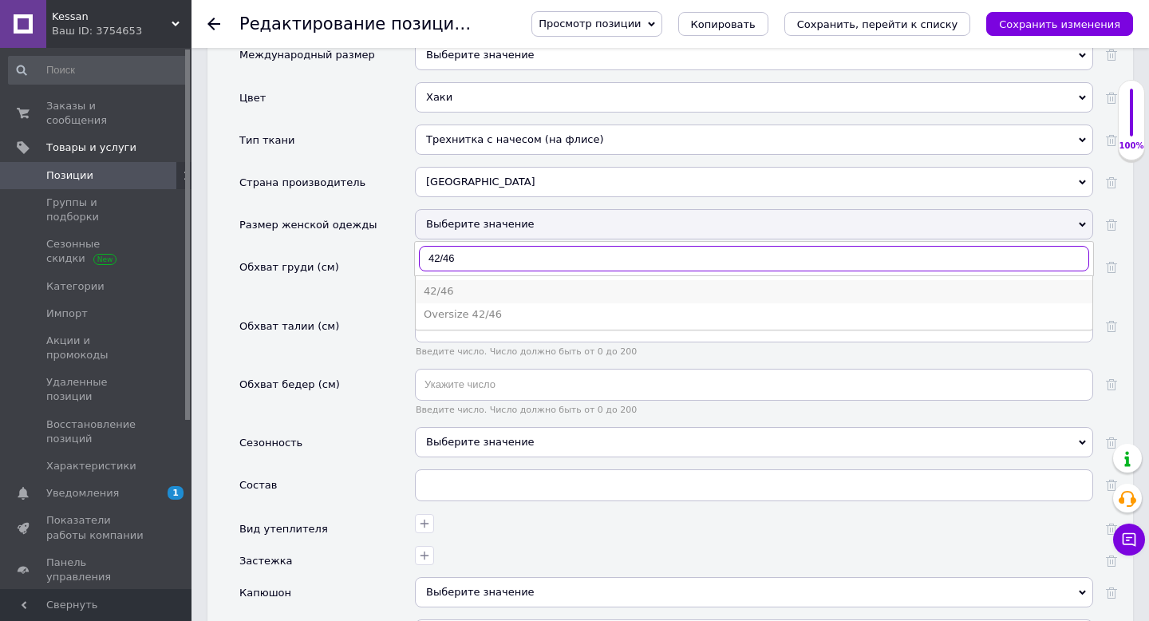
type input "42/46"
click at [459, 284] on div "42/46" at bounding box center [754, 291] width 661 height 14
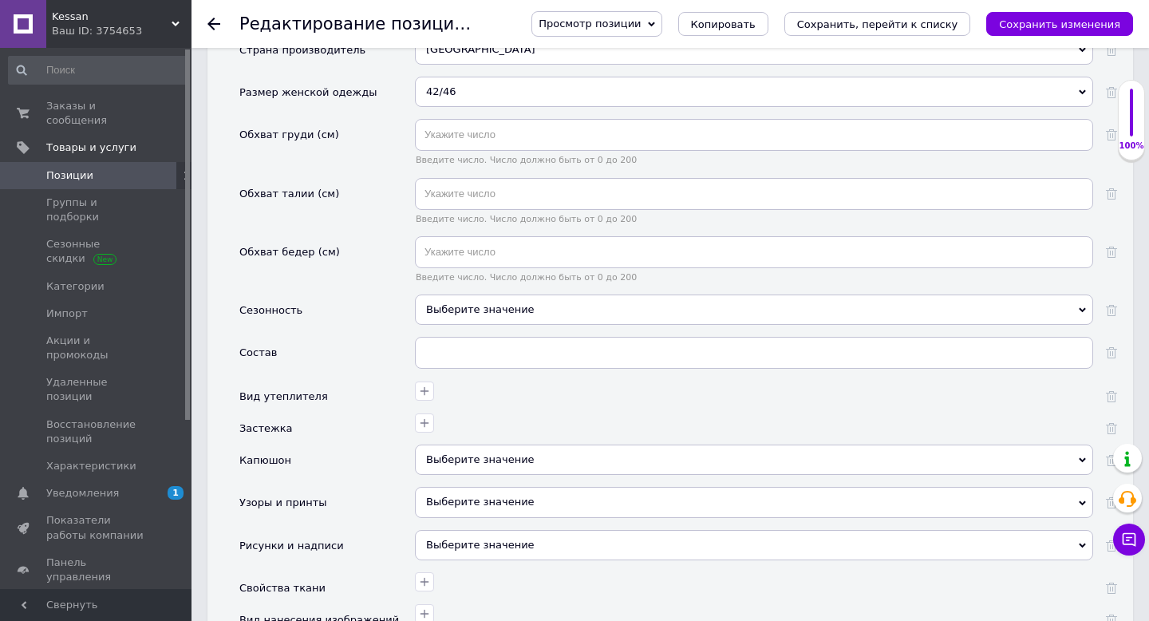
scroll to position [1757, 0]
click at [485, 293] on div "Выберите значение" at bounding box center [754, 308] width 678 height 30
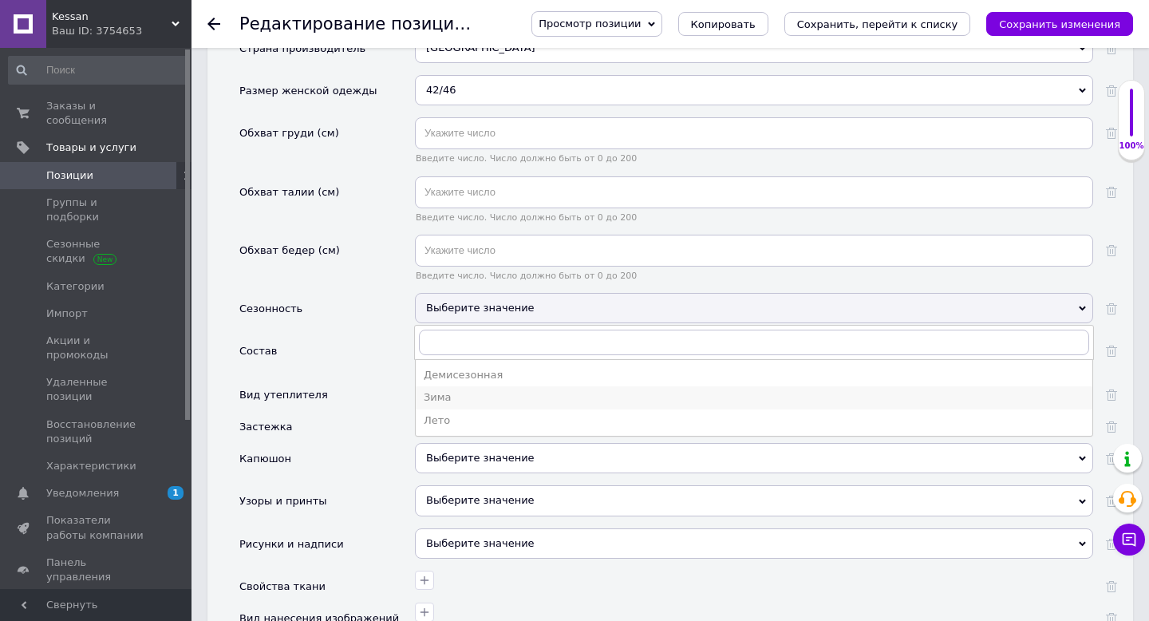
click at [447, 390] on div "Зима" at bounding box center [754, 397] width 661 height 14
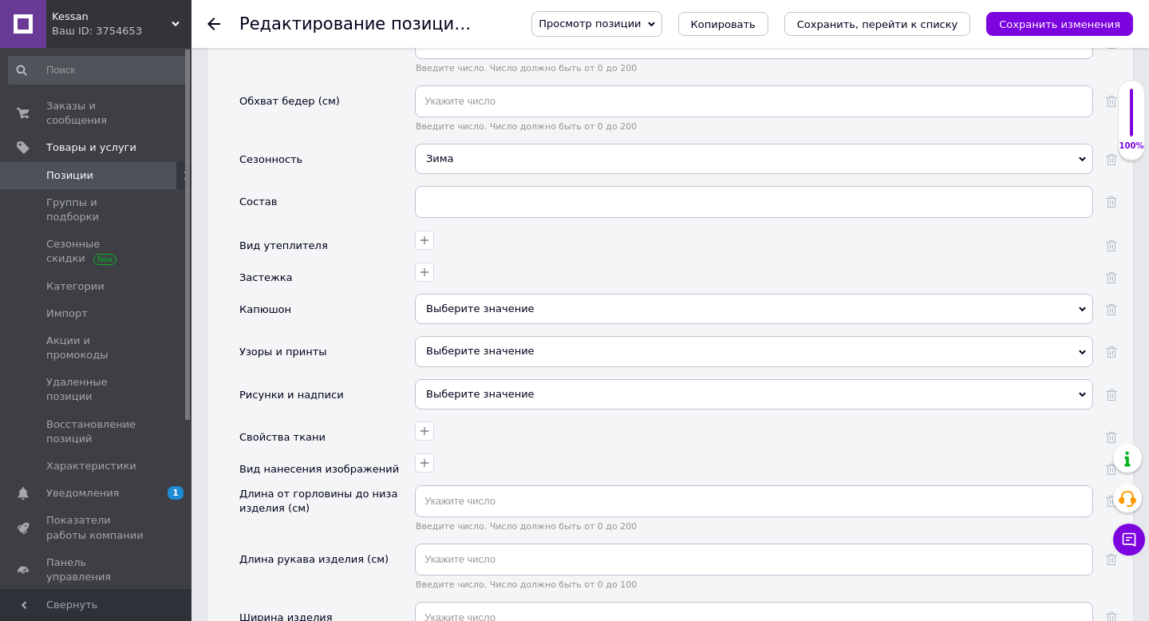
scroll to position [1915, 0]
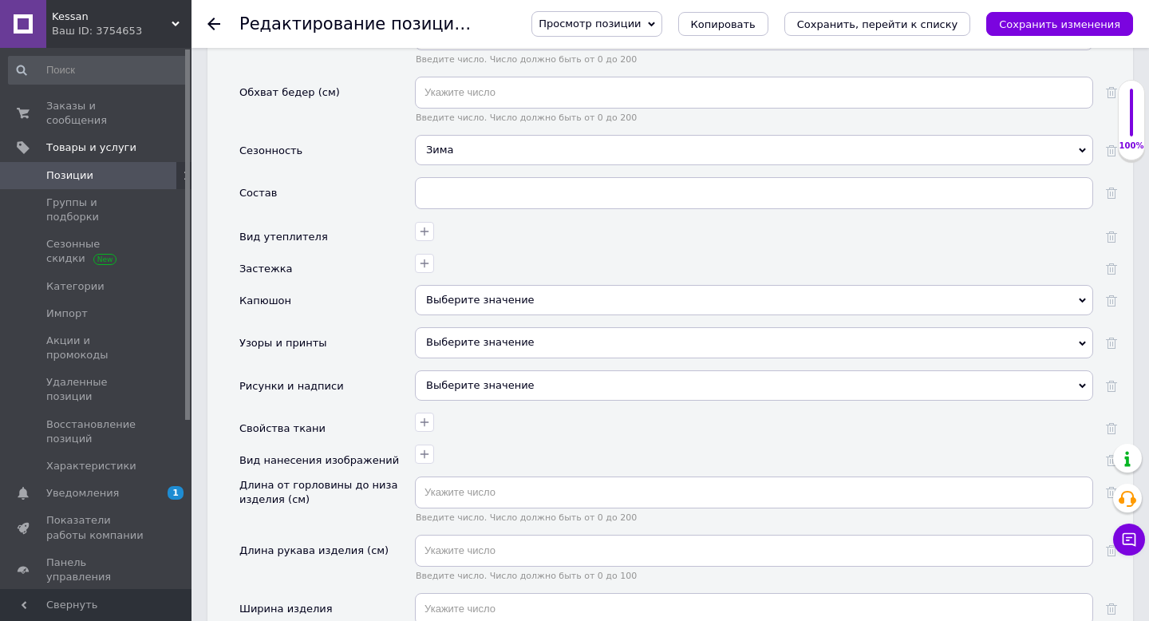
click at [452, 292] on div "Выберите значение" at bounding box center [754, 300] width 678 height 30
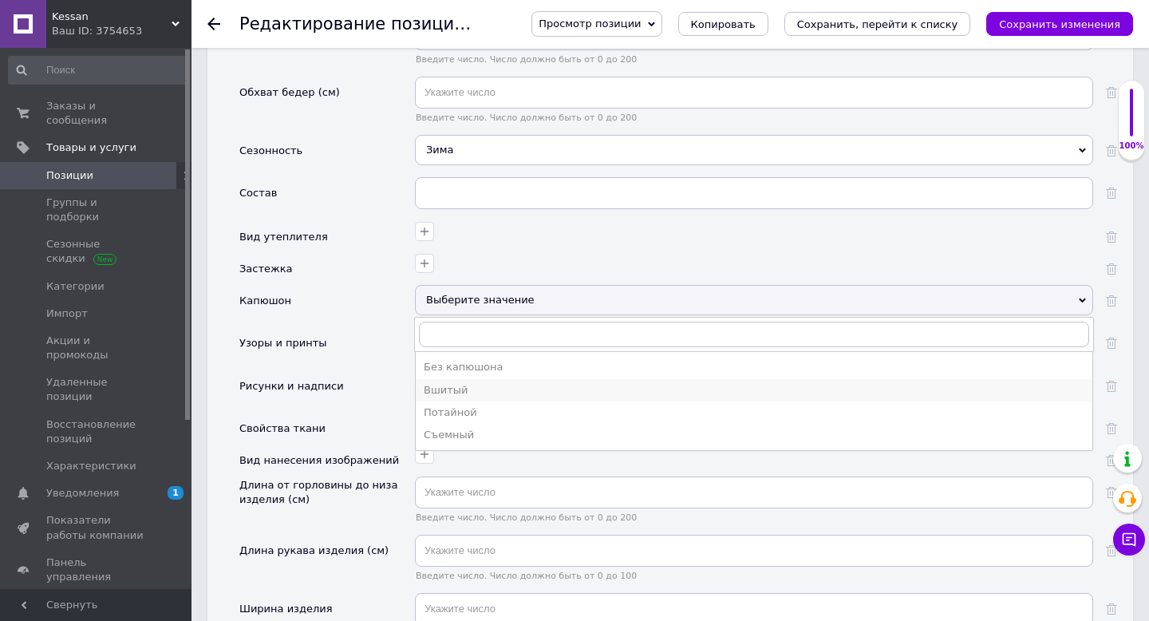
click at [452, 383] on div "Вшитый" at bounding box center [754, 390] width 661 height 14
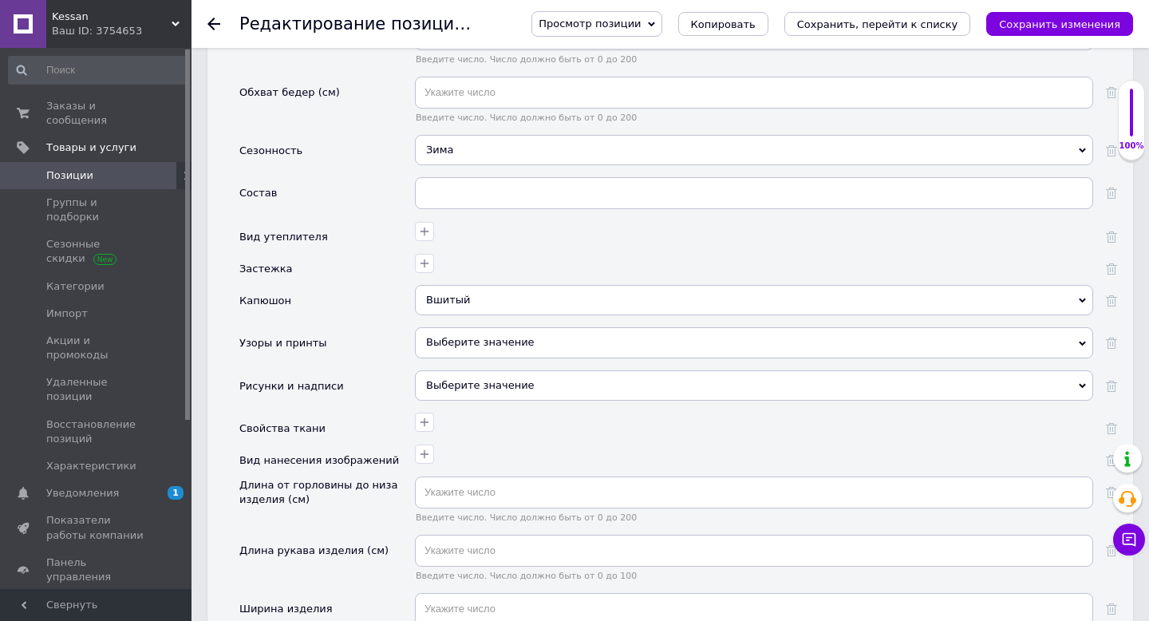
click at [464, 327] on div "Выберите значение" at bounding box center [754, 342] width 678 height 30
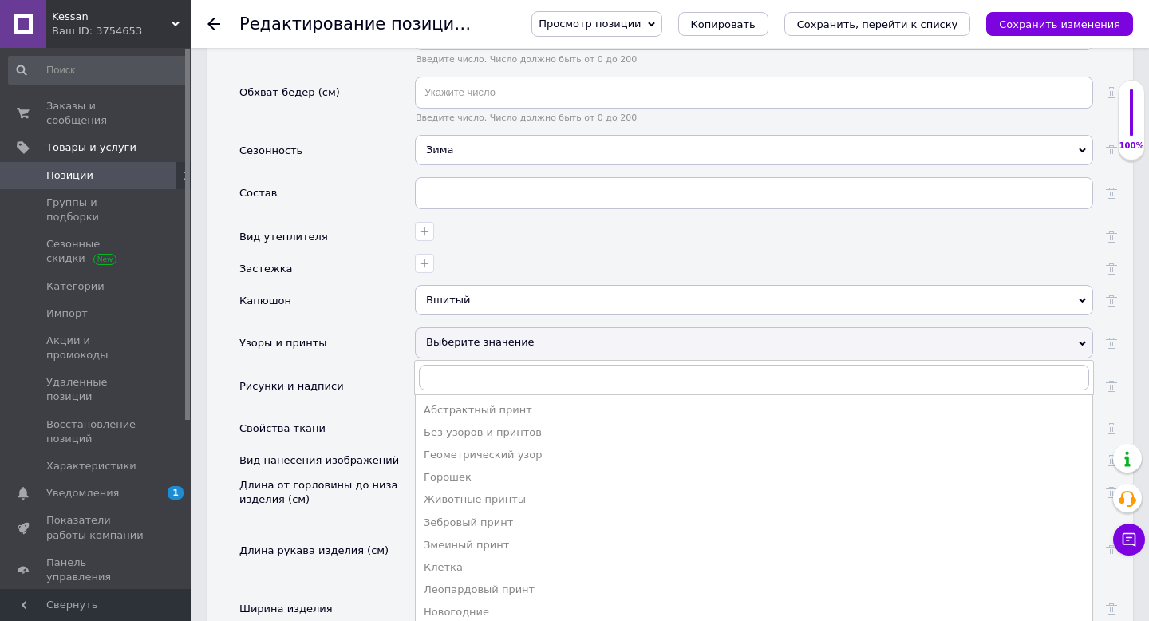
click at [412, 334] on div "Узоры и принты" at bounding box center [327, 348] width 176 height 42
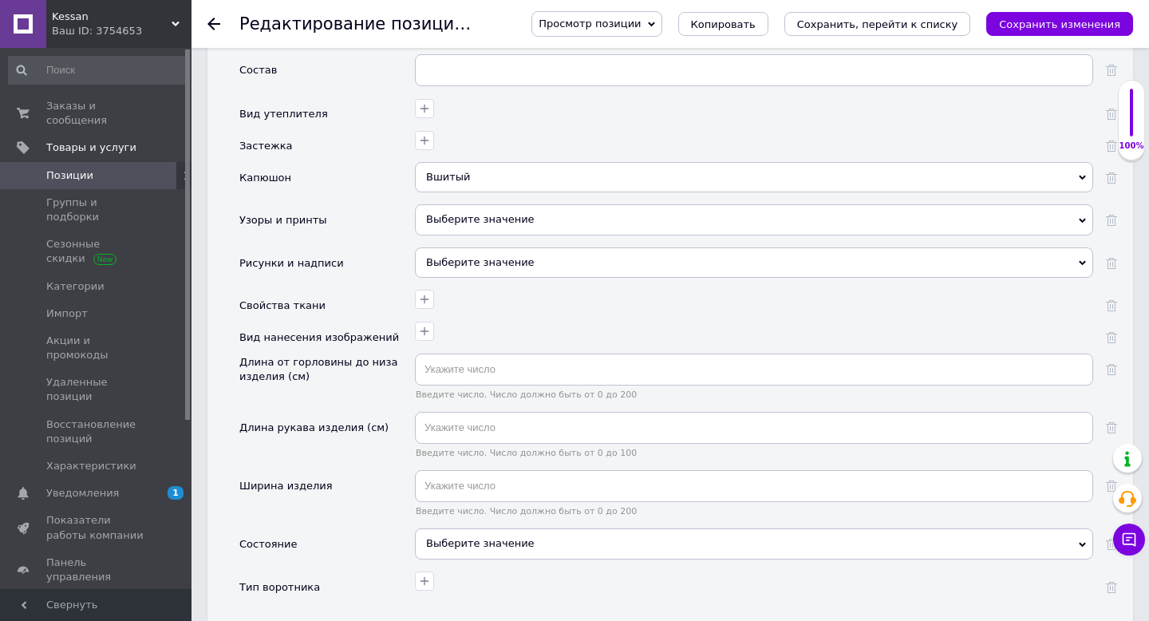
scroll to position [2099, 0]
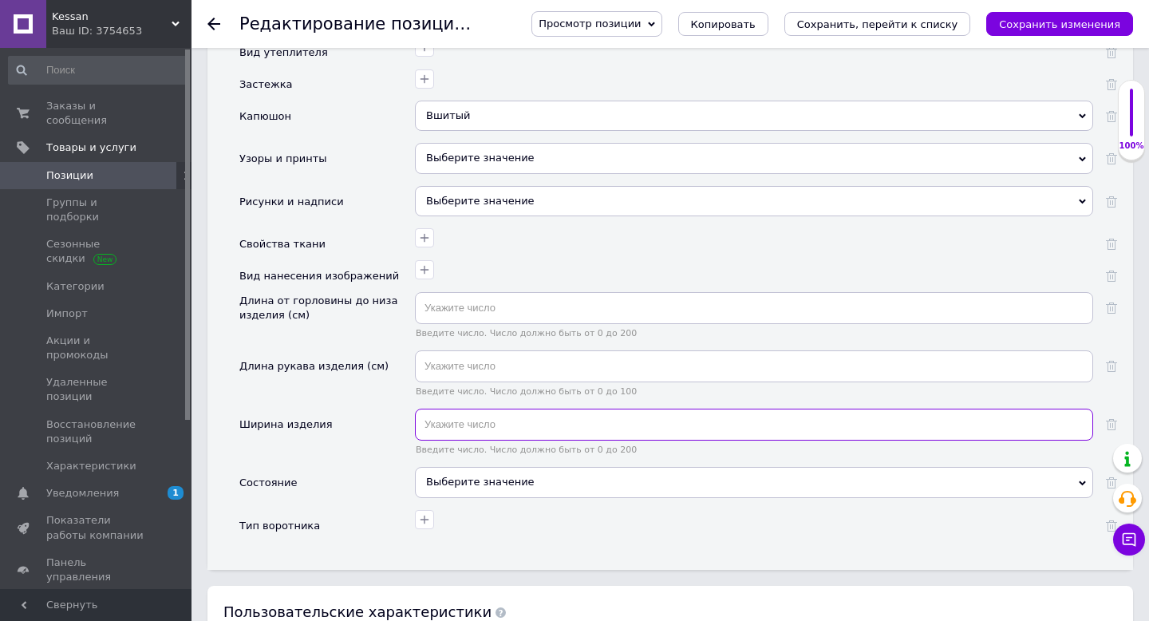
click at [442, 415] on input "text" at bounding box center [754, 424] width 678 height 32
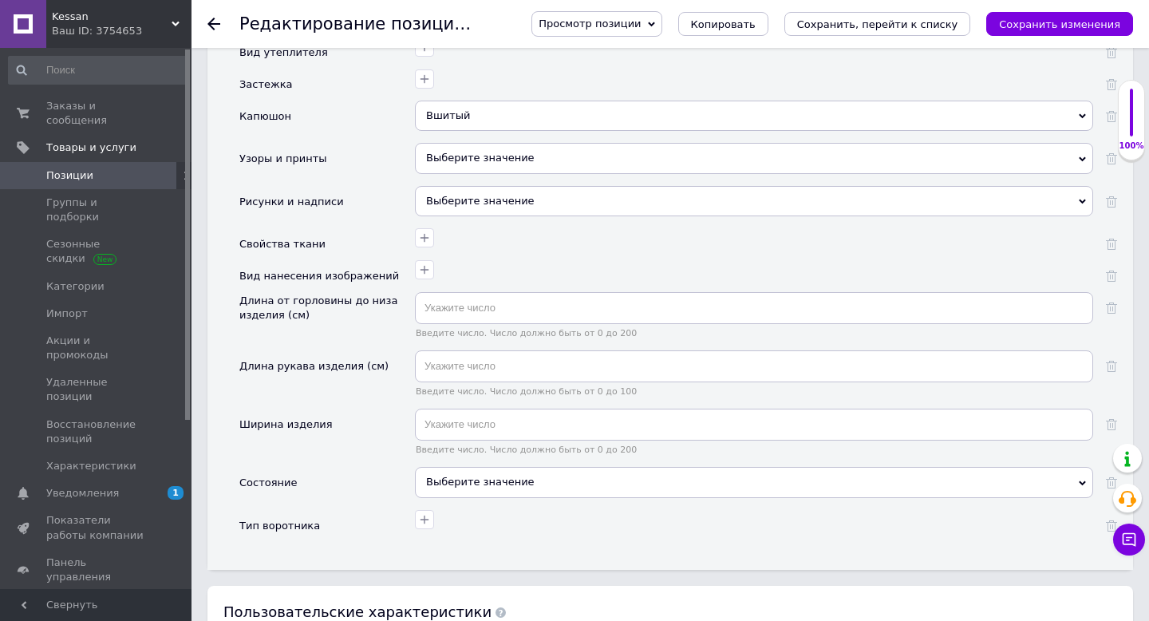
click at [436, 467] on div "Выберите значение" at bounding box center [754, 482] width 678 height 30
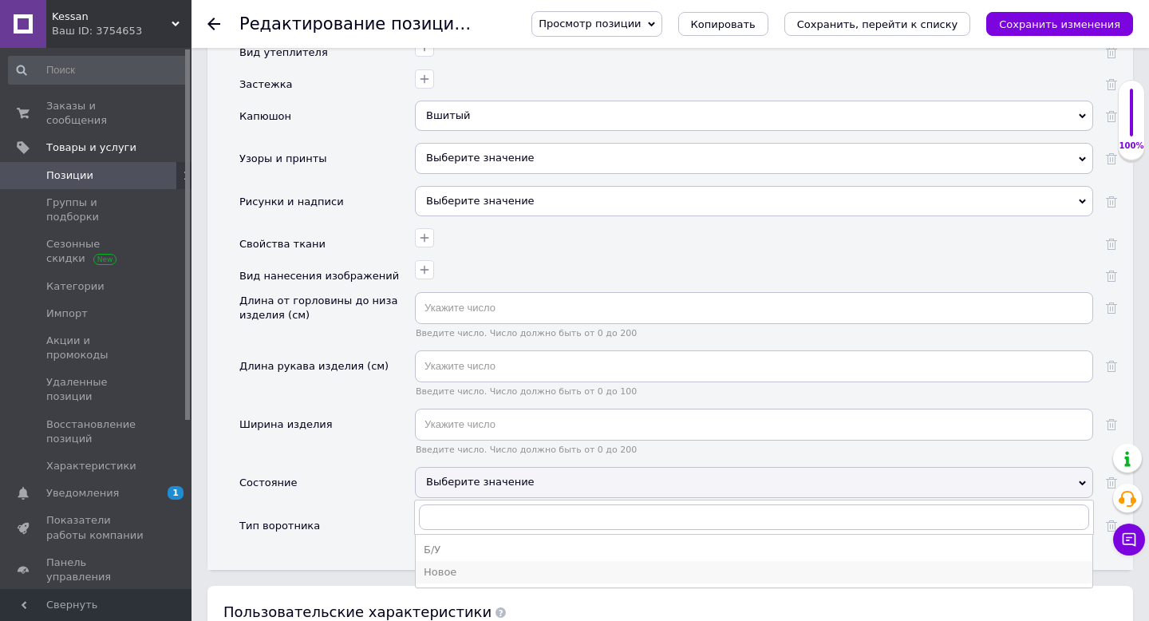
click at [440, 566] on li "Новое" at bounding box center [754, 572] width 677 height 22
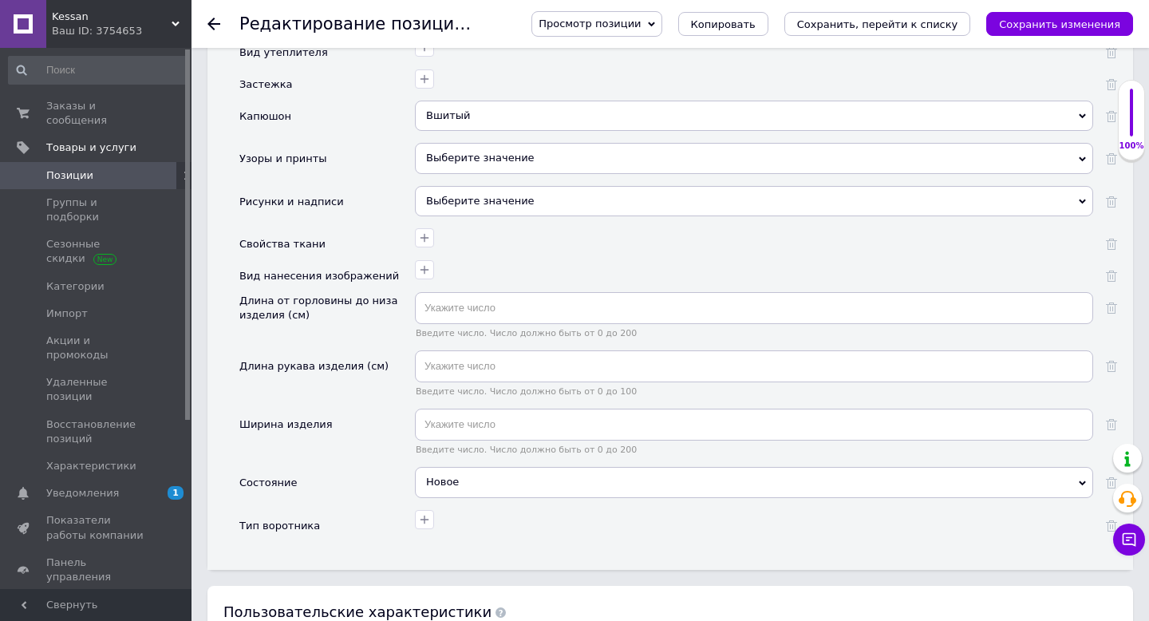
click at [370, 492] on div "Состояние" at bounding box center [327, 488] width 176 height 42
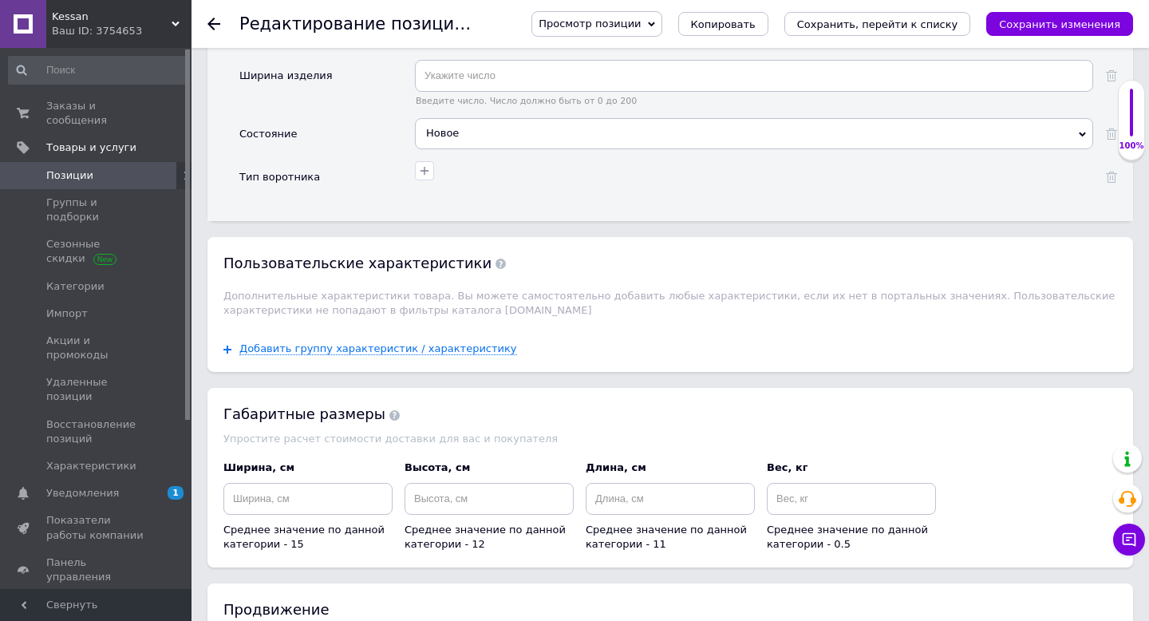
scroll to position [2544, 0]
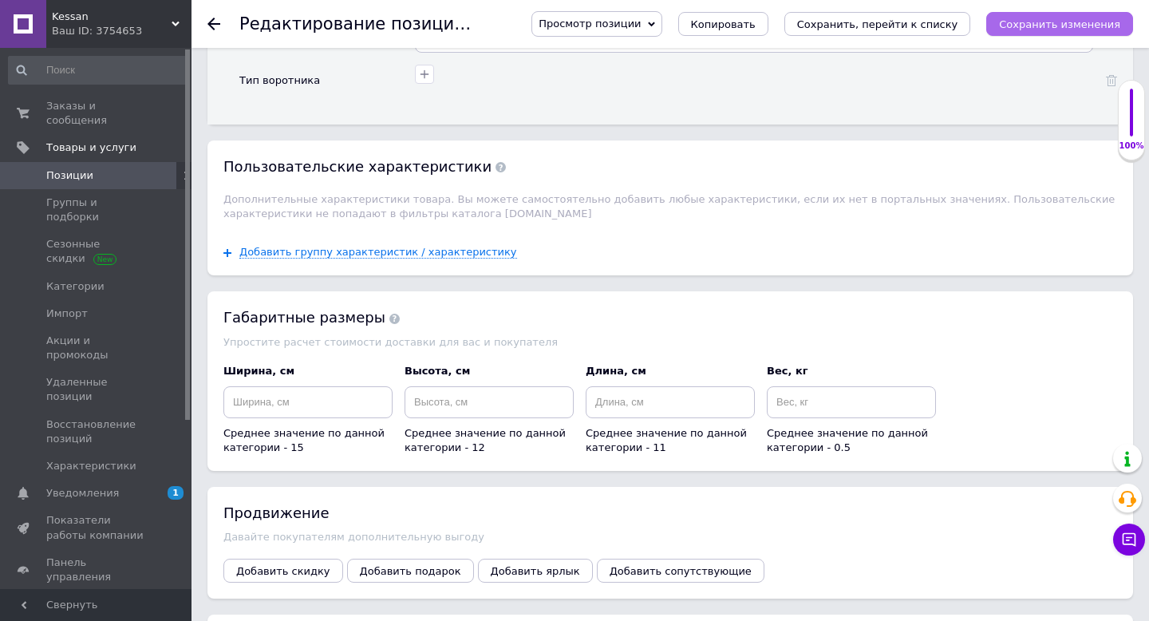
click at [1018, 31] on button "Сохранить изменения" at bounding box center [1059, 24] width 147 height 24
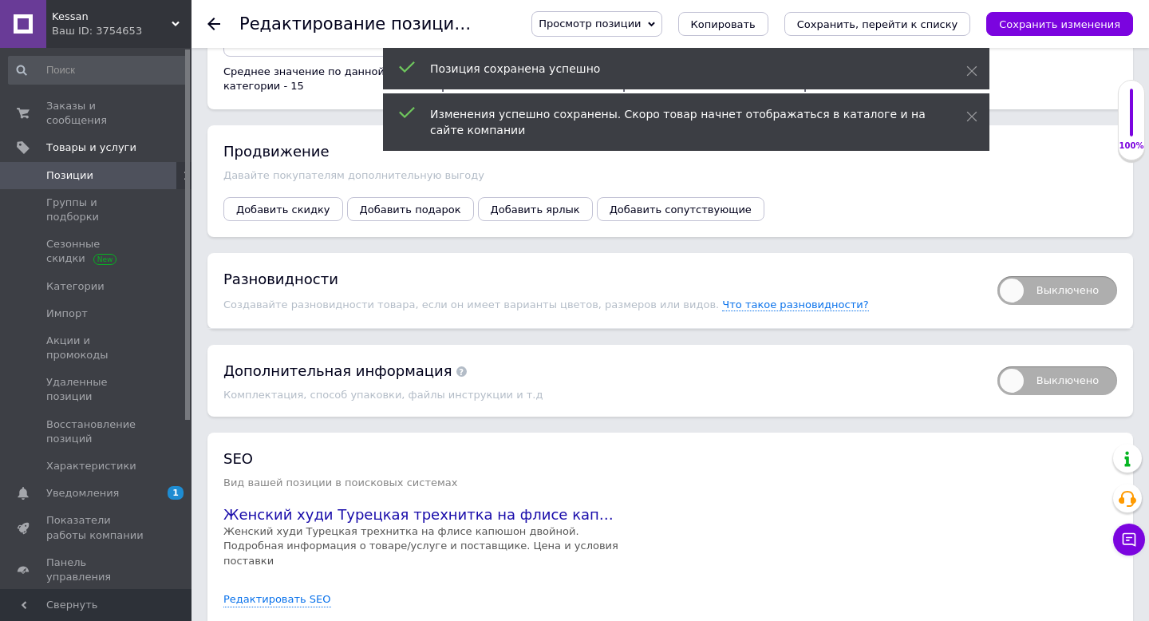
scroll to position [2951, 0]
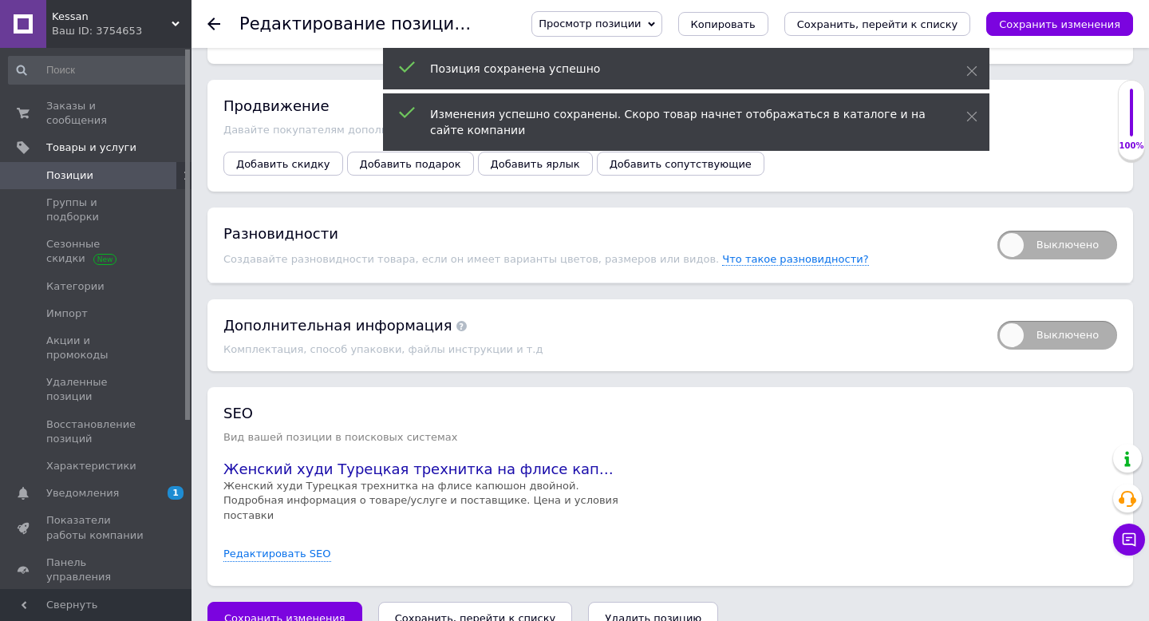
click at [1054, 231] on span "Выключено" at bounding box center [1057, 245] width 120 height 29
click at [997, 220] on input "Выключено" at bounding box center [992, 225] width 10 height 10
checkbox input "true"
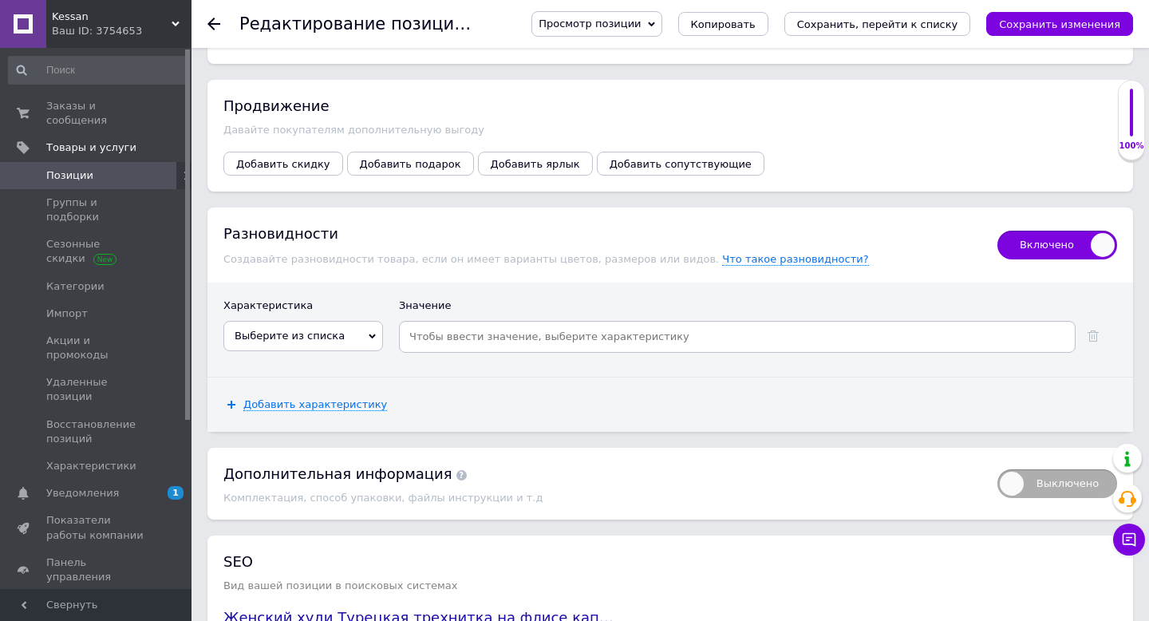
click at [325, 329] on span "Выберите из списка" at bounding box center [303, 336] width 160 height 30
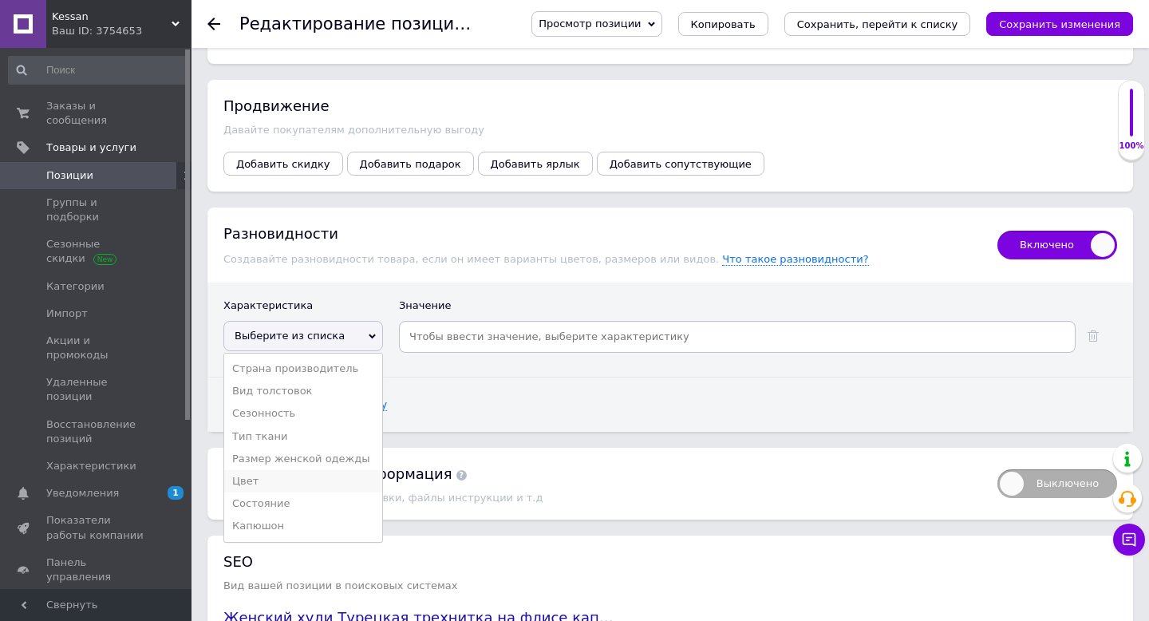
click at [253, 470] on li "Цвет" at bounding box center [303, 481] width 158 height 22
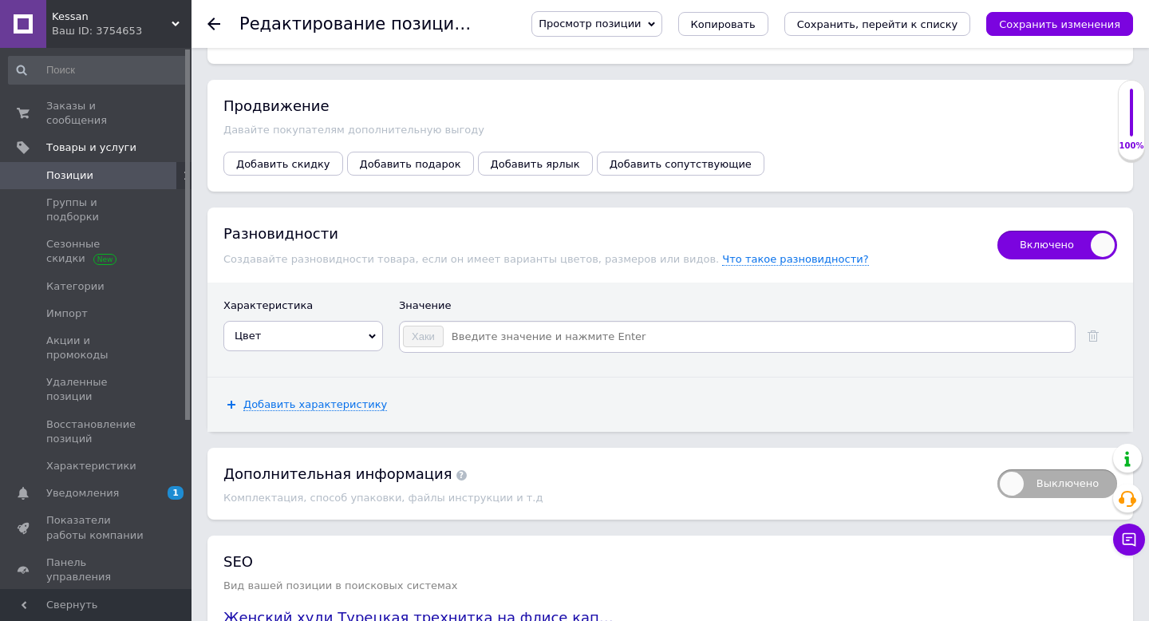
click at [519, 325] on input at bounding box center [758, 337] width 628 height 24
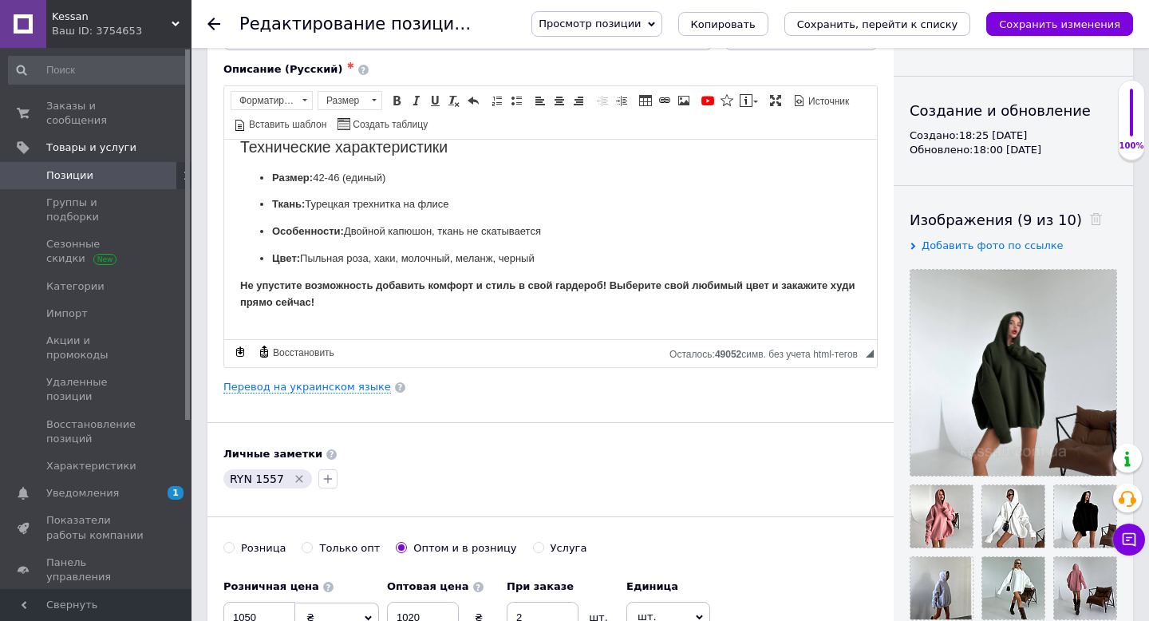
scroll to position [1438, 0]
drag, startPoint x: 305, startPoint y: 258, endPoint x: 552, endPoint y: 262, distance: 247.3
click at [552, 262] on p "Цвет: Пыльная роза, хаки, молочный, меланж, черный" at bounding box center [550, 259] width 557 height 17
copy p "Пыльная роза, хаки, молочный, меланж, черный"
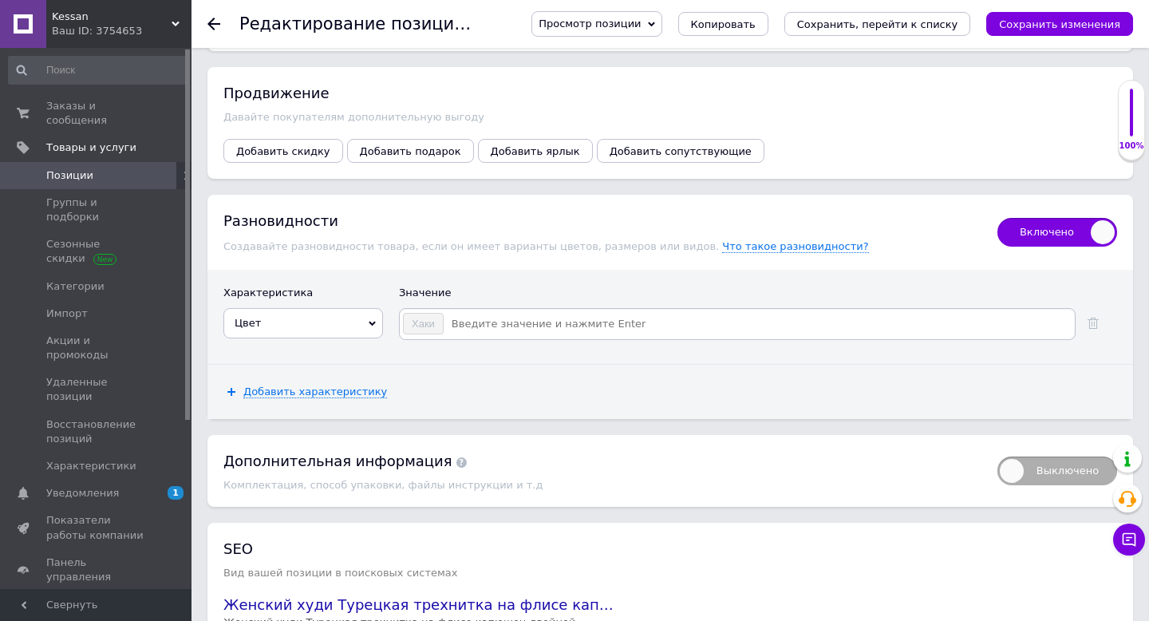
scroll to position [3099, 0]
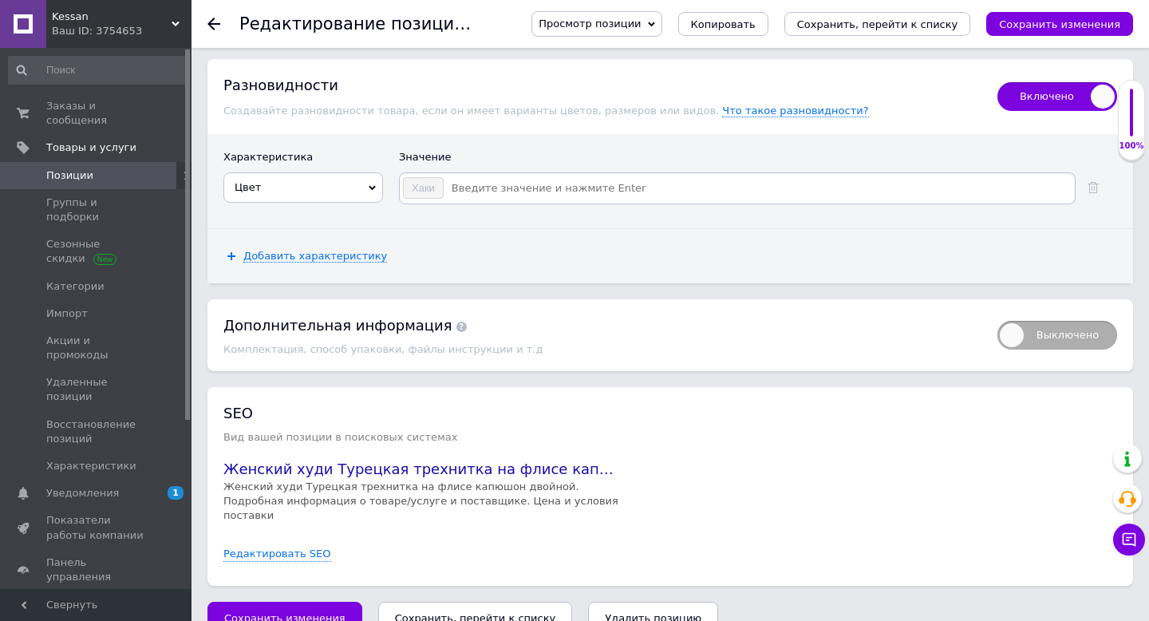
click at [510, 179] on input at bounding box center [758, 188] width 628 height 24
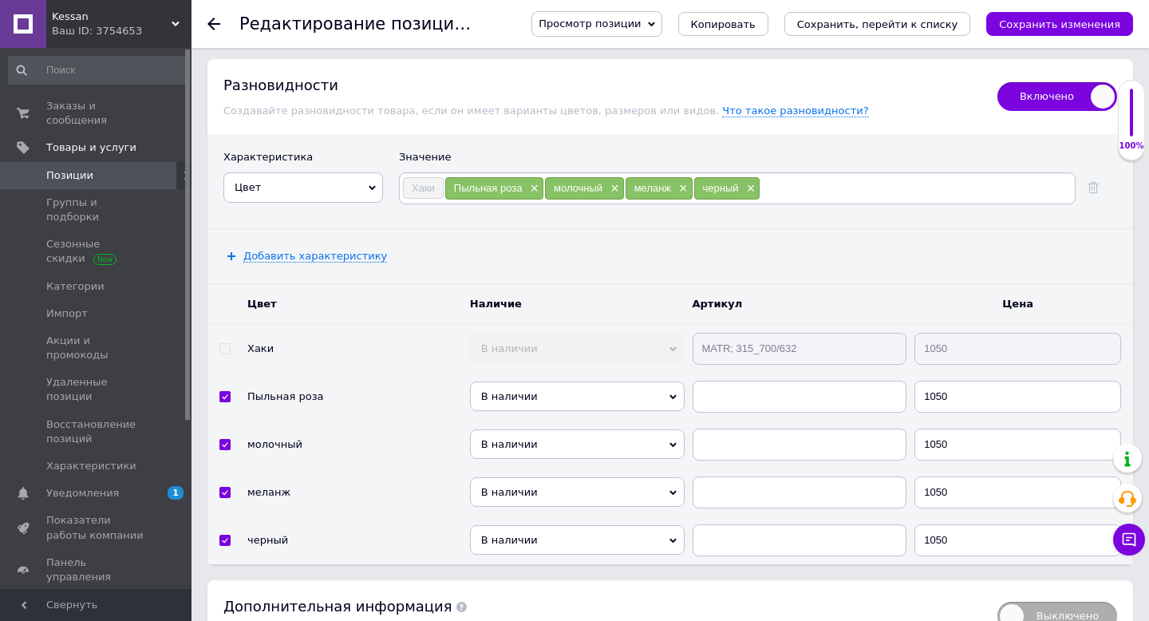
click at [334, 231] on div "Добавить характеристику" at bounding box center [669, 256] width 925 height 54
click at [334, 250] on span "Добавить характеристику" at bounding box center [315, 256] width 144 height 13
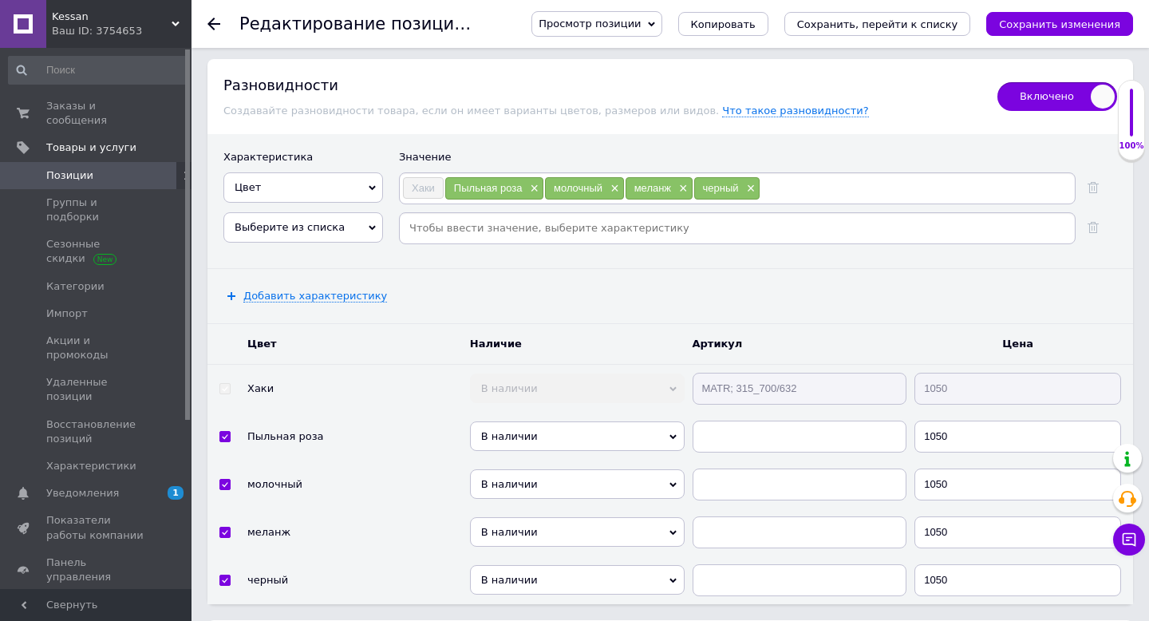
click at [274, 222] on span "Выберите из списка" at bounding box center [303, 227] width 160 height 30
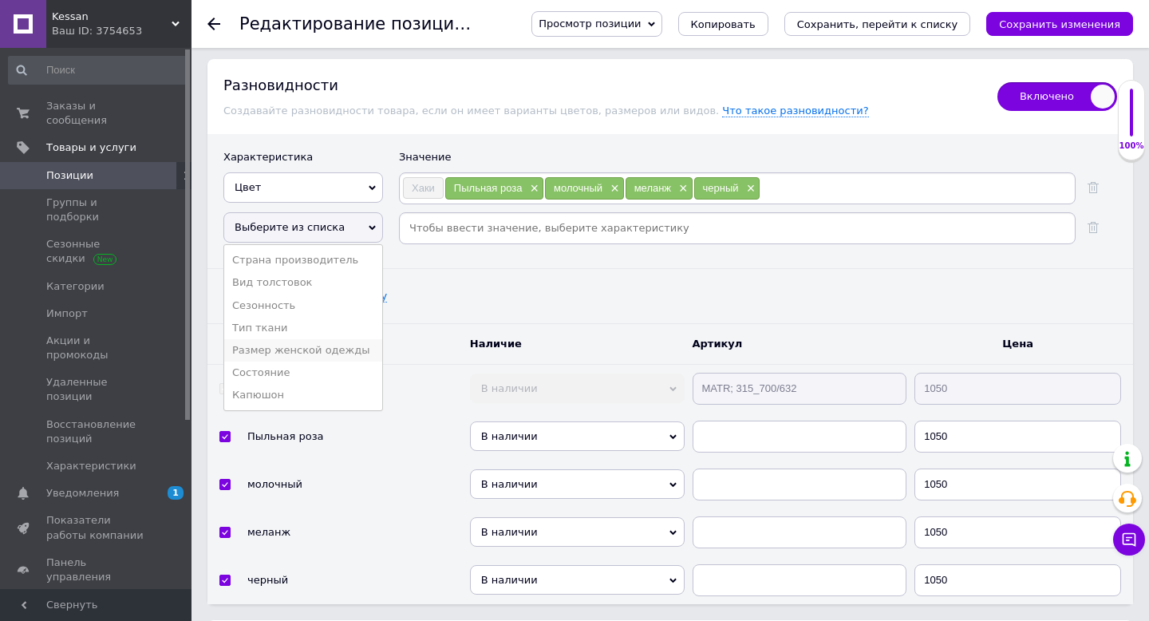
click at [268, 339] on li "Размер женской одежды" at bounding box center [303, 350] width 158 height 22
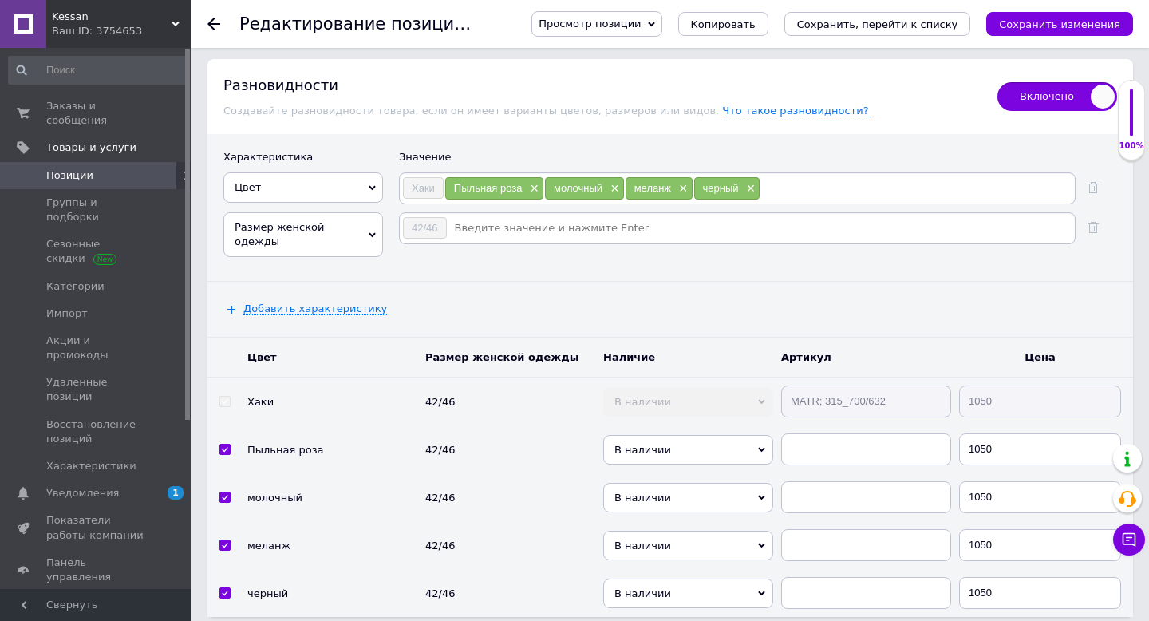
click at [468, 216] on input at bounding box center [760, 228] width 625 height 24
click at [1097, 222] on icon at bounding box center [1092, 227] width 11 height 11
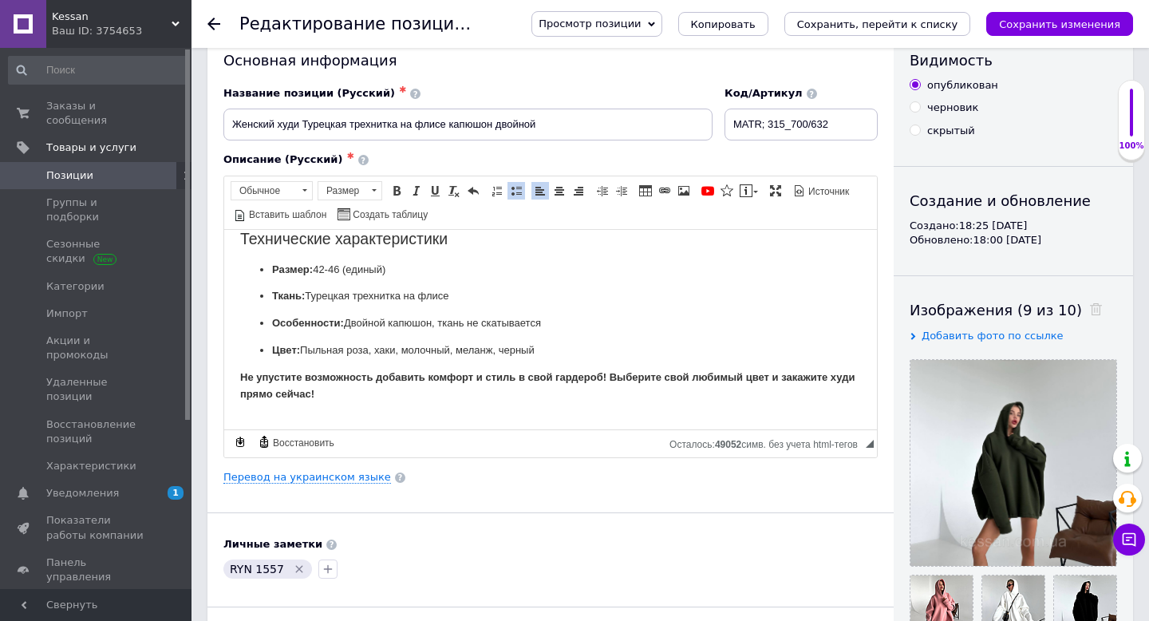
scroll to position [0, 0]
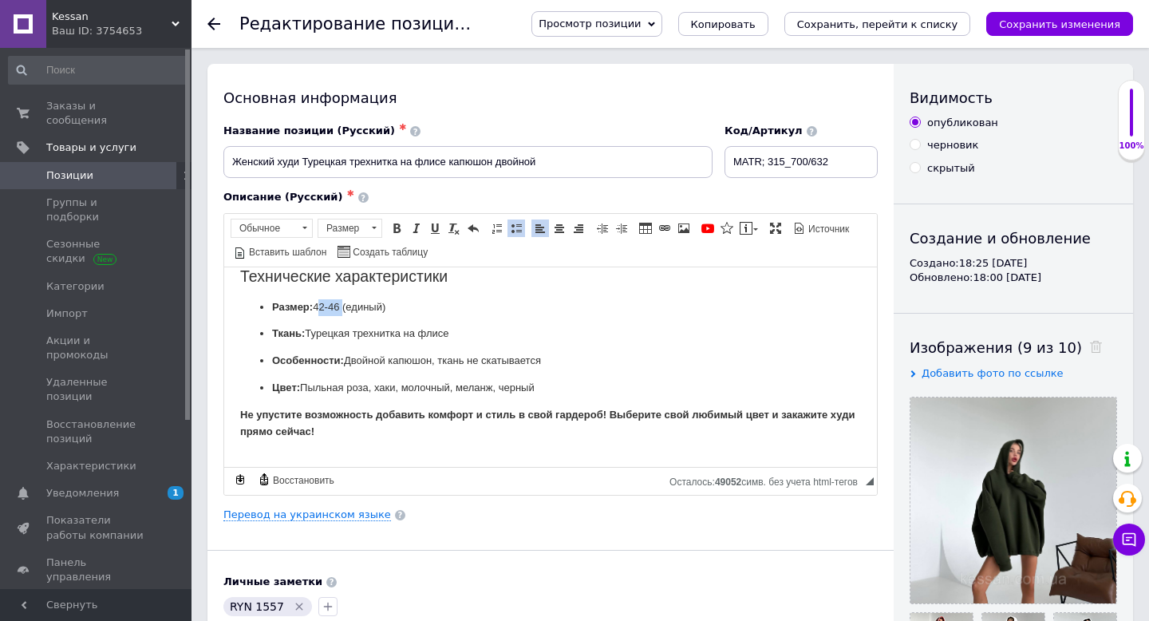
drag, startPoint x: 317, startPoint y: 306, endPoint x: 343, endPoint y: 305, distance: 26.3
click at [343, 305] on li "Размер: 42-46 (единый)" at bounding box center [550, 306] width 557 height 17
copy li "42-46"
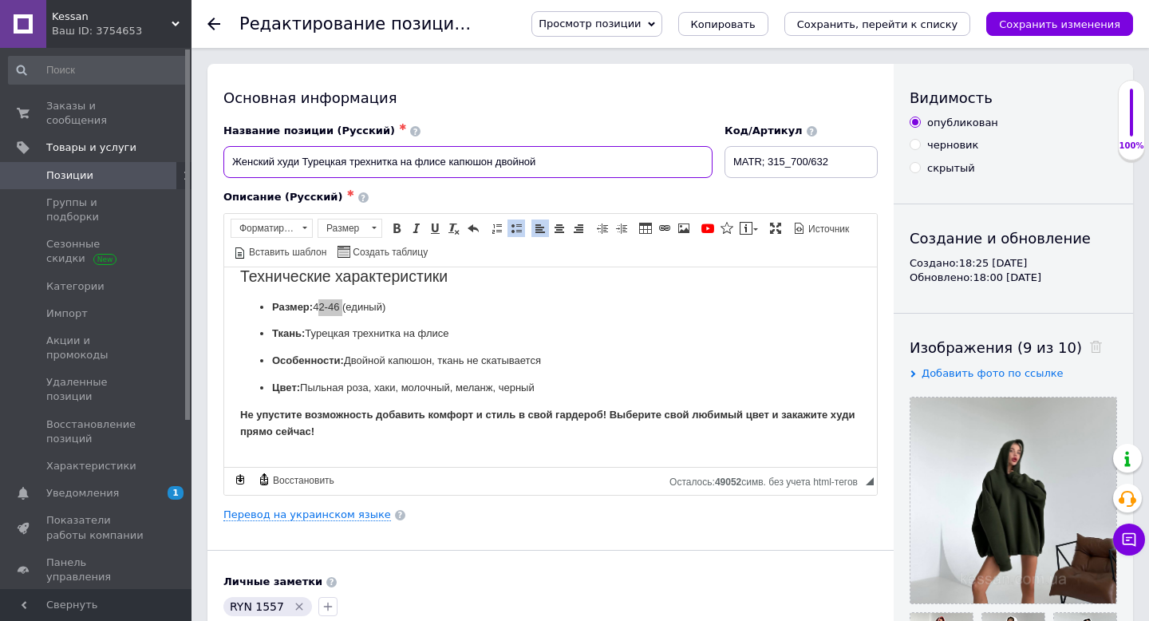
click at [555, 160] on input "Женский худи Турецкая трехнитка на флисе капюшон двойной" at bounding box center [467, 162] width 489 height 32
paste input "42-46"
type input "Женский худи Турецкая трехнитка на флисе капюшон двойной 42-46"
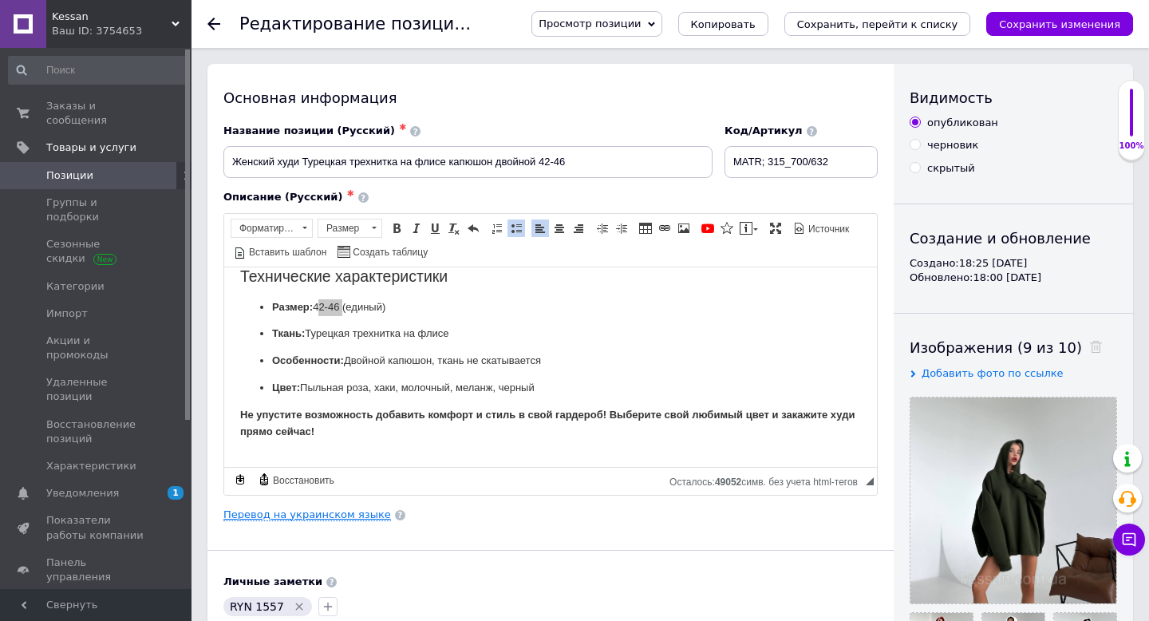
click at [270, 514] on link "Перевод на украинском языке" at bounding box center [307, 514] width 168 height 13
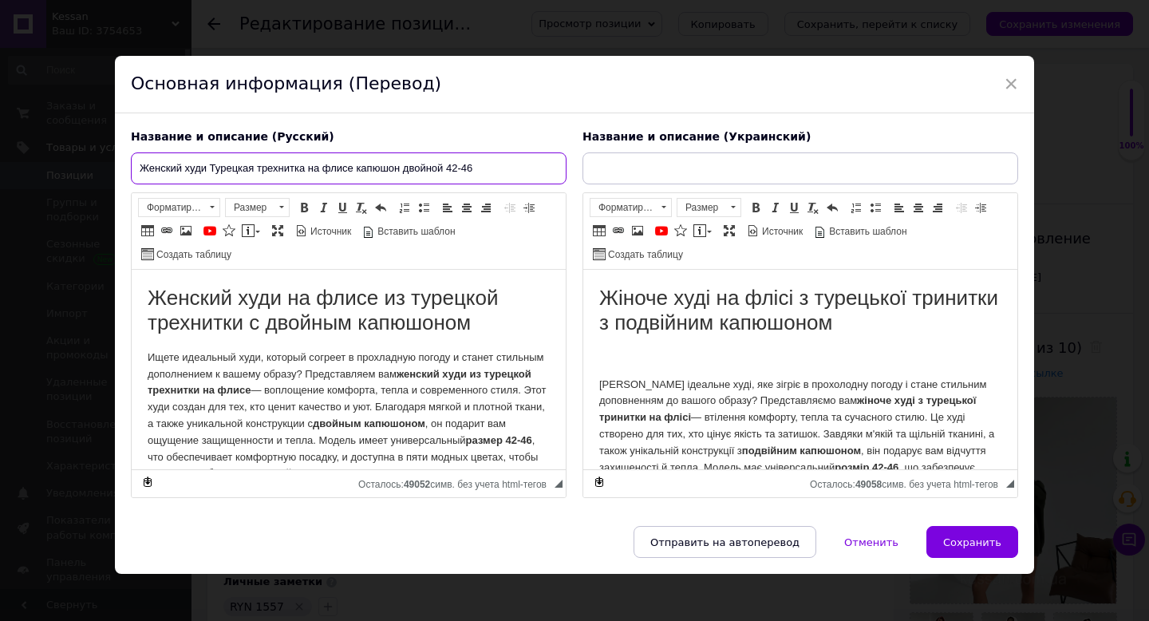
drag, startPoint x: 139, startPoint y: 164, endPoint x: 499, endPoint y: 172, distance: 359.9
click at [499, 172] on input "Женский худи Турецкая трехнитка на флисе капюшон двойной 42-46" at bounding box center [349, 168] width 436 height 32
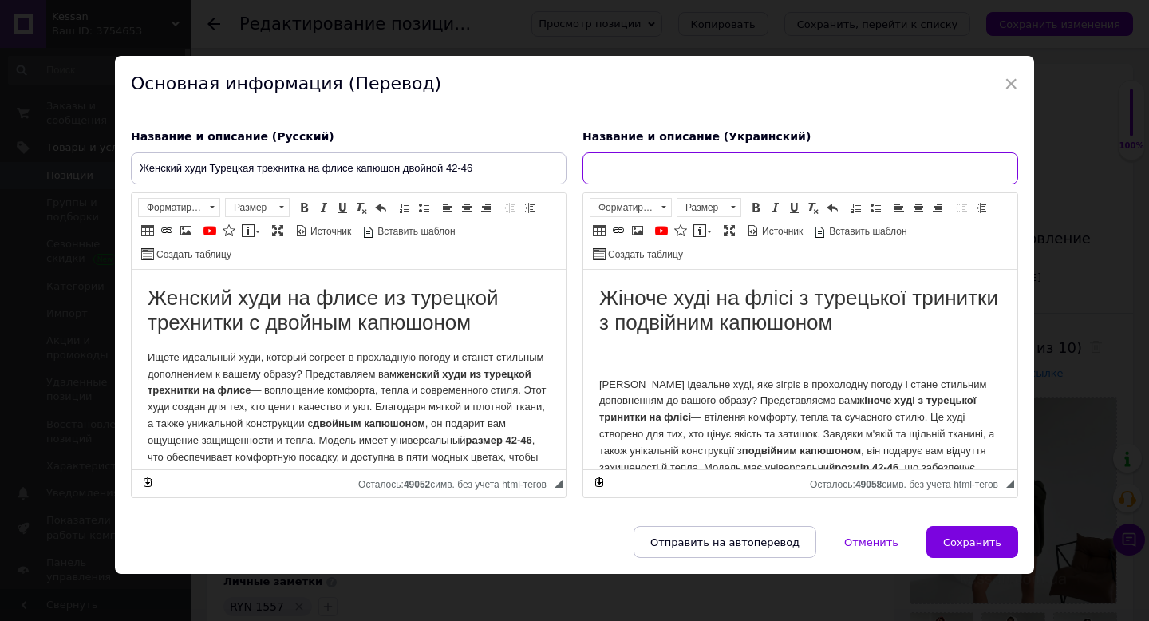
click at [628, 172] on input "text" at bounding box center [800, 168] width 436 height 32
paste input "Жіночий худі Турецька трьохнитка на флісі капюшон подвійний 42-46"
type input "Жіночий худі Турецька трьохнитка на флісі капюшон подвійний 42-46"
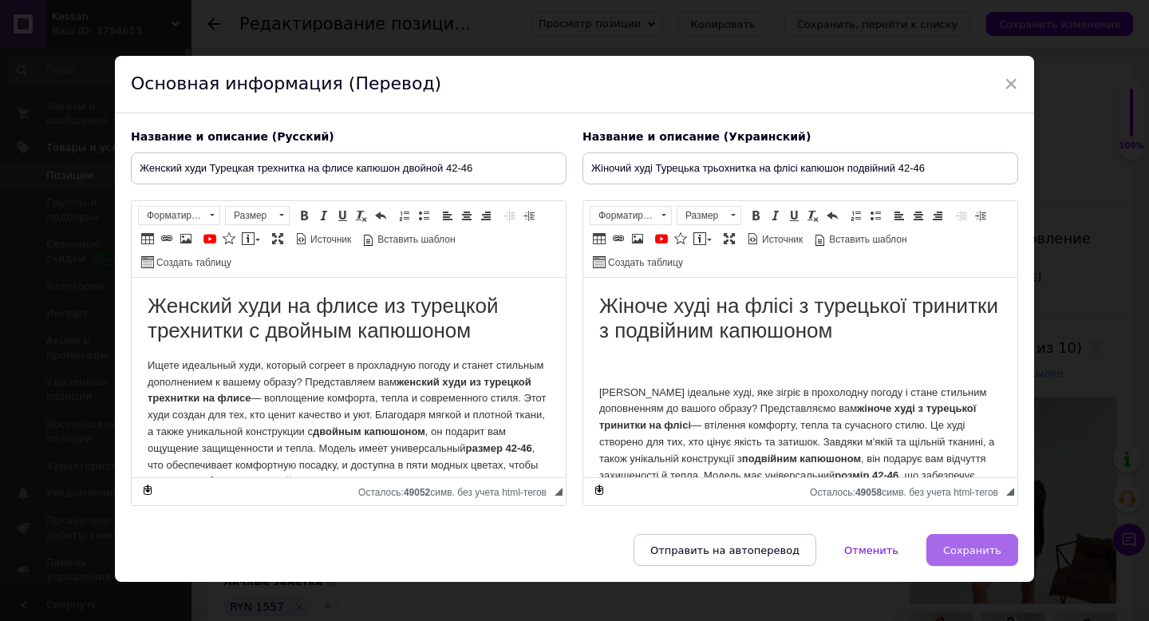
click at [977, 546] on span "Сохранить" at bounding box center [972, 550] width 58 height 12
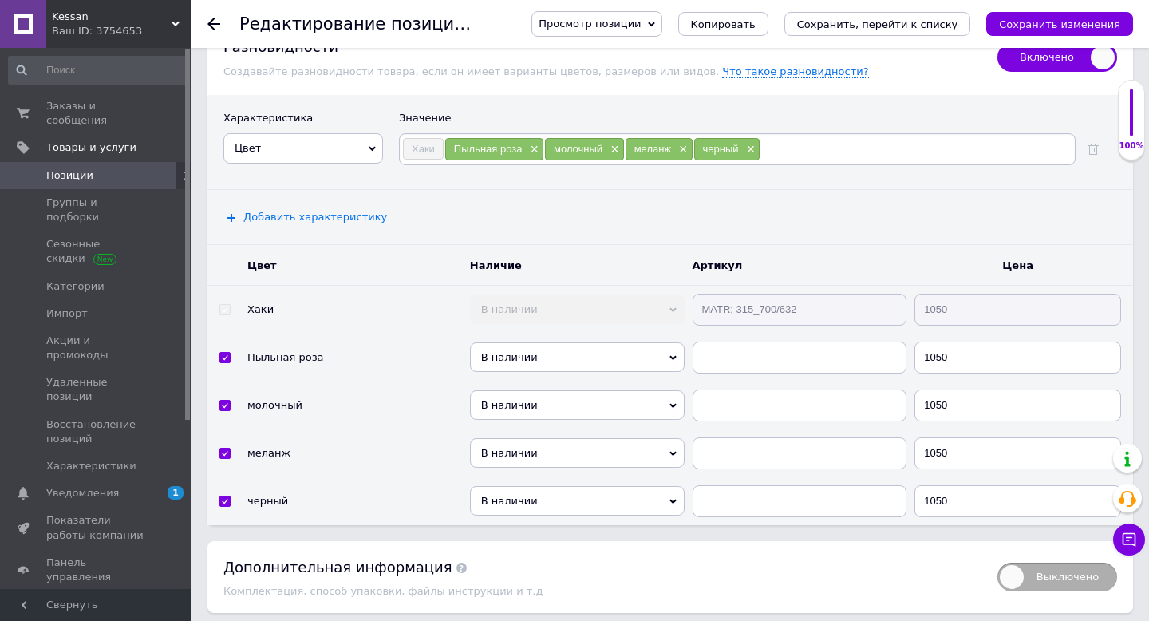
scroll to position [3150, 0]
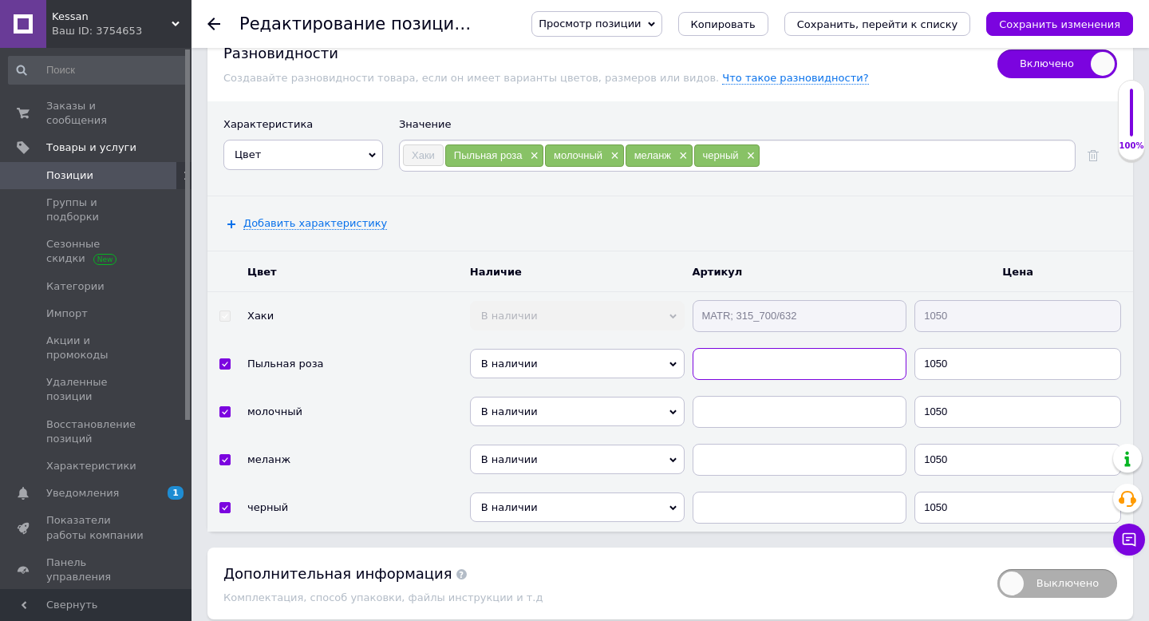
click at [746, 353] on input "text" at bounding box center [799, 364] width 215 height 32
paste input "MATR; 315_700/632"
type input "MATR; 315_700/632"
click at [740, 396] on input "text" at bounding box center [799, 412] width 215 height 32
paste input "MATR; 315_700/632"
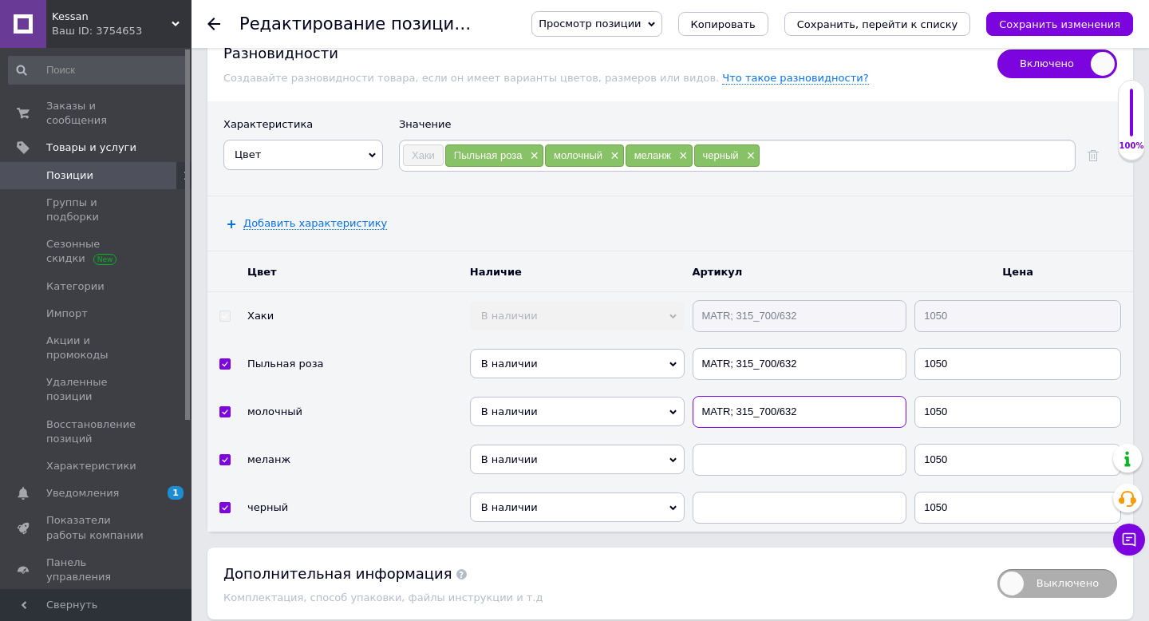
type input "MATR; 315_700/632"
click at [732, 444] on input "text" at bounding box center [799, 460] width 215 height 32
paste input "MATR; 315_700/632"
type input "MATR; 315_700/632"
click at [734, 496] on input "text" at bounding box center [799, 507] width 215 height 32
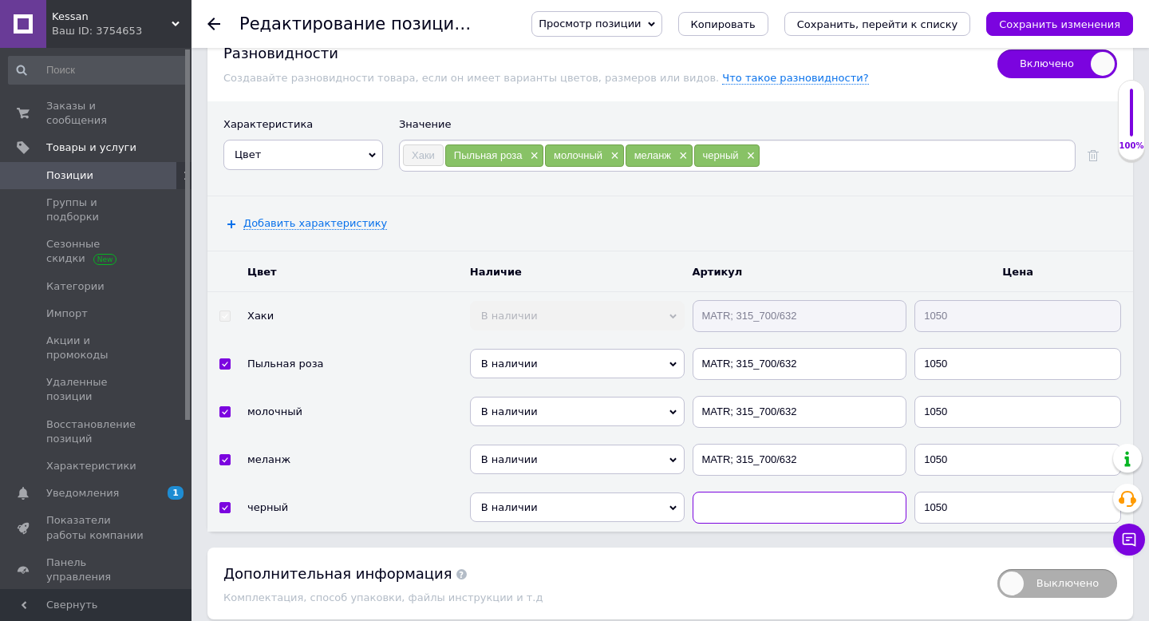
paste input "MATR; 315_700/632"
type input "MATR; 315_700/632"
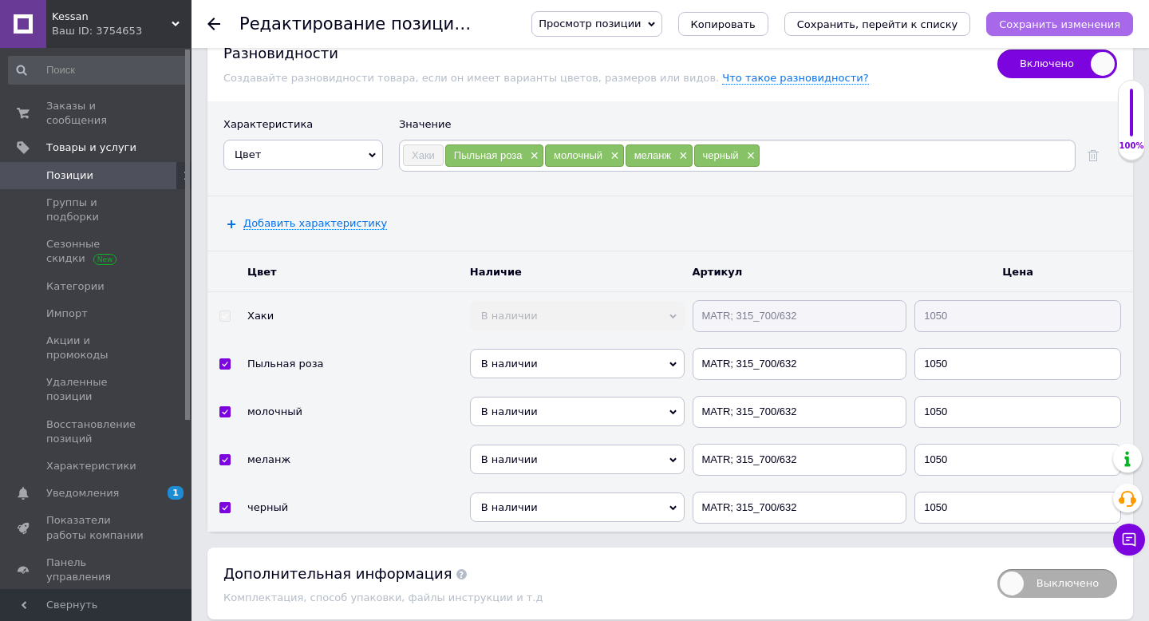
click at [1052, 35] on button "Сохранить изменения" at bounding box center [1059, 24] width 147 height 24
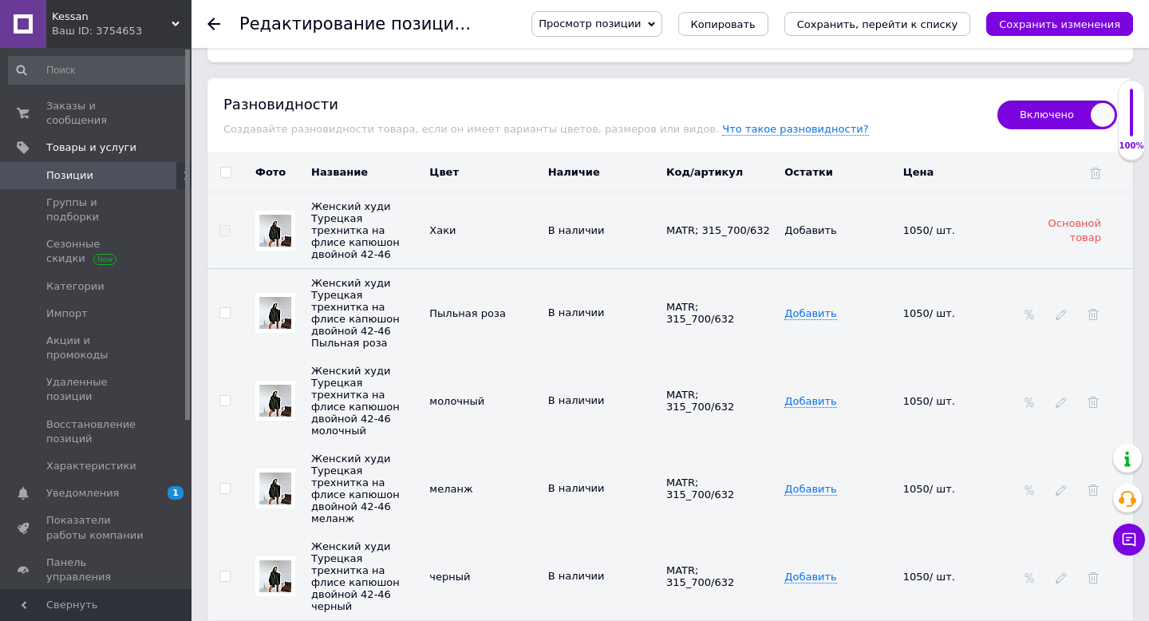
scroll to position [3100, 0]
click at [270, 296] on img at bounding box center [275, 312] width 32 height 32
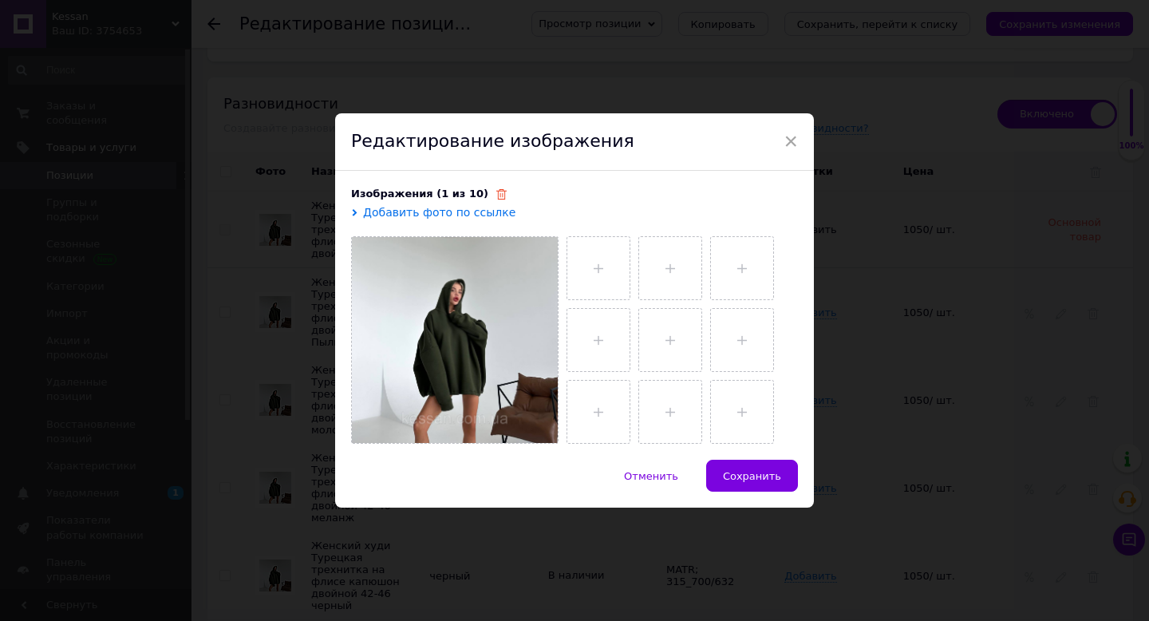
click at [496, 194] on use at bounding box center [501, 194] width 10 height 10
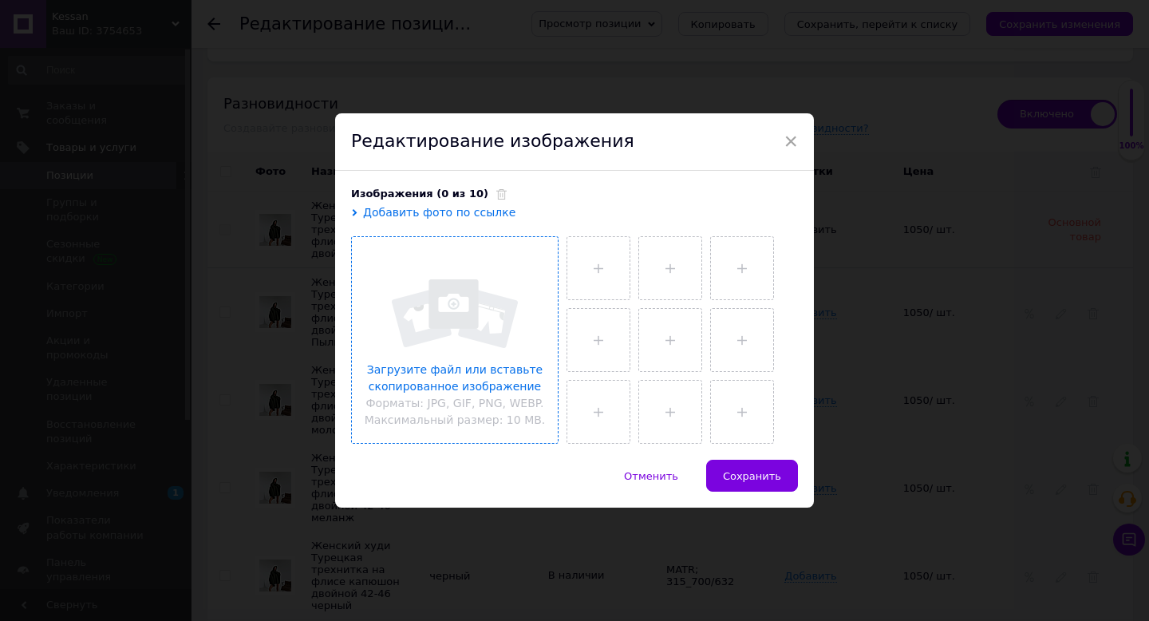
click at [438, 327] on input "file" at bounding box center [455, 340] width 206 height 206
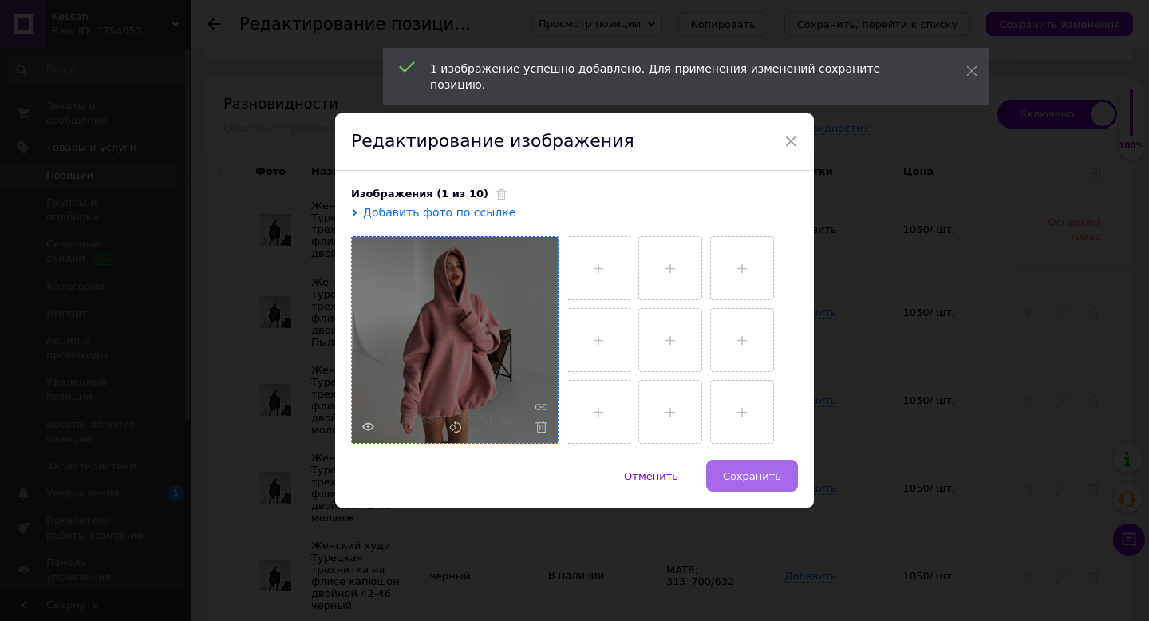
click at [747, 479] on span "Сохранить" at bounding box center [752, 476] width 58 height 12
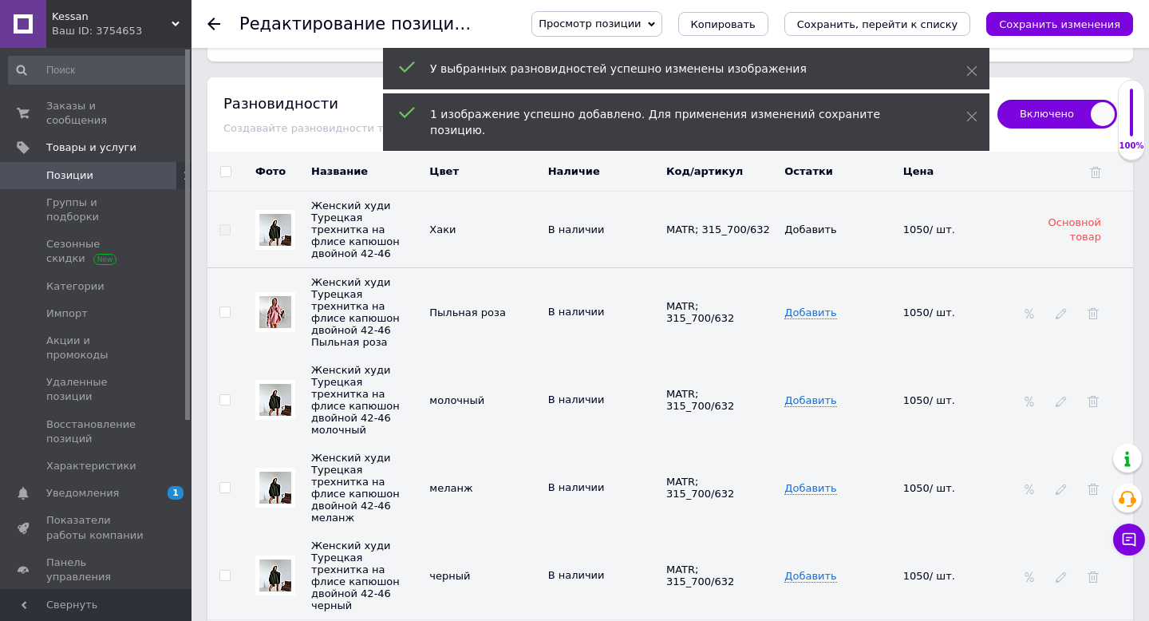
click at [280, 384] on img at bounding box center [275, 400] width 32 height 32
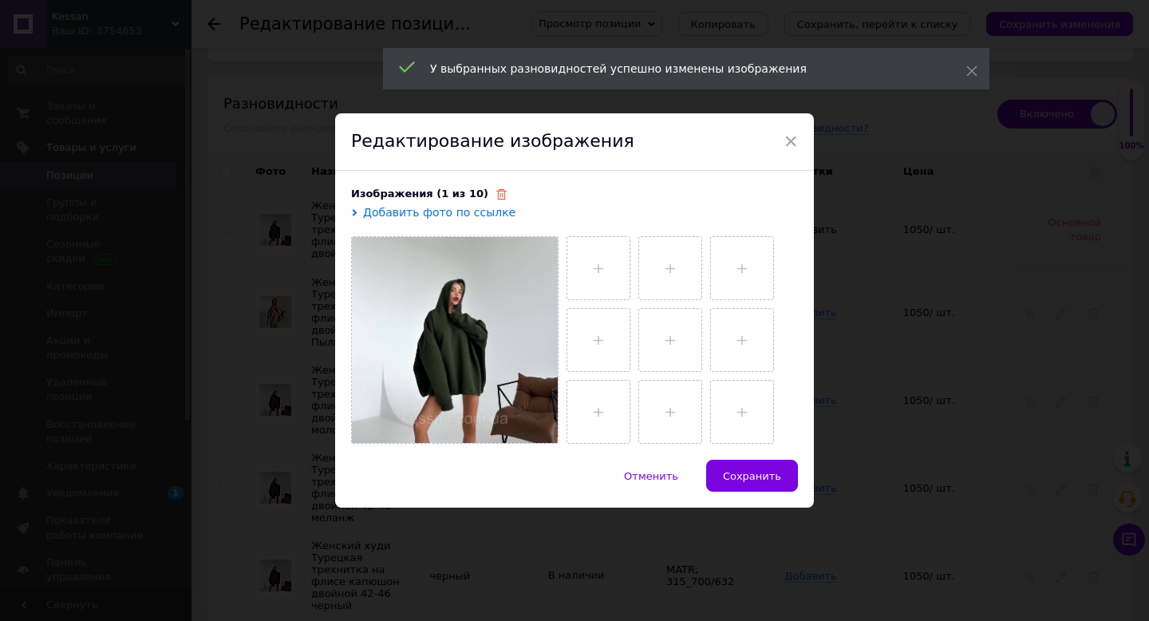
click at [496, 190] on icon at bounding box center [501, 194] width 10 height 10
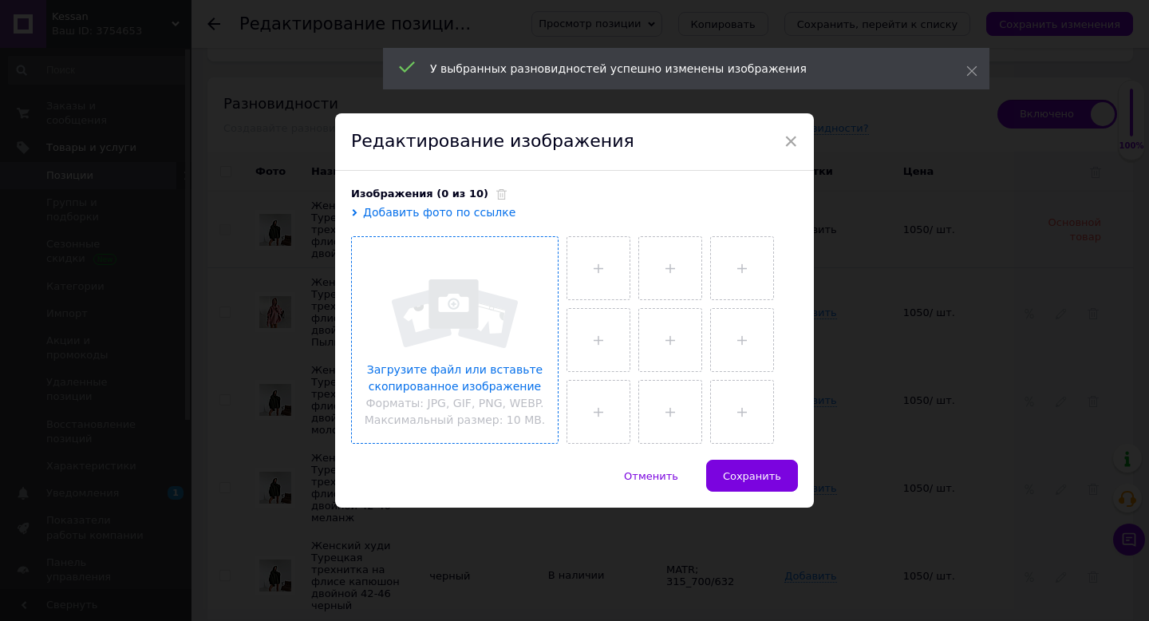
click at [438, 304] on input "file" at bounding box center [455, 340] width 206 height 206
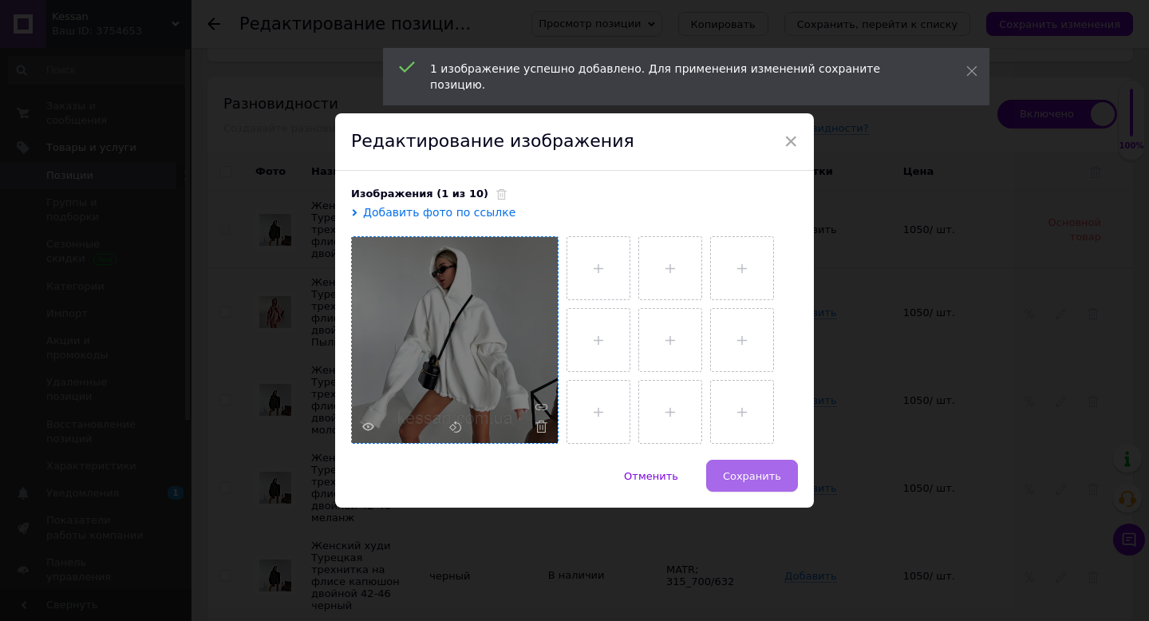
click at [746, 479] on span "Сохранить" at bounding box center [752, 476] width 58 height 12
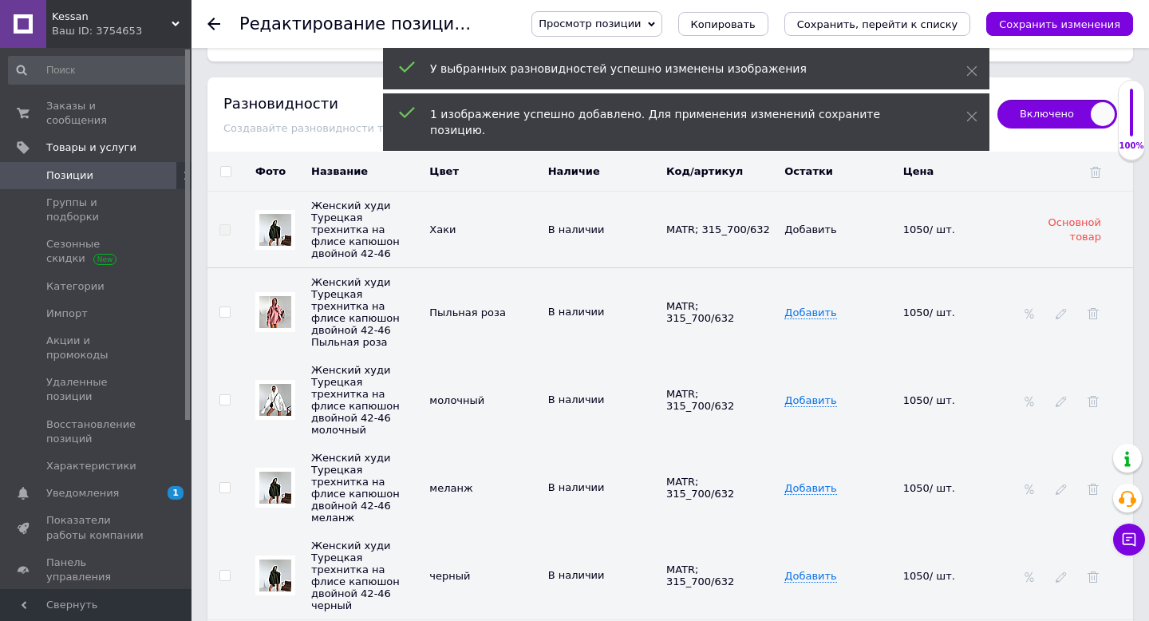
click at [271, 471] on img at bounding box center [275, 487] width 32 height 32
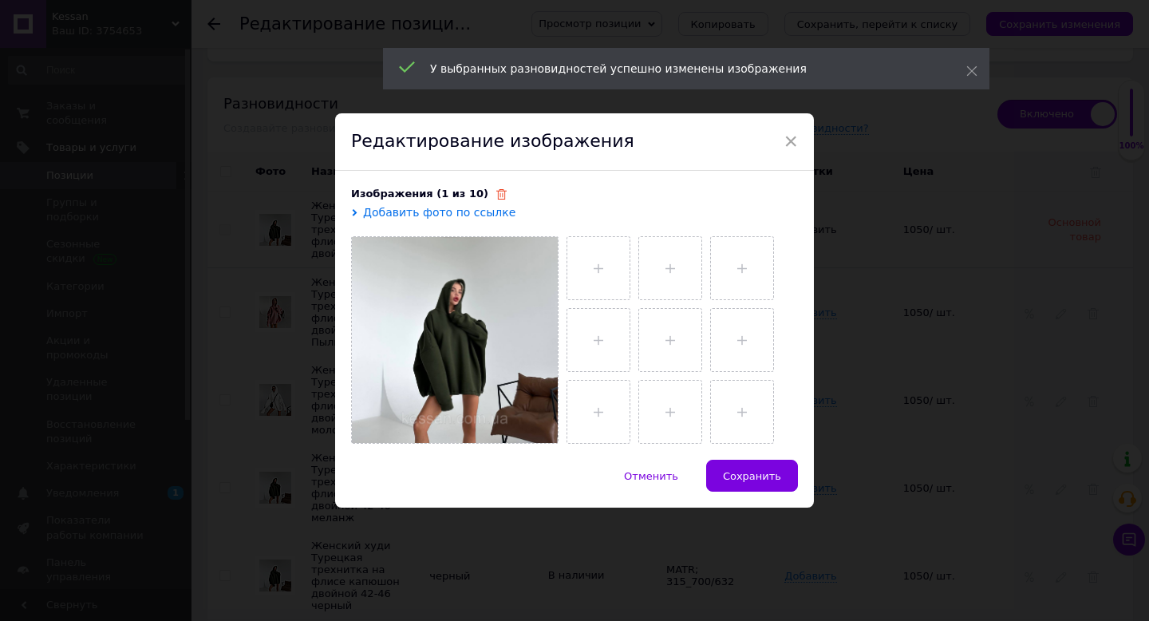
click at [496, 198] on icon at bounding box center [501, 194] width 10 height 10
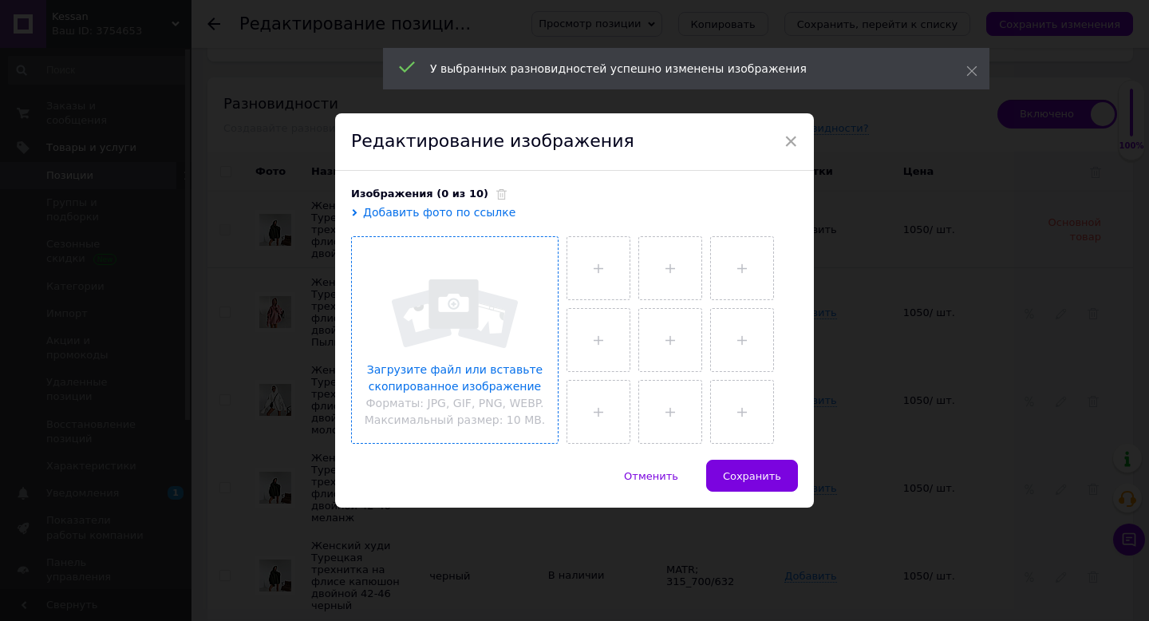
click at [461, 309] on input "file" at bounding box center [455, 340] width 206 height 206
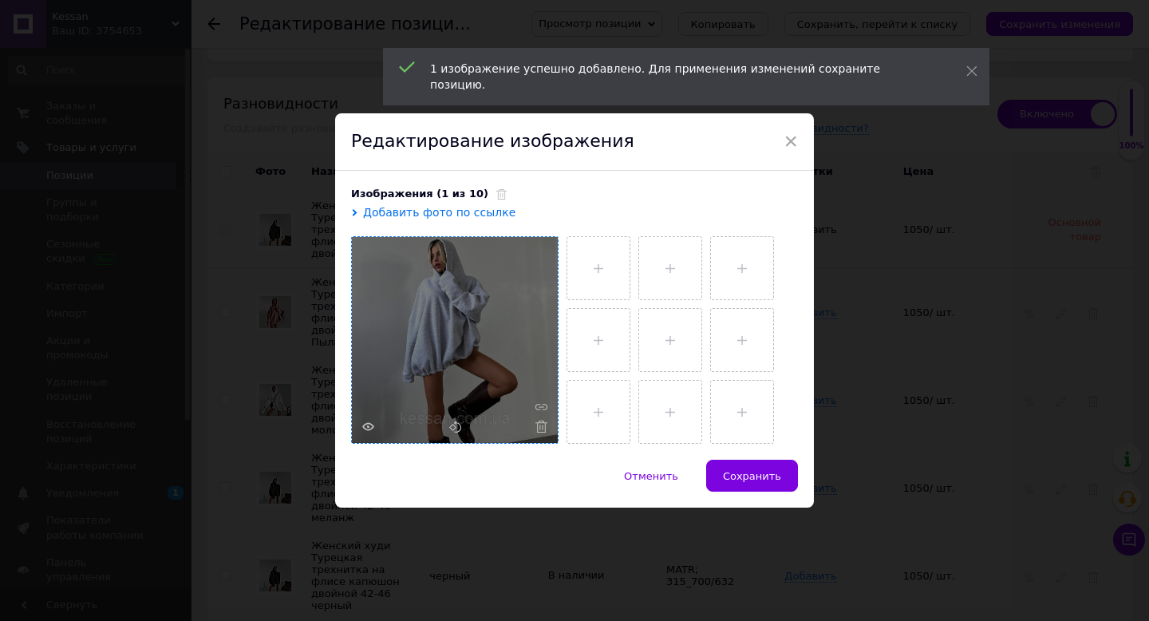
click at [748, 480] on span "Сохранить" at bounding box center [752, 476] width 58 height 12
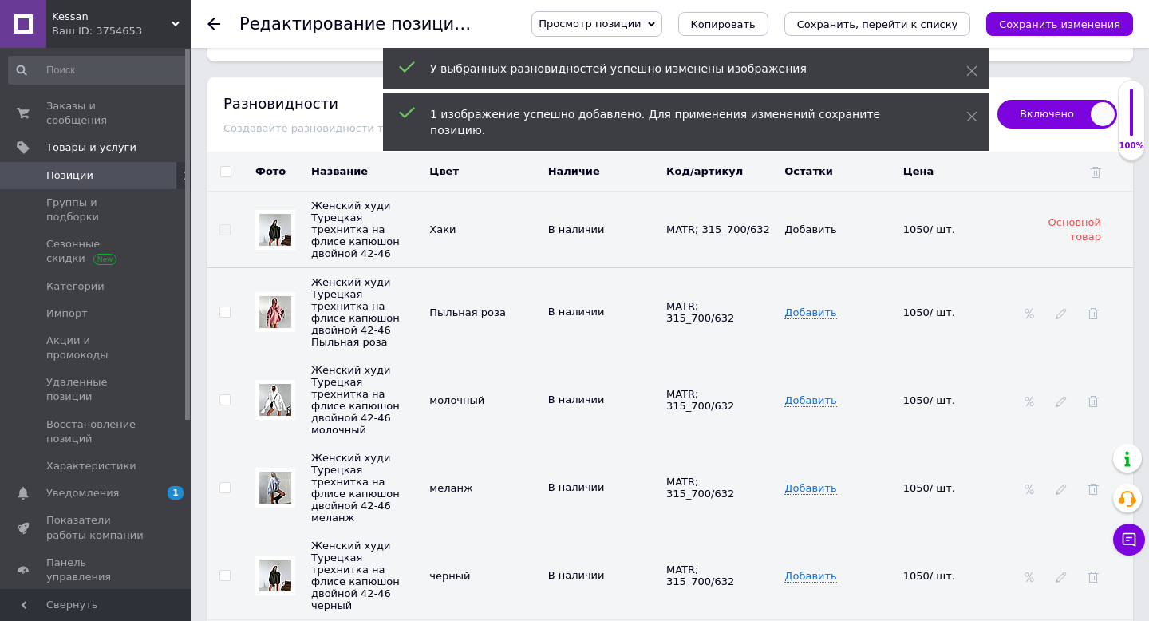
click at [277, 559] on img at bounding box center [275, 575] width 32 height 32
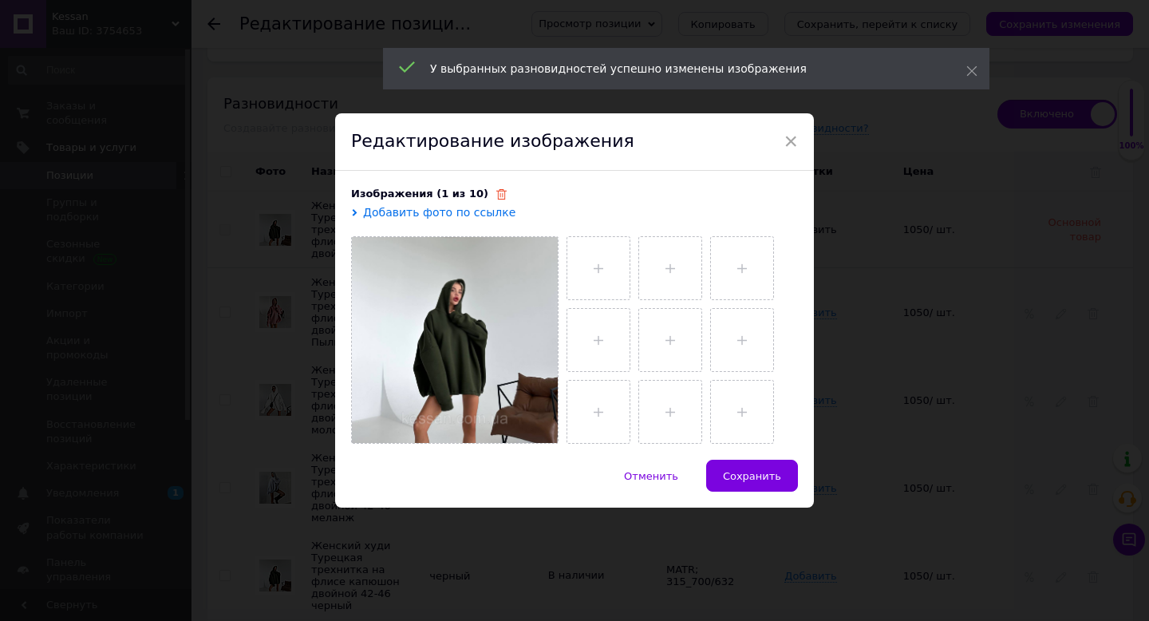
click at [496, 192] on use at bounding box center [501, 194] width 10 height 10
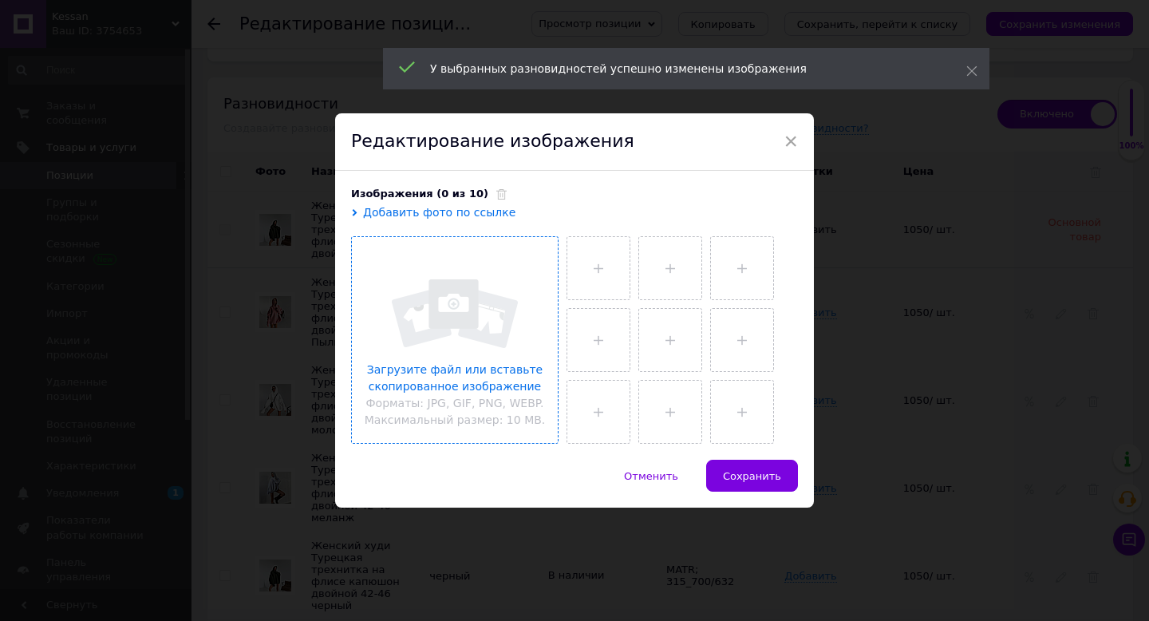
click at [460, 308] on input "file" at bounding box center [455, 340] width 206 height 206
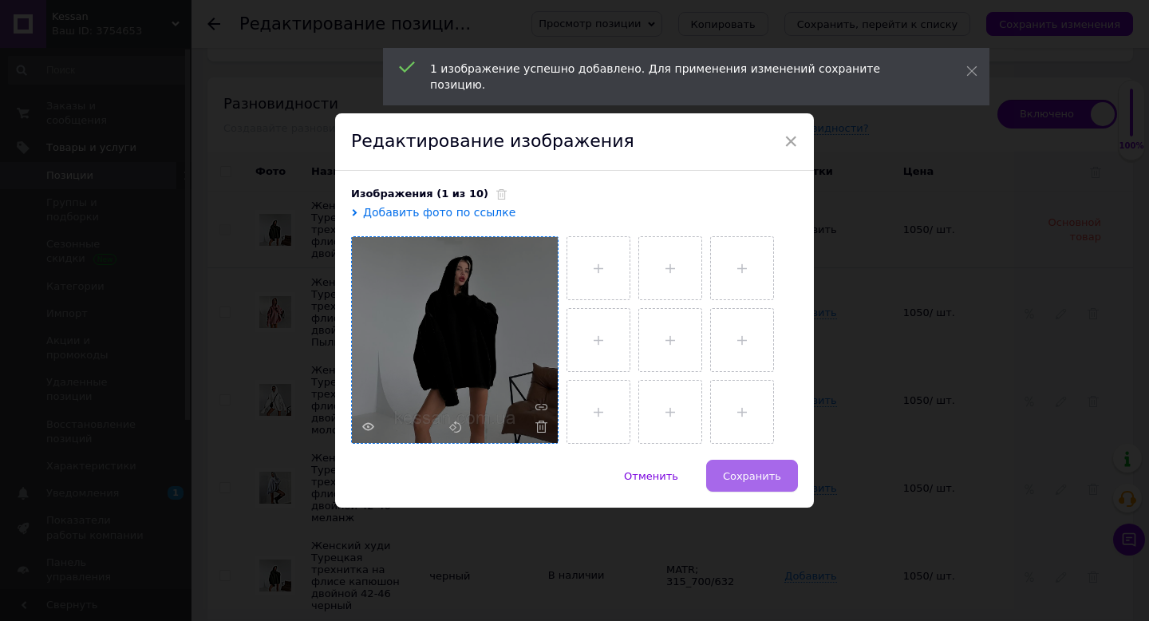
click at [748, 472] on span "Сохранить" at bounding box center [752, 476] width 58 height 12
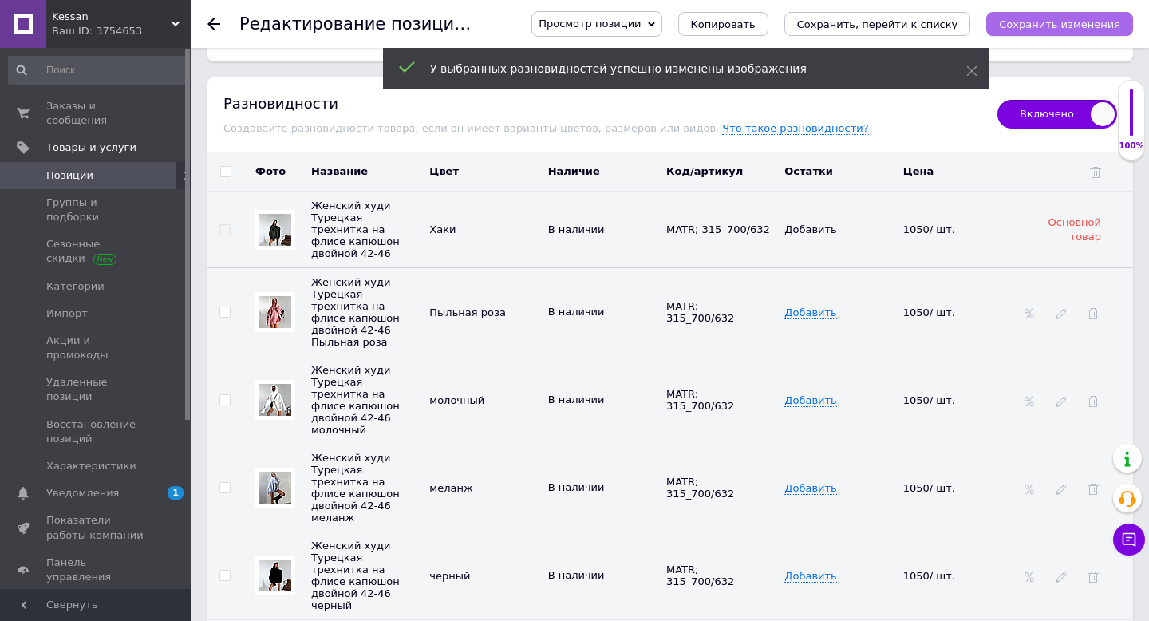
click at [1063, 26] on icon "Сохранить изменения" at bounding box center [1059, 24] width 121 height 12
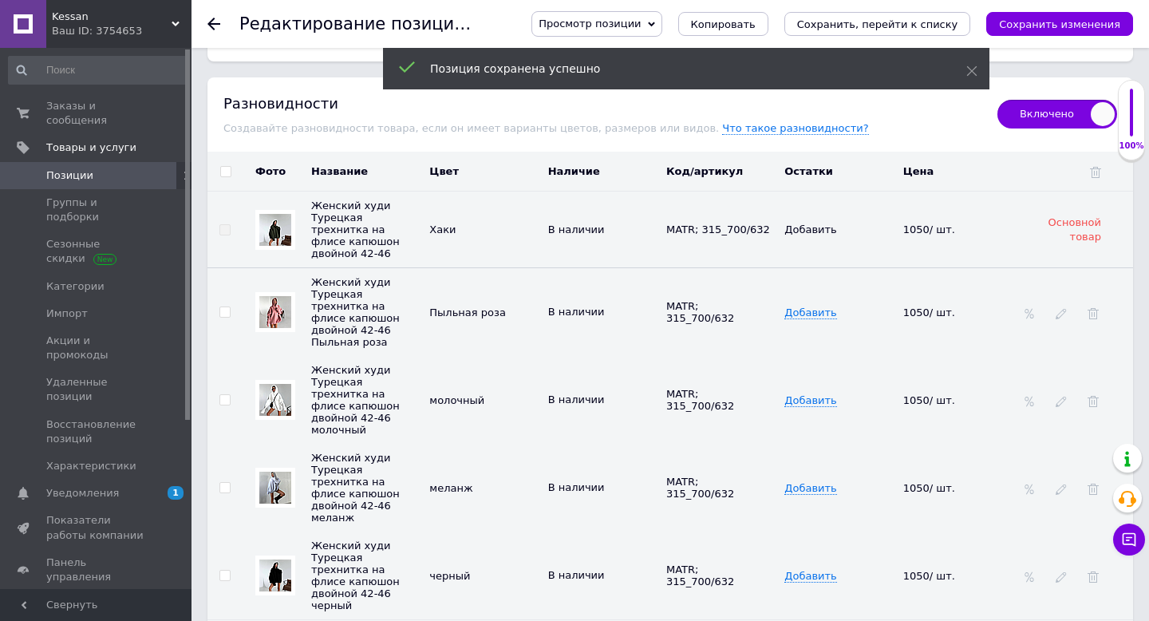
scroll to position [3446, 0]
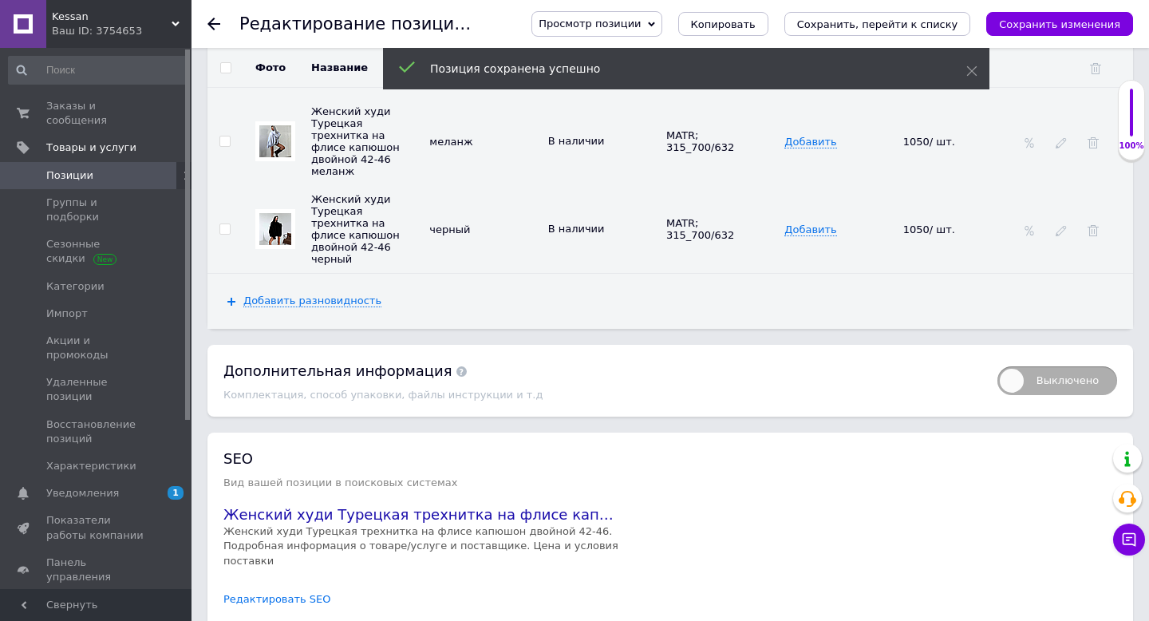
click at [279, 592] on link "Редактировать SEO" at bounding box center [277, 599] width 108 height 15
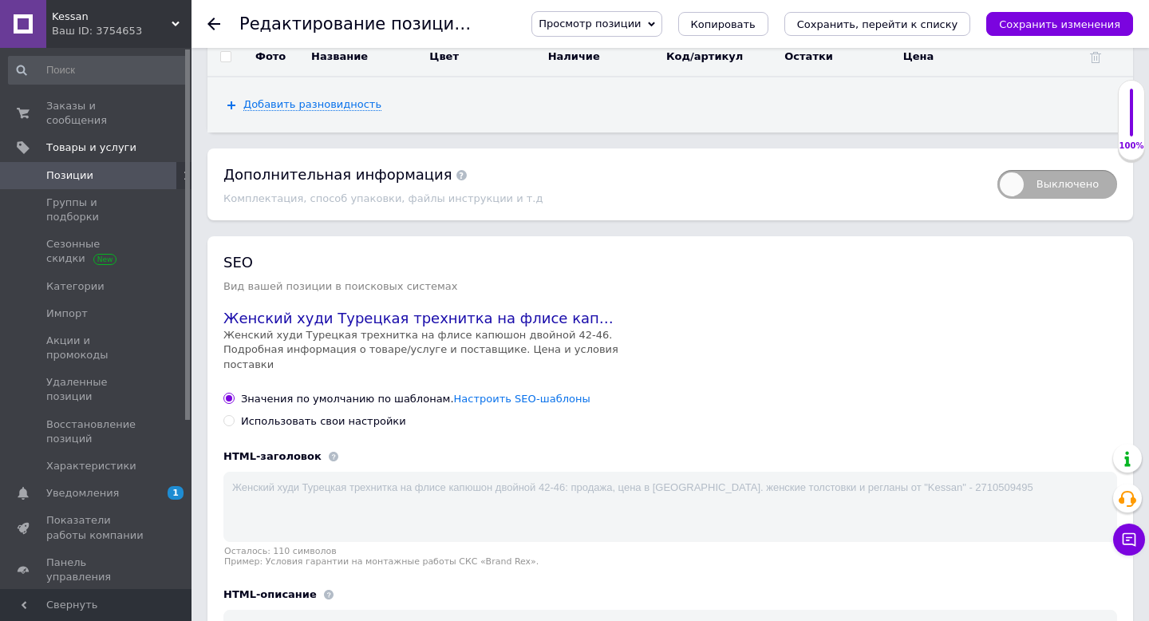
scroll to position [3767, 0]
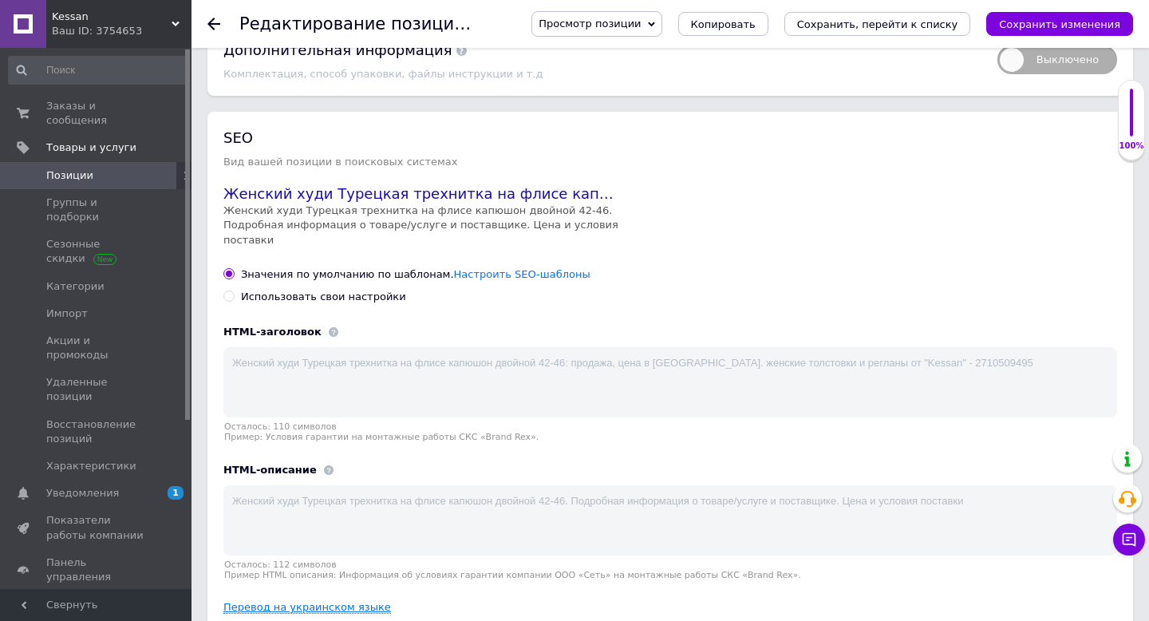
click at [296, 601] on link "Перевод на украинском языке" at bounding box center [307, 607] width 168 height 13
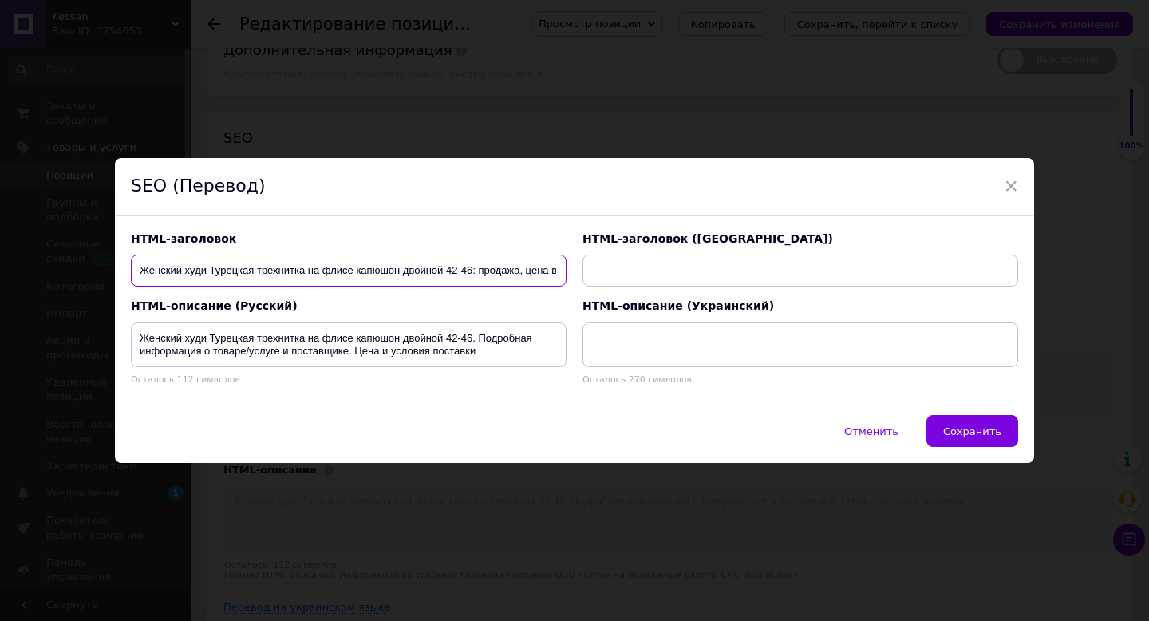
click at [269, 275] on input "Женский худи Турецкая трехнитка на флисе капюшон двойной 42-46: продажа, цена в…" at bounding box center [349, 270] width 436 height 32
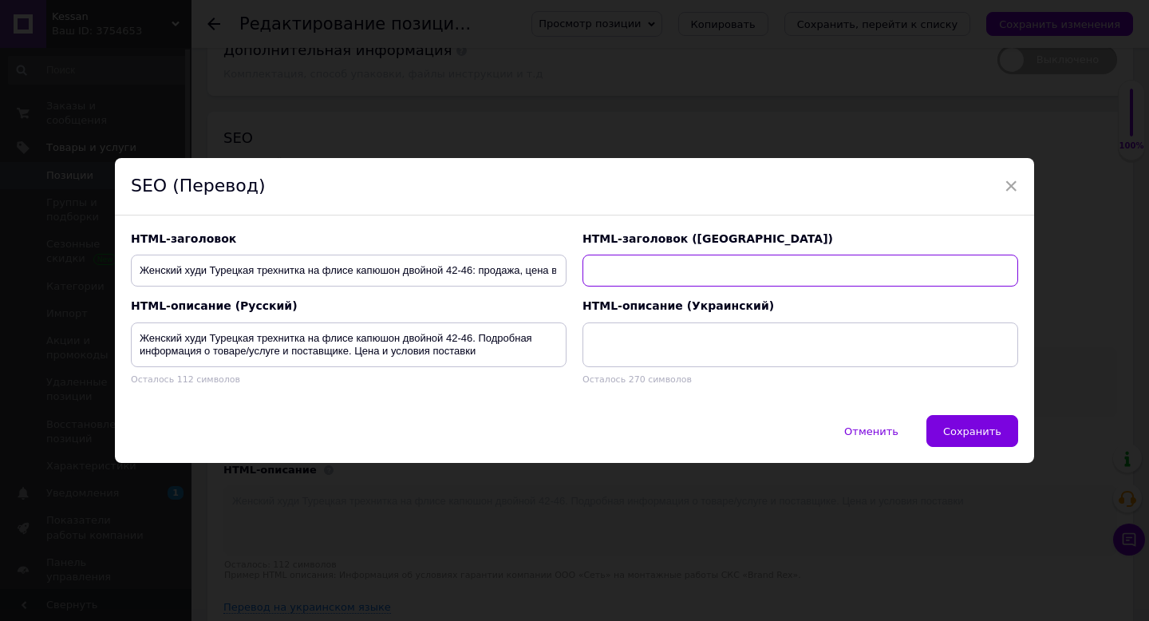
click at [630, 267] on input "text" at bounding box center [800, 270] width 436 height 32
paste input "Жіночий худі Турецька трьохнитка на флісі капюшон подвійний 42-46: продаж, ціна…"
type input "Жіночий худі Турецька трьохнитка на флісі капюшон подвійний 42-46: продаж, ціна…"
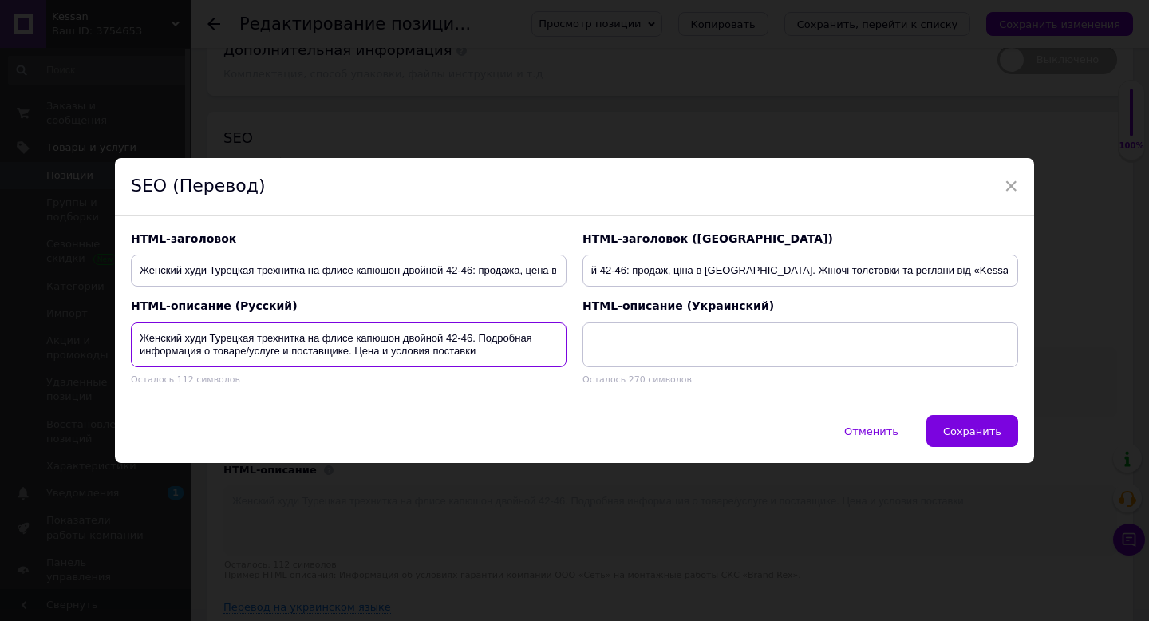
click at [353, 331] on textarea "Женский худи Турецкая трехнитка на флисе капюшон двойной 42-46. Подробная инфор…" at bounding box center [349, 344] width 436 height 45
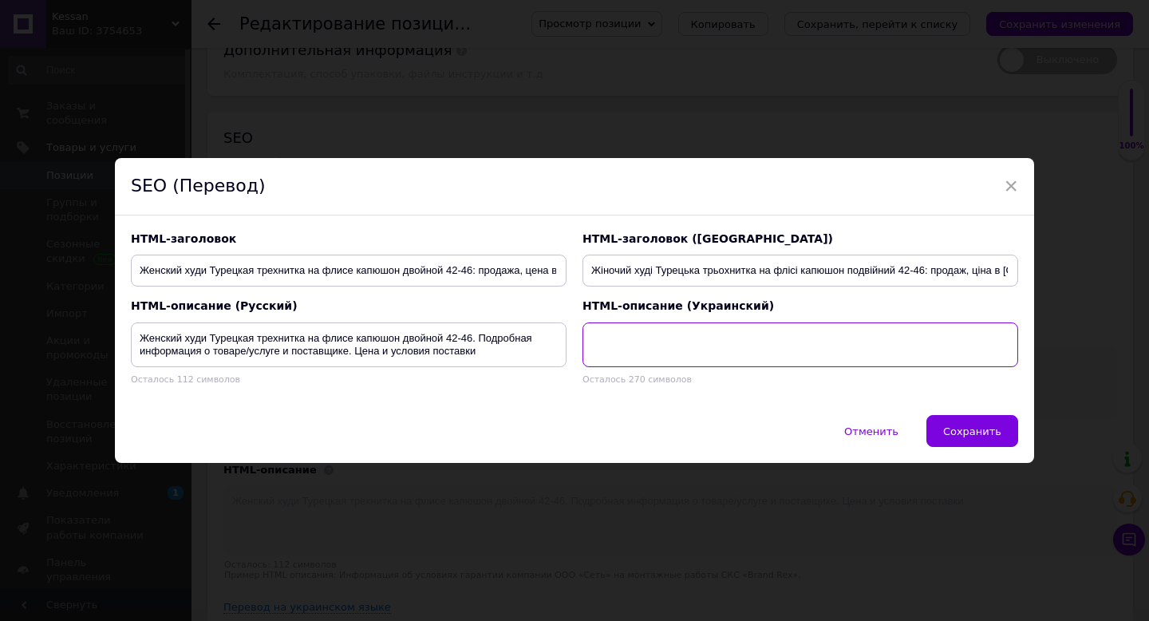
click at [602, 344] on textarea at bounding box center [800, 344] width 436 height 45
paste textarea "Жіночий худі Турецька трьохнитка на флісі капюшон подвійний 42-46. Детальна інф…"
type textarea "Жіночий худі Турецька трьохнитка на флісі капюшон подвійний 42-46. Детальна інф…"
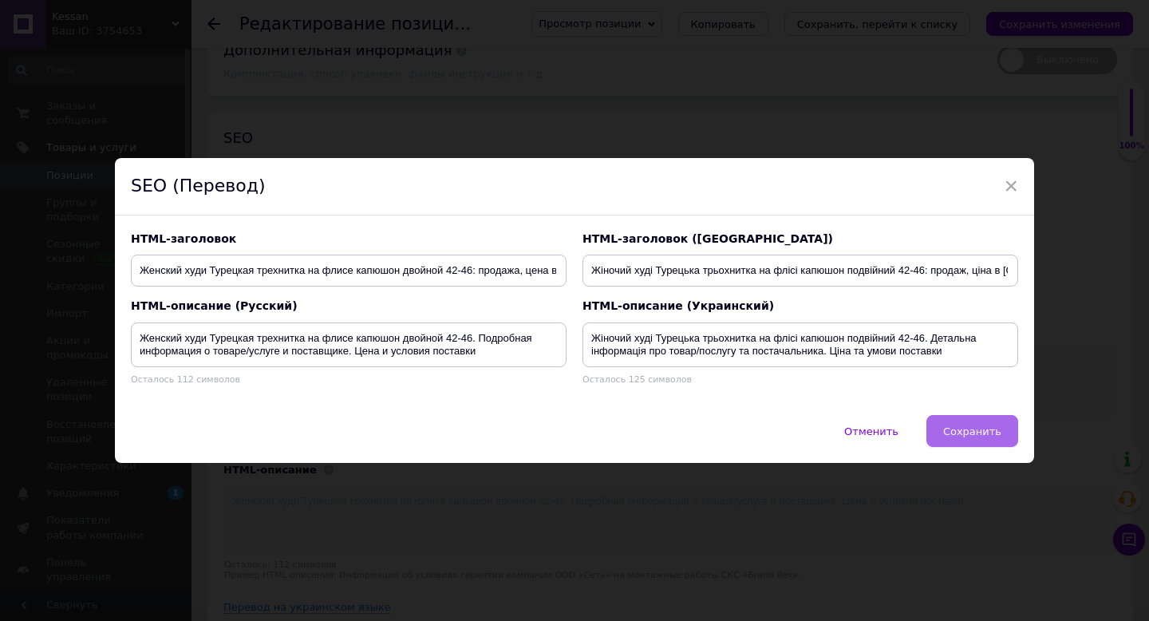
click at [948, 439] on button "Сохранить" at bounding box center [972, 431] width 92 height 32
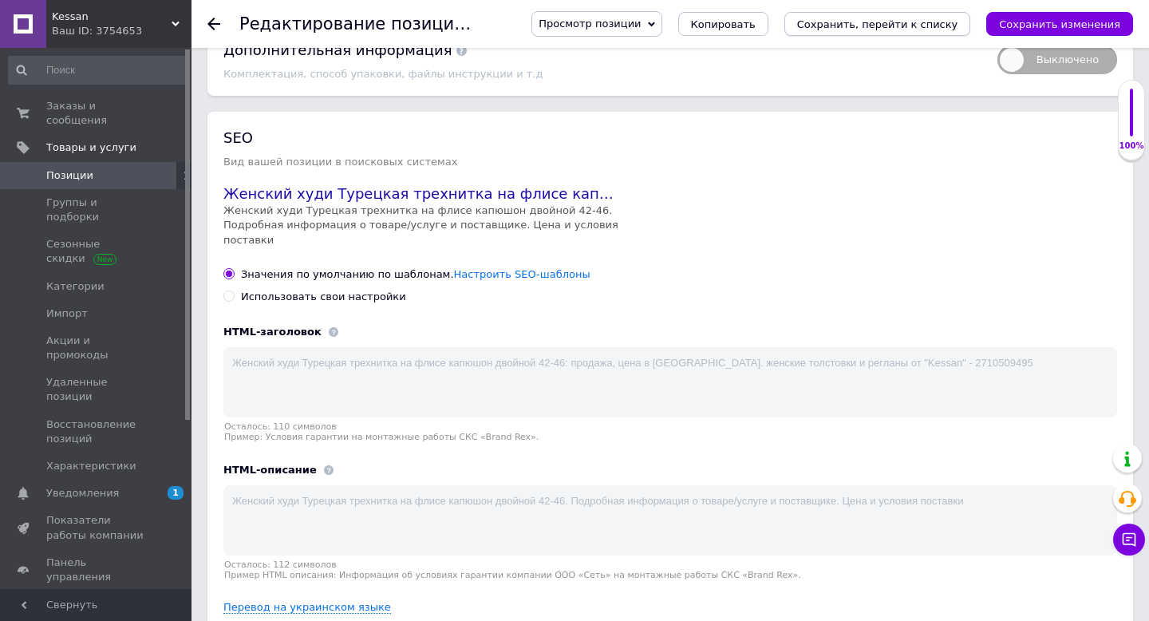
click at [878, 27] on icon "Сохранить, перейти к списку" at bounding box center [877, 24] width 161 height 12
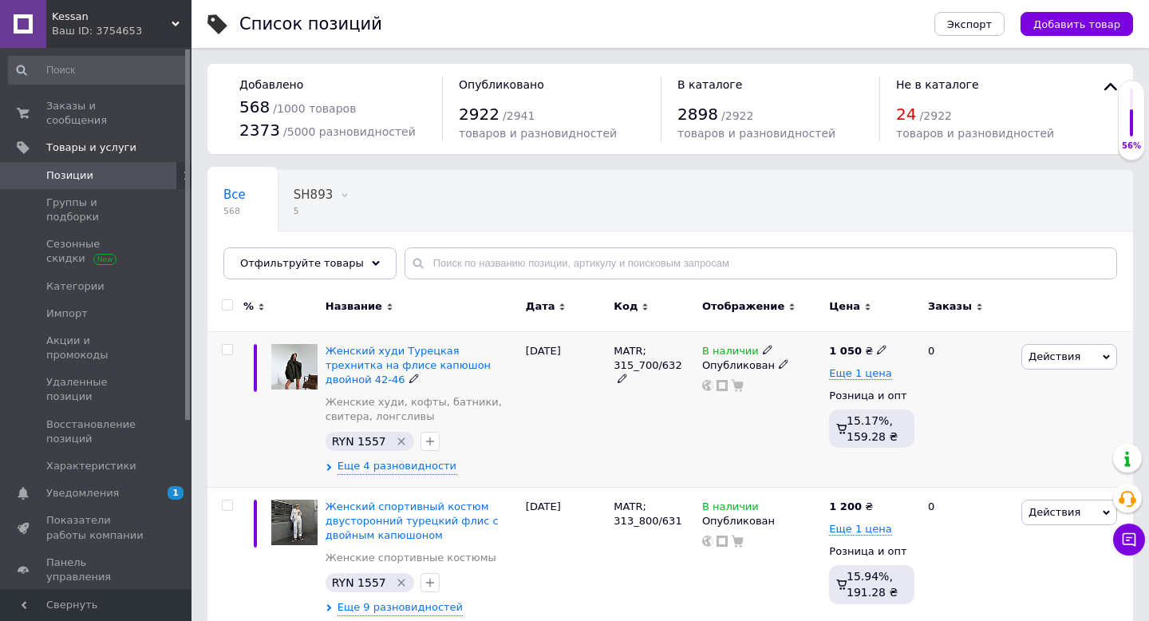
click at [627, 373] on icon at bounding box center [622, 378] width 10 height 10
click at [641, 347] on input "MATR; 315_700/632" at bounding box center [648, 351] width 78 height 24
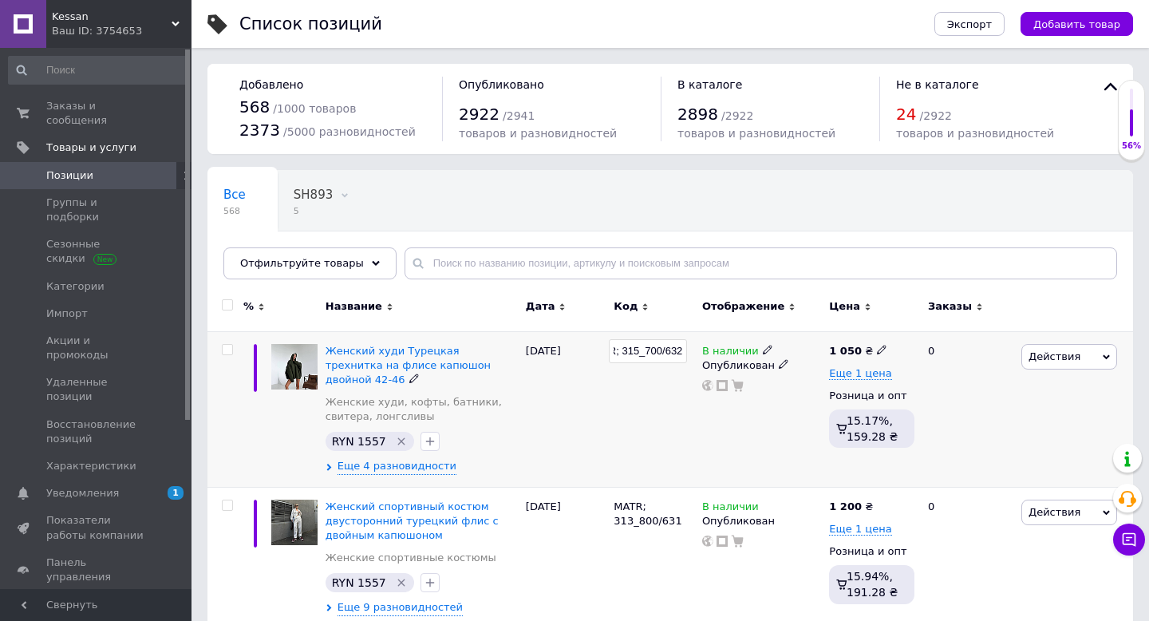
click at [641, 347] on input "MATR; 315_700/632" at bounding box center [648, 351] width 78 height 24
click at [1105, 31] on button "Добавить товар" at bounding box center [1076, 24] width 112 height 24
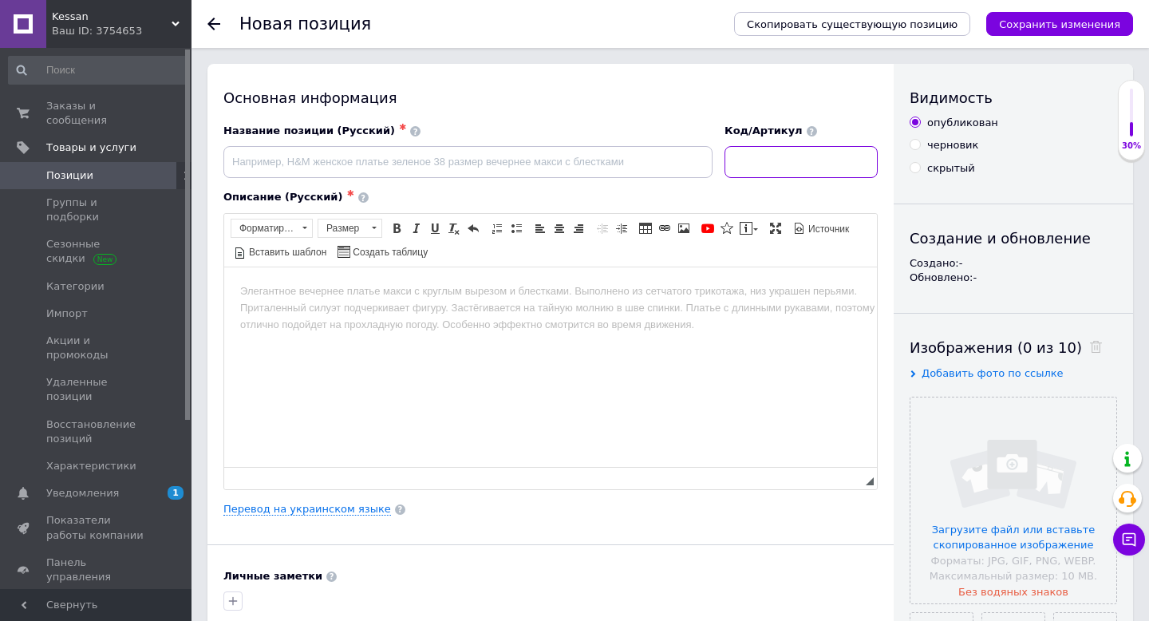
click at [807, 159] on input at bounding box center [800, 162] width 153 height 32
paste input "MATR; 315_700/632"
click at [775, 161] on input "MATR; 315_700/632" at bounding box center [800, 162] width 153 height 32
drag, startPoint x: 793, startPoint y: 162, endPoint x: 807, endPoint y: 162, distance: 14.4
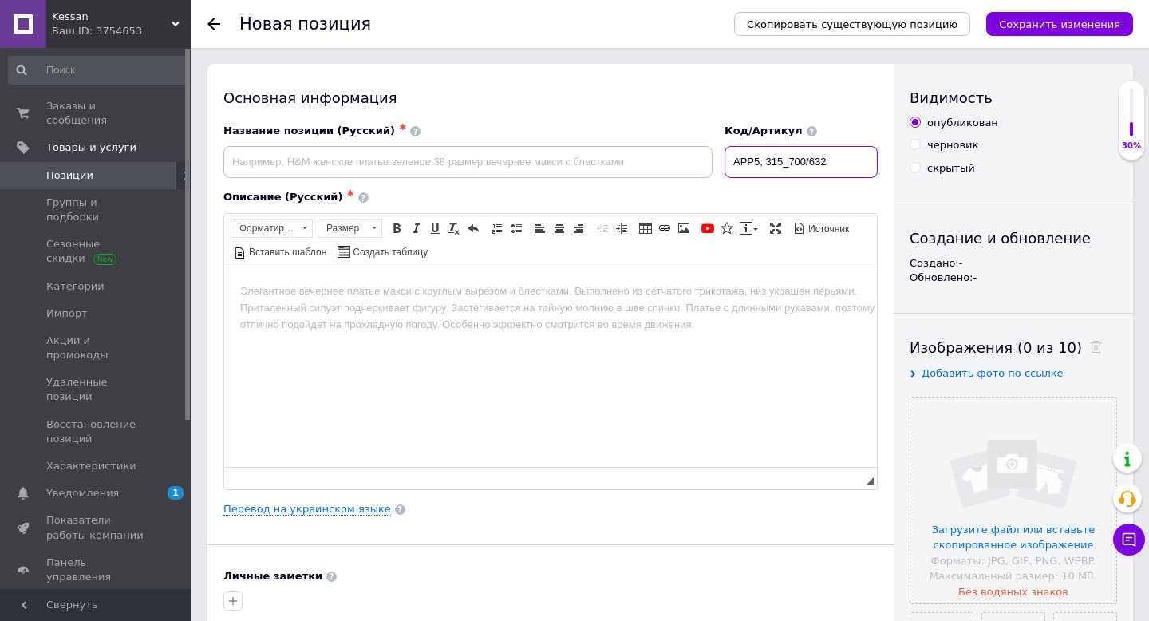
click at [807, 162] on input "APP5; 315_700/632" at bounding box center [800, 162] width 153 height 32
click at [832, 164] on input "APP5; 10519_700/632" at bounding box center [800, 162] width 153 height 32
click at [868, 163] on input "APP5; 10519_500/632" at bounding box center [800, 162] width 153 height 32
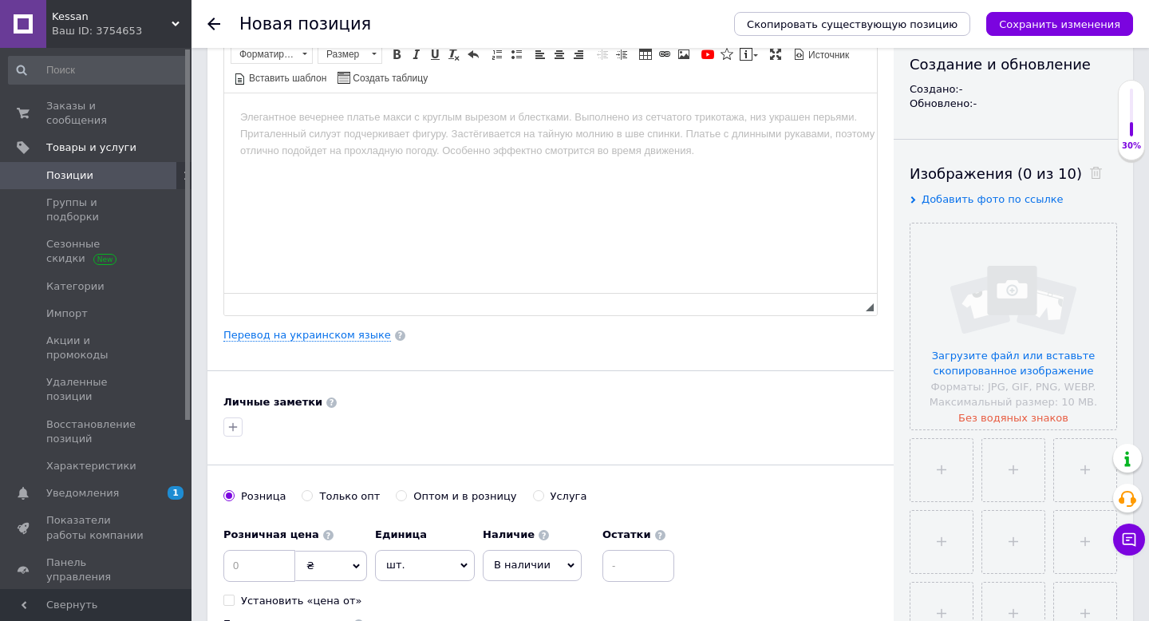
scroll to position [235, 0]
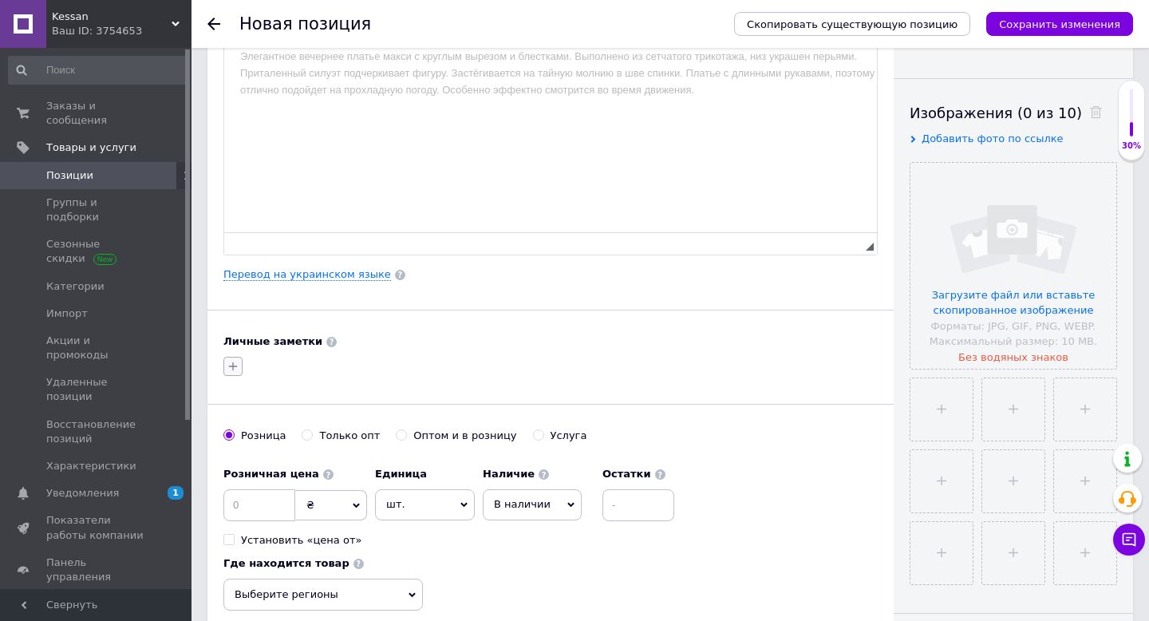
type input "APP5; 10519_500/633"
click at [230, 367] on icon "button" at bounding box center [233, 366] width 13 height 13
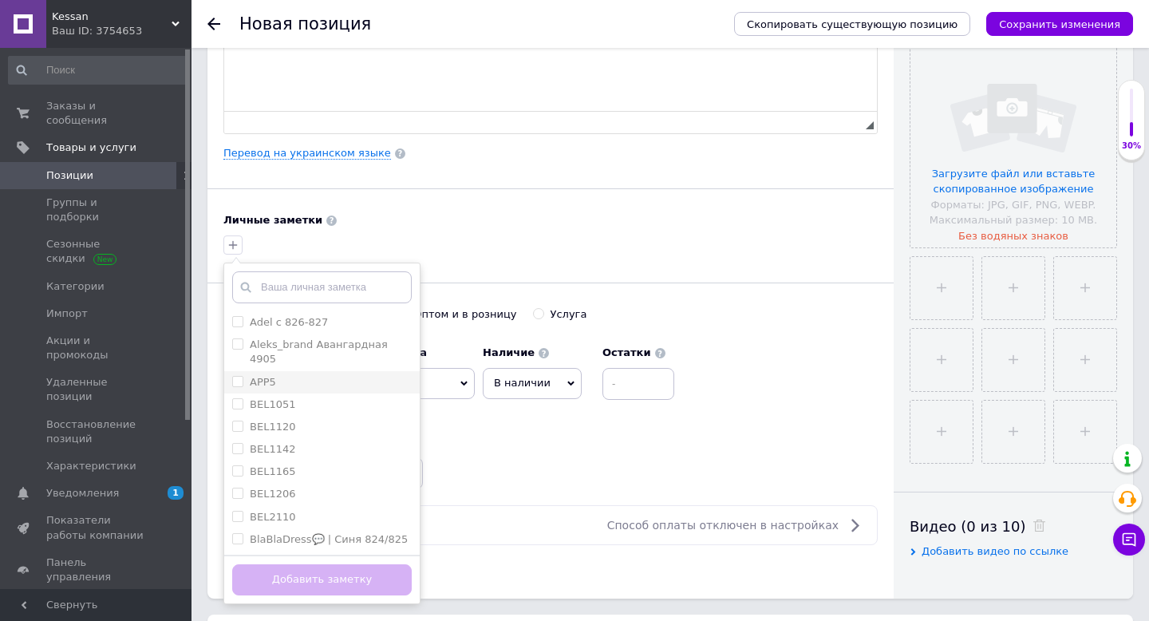
scroll to position [364, 0]
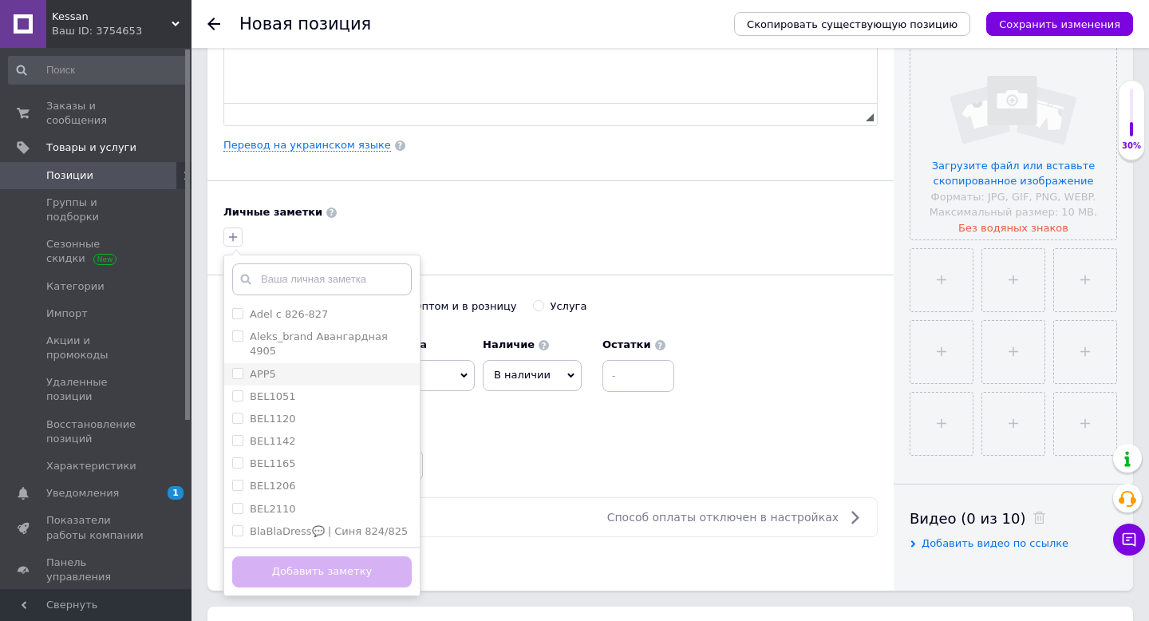
click at [288, 367] on div "APP5" at bounding box center [321, 374] width 179 height 14
checkbox input "true"
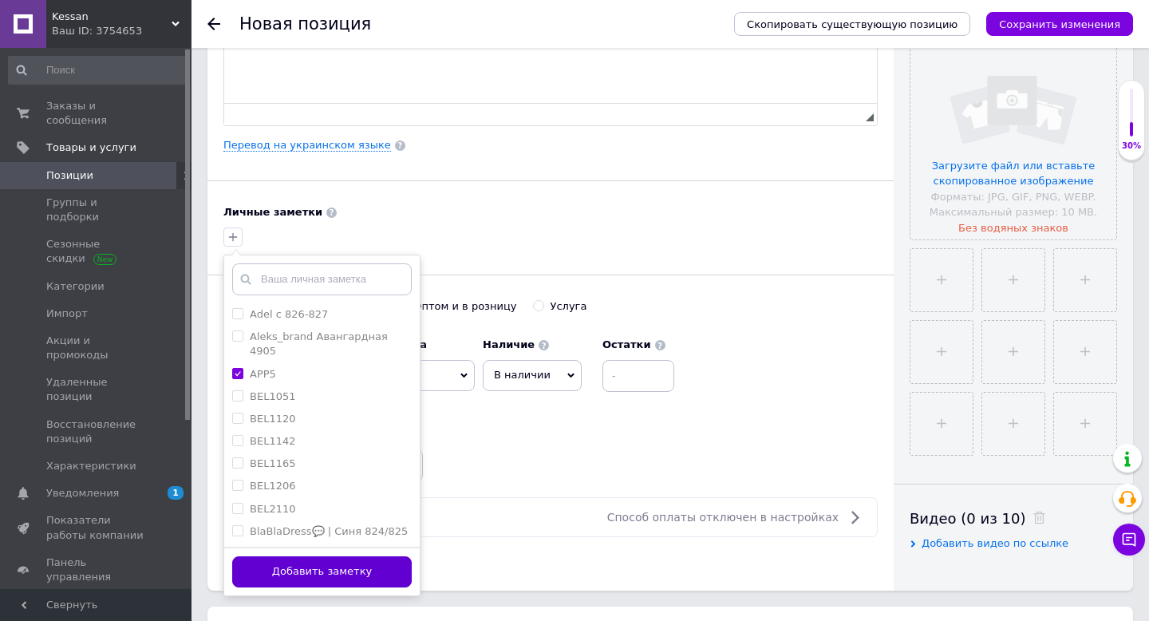
click at [293, 568] on button "Добавить заметку" at bounding box center [321, 571] width 179 height 31
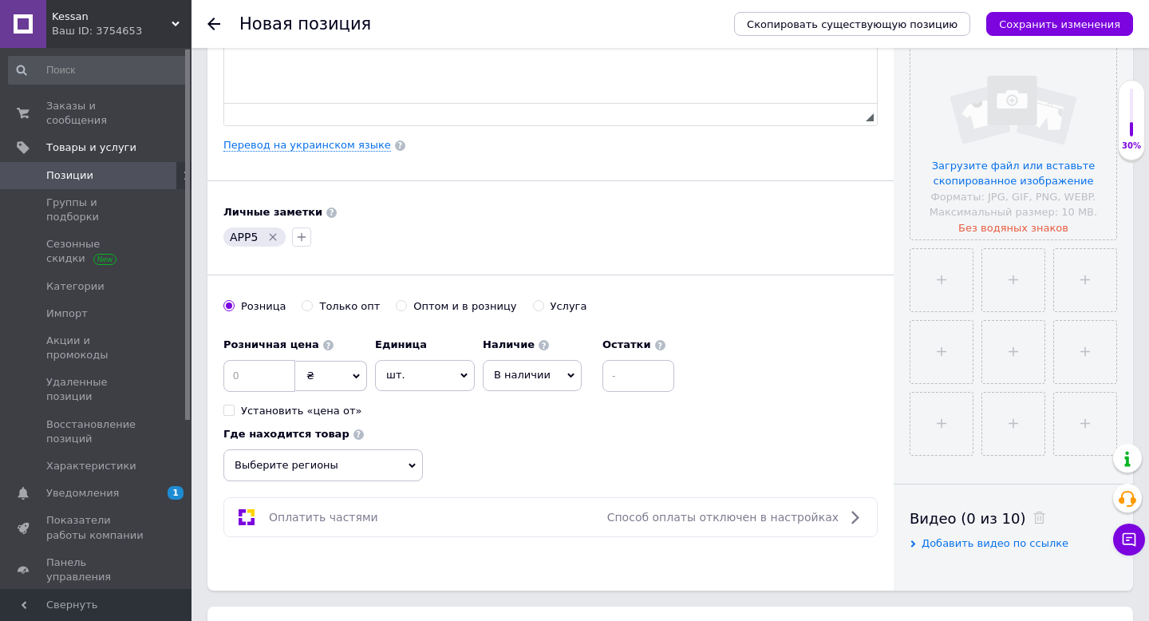
click at [429, 306] on div "Оптом и в розницу" at bounding box center [464, 306] width 103 height 14
click at [406, 306] on input "Оптом и в розницу" at bounding box center [401, 305] width 10 height 10
radio input "true"
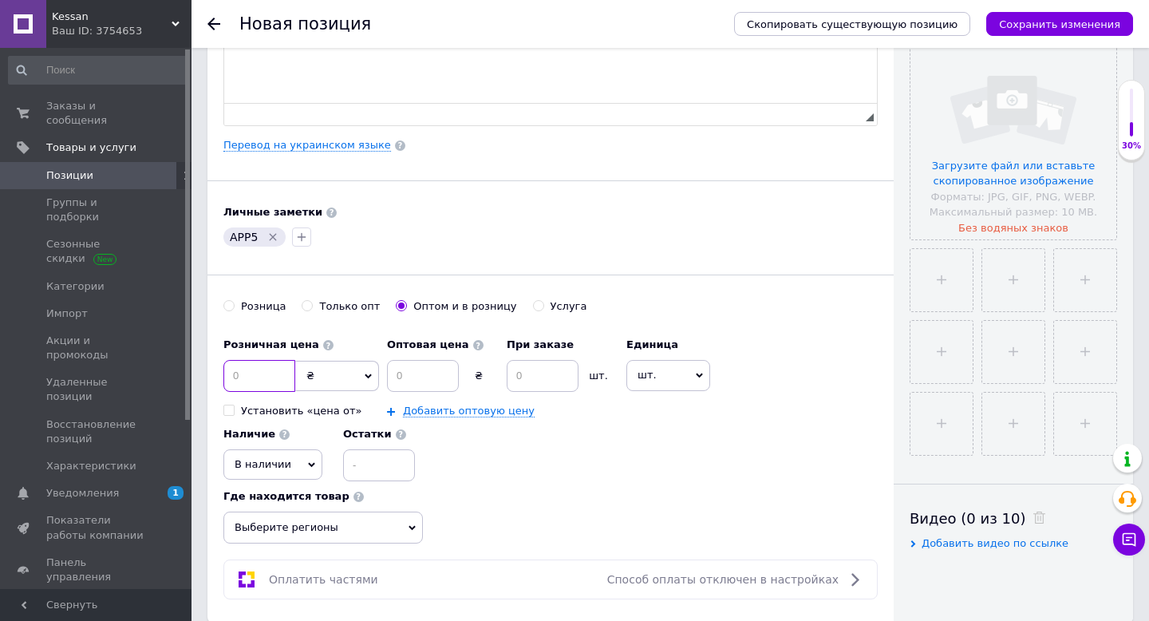
click at [278, 370] on input at bounding box center [259, 376] width 72 height 32
type input "800"
click at [403, 387] on input at bounding box center [423, 376] width 72 height 32
type input "780"
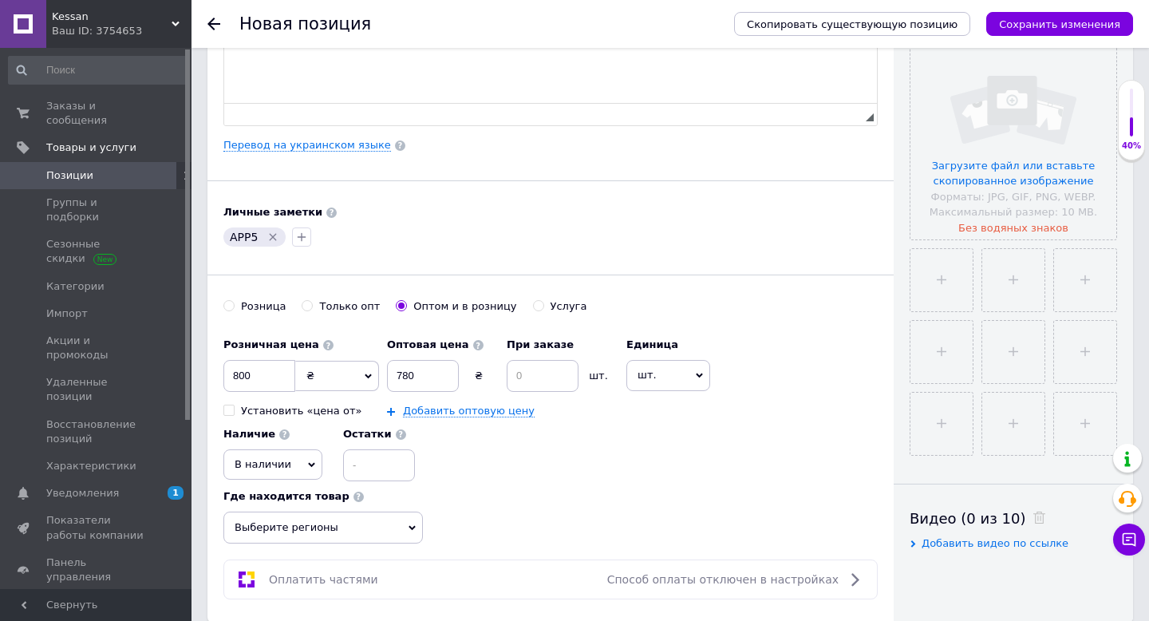
click at [539, 359] on div "При заказе шт." at bounding box center [563, 360] width 112 height 62
click at [544, 389] on input at bounding box center [543, 376] width 72 height 32
type input "2"
click at [515, 448] on div "Розничная цена 800 ₴ $ € CHF £ ¥ PLN ₸ MDL HUF KGS CN¥ TRY ₩ lei Установить «це…" at bounding box center [550, 405] width 654 height 152
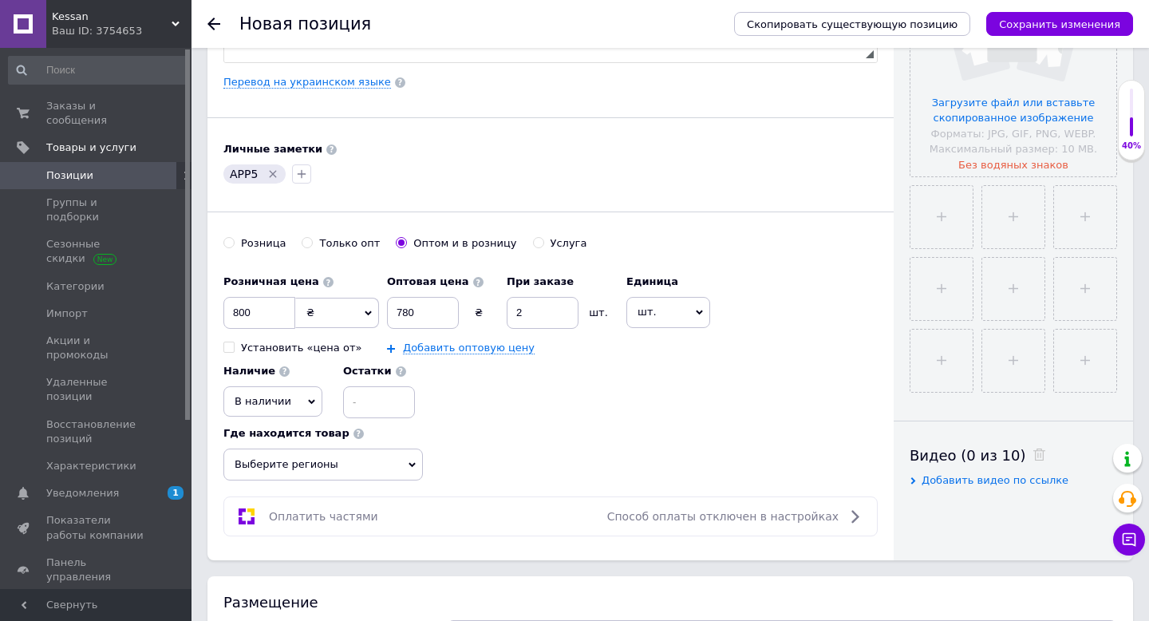
scroll to position [488, 0]
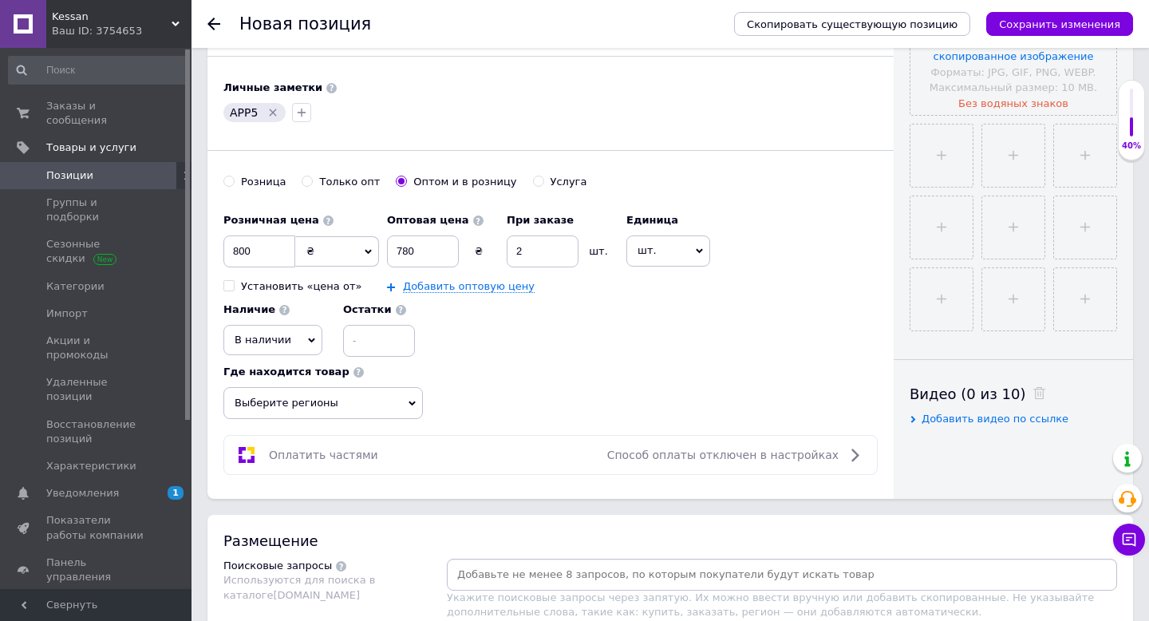
click at [367, 393] on span "Выберите регионы" at bounding box center [322, 403] width 199 height 32
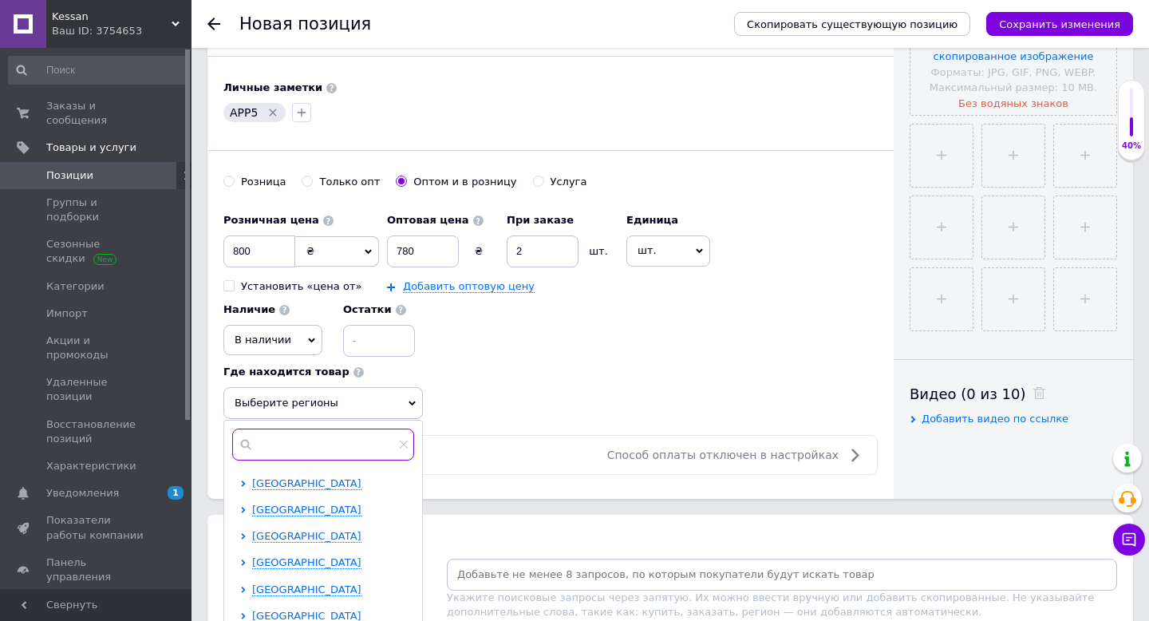
click at [299, 438] on input "text" at bounding box center [323, 444] width 182 height 32
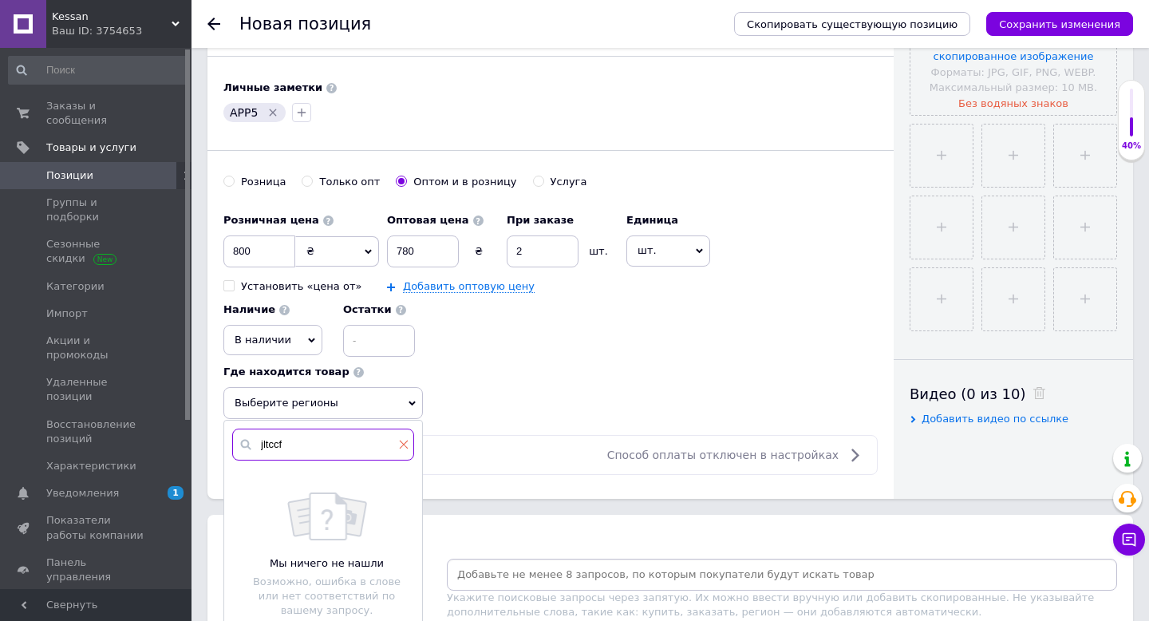
type input "jltccf"
click at [405, 446] on icon at bounding box center [404, 445] width 10 height 10
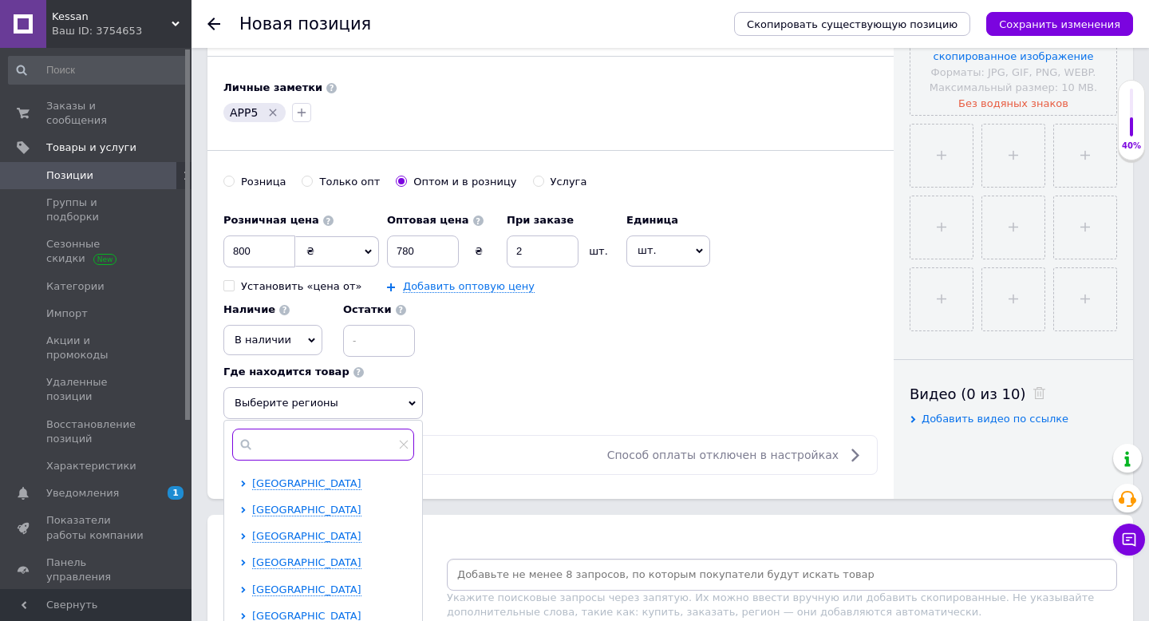
click at [302, 448] on input "text" at bounding box center [323, 444] width 182 height 32
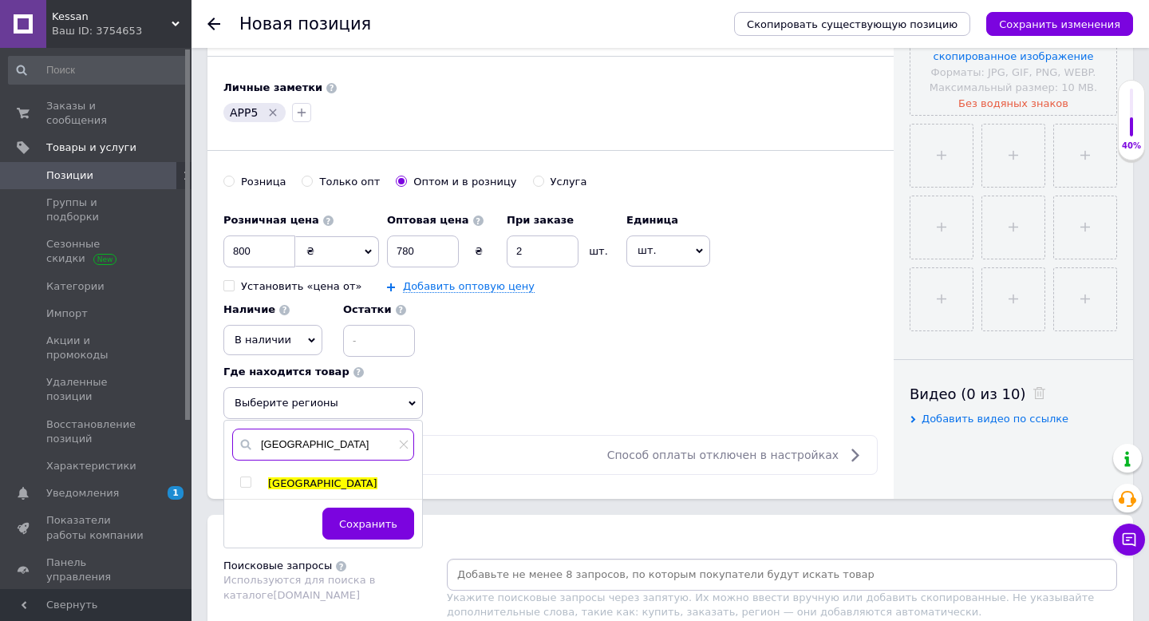
type input "[GEOGRAPHIC_DATA]"
click at [278, 481] on span "[GEOGRAPHIC_DATA]" at bounding box center [322, 483] width 109 height 12
checkbox input "true"
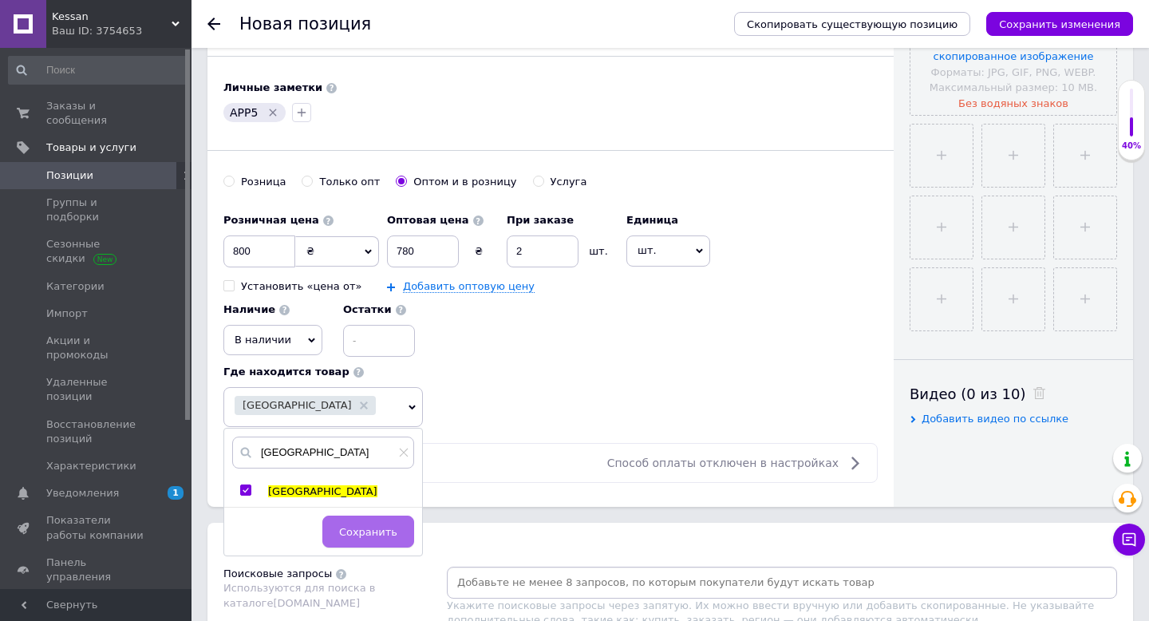
click at [361, 531] on span "Сохранить" at bounding box center [368, 532] width 58 height 12
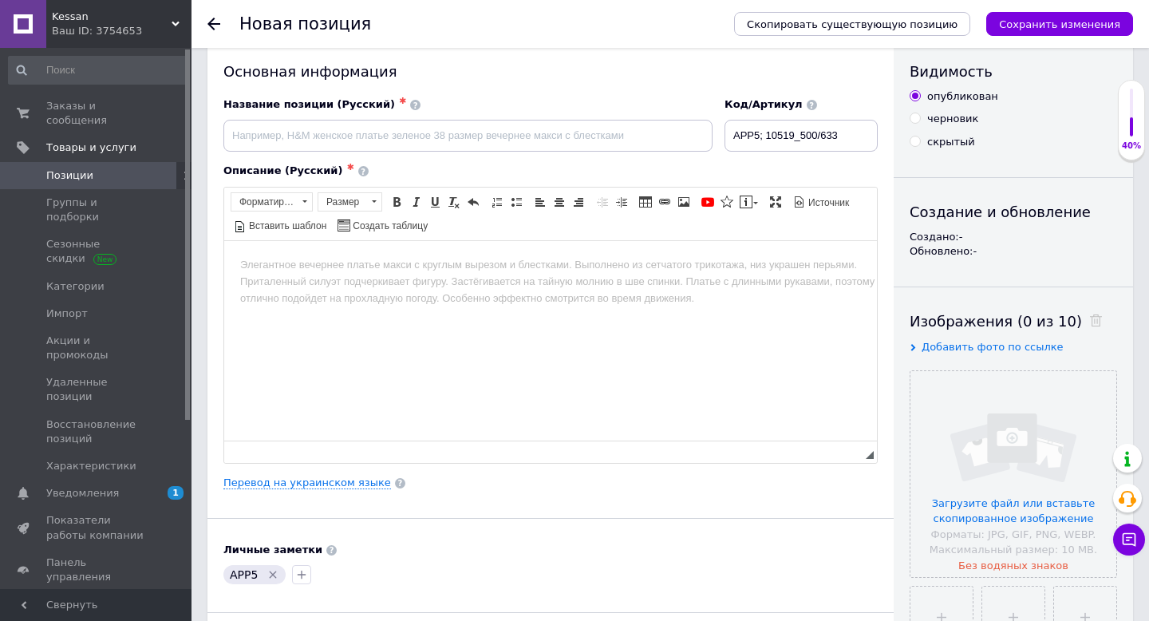
scroll to position [0, 0]
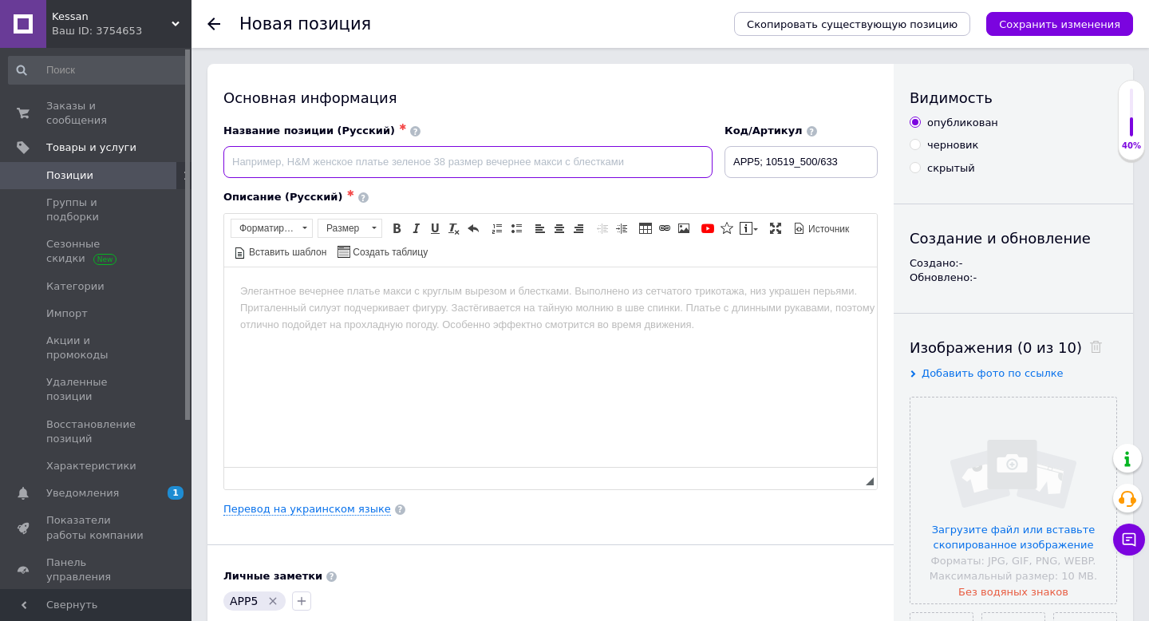
click at [432, 160] on input at bounding box center [467, 162] width 489 height 32
click at [400, 168] on input at bounding box center [467, 162] width 489 height 32
paste input "Женский костюм из фланели в клетку"
type input "Женский костюм из фланели в клетку"
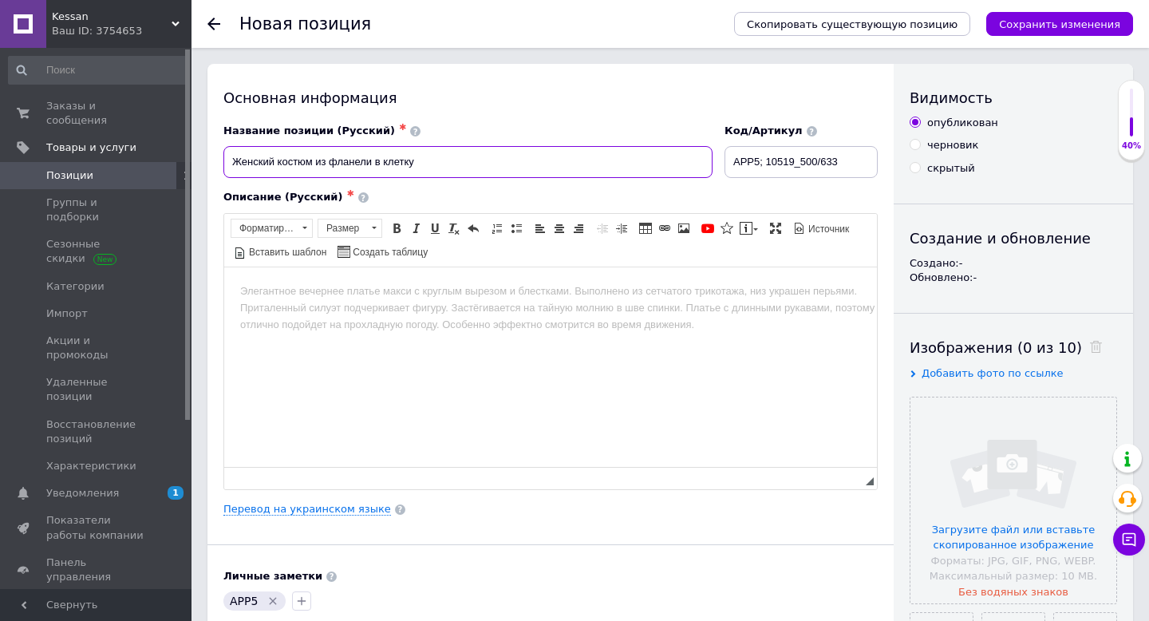
click at [452, 164] on input "Женский костюм из фланели в клетку" at bounding box center [467, 162] width 489 height 32
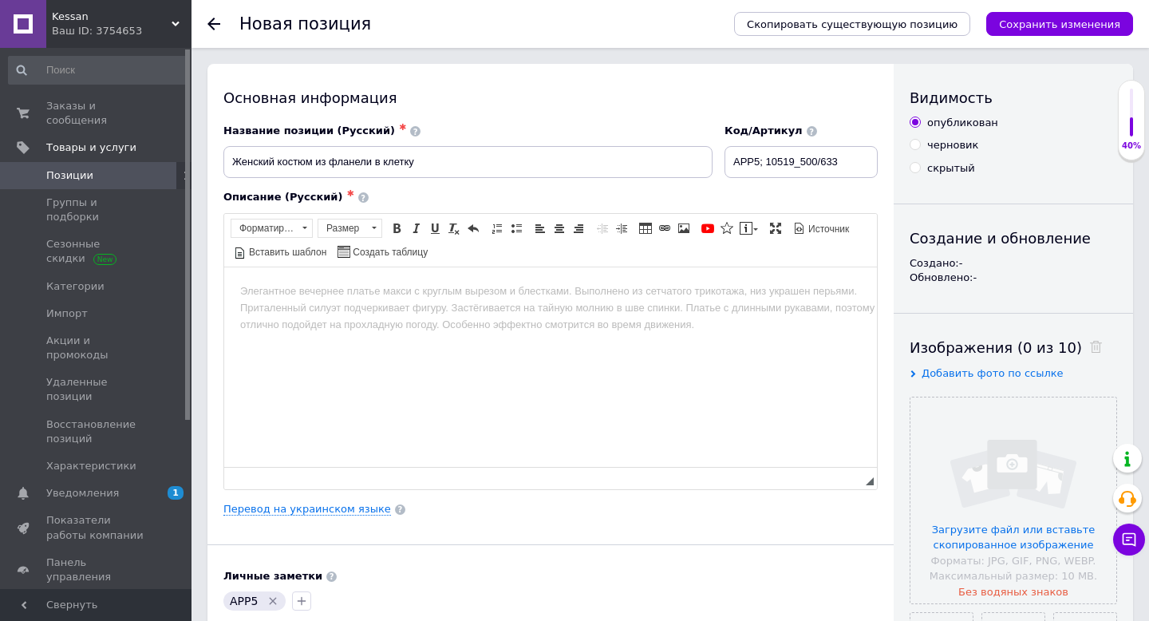
click at [361, 306] on html at bounding box center [550, 290] width 653 height 49
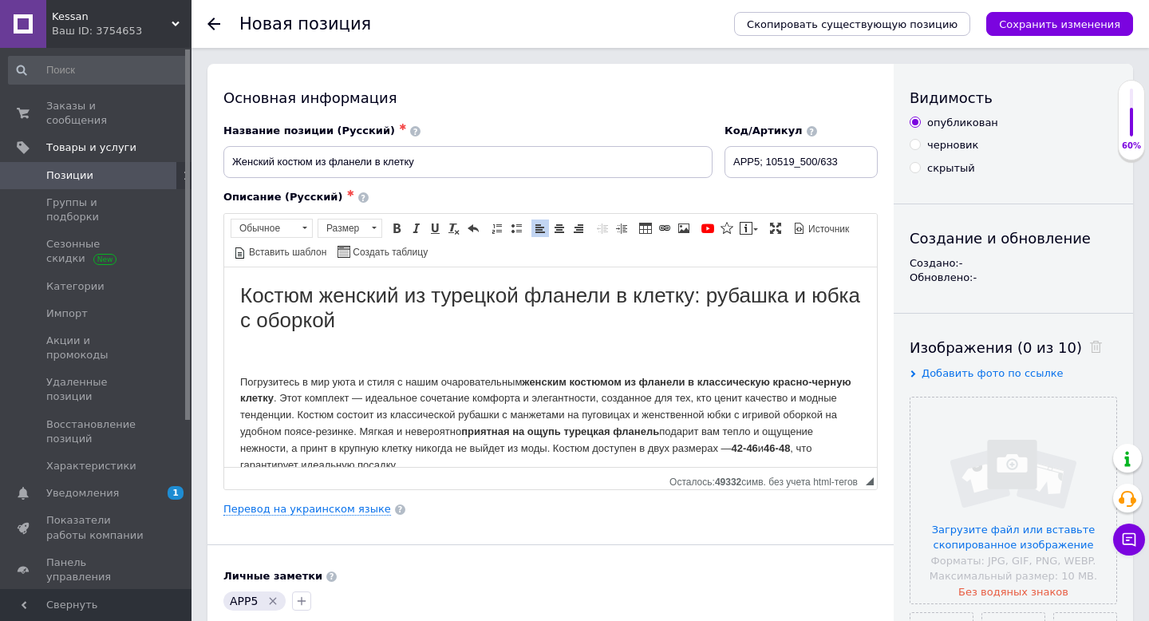
scroll to position [4, 0]
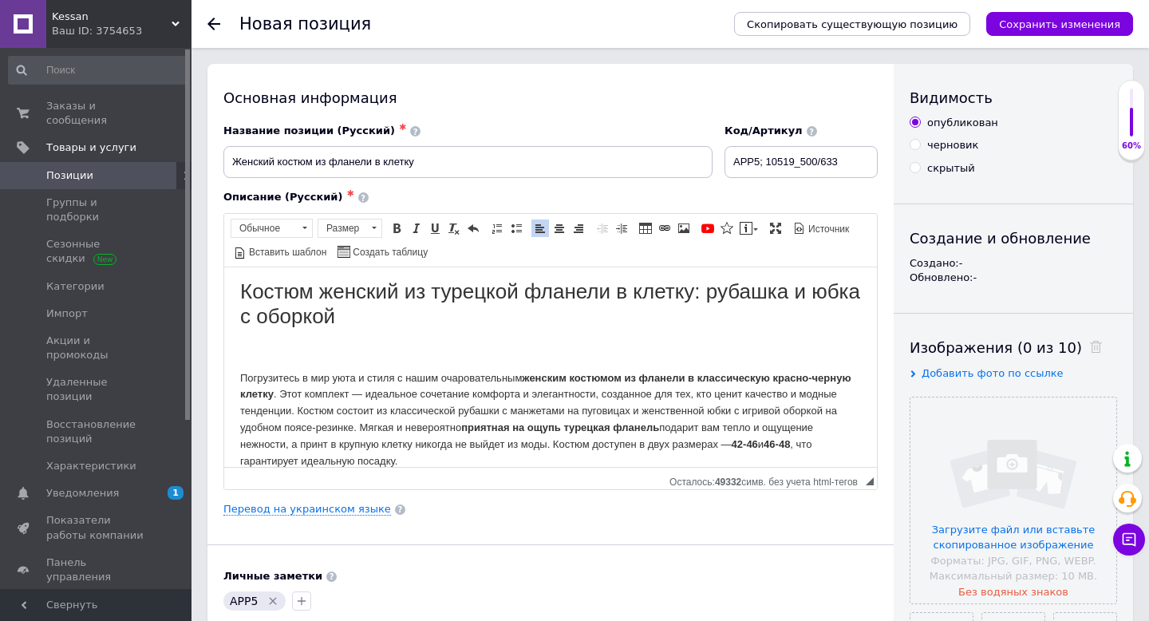
click at [238, 377] on html "Костюм женский из турецкой фланели в клетку: рубашка и юбка с оборкой Погрузите…" at bounding box center [550, 373] width 653 height 222
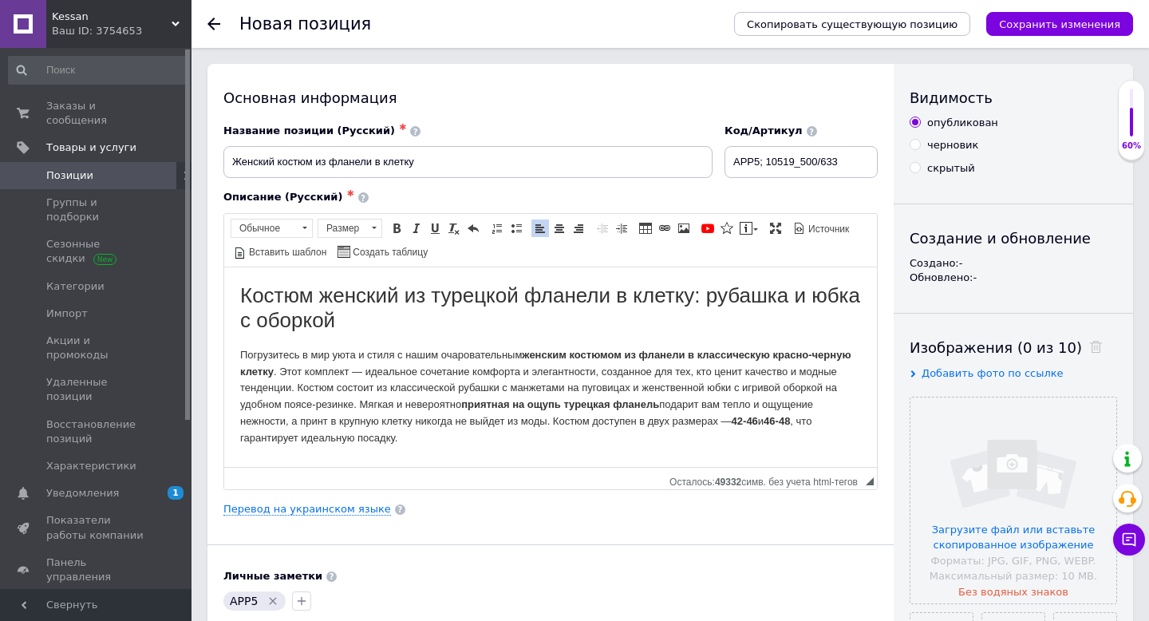
scroll to position [0, 0]
click at [294, 504] on link "Перевод на украинском языке" at bounding box center [307, 509] width 168 height 13
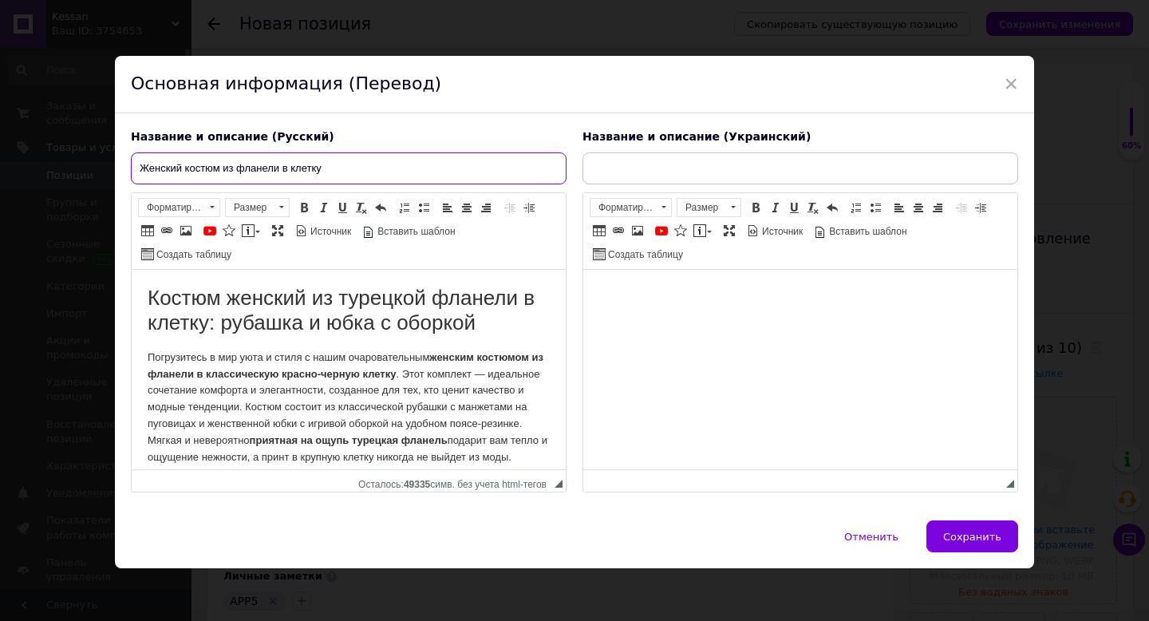
click at [200, 171] on input "Женский костюм из фланели в клетку" at bounding box center [349, 168] width 436 height 32
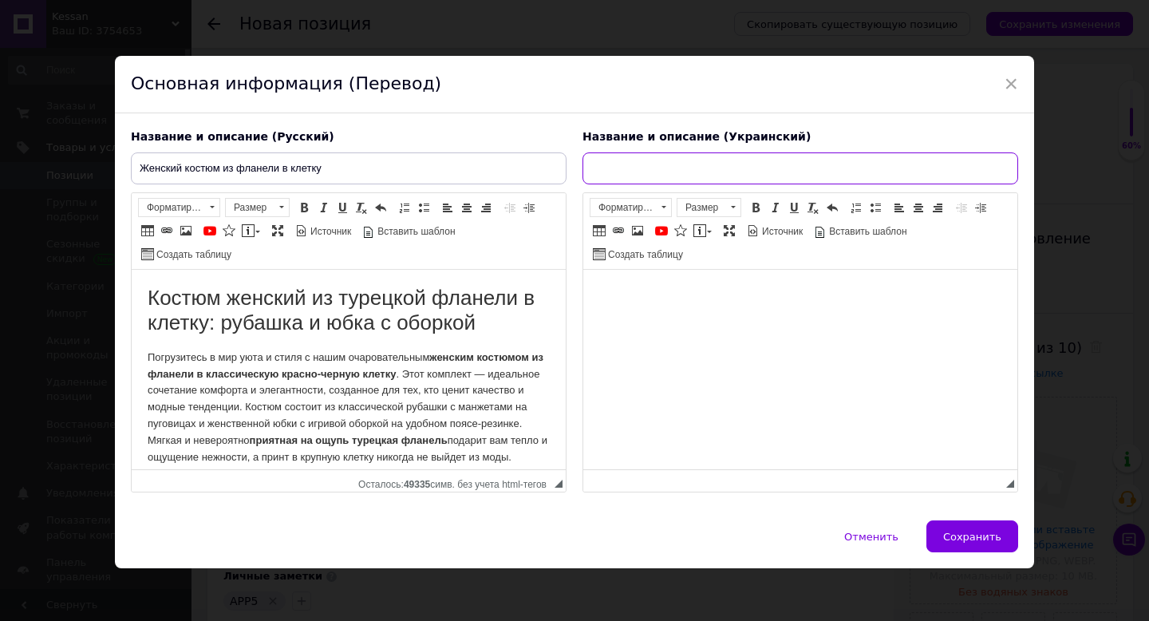
click at [675, 164] on input "text" at bounding box center [800, 168] width 436 height 32
paste input "Жіночий костюм з фланелі в клітинку"
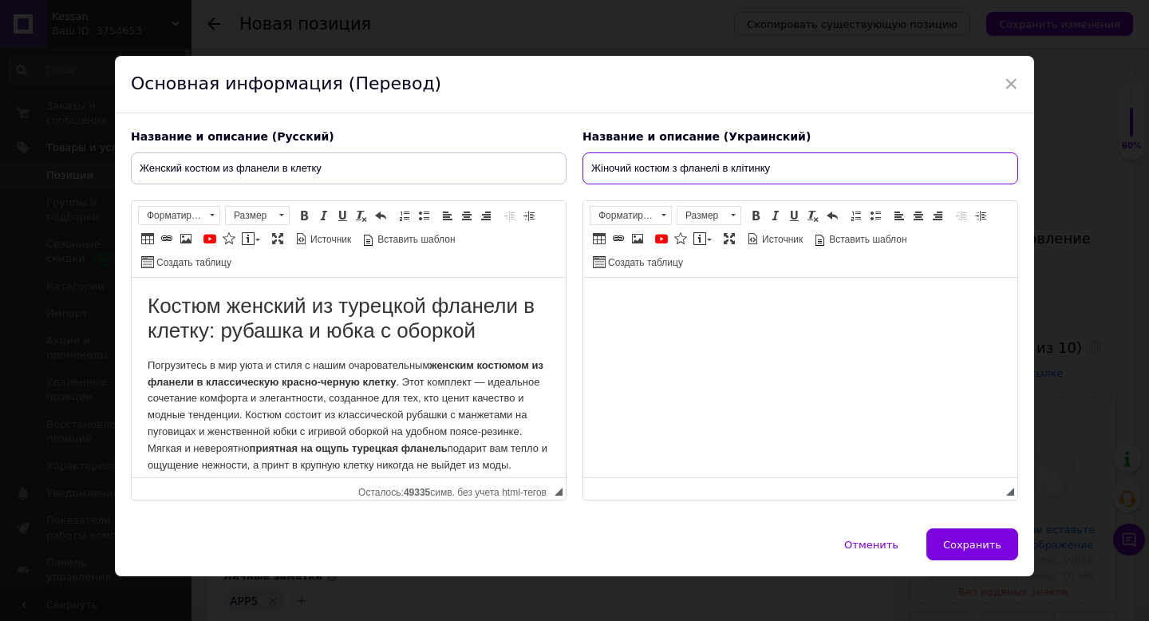
scroll to position [45, 0]
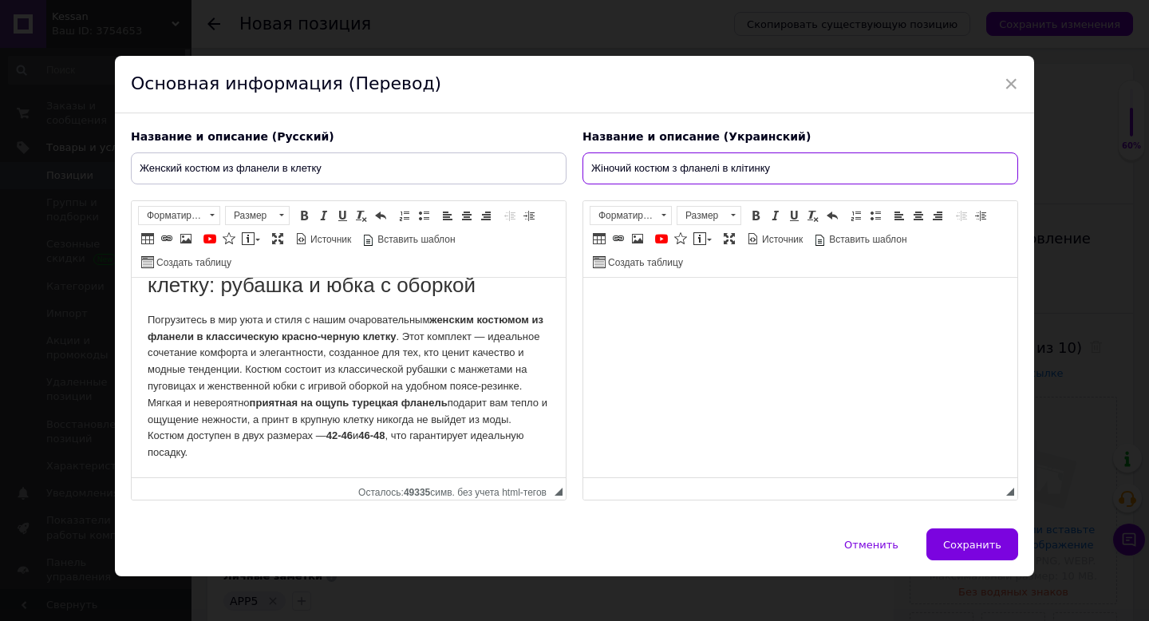
type input "Жіночий костюм з фланелі в клітинку"
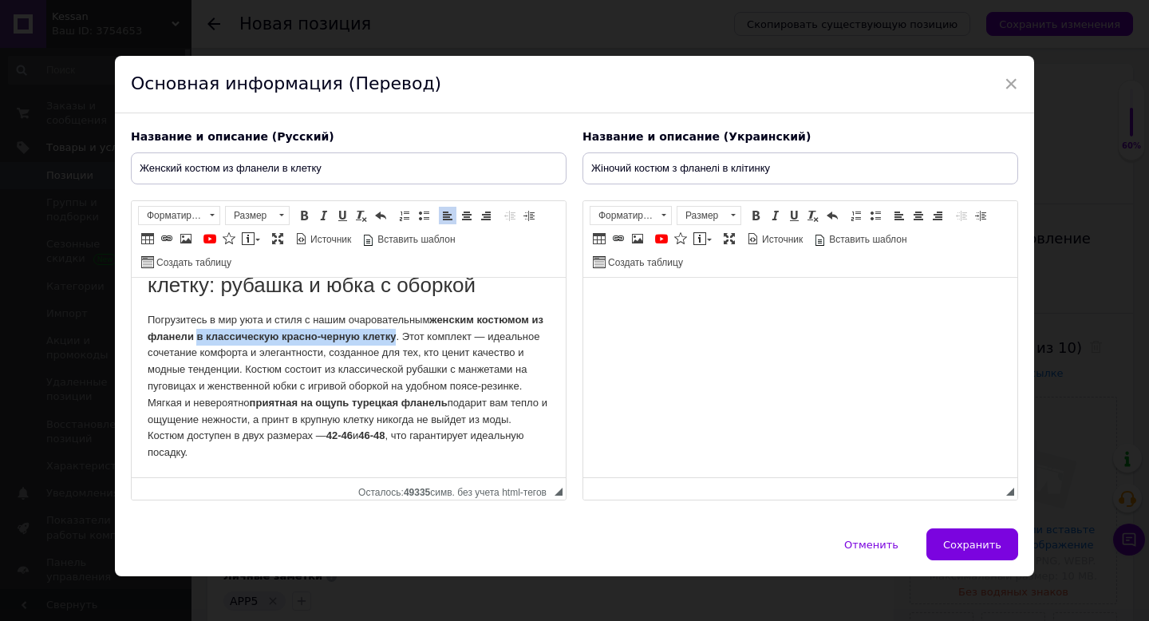
drag, startPoint x: 212, startPoint y: 338, endPoint x: 413, endPoint y: 340, distance: 201.0
click at [413, 340] on strong "женским костюмом из фланели в классическую красно-черную клетку" at bounding box center [346, 328] width 396 height 29
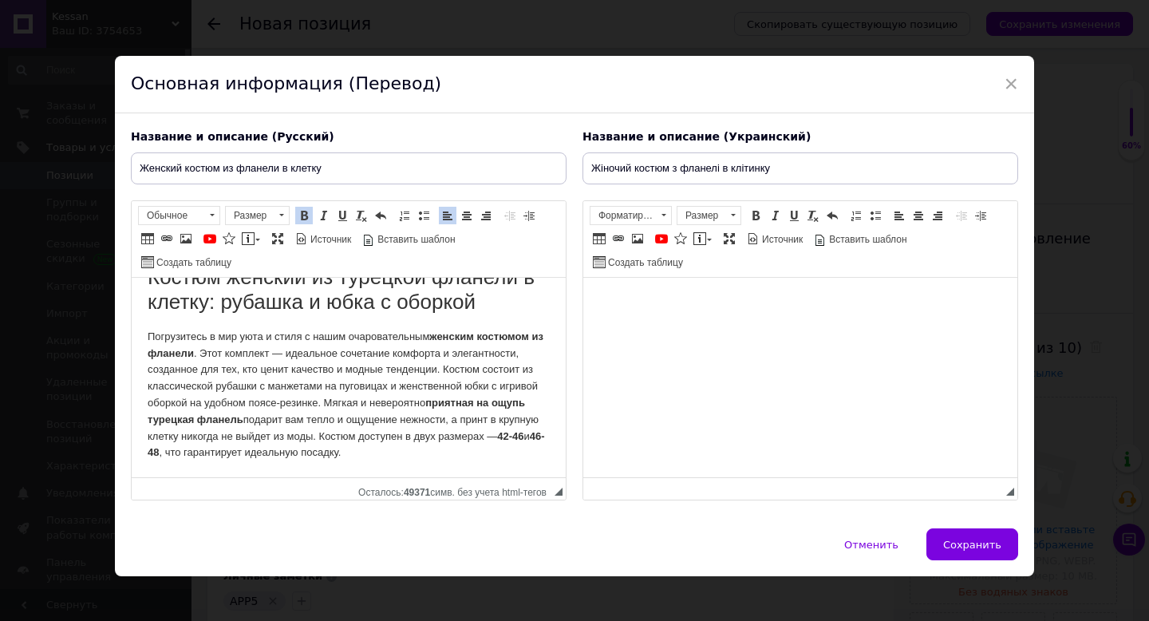
scroll to position [11, 0]
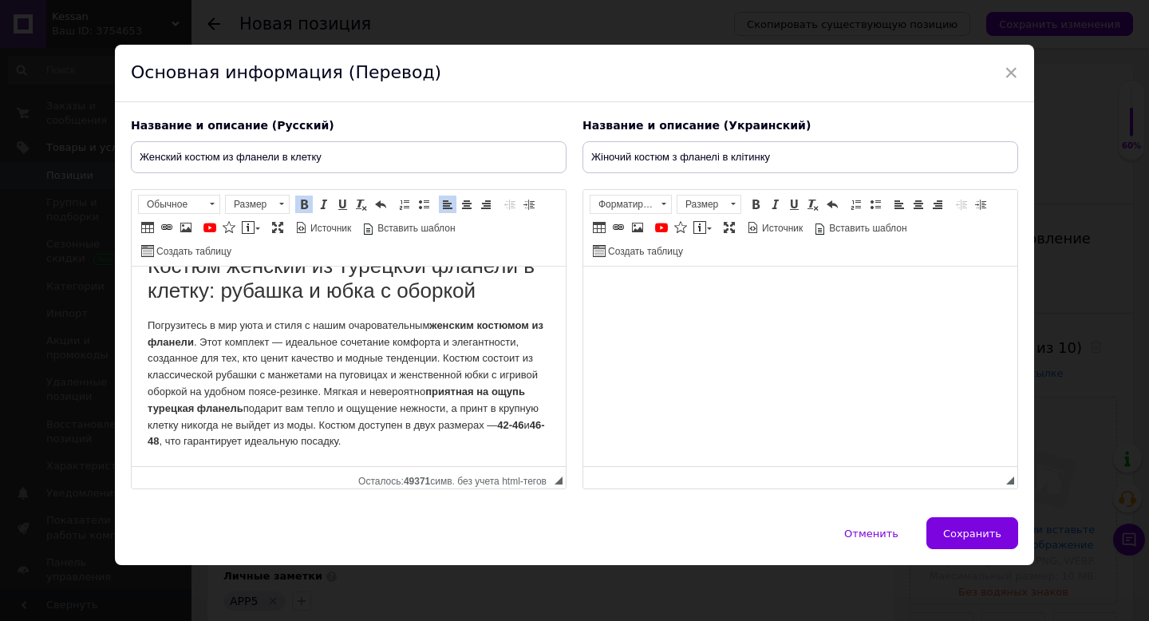
click at [443, 445] on p "Погрузитесь в мир уюта и стиля с нашим очаровательным женским костюмом из флане…" at bounding box center [349, 384] width 402 height 132
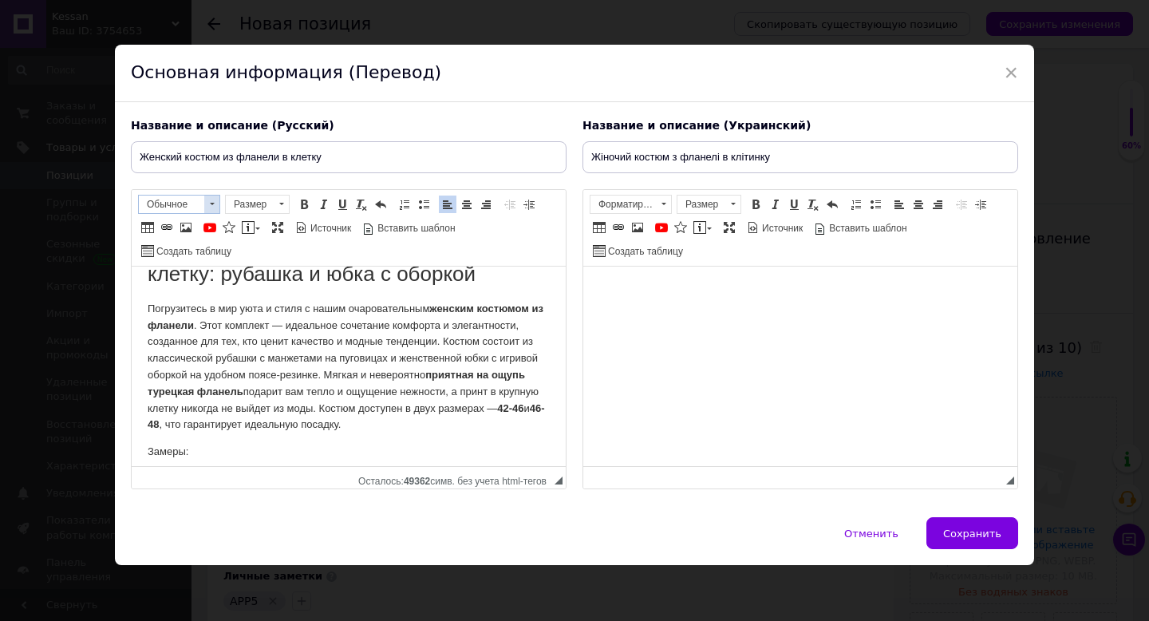
click at [191, 210] on span "Обычное" at bounding box center [171, 204] width 65 height 18
click at [200, 256] on h2 "Заголовок 2" at bounding box center [198, 249] width 112 height 18
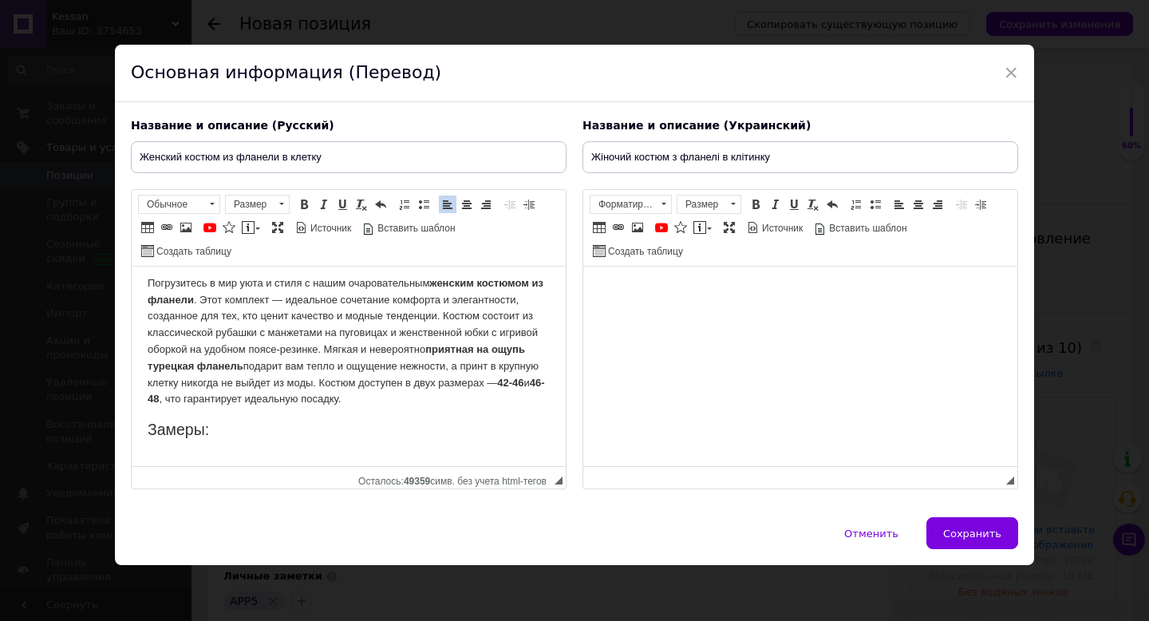
click at [656, 306] on html at bounding box center [800, 290] width 434 height 49
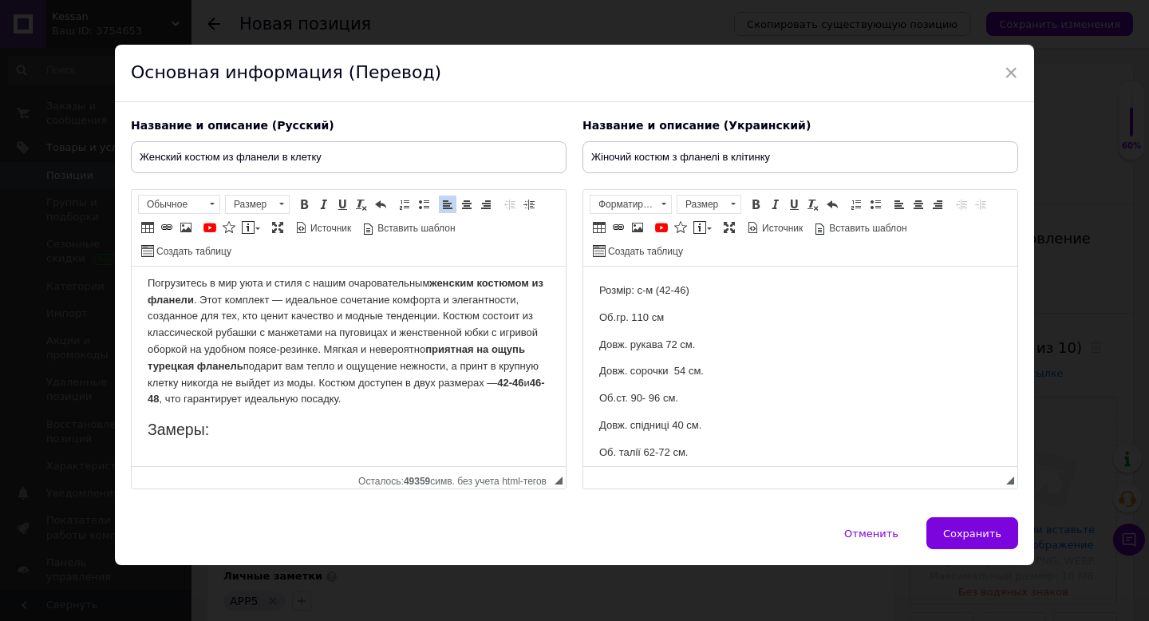
scroll to position [207, 0]
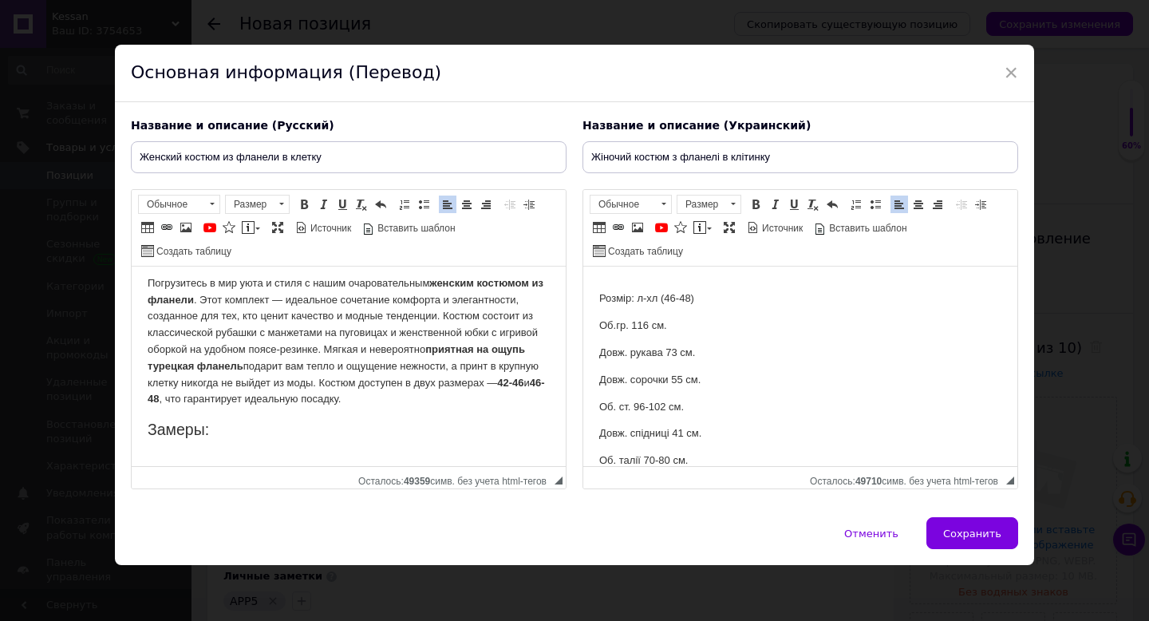
click at [616, 278] on p "Визуальный текстовый редактор, 11E94BC9-21ED-4532-91E9-AE42F5027B95" at bounding box center [800, 272] width 402 height 17
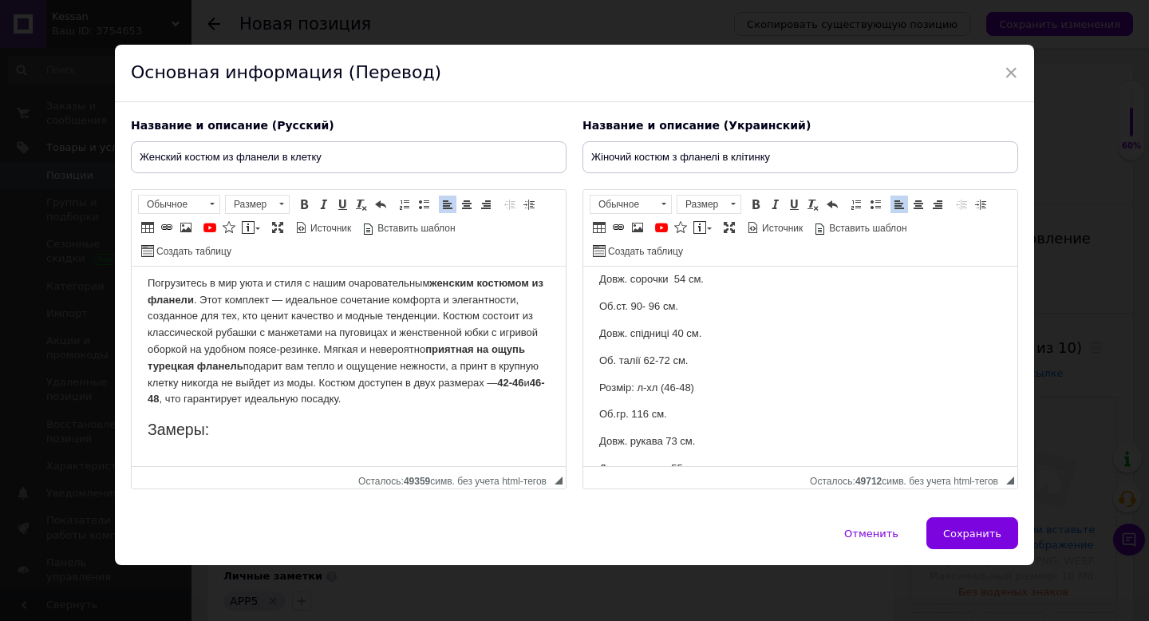
scroll to position [26, 0]
